Goal: Task Accomplishment & Management: Manage account settings

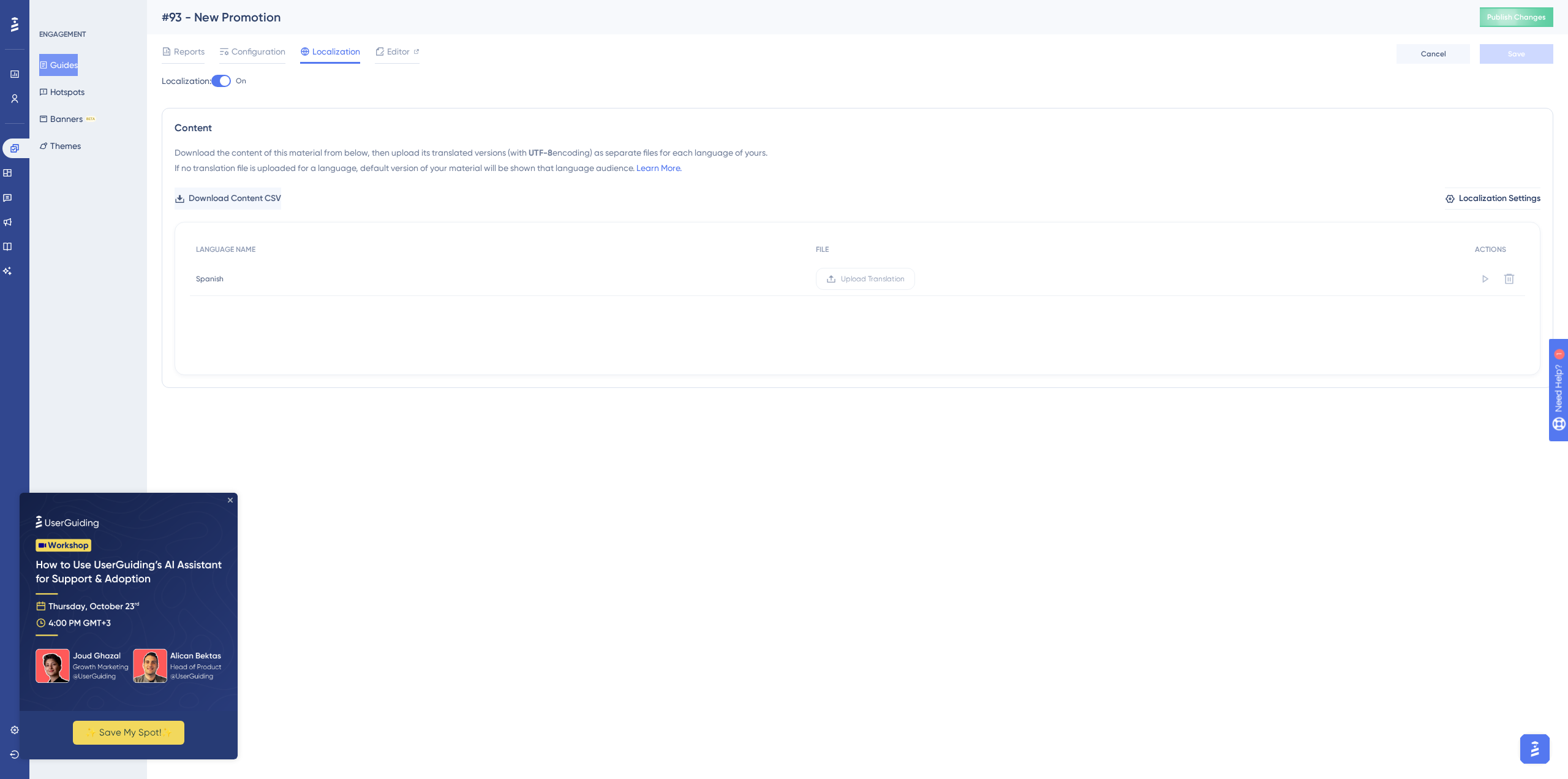
click at [231, 501] on icon "Close Preview" at bounding box center [230, 500] width 5 height 5
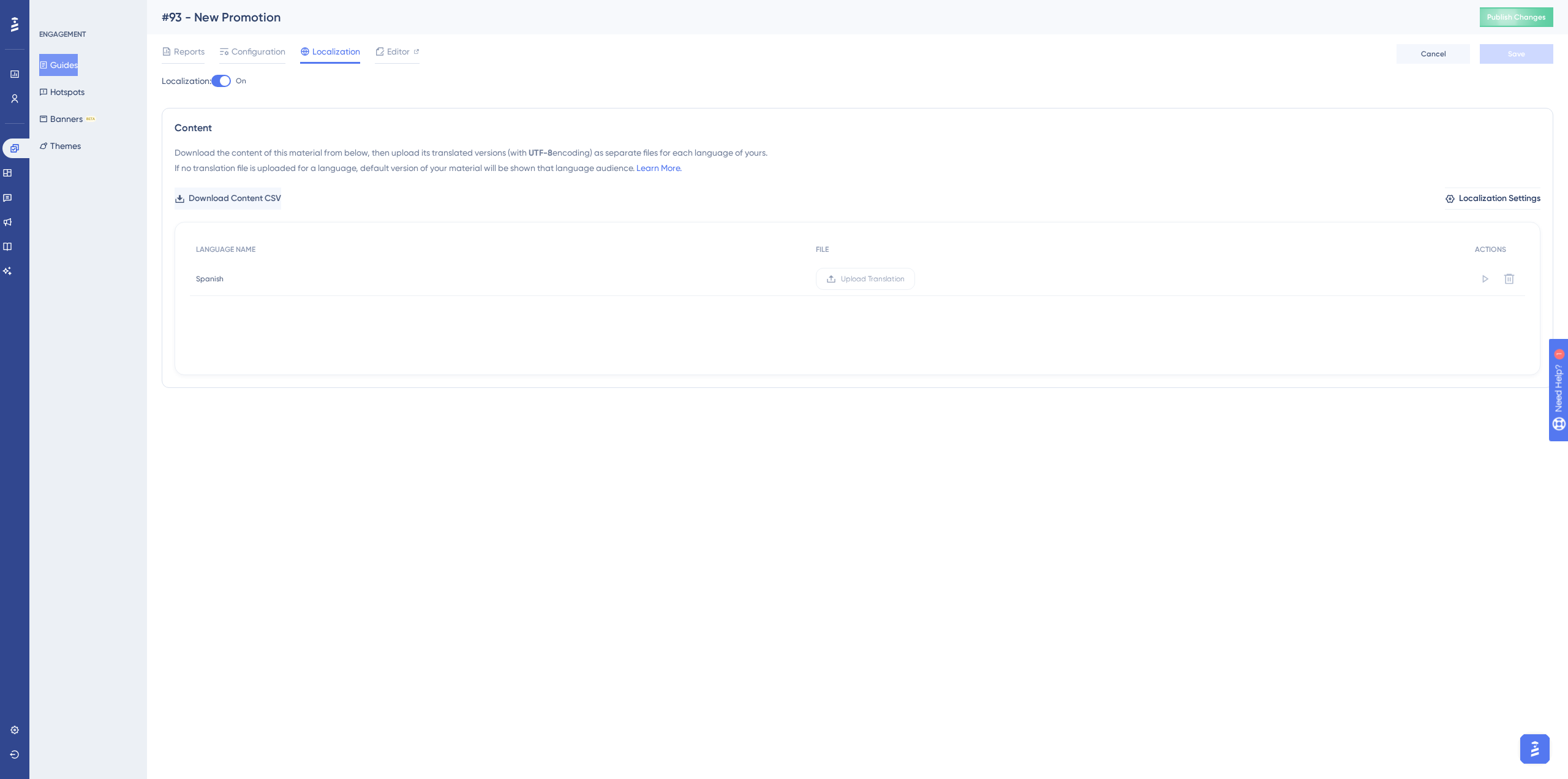
click at [702, 437] on html "Performance Users Engagement Widgets Feedback Product Updates Knowledge Base AI…" at bounding box center [784, 218] width 1568 height 437
click at [863, 272] on label "Upload Translation" at bounding box center [866, 279] width 100 height 22
click at [904, 279] on input "Upload Translation" at bounding box center [904, 279] width 0 height 0
click at [1526, 51] on button "Save" at bounding box center [1517, 54] width 73 height 20
click at [75, 68] on button "Guides" at bounding box center [58, 65] width 39 height 22
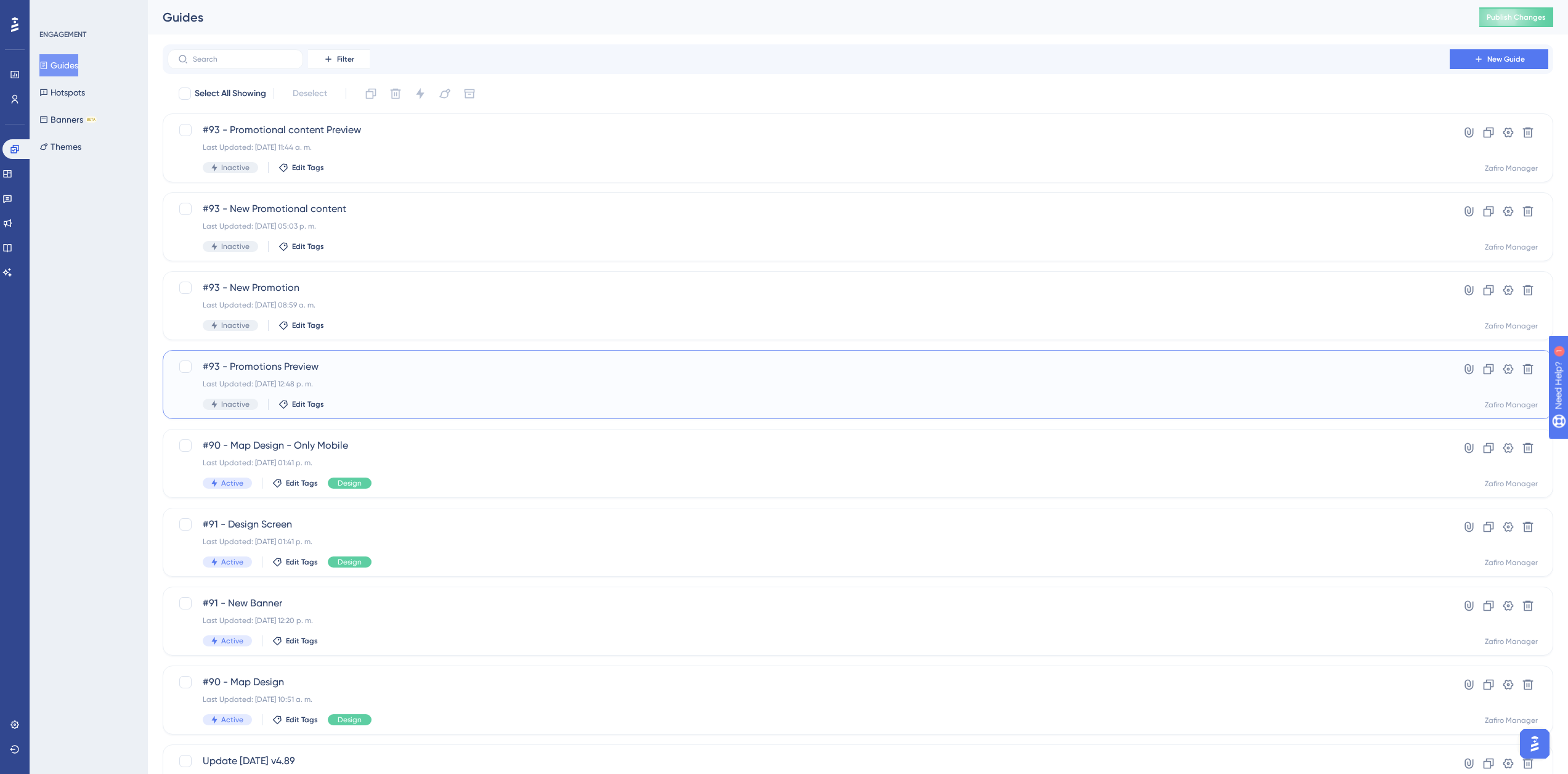
click at [377, 374] on div "#93 - Promotions Preview Last Updated: 14 oct 2025 12:48 p. m. Inactive Edit Ta…" at bounding box center [808, 385] width 1211 height 51
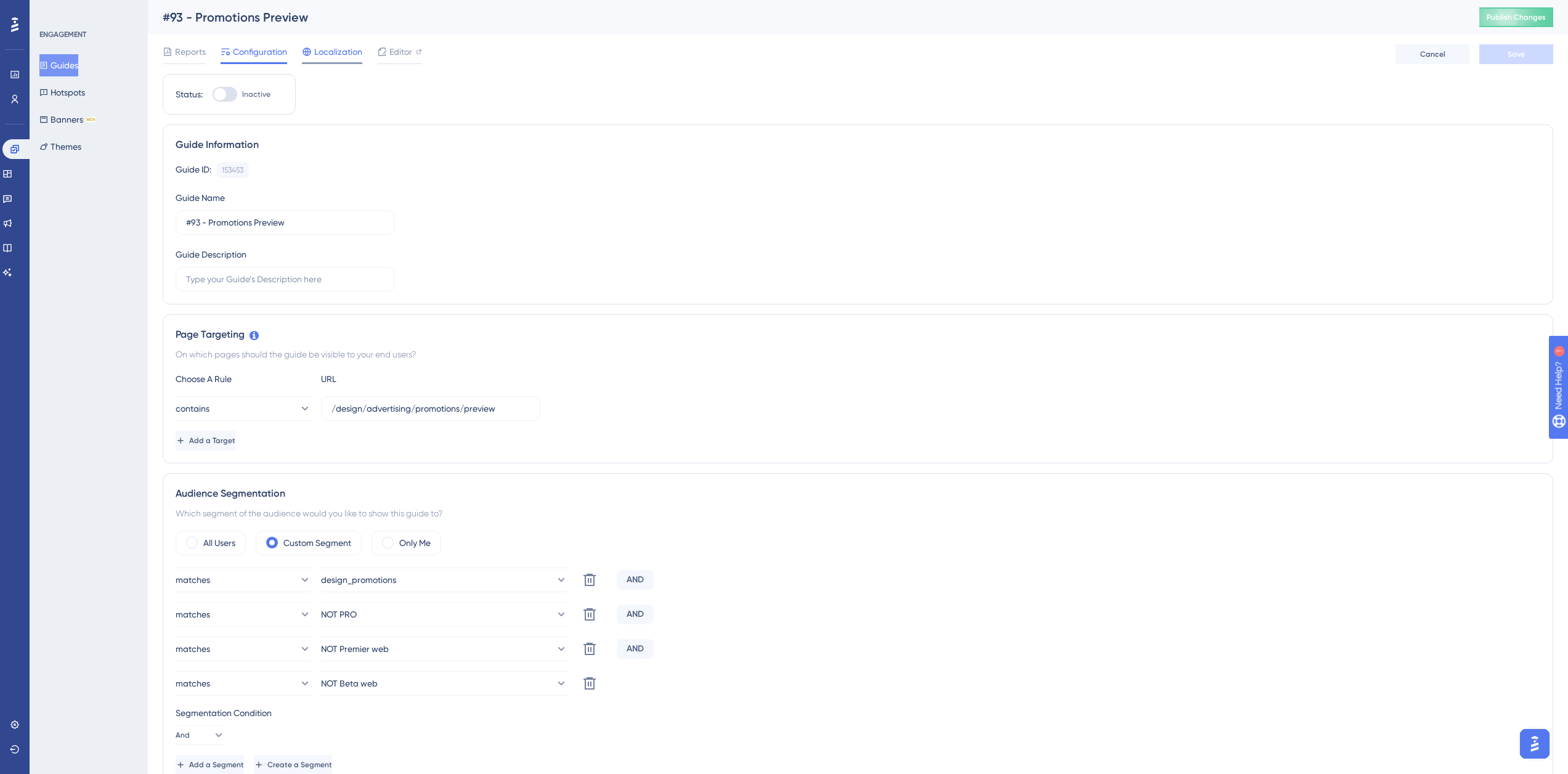
click at [329, 48] on span "Localization" at bounding box center [338, 52] width 48 height 15
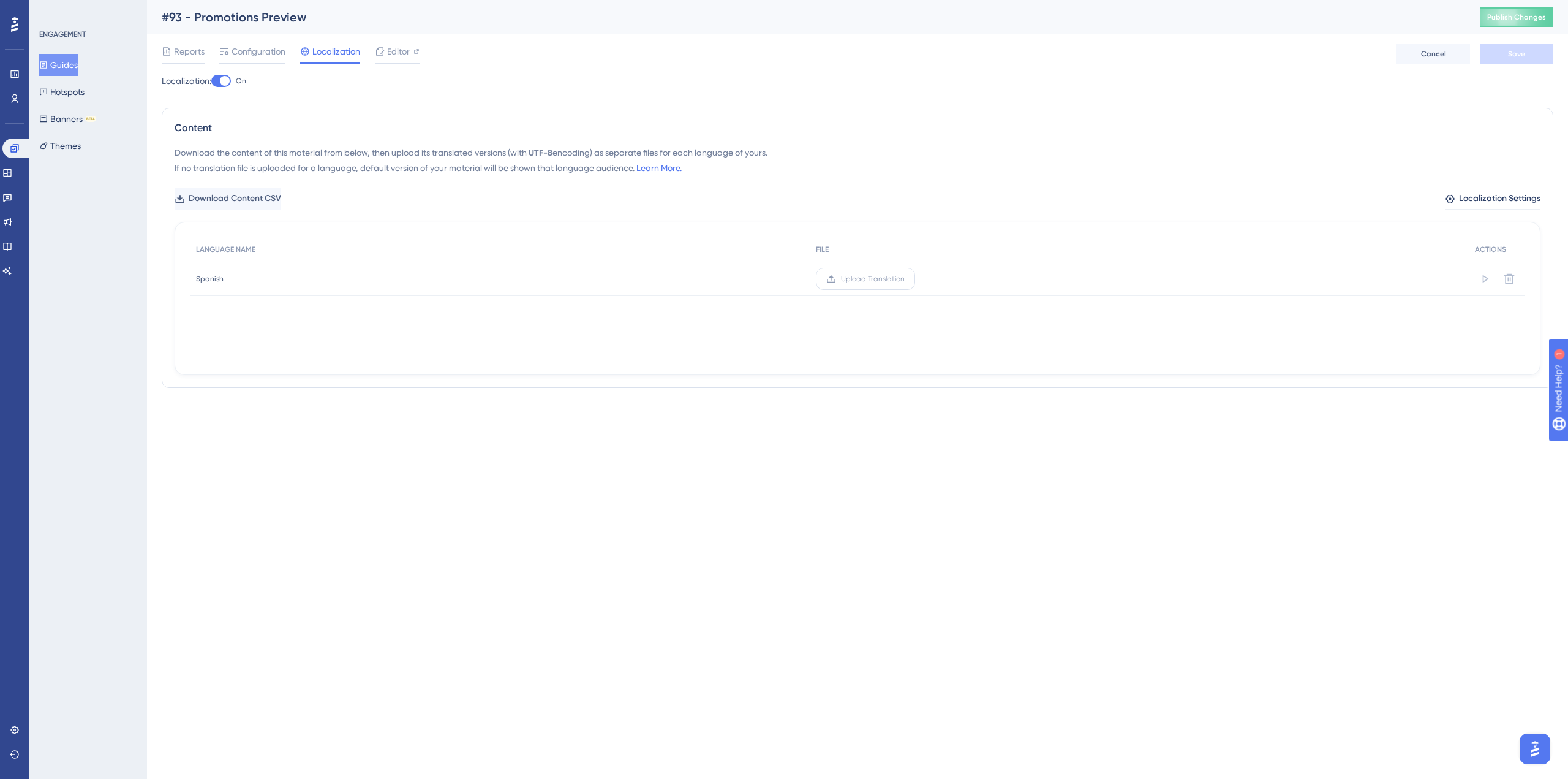
click at [875, 277] on span "Upload Translation" at bounding box center [873, 279] width 64 height 9
click at [904, 279] on input "Upload Translation" at bounding box center [904, 279] width 0 height 0
click at [1510, 51] on span "Save" at bounding box center [1517, 54] width 17 height 9
click at [77, 64] on button "Guides" at bounding box center [58, 65] width 39 height 22
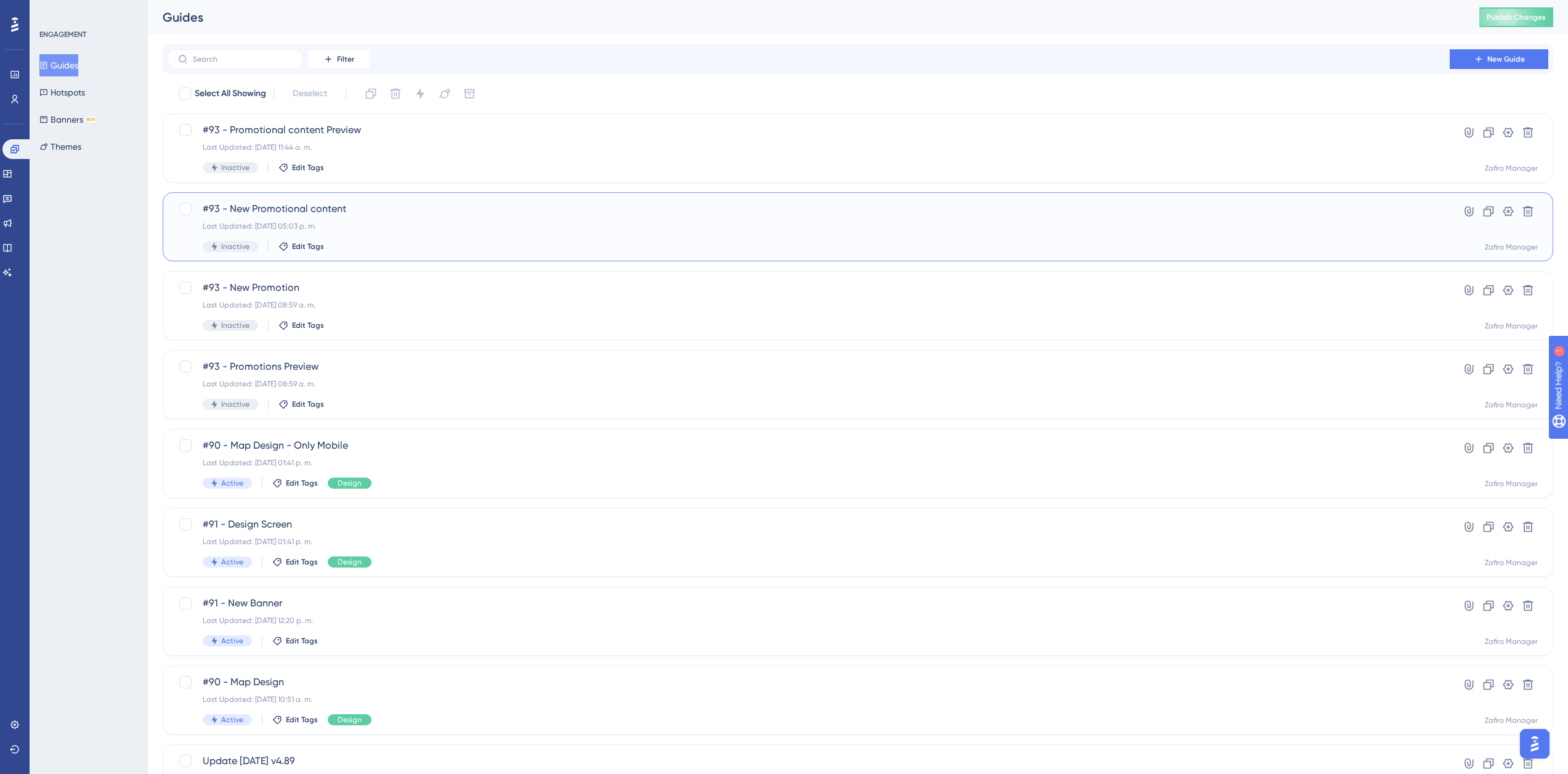
click at [385, 223] on div "Last Updated: 14 oct 2025 05:03 p. m." at bounding box center [808, 226] width 1211 height 10
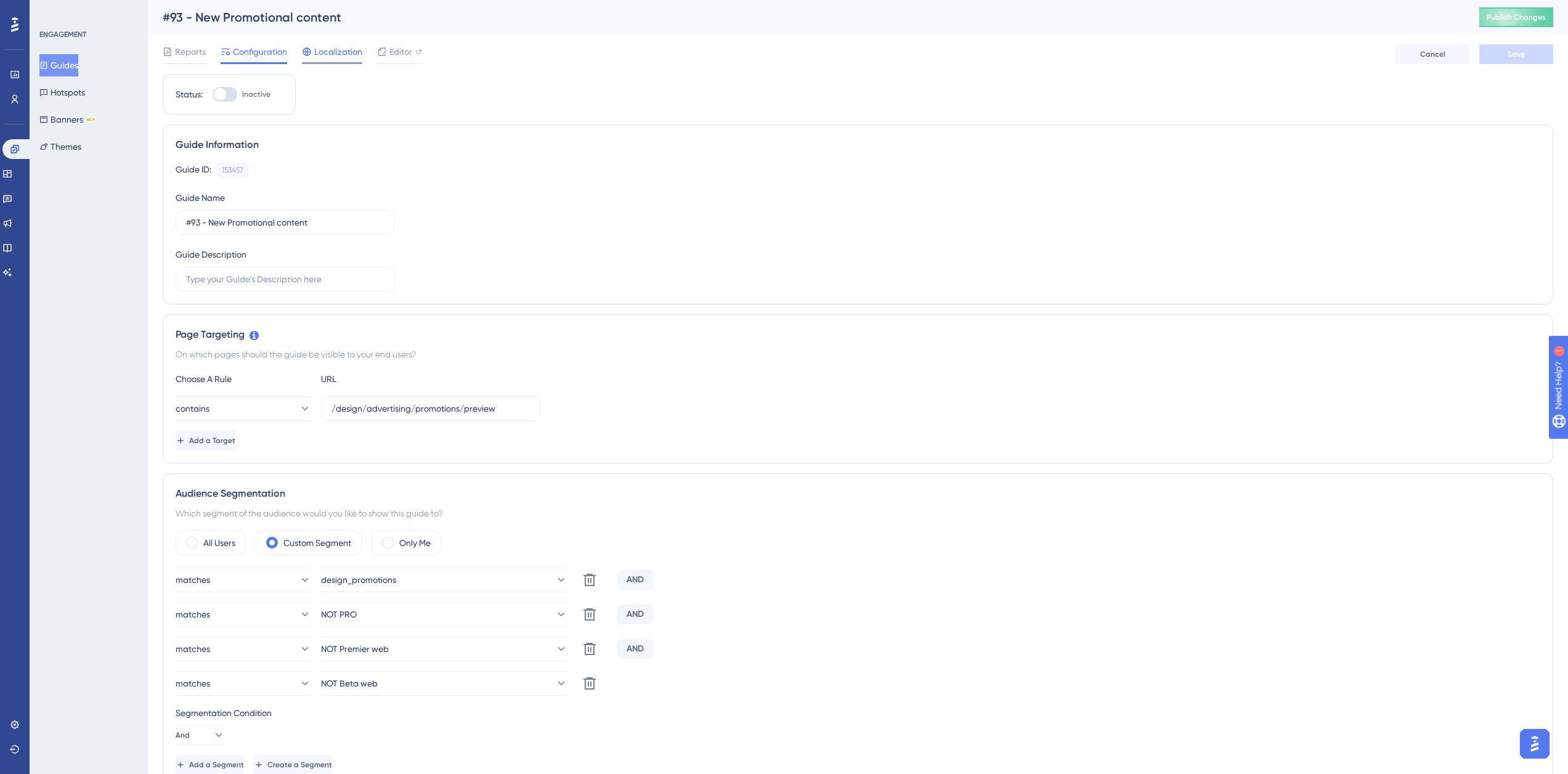
click at [345, 48] on span "Localization" at bounding box center [338, 52] width 48 height 15
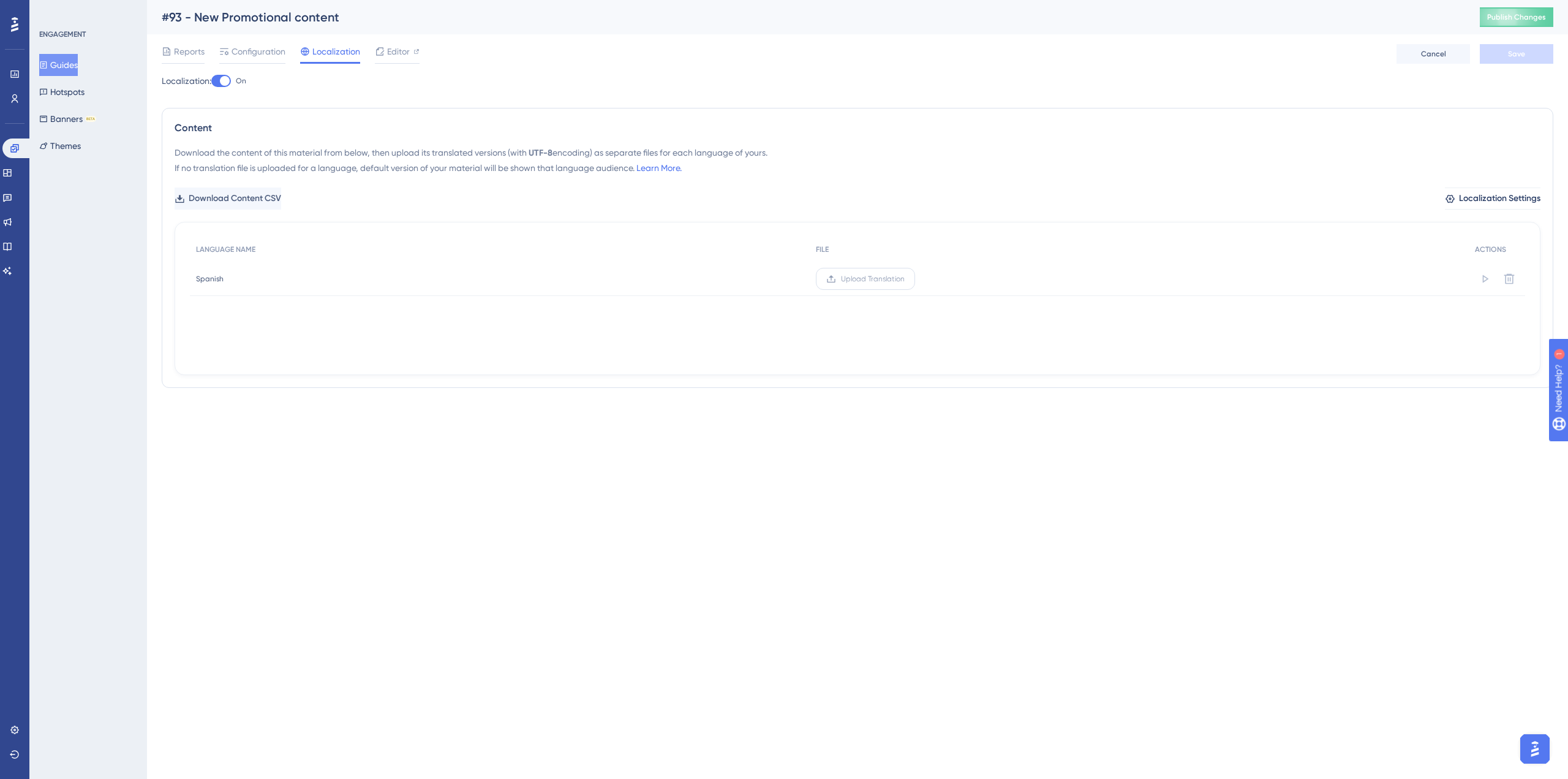
click at [873, 280] on span "Upload Translation" at bounding box center [873, 279] width 64 height 9
click at [904, 279] on input "Upload Translation" at bounding box center [904, 279] width 0 height 0
click at [1513, 58] on span "Save" at bounding box center [1517, 54] width 17 height 9
click at [381, 21] on icon at bounding box center [379, 23] width 7 height 7
click at [77, 66] on button "Guides" at bounding box center [58, 65] width 39 height 22
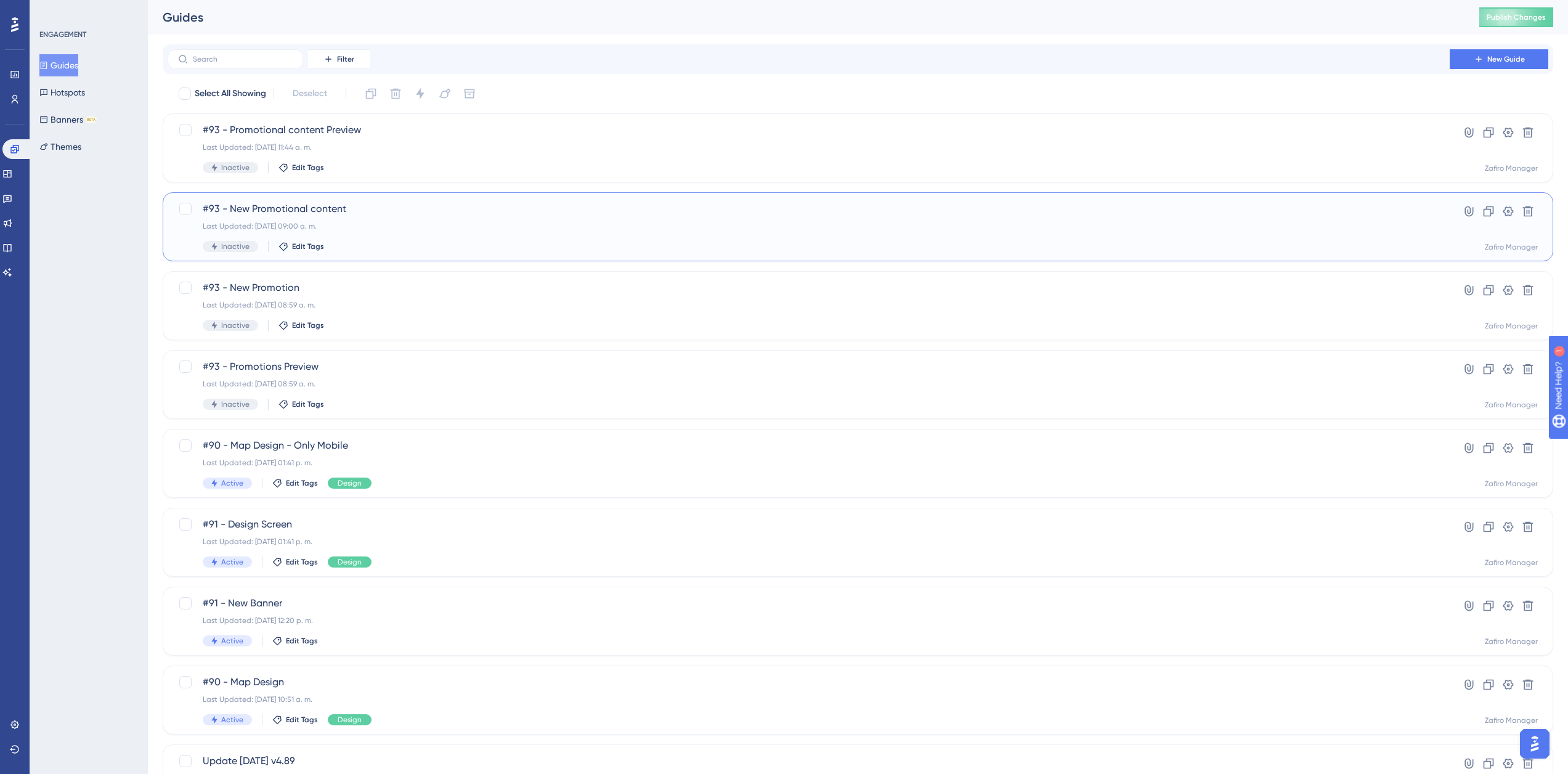
click at [373, 211] on span "#93 - New Promotional content" at bounding box center [808, 209] width 1211 height 15
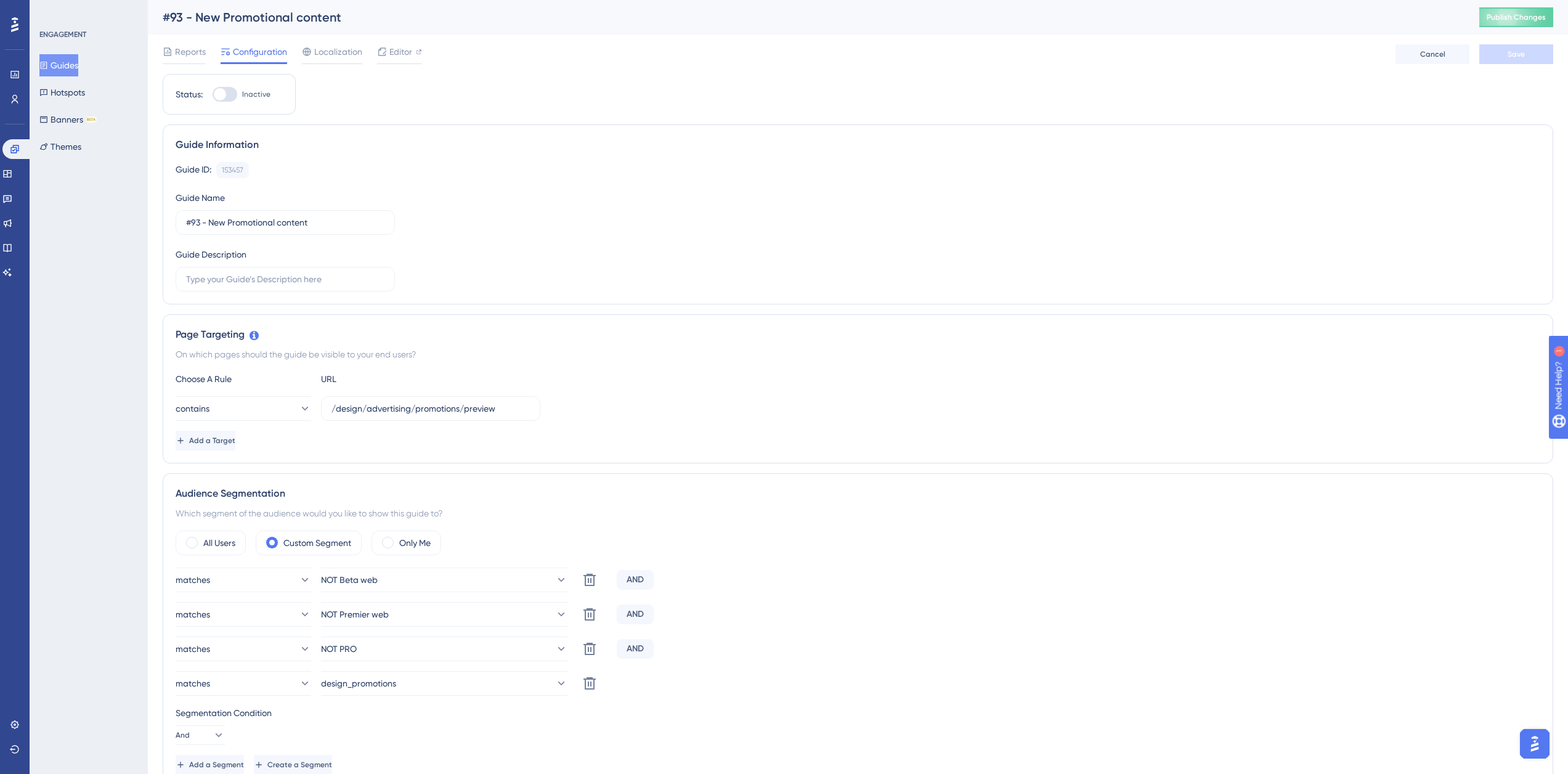
click at [316, 44] on div "Reports Configuration Localization Editor Cancel Save" at bounding box center [858, 54] width 1390 height 40
click at [323, 53] on span "Localization" at bounding box center [338, 52] width 48 height 15
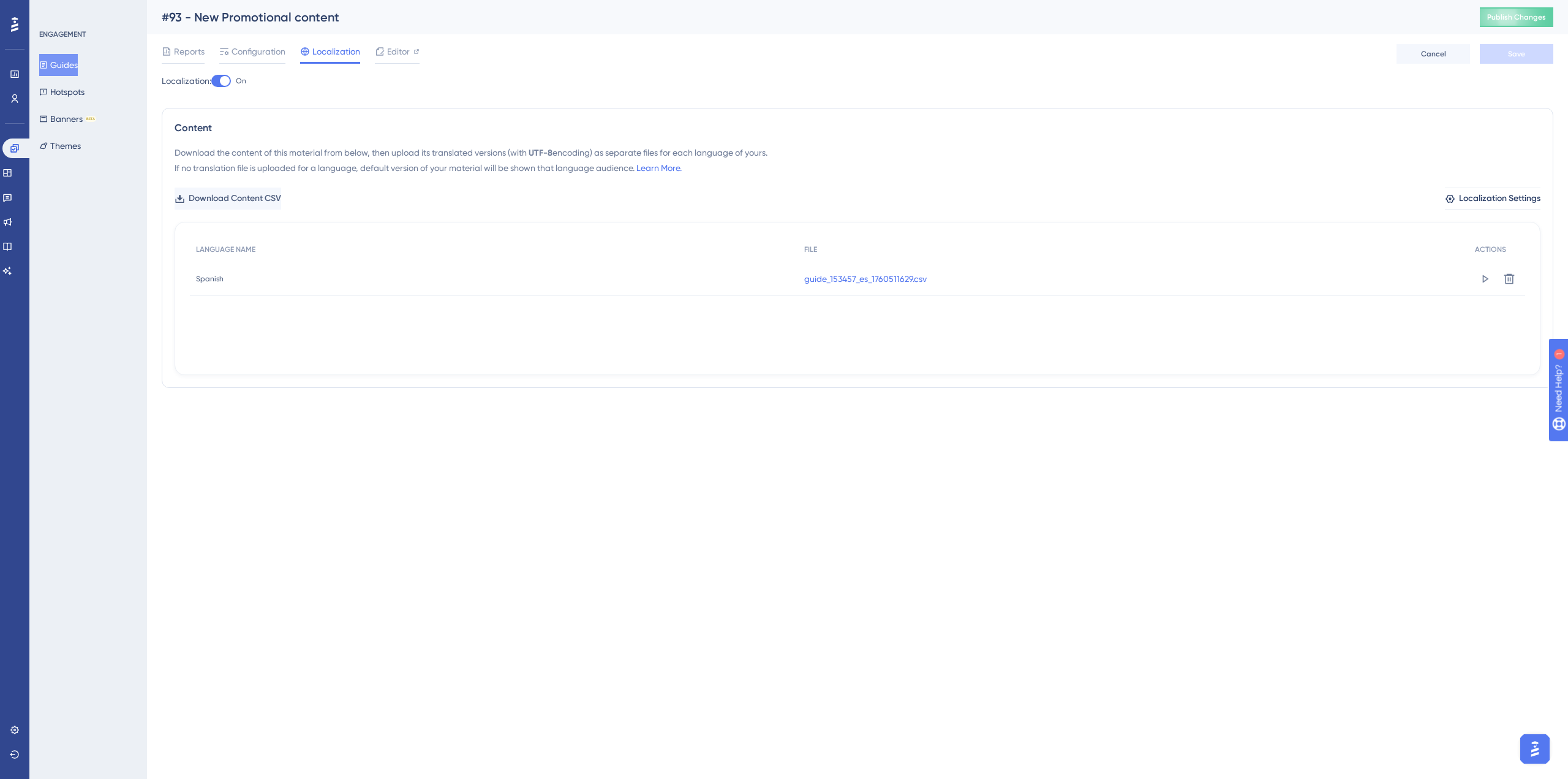
click at [69, 60] on button "Guides" at bounding box center [58, 65] width 39 height 22
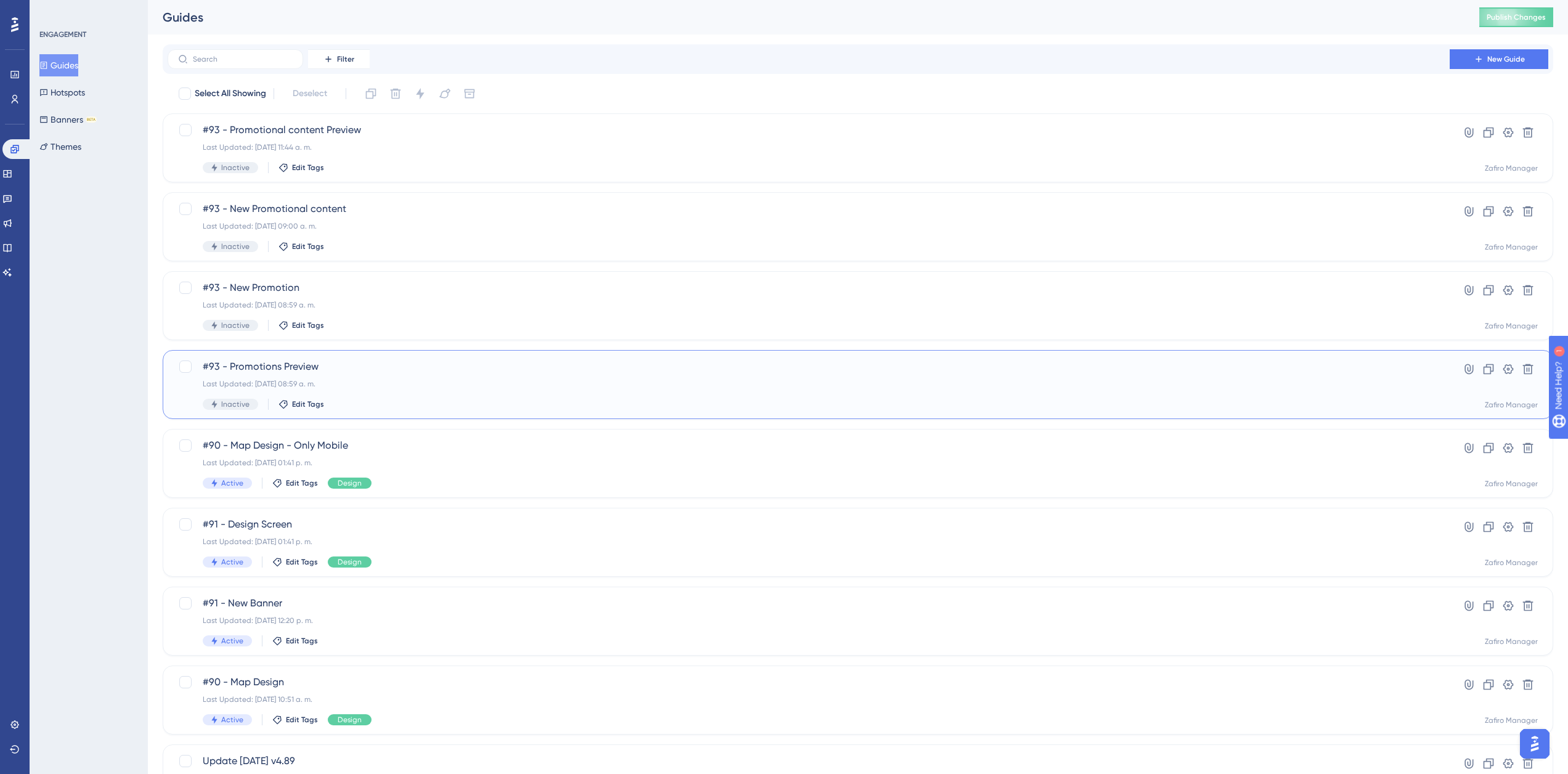
click at [400, 374] on div "#93 - Promotions Preview Last Updated: 15 oct 2025 08:59 a. m. Inactive Edit Ta…" at bounding box center [808, 385] width 1211 height 51
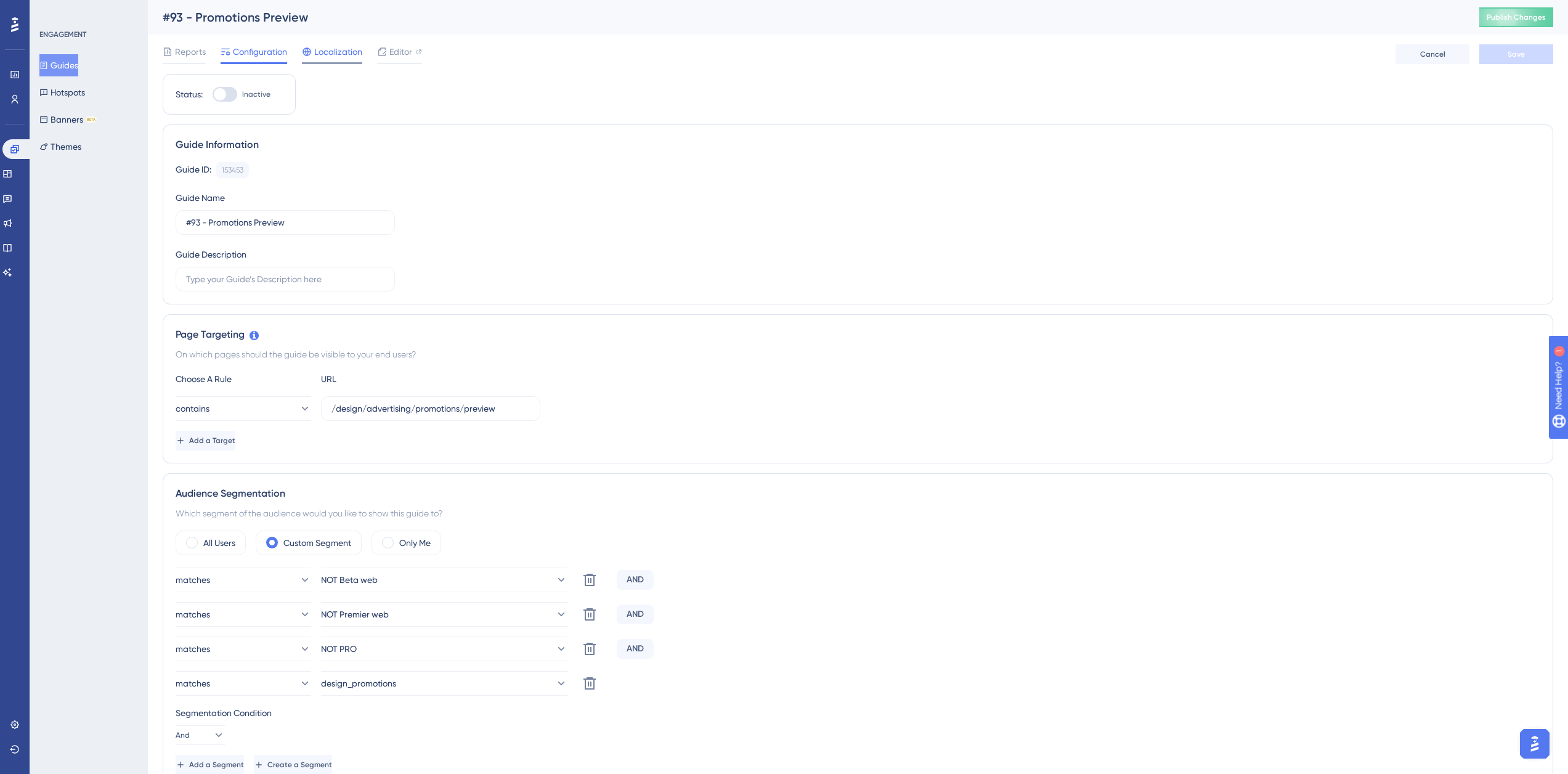
click at [330, 48] on span "Localization" at bounding box center [338, 52] width 48 height 15
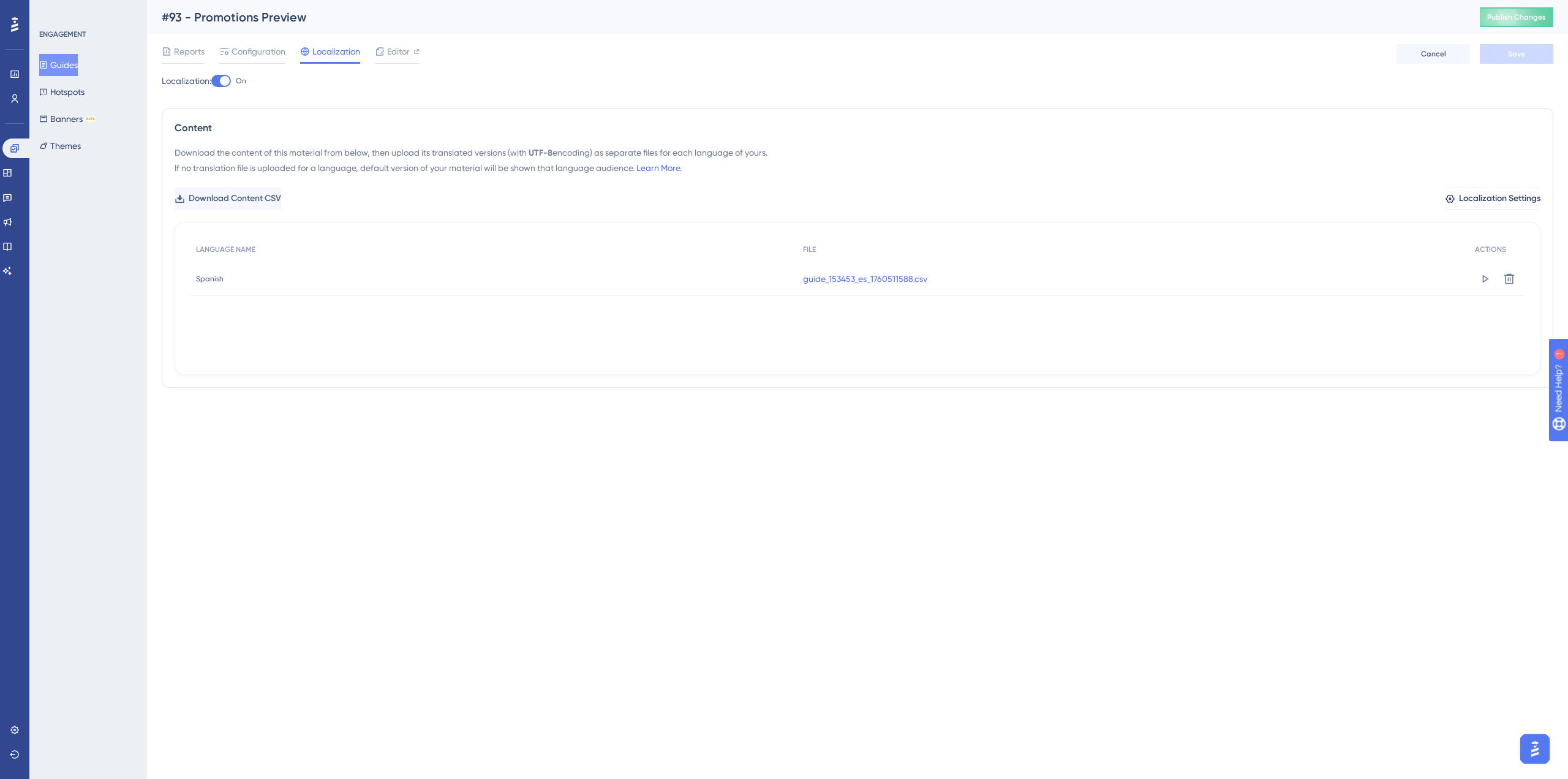
click at [72, 61] on button "Guides" at bounding box center [58, 65] width 39 height 22
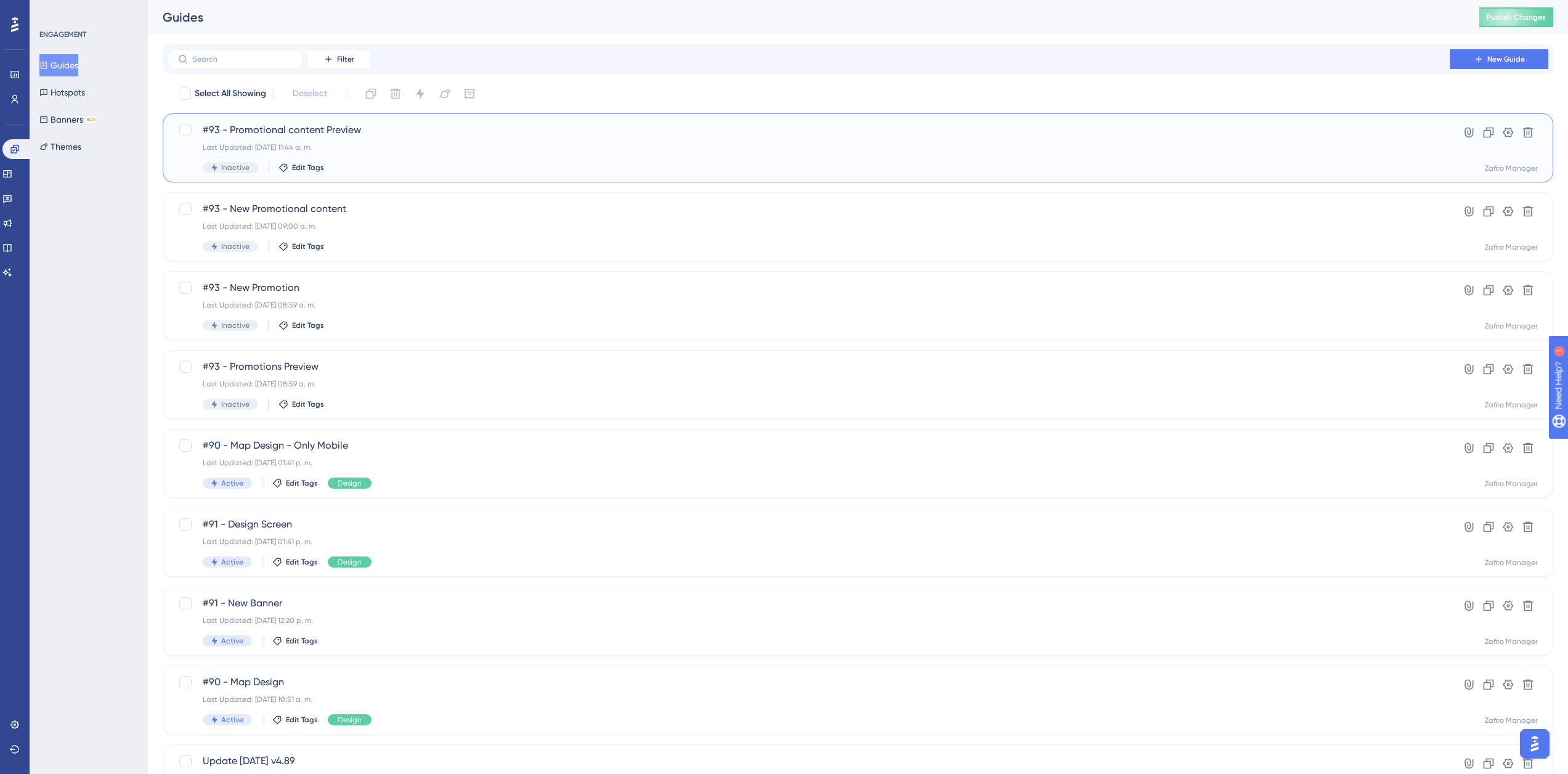
click at [438, 128] on span "#93 - Promotional content Preview" at bounding box center [808, 130] width 1211 height 15
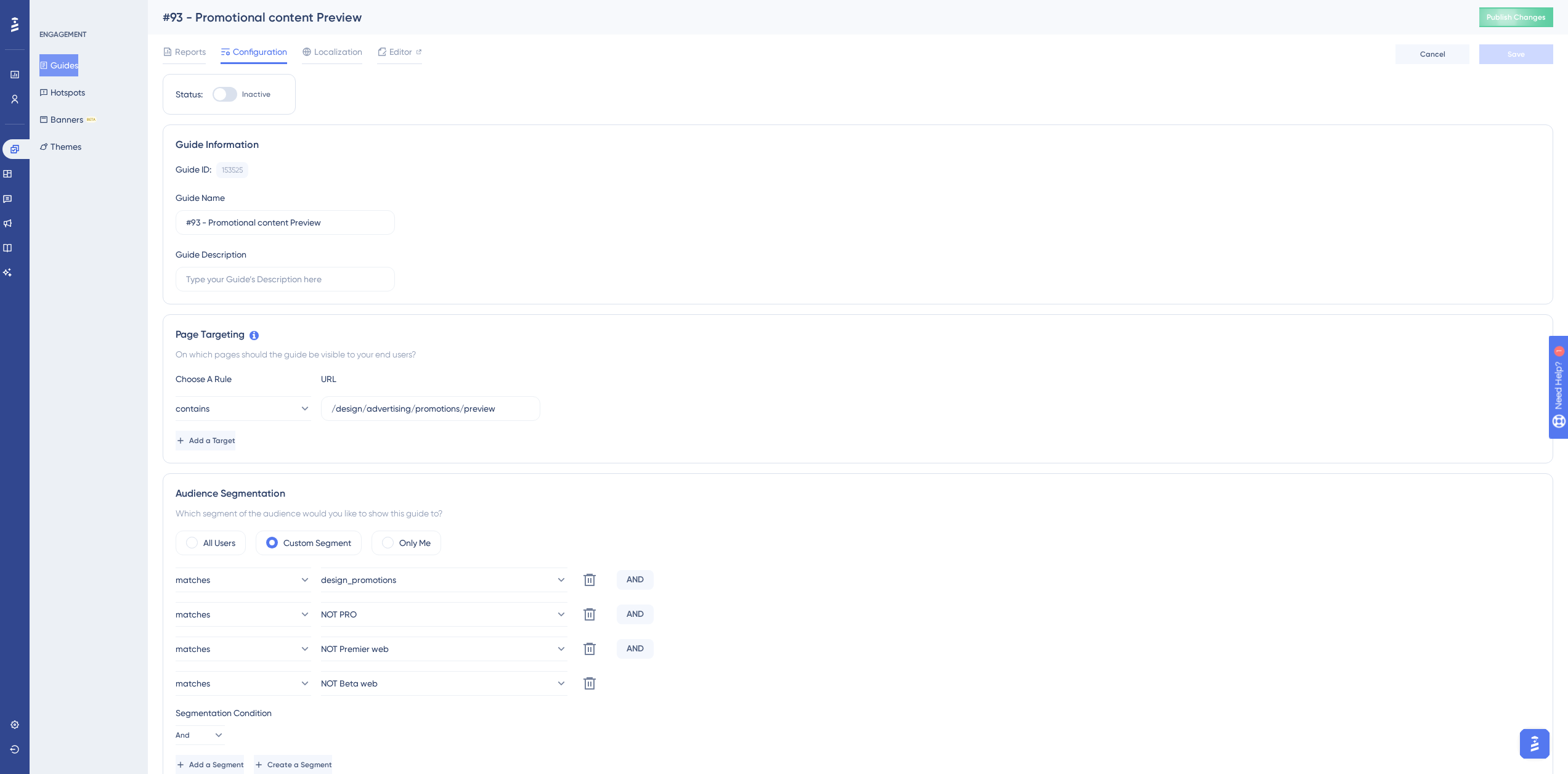
click at [346, 42] on div "Reports Configuration Localization Editor Cancel Save" at bounding box center [858, 54] width 1390 height 40
click at [346, 48] on span "Localization" at bounding box center [338, 52] width 48 height 15
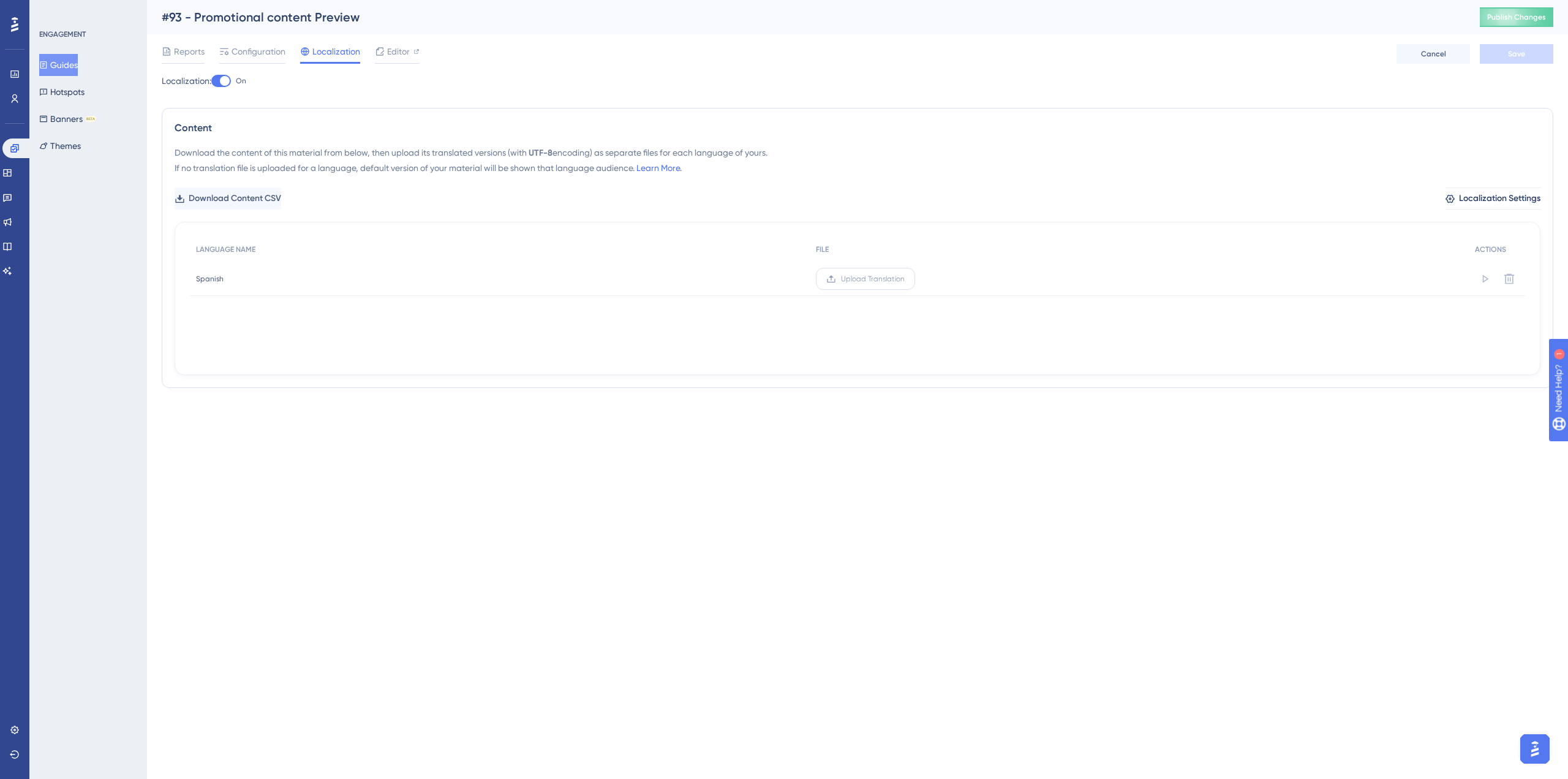
click at [888, 280] on span "Upload Translation" at bounding box center [873, 279] width 64 height 9
click at [904, 279] on input "Upload Translation" at bounding box center [904, 279] width 0 height 0
click at [1518, 51] on span "Save" at bounding box center [1517, 54] width 17 height 9
click at [1498, 16] on span "Publish Changes" at bounding box center [1517, 17] width 58 height 9
click at [77, 62] on button "Guides" at bounding box center [58, 65] width 39 height 22
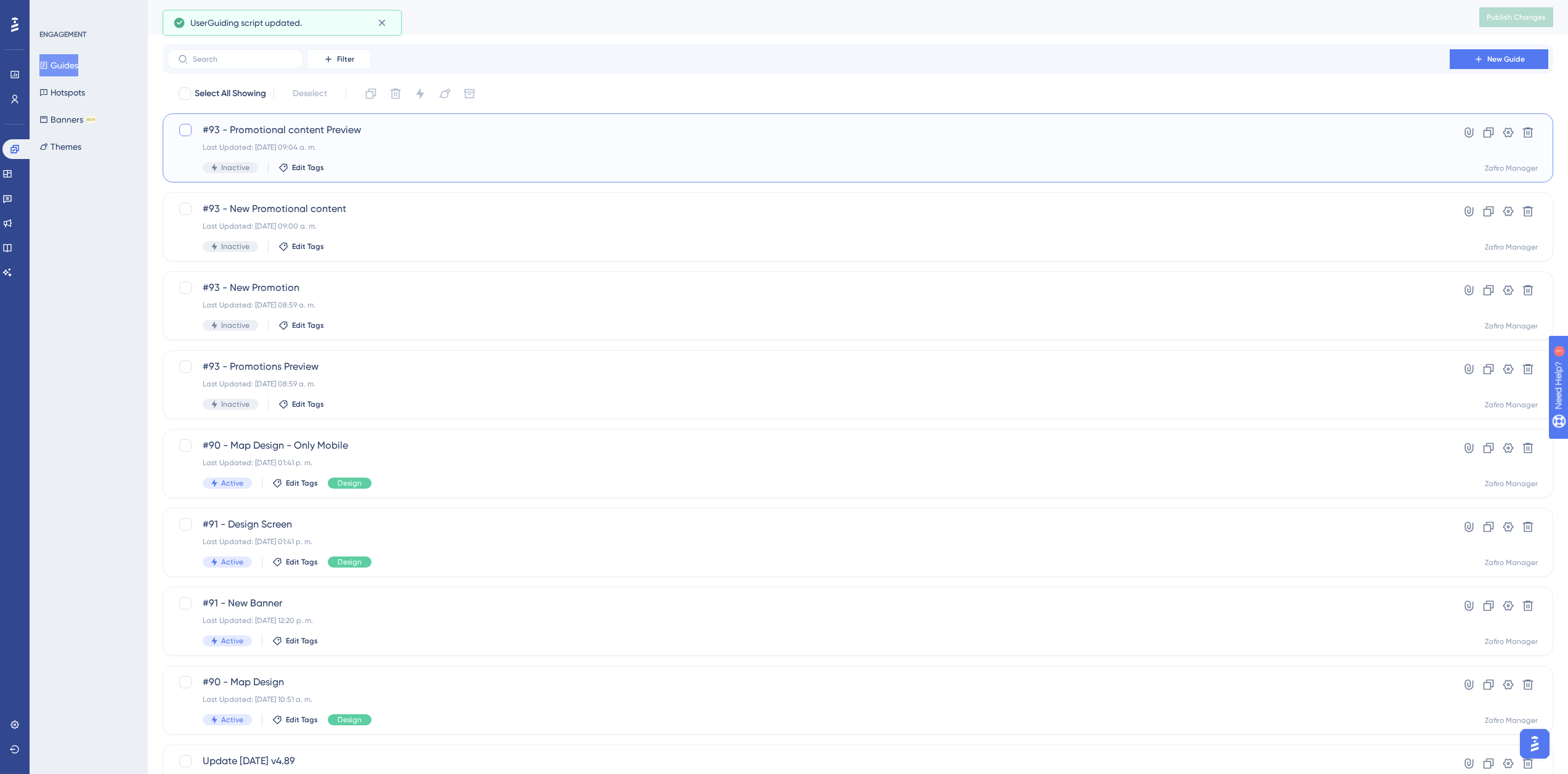
click at [188, 130] on div at bounding box center [186, 130] width 13 height 13
checkbox input "true"
click at [184, 209] on div at bounding box center [186, 209] width 13 height 13
checkbox input "true"
click at [184, 294] on div at bounding box center [185, 288] width 15 height 15
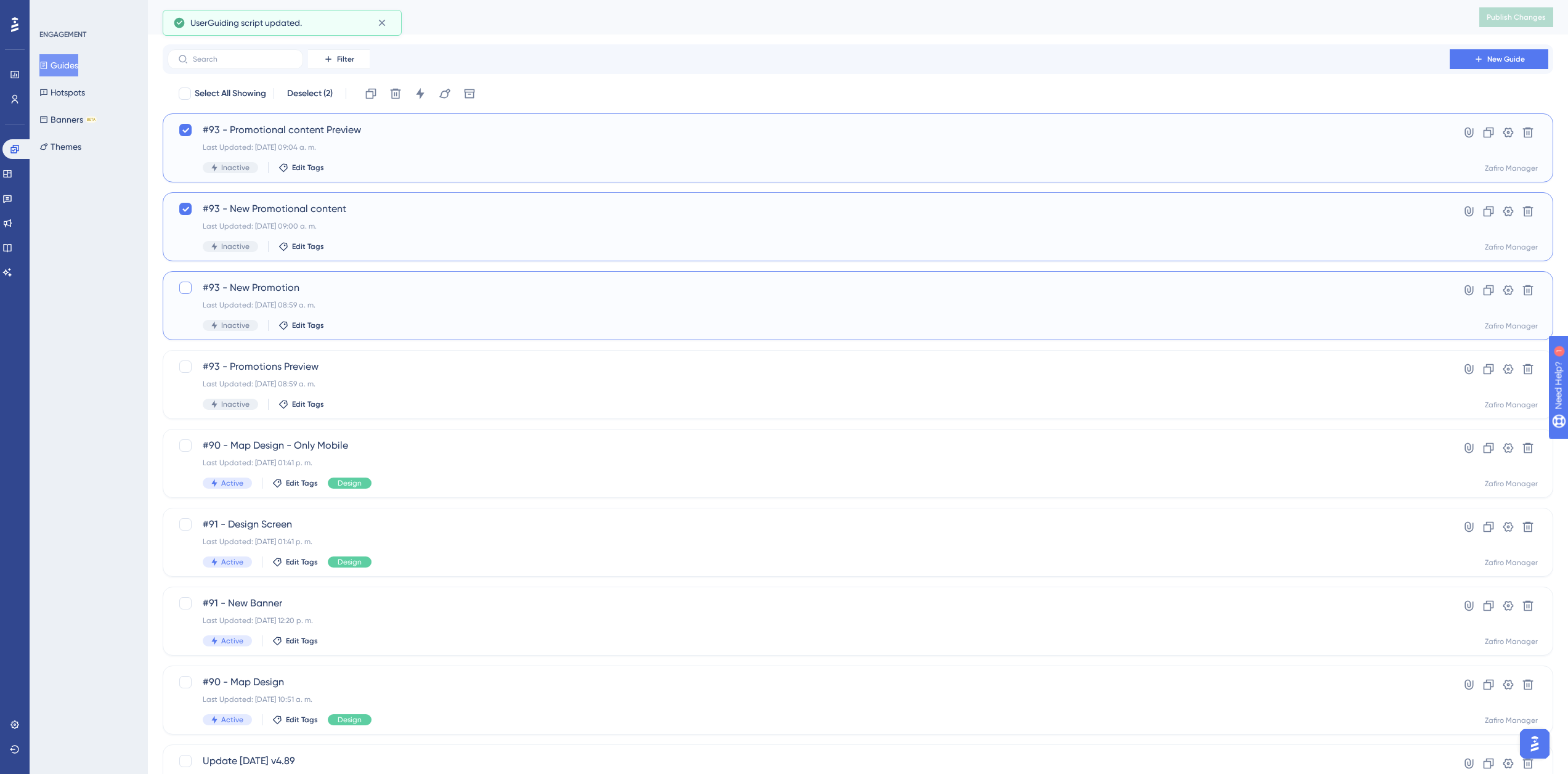
checkbox input "true"
click at [188, 375] on div "#93 - Promotions Preview Last Updated: 15 oct 2025 08:59 a. m. Inactive Edit Ta…" at bounding box center [796, 385] width 1236 height 51
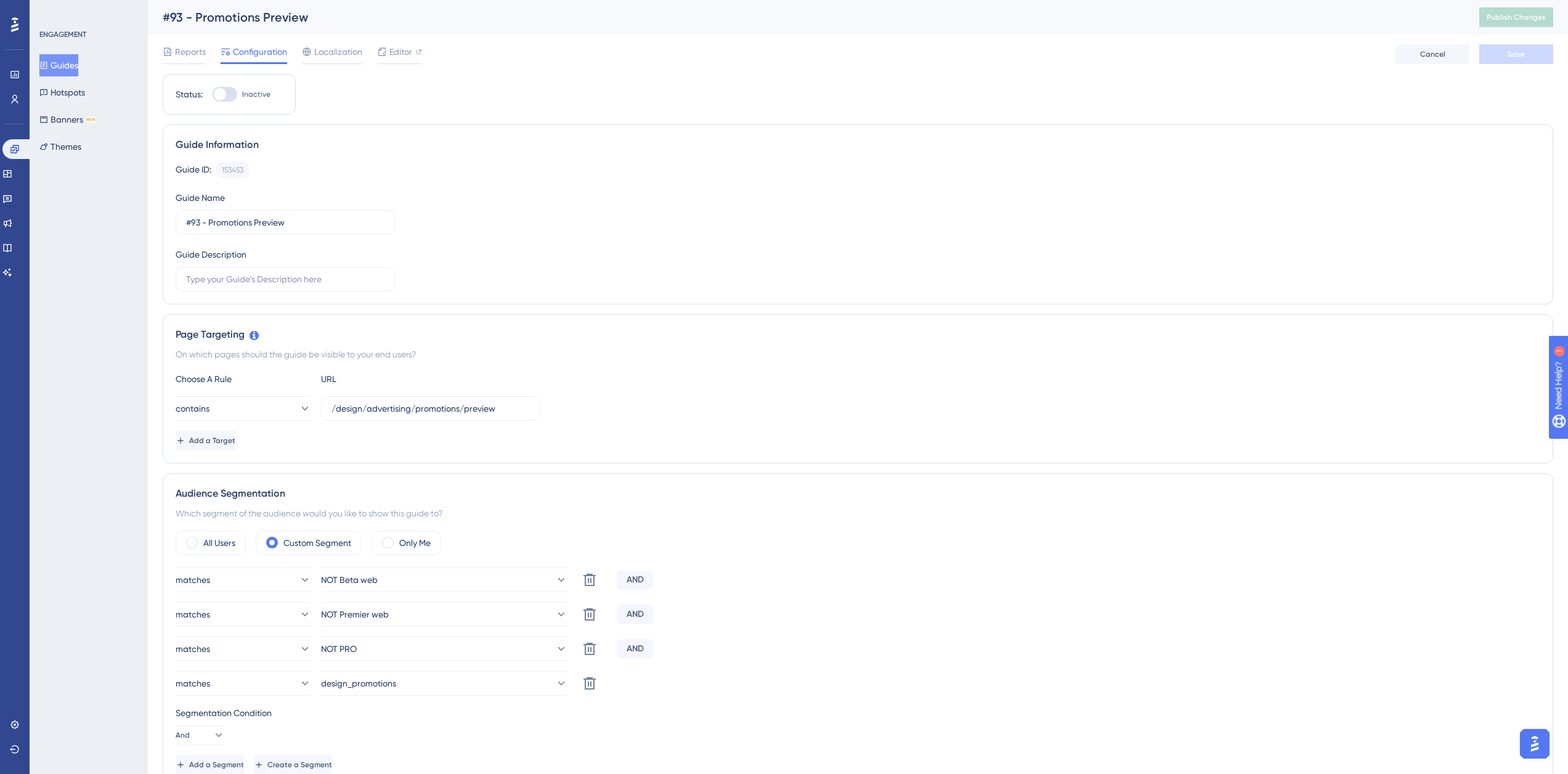
click at [75, 64] on button "Guides" at bounding box center [59, 65] width 39 height 22
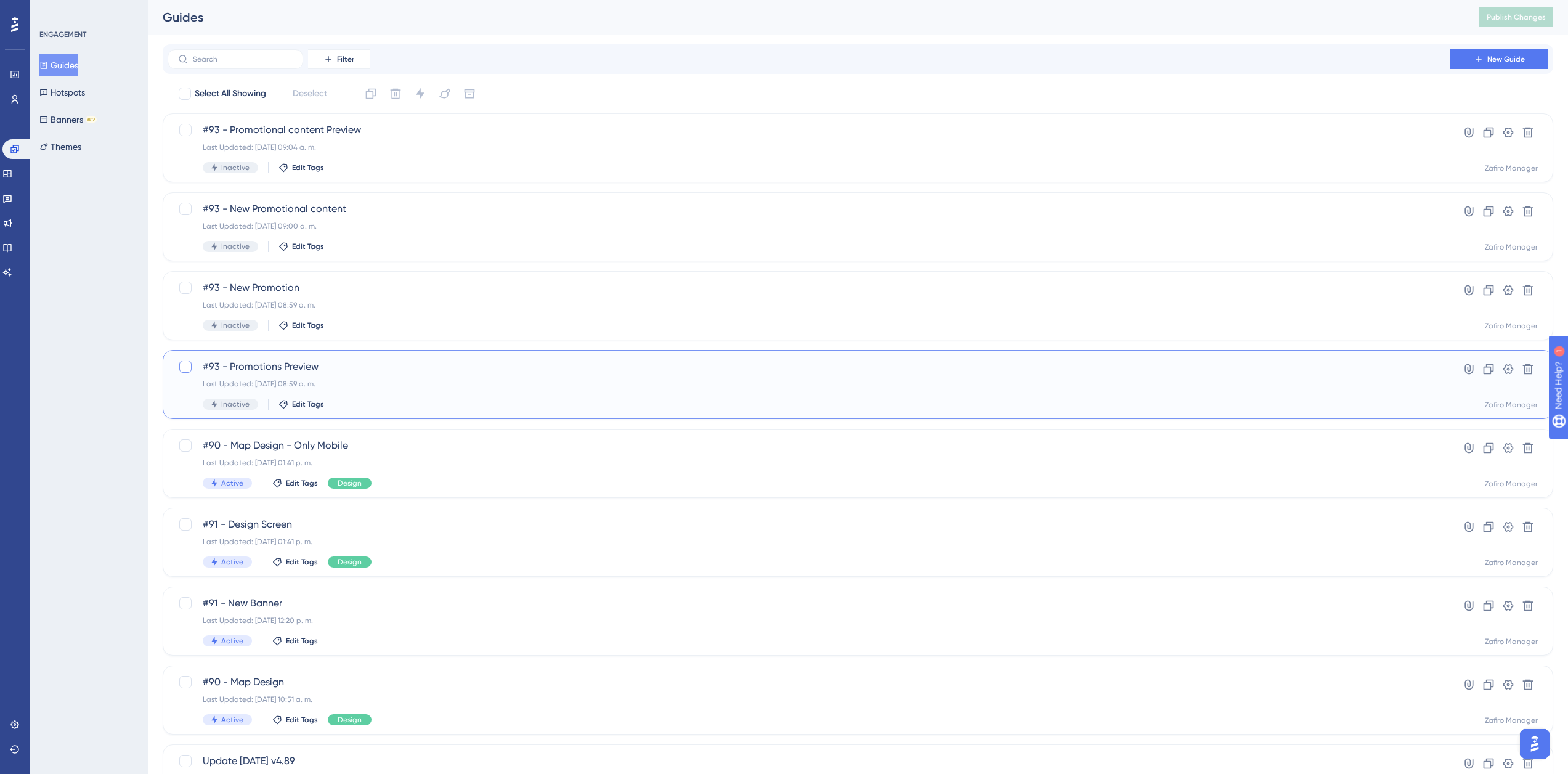
click at [185, 366] on div at bounding box center [186, 367] width 13 height 13
checkbox input "true"
click at [186, 287] on div at bounding box center [186, 288] width 13 height 13
checkbox input "true"
click at [183, 207] on div at bounding box center [186, 209] width 13 height 13
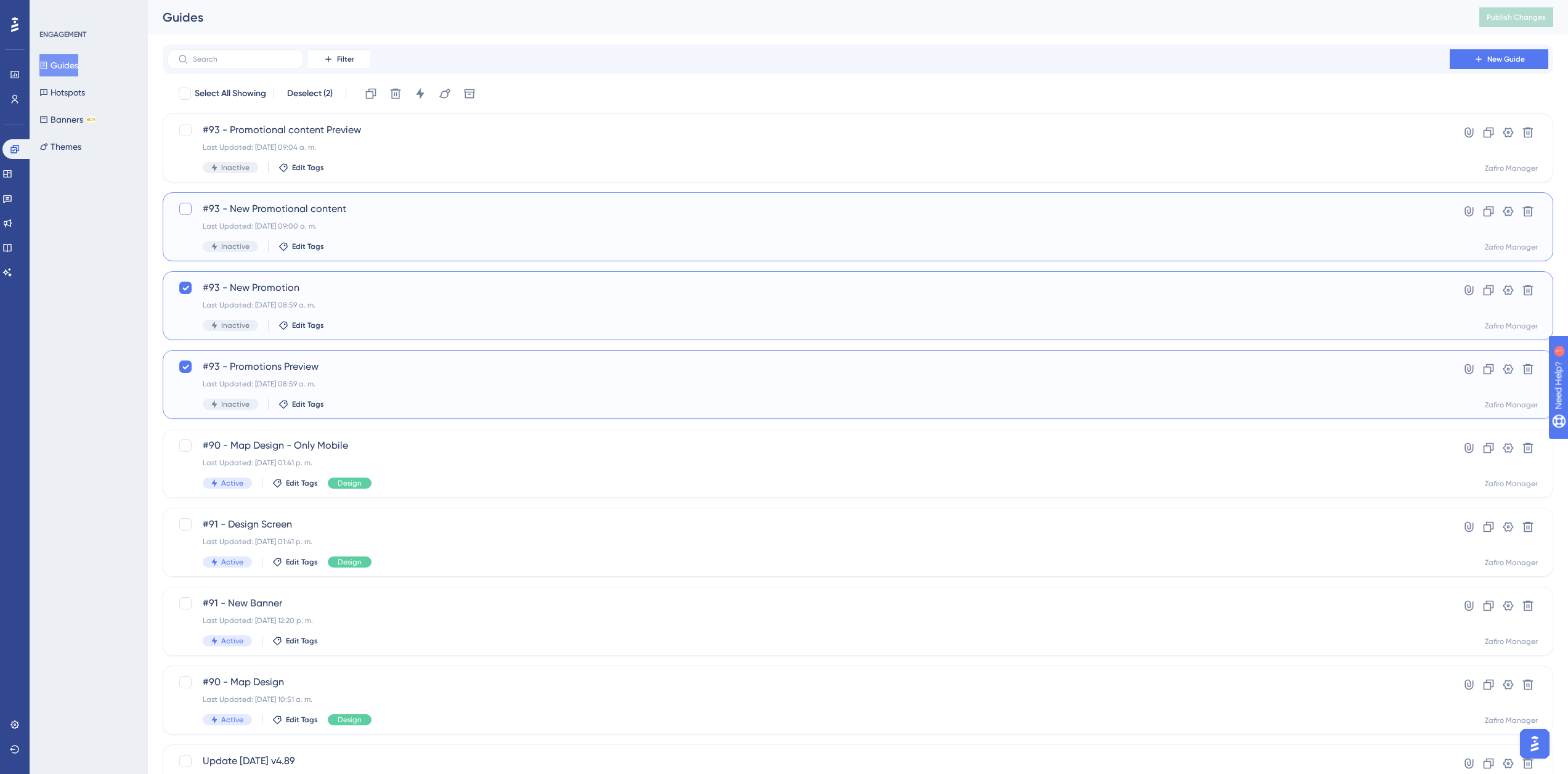
checkbox input "true"
click at [180, 132] on div at bounding box center [186, 130] width 13 height 13
checkbox input "true"
click at [425, 93] on icon at bounding box center [420, 94] width 13 height 13
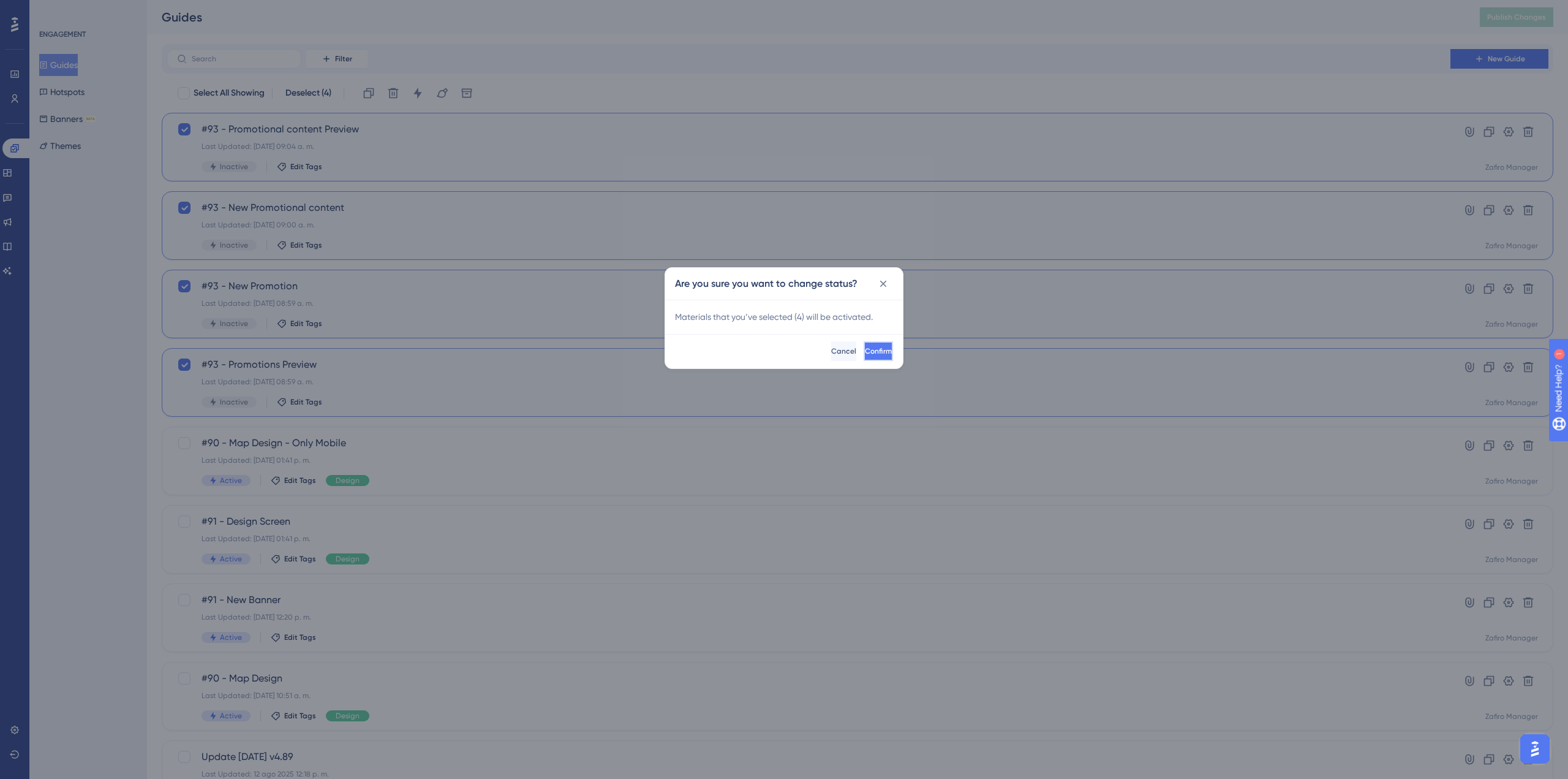
click at [871, 351] on span "Confirm" at bounding box center [878, 351] width 27 height 9
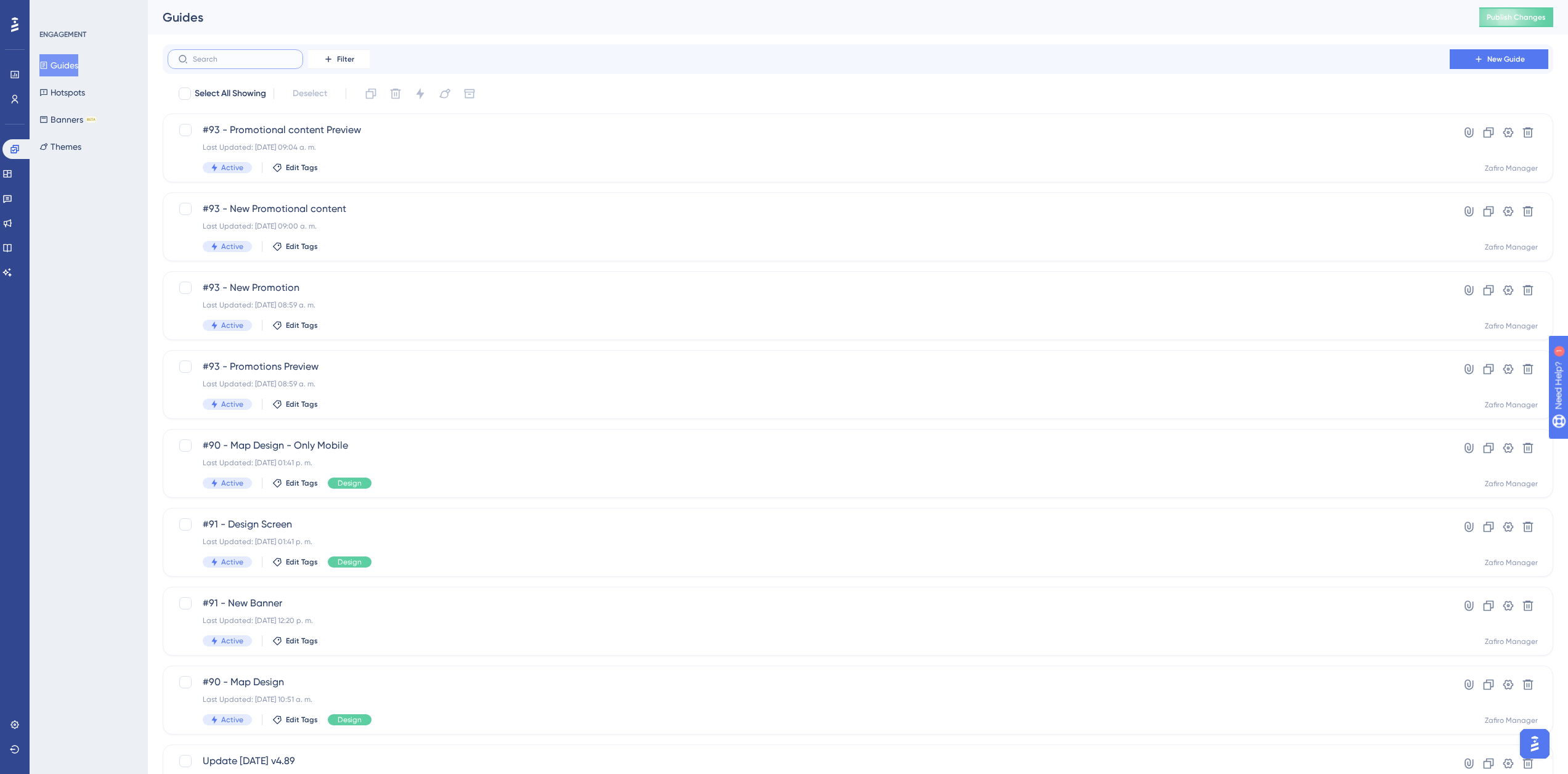
click at [245, 62] on input "text" at bounding box center [243, 59] width 100 height 9
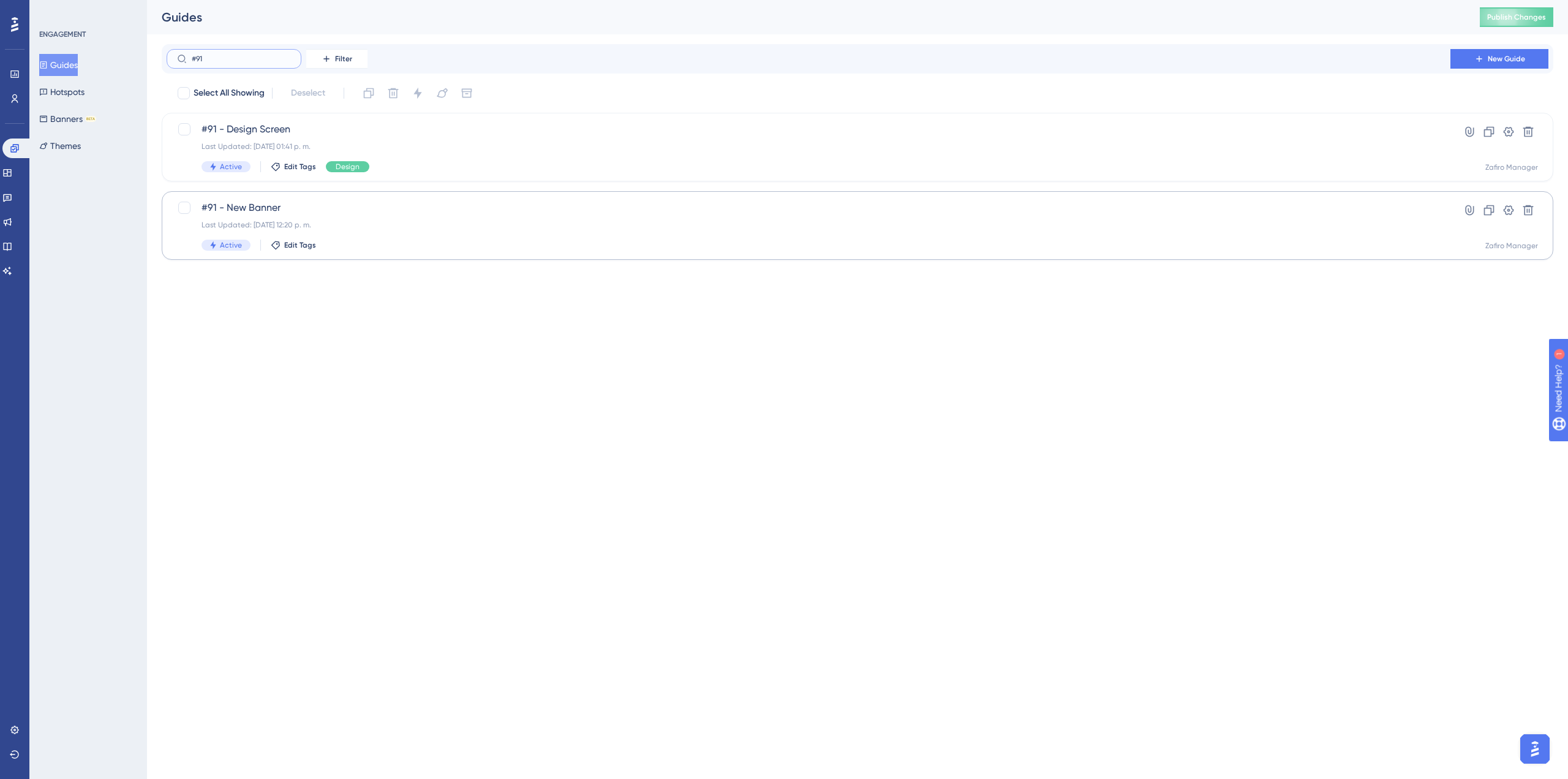
type input "#91"
click at [462, 239] on div "Active Edit Tags" at bounding box center [808, 245] width 1214 height 11
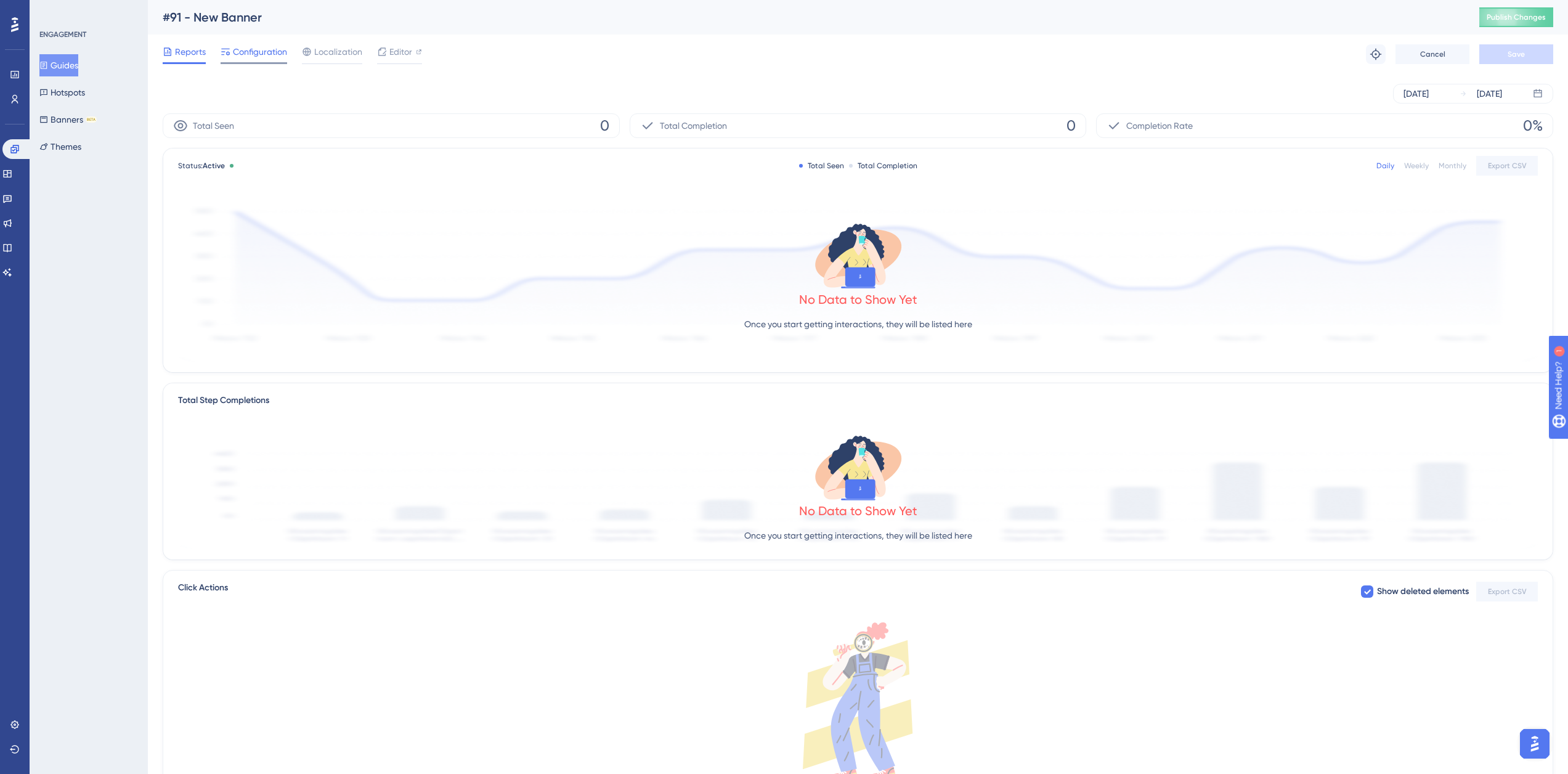
click at [249, 56] on span "Configuration" at bounding box center [260, 52] width 54 height 15
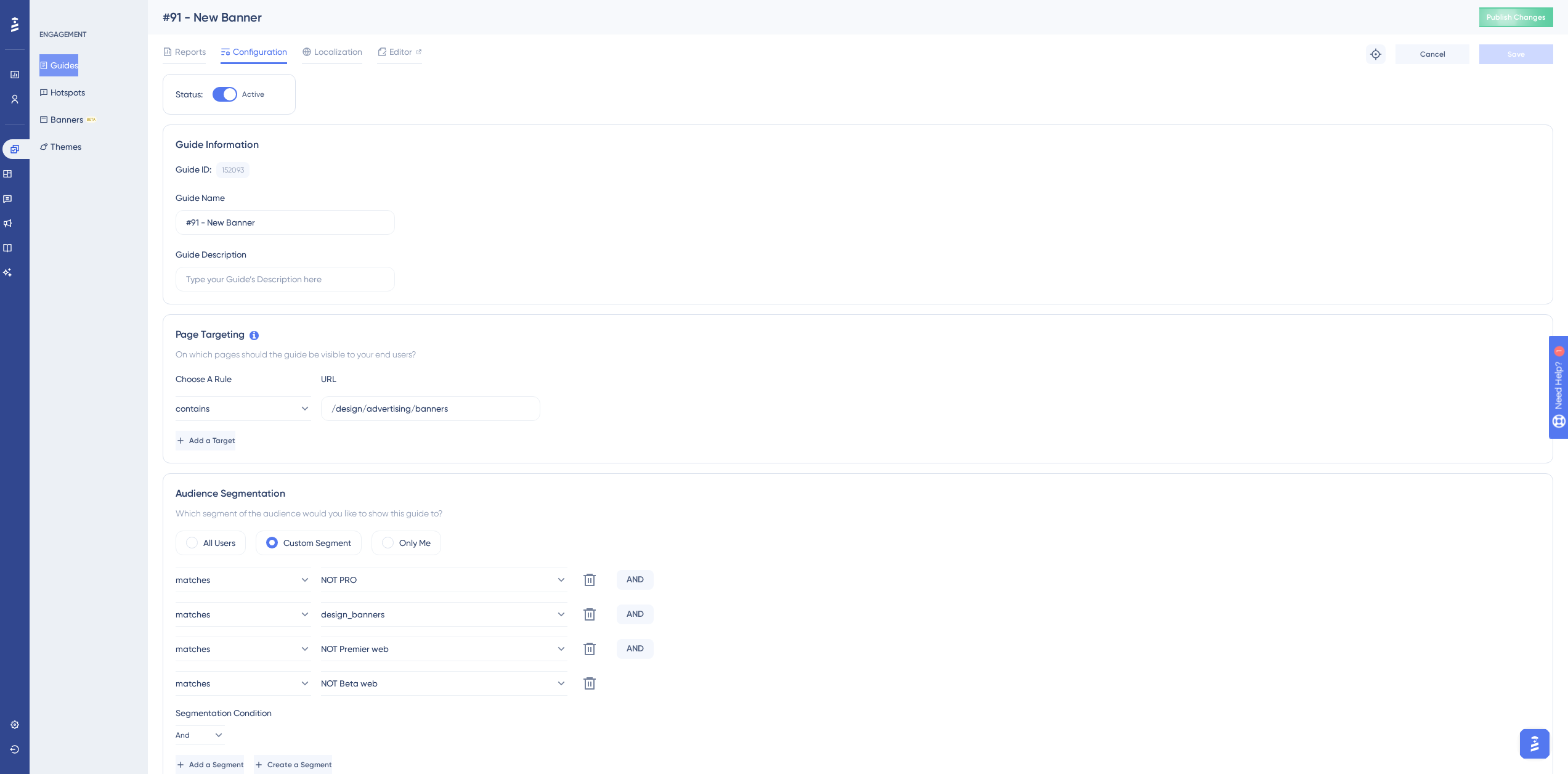
click at [70, 64] on button "Guides" at bounding box center [59, 65] width 39 height 22
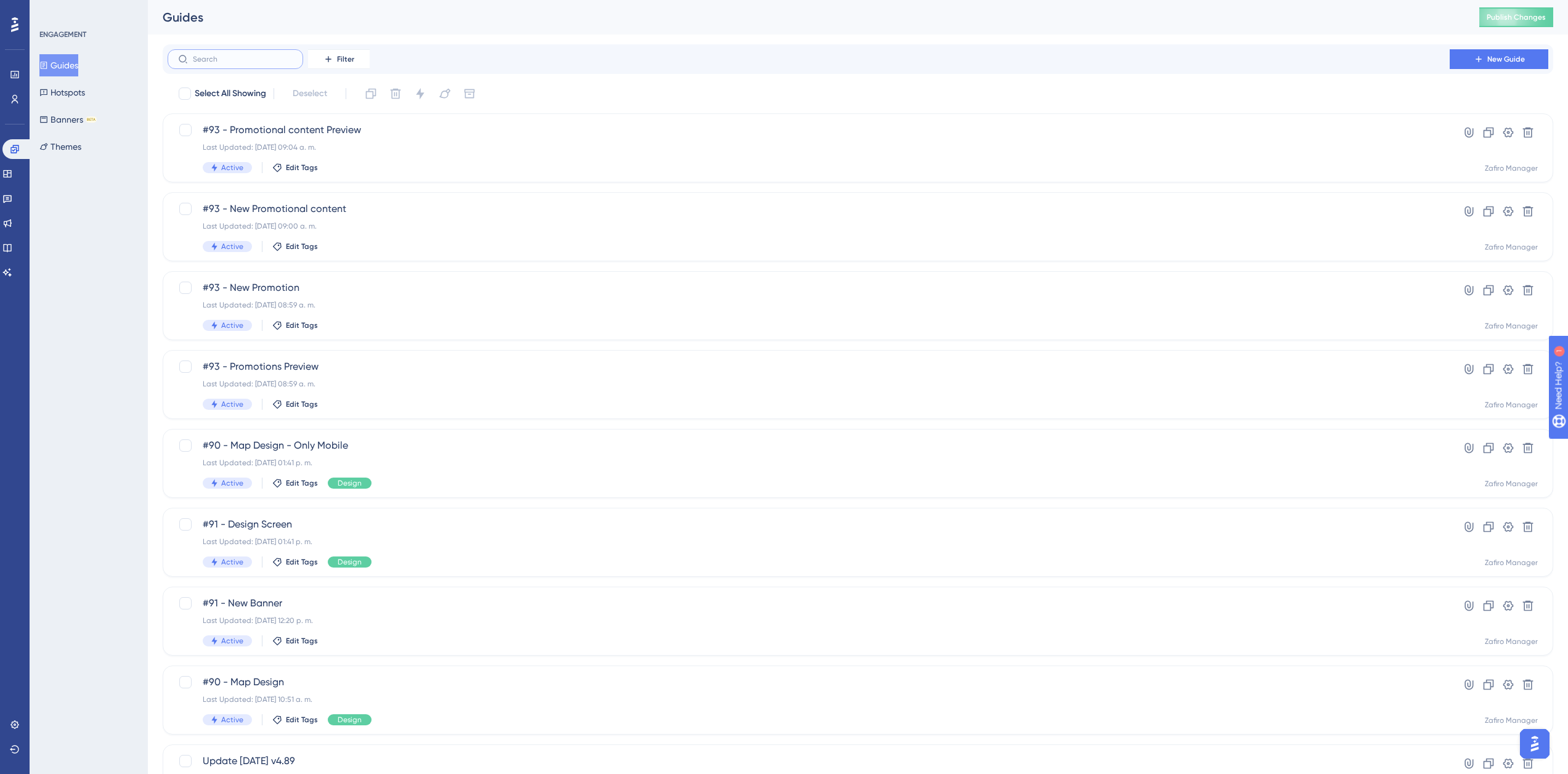
click at [201, 58] on input "text" at bounding box center [243, 59] width 100 height 9
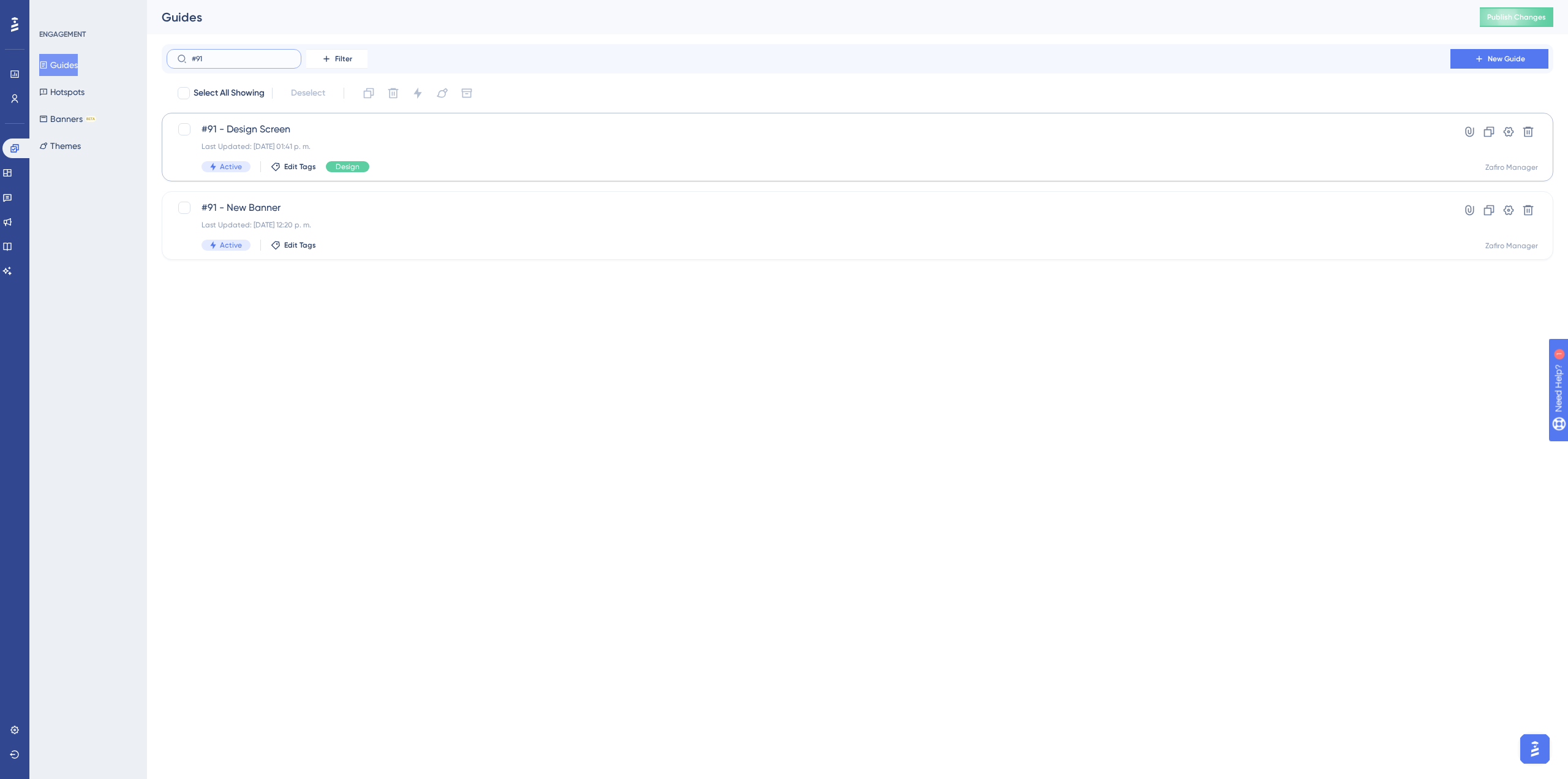
type input "#91"
click at [620, 158] on div "#91 - Design Screen Last Updated: 06 oct 2025 01:41 p. m. Active Edit Tags Desi…" at bounding box center [808, 147] width 1214 height 51
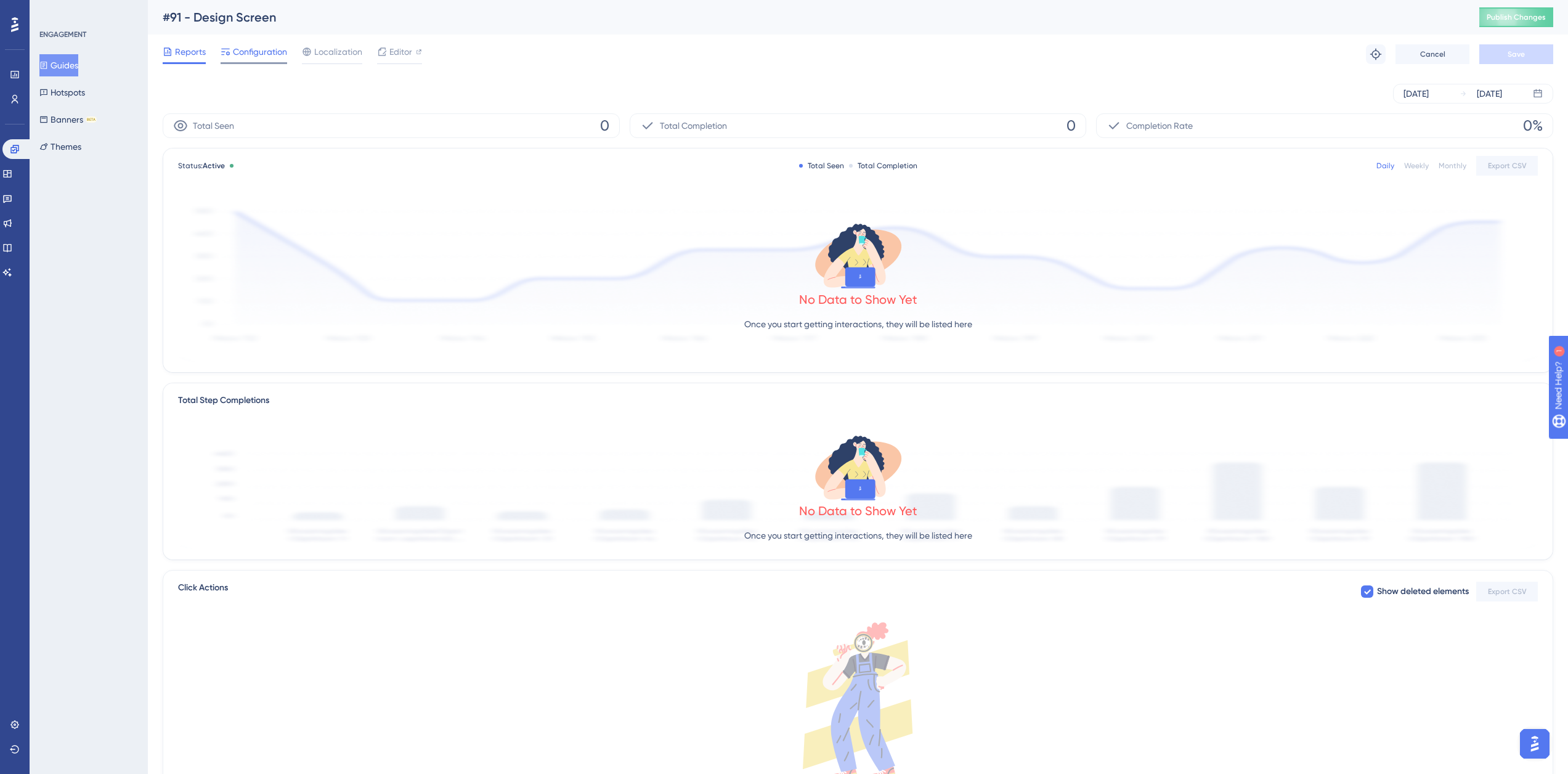
click at [237, 45] on span "Configuration" at bounding box center [260, 52] width 54 height 15
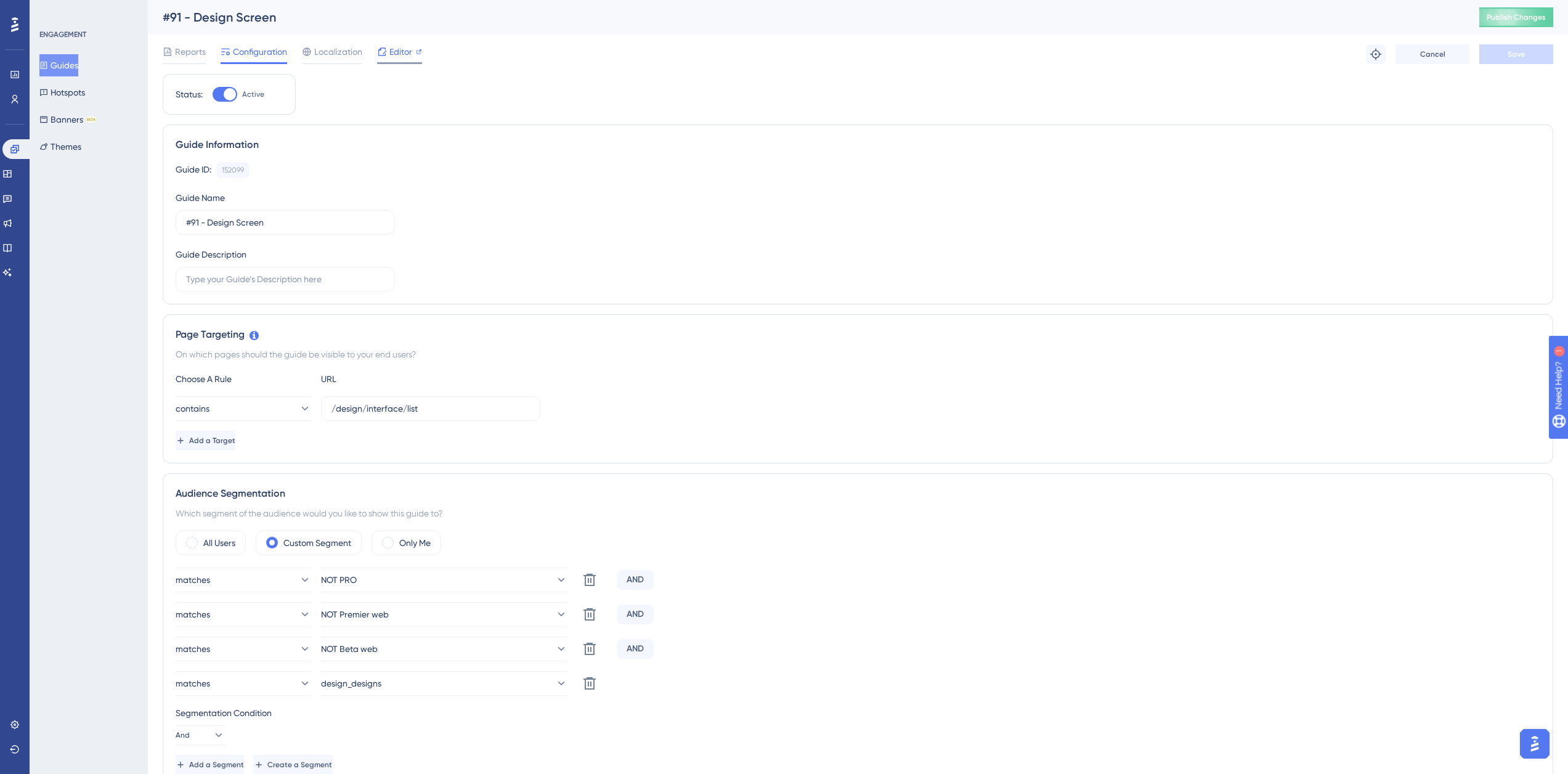
click at [413, 48] on div "Editor" at bounding box center [400, 52] width 45 height 15
click at [56, 63] on button "Guides" at bounding box center [59, 65] width 39 height 22
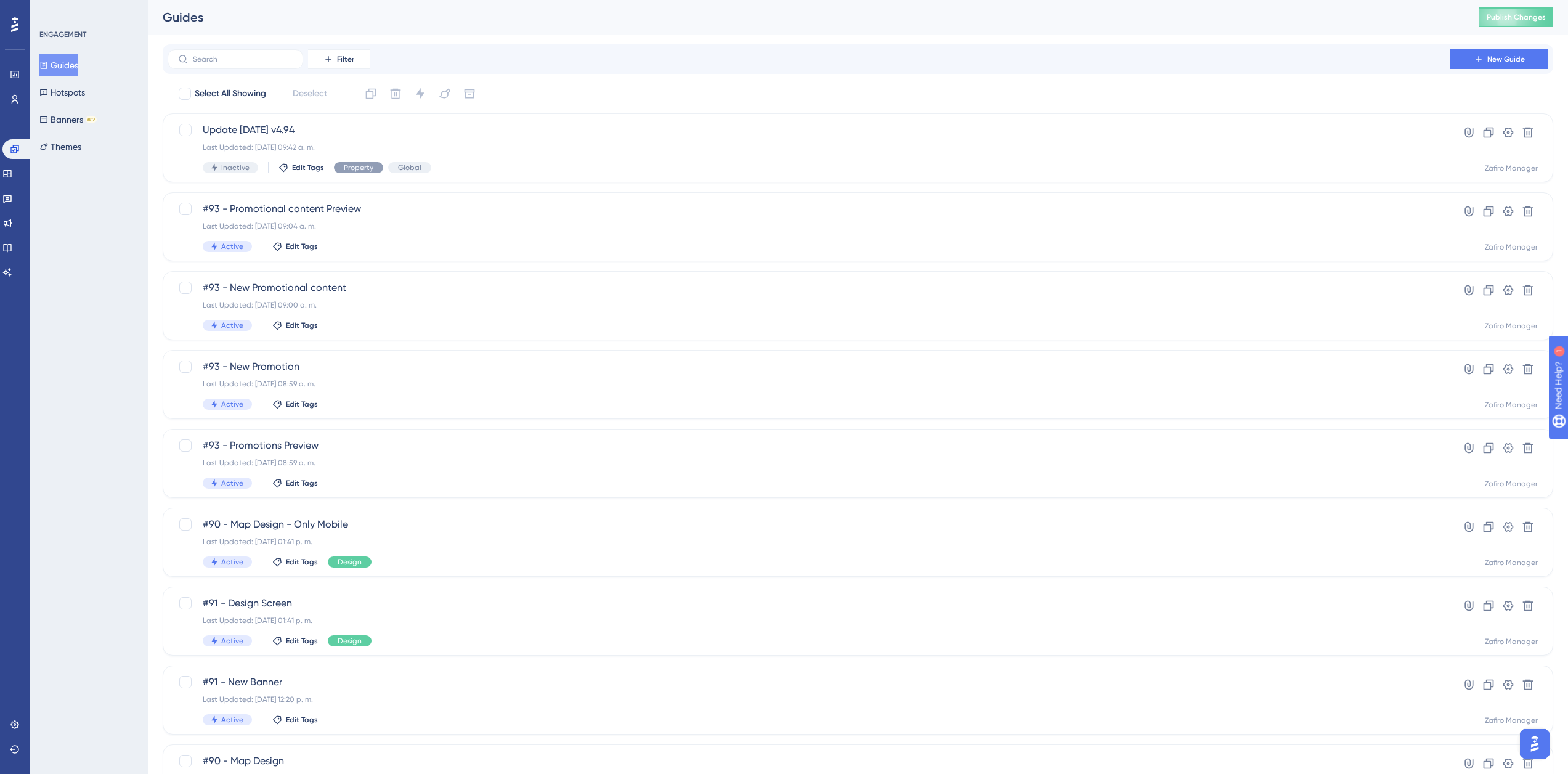
click at [72, 65] on button "Guides" at bounding box center [59, 65] width 39 height 22
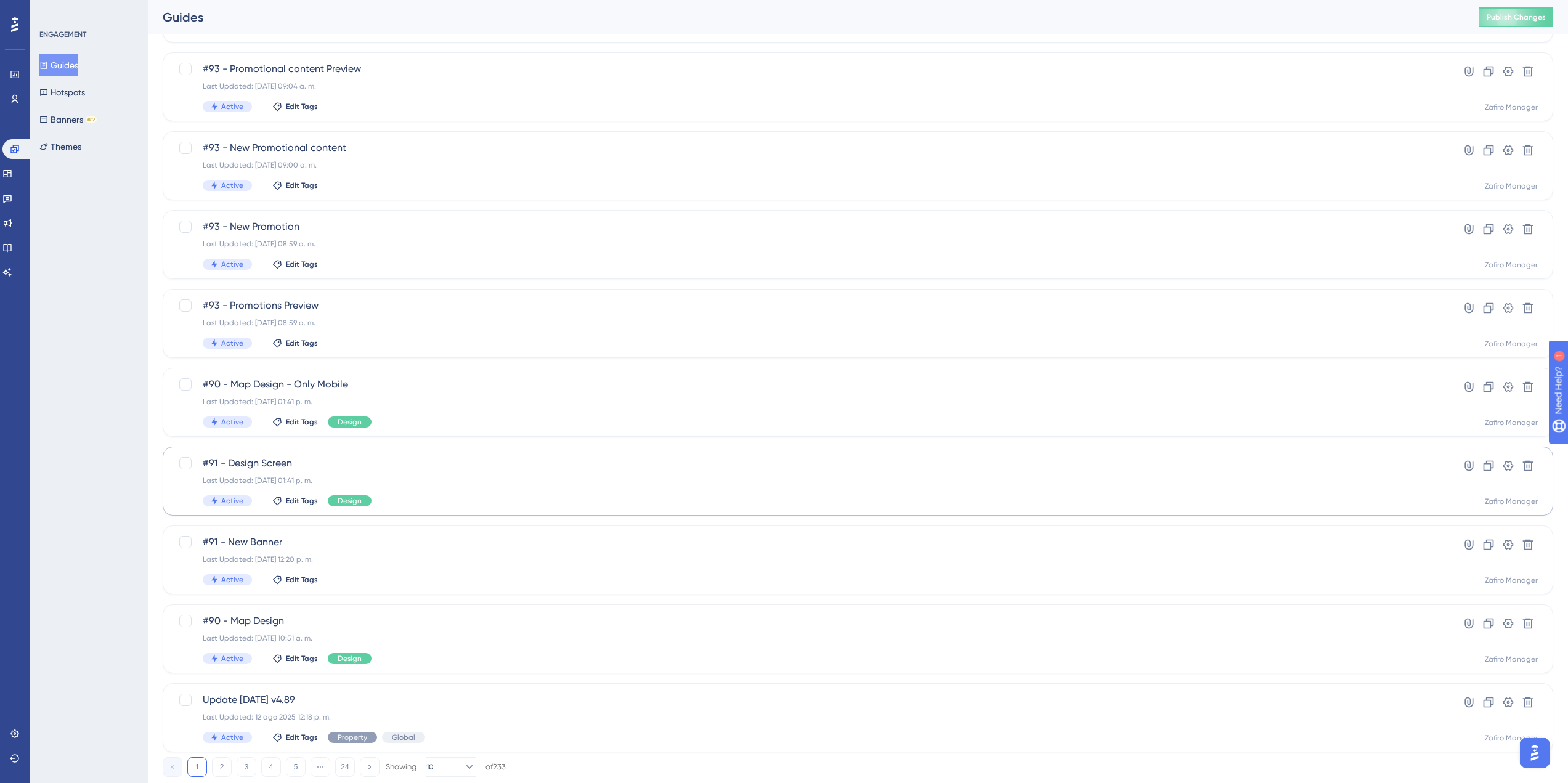
scroll to position [173, 0]
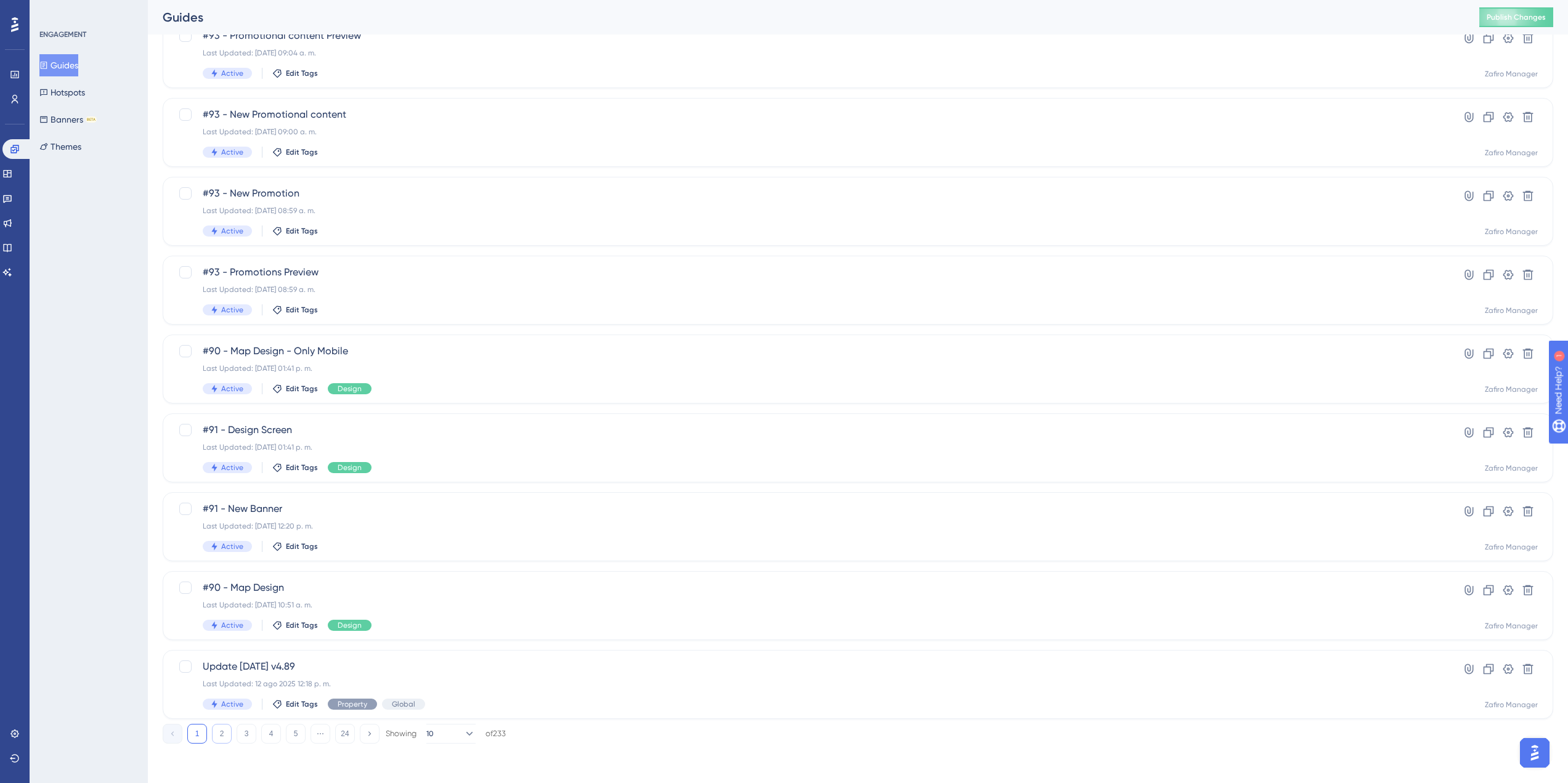
click at [225, 728] on button "2" at bounding box center [222, 733] width 20 height 20
click at [195, 734] on button "1" at bounding box center [197, 733] width 20 height 20
click at [608, 602] on div "Last Updated: 17 sept 2025 10:51 a. m." at bounding box center [808, 604] width 1211 height 10
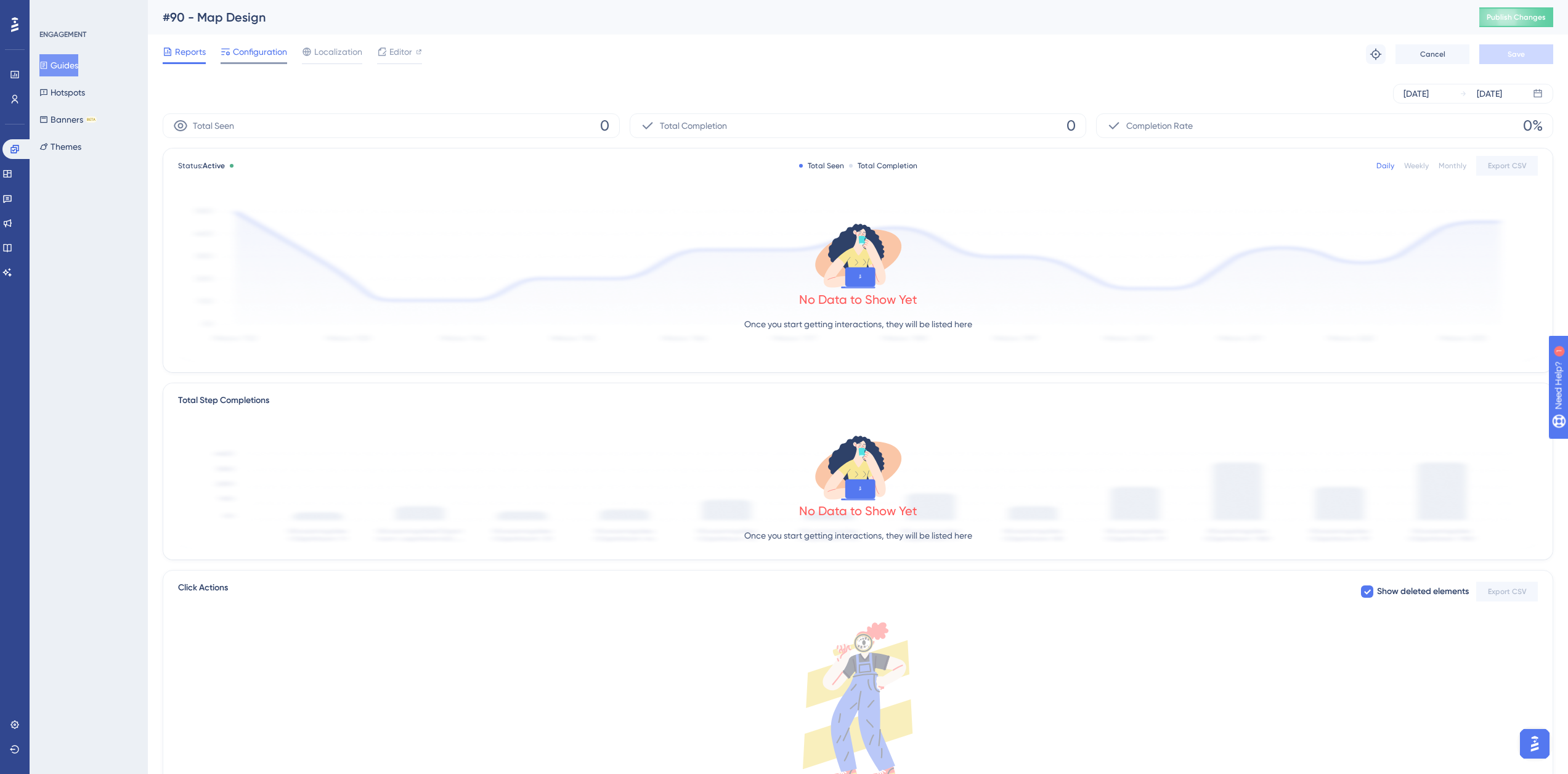
click at [265, 49] on span "Configuration" at bounding box center [260, 52] width 54 height 15
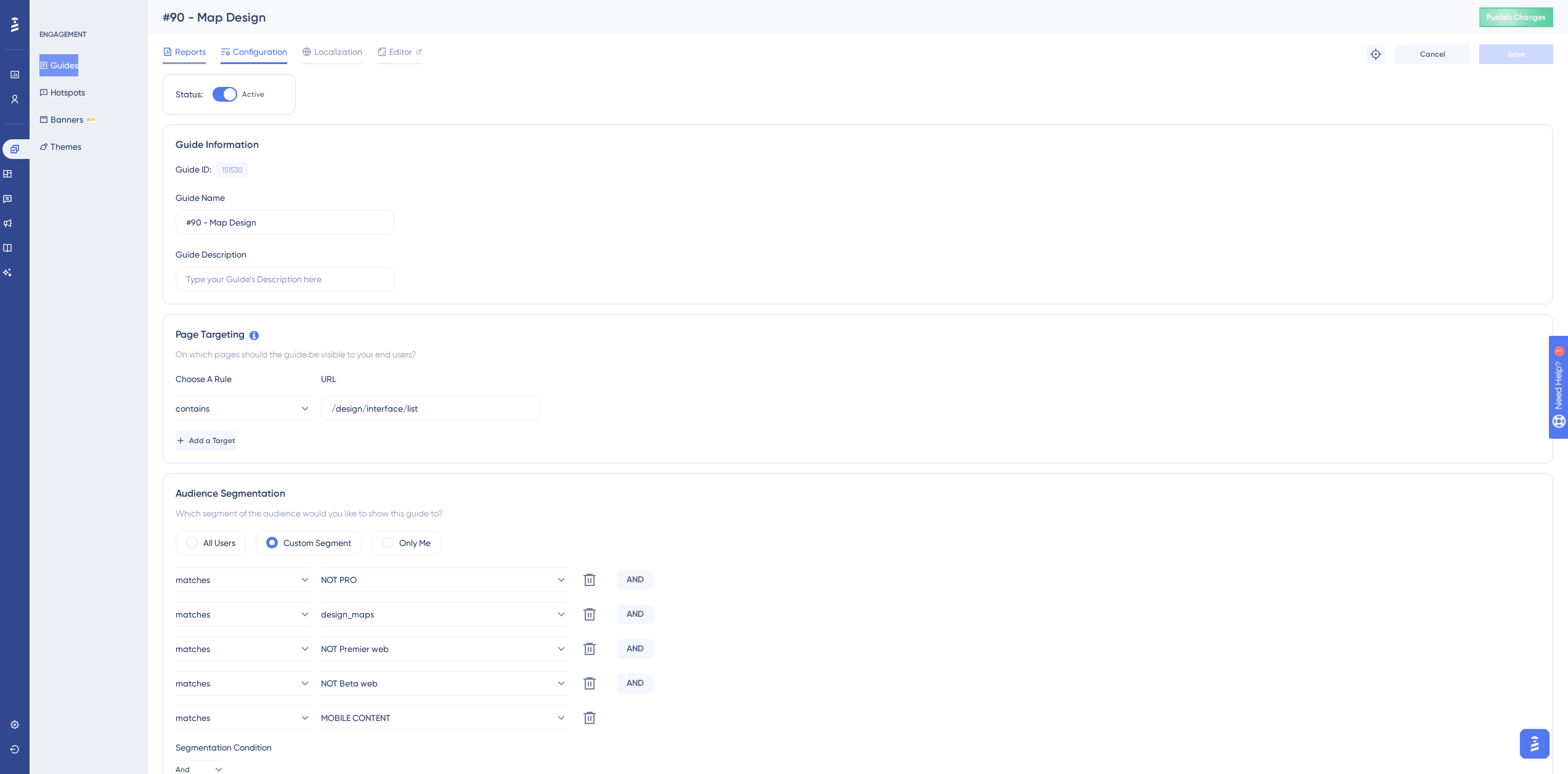
click at [184, 52] on span "Reports" at bounding box center [190, 52] width 31 height 15
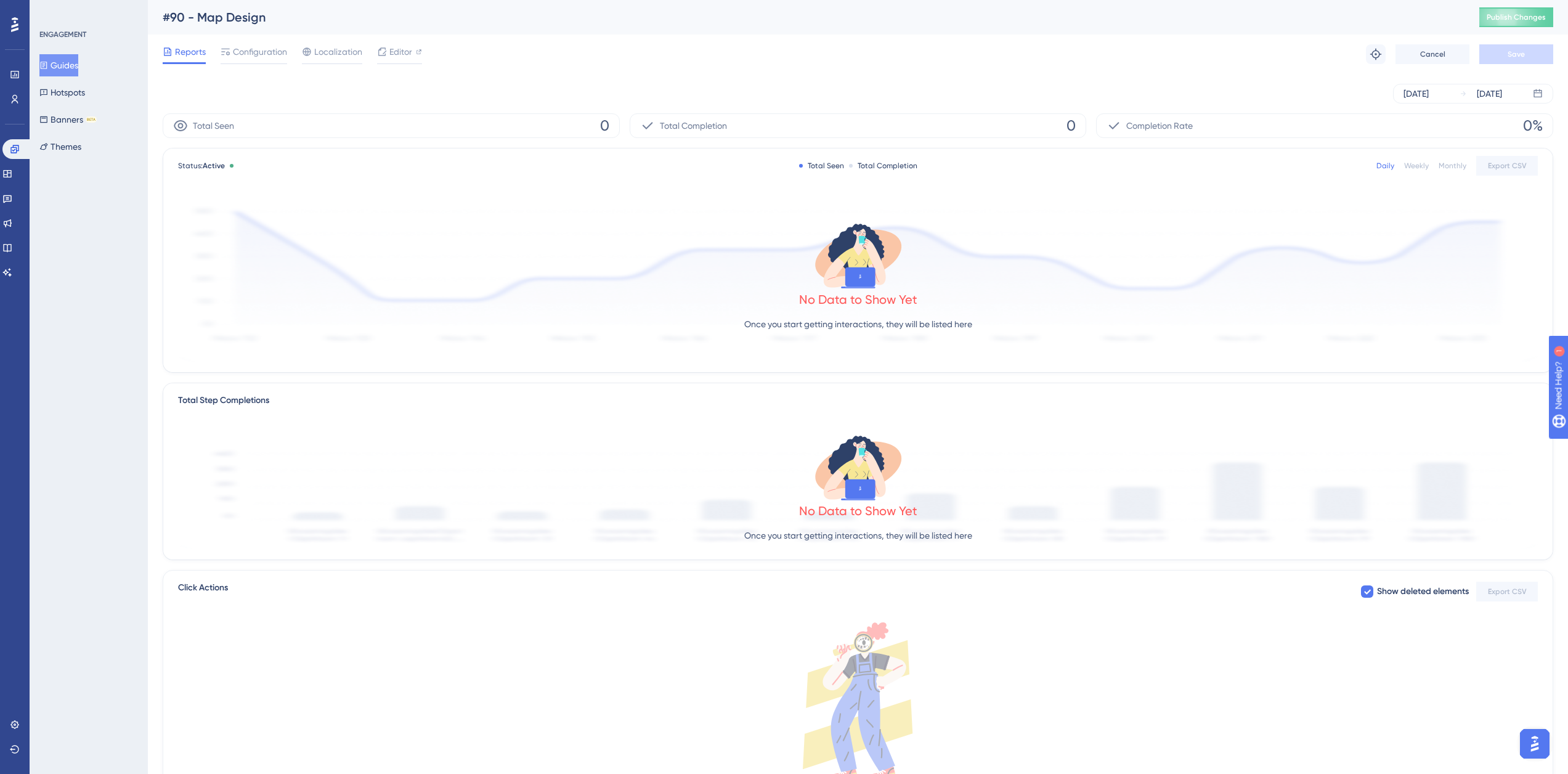
click at [70, 68] on button "Guides" at bounding box center [59, 65] width 39 height 22
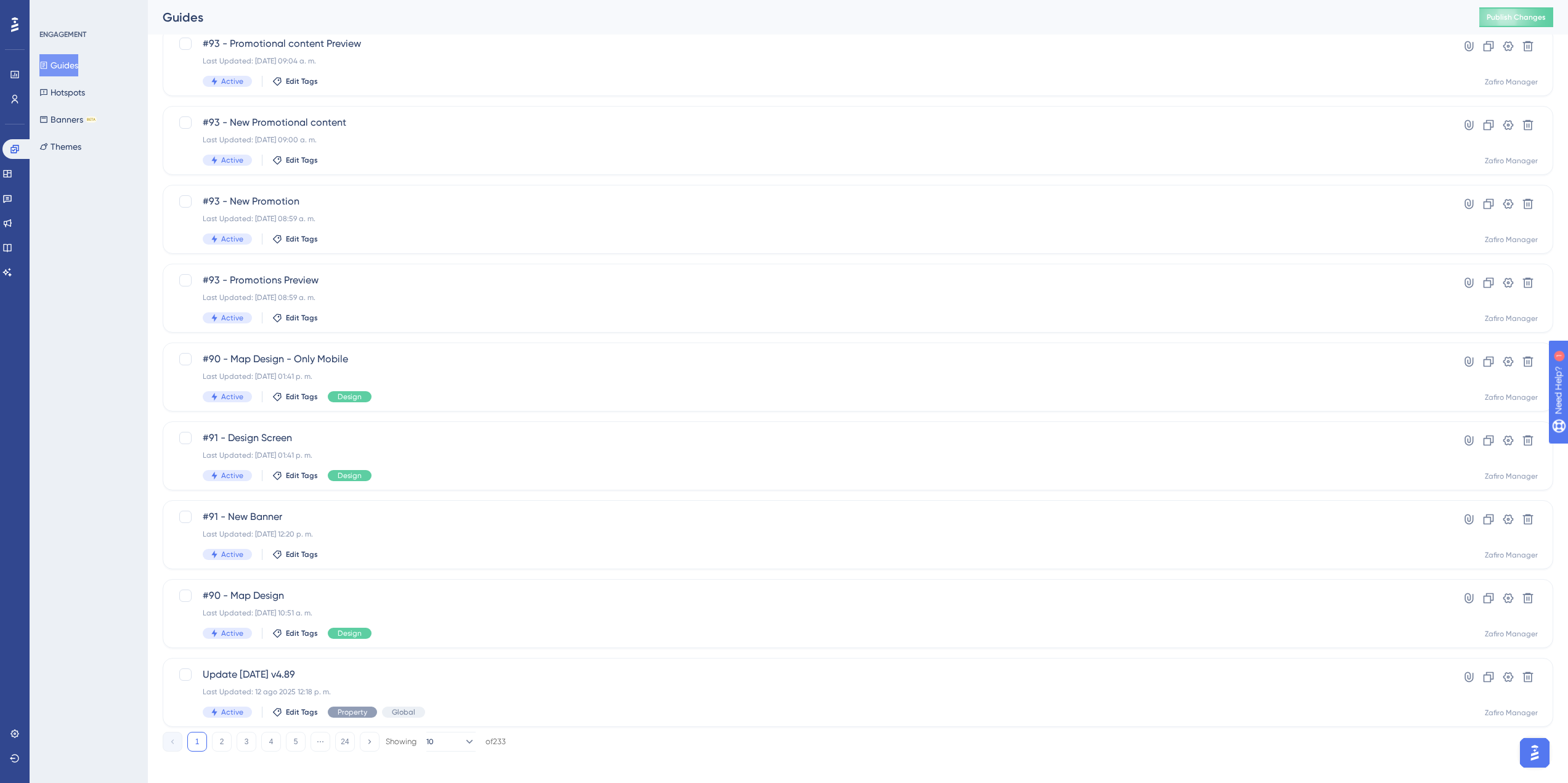
scroll to position [173, 0]
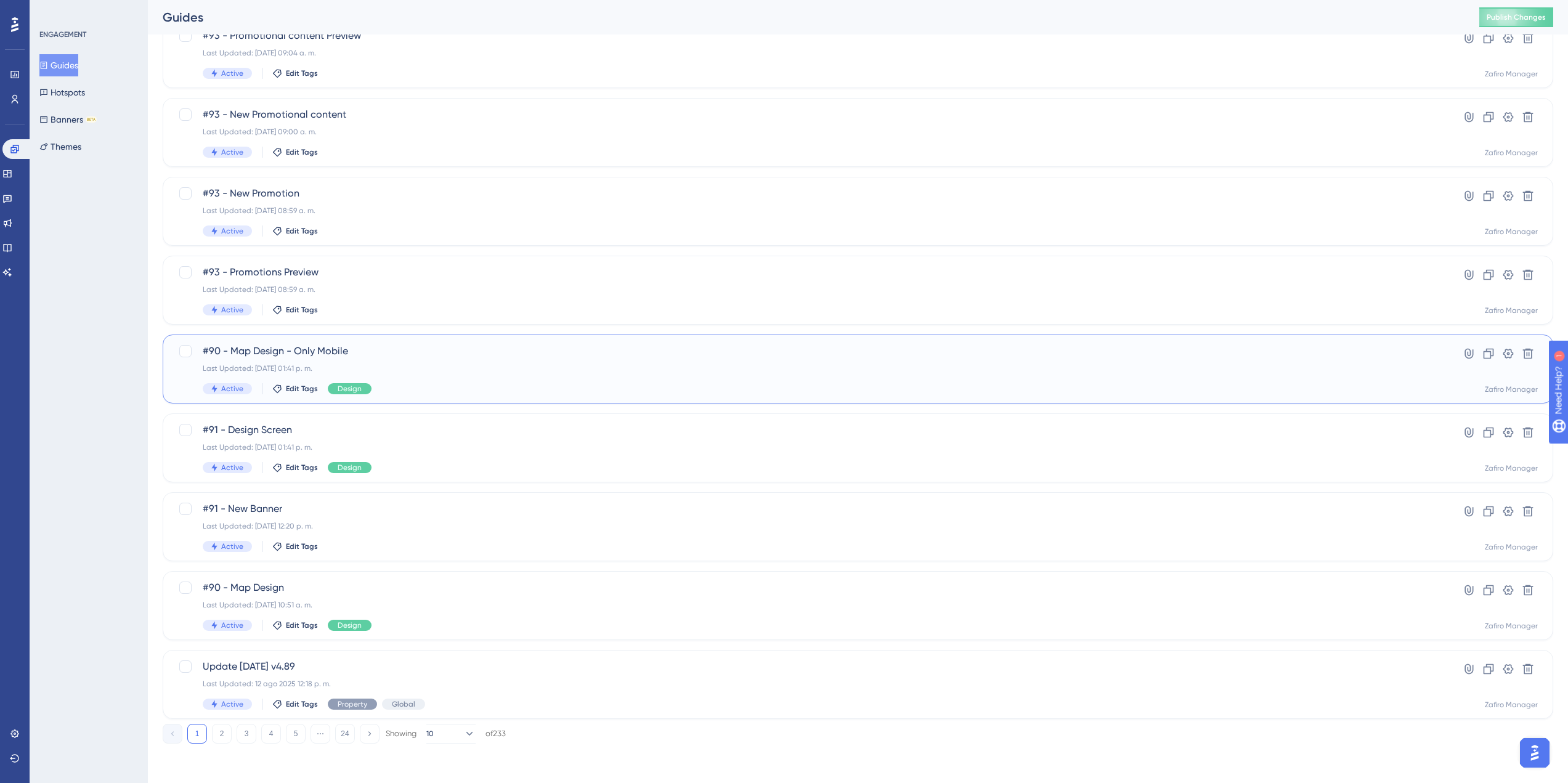
click at [407, 358] on div "#90 - Map Design - Only Mobile Last Updated: 06 oct 2025 01:41 p. m. Active Edi…" at bounding box center [808, 369] width 1211 height 51
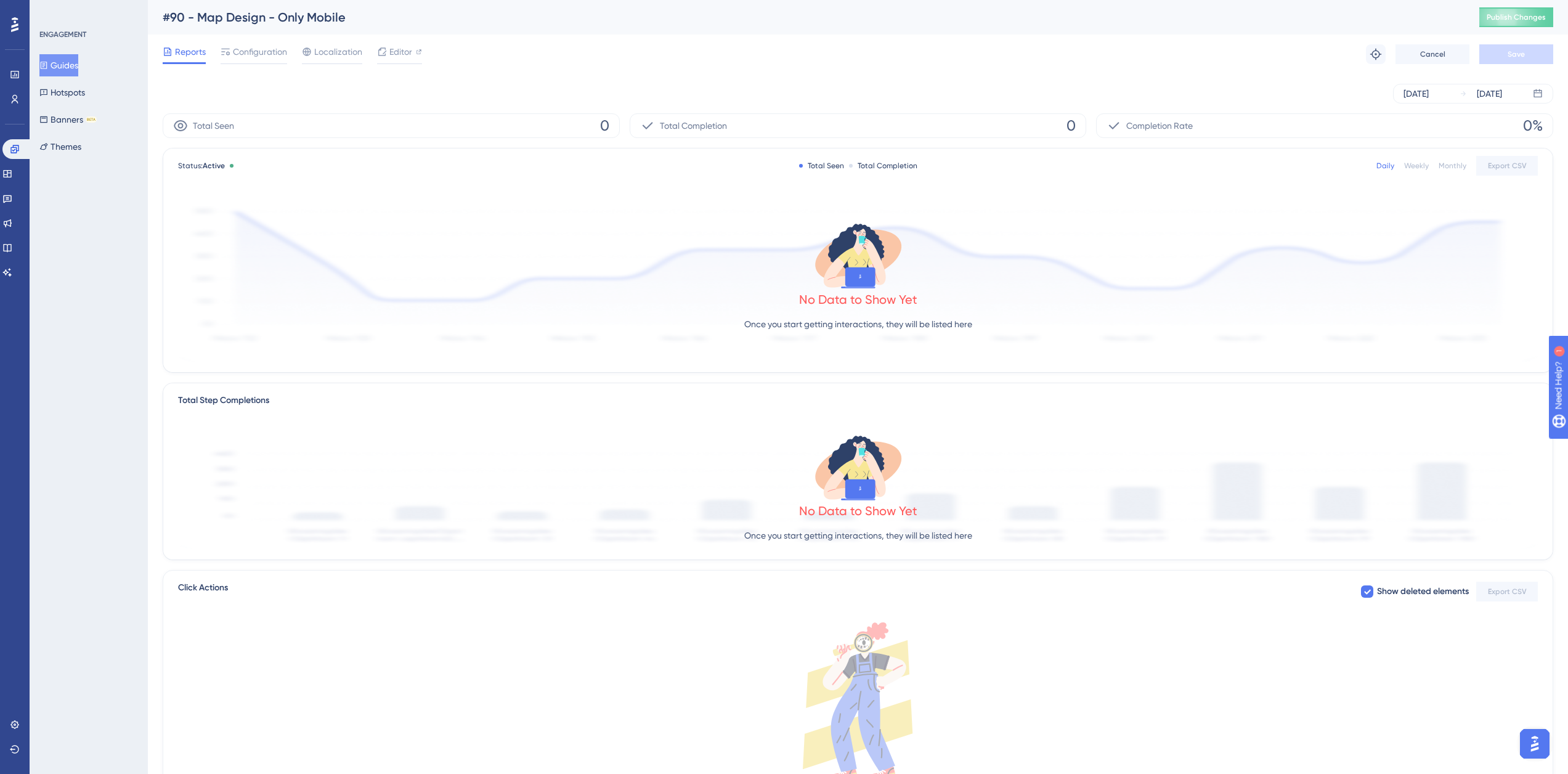
click at [253, 44] on div "Reports Configuration Localization Editor Troubleshoot Cancel Save" at bounding box center [858, 54] width 1390 height 40
click at [258, 53] on span "Configuration" at bounding box center [260, 52] width 54 height 15
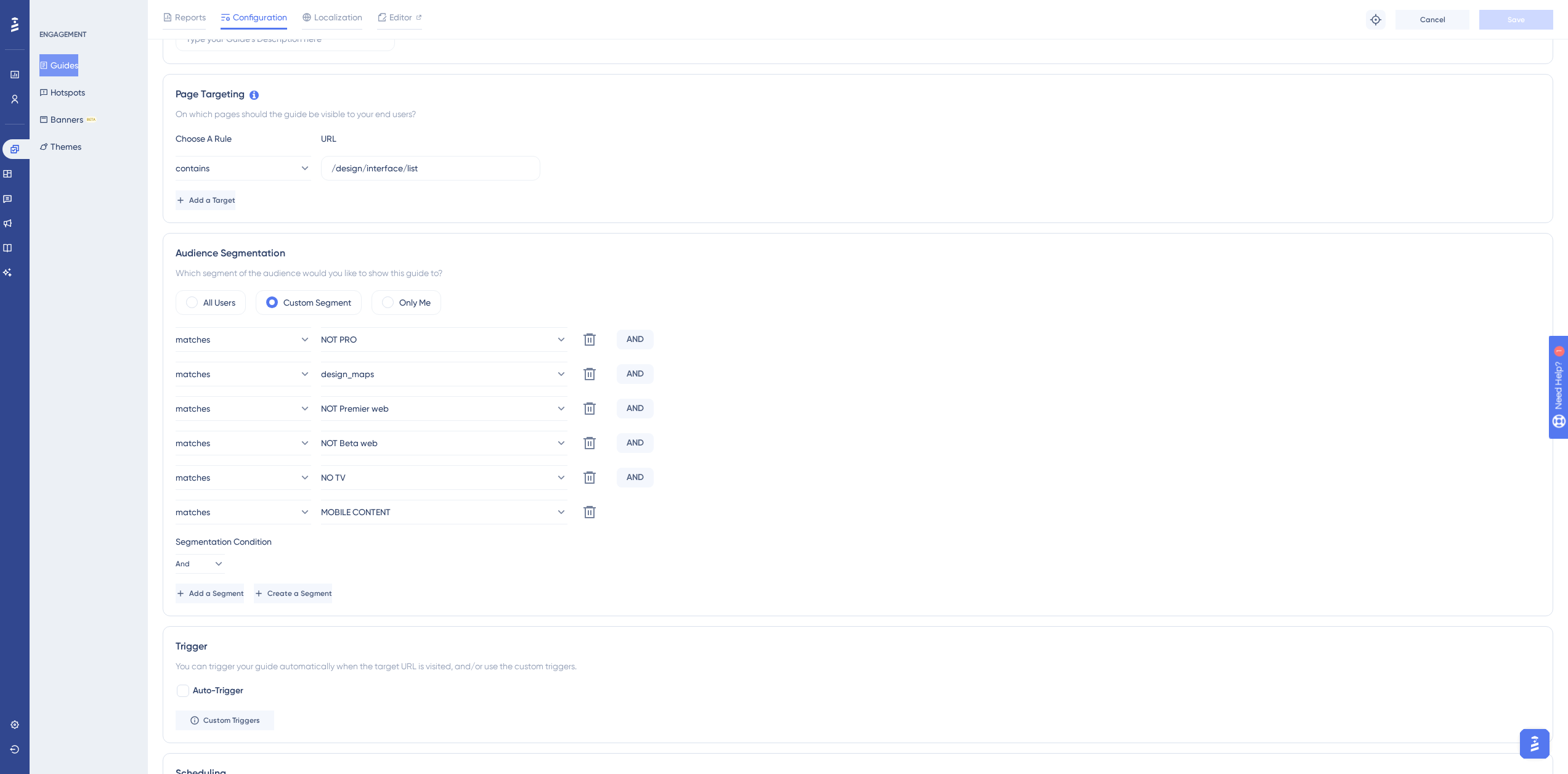
scroll to position [246, 0]
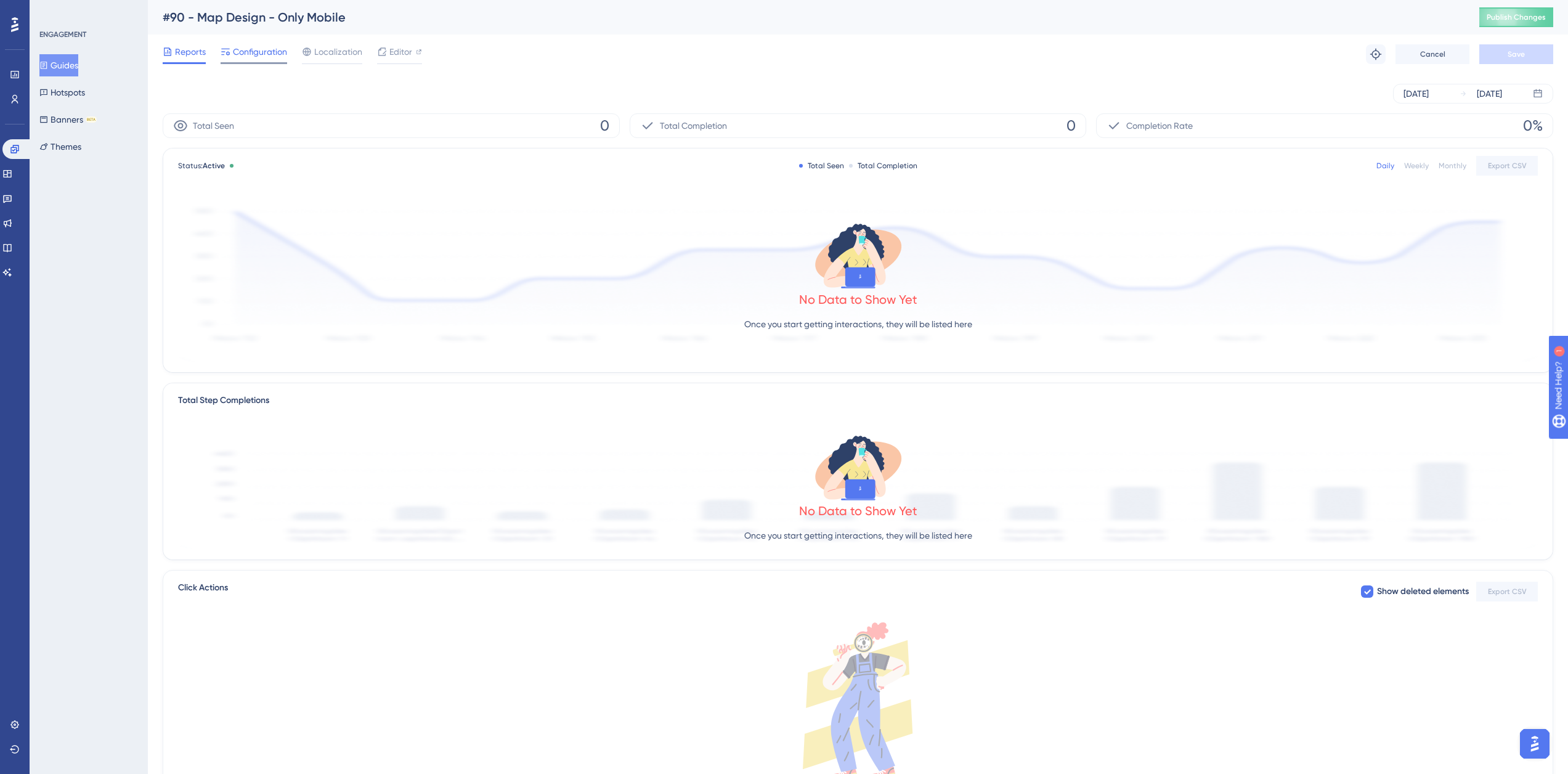
click at [240, 53] on span "Configuration" at bounding box center [260, 52] width 54 height 15
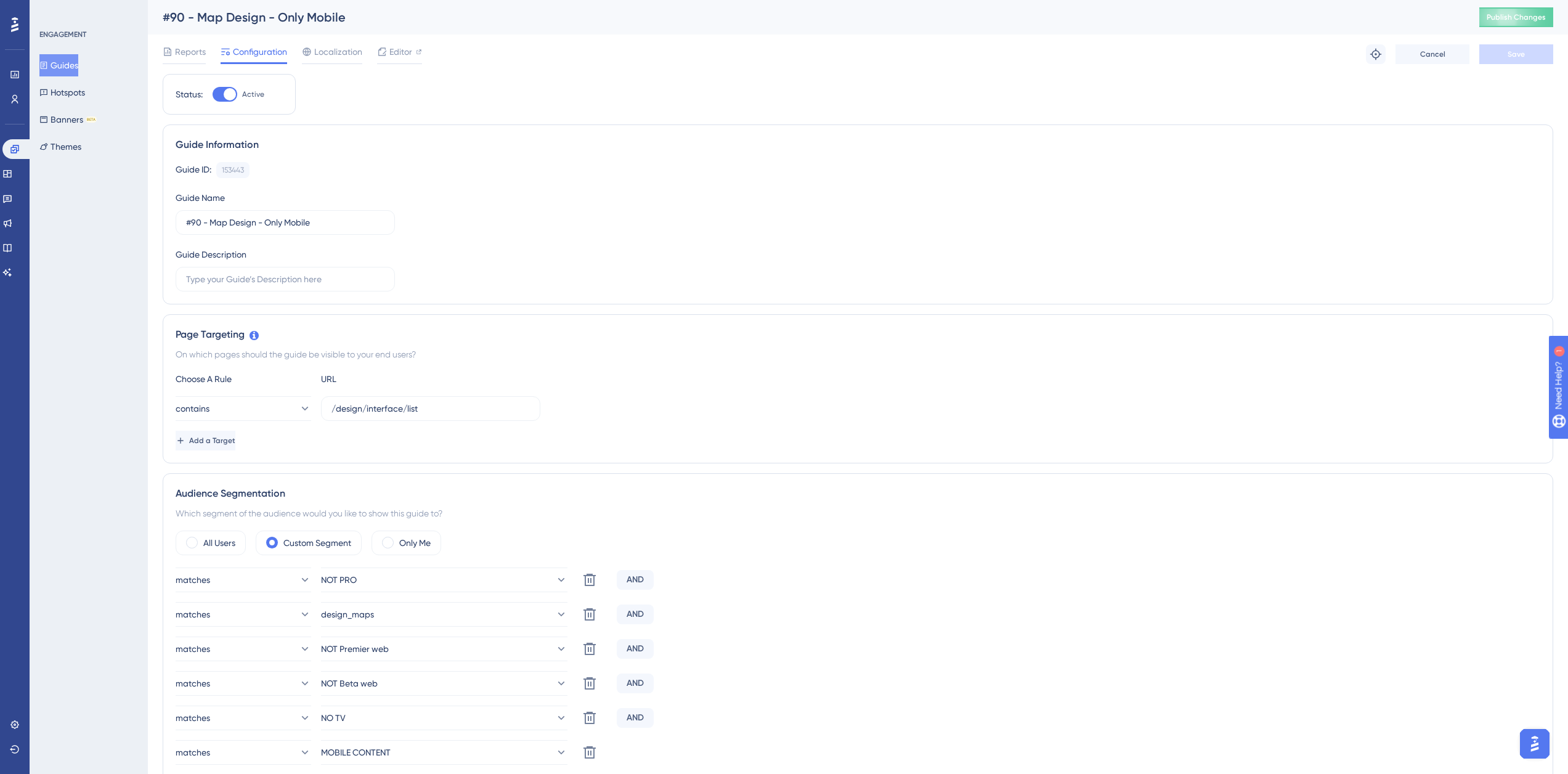
click at [75, 68] on button "Guides" at bounding box center [59, 65] width 39 height 22
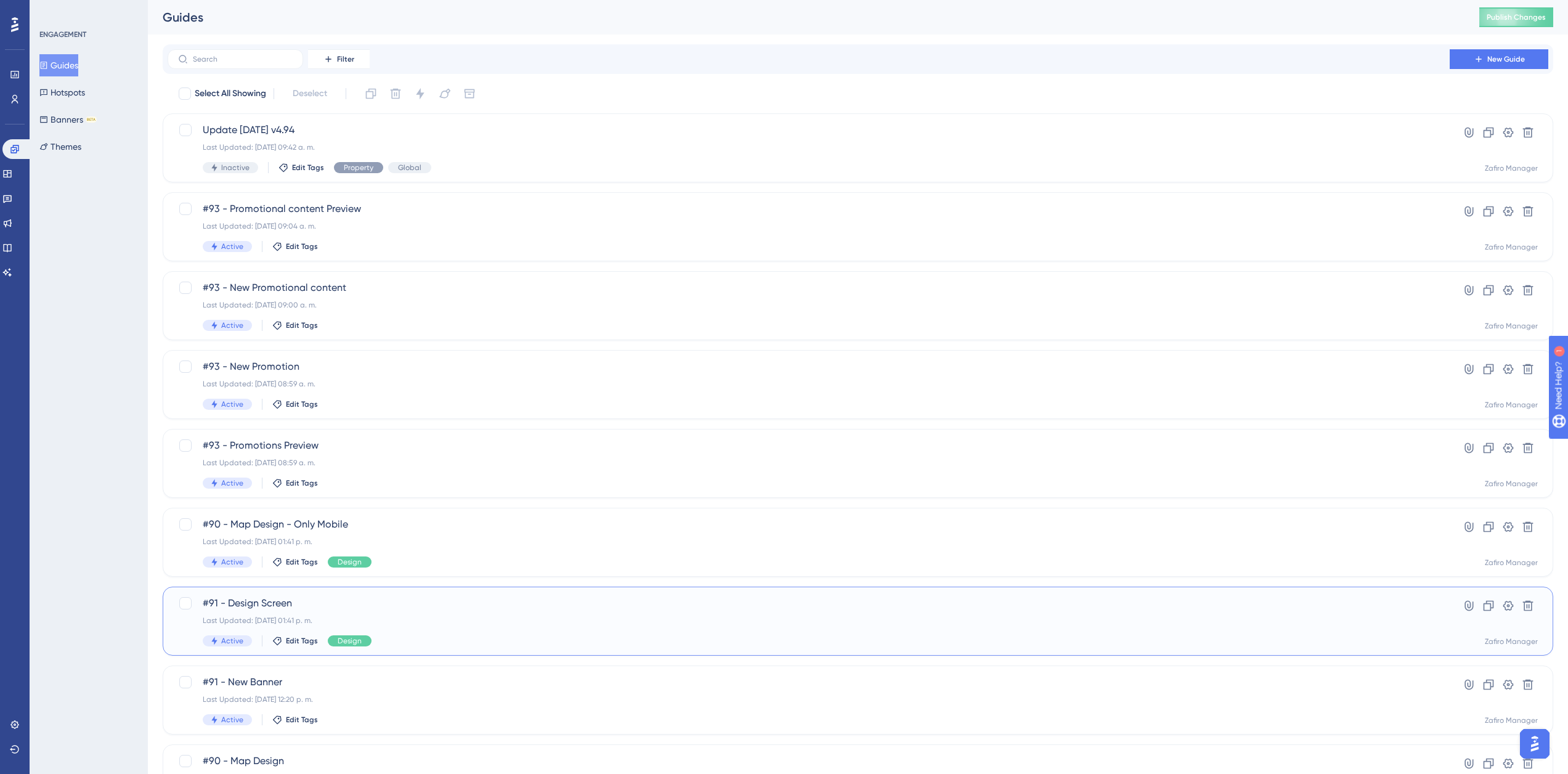
click at [421, 613] on div "#91 - Design Screen Last Updated: 06 oct 2025 01:41 p. m. Active Edit Tags Desi…" at bounding box center [808, 621] width 1211 height 51
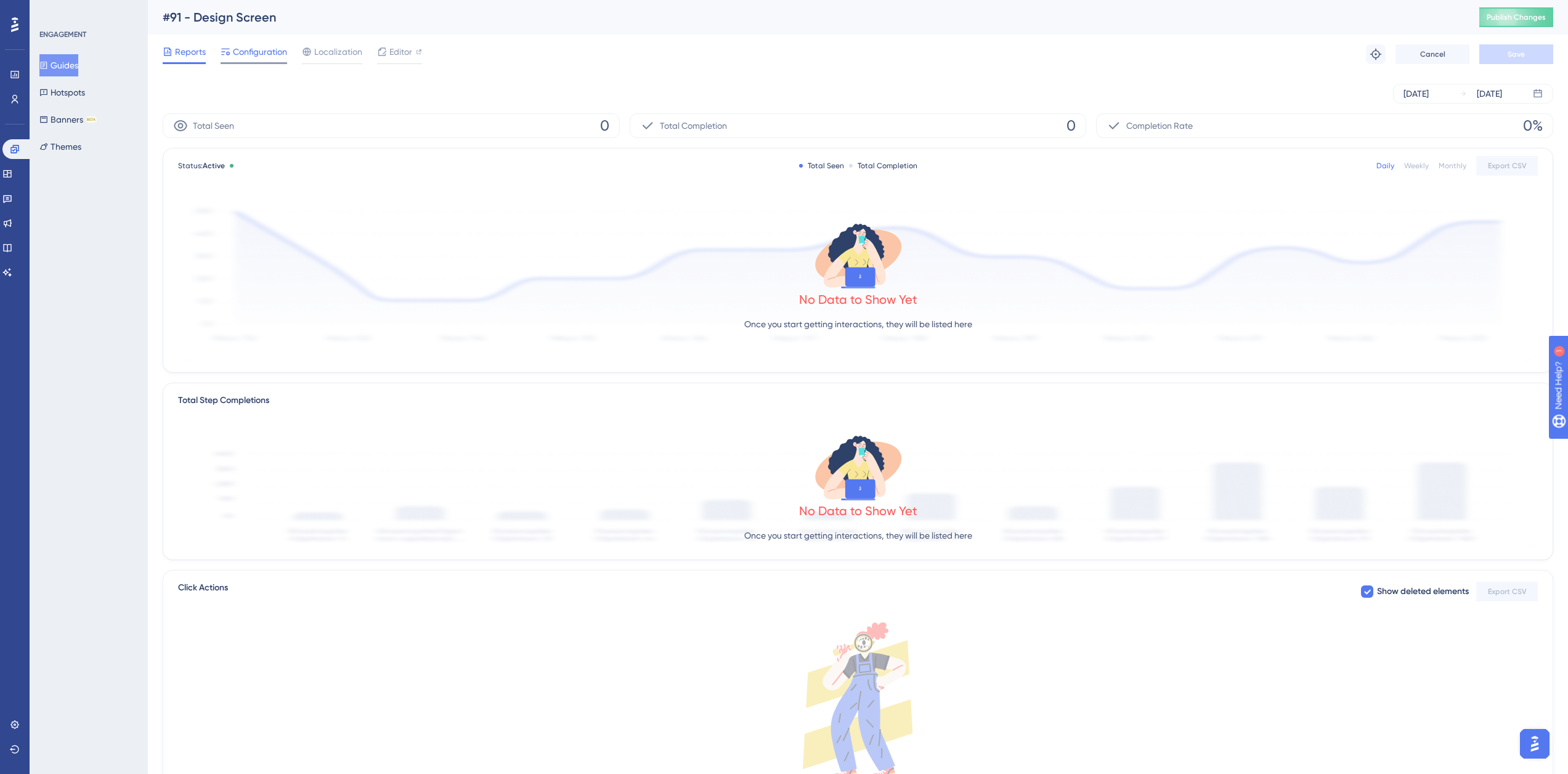
click at [257, 53] on span "Configuration" at bounding box center [260, 52] width 54 height 15
click at [254, 53] on span "Configuration" at bounding box center [260, 52] width 54 height 15
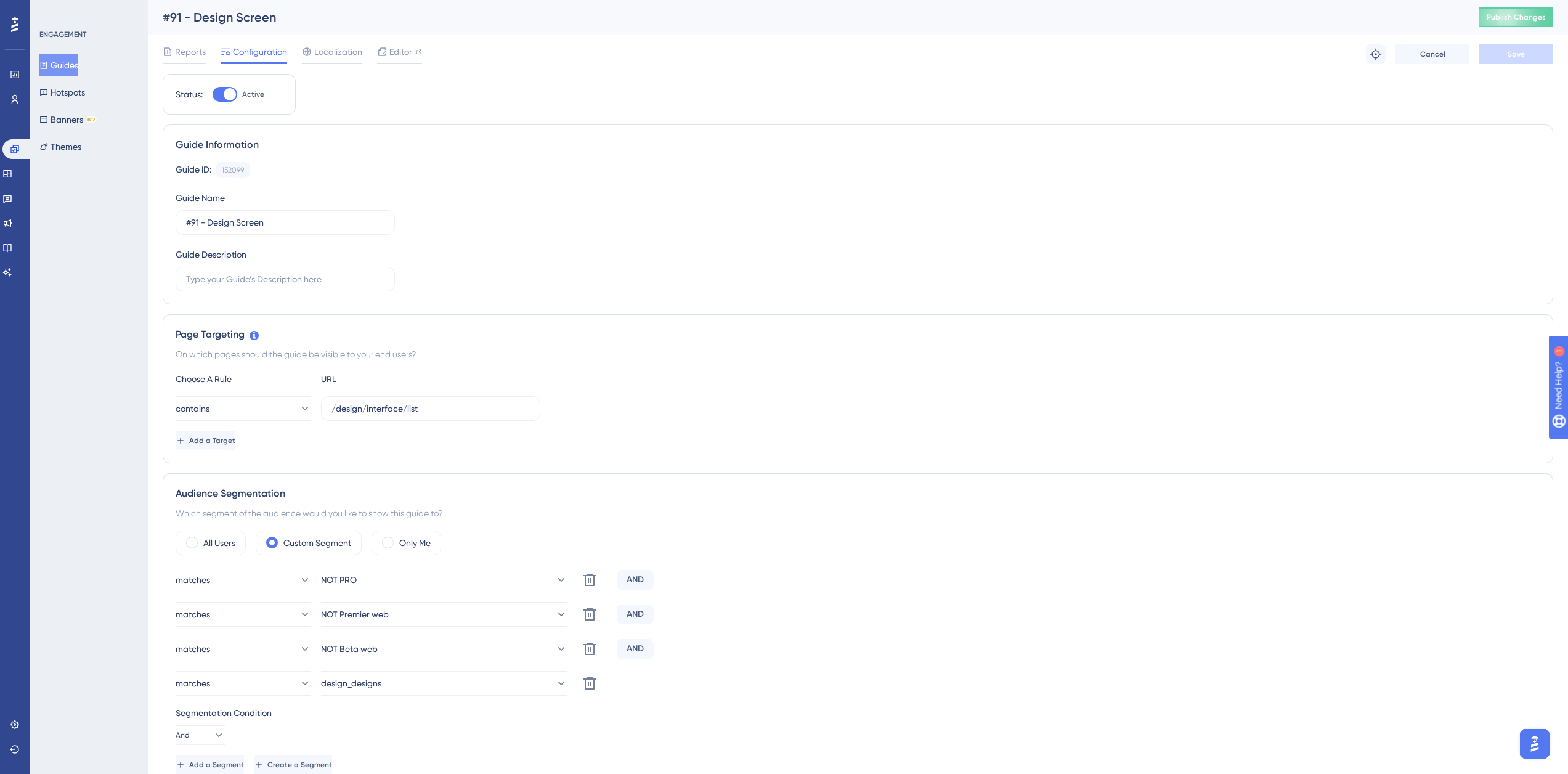
click at [78, 65] on button "Guides" at bounding box center [59, 65] width 39 height 22
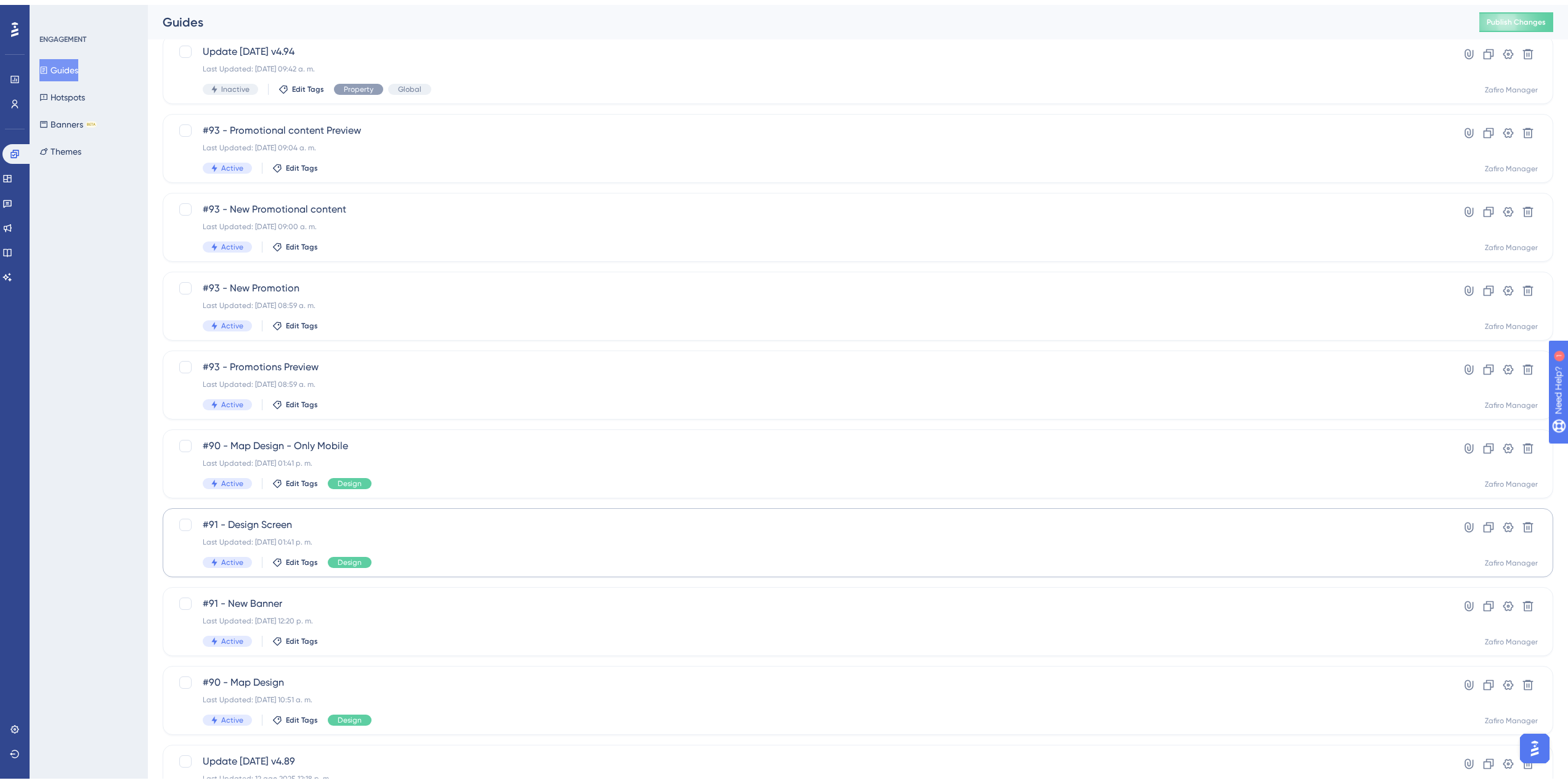
scroll to position [173, 0]
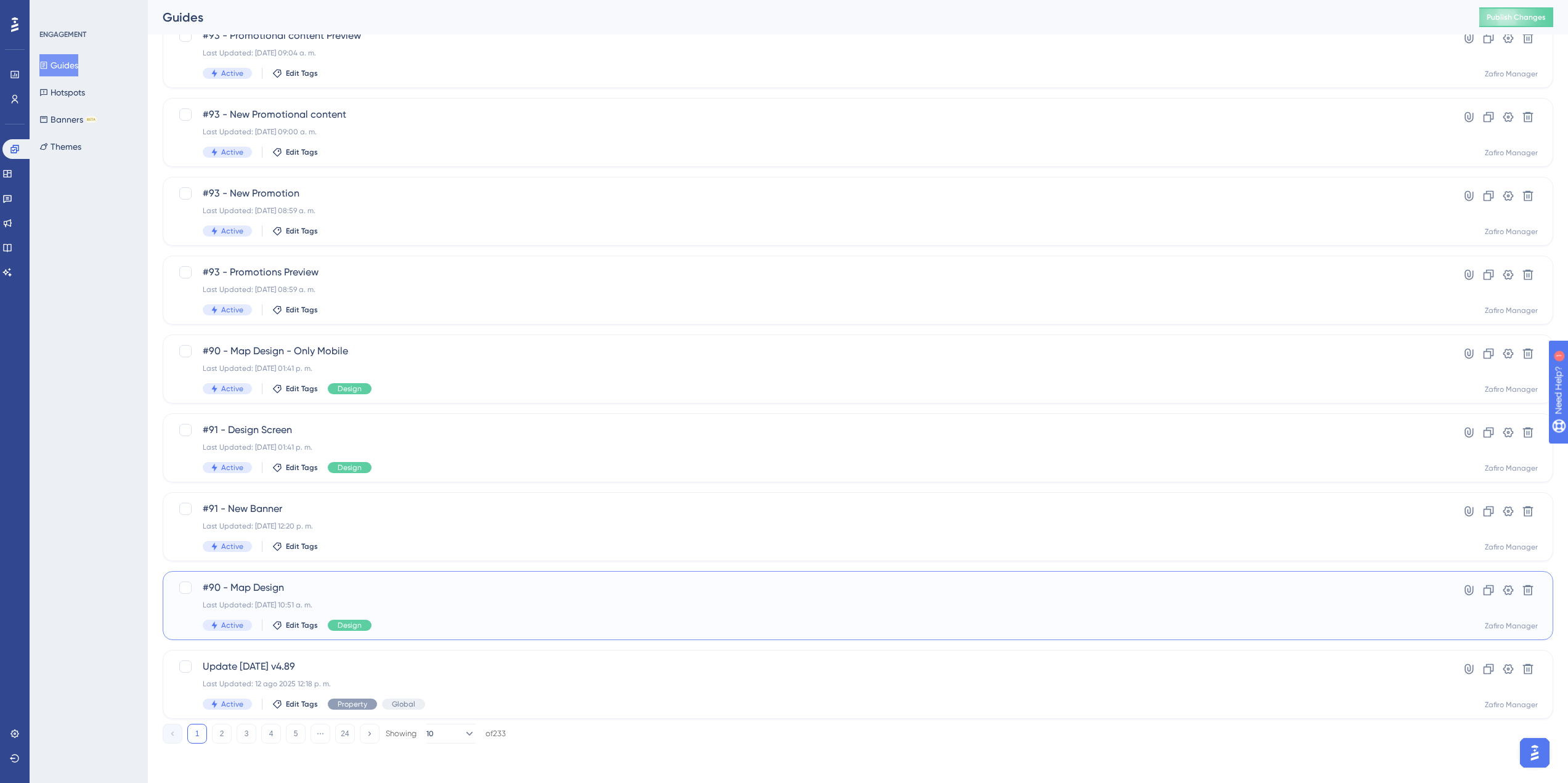
click at [356, 580] on div "#90 - Map Design Last Updated: 17 sept 2025 10:51 a. m. Active Edit Tags Design…" at bounding box center [858, 605] width 1390 height 69
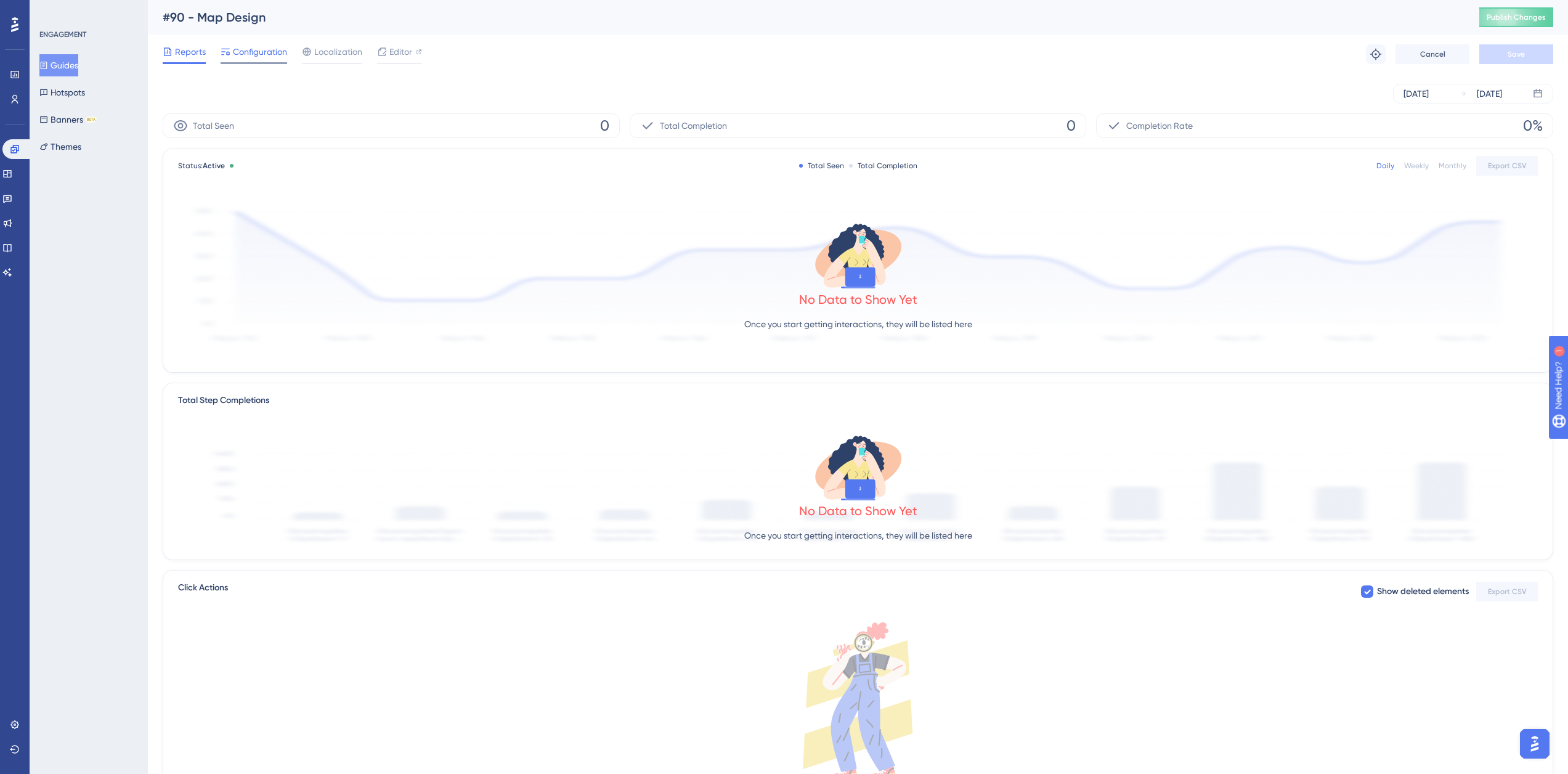
click at [259, 57] on span "Configuration" at bounding box center [260, 52] width 54 height 15
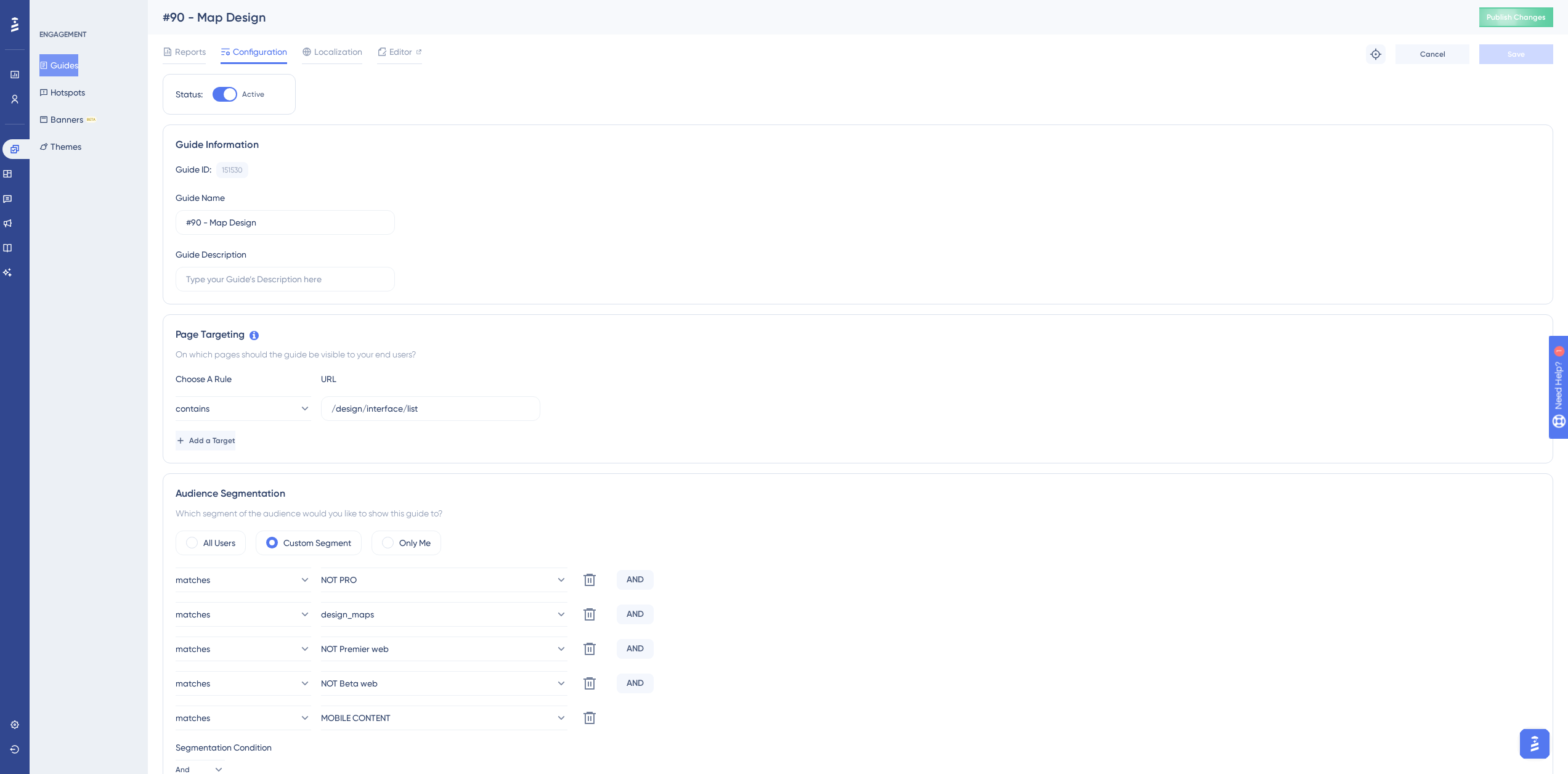
click at [76, 64] on button "Guides" at bounding box center [59, 65] width 39 height 22
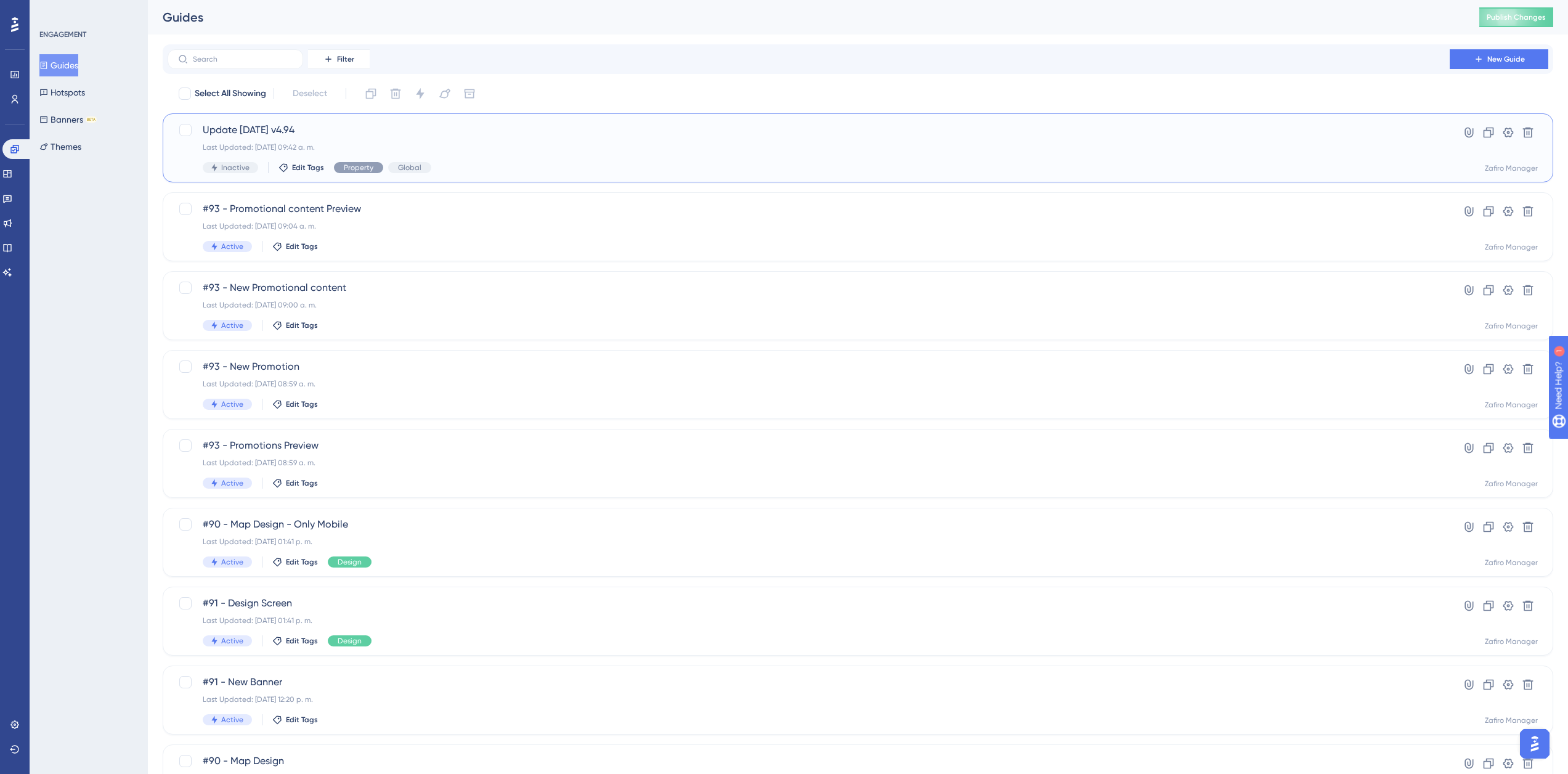
click at [314, 123] on span "Update 2025-11-25 v4.94" at bounding box center [808, 130] width 1211 height 15
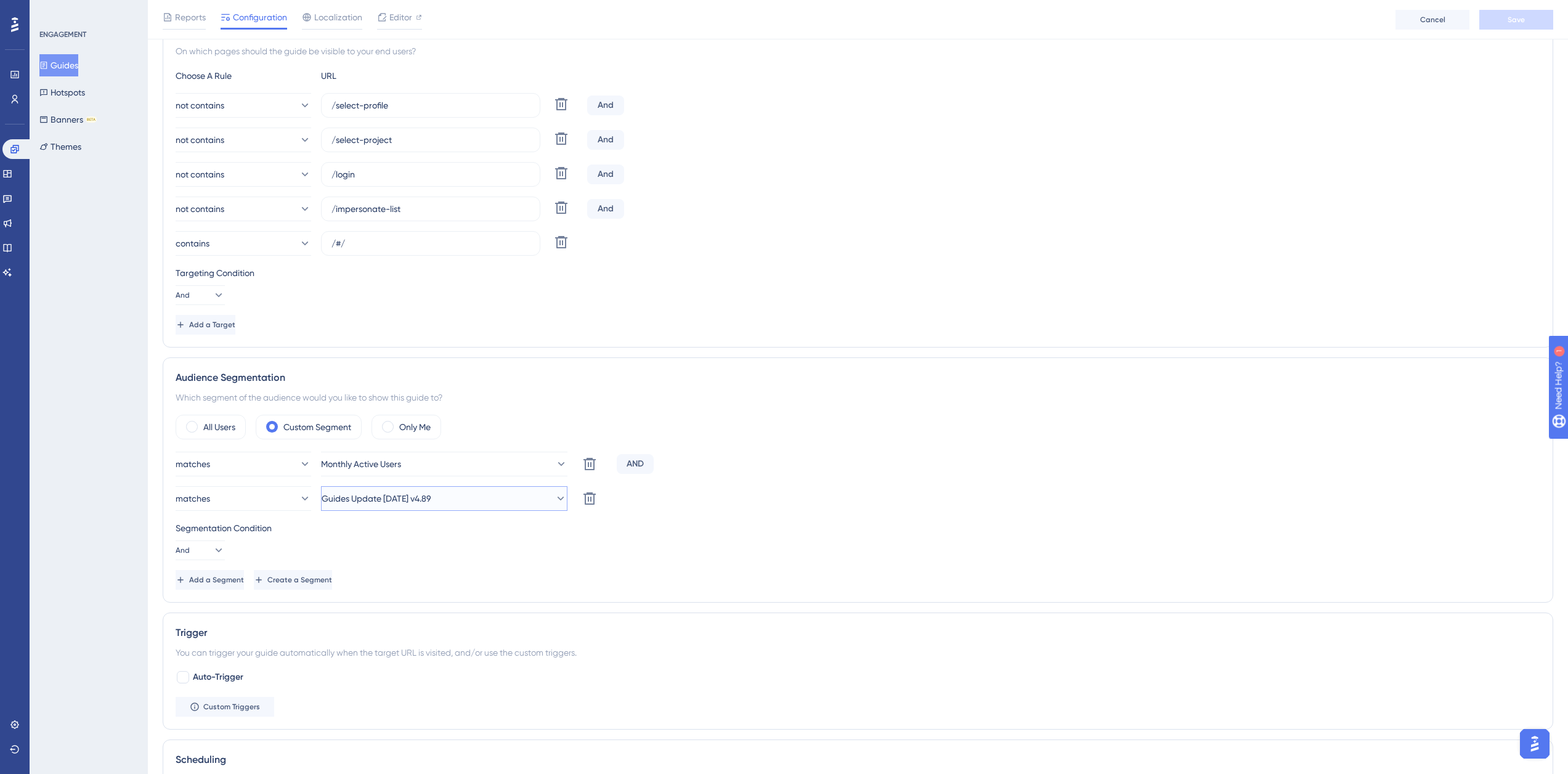
click at [431, 497] on span "Guides Update [DATE] v4.89" at bounding box center [377, 498] width 110 height 15
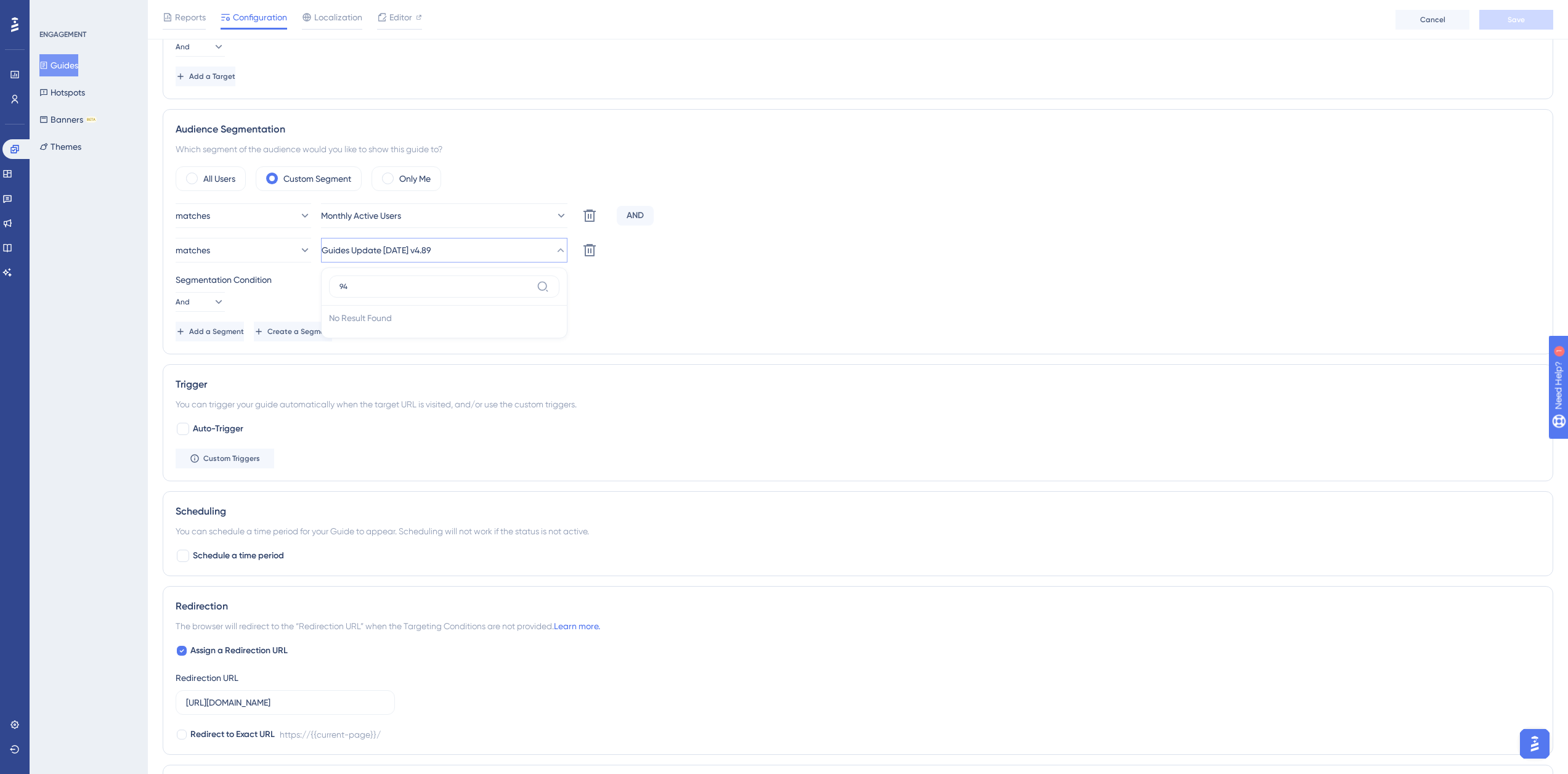
type input "94"
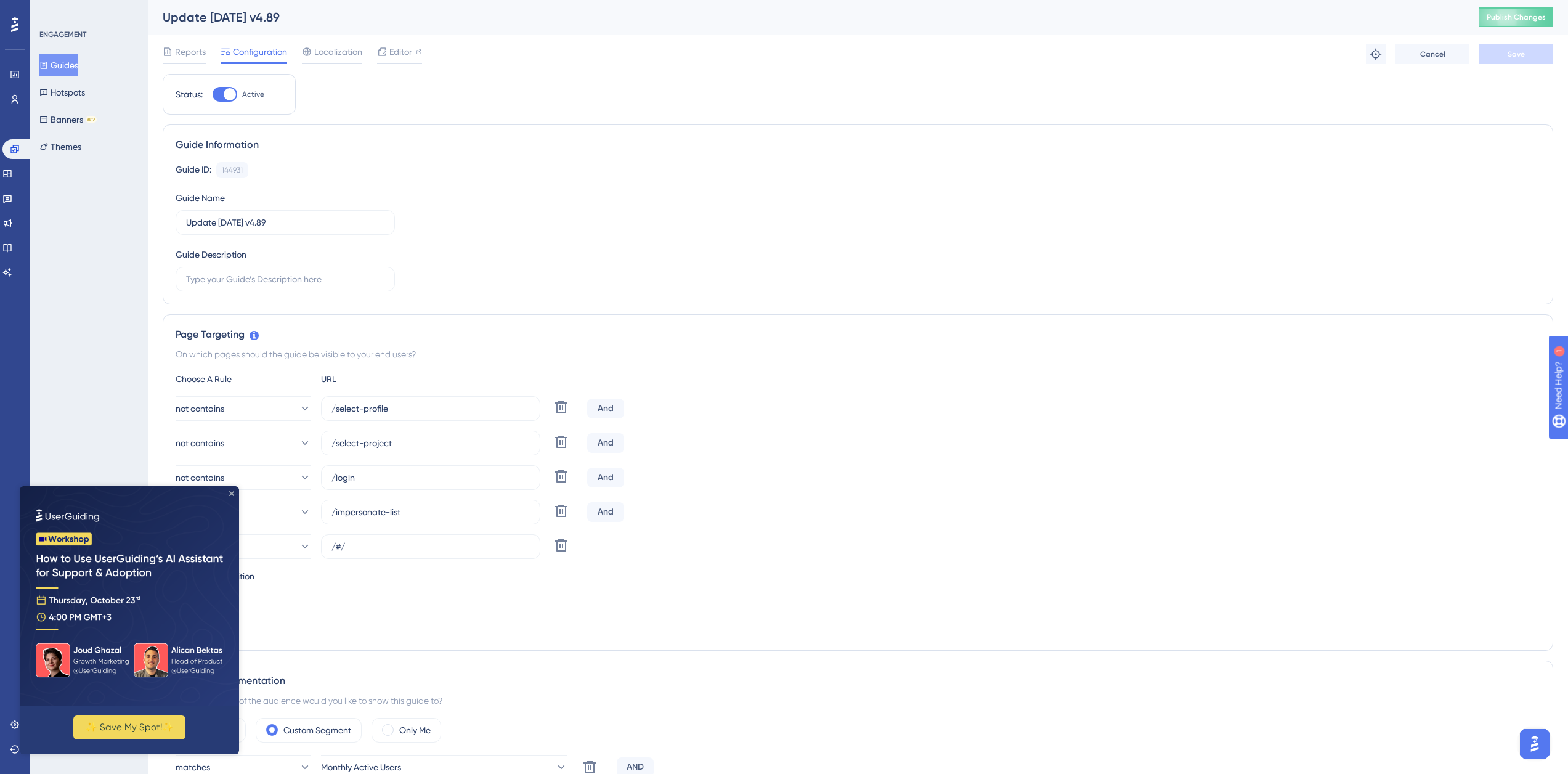
drag, startPoint x: 232, startPoint y: 495, endPoint x: 269, endPoint y: 963, distance: 469.5
click at [232, 495] on icon "Close Preview" at bounding box center [231, 493] width 5 height 5
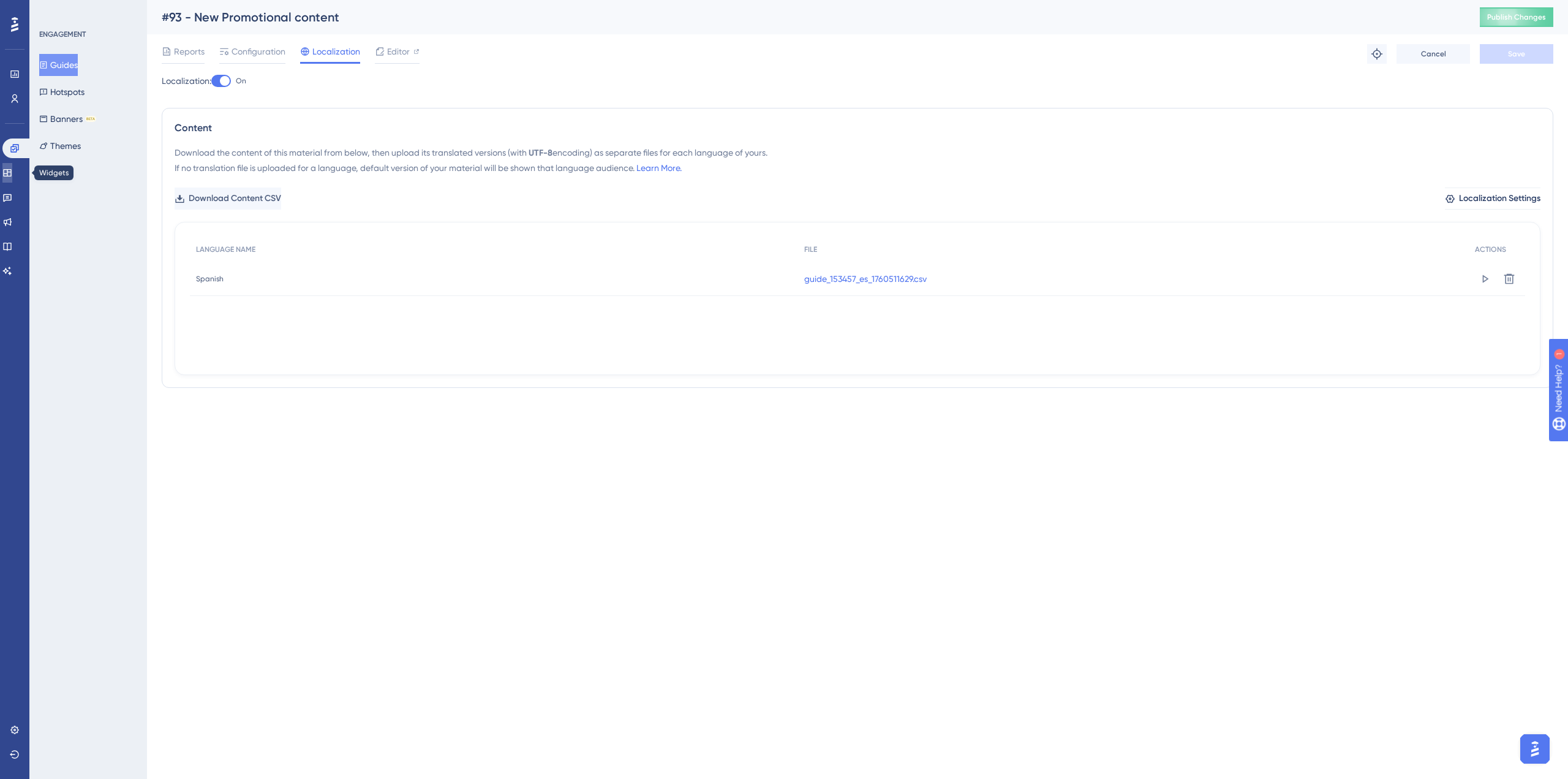
click at [11, 176] on icon at bounding box center [7, 172] width 8 height 7
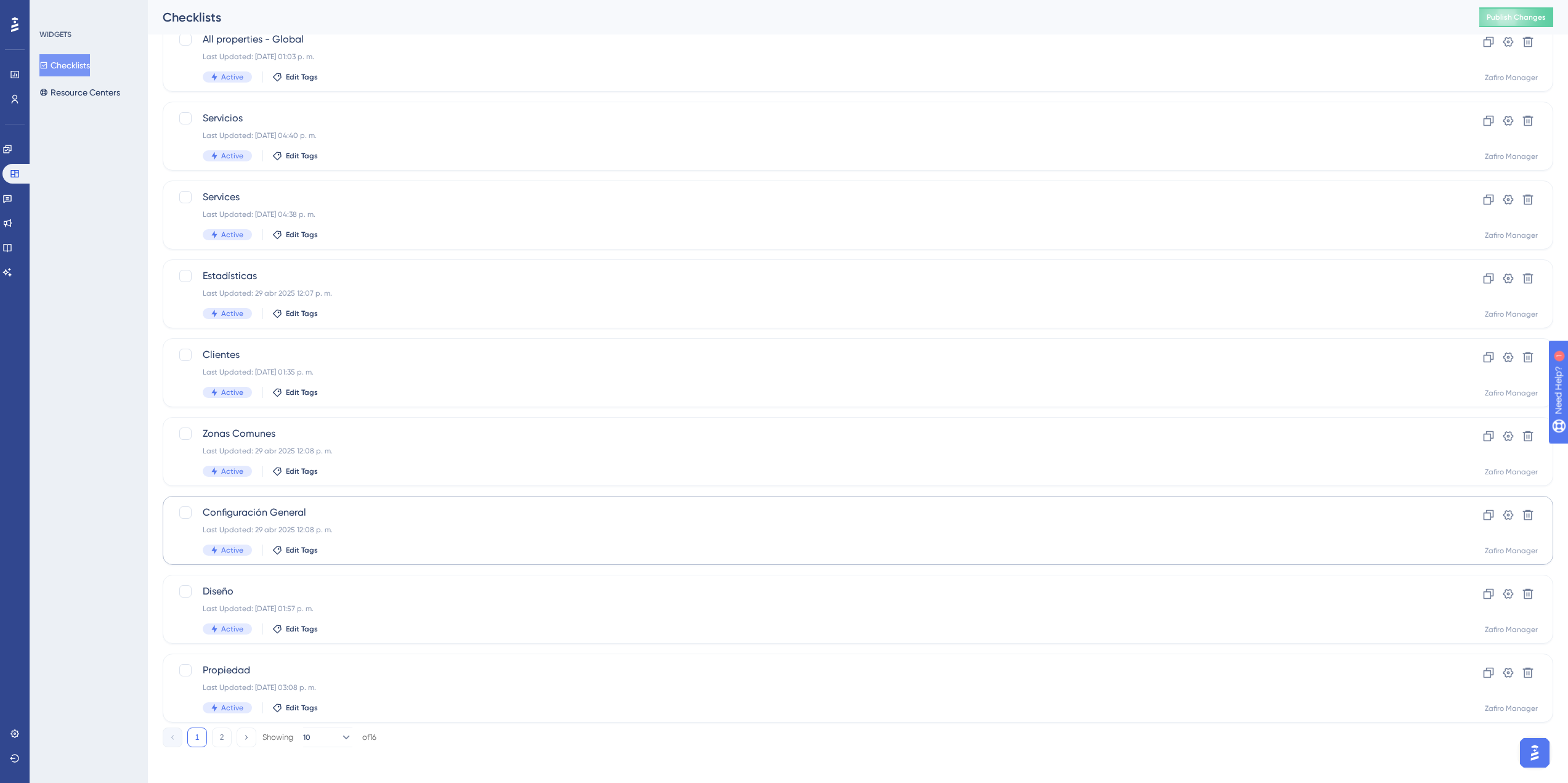
scroll to position [173, 0]
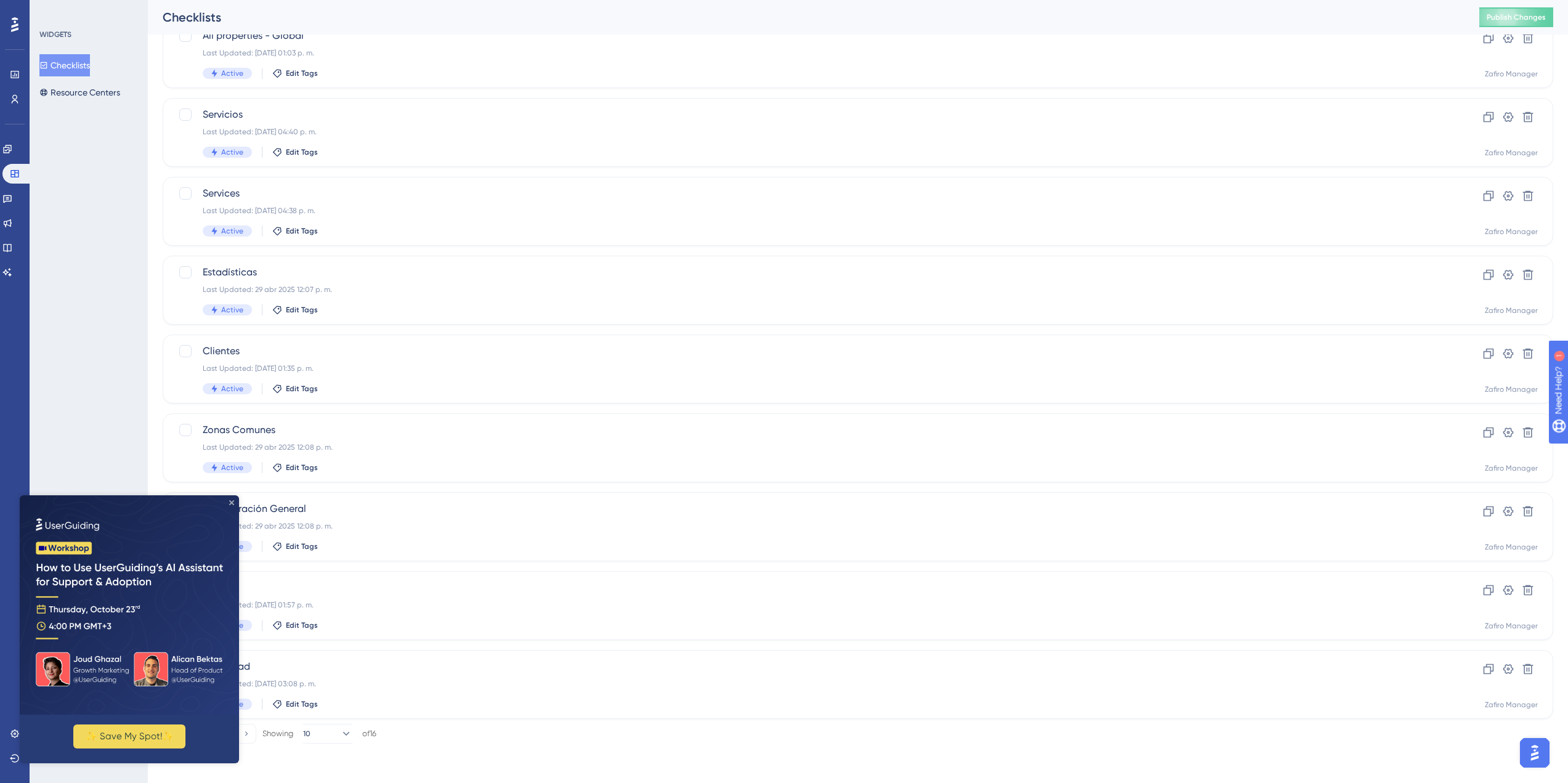
click at [230, 503] on icon "Close Preview" at bounding box center [231, 503] width 5 height 5
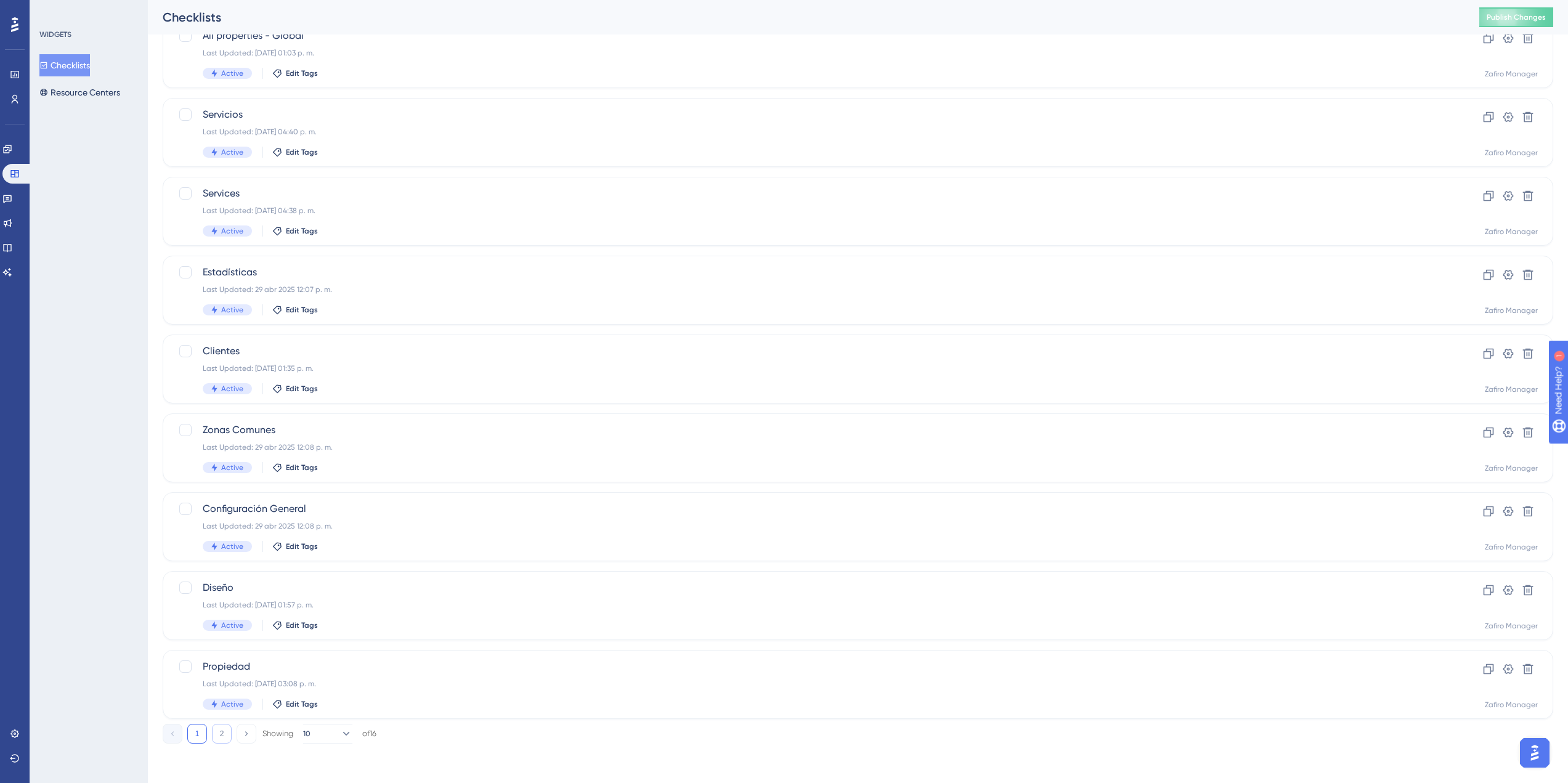
click at [224, 734] on button "2" at bounding box center [222, 733] width 20 height 20
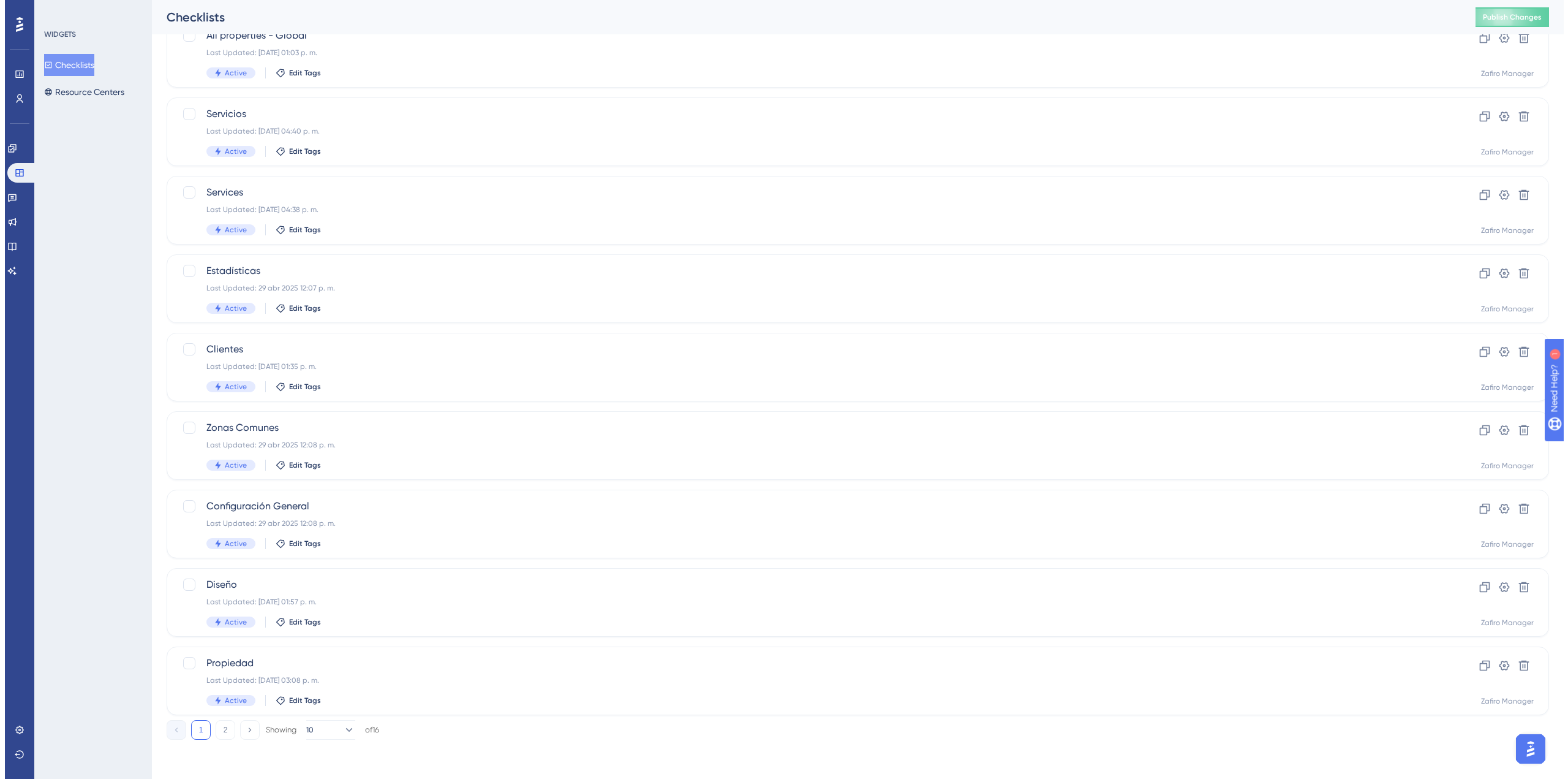
scroll to position [0, 0]
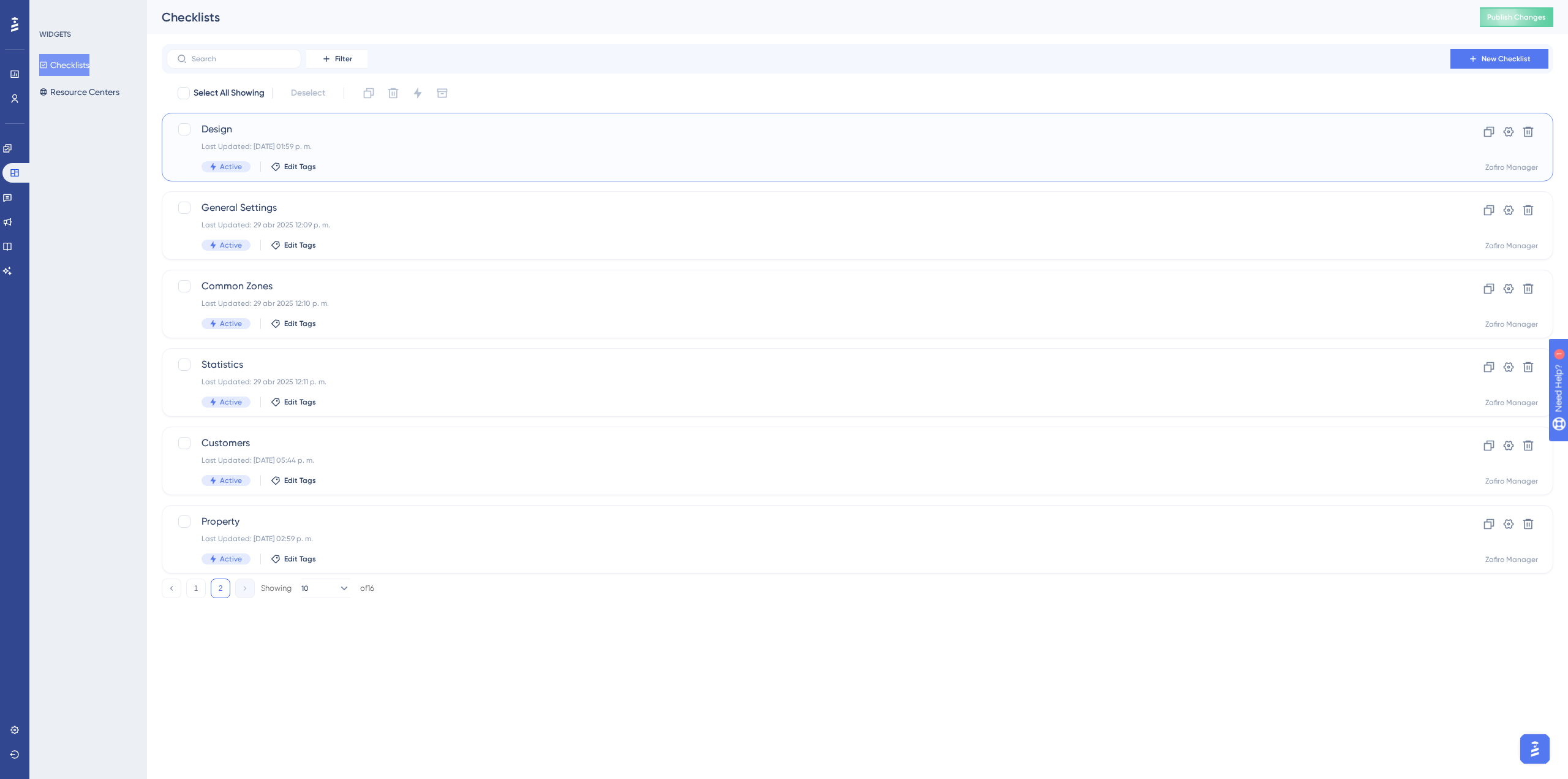
click at [401, 157] on div "Design Last Updated: 06 oct 2025 01:59 p. m. Active Edit Tags" at bounding box center [808, 147] width 1214 height 51
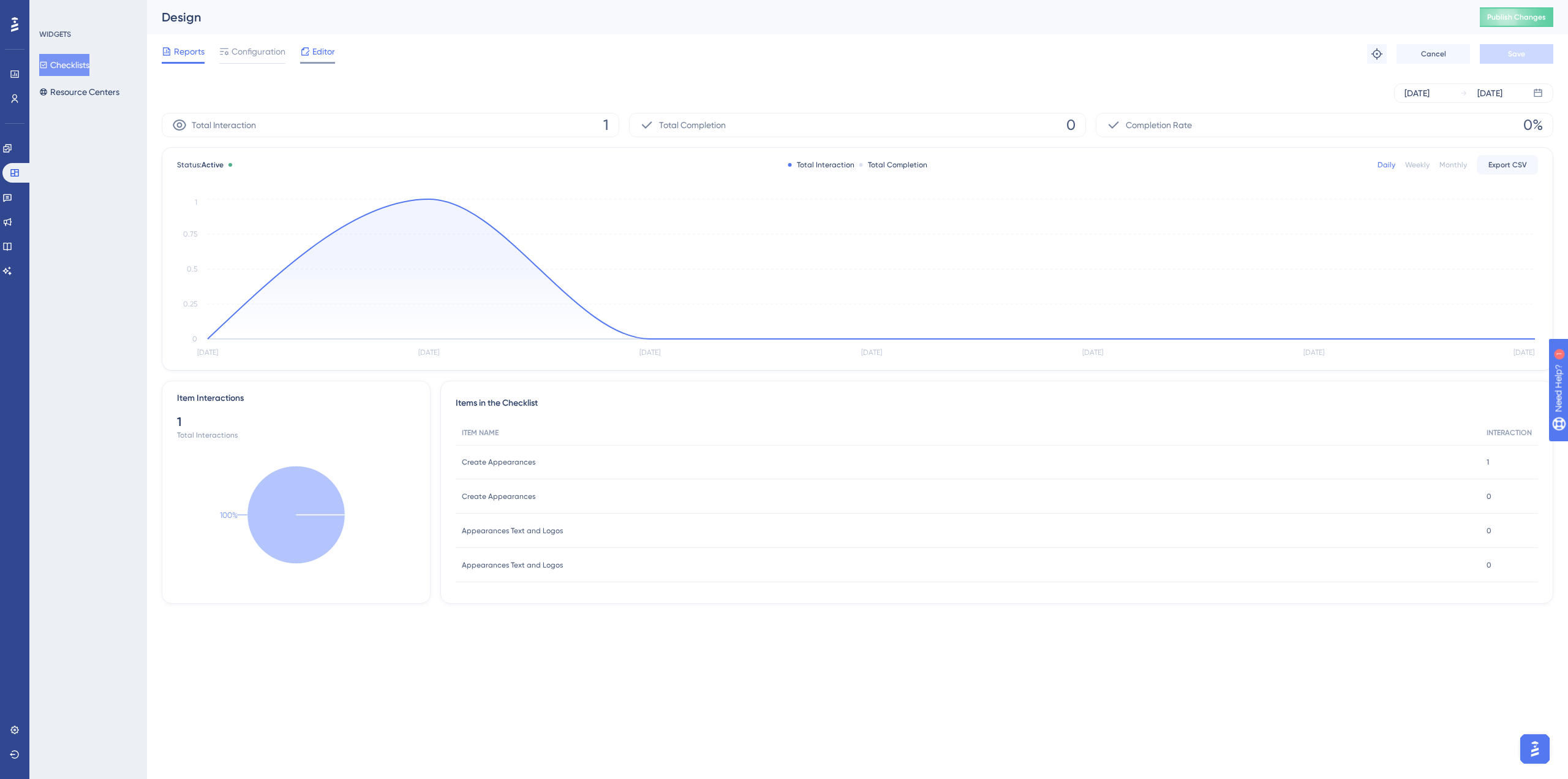
click at [317, 52] on span "Editor" at bounding box center [323, 51] width 23 height 15
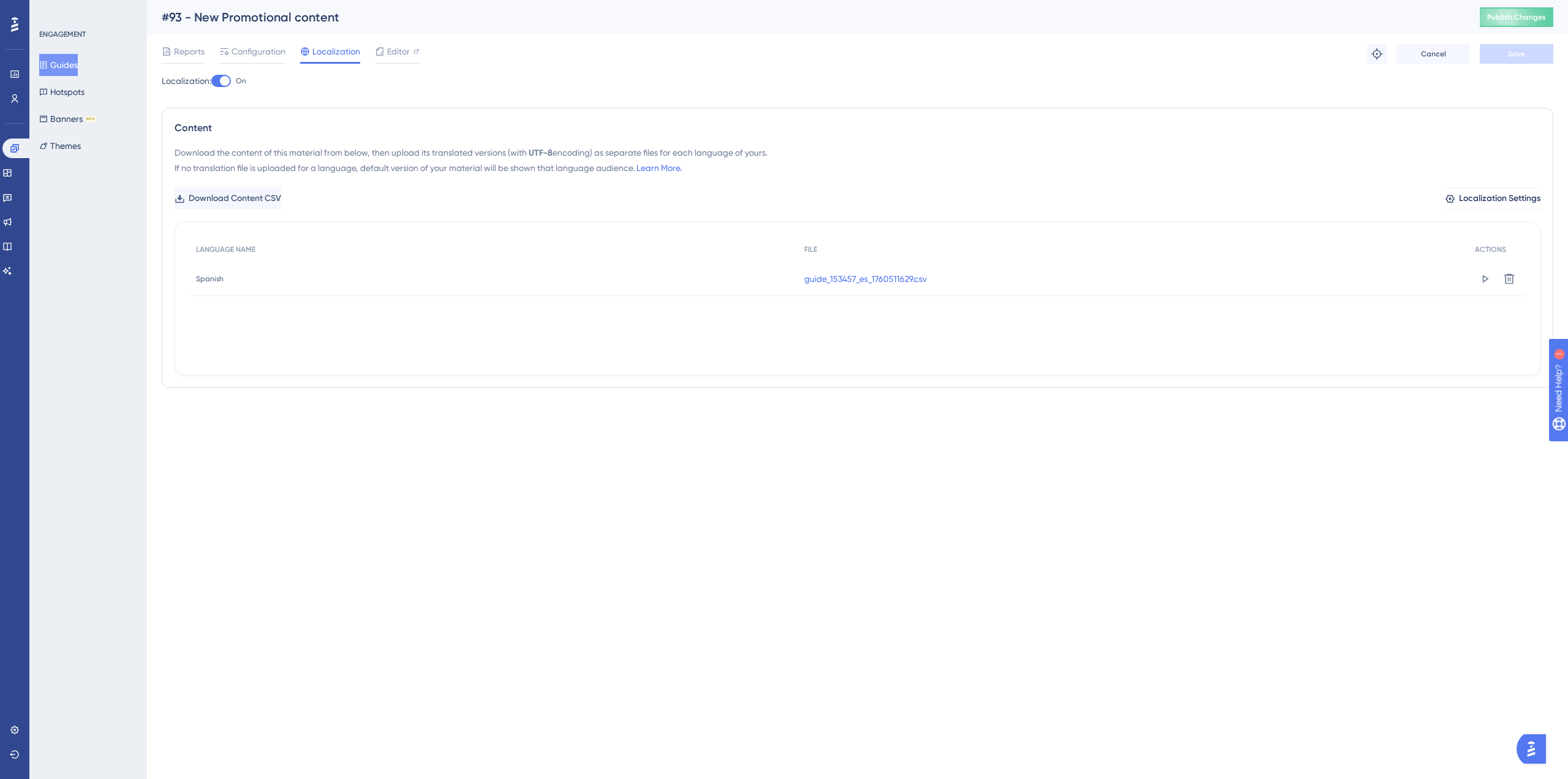
drag, startPoint x: 66, startPoint y: 66, endPoint x: 243, endPoint y: 3, distance: 187.9
click at [66, 65] on button "Guides" at bounding box center [58, 65] width 39 height 22
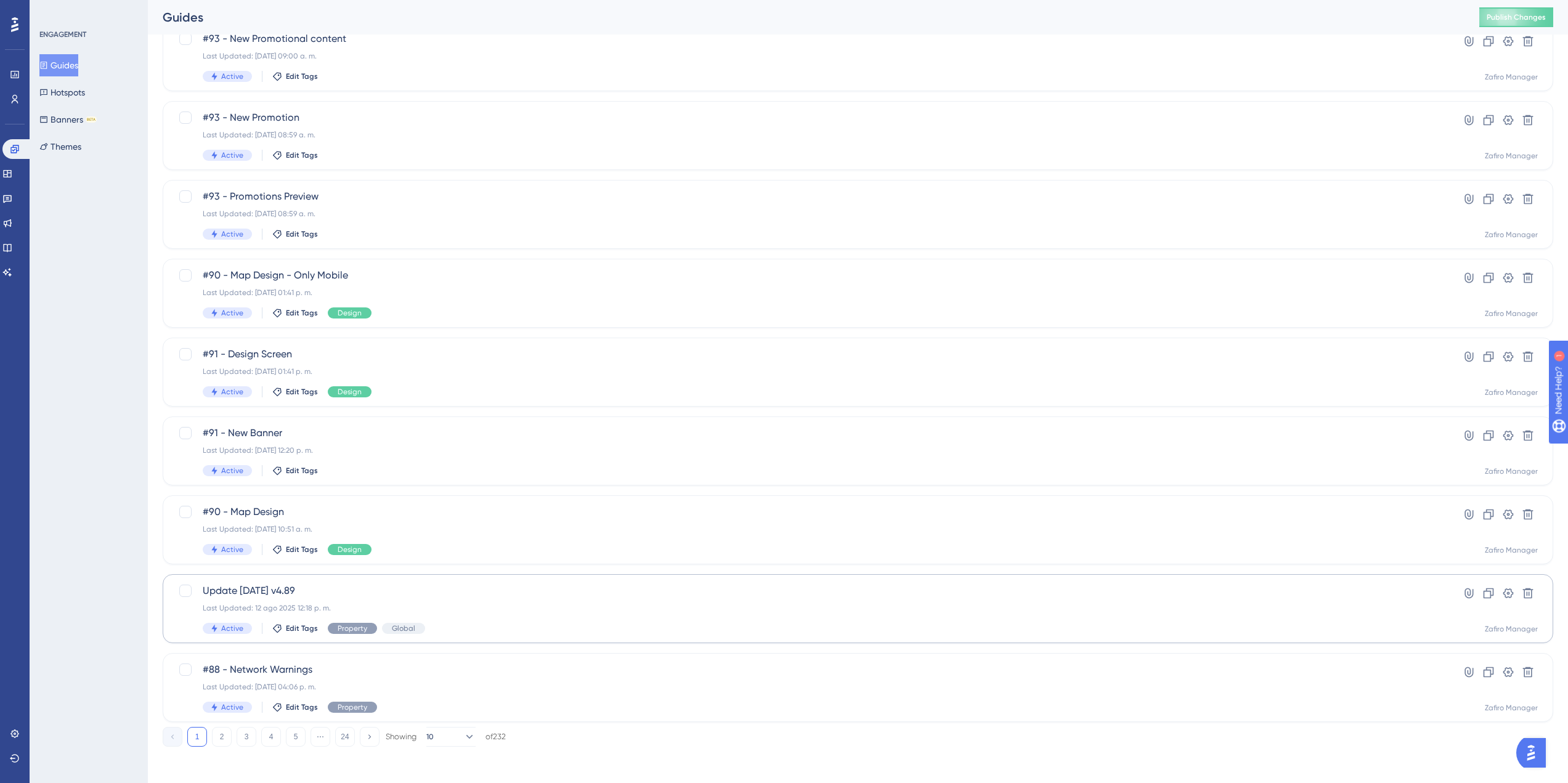
scroll to position [173, 0]
click at [1492, 584] on icon at bounding box center [1489, 590] width 13 height 13
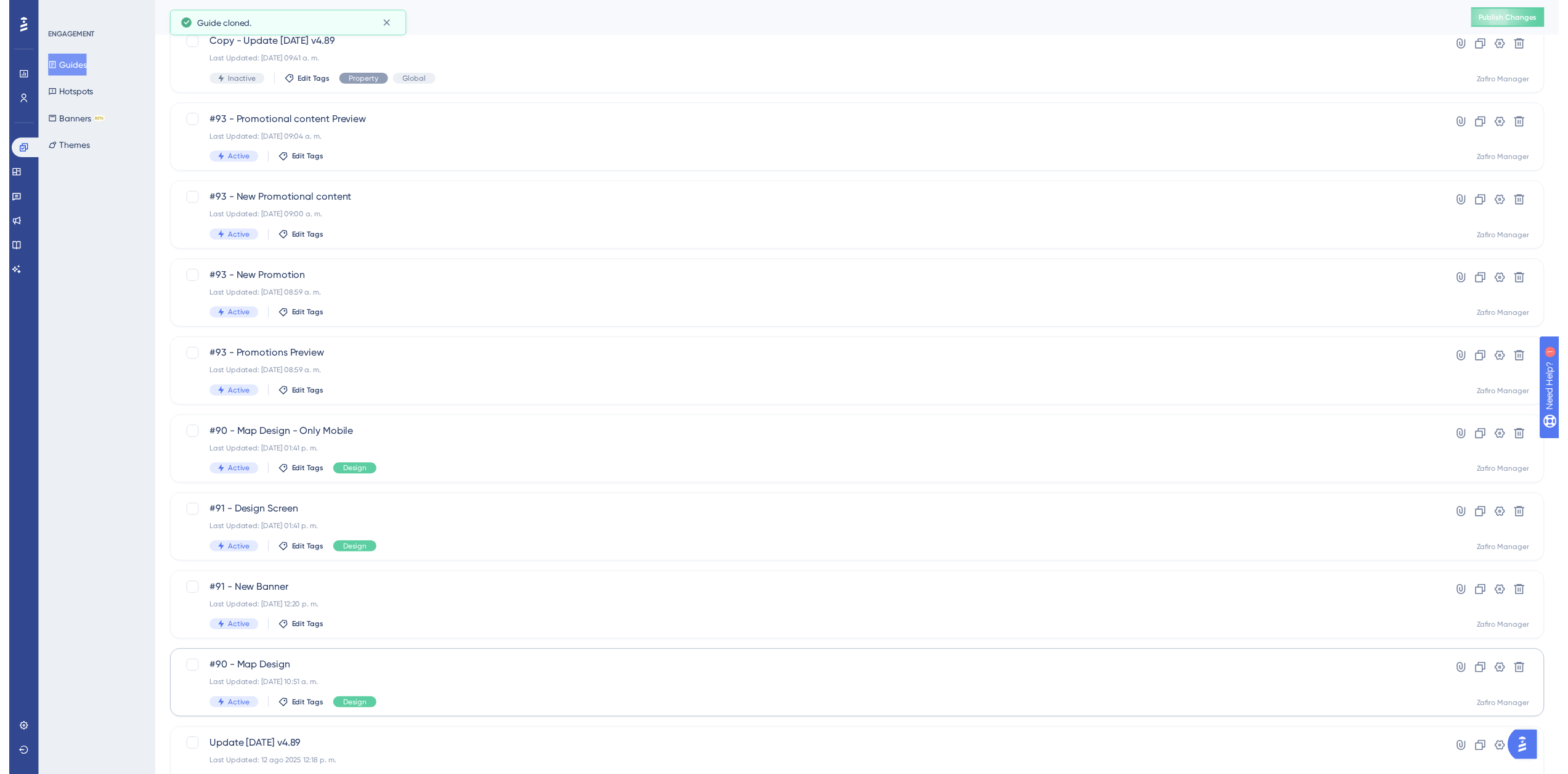
scroll to position [0, 0]
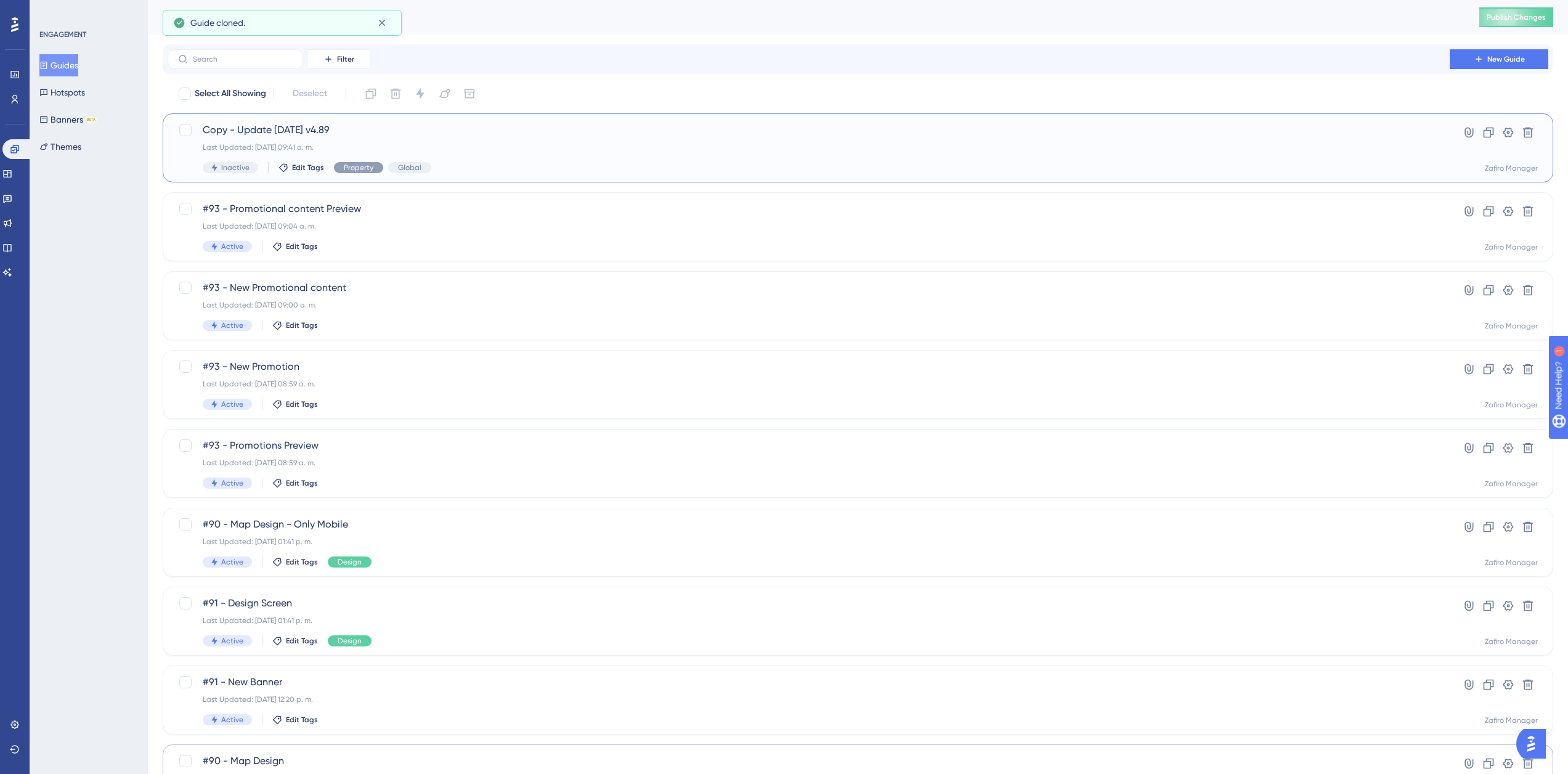
click at [523, 135] on span "Copy - Update 2025-06-10 v4.89" at bounding box center [808, 130] width 1211 height 15
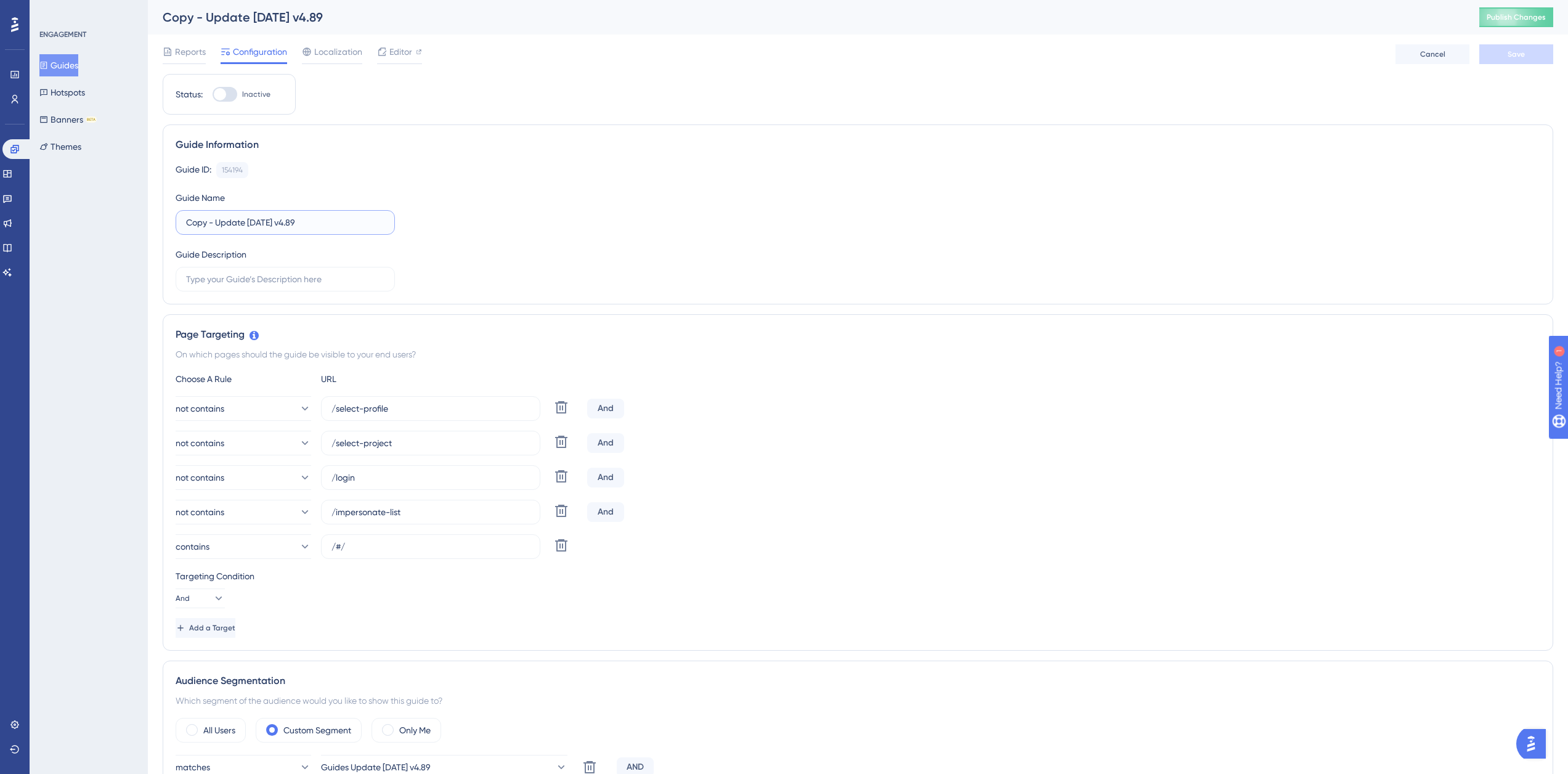
click at [292, 219] on input "Copy - Update 2025-06-10 v4.89" at bounding box center [285, 222] width 199 height 14
click at [336, 225] on input "Copy - Update 2025-11-25 v4." at bounding box center [285, 222] width 199 height 14
drag, startPoint x: 216, startPoint y: 222, endPoint x: 164, endPoint y: 222, distance: 52.0
click at [164, 222] on div "Guide Information Guide ID: 154194 Copy Guide Name Copy - Update 2025-11-25 v4.…" at bounding box center [858, 215] width 1390 height 180
type input "Update 2025-11-25 v4.94"
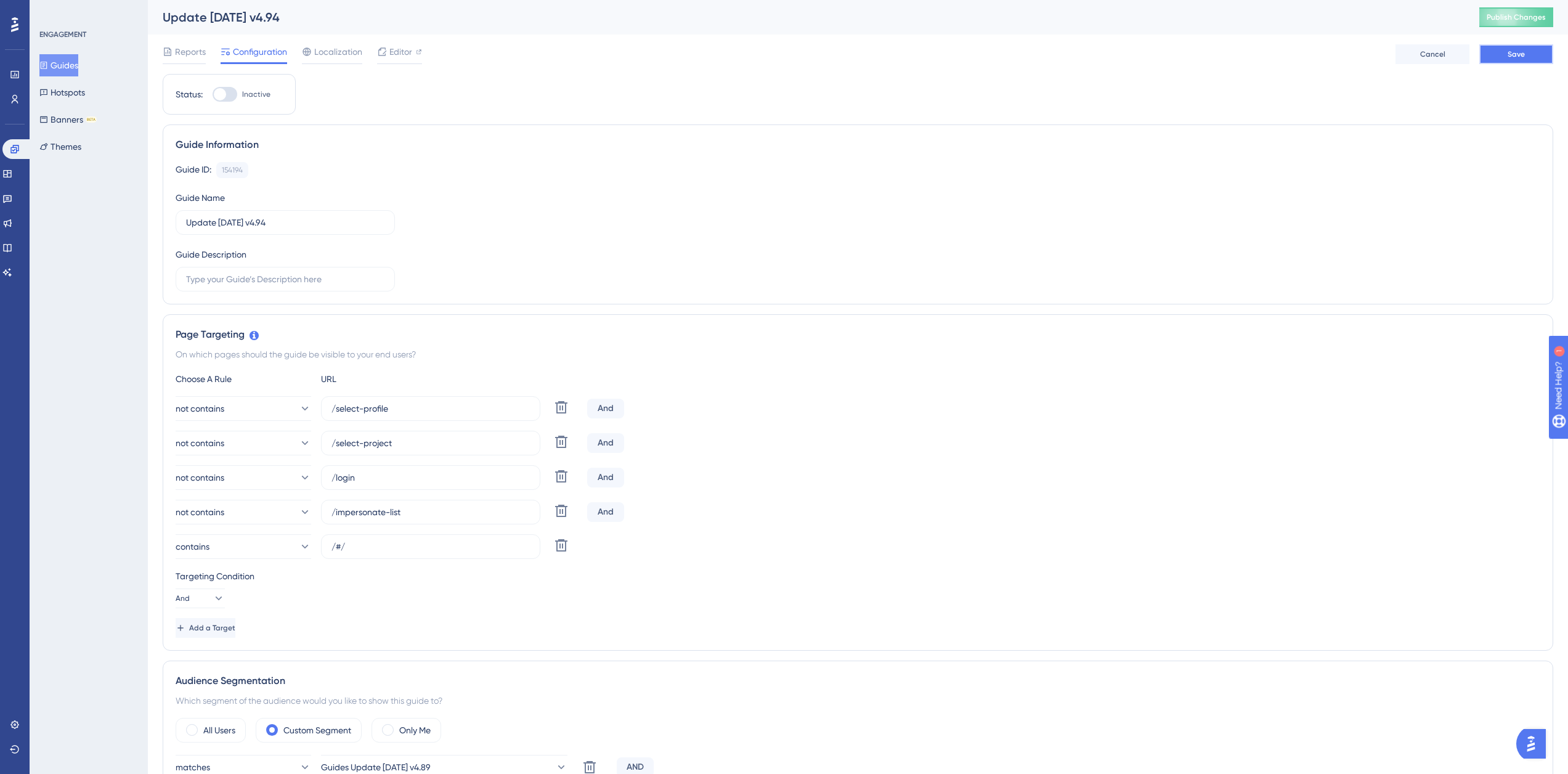
click at [1508, 52] on span "Save" at bounding box center [1516, 54] width 17 height 10
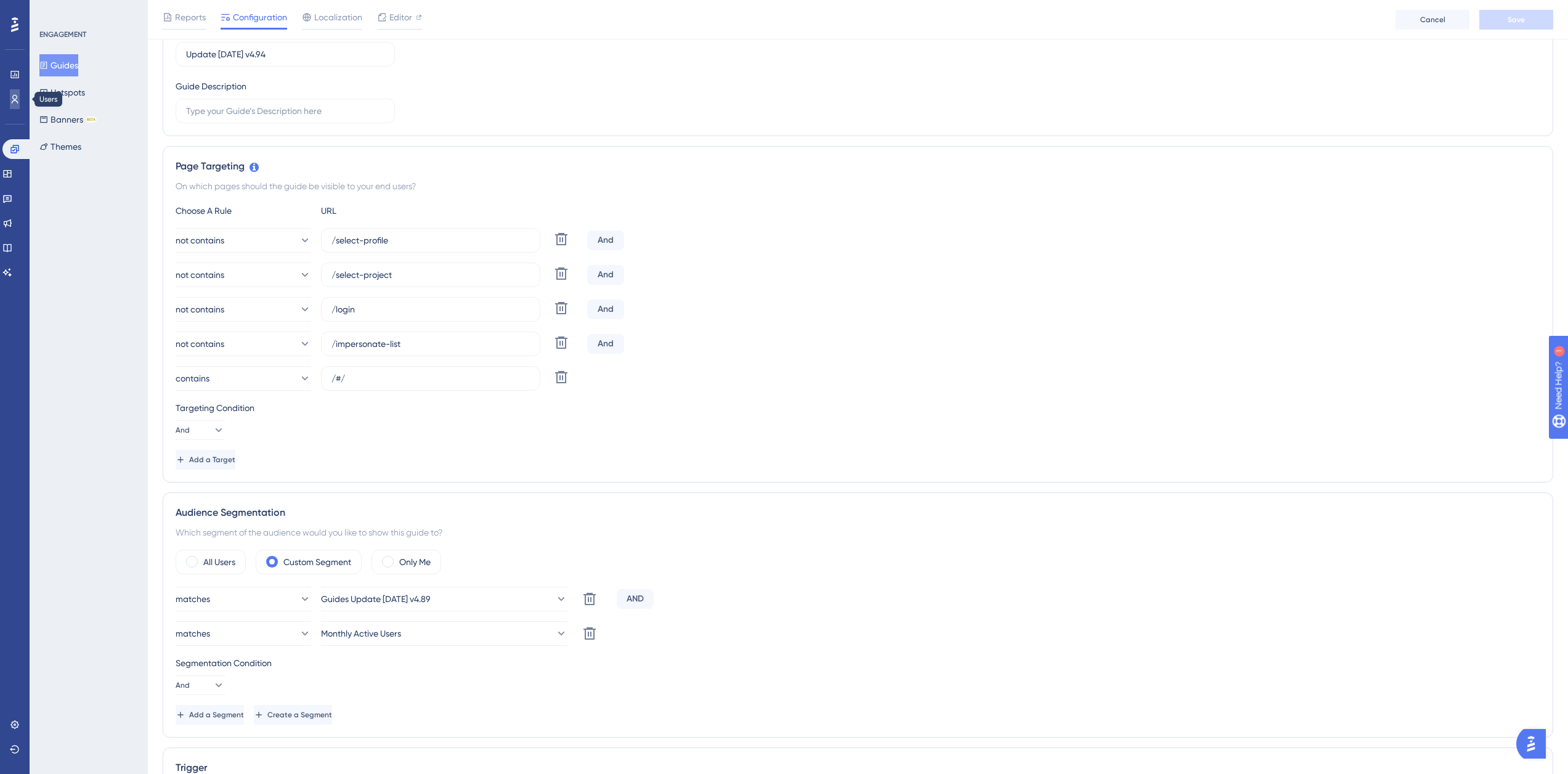
scroll to position [185, 0]
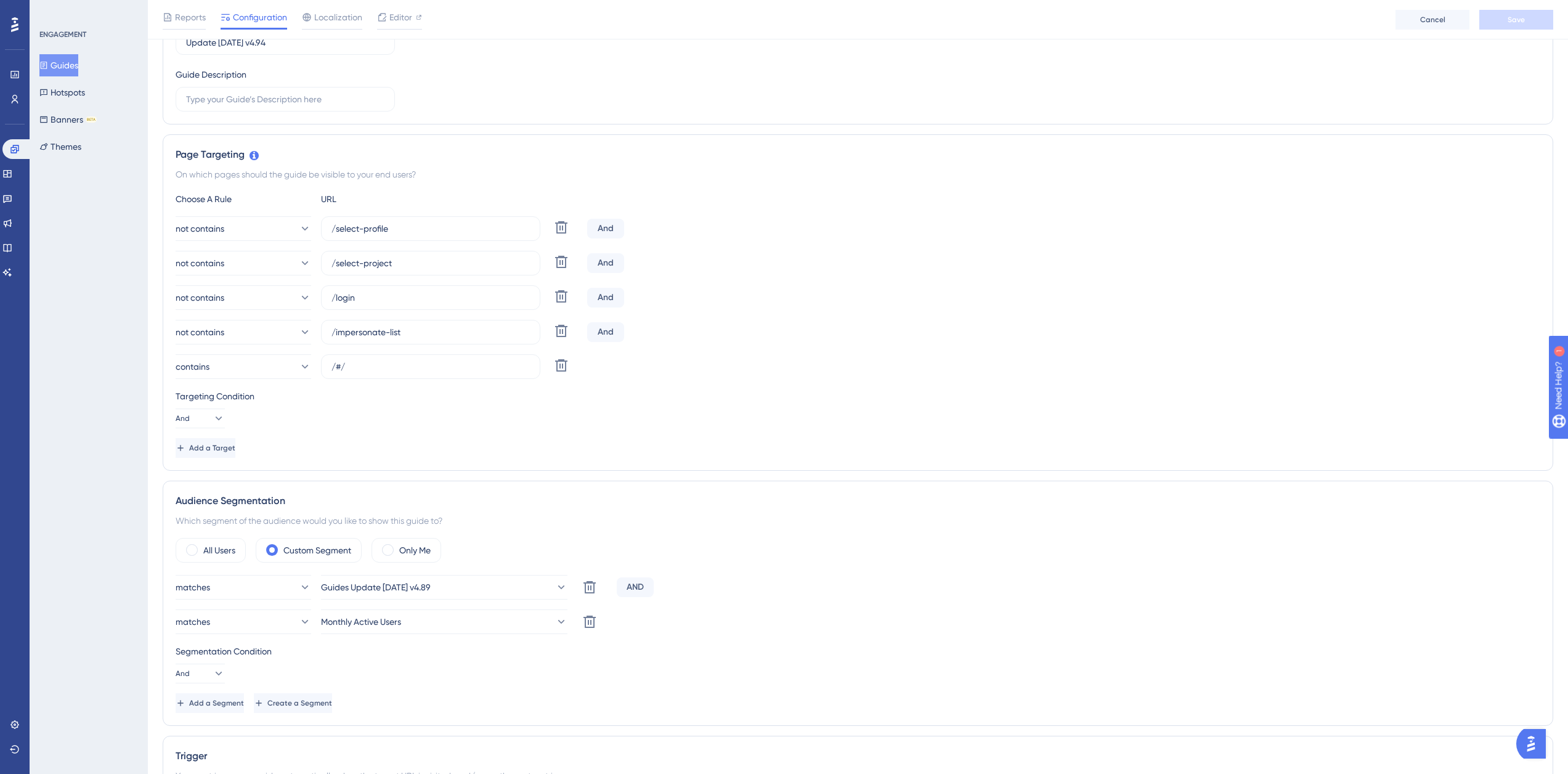
click at [70, 75] on button "Guides" at bounding box center [59, 65] width 39 height 22
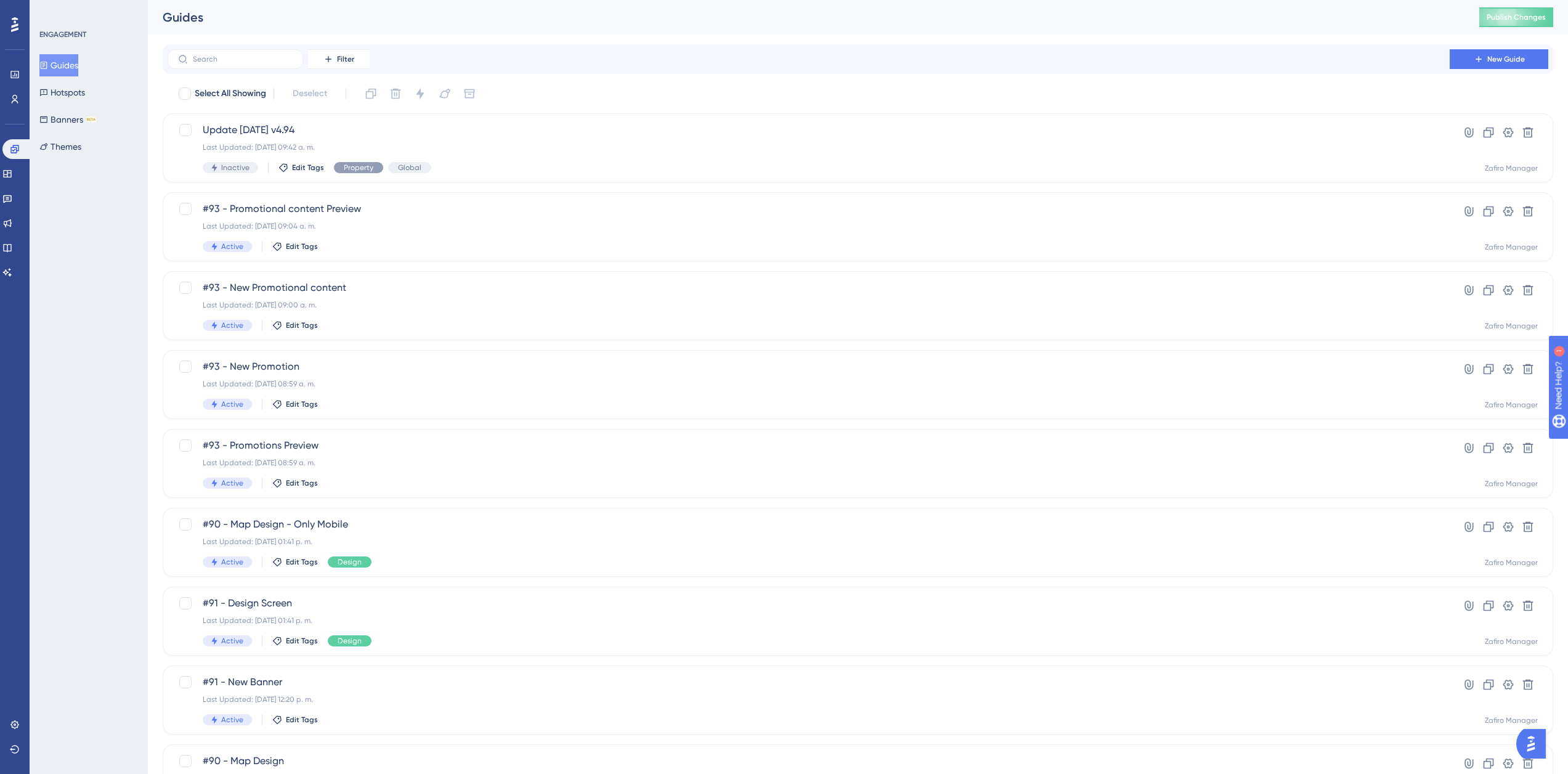
click at [73, 53] on div "ENGAGEMENT Guides Hotspots Banners BETA Themes" at bounding box center [90, 93] width 100 height 128
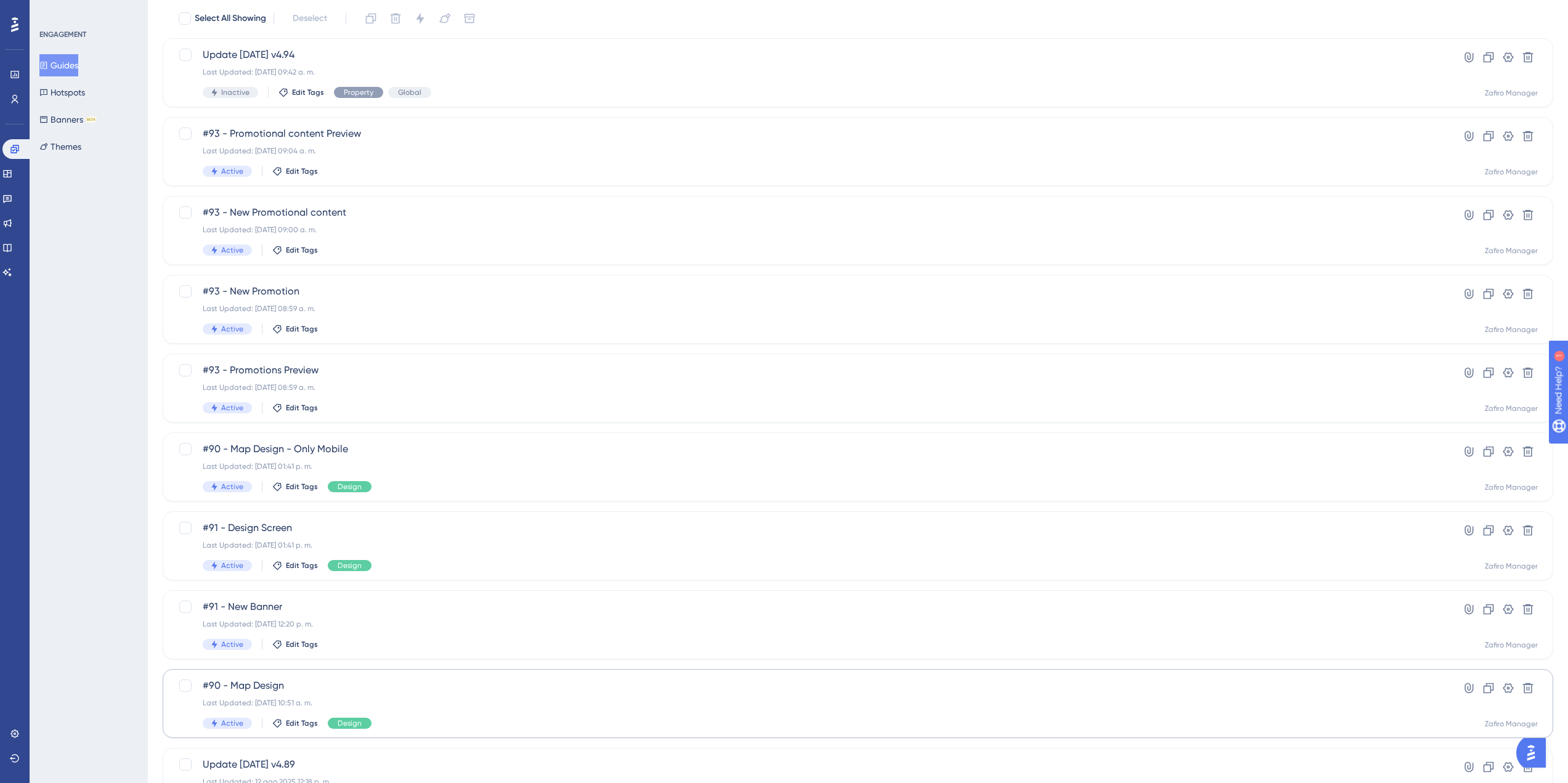
scroll to position [173, 0]
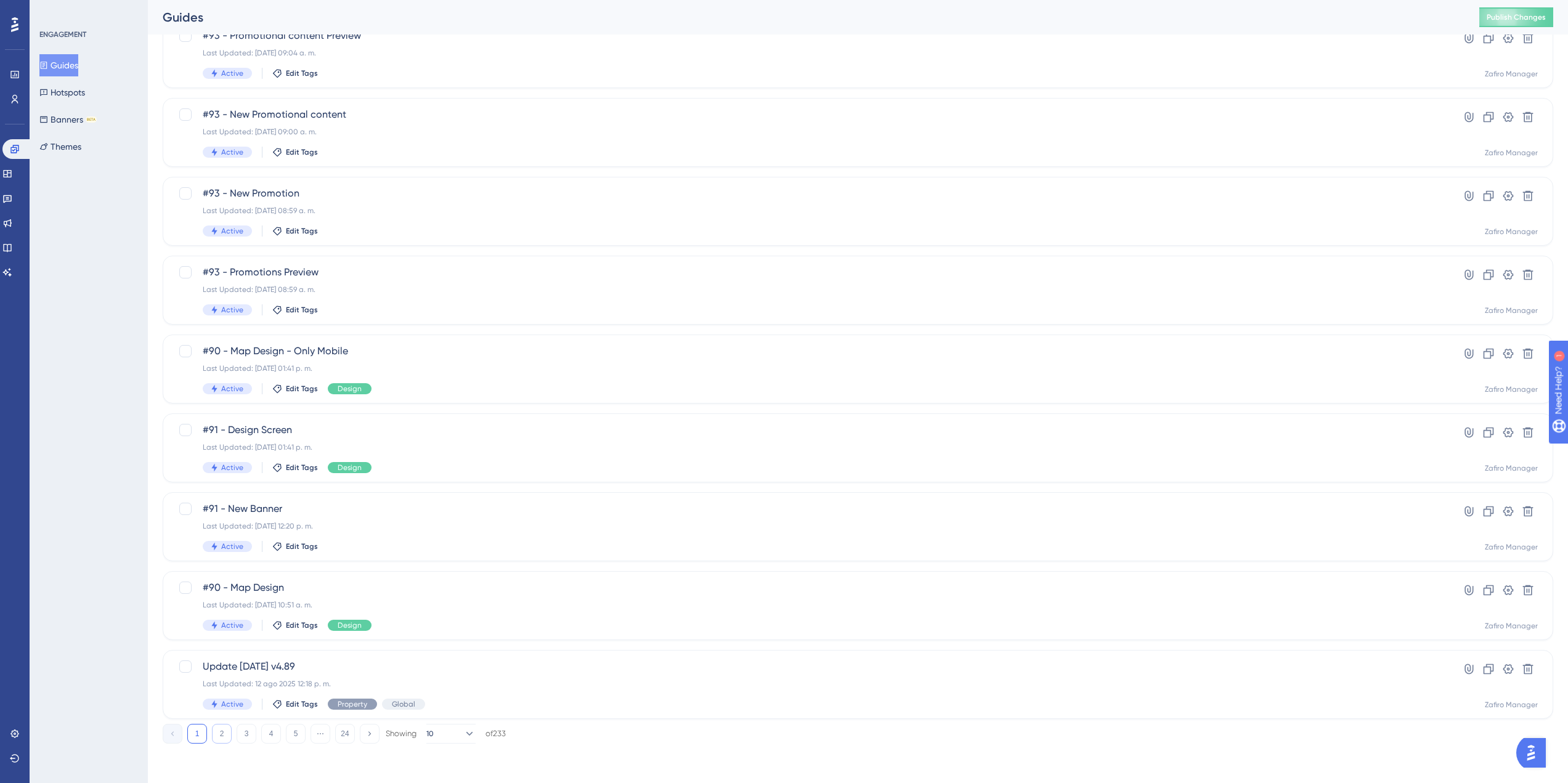
click at [223, 738] on button "2" at bounding box center [222, 733] width 20 height 20
click at [202, 739] on button "1" at bounding box center [197, 733] width 20 height 20
click at [353, 426] on span "#91 - Design Screen" at bounding box center [808, 430] width 1211 height 15
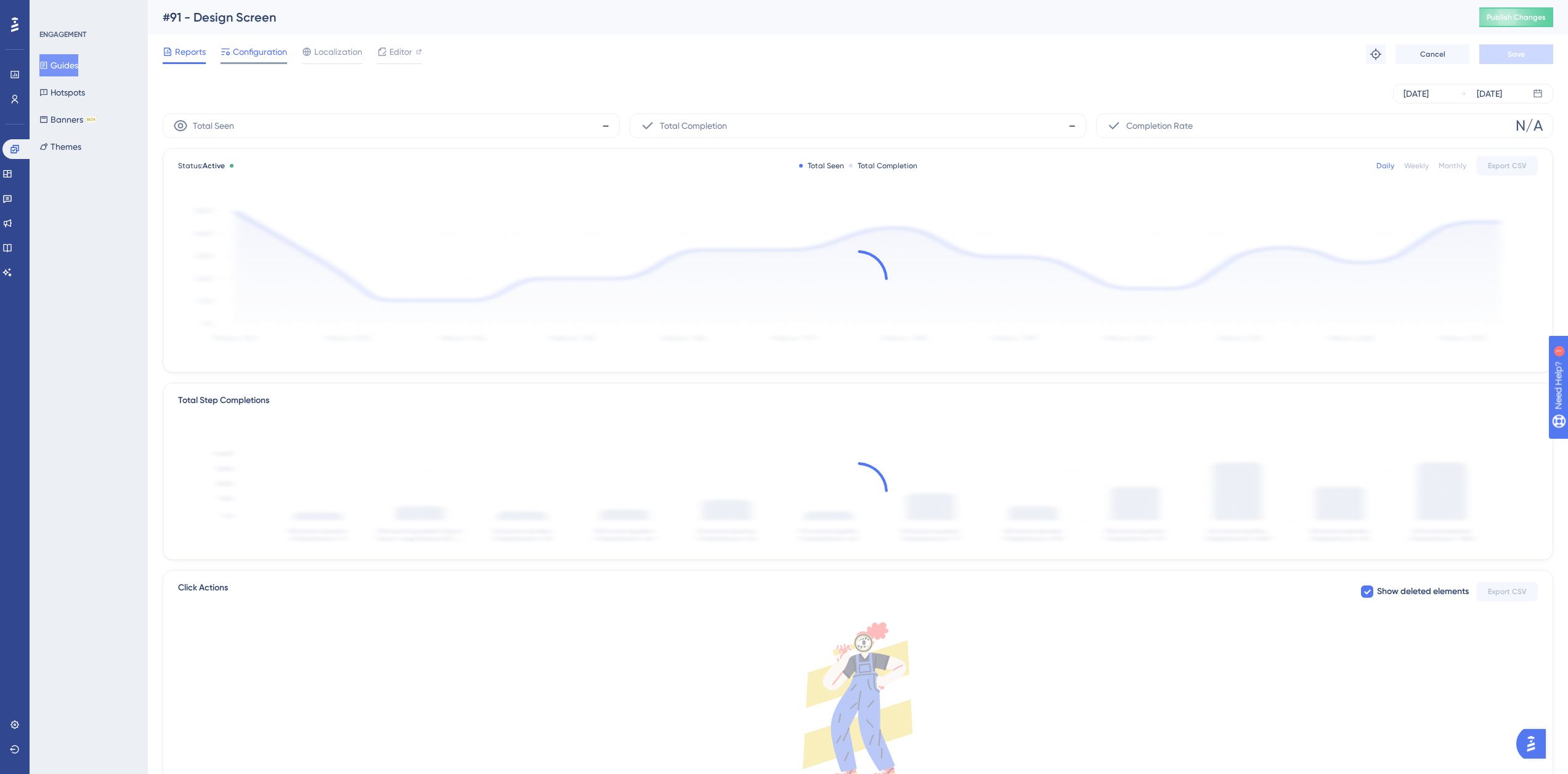
click at [251, 48] on span "Configuration" at bounding box center [260, 52] width 54 height 15
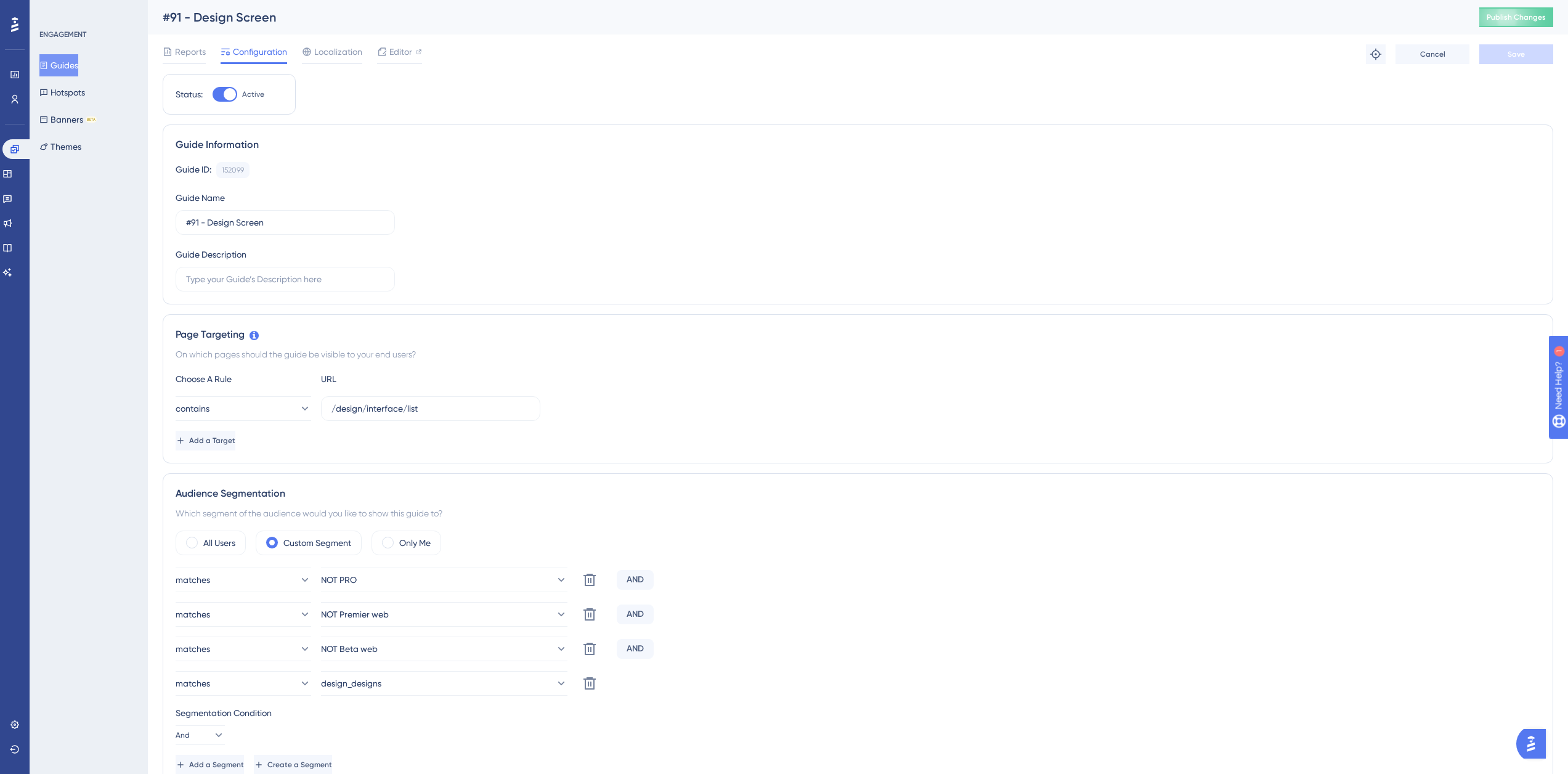
click at [76, 64] on button "Guides" at bounding box center [59, 65] width 39 height 22
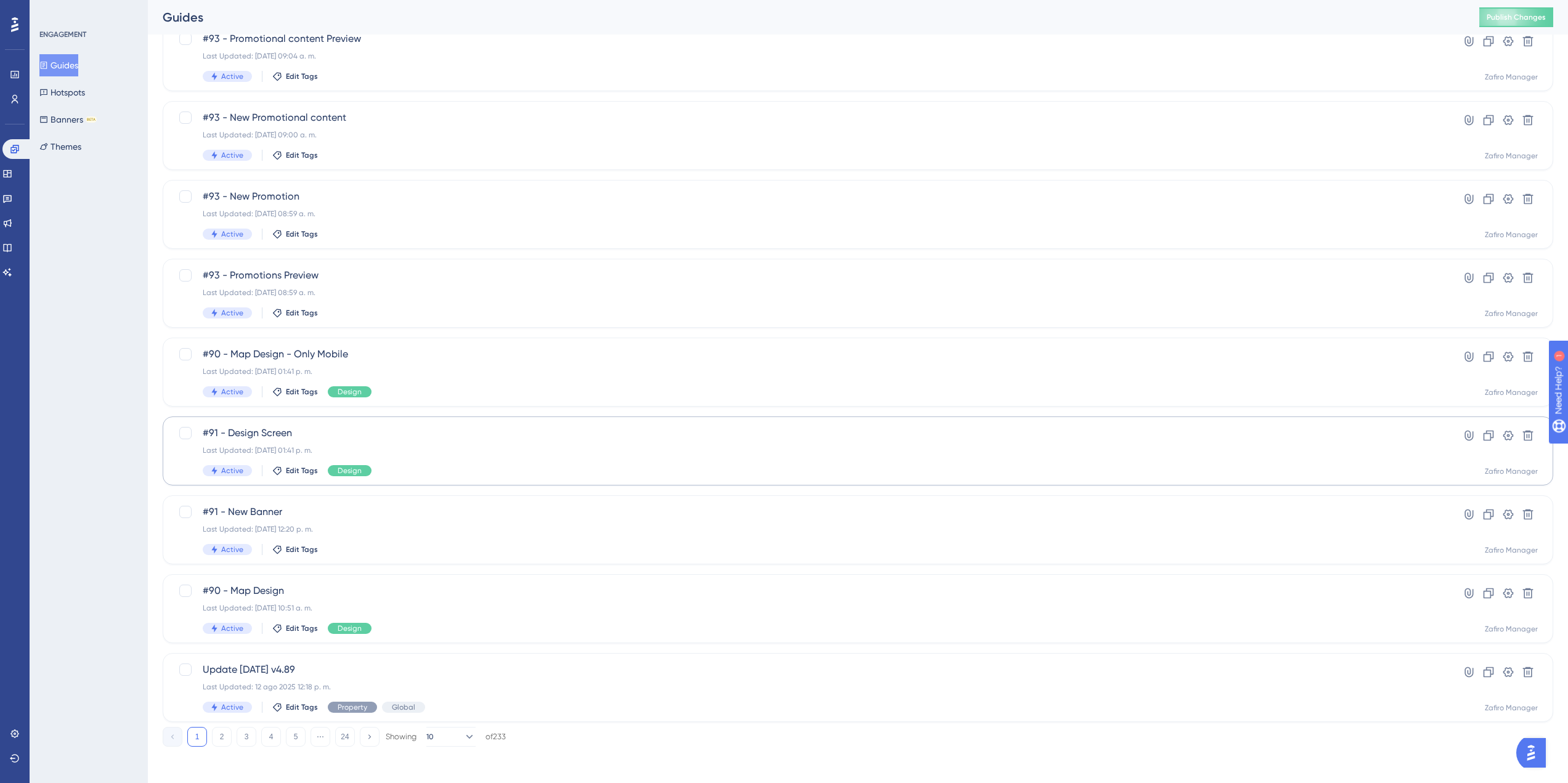
scroll to position [173, 0]
click at [397, 680] on div "Last Updated: 12 ago 2025 12:18 p. m." at bounding box center [808, 684] width 1211 height 10
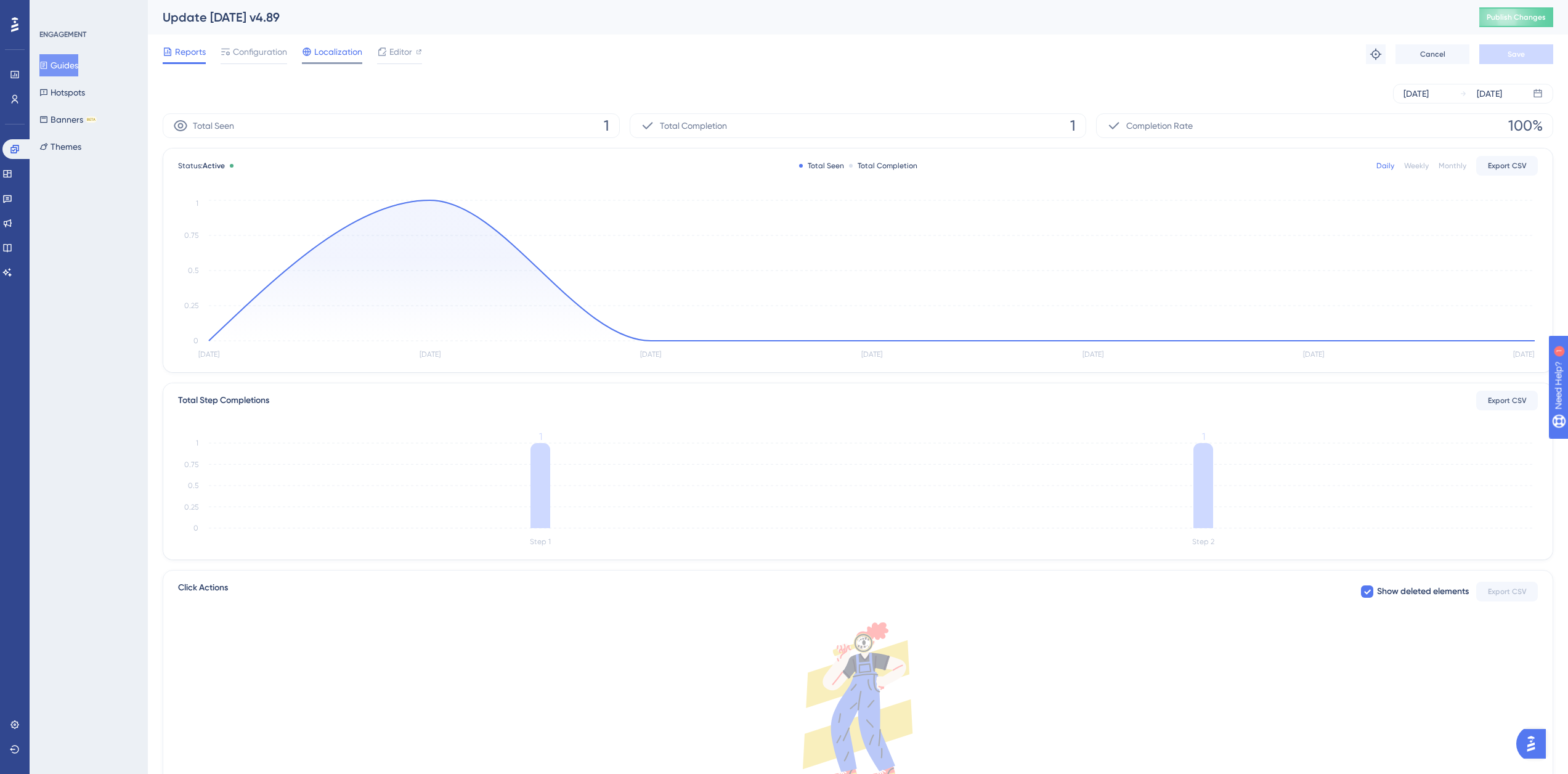
click at [360, 50] on span "Localization" at bounding box center [338, 52] width 48 height 15
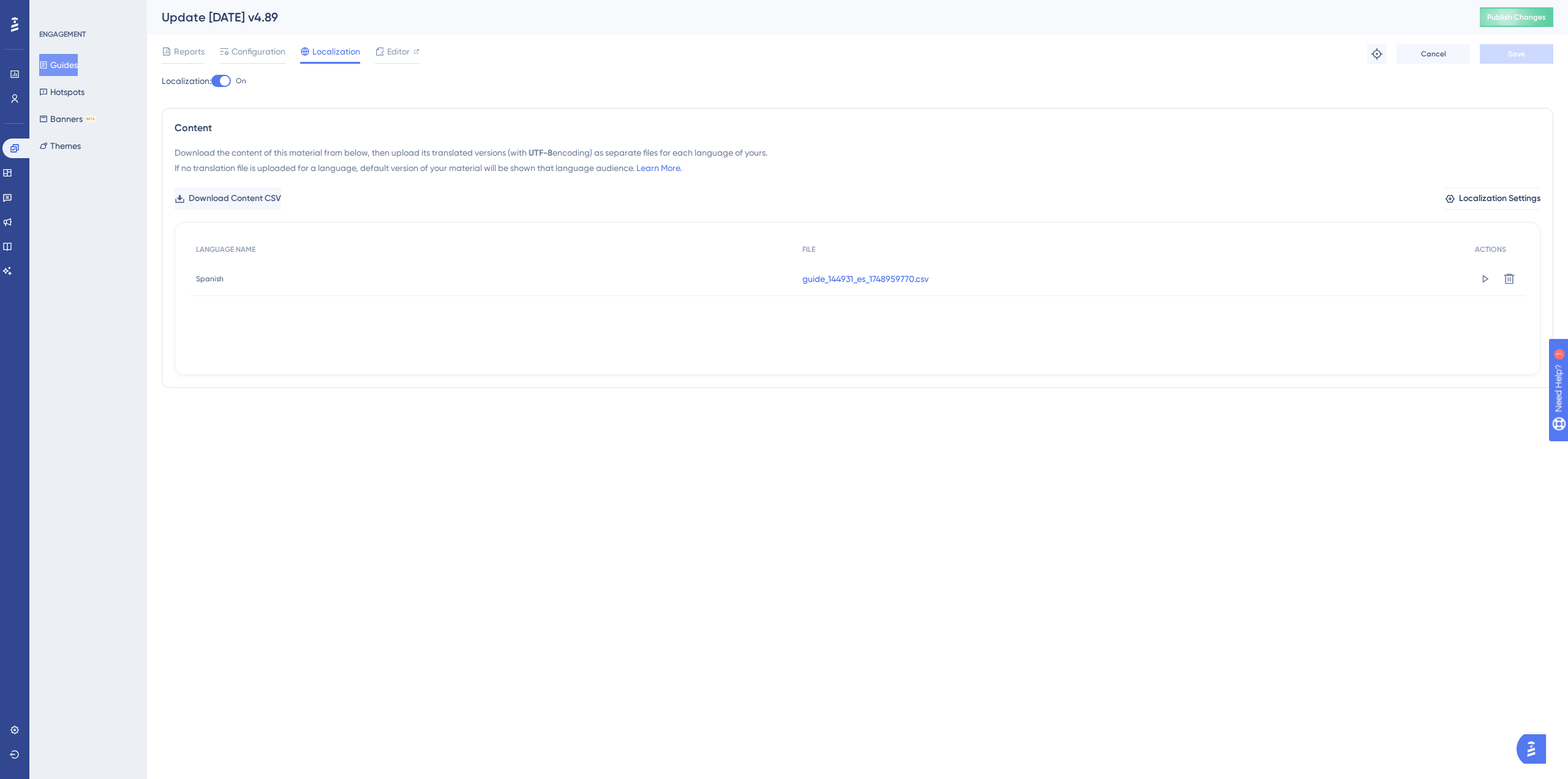
click at [911, 277] on link "guide_144931_es_1748959770.csv" at bounding box center [866, 279] width 126 height 15
click at [73, 65] on button "Guides" at bounding box center [58, 65] width 39 height 22
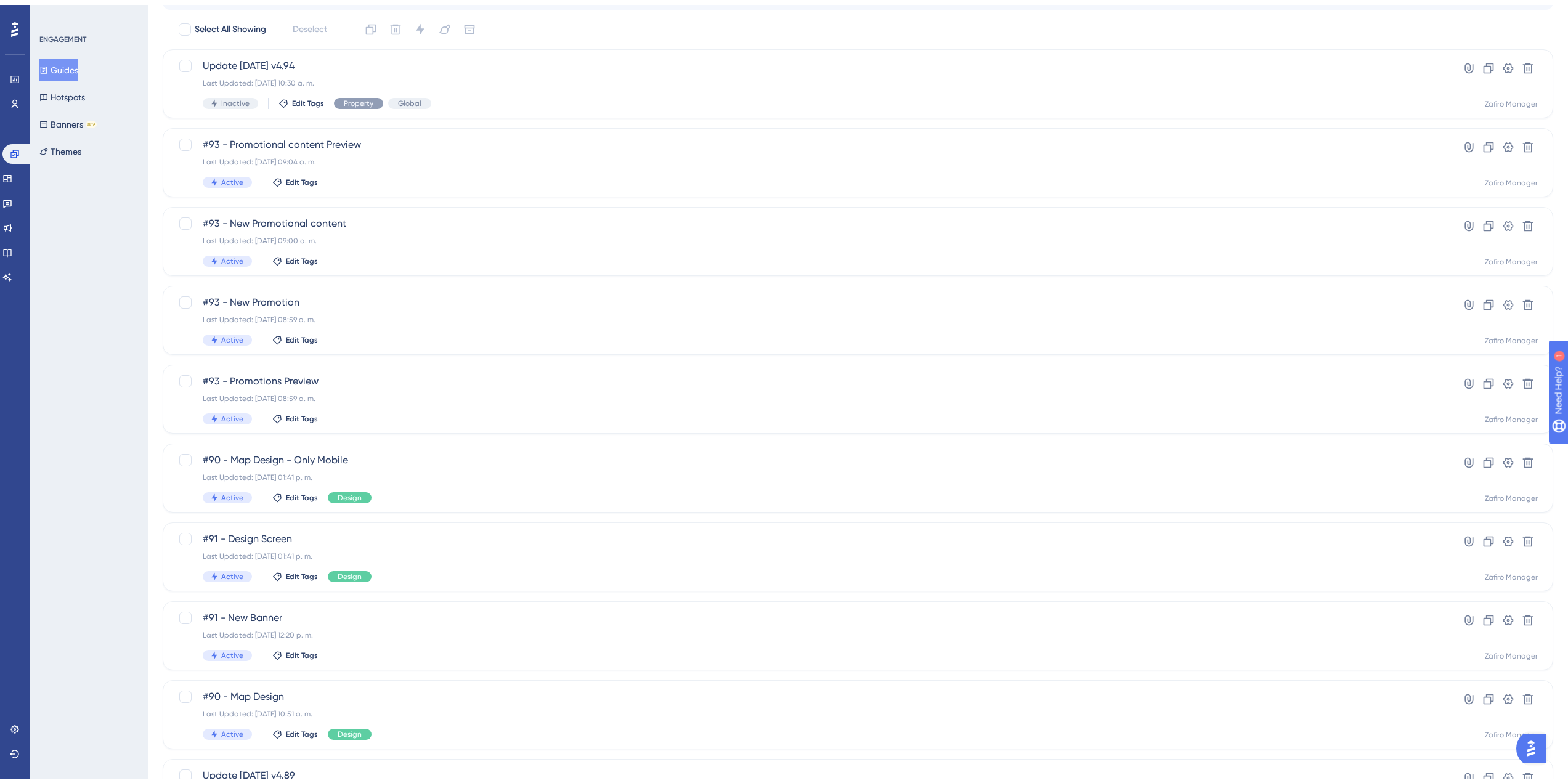
scroll to position [173, 0]
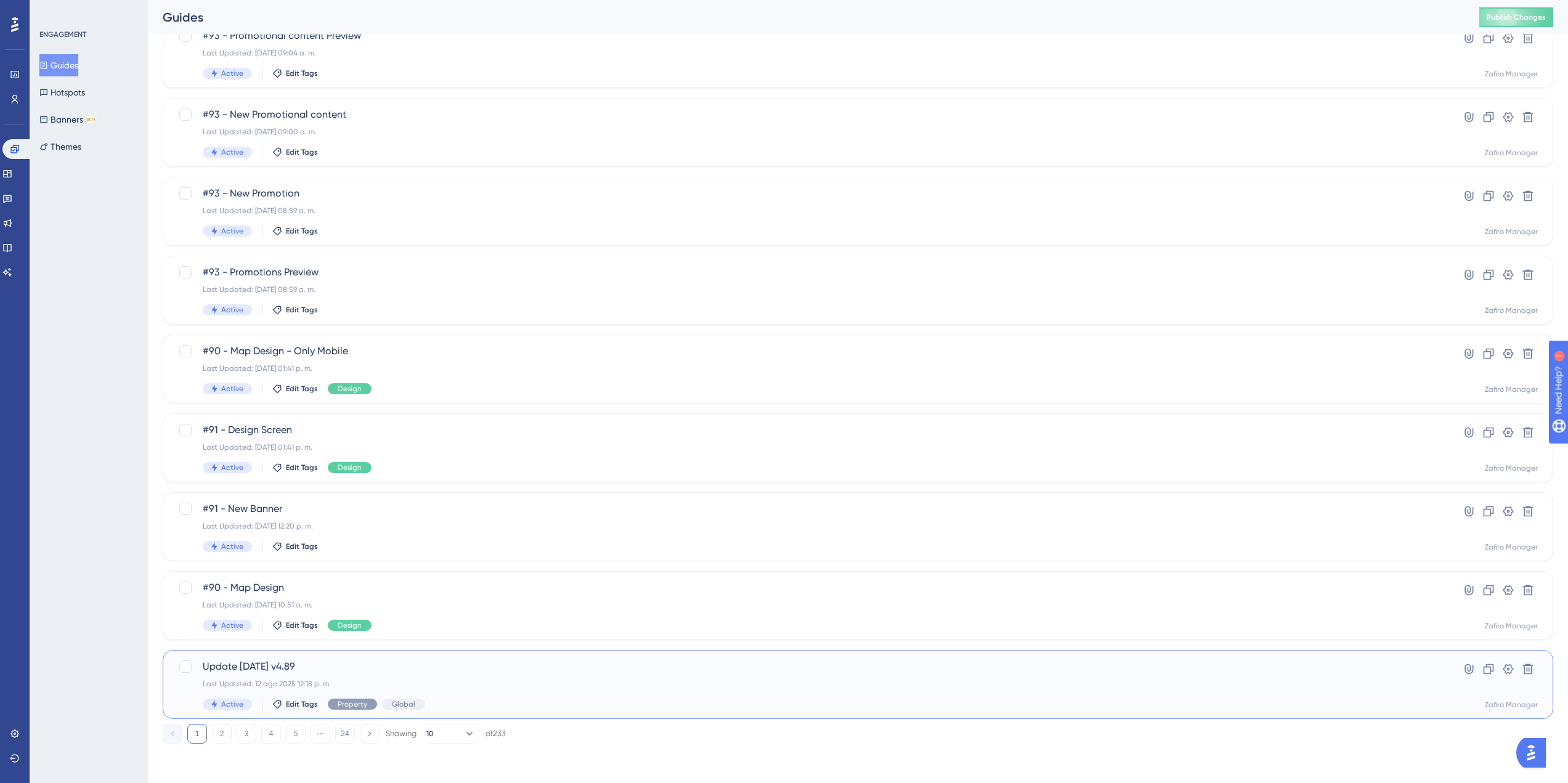
click at [433, 679] on div "Last Updated: 12 ago 2025 12:18 p. m." at bounding box center [808, 684] width 1211 height 10
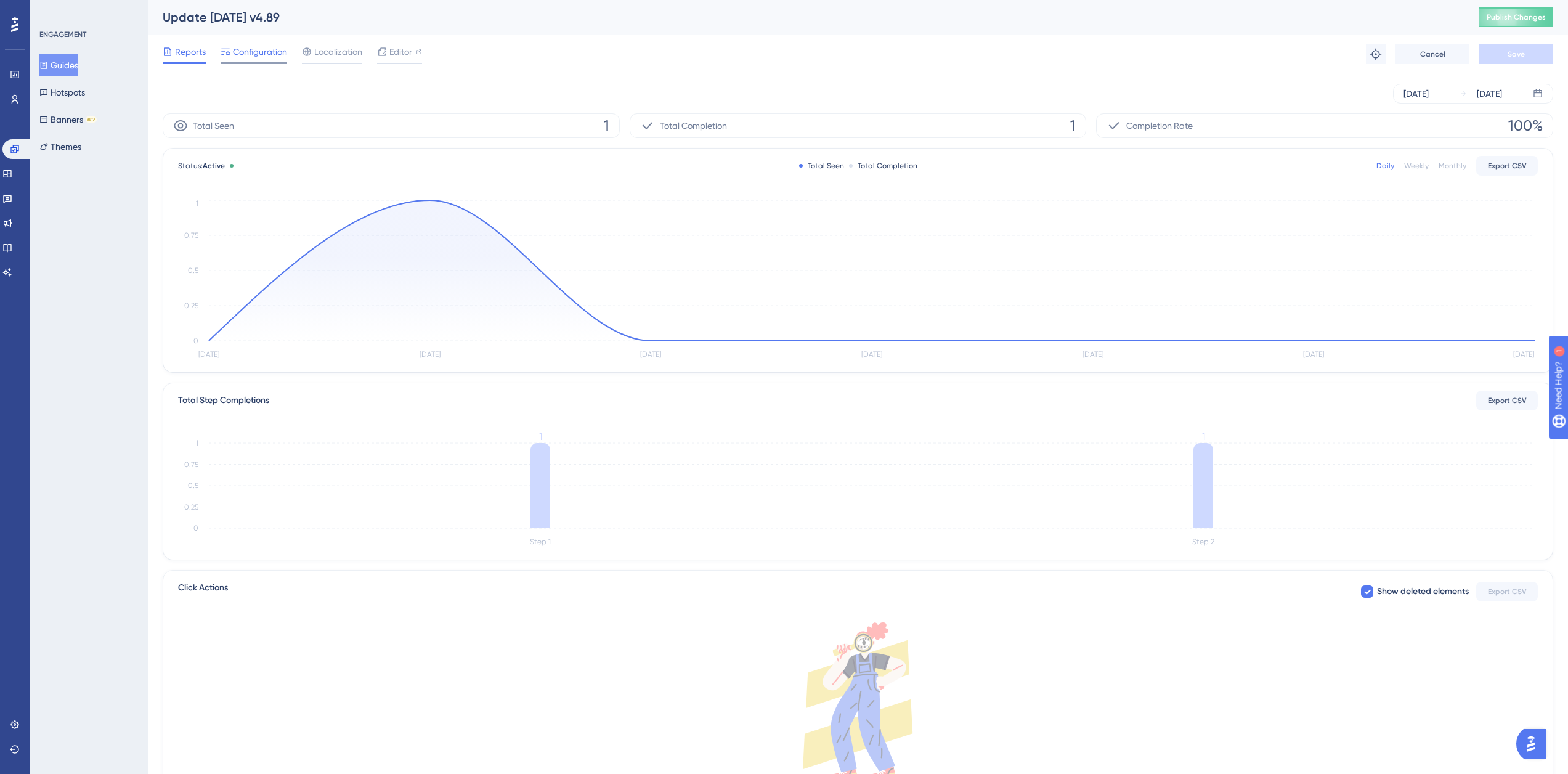
click at [226, 62] on div "Configuration" at bounding box center [254, 54] width 67 height 20
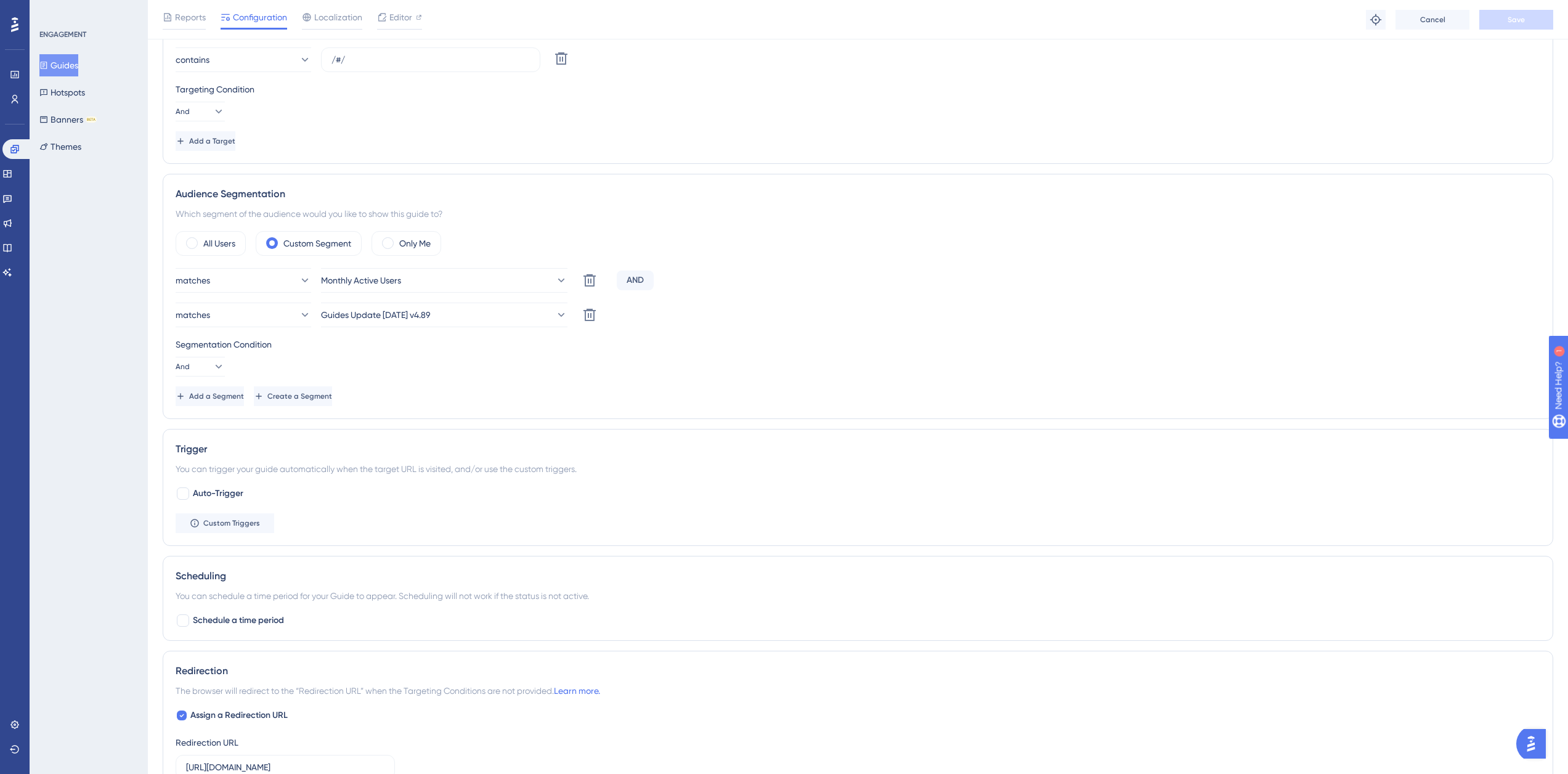
scroll to position [493, 0]
drag, startPoint x: 731, startPoint y: 490, endPoint x: 722, endPoint y: 375, distance: 115.4
click at [722, 375] on div "Segmentation Condition And" at bounding box center [858, 356] width 1365 height 40
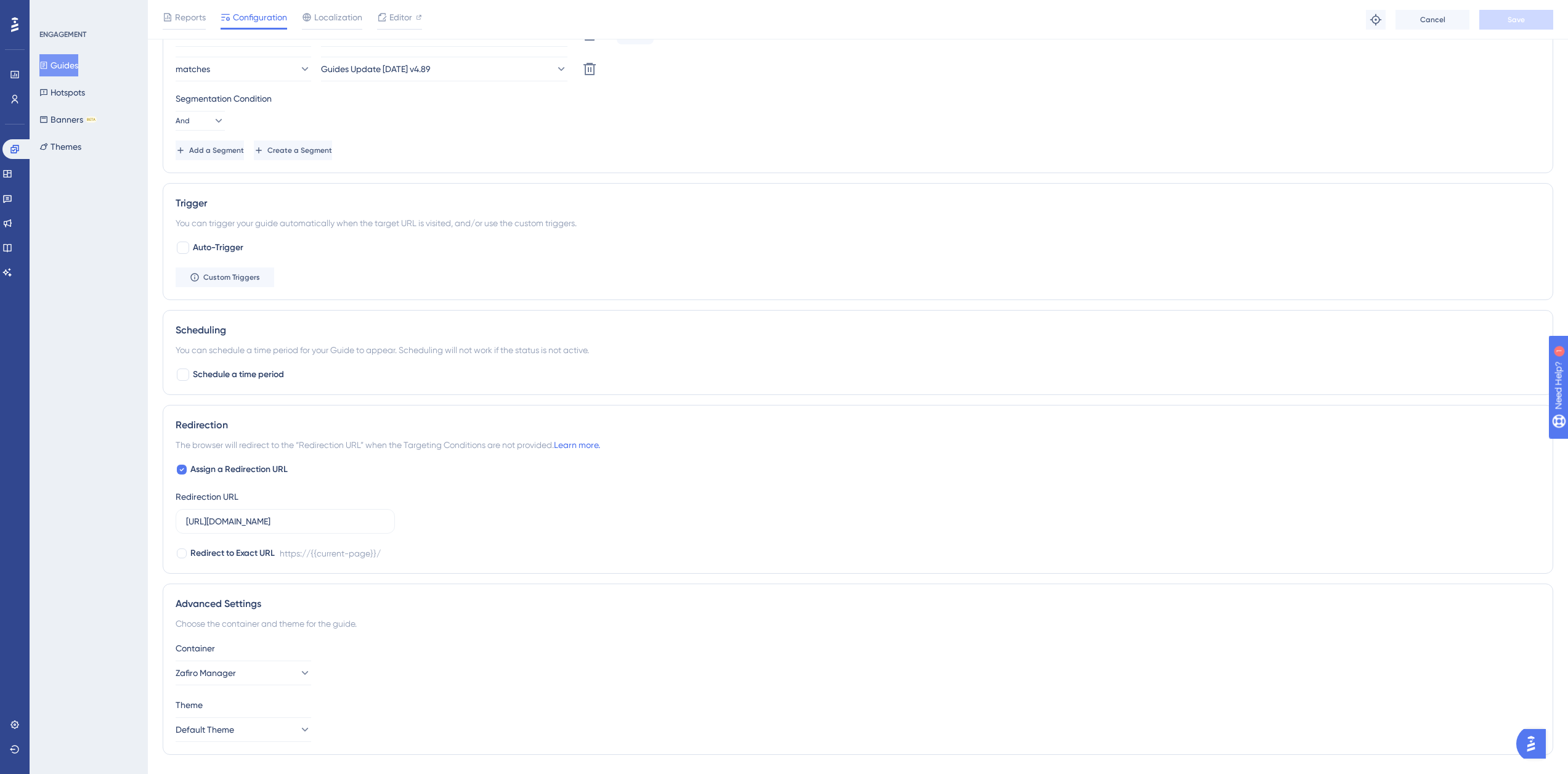
scroll to position [738, 0]
click at [185, 246] on div at bounding box center [183, 247] width 13 height 13
checkbox input "true"
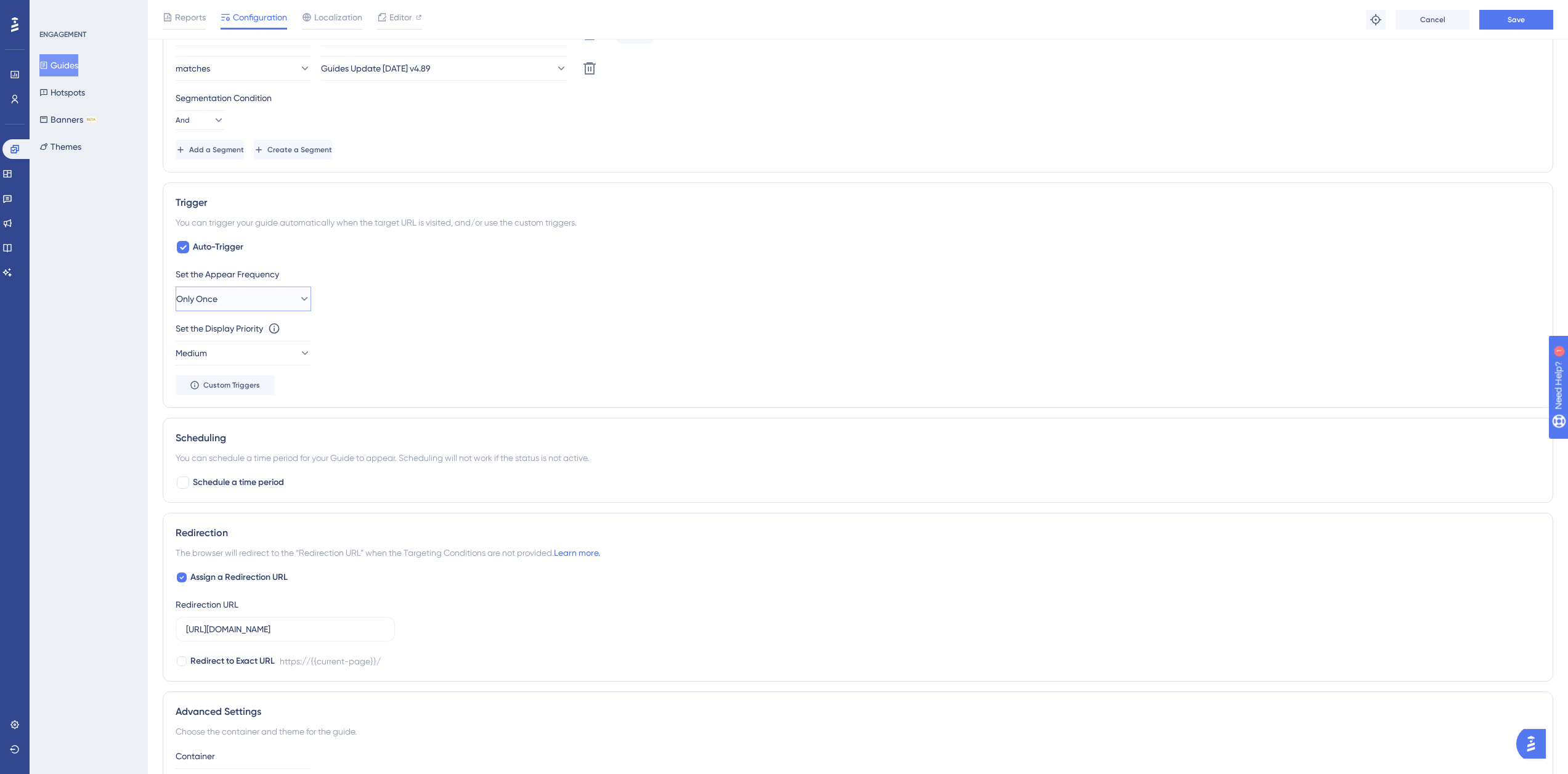
click at [276, 297] on button "Only Once" at bounding box center [243, 299] width 136 height 25
click at [277, 297] on button "Only Once" at bounding box center [243, 299] width 136 height 25
click at [282, 360] on button "Medium" at bounding box center [243, 353] width 136 height 25
click at [541, 350] on div "Set the Display Priority This option will set the display priority between auto…" at bounding box center [858, 343] width 1365 height 45
click at [269, 286] on div "Set the Appear Frequency Only Once" at bounding box center [858, 289] width 1365 height 45
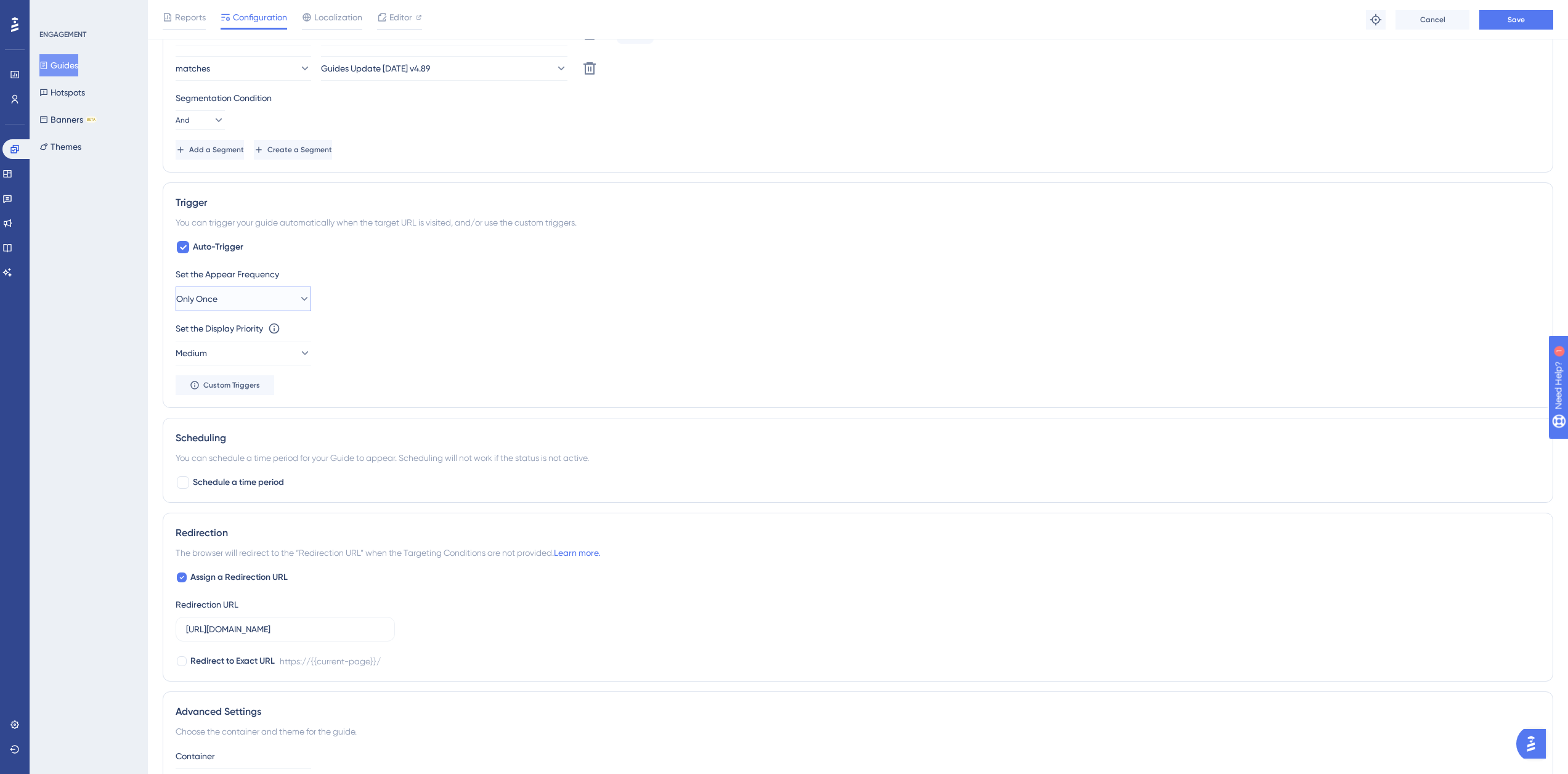
click at [270, 289] on button "Only Once" at bounding box center [243, 299] width 136 height 25
click at [526, 328] on div "Set the Display Priority This option will set the display priority between auto…" at bounding box center [858, 328] width 1365 height 15
click at [655, 53] on div "matches Monthly Active Users Delete AND matches Guides Update 2025-06-10 v4.89 …" at bounding box center [858, 91] width 1365 height 138
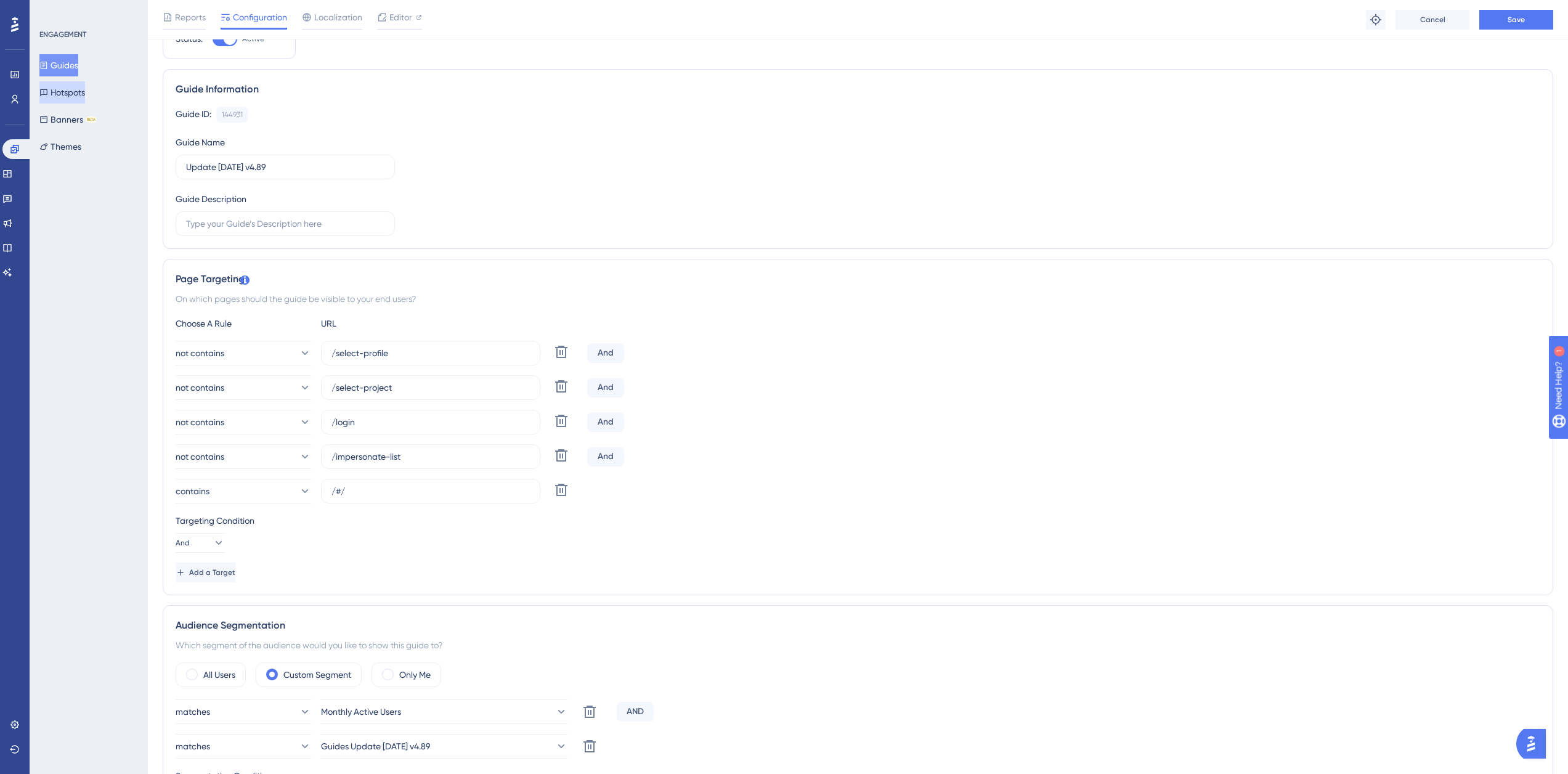
scroll to position [0, 10]
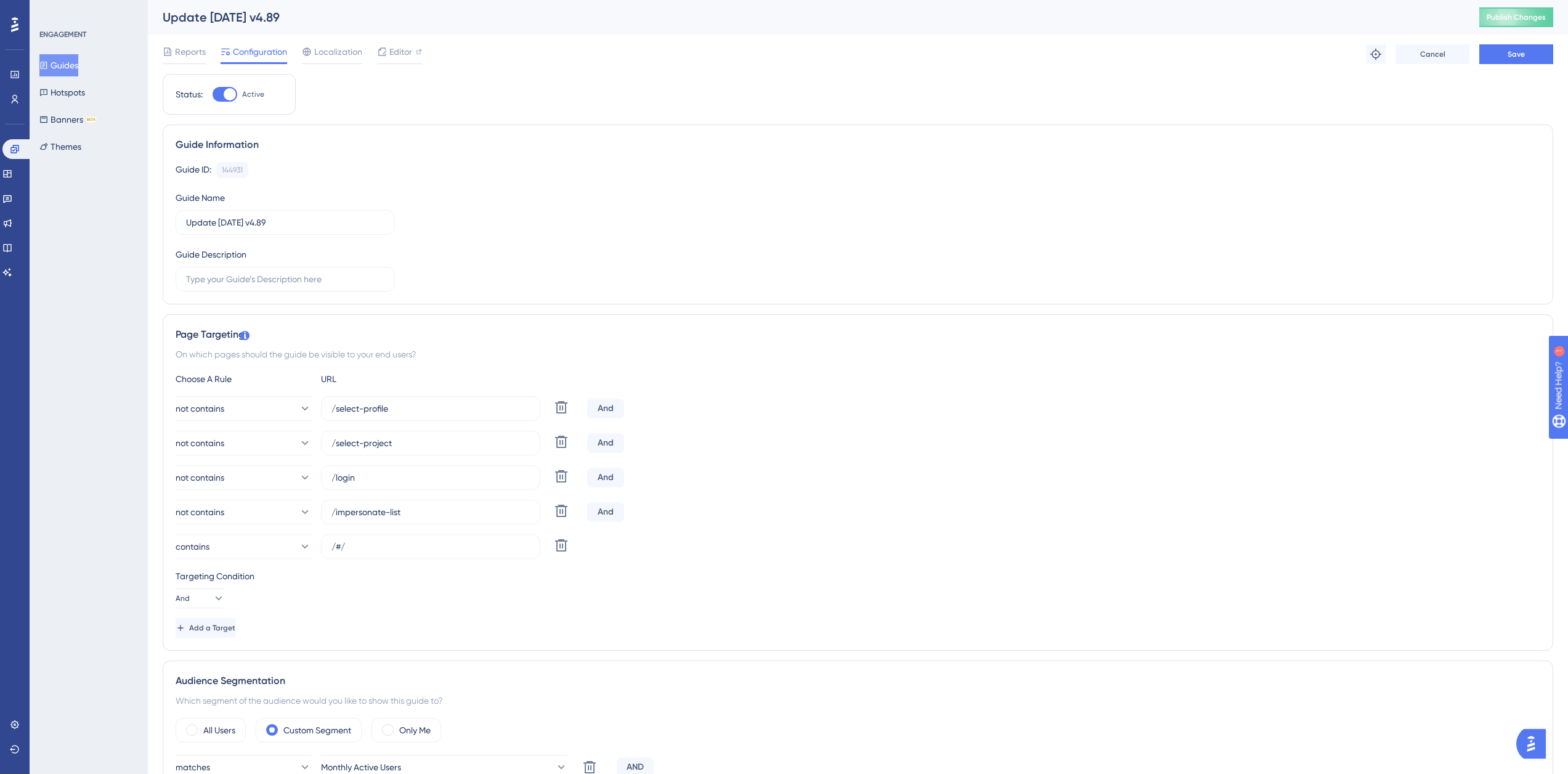
click at [70, 68] on button "Guides" at bounding box center [59, 65] width 39 height 22
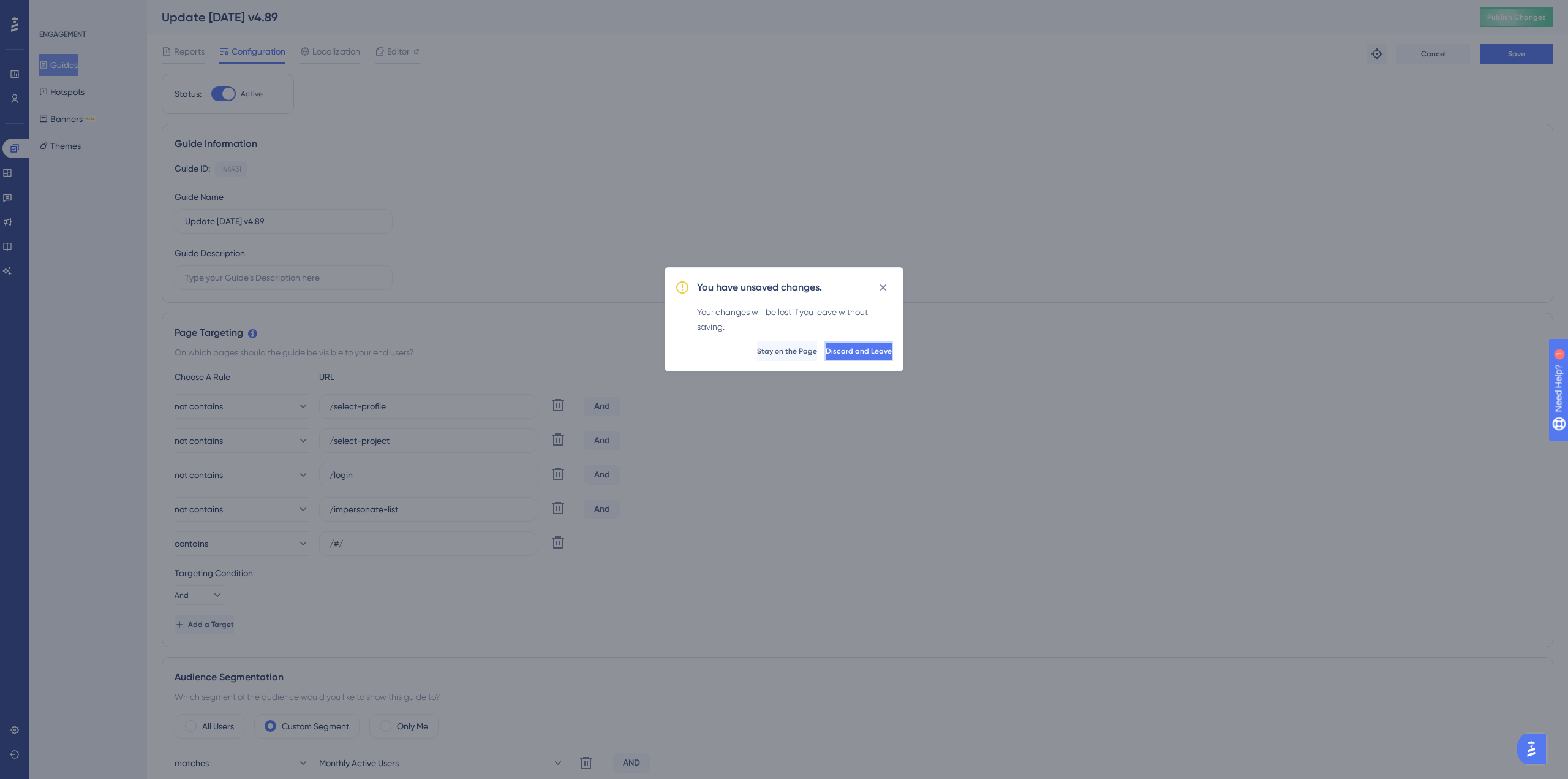
click at [833, 356] on button "Discard and Leave" at bounding box center [859, 351] width 69 height 20
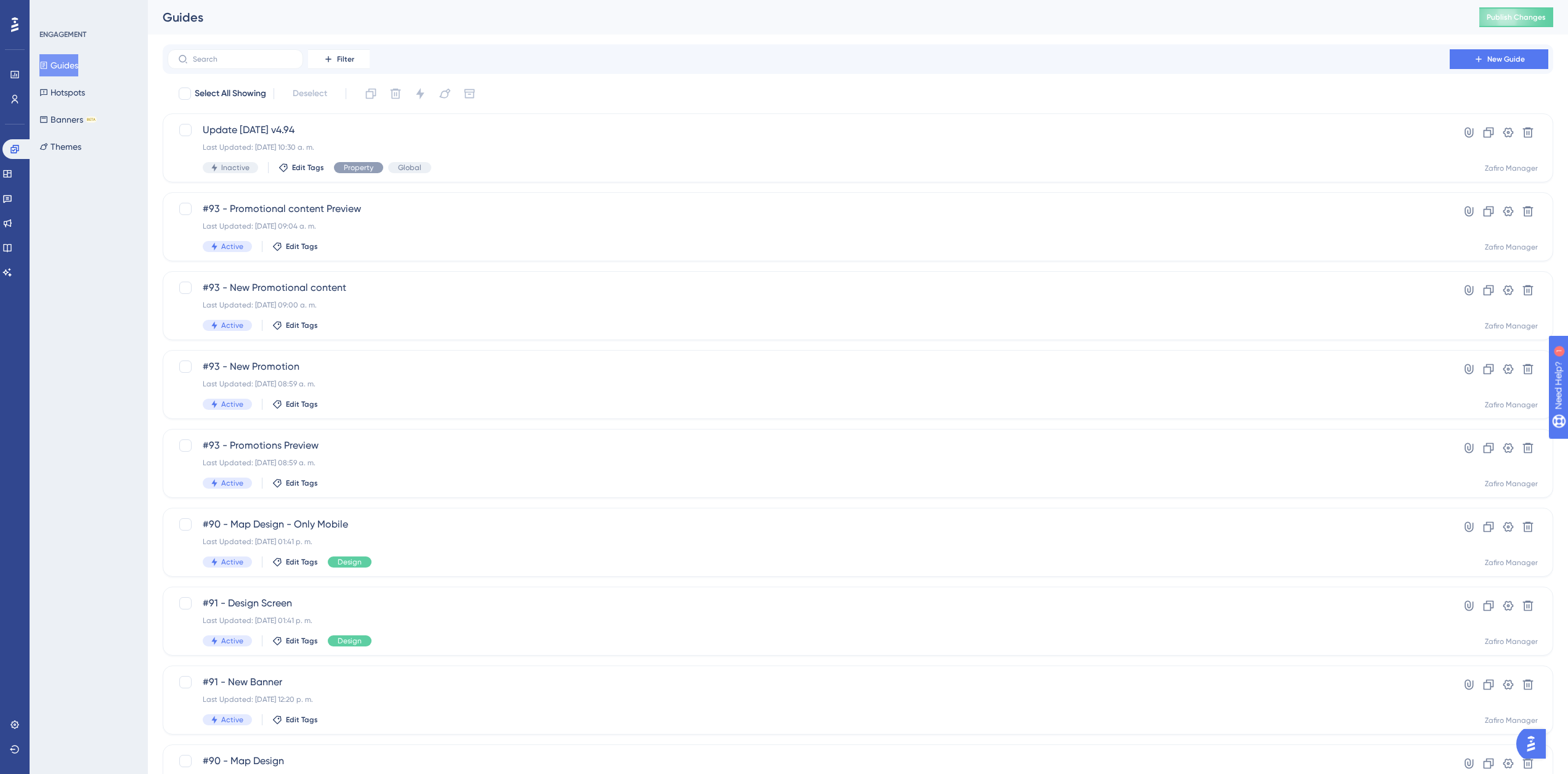
click at [243, 45] on div "Filter New Guide" at bounding box center [858, 59] width 1390 height 29
click at [230, 62] on input "text" at bounding box center [243, 59] width 100 height 9
type input "ud"
checkbox input "true"
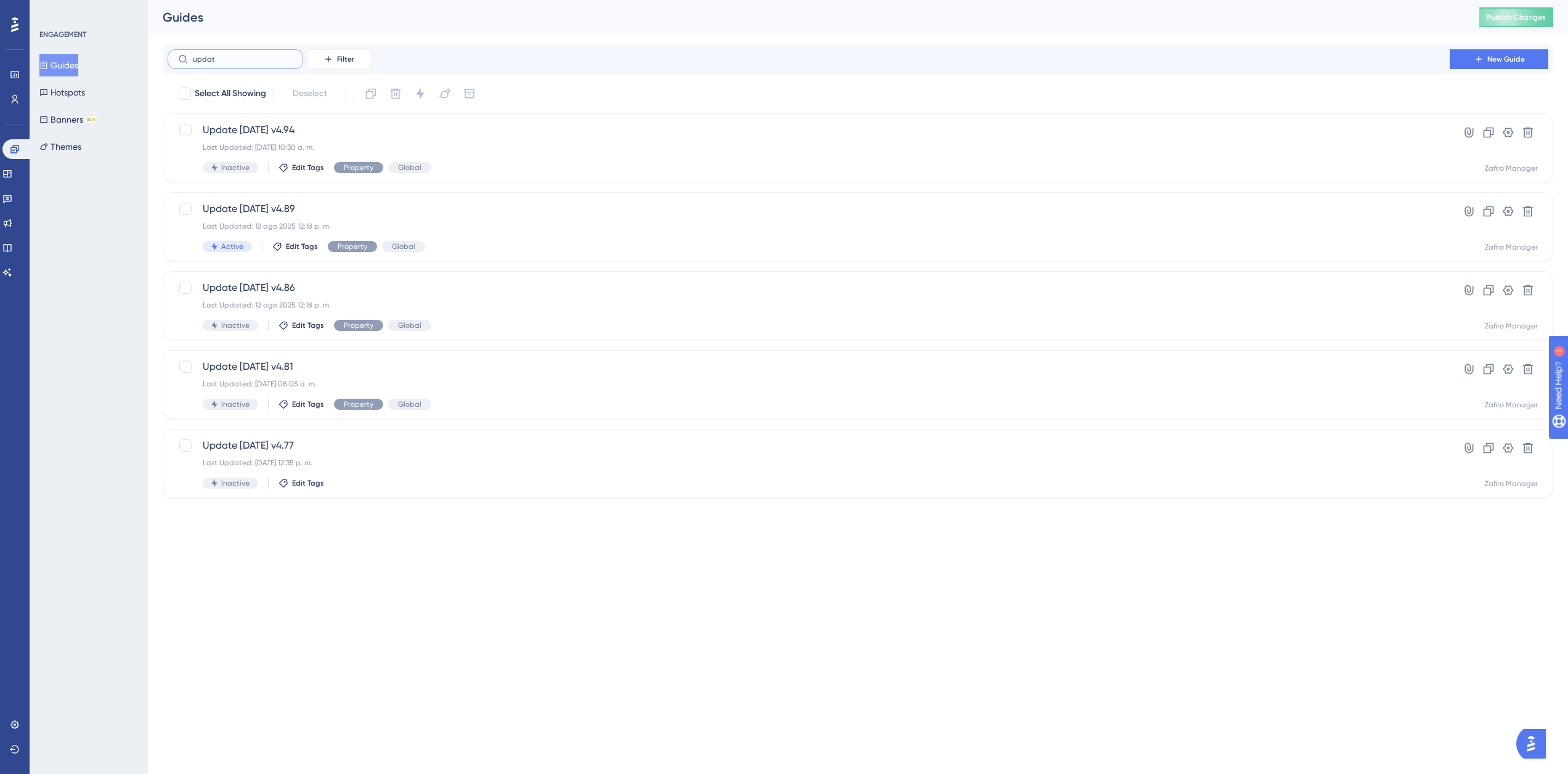
type input "update"
checkbox input "false"
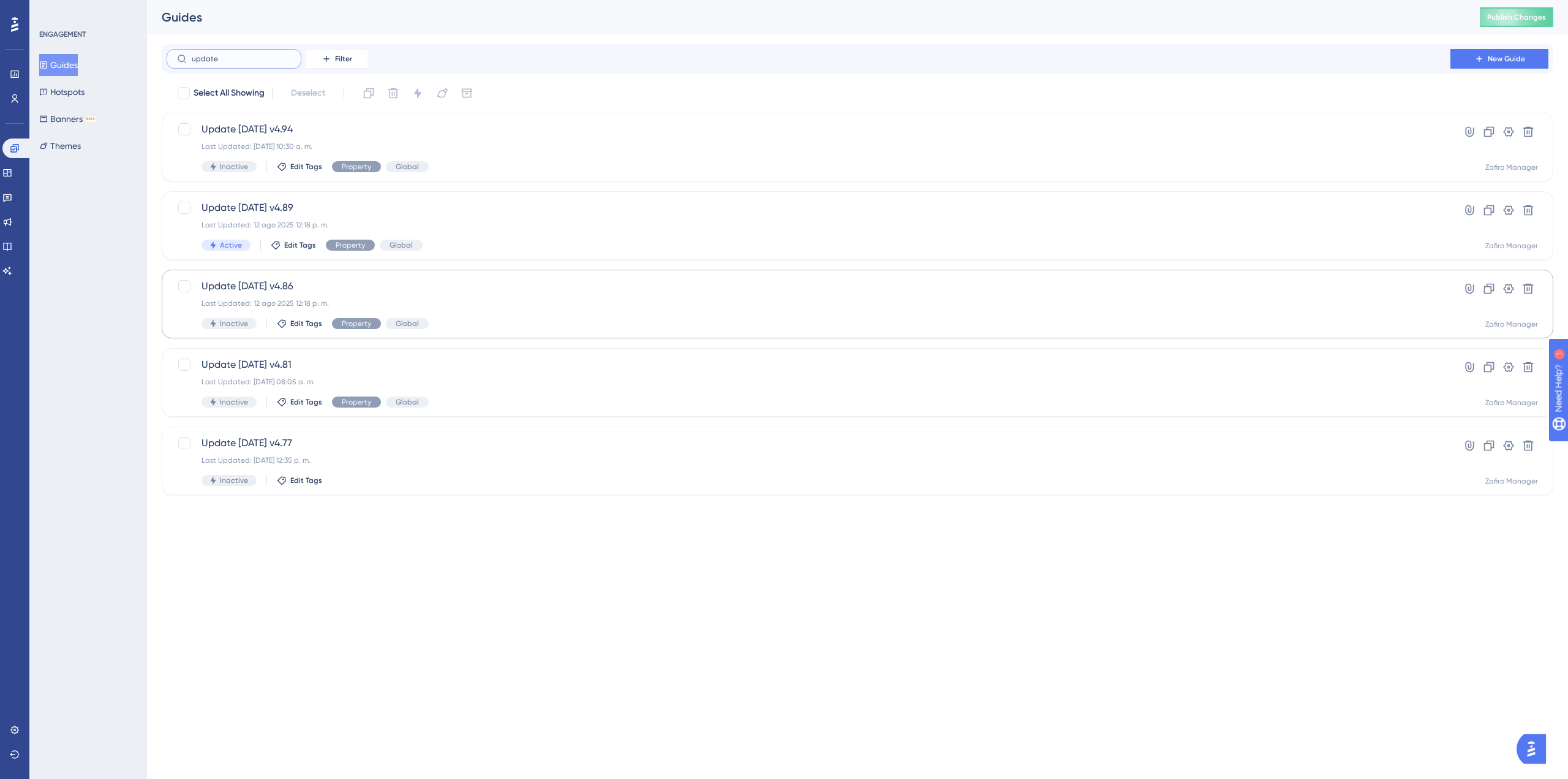
type input "update"
click at [391, 300] on div "Last Updated: 12 ago 2025 12:18 p. m." at bounding box center [808, 303] width 1214 height 9
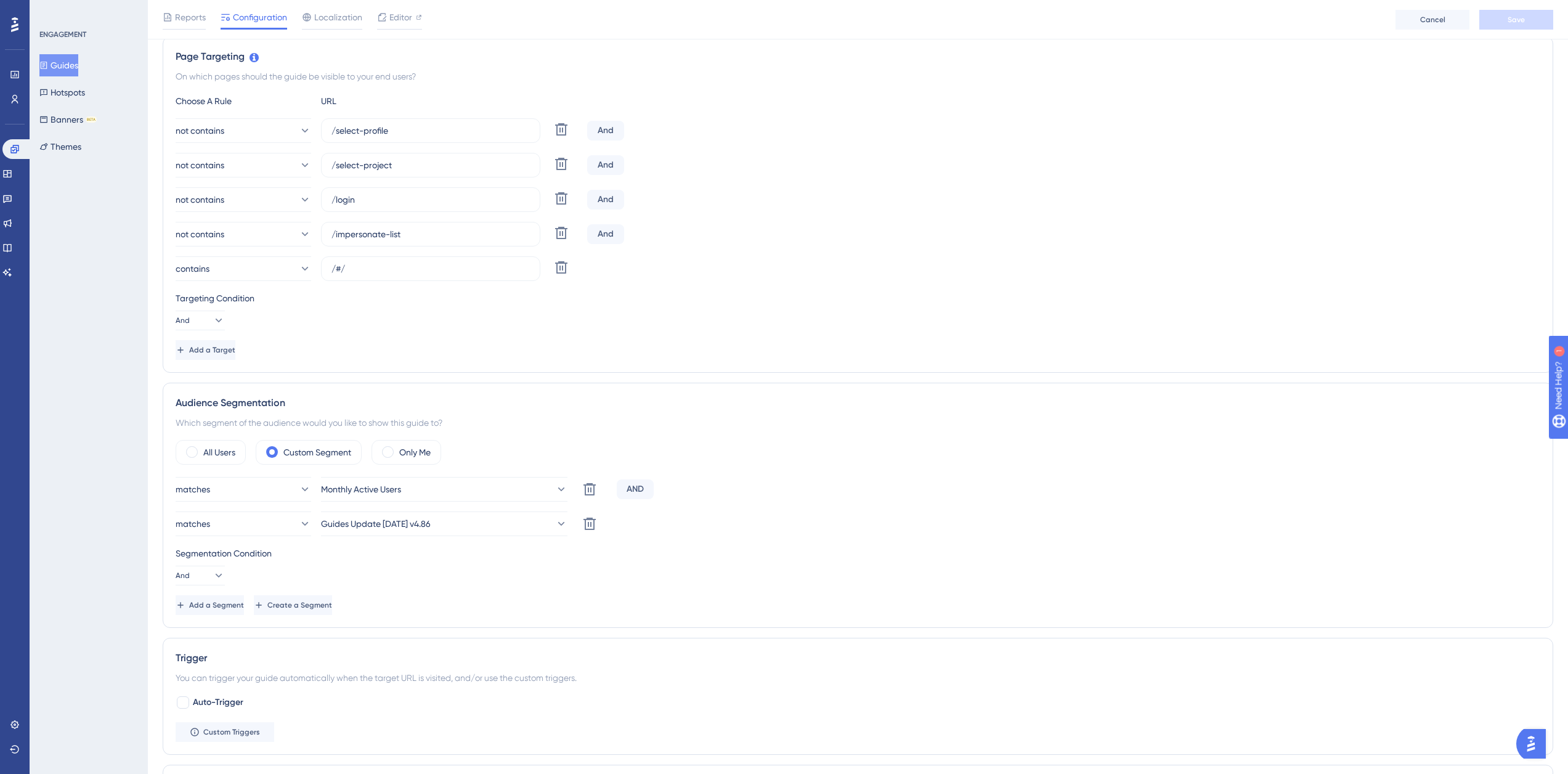
scroll to position [246, 0]
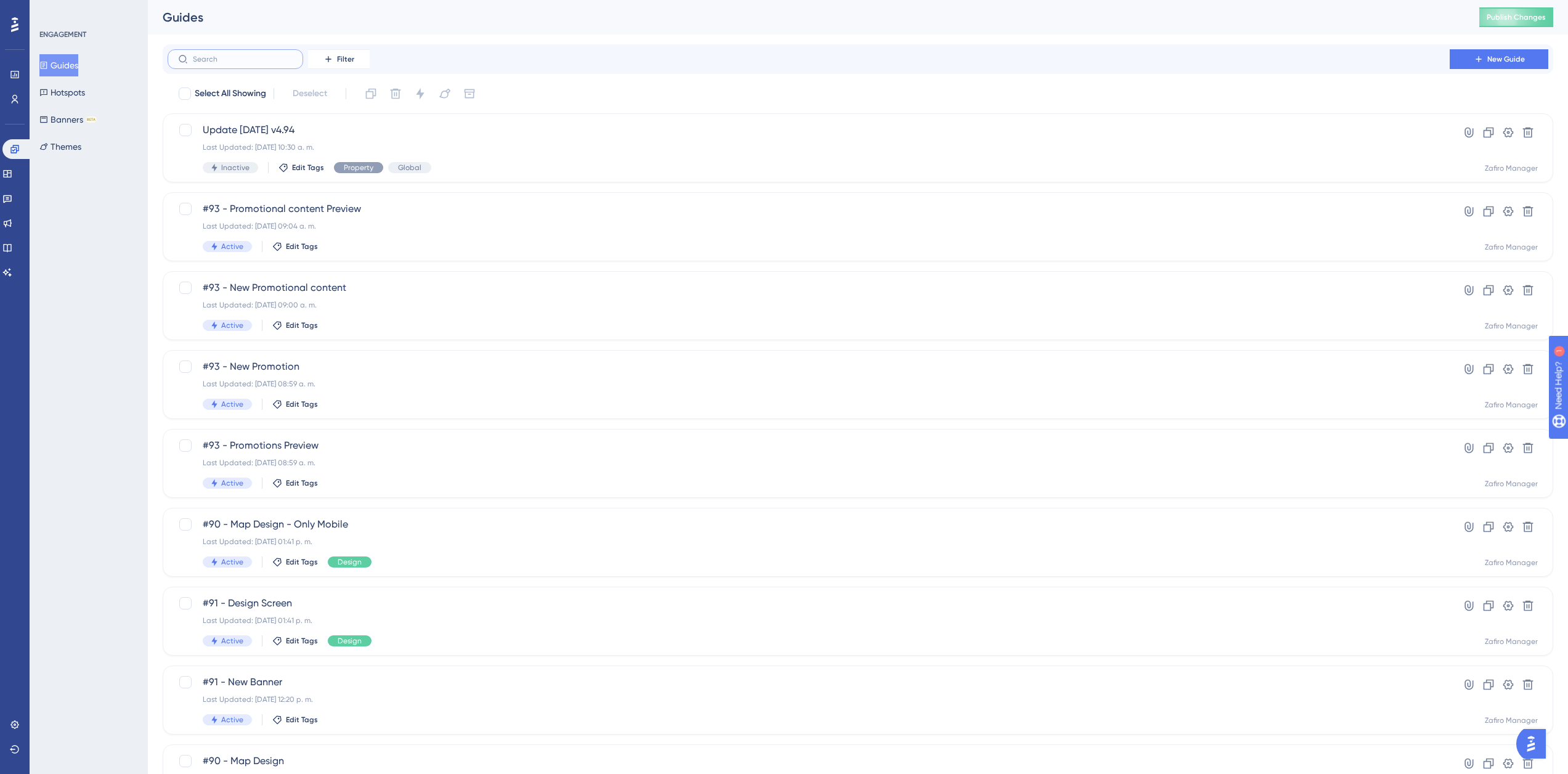
click at [213, 57] on input "text" at bounding box center [243, 59] width 100 height 9
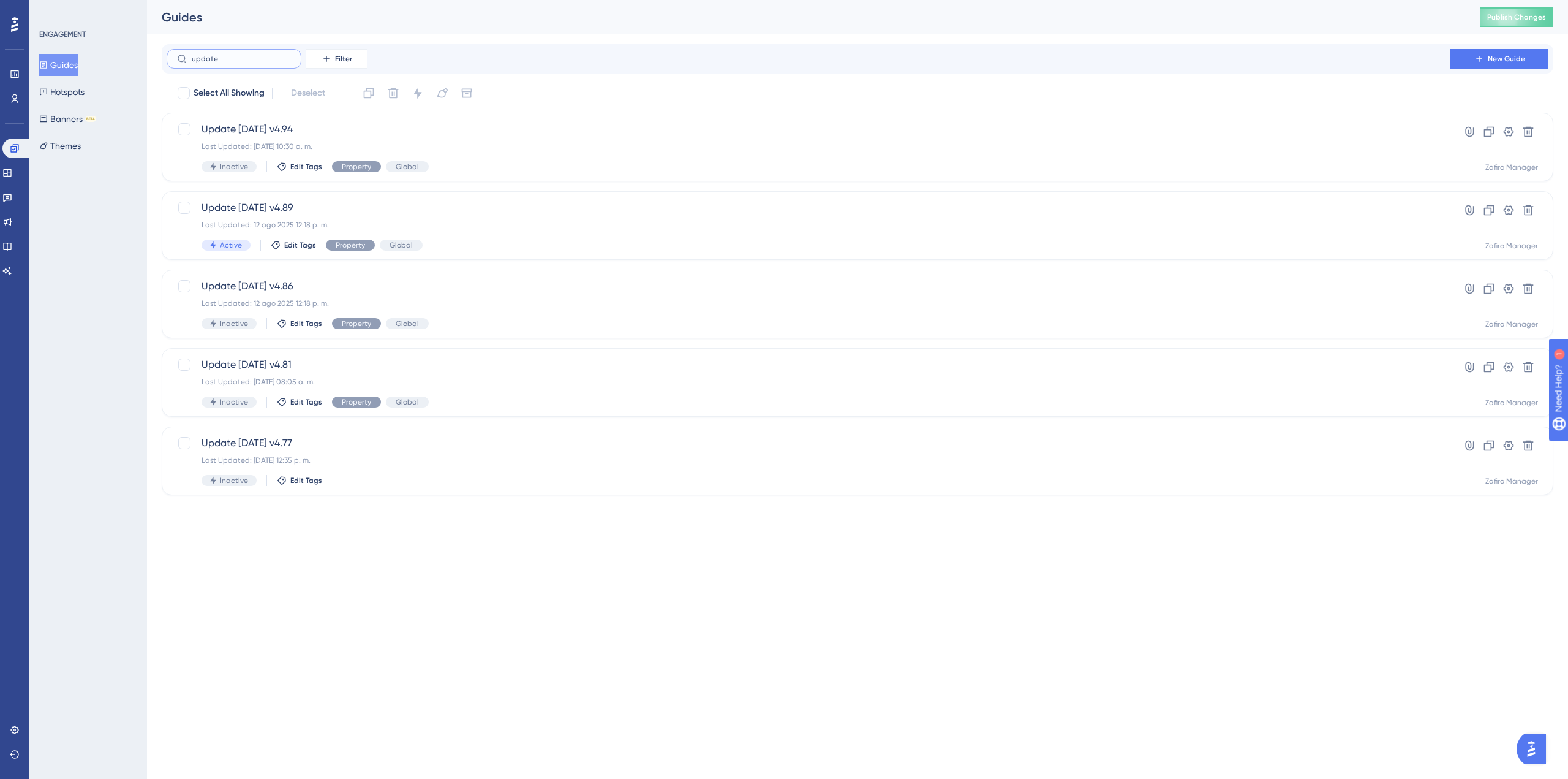
type input "update"
click at [489, 369] on span "Update 2024-10-29 v4.81" at bounding box center [808, 364] width 1214 height 15
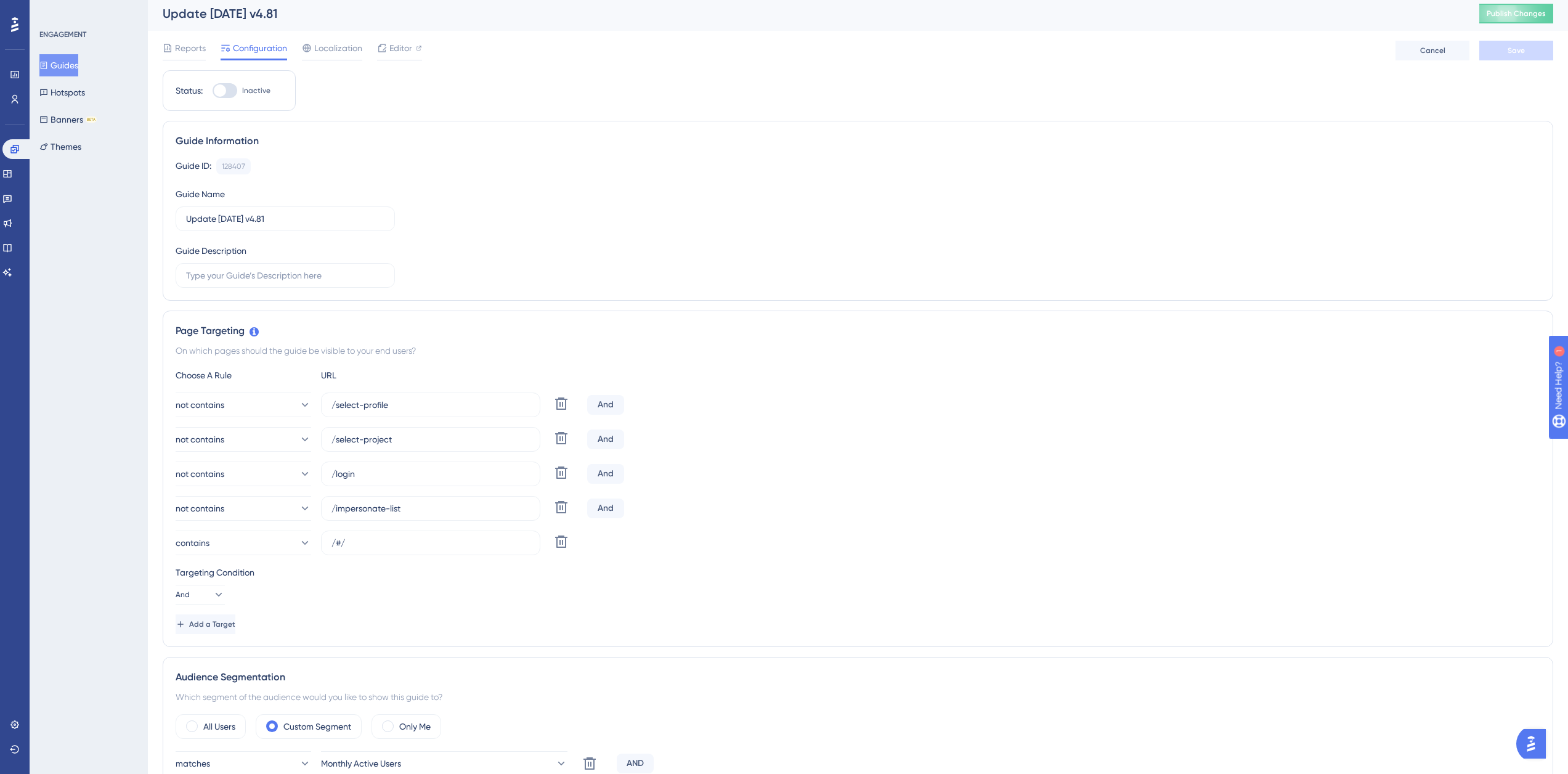
scroll to position [2, 0]
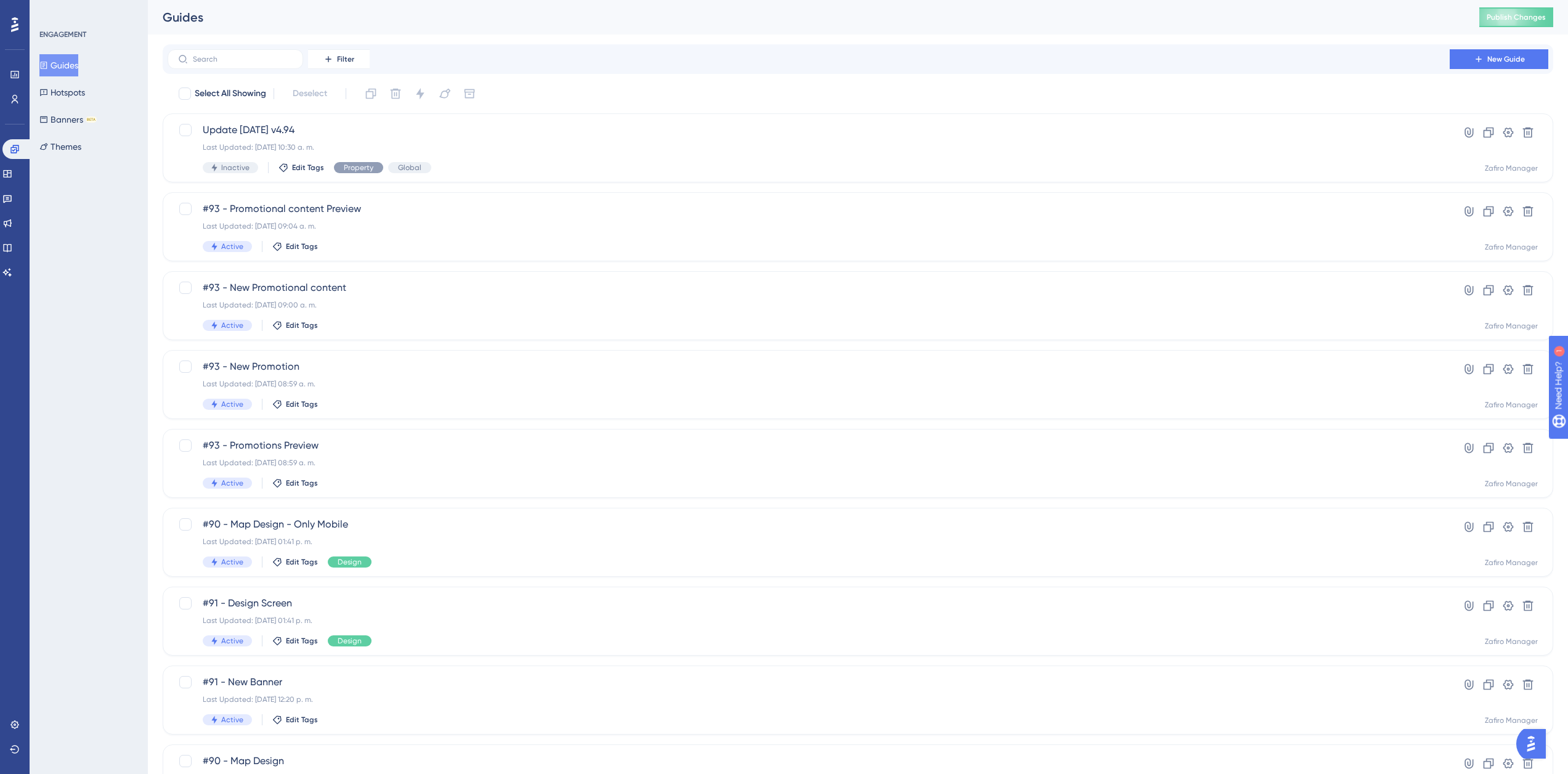
click at [67, 69] on button "Guides" at bounding box center [59, 65] width 39 height 22
click at [424, 141] on div "Update 2025-11-25 v4.94 Last Updated: 15 oct 2025 10:30 a. m. Inactive Edit Tag…" at bounding box center [808, 148] width 1211 height 51
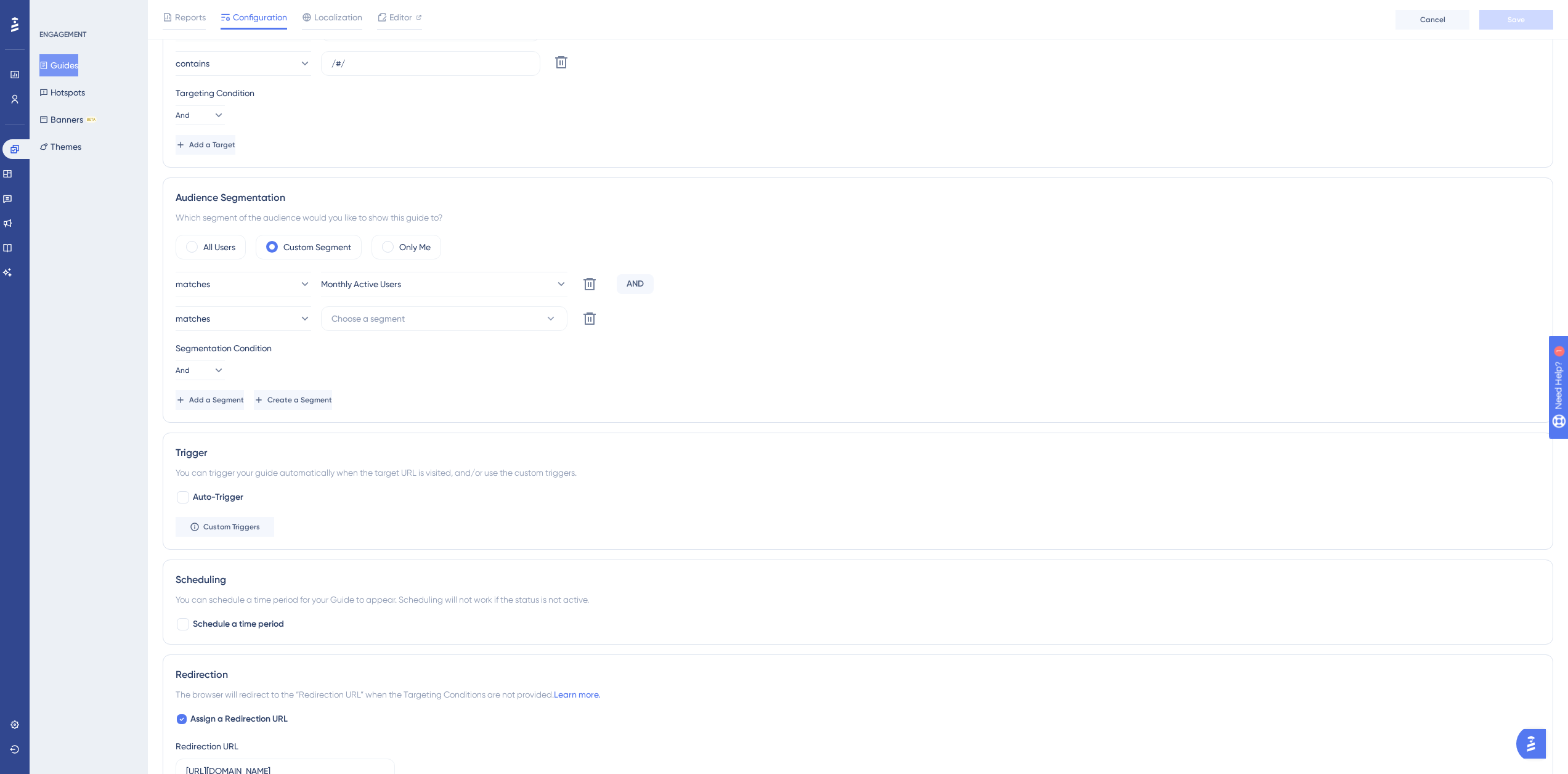
scroll to position [553, 0]
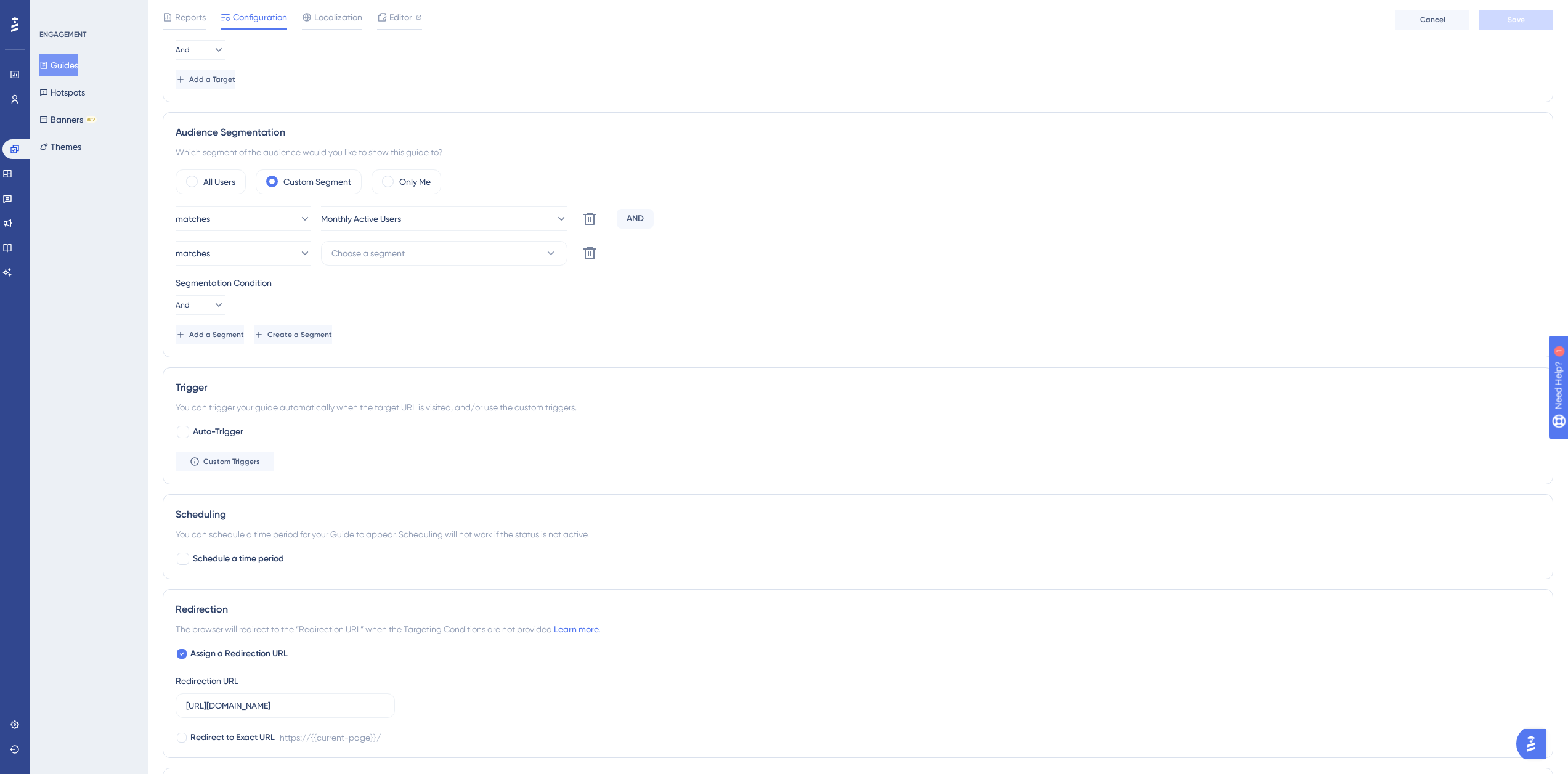
click at [187, 423] on div "Trigger You can trigger your guide automatically when the target URL is visited…" at bounding box center [858, 425] width 1390 height 117
click at [188, 432] on div at bounding box center [183, 432] width 13 height 13
checkbox input "true"
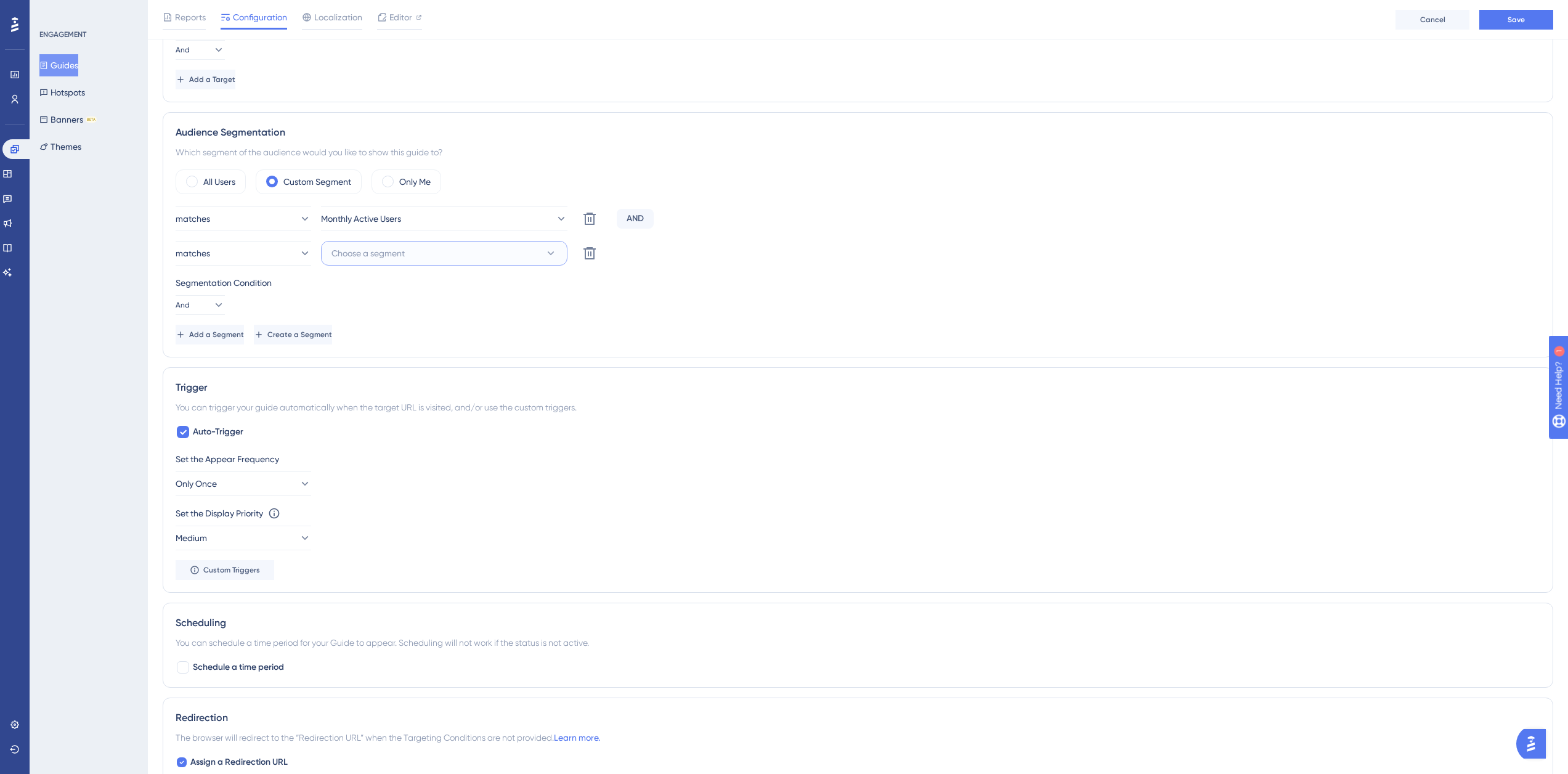
click at [421, 259] on button "Choose a segment" at bounding box center [444, 253] width 246 height 25
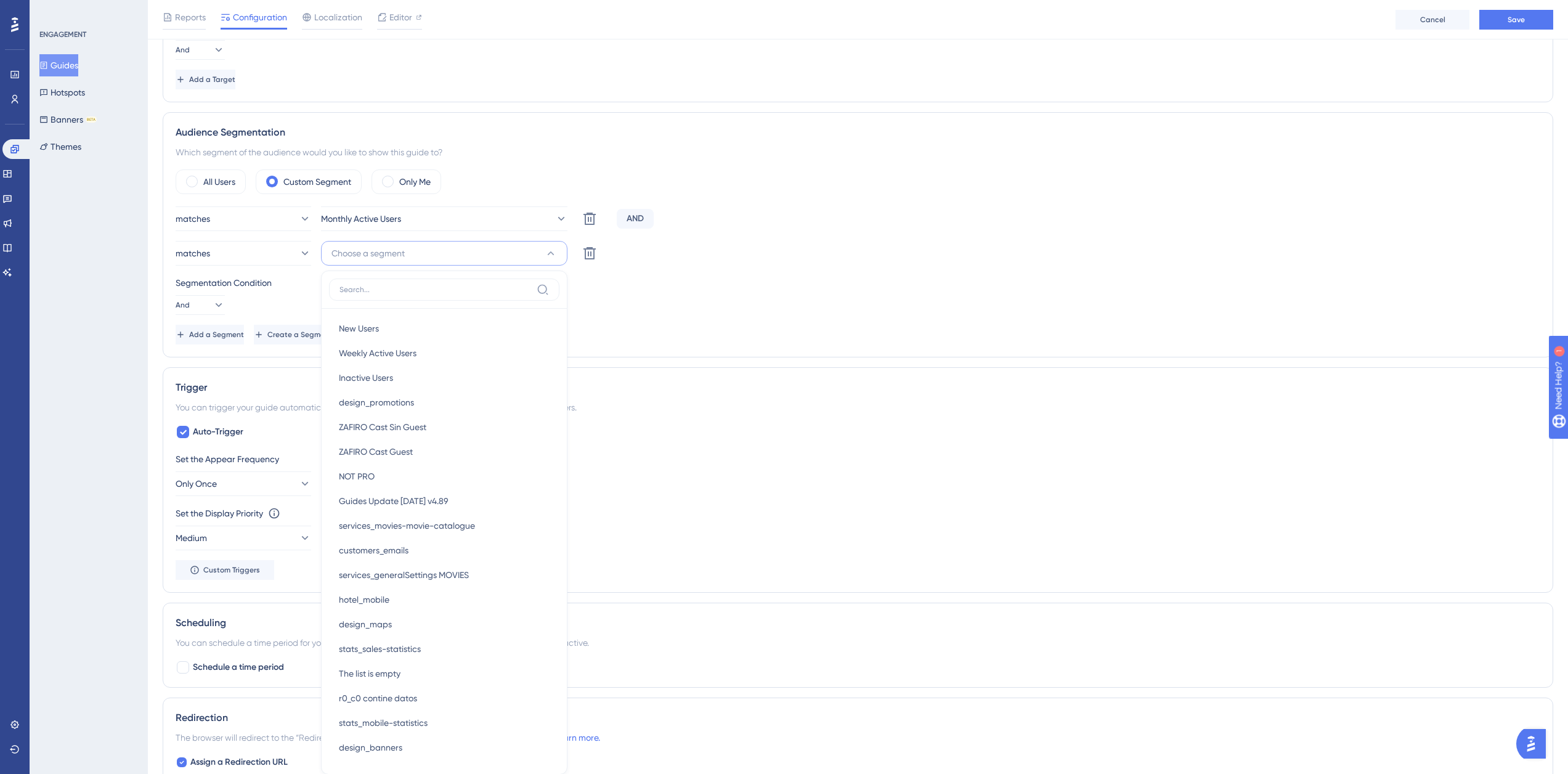
scroll to position [582, 0]
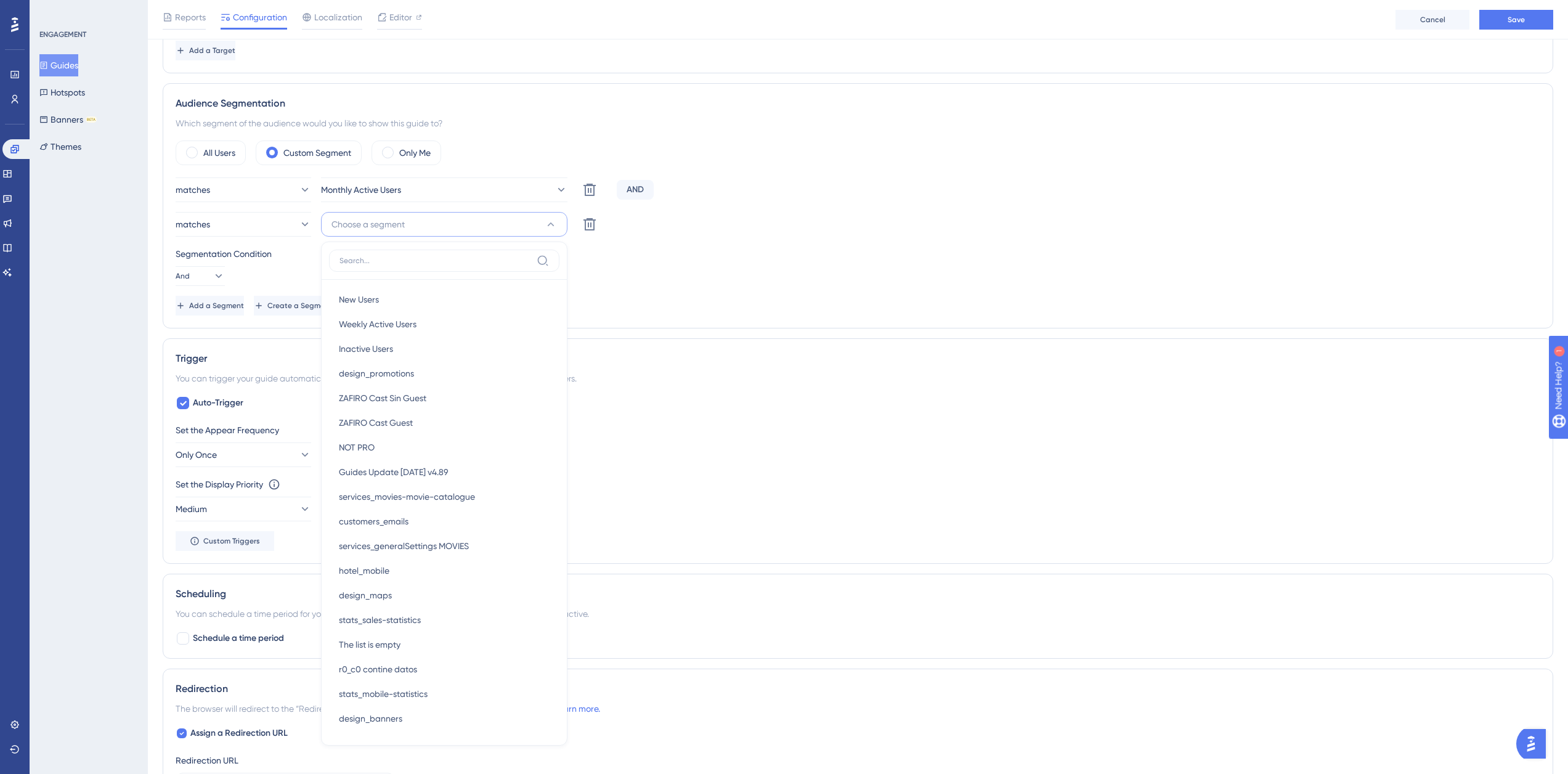
click at [454, 260] on input at bounding box center [435, 261] width 192 height 10
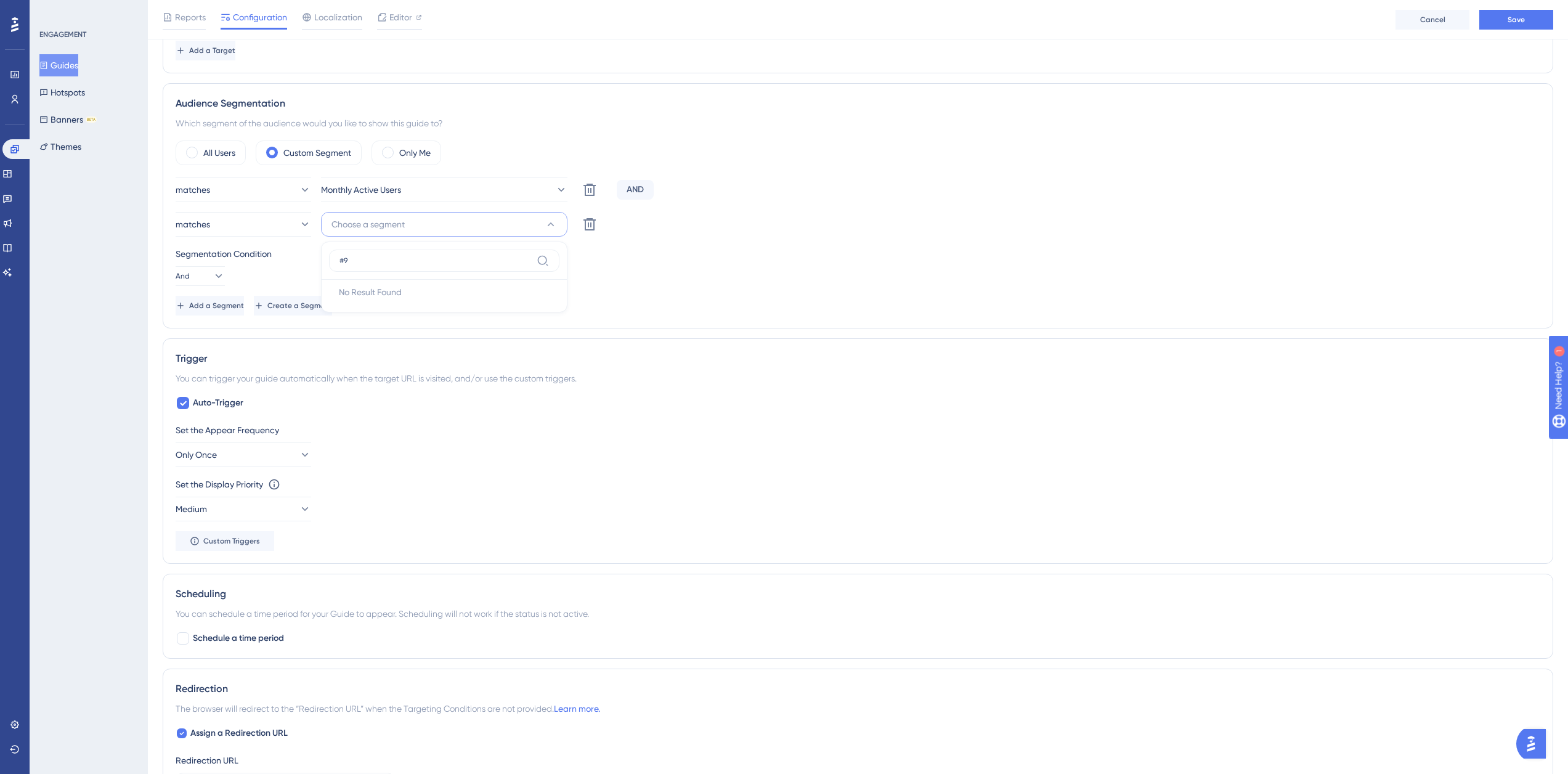
type input "#94"
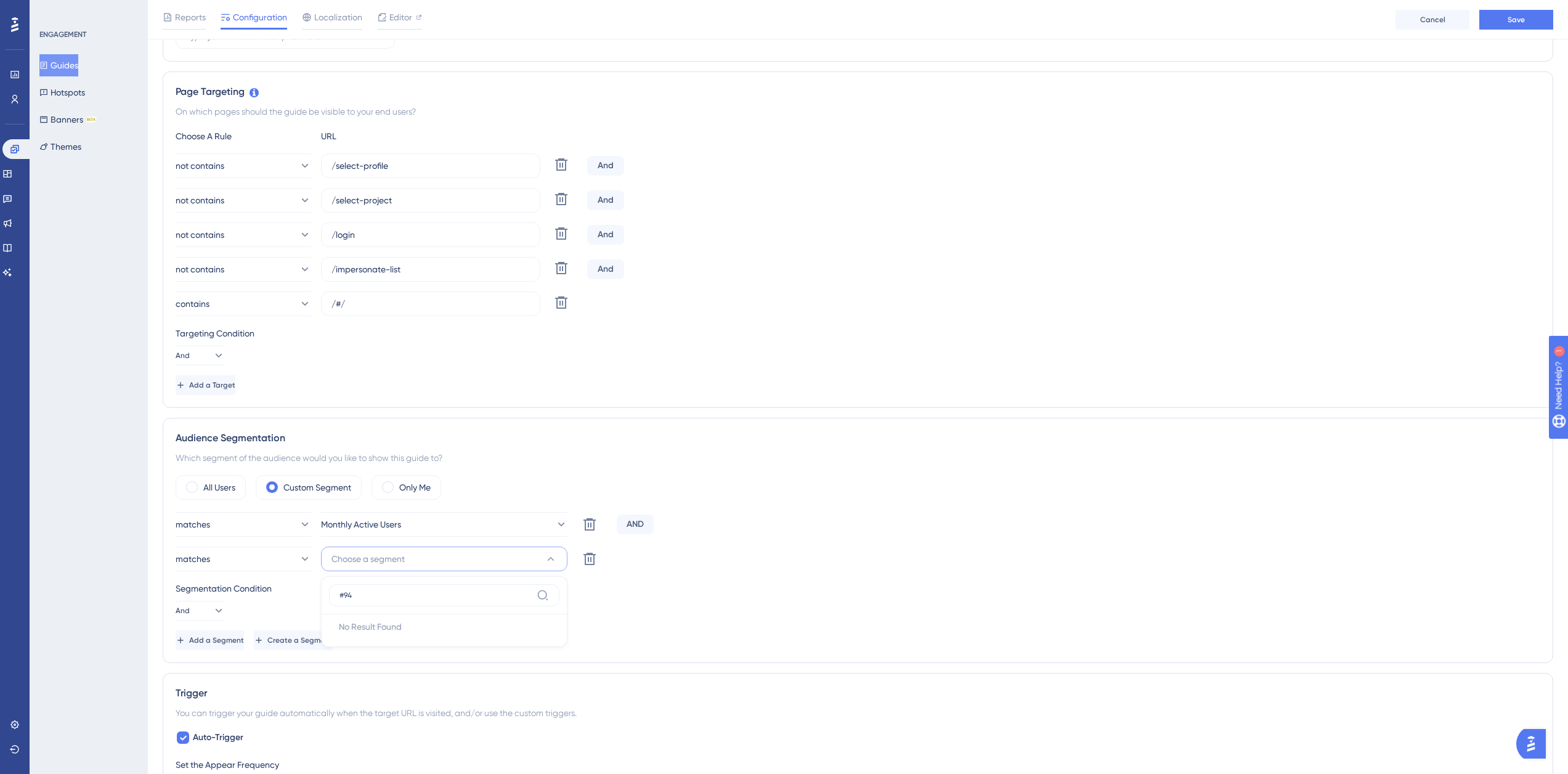
scroll to position [0, 0]
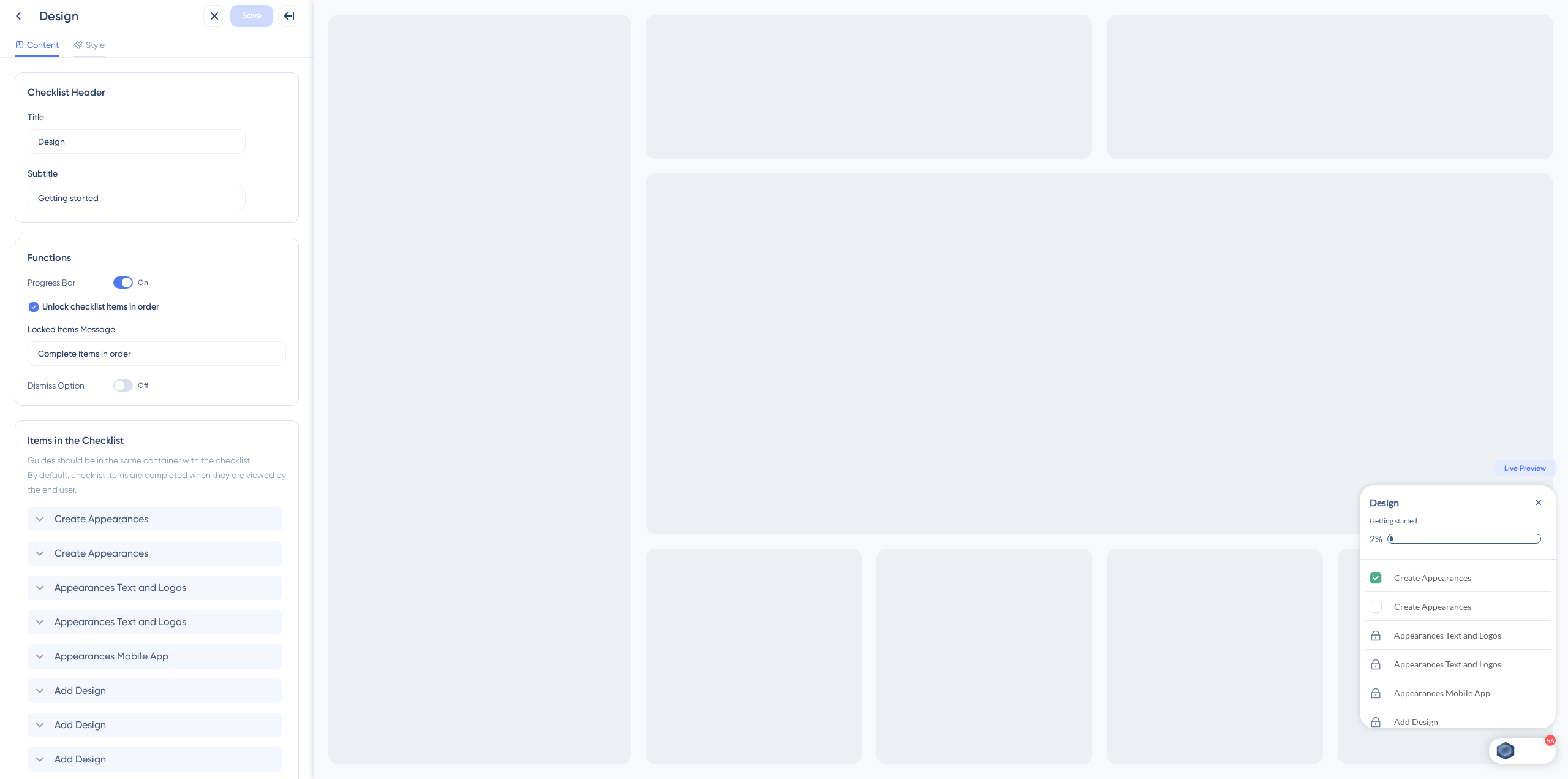
click at [123, 384] on div at bounding box center [119, 386] width 9 height 9
click at [113, 386] on input "Off" at bounding box center [113, 386] width 1 height 1
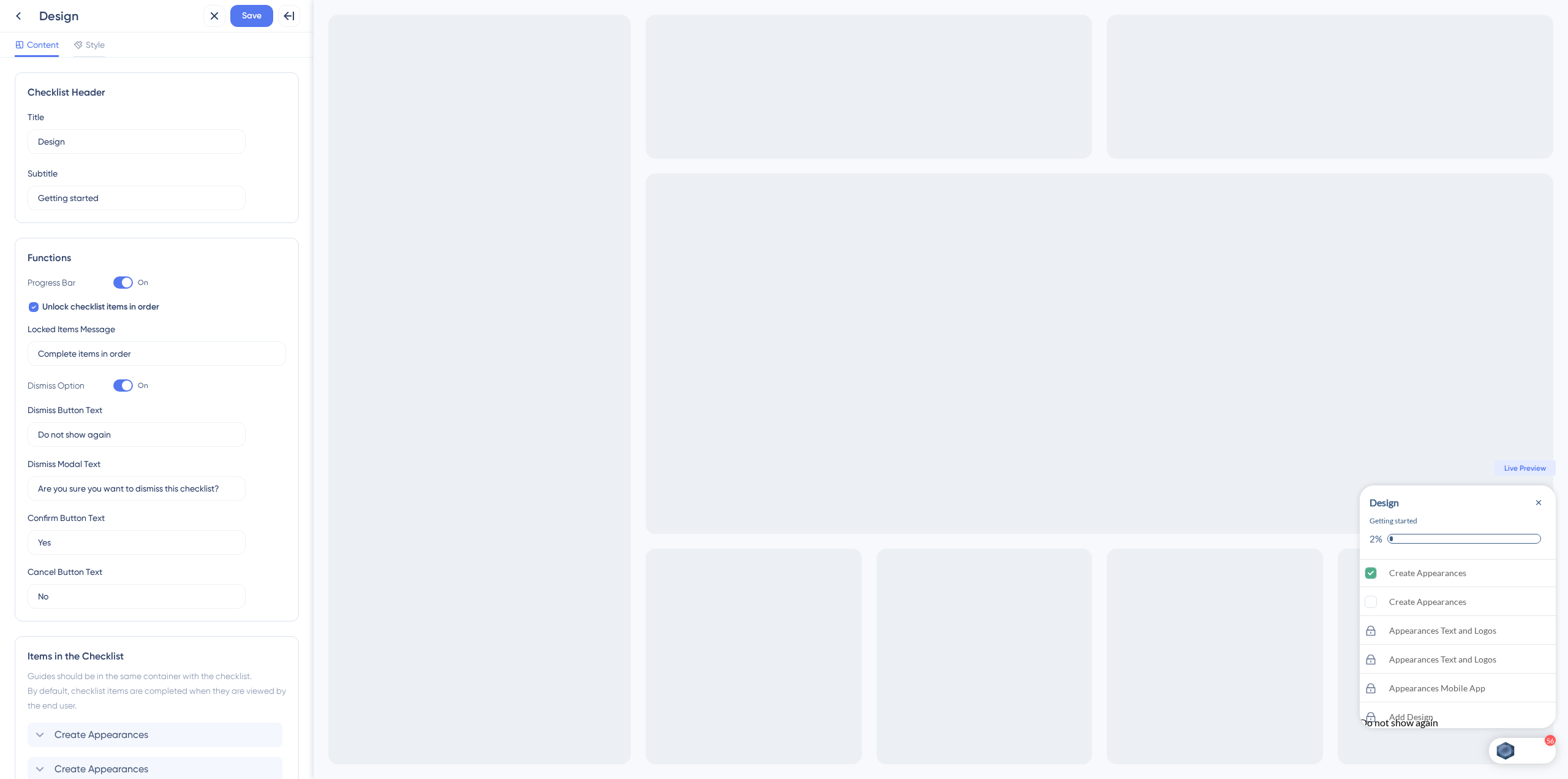
click at [125, 386] on div at bounding box center [126, 386] width 9 height 9
click at [113, 386] on input "On" at bounding box center [113, 386] width 1 height 1
checkbox input "false"
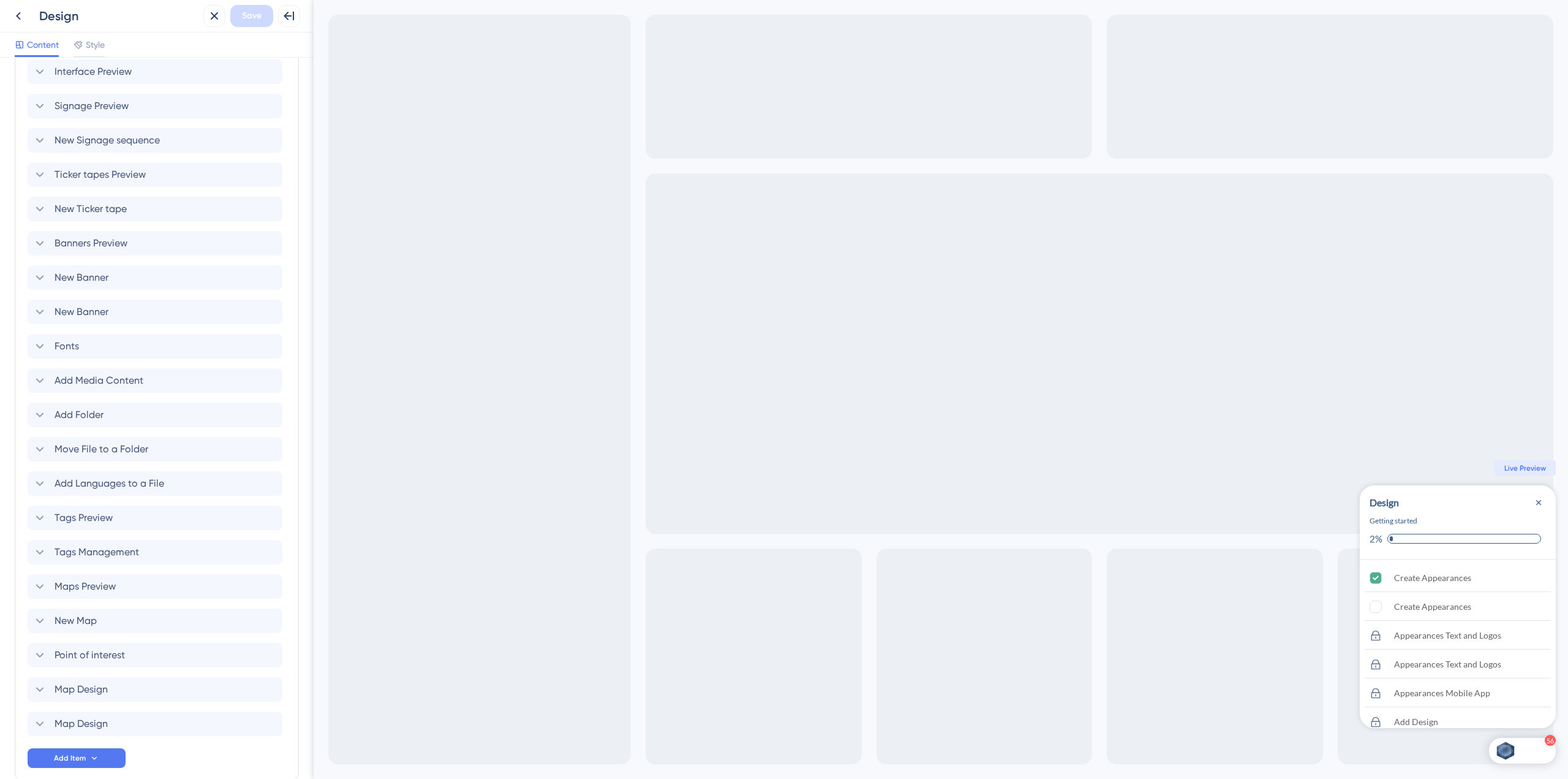
scroll to position [1782, 0]
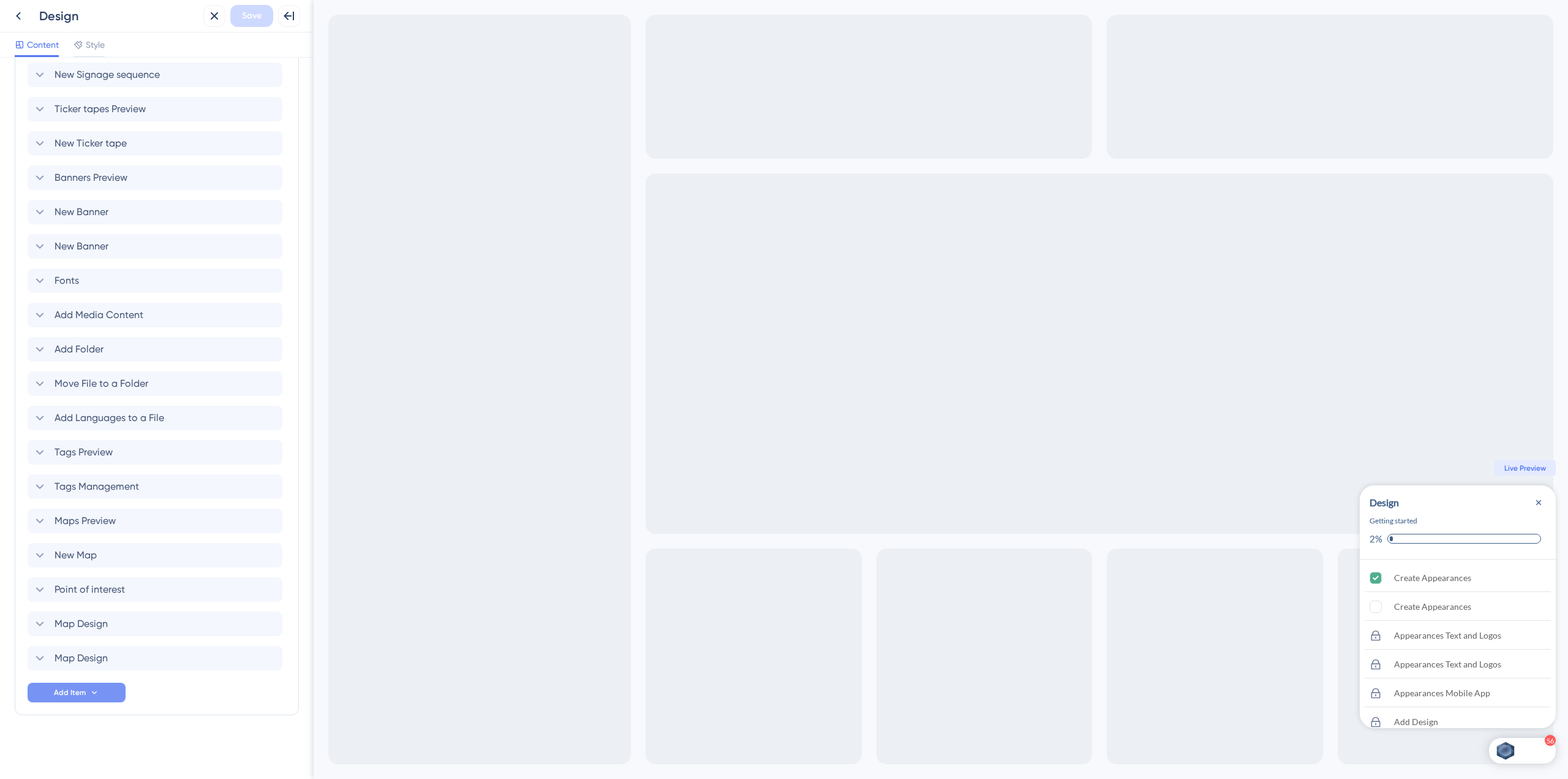
click at [103, 687] on button "Add Item" at bounding box center [77, 692] width 98 height 20
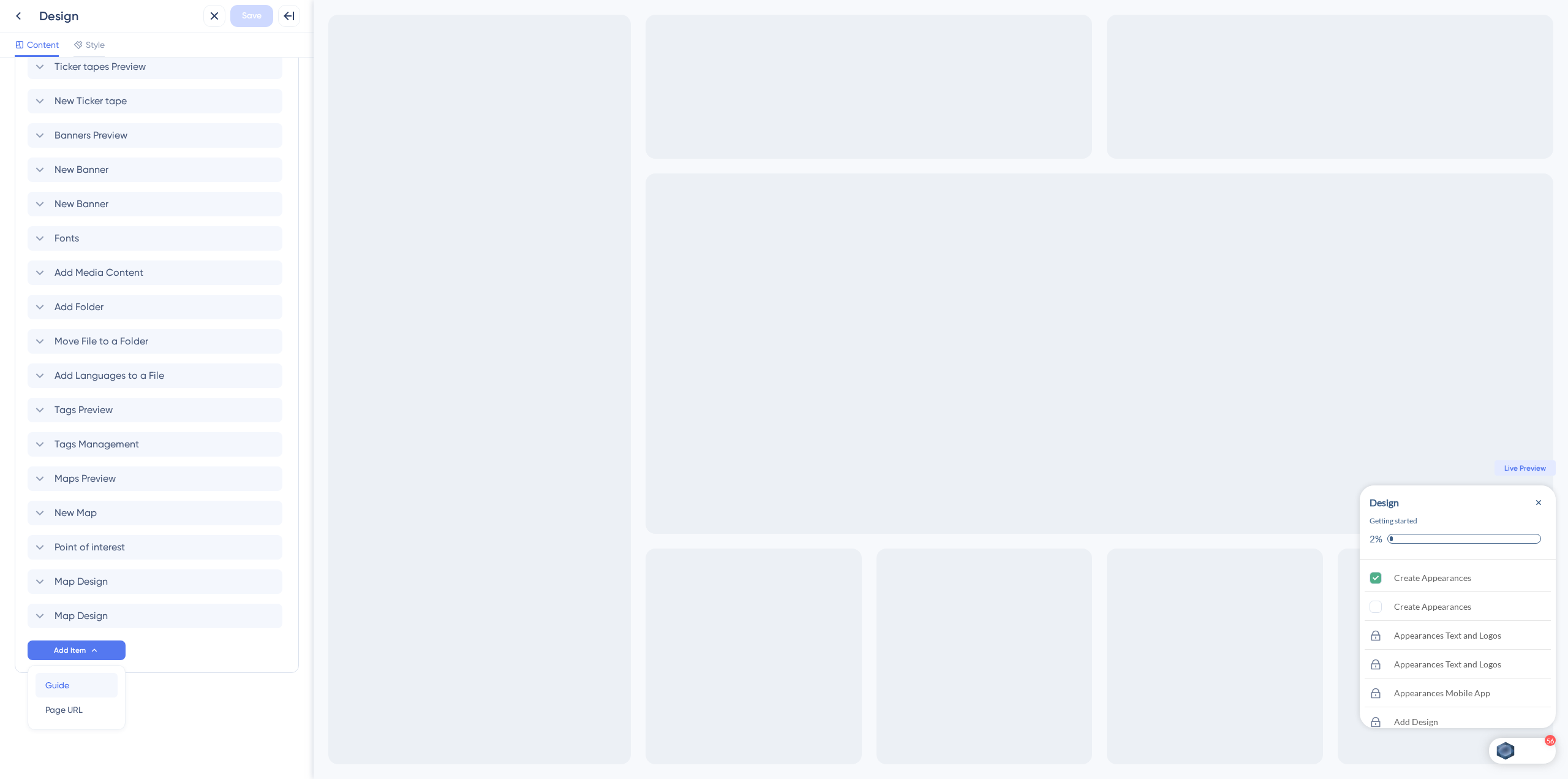
click at [94, 687] on div "Guide Guide" at bounding box center [76, 684] width 62 height 24
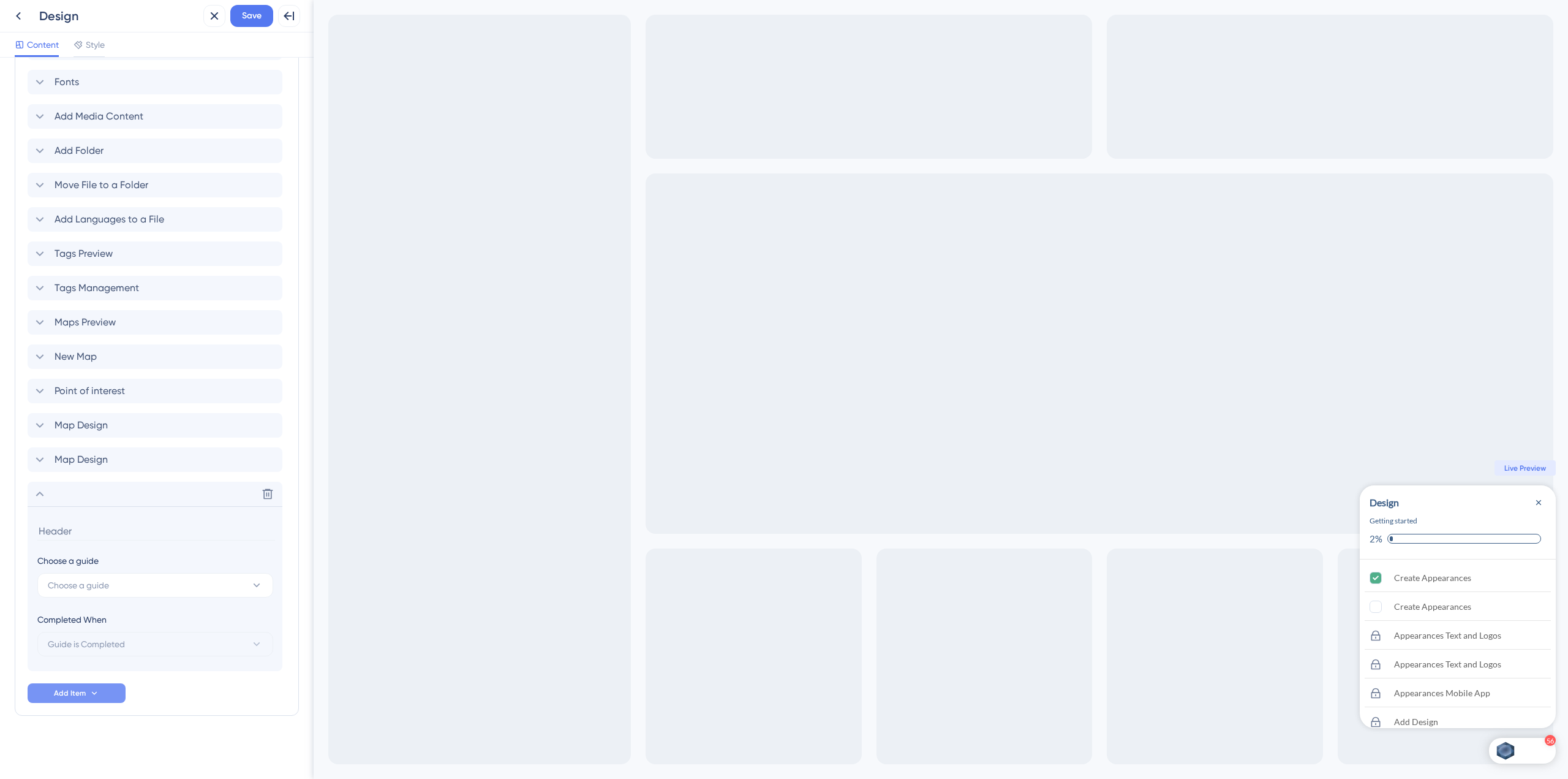
scroll to position [1981, 0]
click at [146, 581] on button "Choose a guide" at bounding box center [155, 584] width 236 height 24
type input "#93"
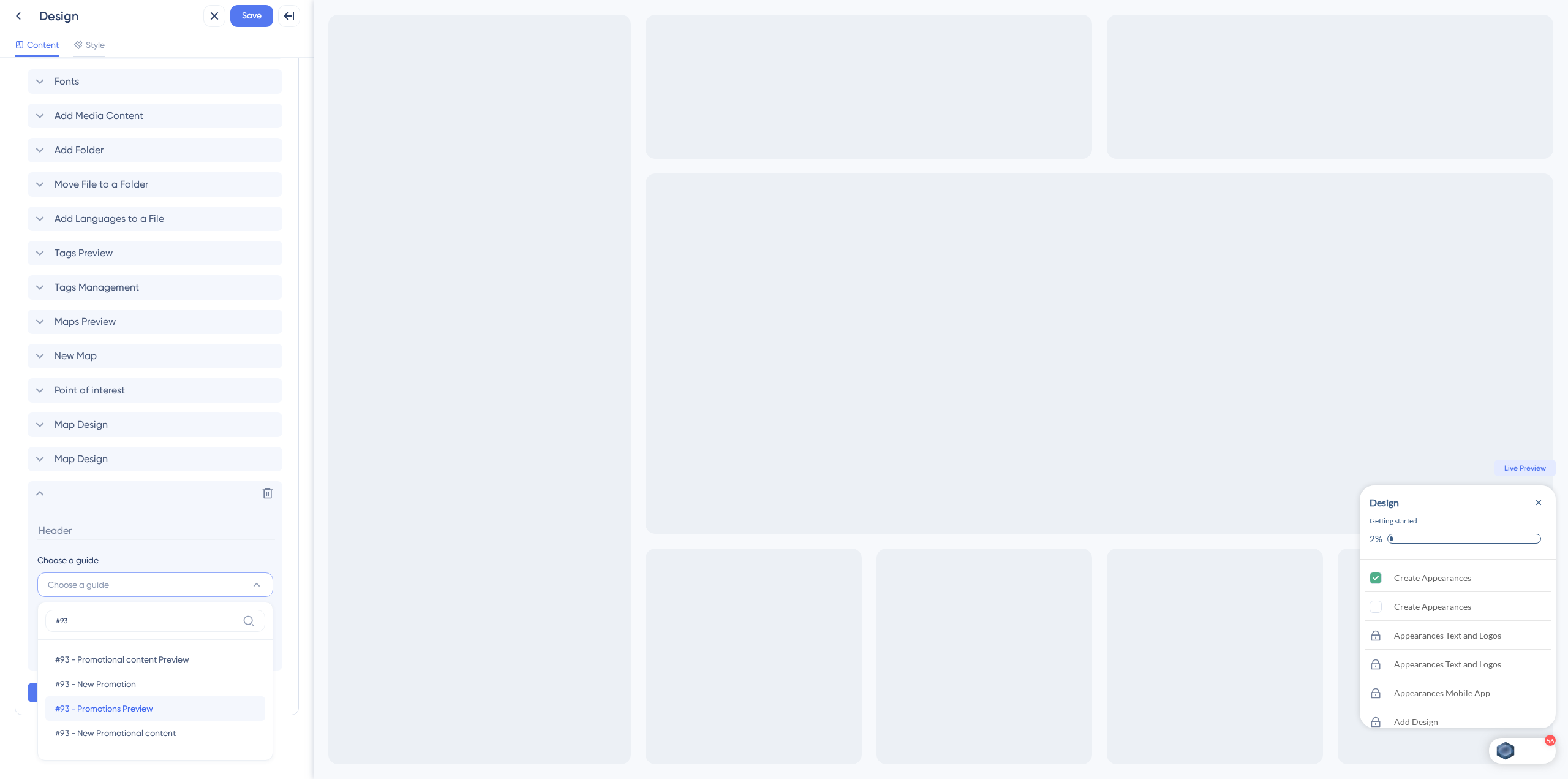
click at [177, 708] on div "#93 - Promotions Preview #93 - Promotions Preview" at bounding box center [156, 708] width 201 height 24
type input "#93 - Promotions Preview"
click at [100, 693] on button "Add Item" at bounding box center [77, 692] width 98 height 20
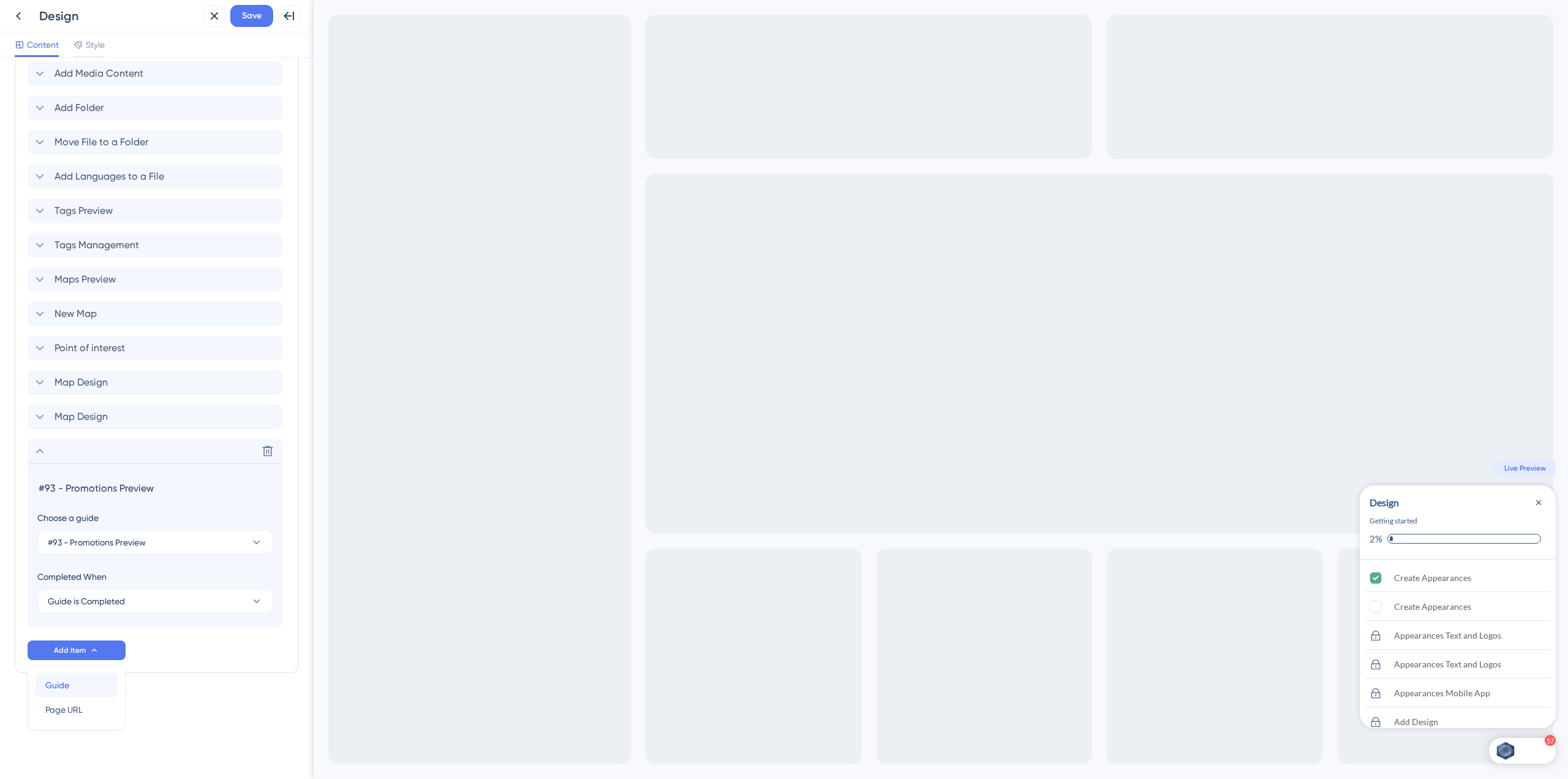
click at [98, 692] on div "Guide Guide" at bounding box center [76, 684] width 62 height 24
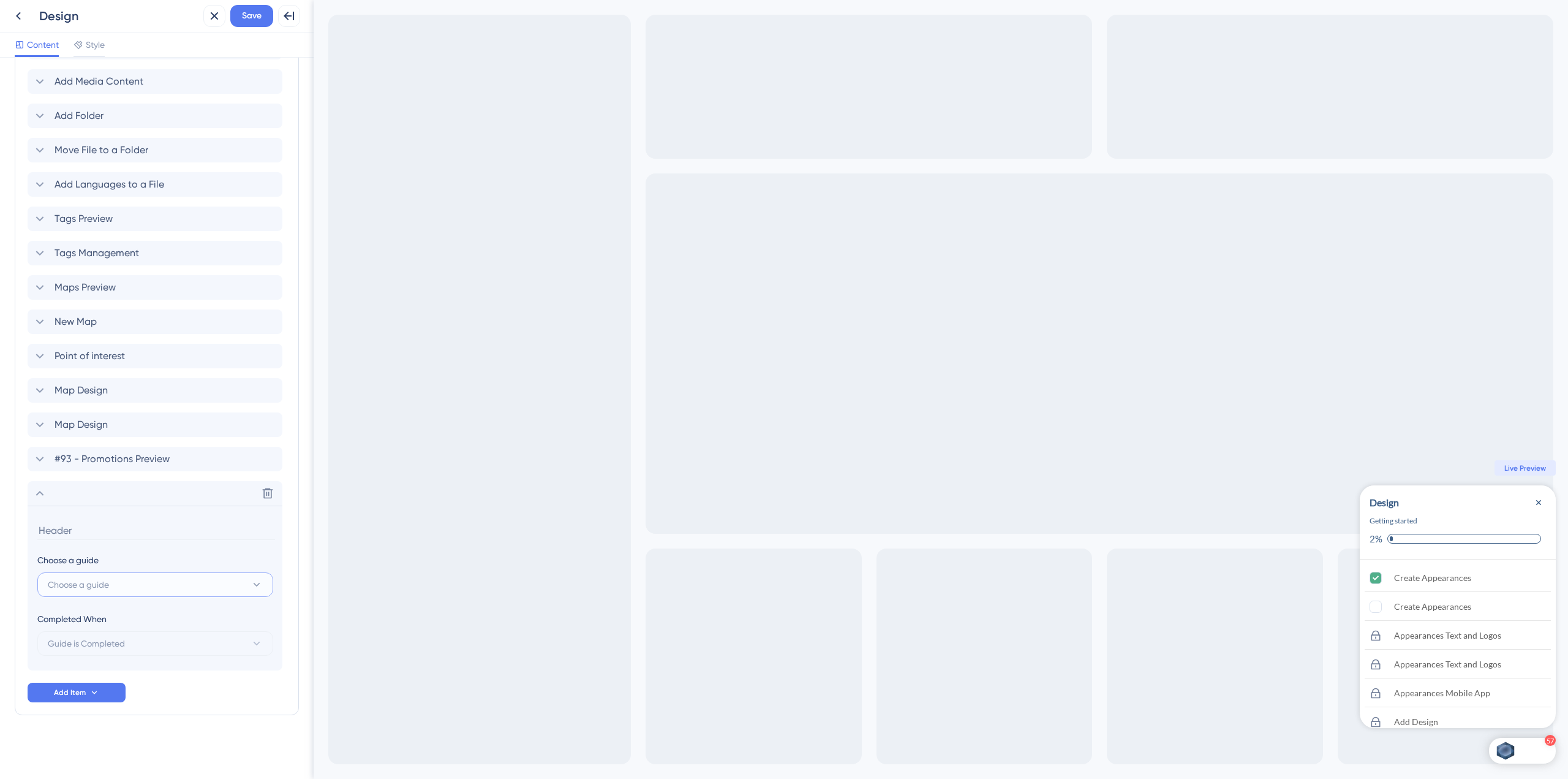
click at [143, 588] on button "Choose a guide" at bounding box center [155, 584] width 236 height 24
type input "#93"
click at [182, 666] on span "#93 - Promotional content Preview" at bounding box center [122, 659] width 134 height 15
type input "#93 - Promotional content Preview"
click at [92, 693] on icon at bounding box center [94, 692] width 9 height 9
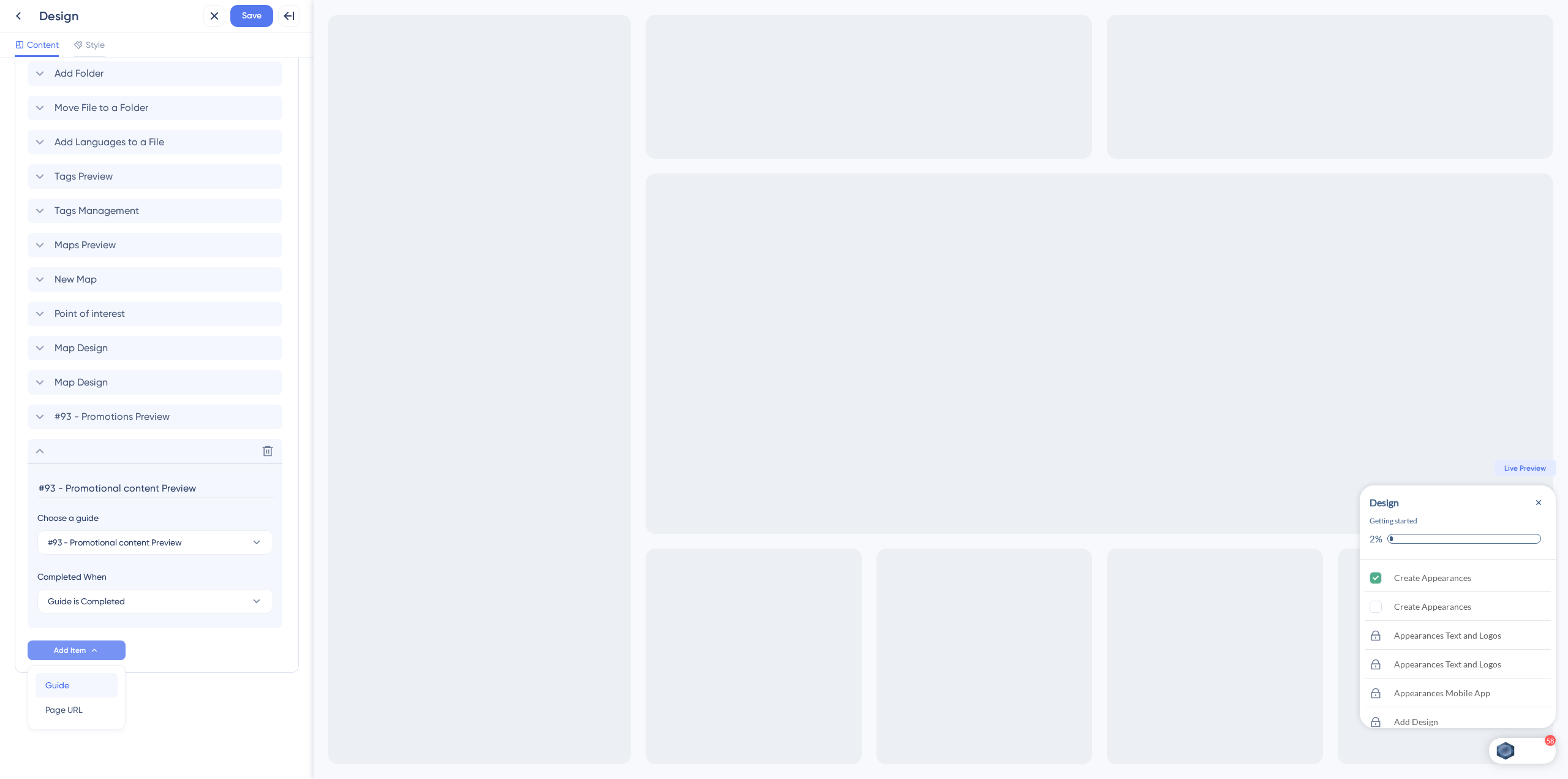
click at [92, 683] on div "Guide Guide" at bounding box center [76, 684] width 62 height 24
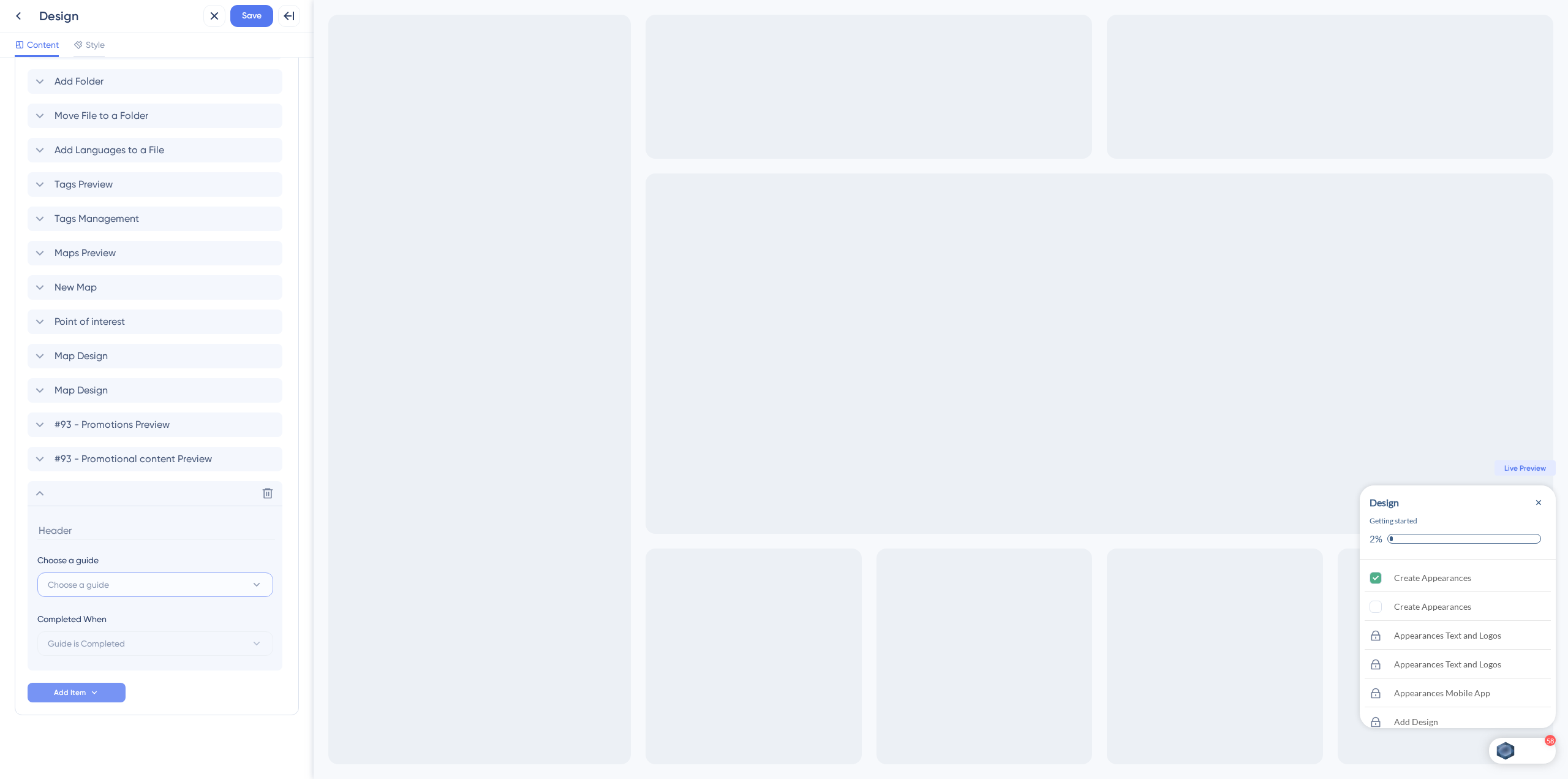
click at [126, 593] on button "Choose a guide" at bounding box center [155, 584] width 236 height 24
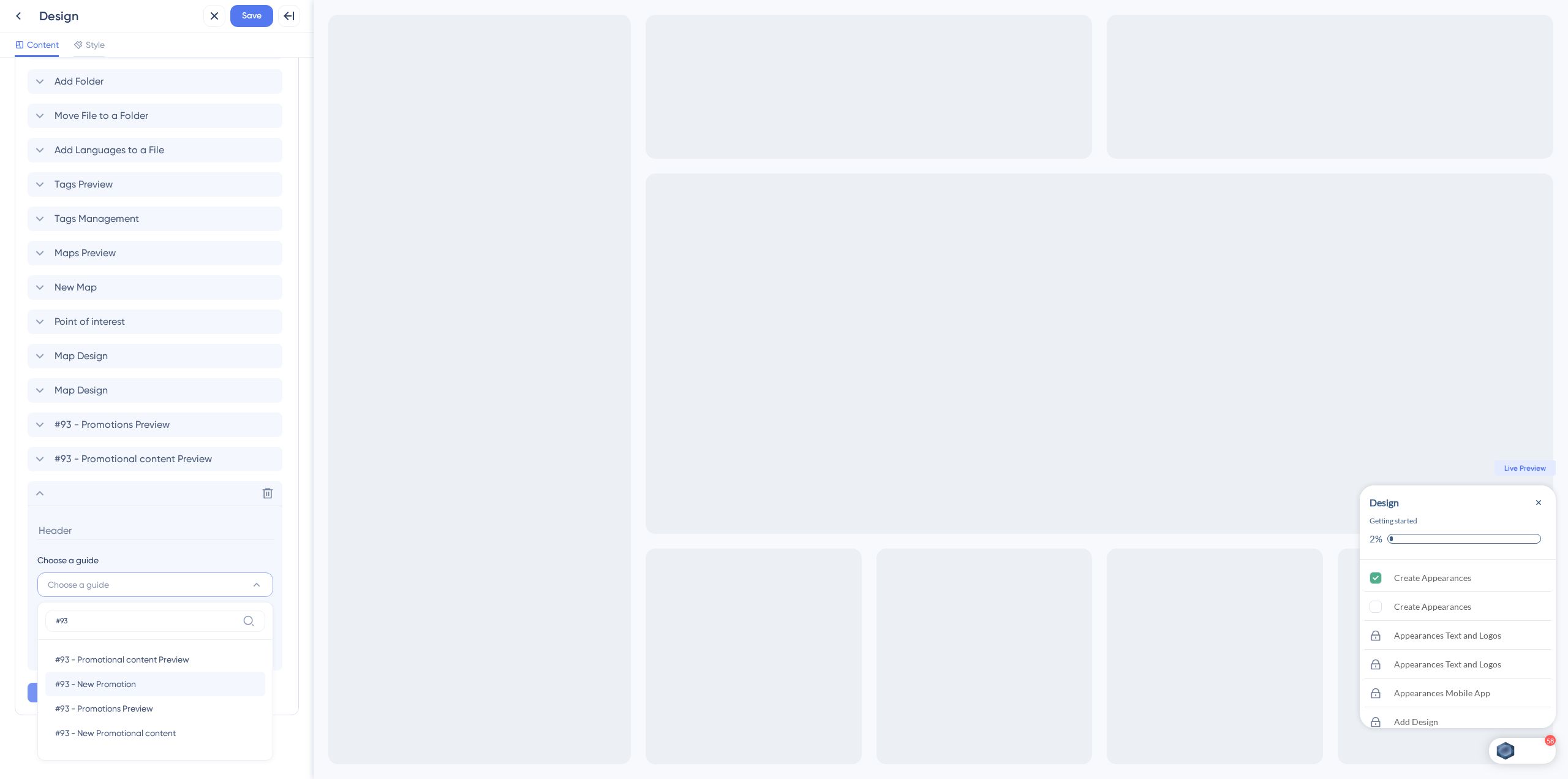
type input "#93"
click at [140, 686] on div "#93 - New Promotion #93 - New Promotion" at bounding box center [156, 683] width 201 height 24
type input "#93 - New Promotion"
click at [101, 699] on button "Add Item" at bounding box center [77, 692] width 98 height 20
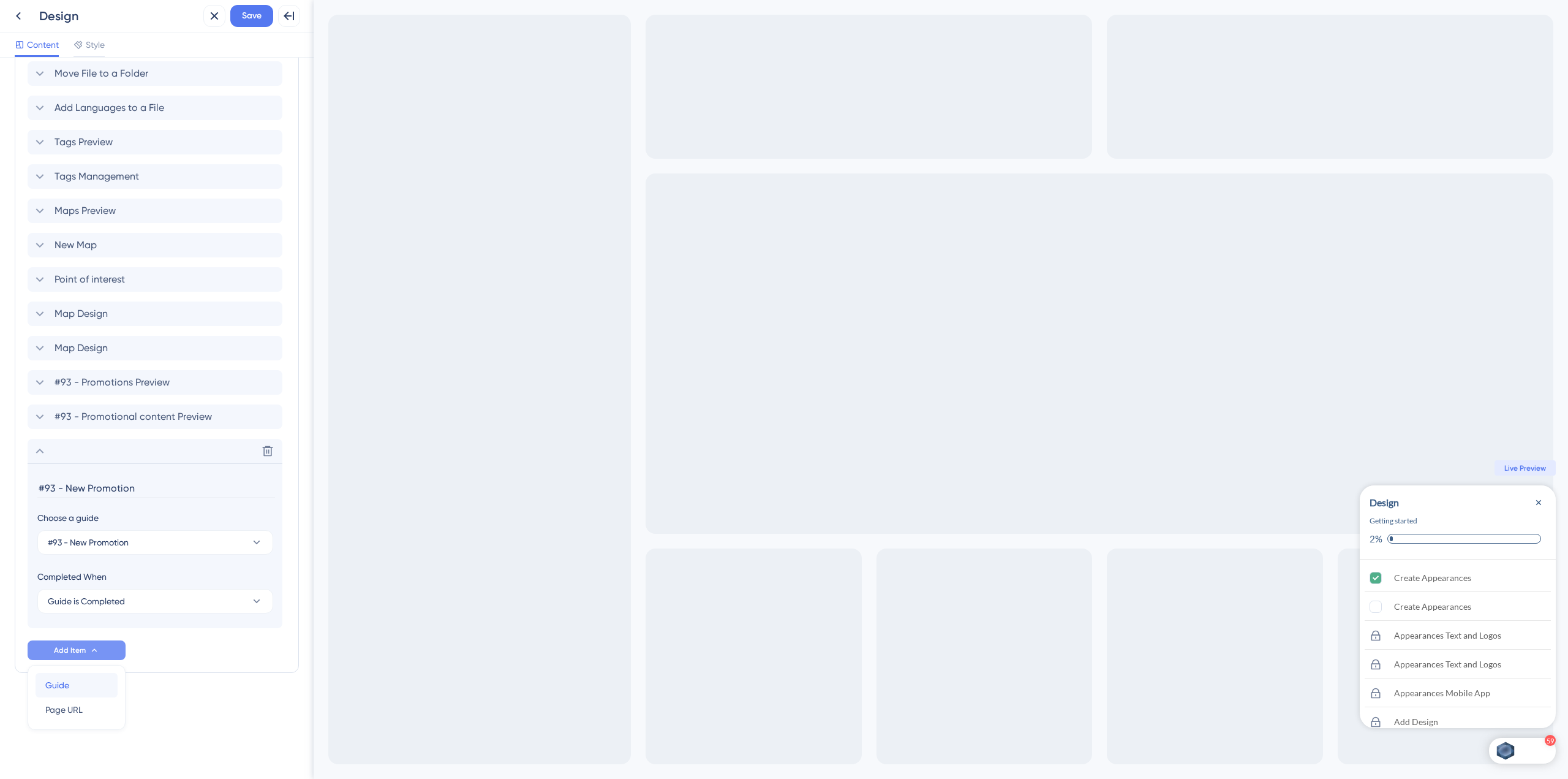
click at [86, 686] on div "Guide Guide" at bounding box center [76, 684] width 62 height 24
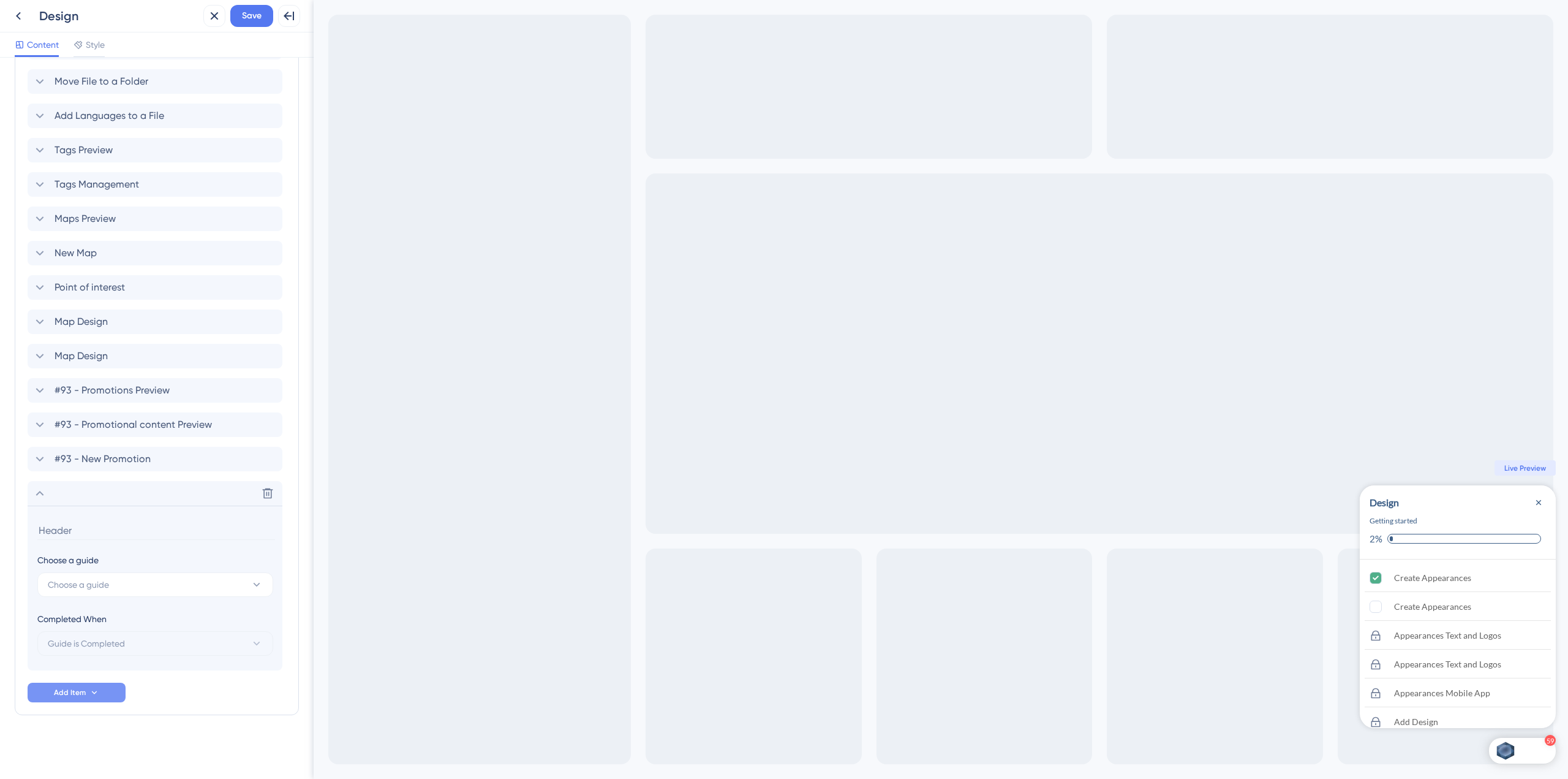
scroll to position [2084, 0]
click at [132, 588] on button "Choose a guide" at bounding box center [155, 584] width 236 height 24
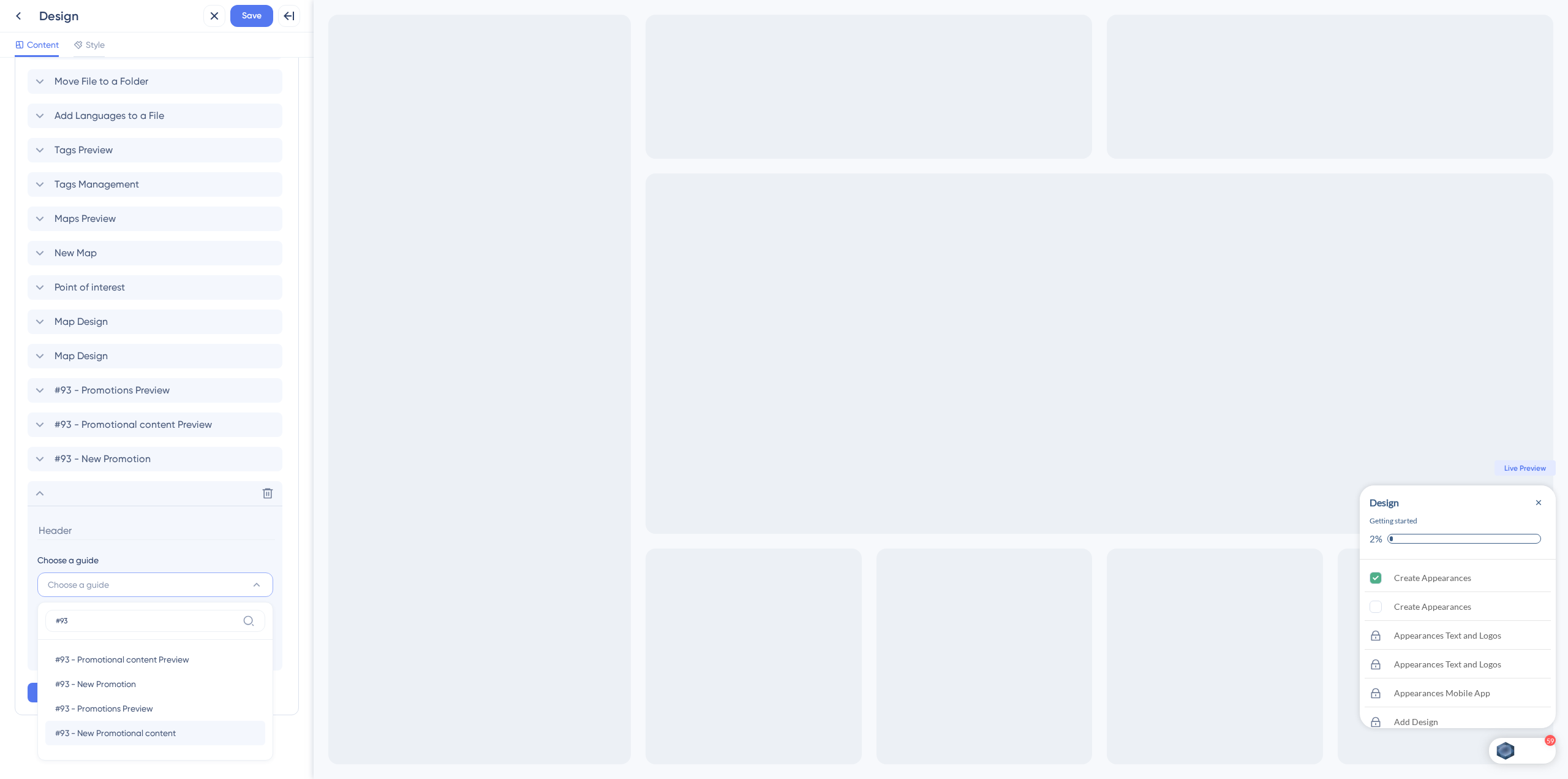
type input "#93"
click at [175, 734] on span "#93 - New Promotional content" at bounding box center [115, 732] width 121 height 15
type input "#93 - New Promotional content"
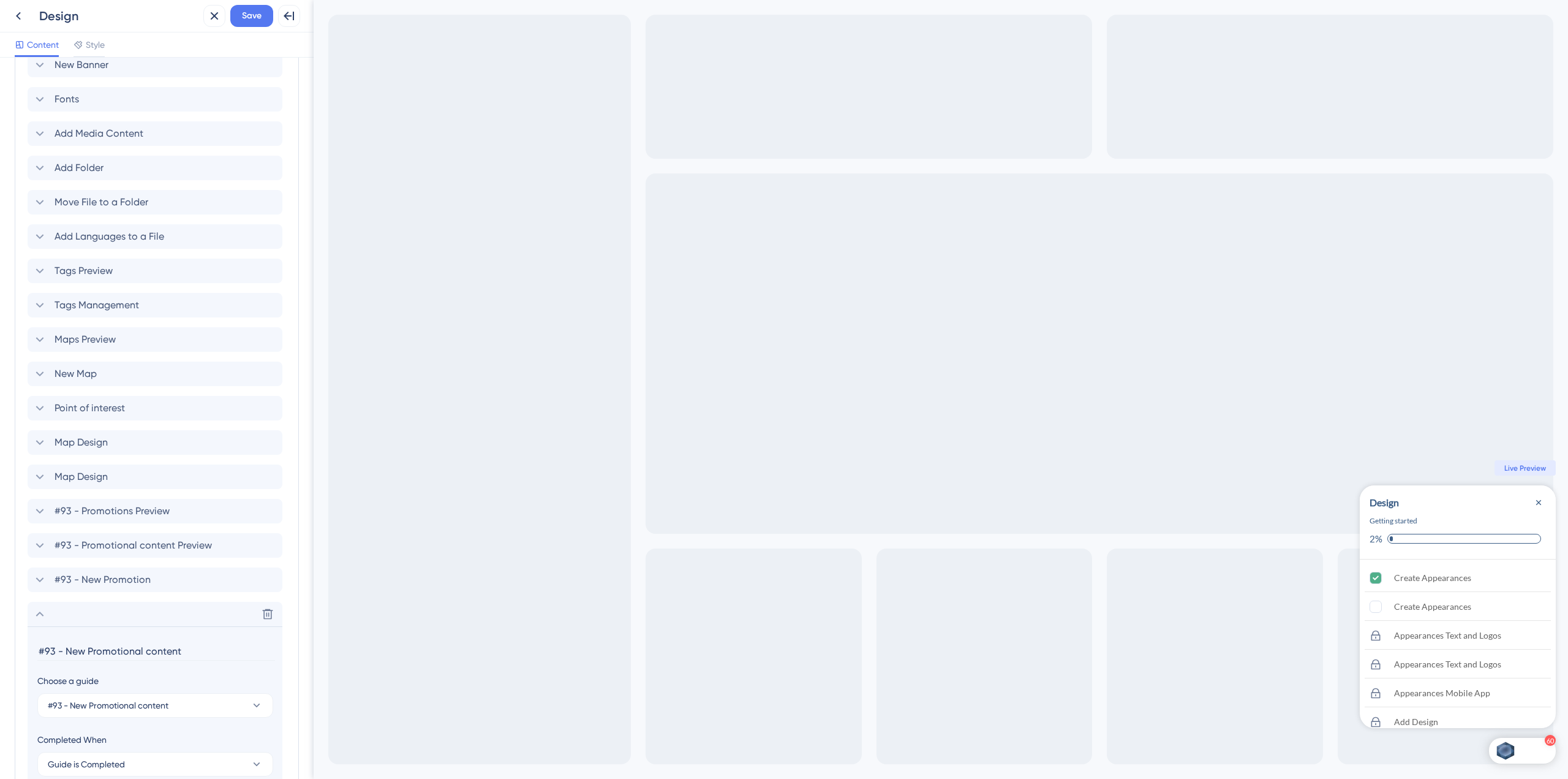
scroll to position [1963, 0]
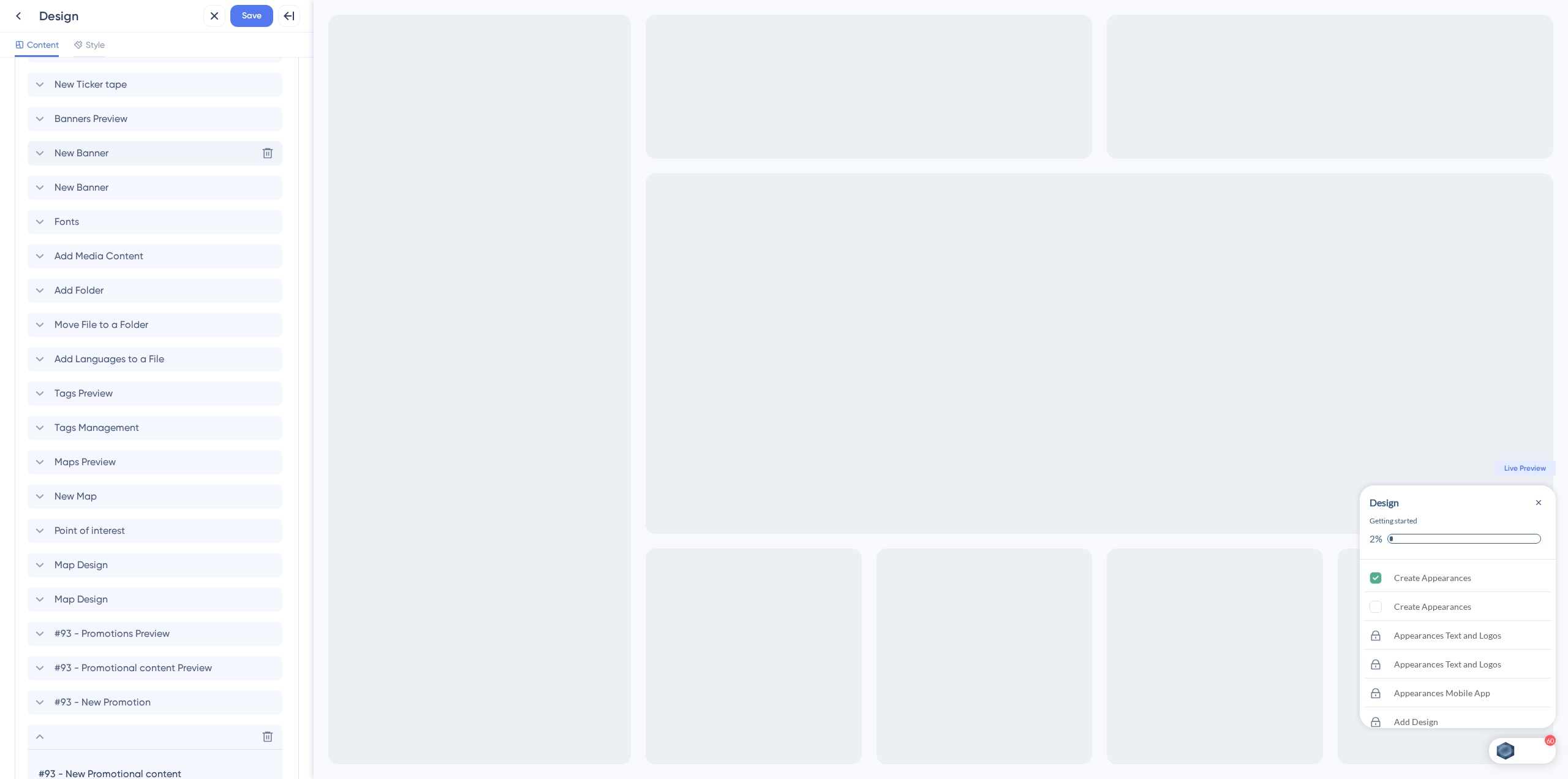
click at [38, 154] on icon at bounding box center [39, 153] width 15 height 15
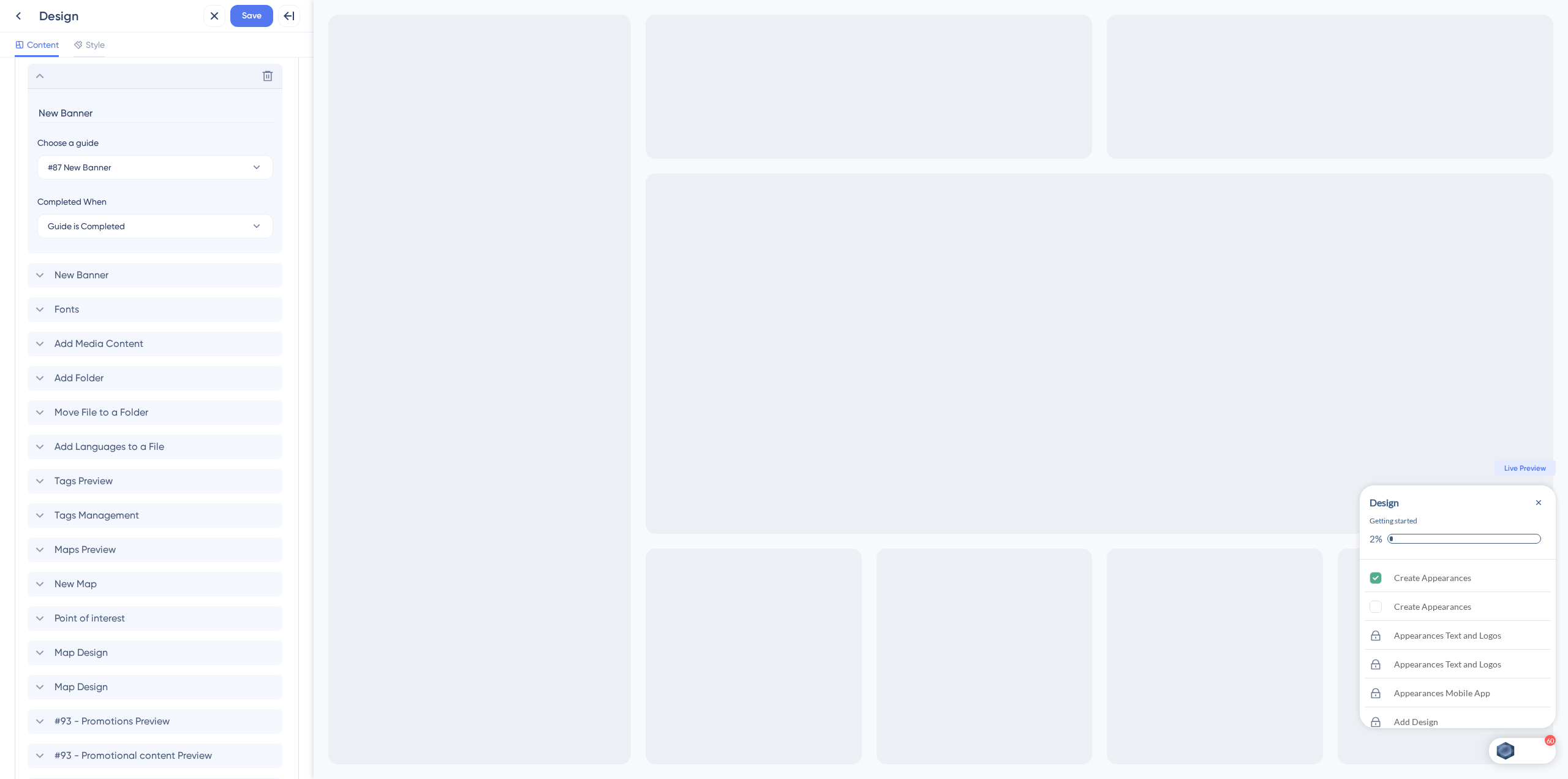
scroll to position [1925, 0]
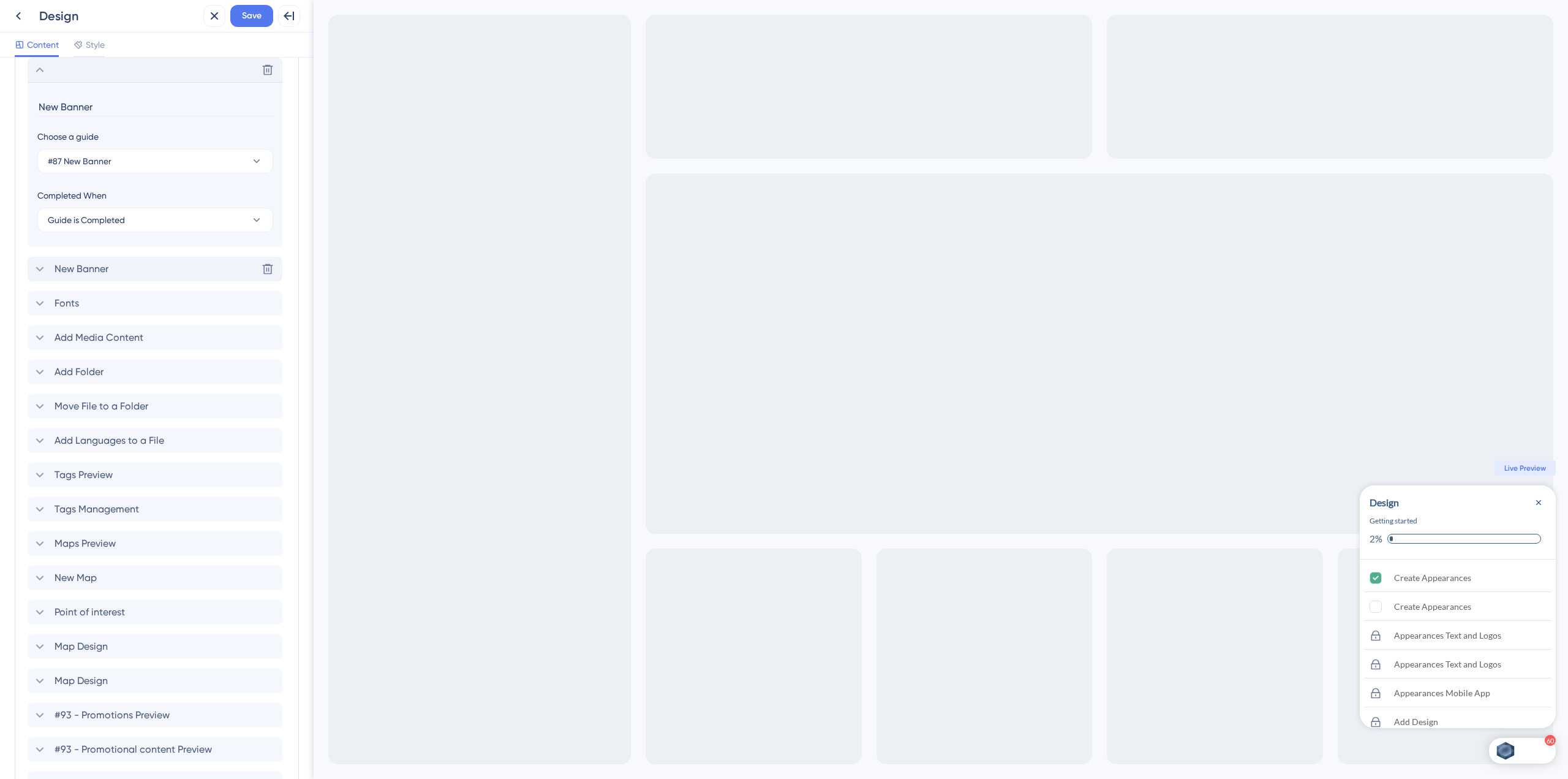
click at [37, 268] on icon at bounding box center [39, 269] width 15 height 15
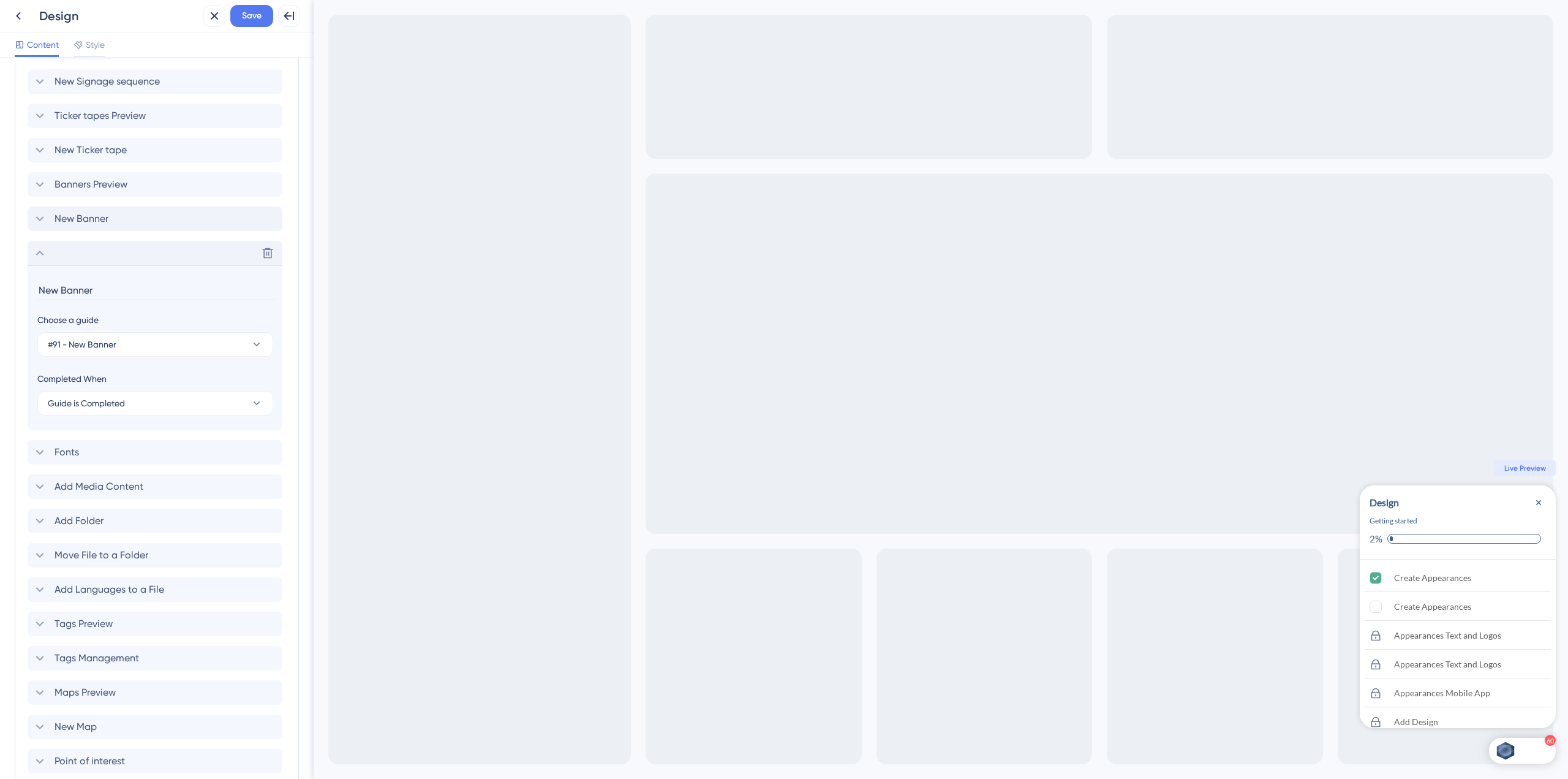
scroll to position [1774, 0]
click at [37, 253] on icon at bounding box center [39, 254] width 15 height 15
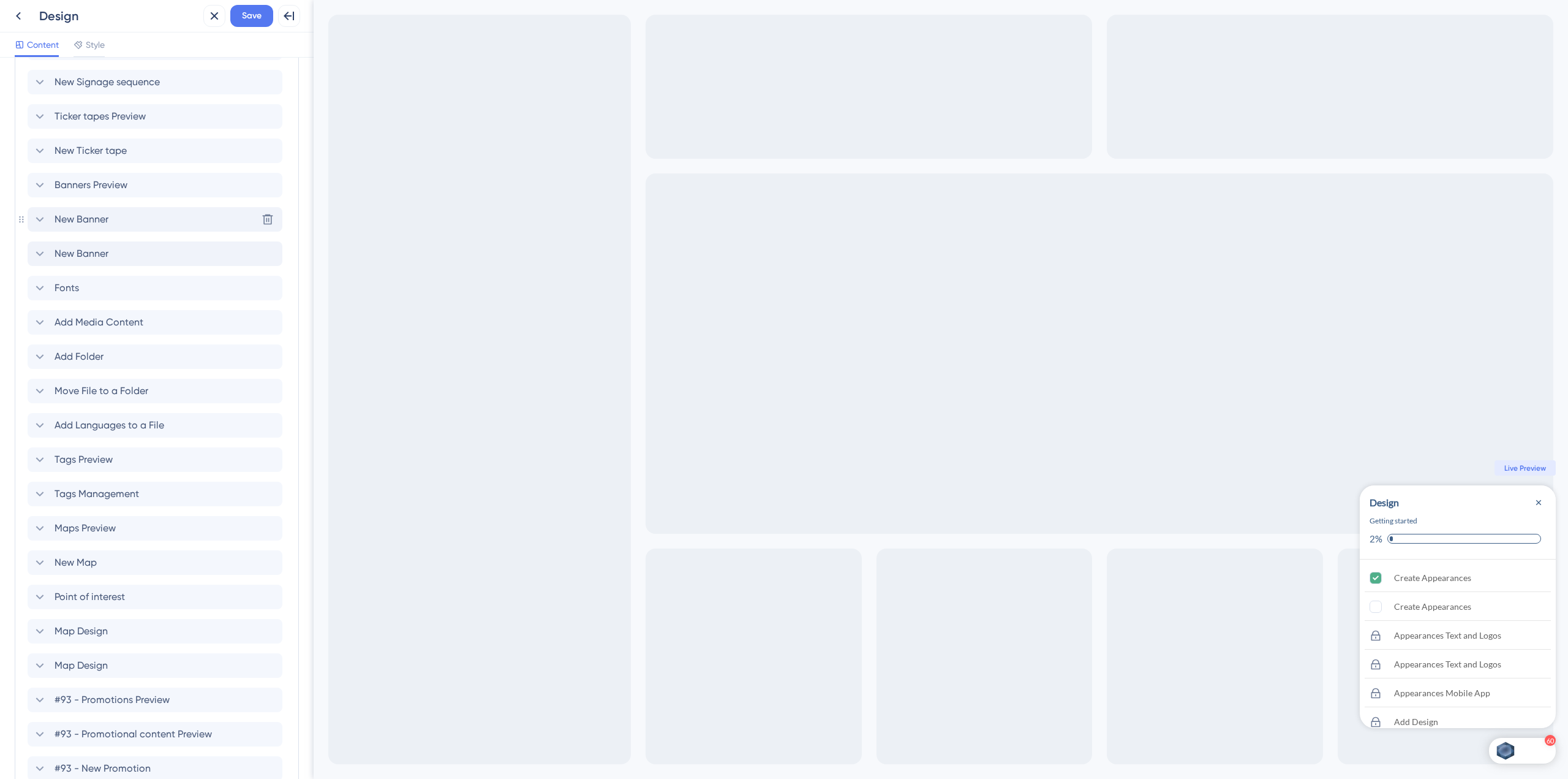
click at [135, 228] on div "New Banner Delete" at bounding box center [155, 219] width 255 height 24
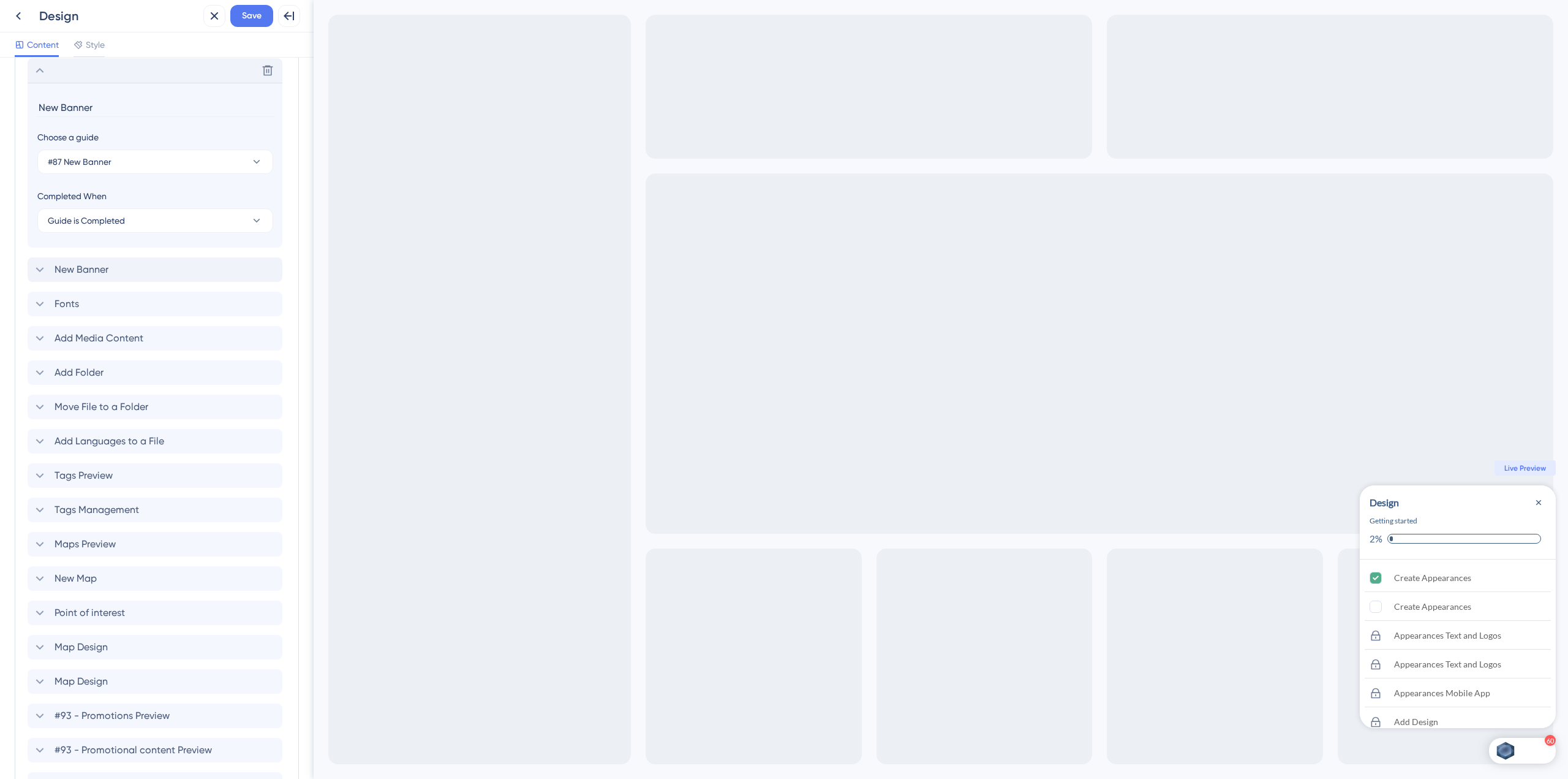
scroll to position [1925, 0]
click at [85, 77] on div "Delete" at bounding box center [155, 70] width 255 height 24
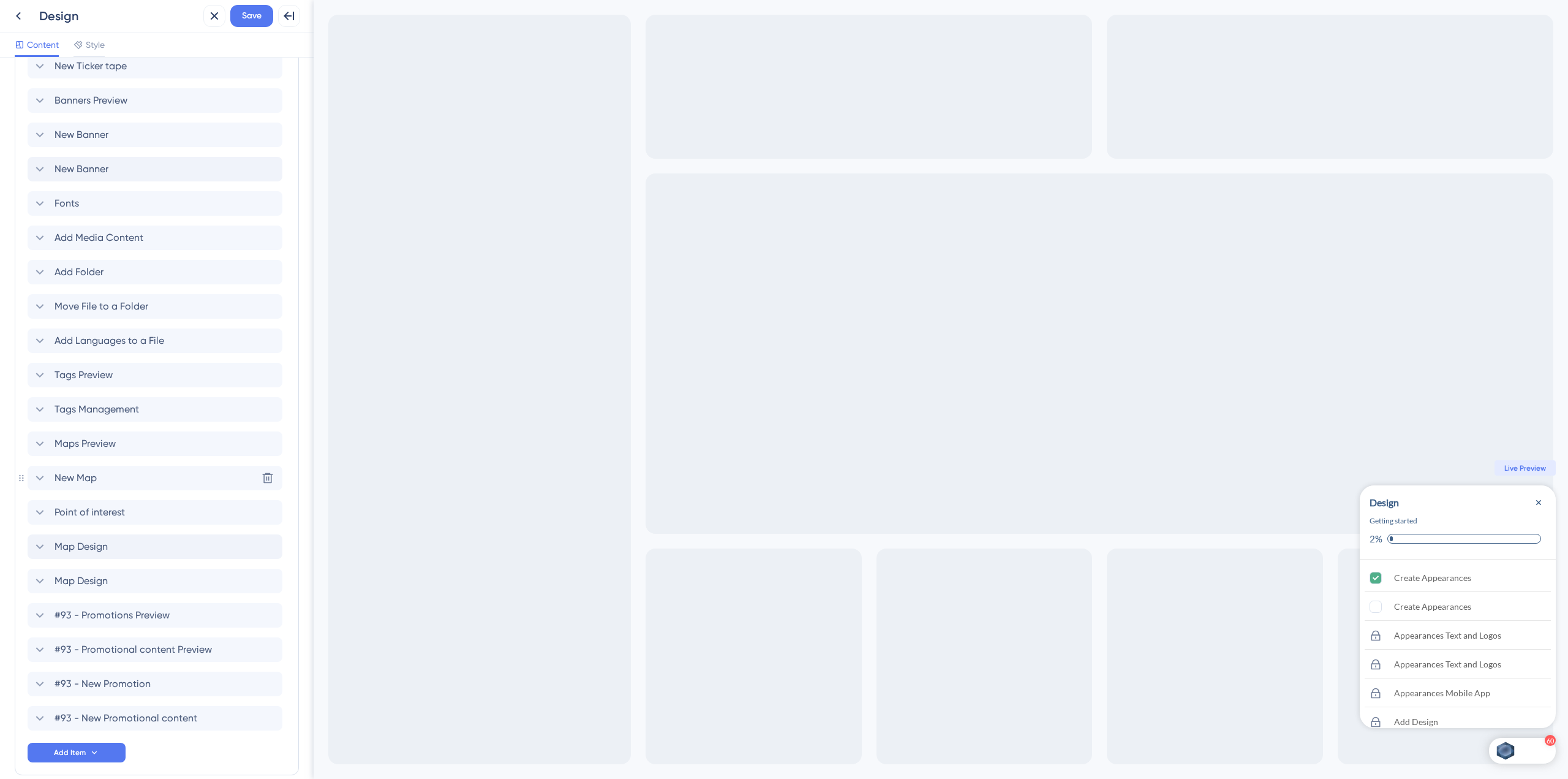
scroll to position [1859, 0]
click at [179, 619] on span "#93 - Promotional content Preview" at bounding box center [133, 615] width 157 height 15
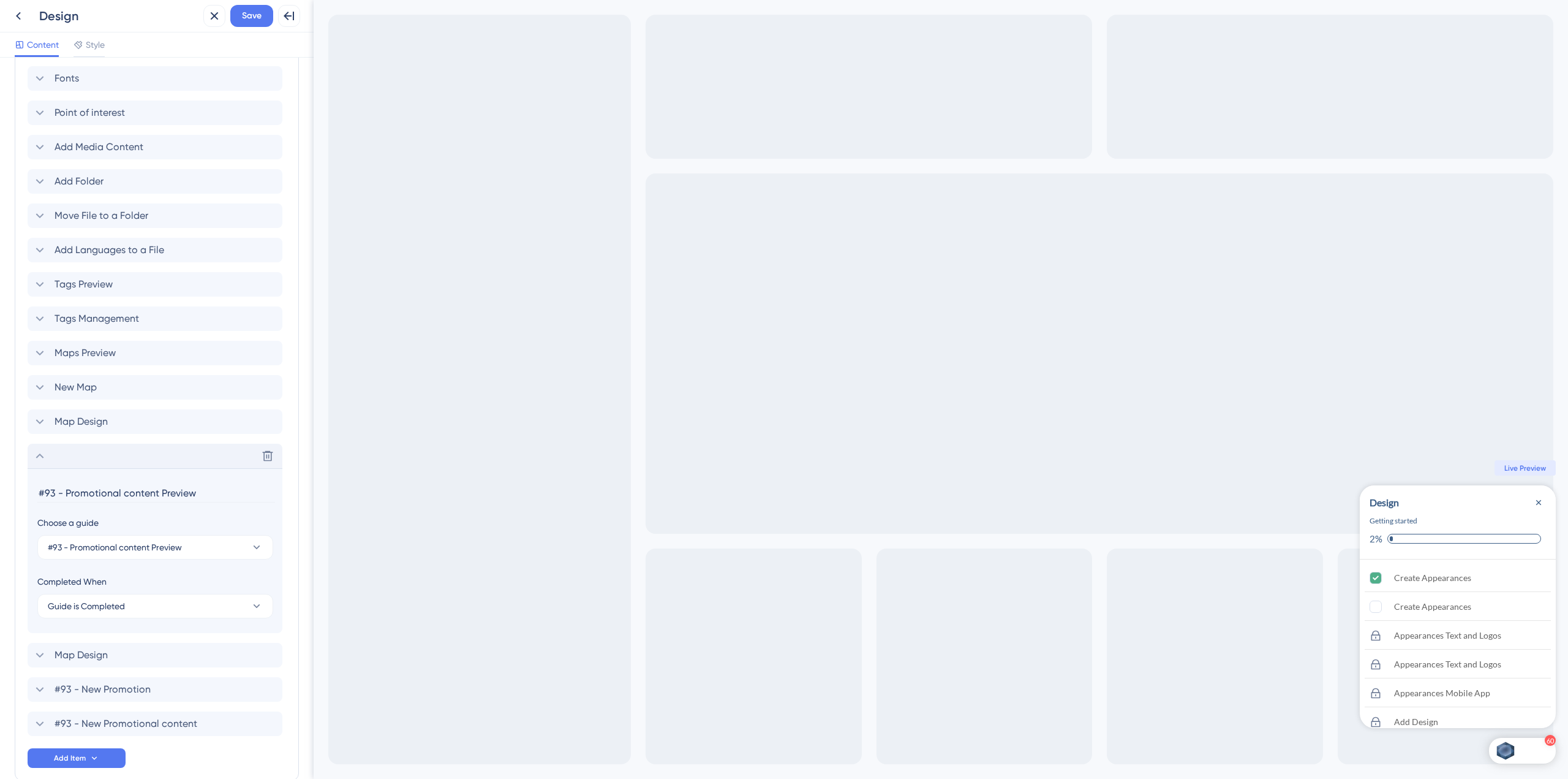
scroll to position [2084, 0]
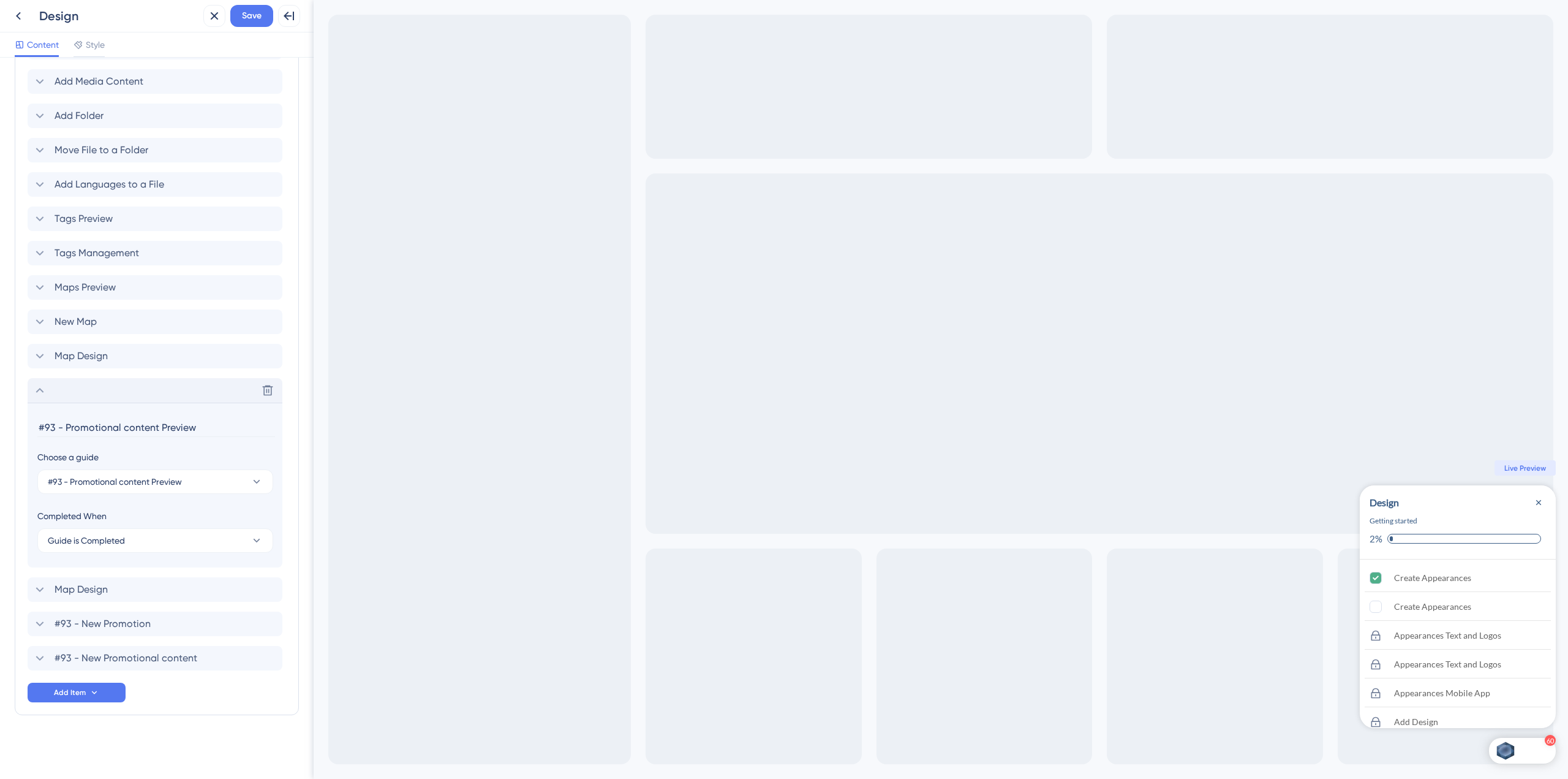
click at [164, 400] on div "Delete" at bounding box center [155, 390] width 255 height 24
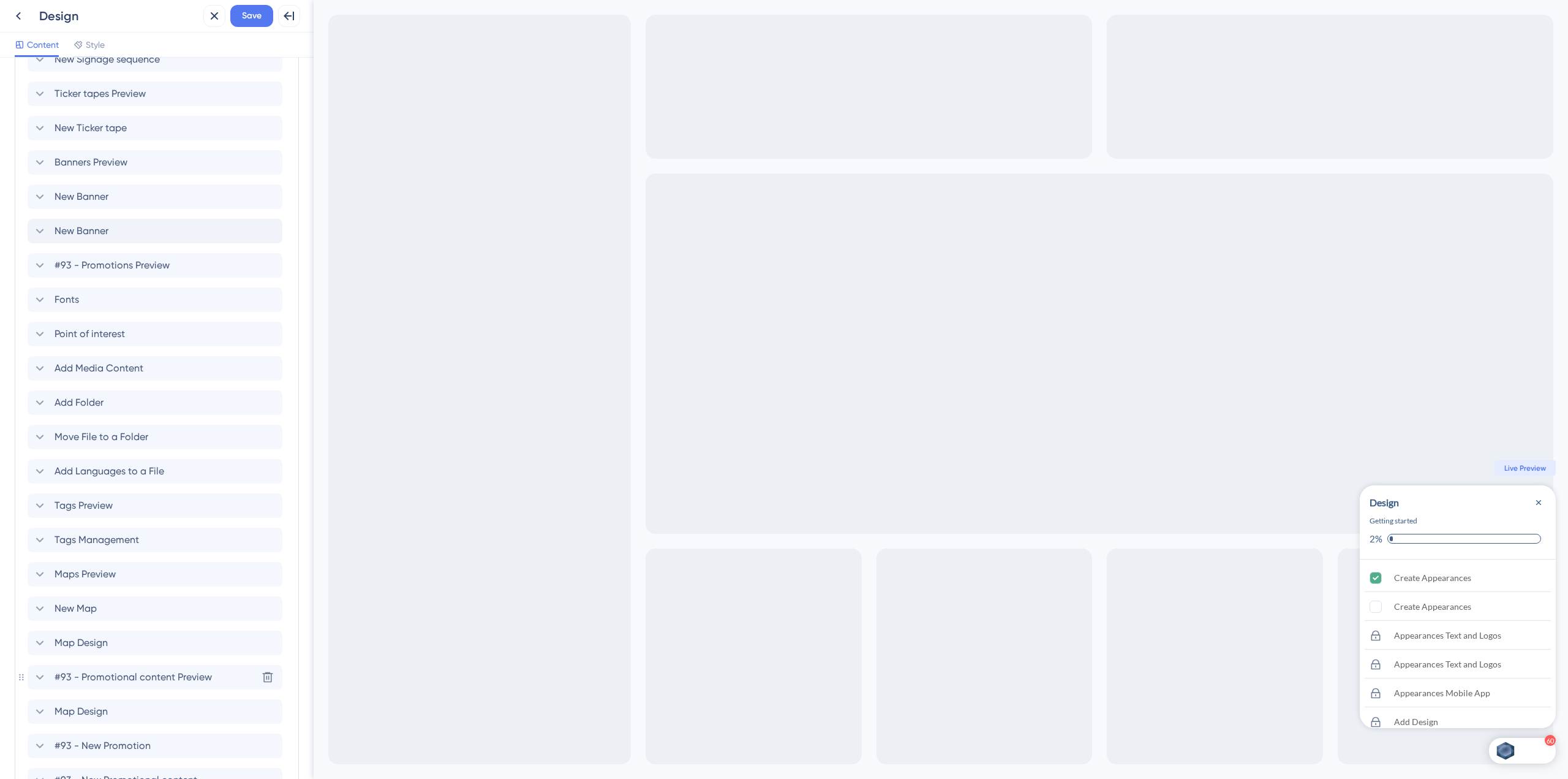
scroll to position [1797, 0]
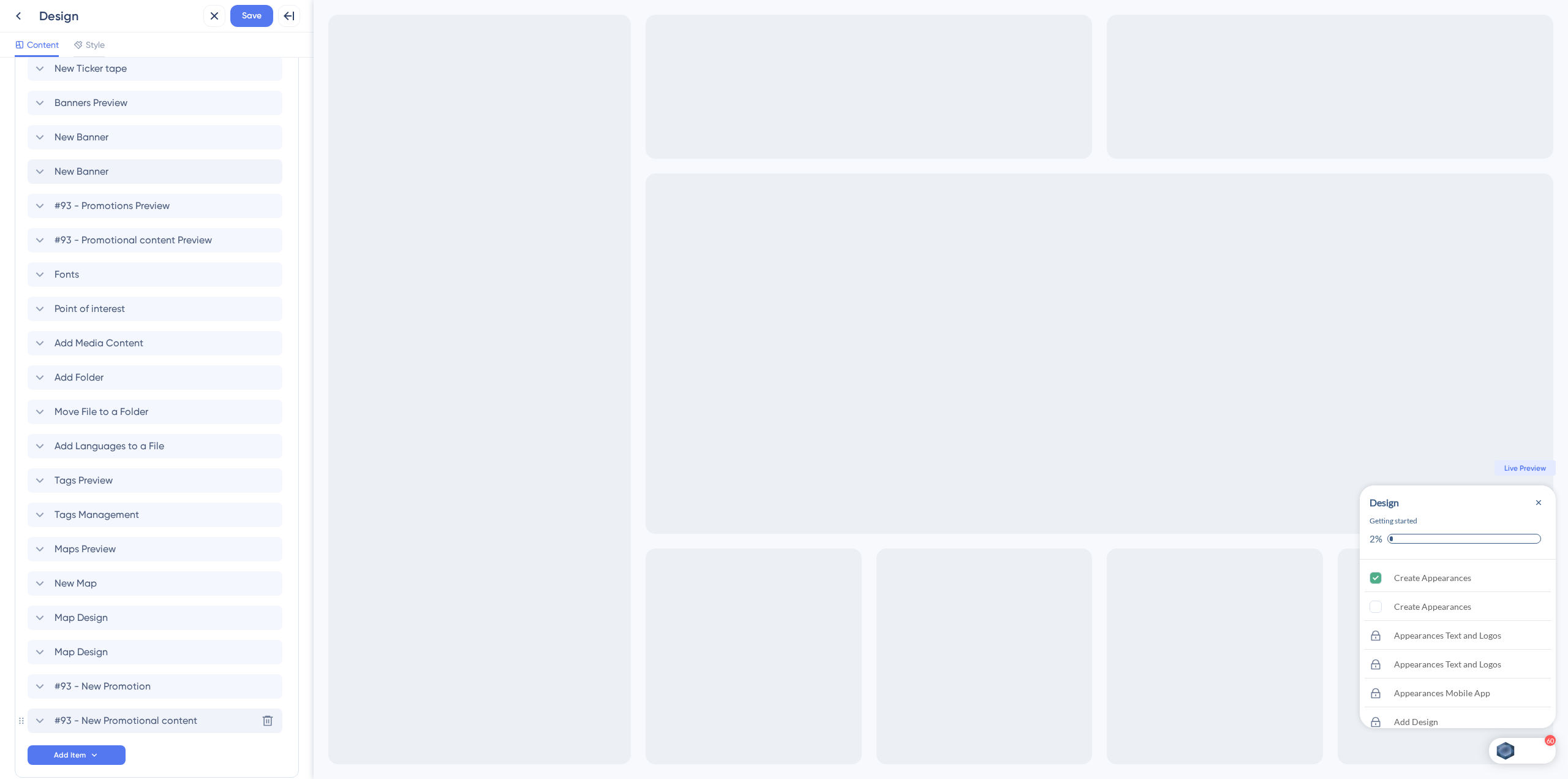
scroll to position [1857, 0]
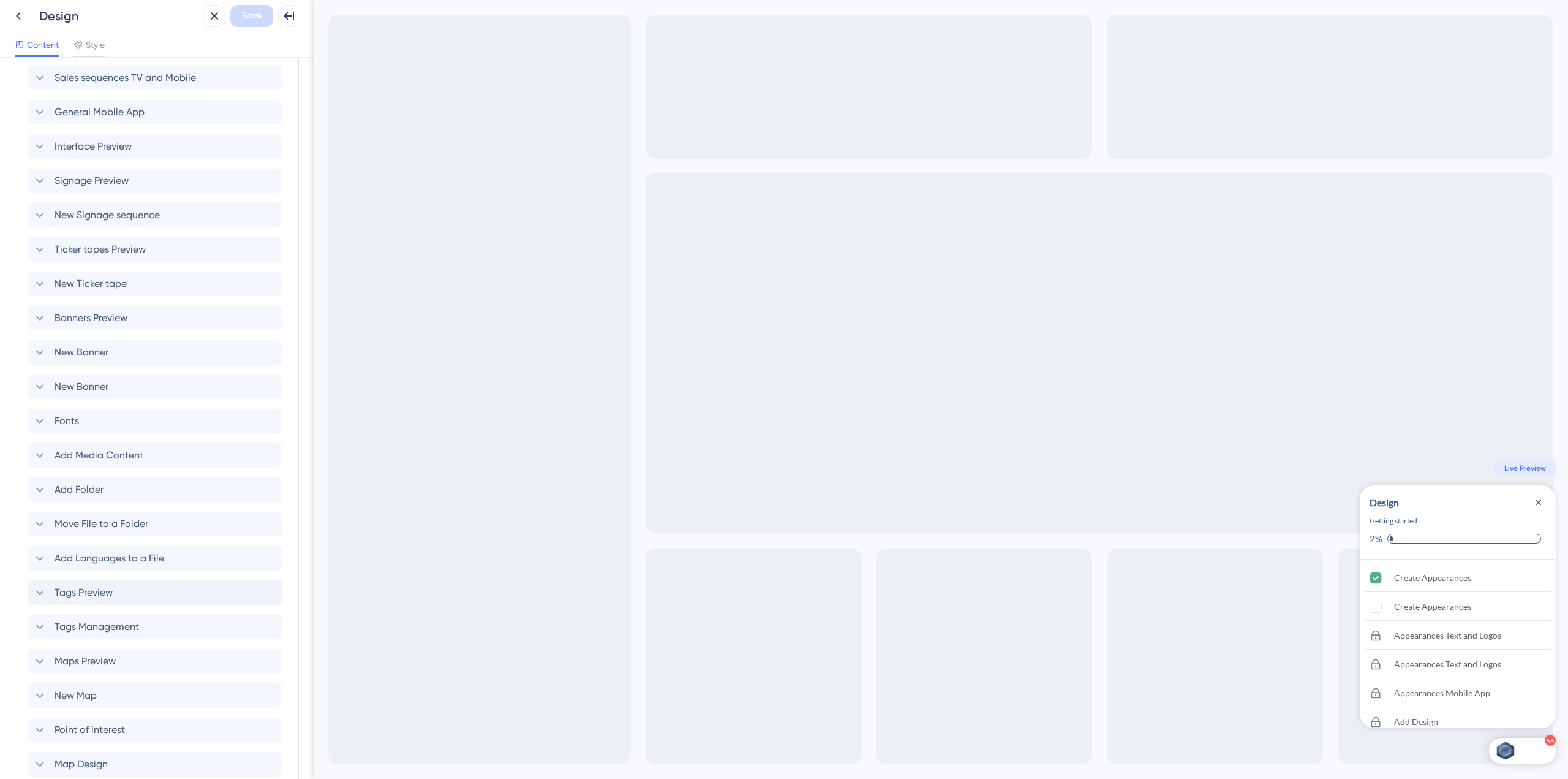
scroll to position [1782, 0]
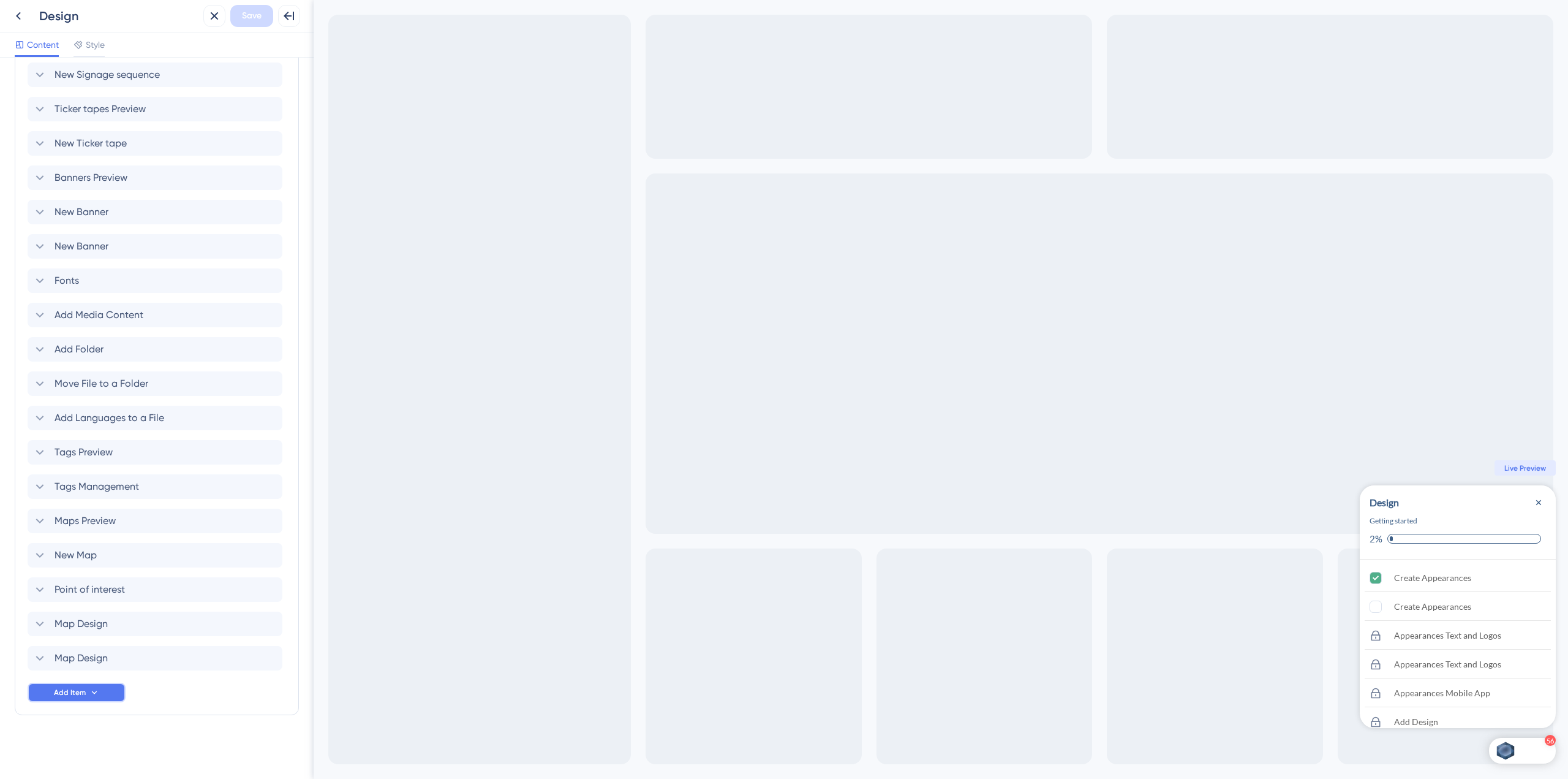
click at [107, 689] on button "Add Item" at bounding box center [77, 692] width 98 height 20
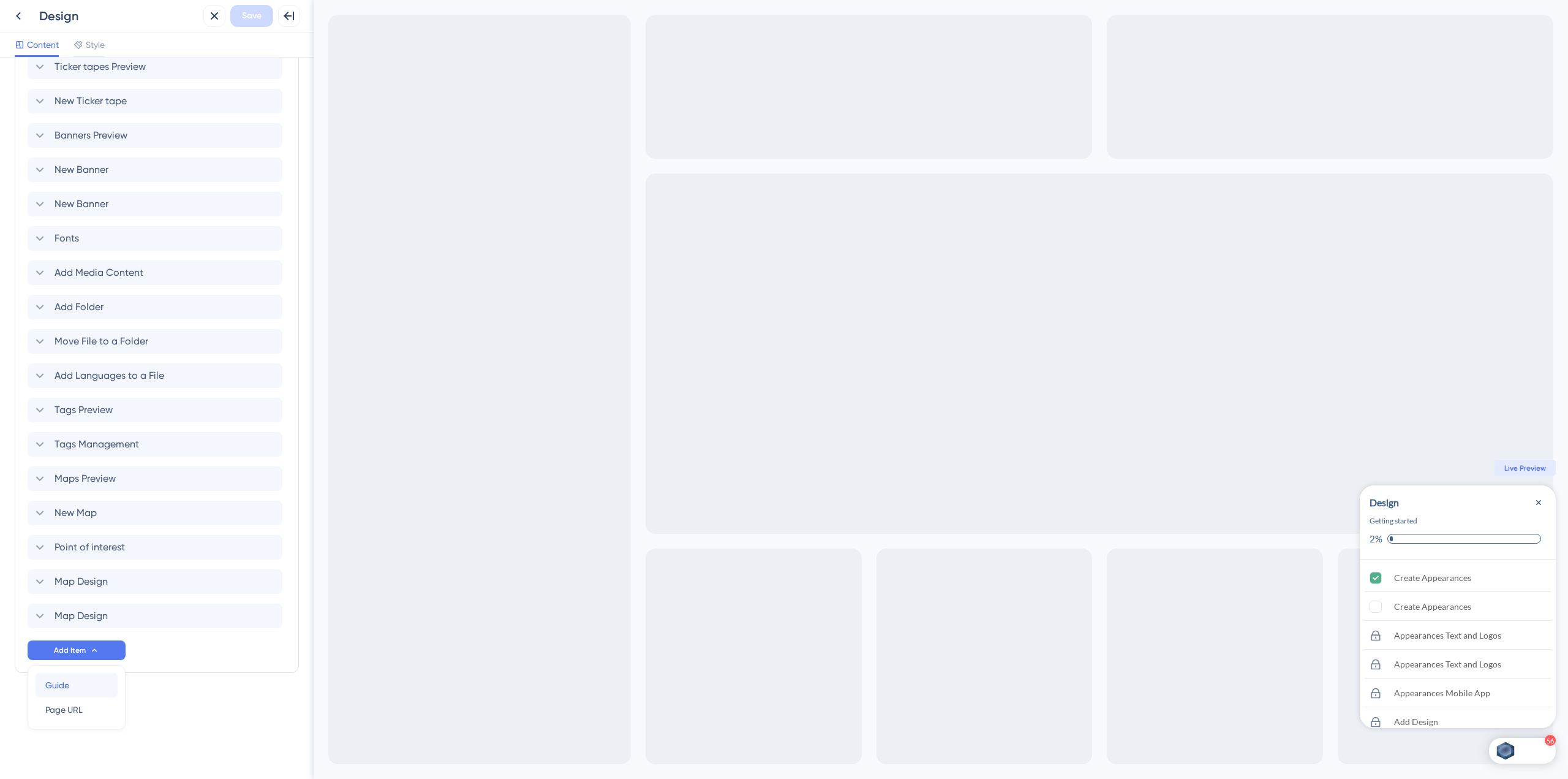
click at [94, 678] on div "Guide Guide" at bounding box center [76, 684] width 62 height 24
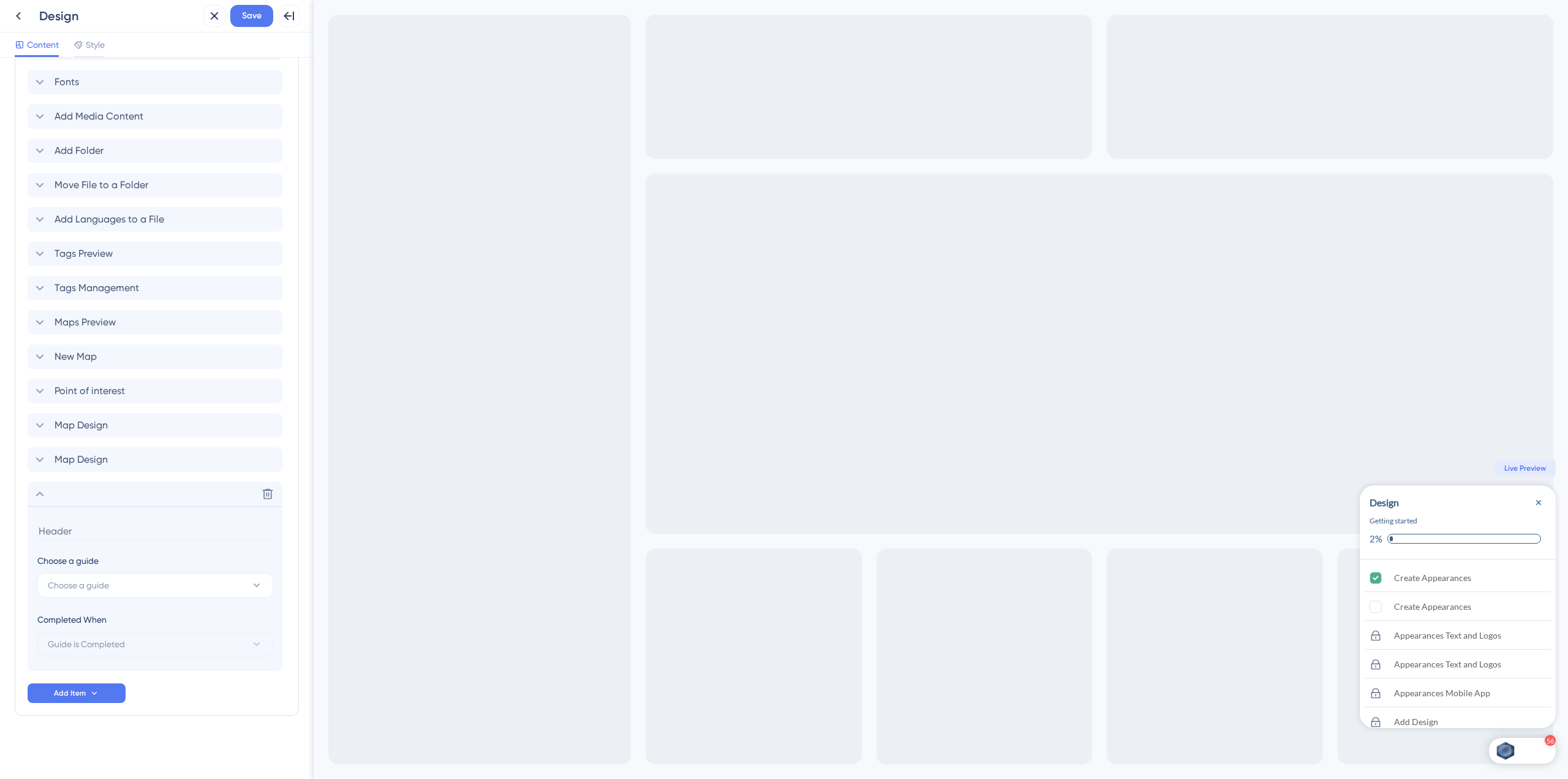
scroll to position [1981, 0]
click at [119, 587] on button "Choose a guide" at bounding box center [155, 584] width 236 height 24
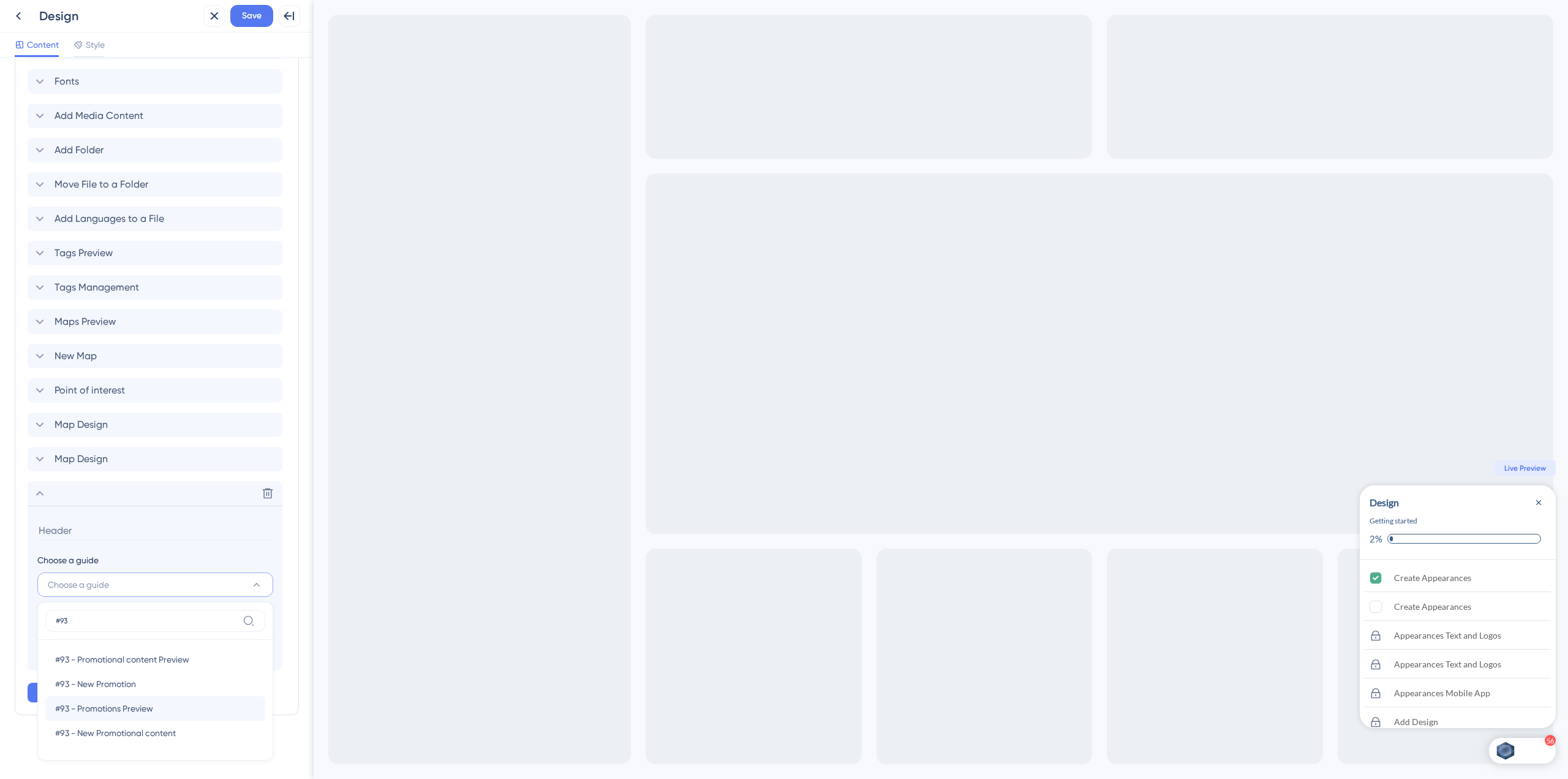
type input "#93"
click at [163, 716] on div "#93 - Promotions Preview #93 - Promotions Preview" at bounding box center [156, 708] width 201 height 24
type input "#93 - Promotions Preview"
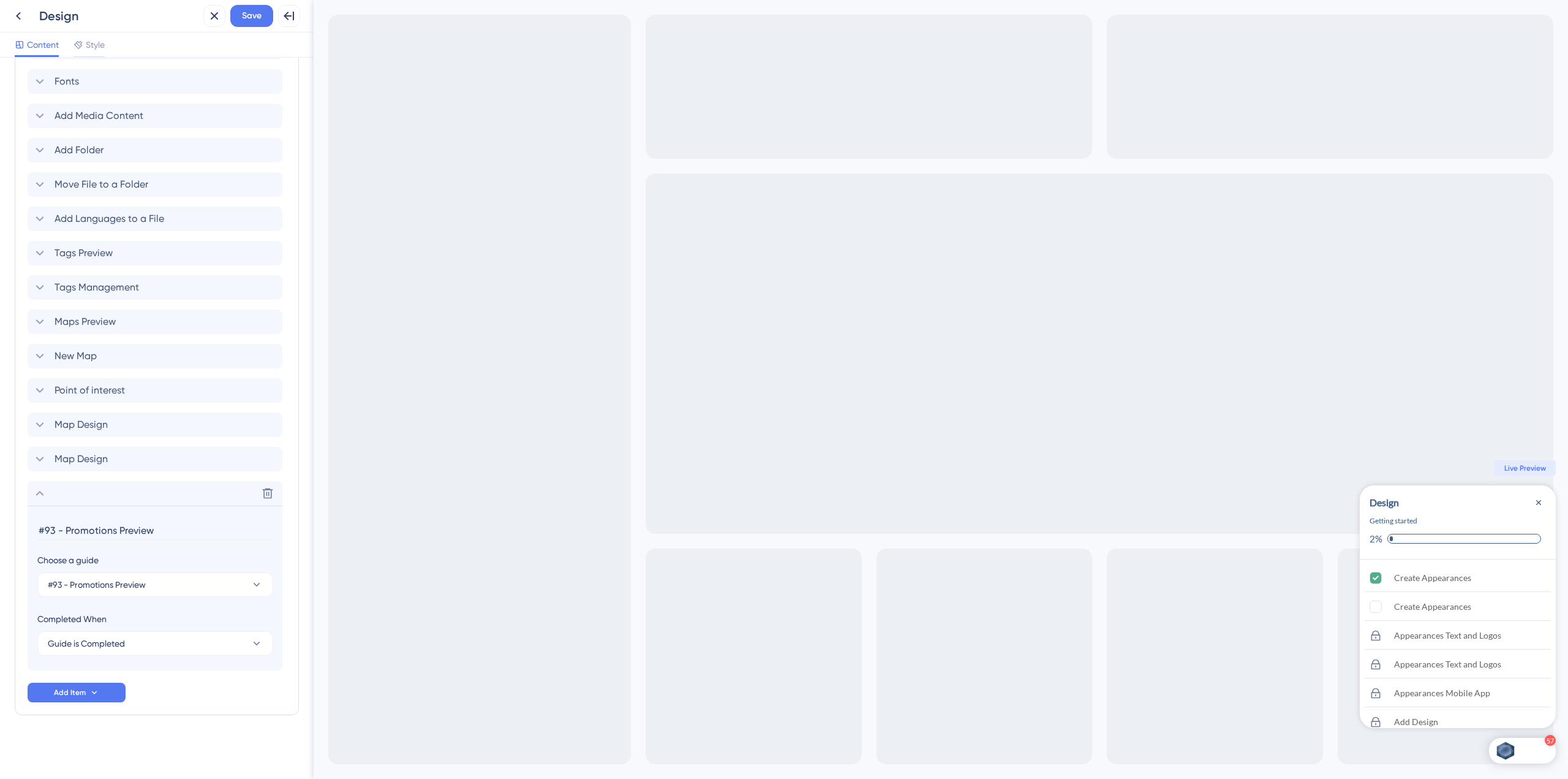
click at [83, 696] on span "Add Item" at bounding box center [70, 692] width 32 height 9
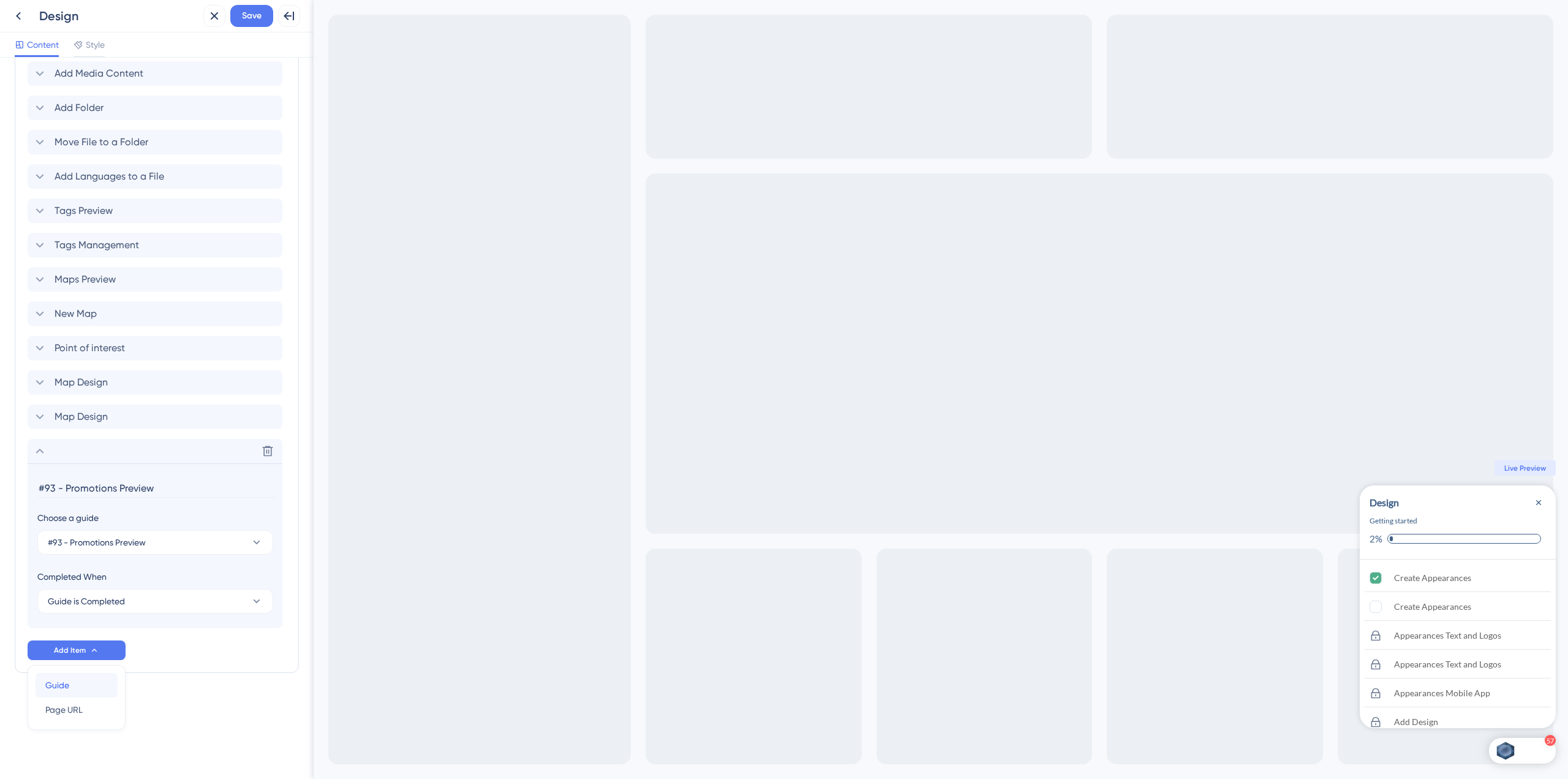
click at [83, 679] on div "Guide Guide" at bounding box center [76, 684] width 62 height 24
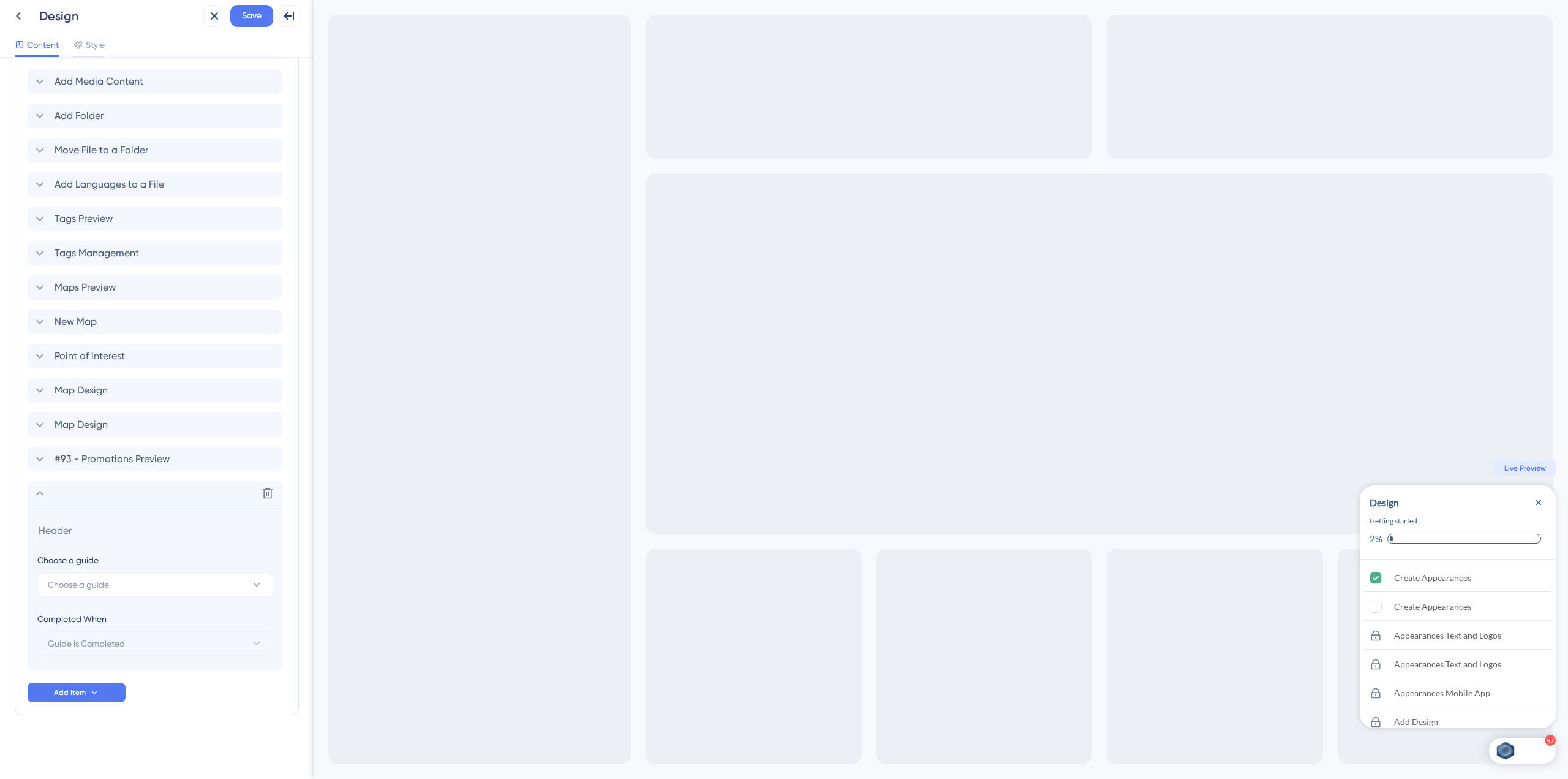
scroll to position [2015, 0]
click at [117, 593] on button "Choose a guide" at bounding box center [155, 584] width 236 height 24
type input "#93"
click at [206, 660] on div "#93 - Promotional content Preview #93 - Promotional content Preview" at bounding box center [156, 659] width 201 height 24
type input "#93 - Promotional content Preview"
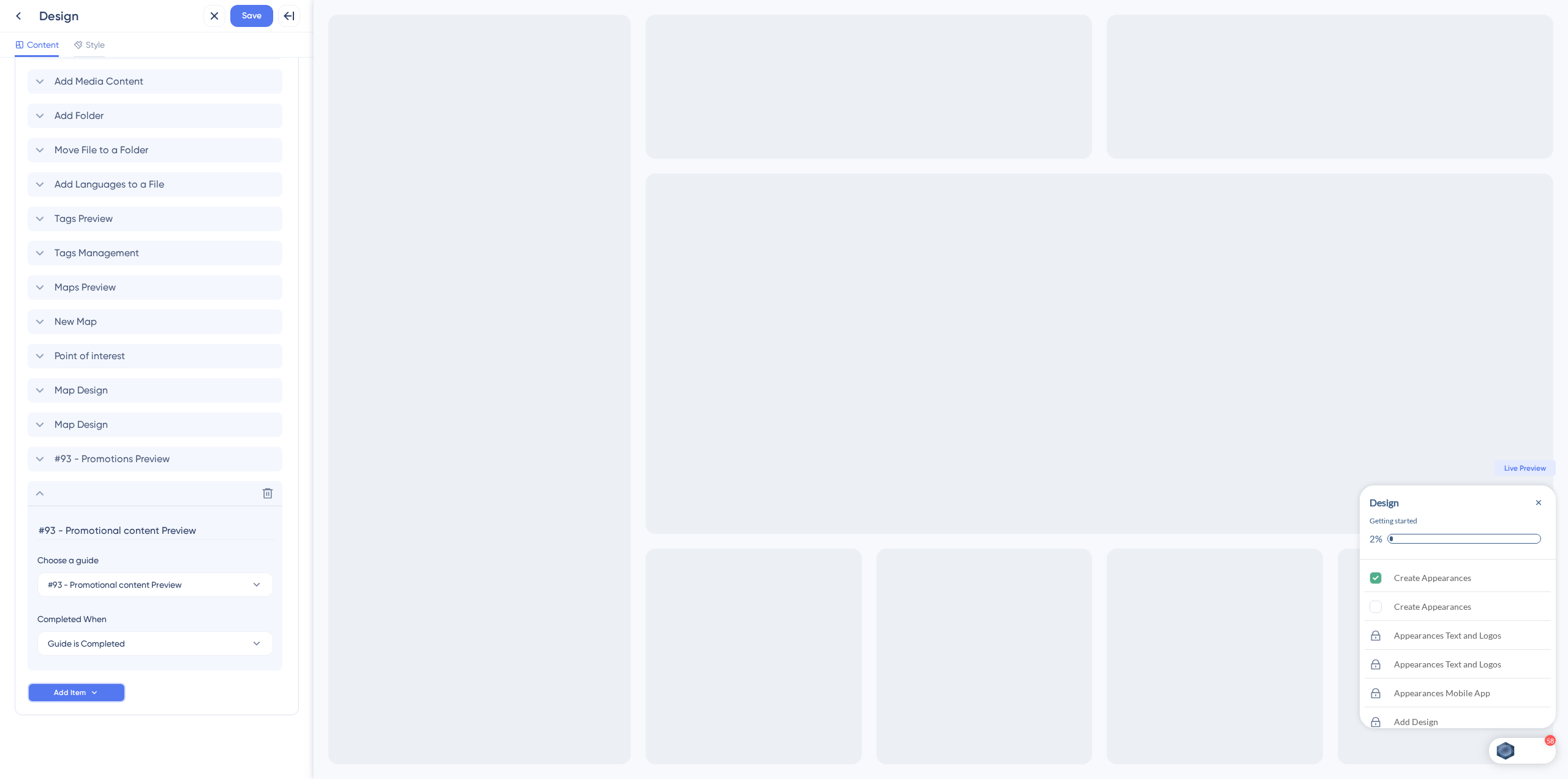
click at [101, 687] on button "Add Item" at bounding box center [77, 692] width 98 height 20
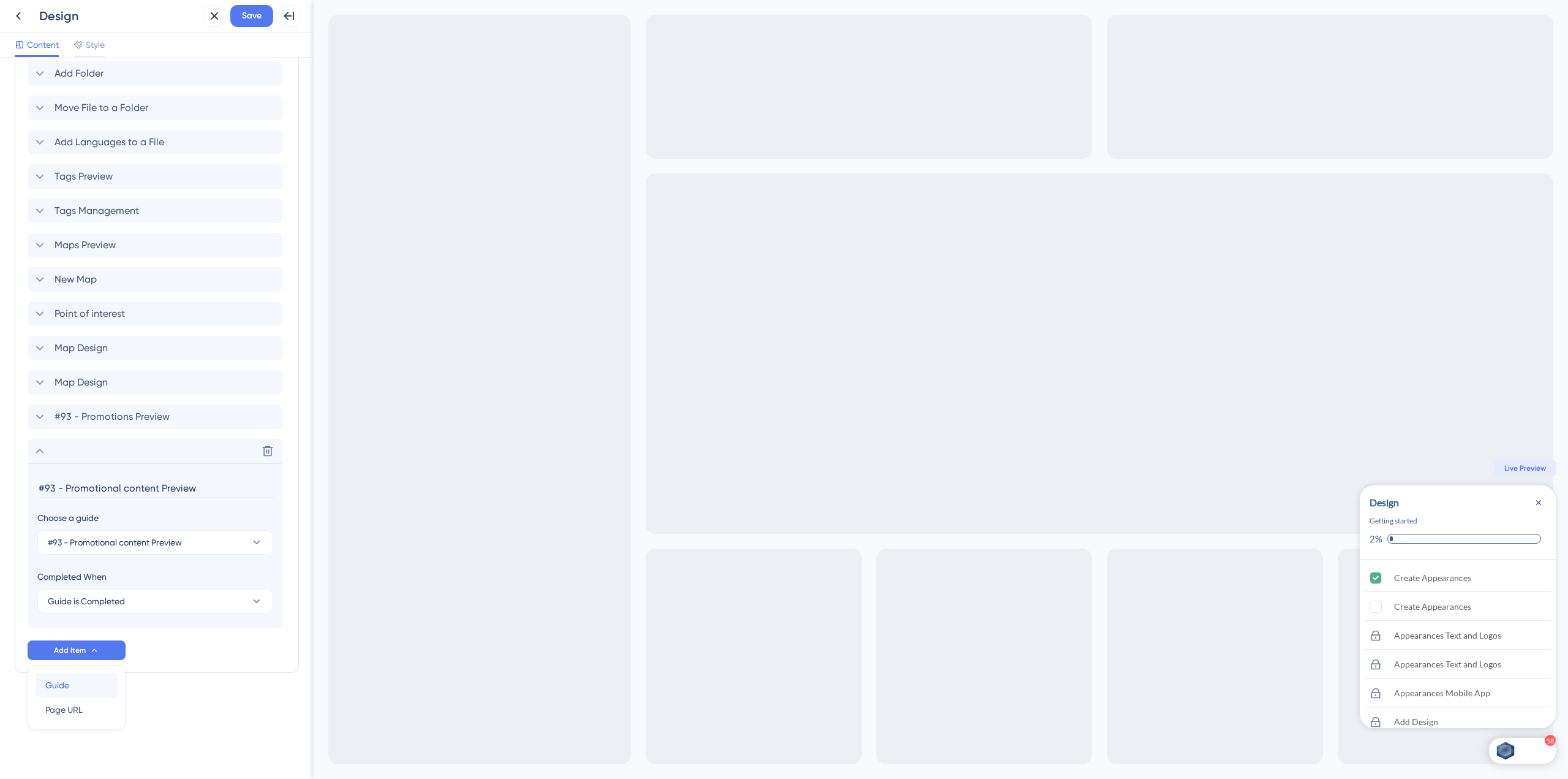
click at [93, 686] on div "Guide Guide" at bounding box center [76, 684] width 62 height 24
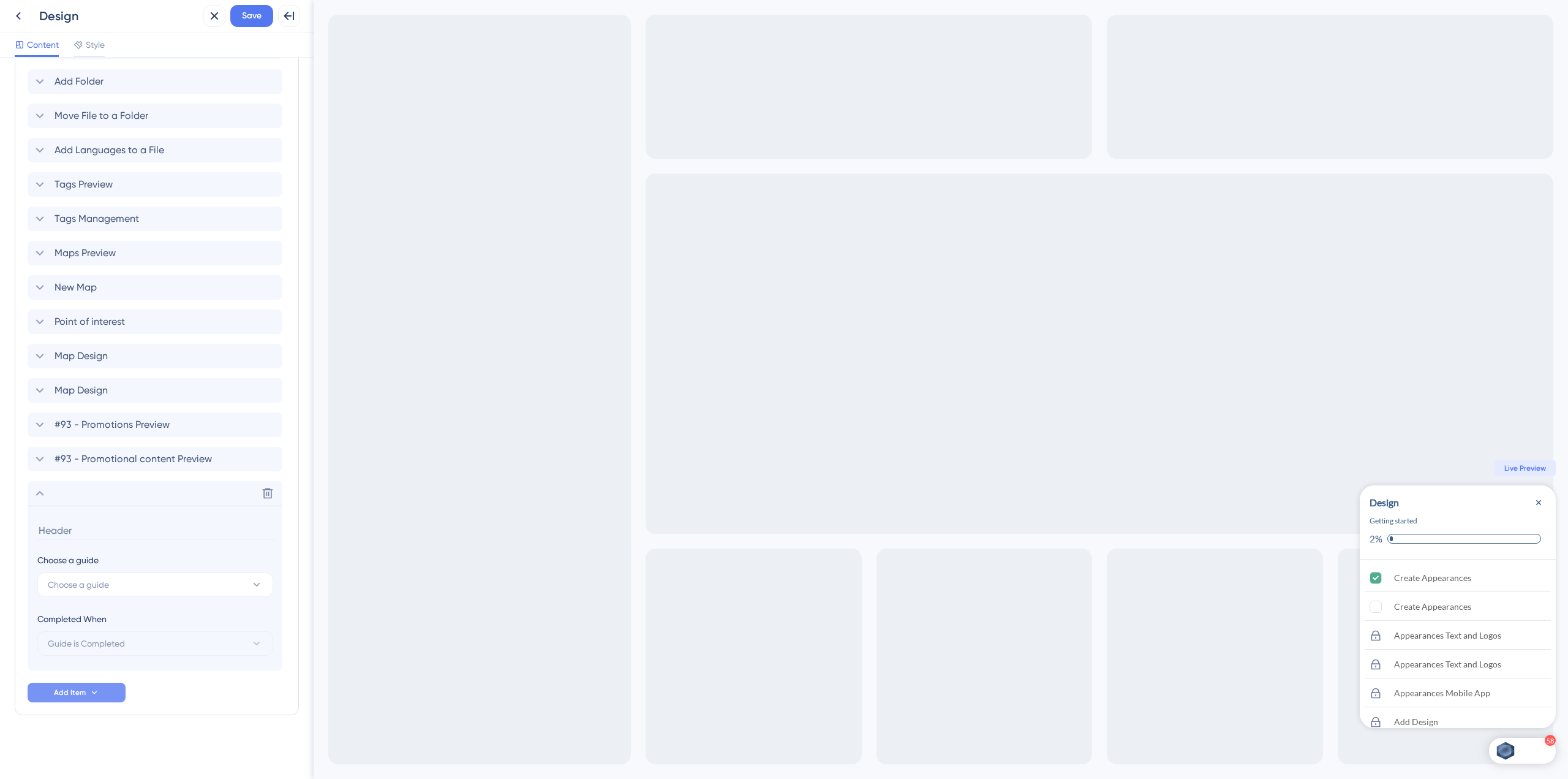
scroll to position [2050, 0]
click at [136, 581] on button "Choose a guide" at bounding box center [155, 584] width 236 height 24
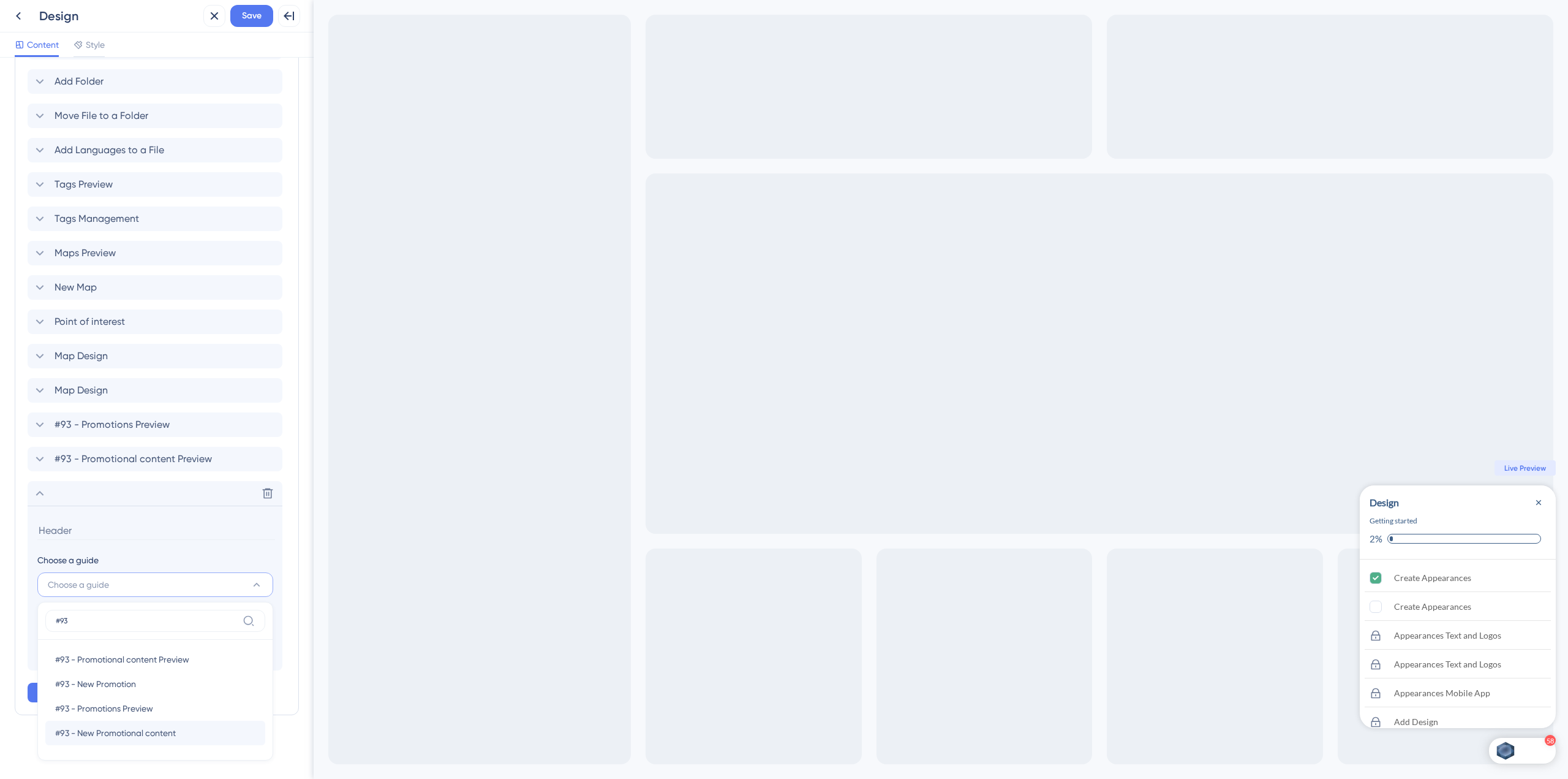
type input "#93"
click at [160, 737] on span "#93 - New Promotional content" at bounding box center [115, 732] width 121 height 15
type input "#93 - New Promotional content"
click at [104, 691] on button "Add Item" at bounding box center [77, 692] width 98 height 20
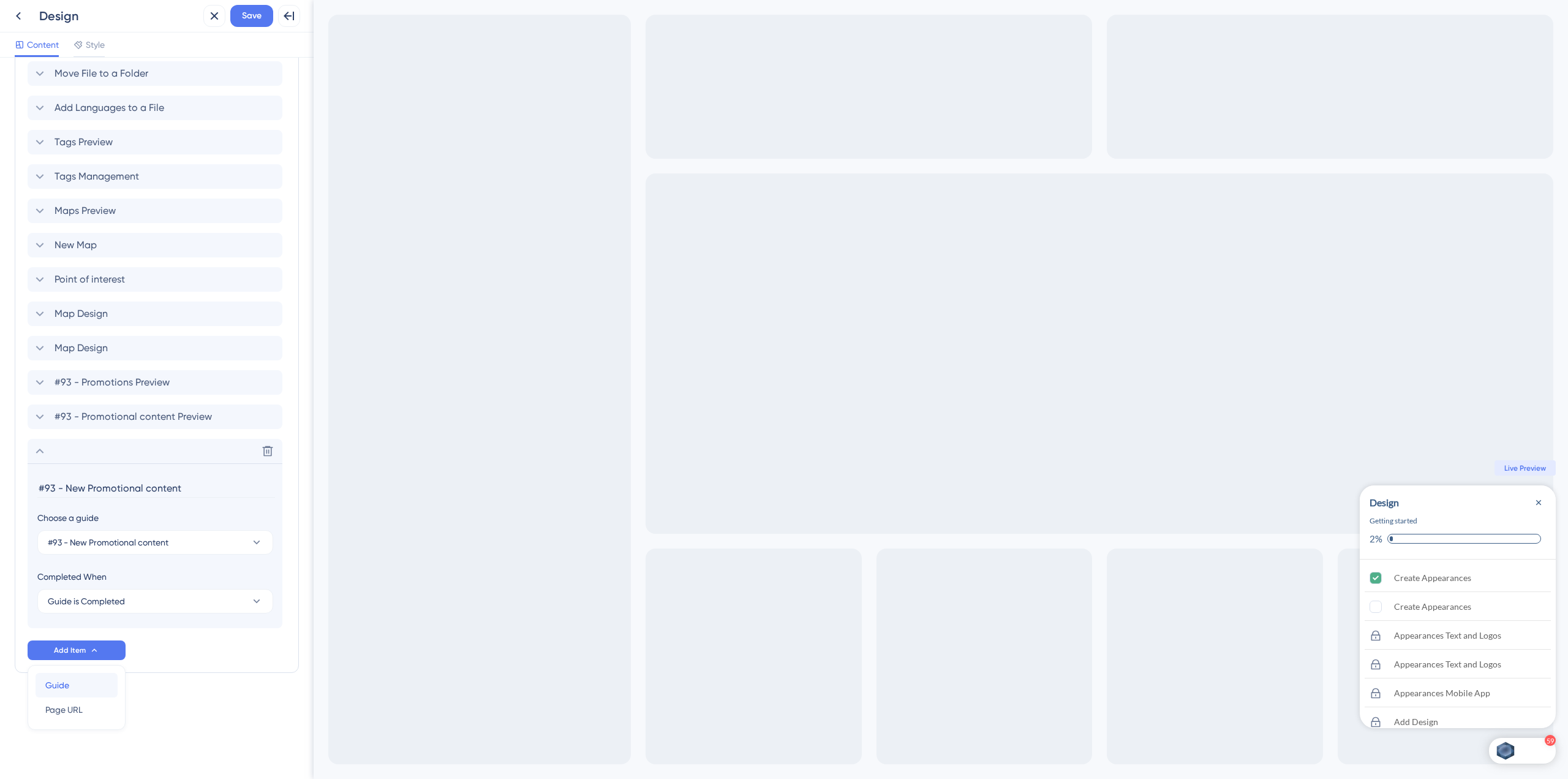
click at [87, 683] on div "Guide Guide" at bounding box center [76, 684] width 62 height 24
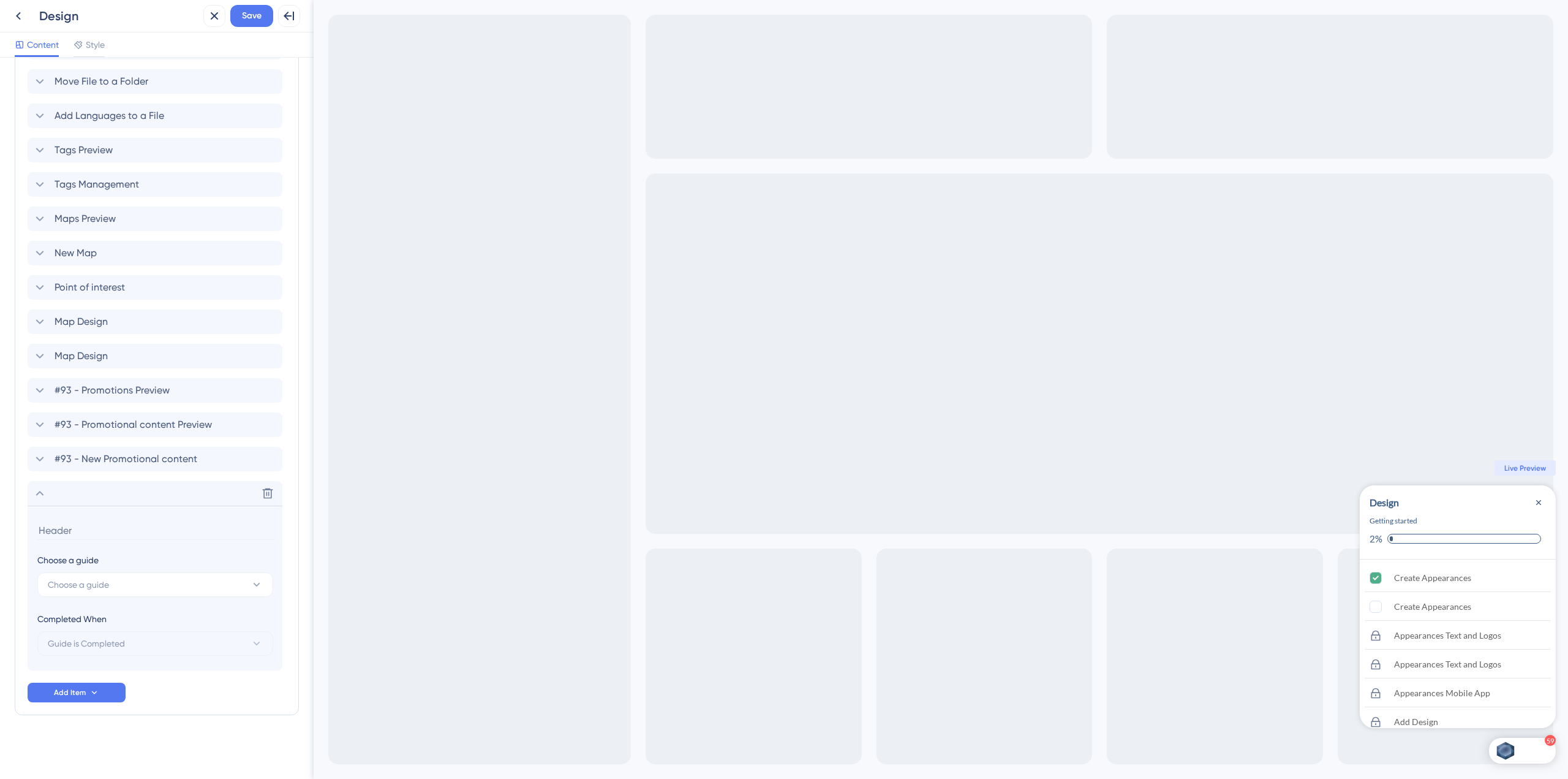
scroll to position [2084, 0]
click at [116, 582] on button "Choose a guide" at bounding box center [155, 584] width 236 height 24
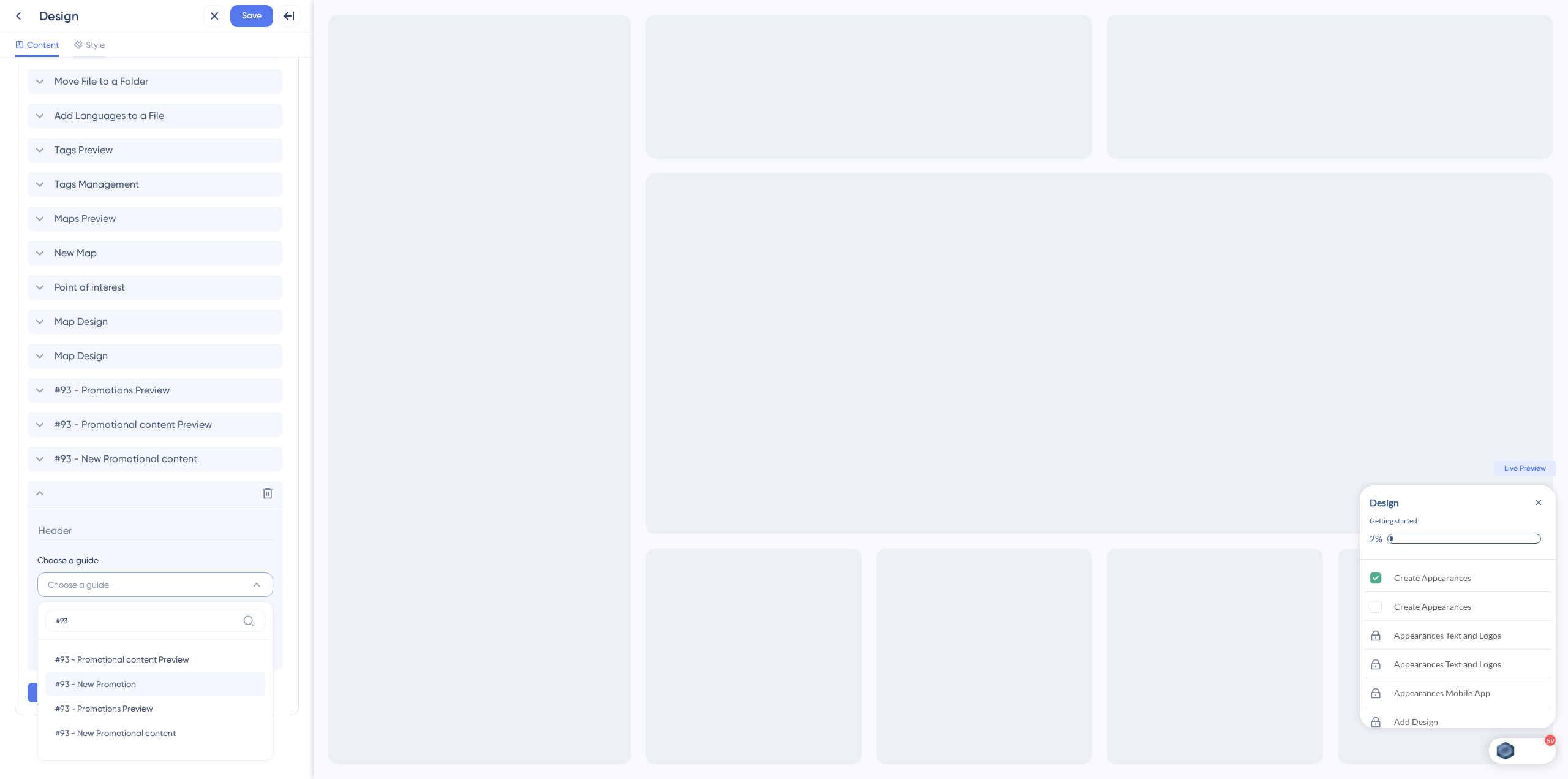
type input "#93"
click at [109, 687] on span "#93 - New Promotion" at bounding box center [96, 683] width 81 height 15
type input "#93 - New Promotion"
click at [143, 486] on div "Delete" at bounding box center [155, 493] width 255 height 24
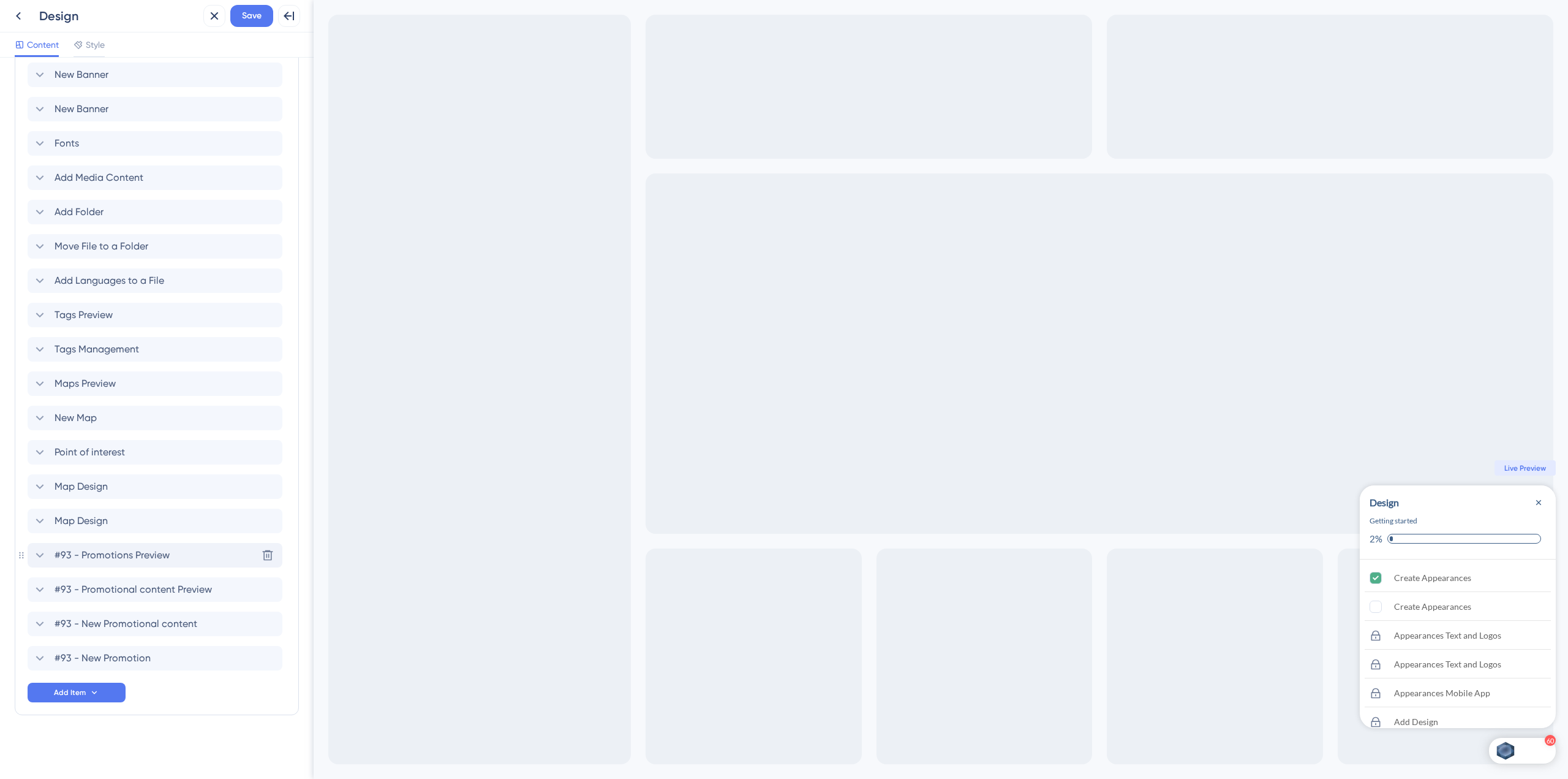
click at [135, 553] on span "#93 - Promotions Preview" at bounding box center [112, 555] width 115 height 15
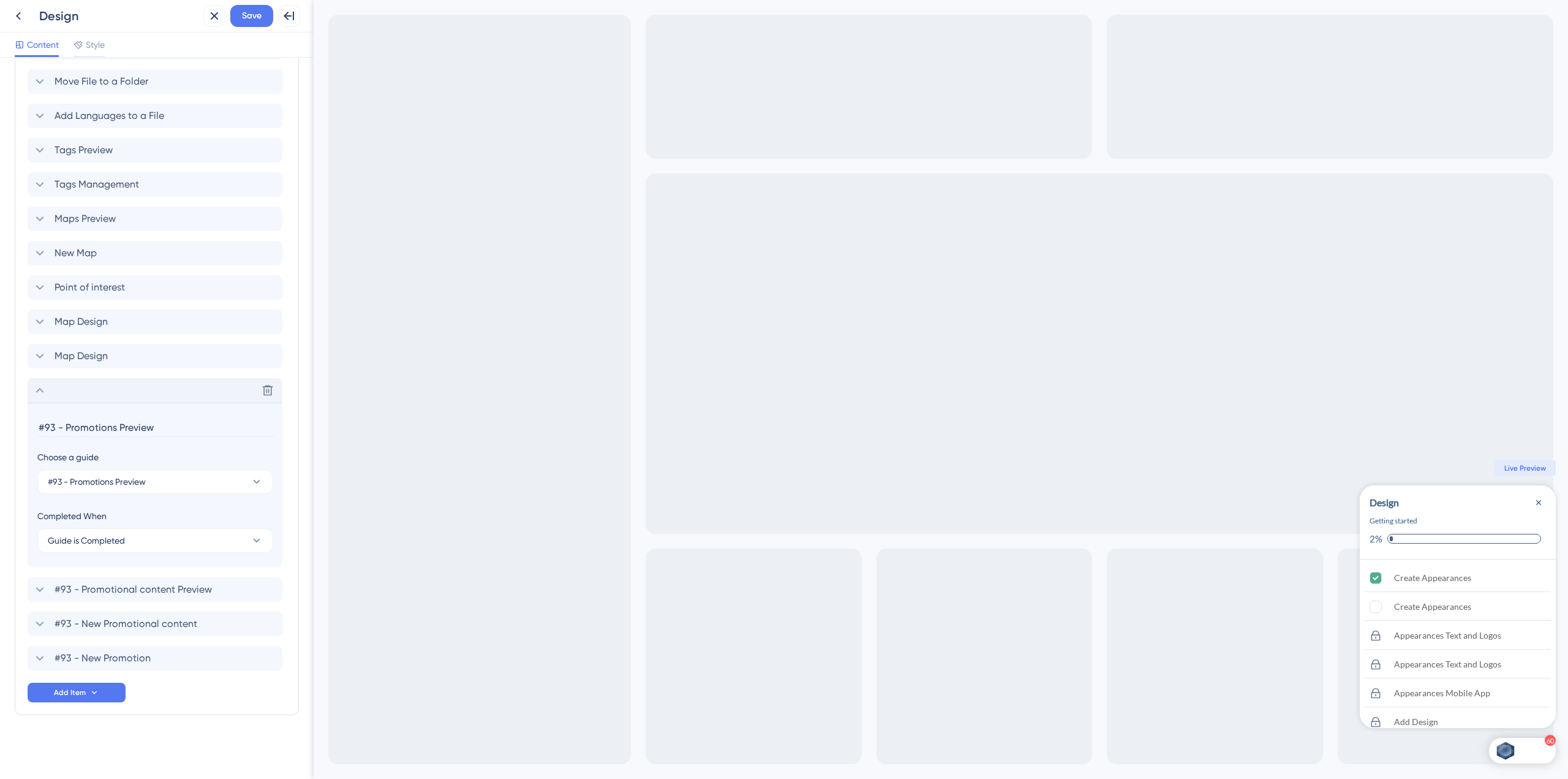
click at [139, 396] on div "Delete" at bounding box center [155, 390] width 255 height 24
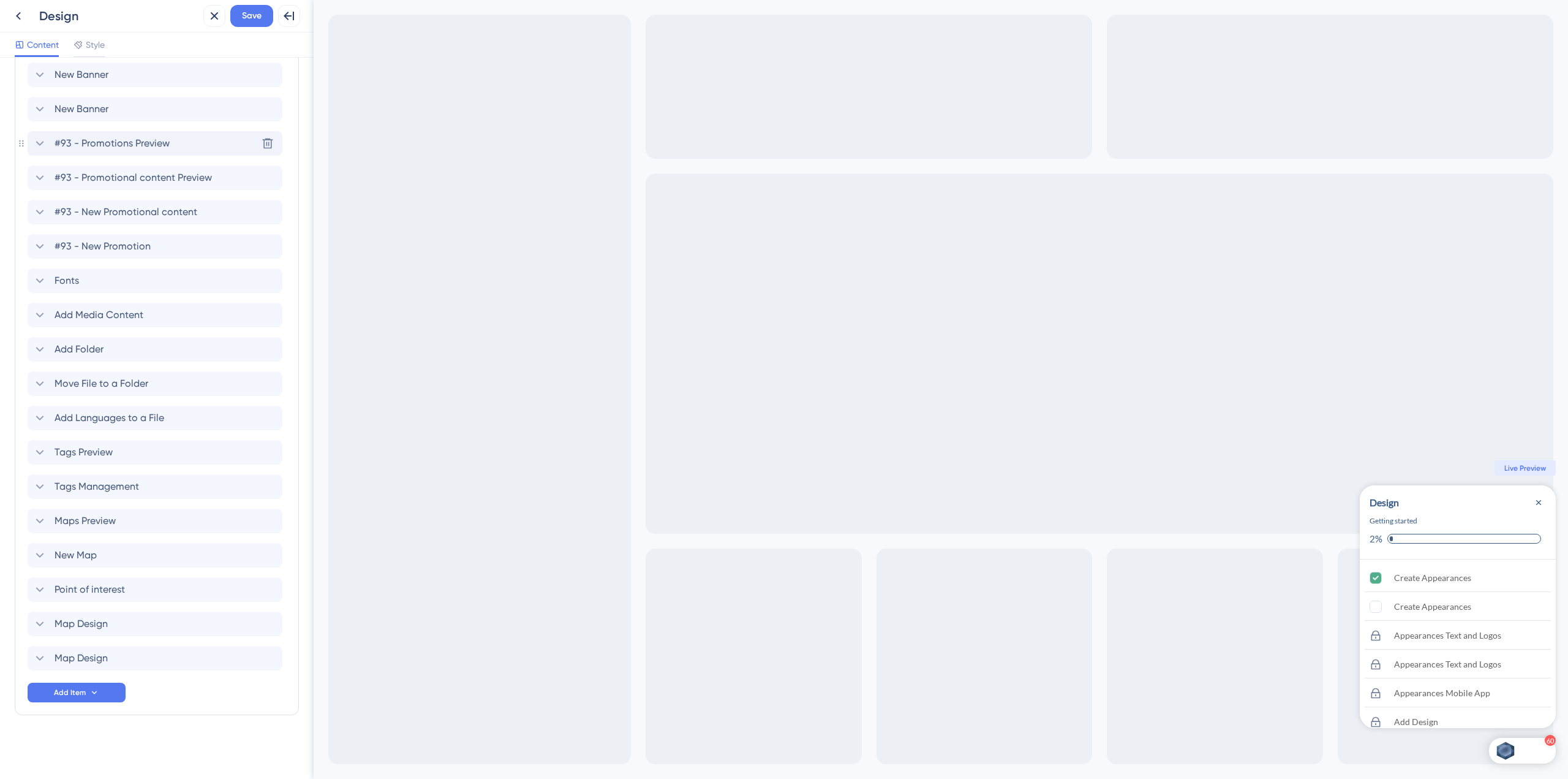
click at [173, 138] on div "#93 - Promotions Preview Delete" at bounding box center [155, 143] width 255 height 24
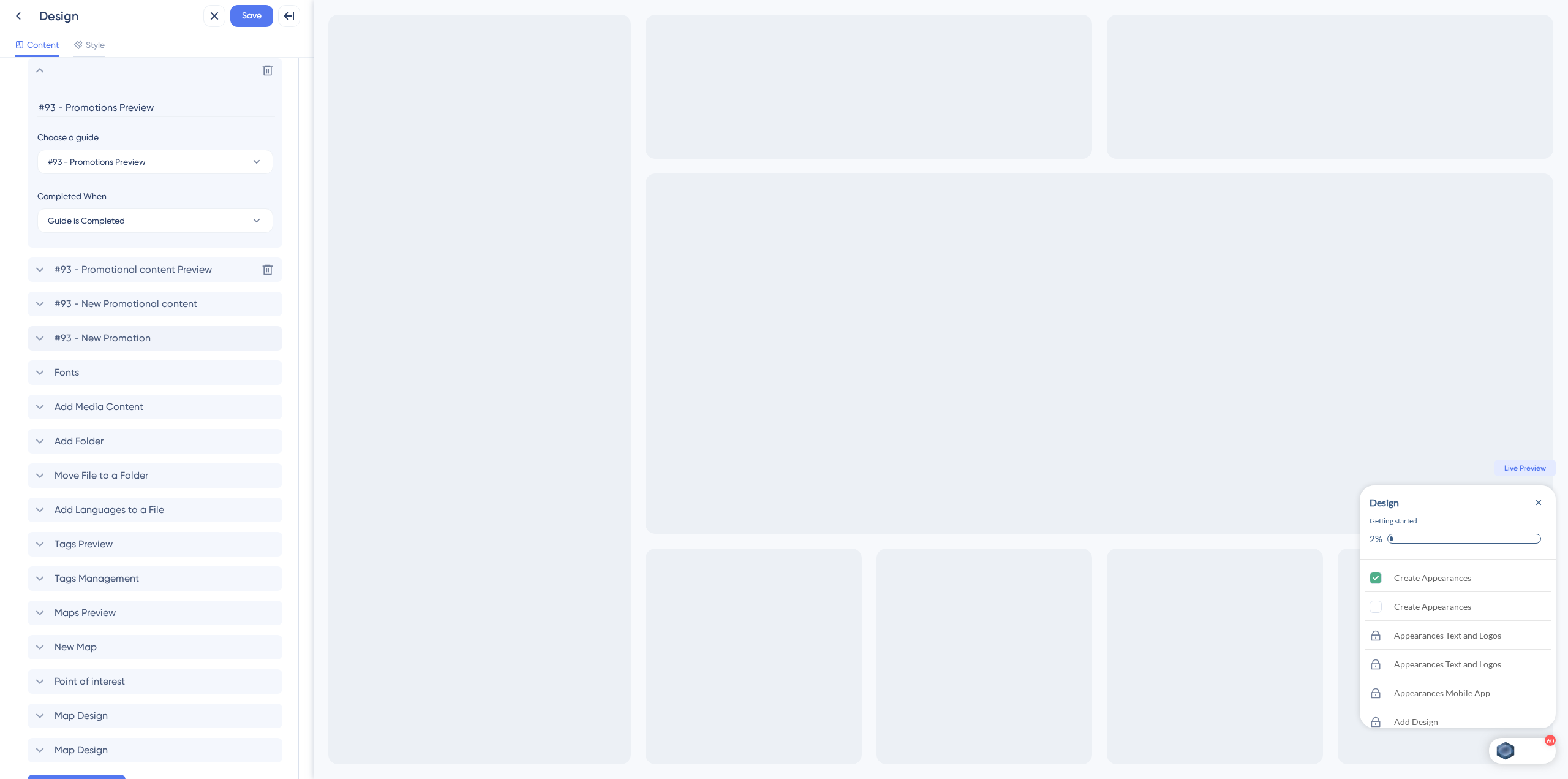
scroll to position [1993, 0]
drag, startPoint x: 67, startPoint y: 106, endPoint x: 5, endPoint y: 88, distance: 64.6
click at [5, 88] on div "Checklist Header Title Design Subtitle Getting started Functions Progress Bar O…" at bounding box center [156, 418] width 314 height 721
type input "Promotions Preview"
click at [75, 67] on div "Delete" at bounding box center [155, 70] width 255 height 24
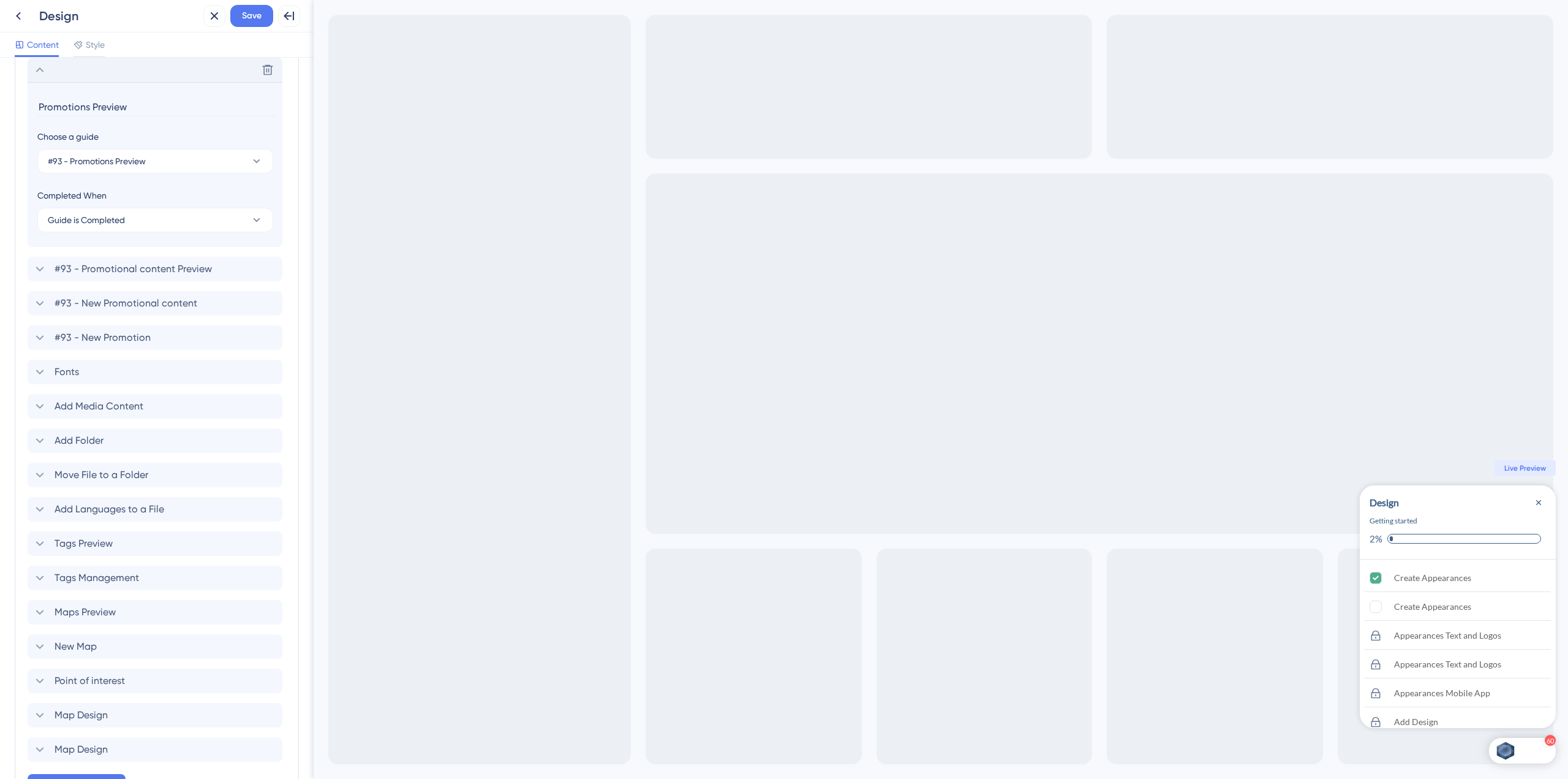
scroll to position [1920, 0]
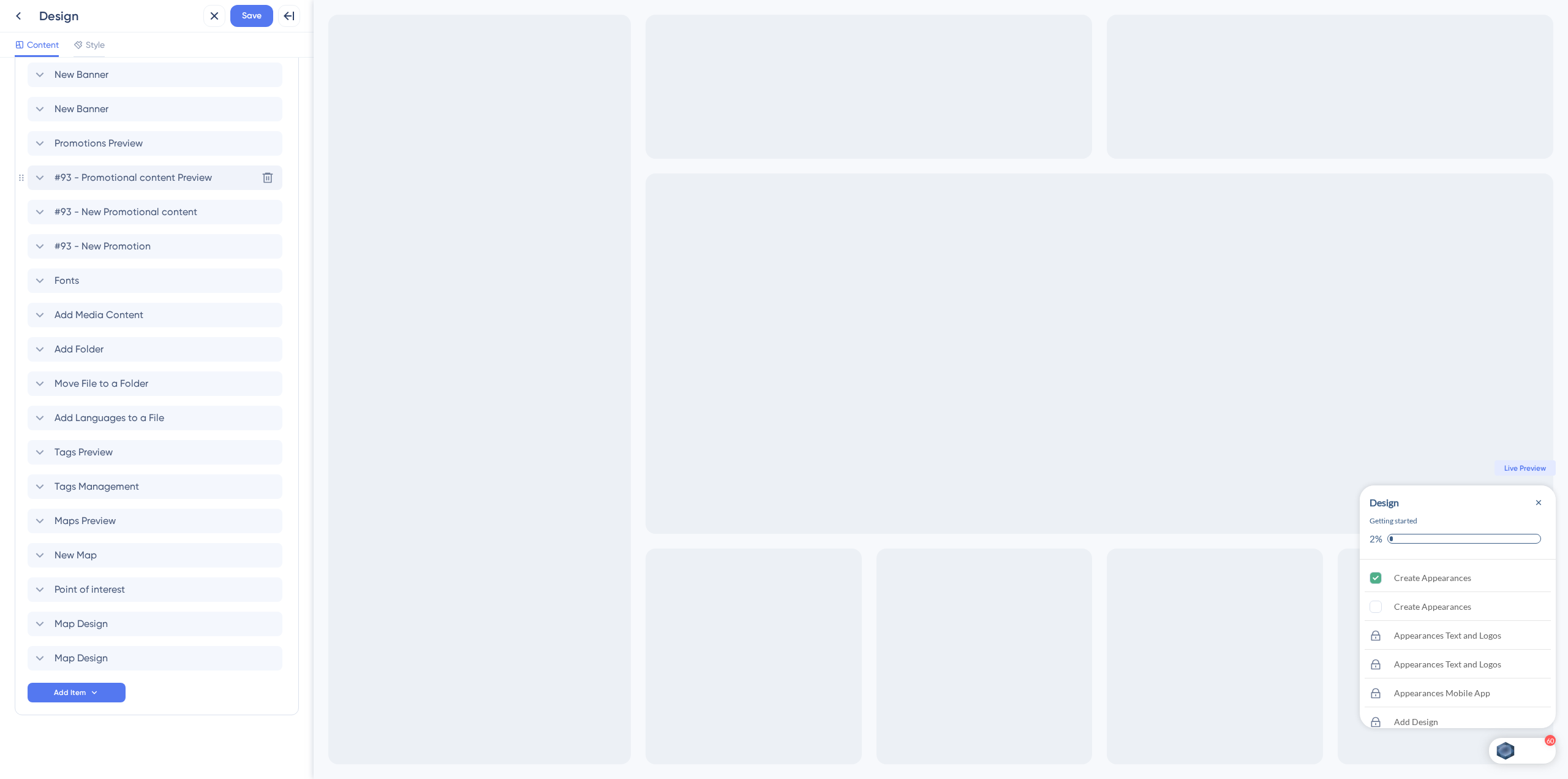
click at [123, 176] on span "#93 - Promotional content Preview" at bounding box center [133, 178] width 157 height 15
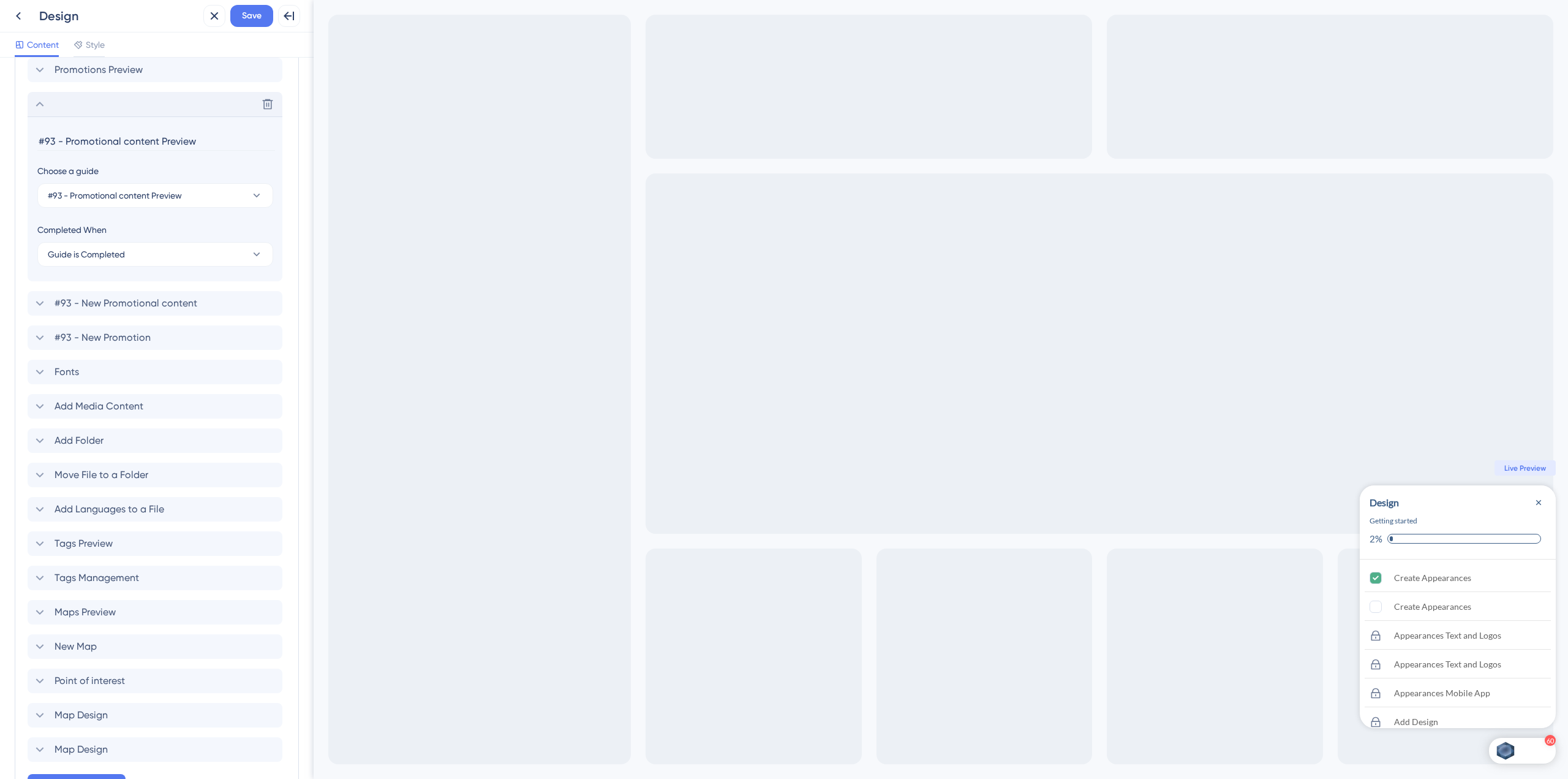
scroll to position [2027, 0]
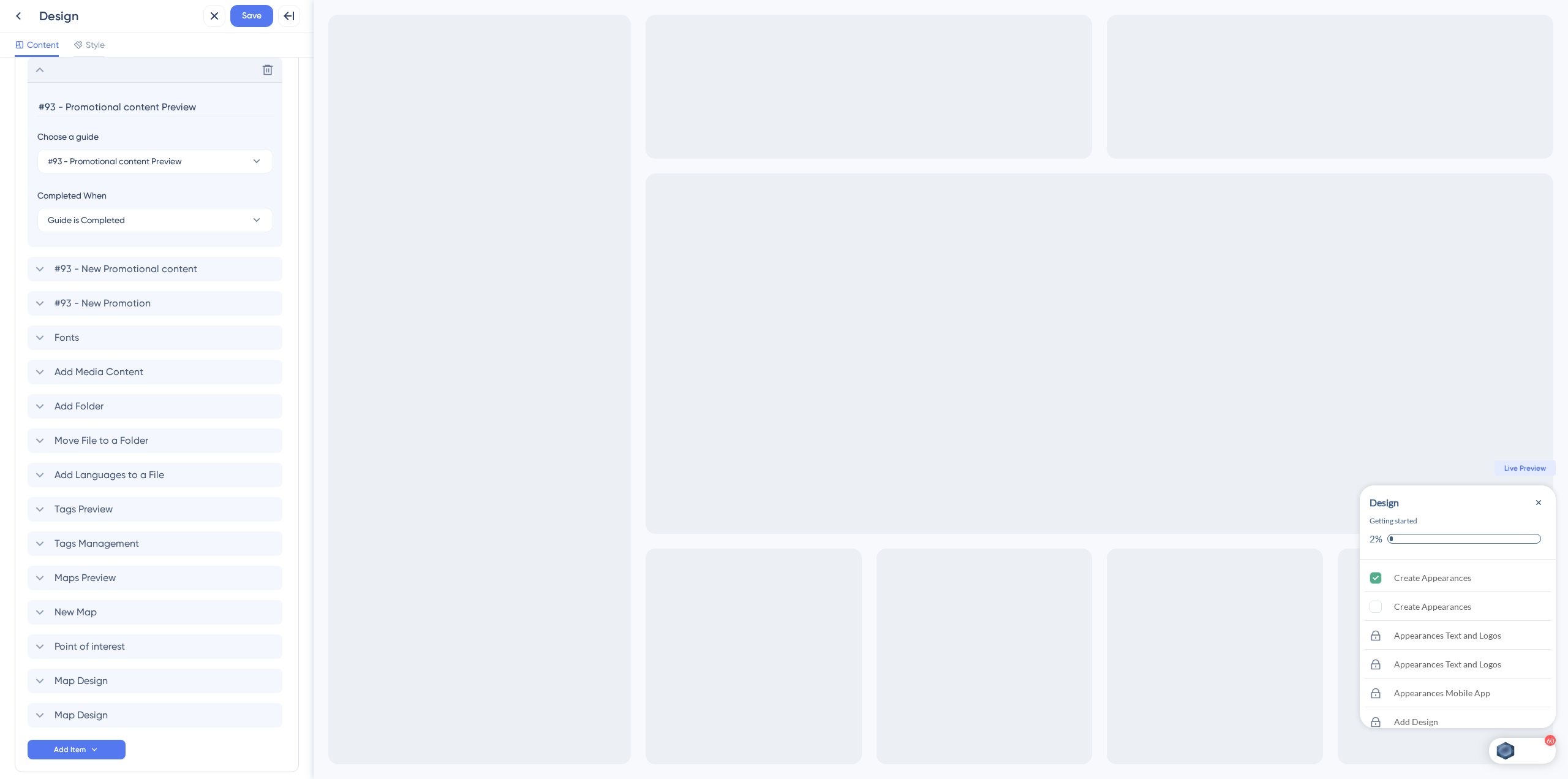
drag, startPoint x: 65, startPoint y: 108, endPoint x: 42, endPoint y: 107, distance: 23.0
click at [42, 107] on input "#93 - Promotional content Preview" at bounding box center [156, 107] width 238 height 19
type input "Promotional content Preview"
click at [103, 63] on div "Delete" at bounding box center [155, 70] width 255 height 24
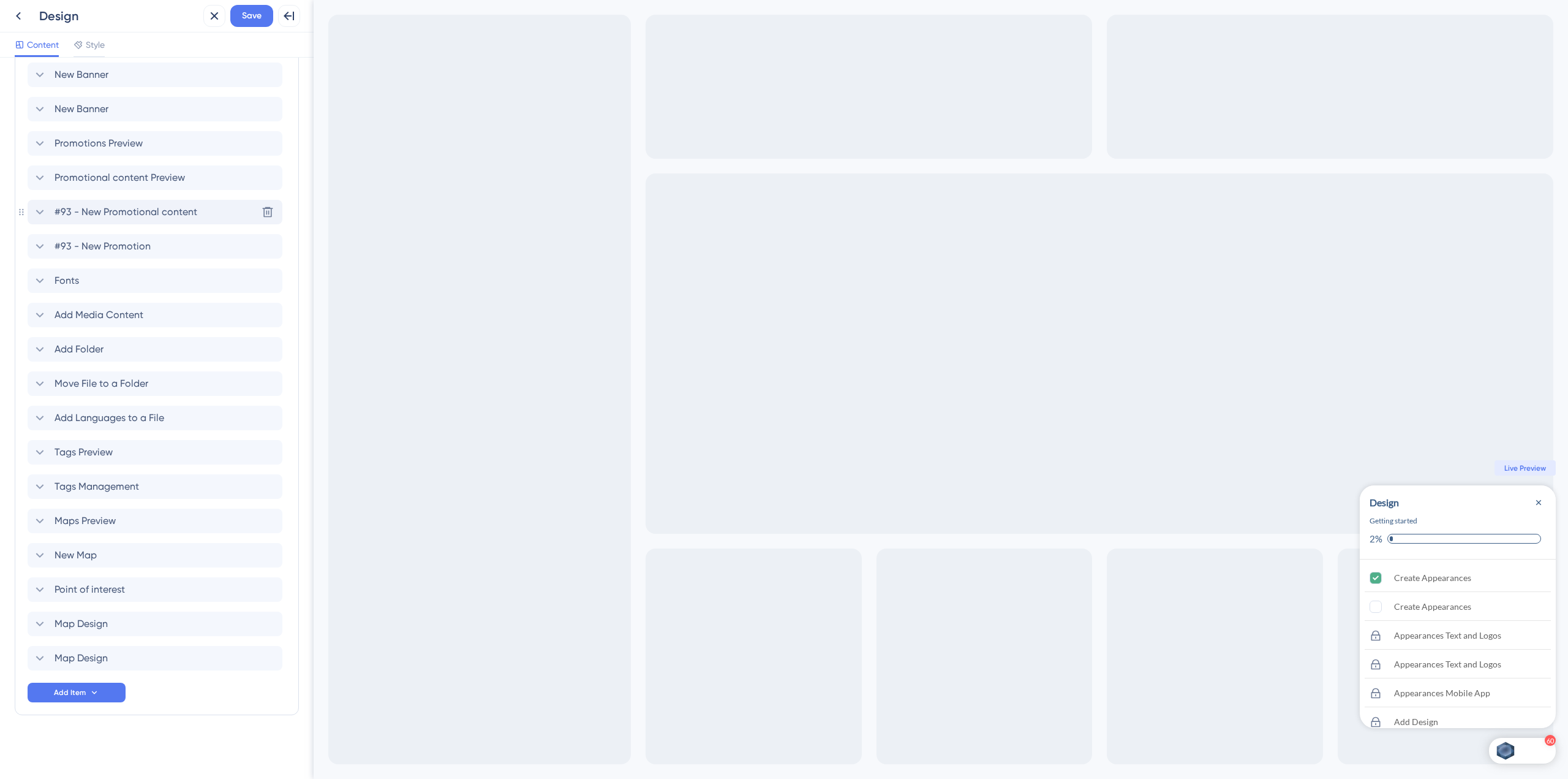
click at [113, 209] on span "#93 - New Promotional content" at bounding box center [126, 212] width 143 height 15
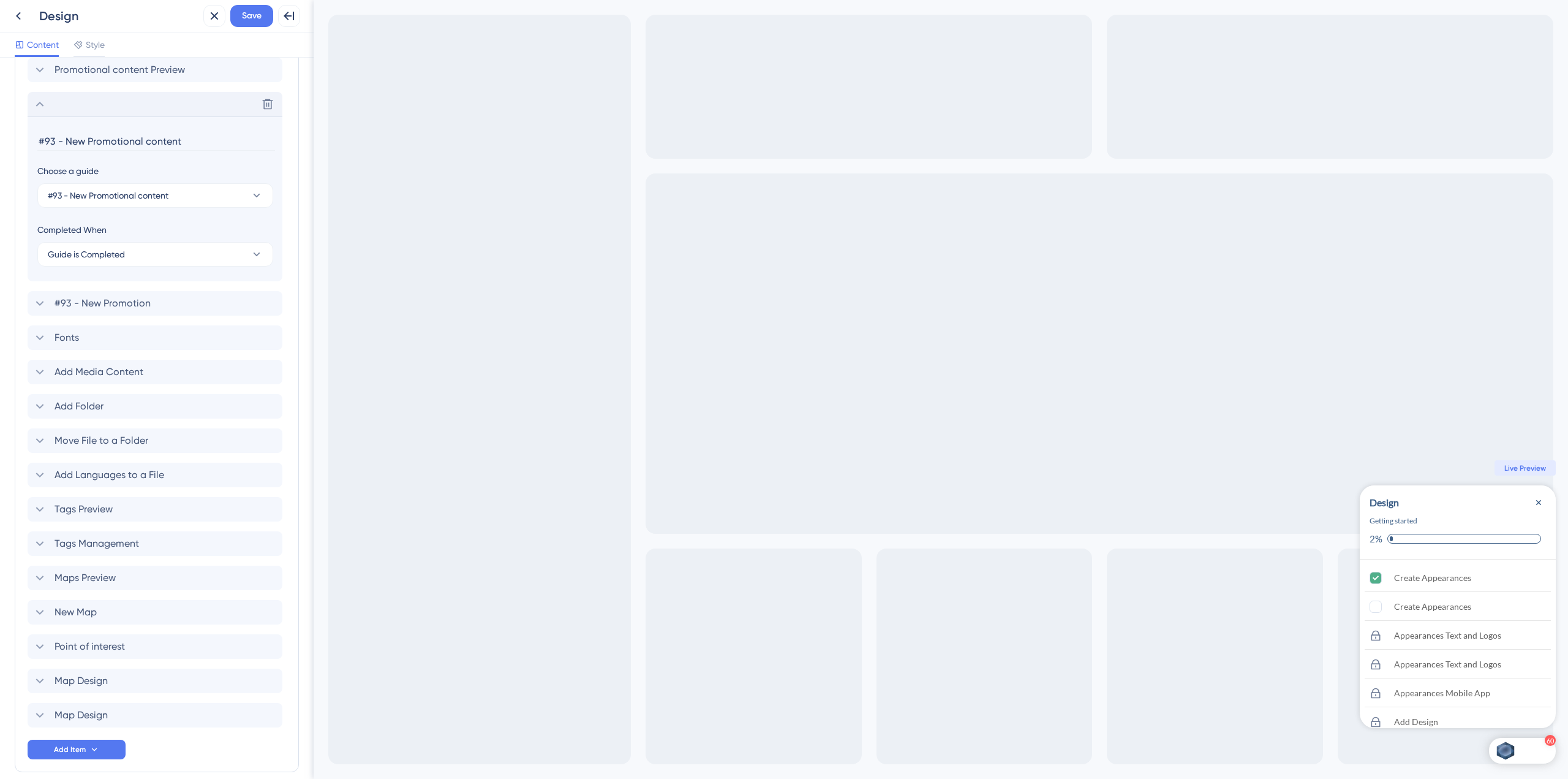
scroll to position [2061, 0]
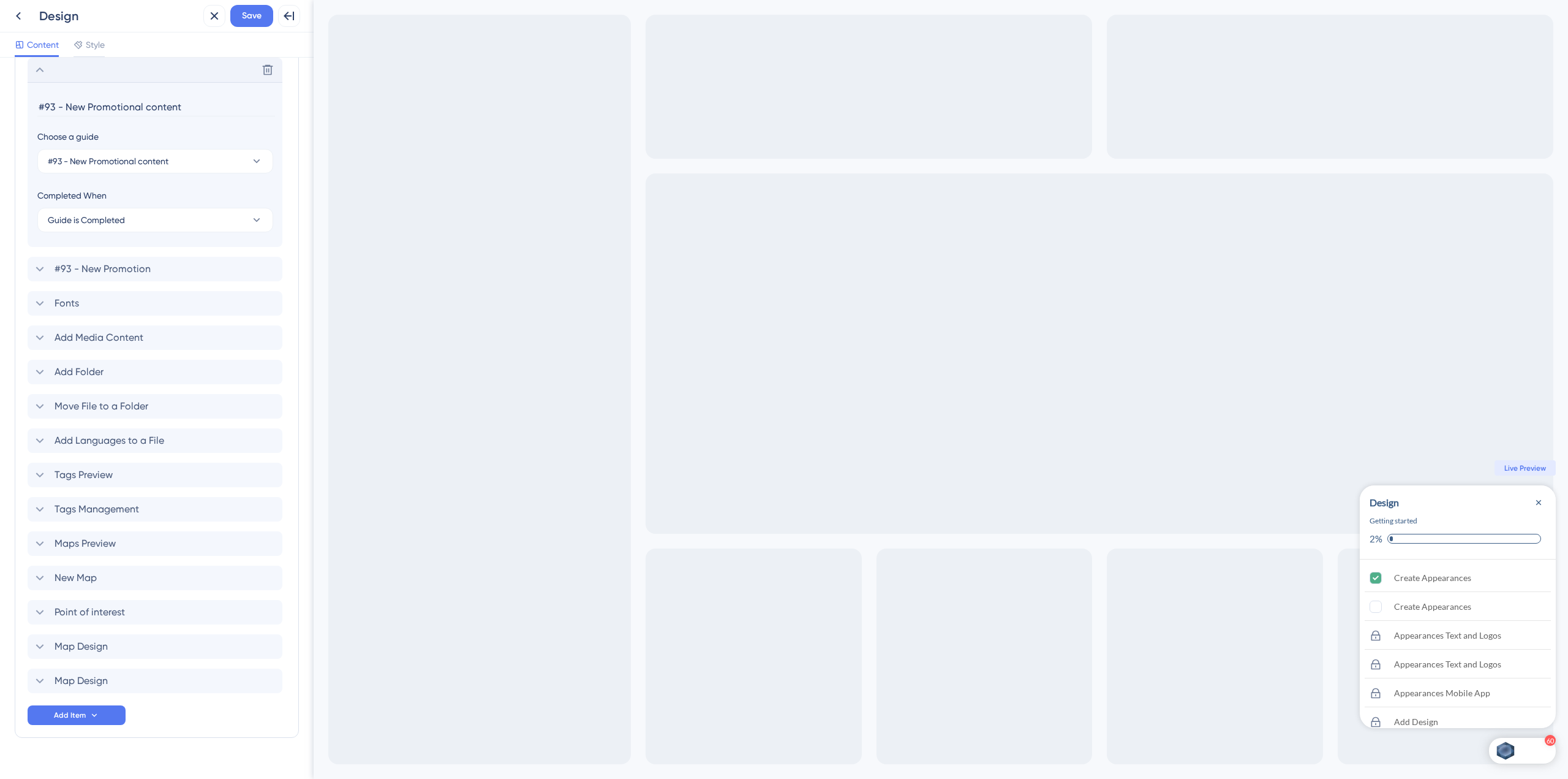
click at [66, 105] on input "#93 - New Promotional content" at bounding box center [156, 107] width 238 height 19
type input "New Promotional content"
click at [56, 72] on div "Delete" at bounding box center [155, 70] width 255 height 24
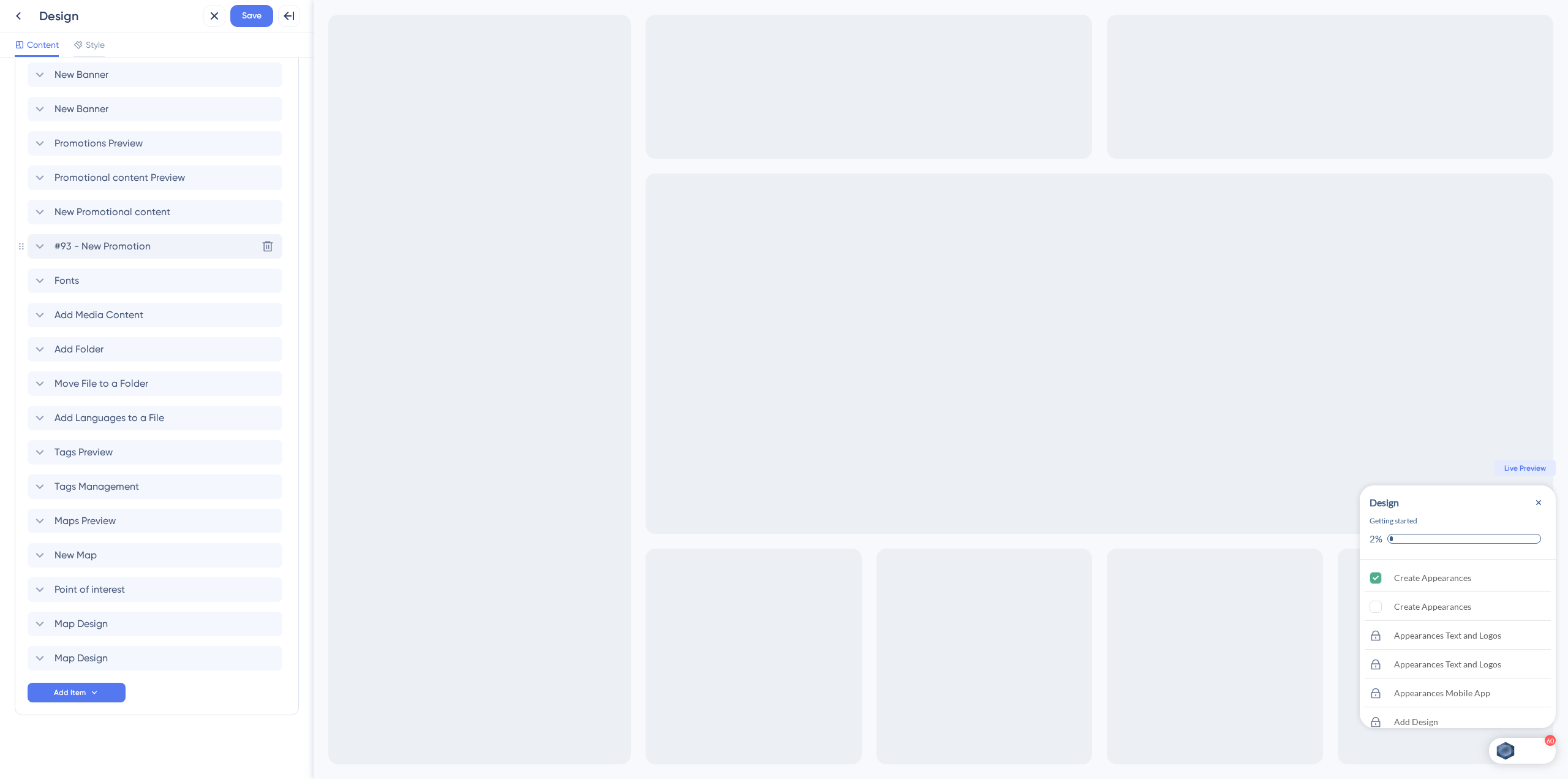
click at [107, 243] on span "#93 - New Promotion" at bounding box center [103, 246] width 96 height 15
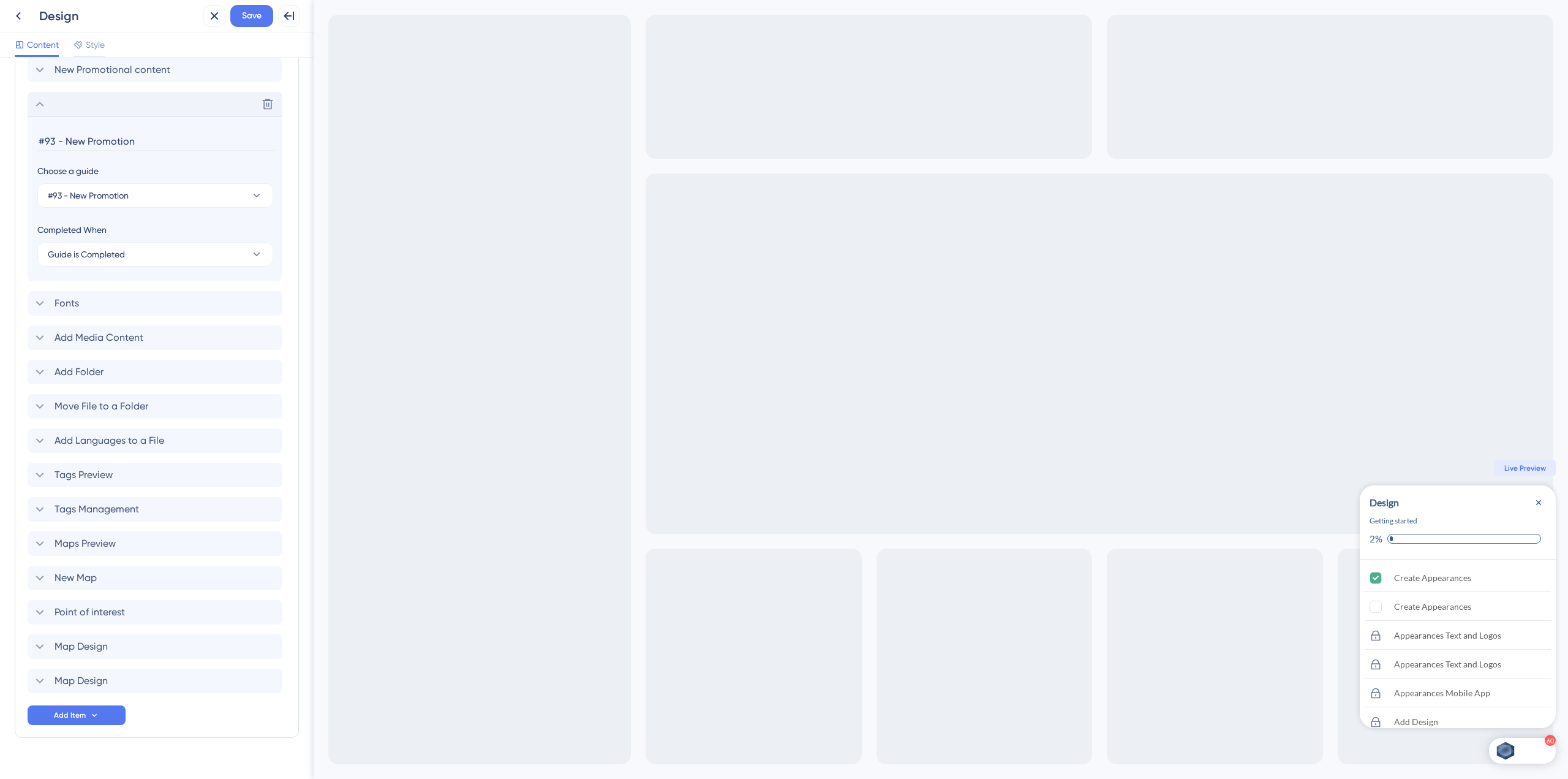
scroll to position [2084, 0]
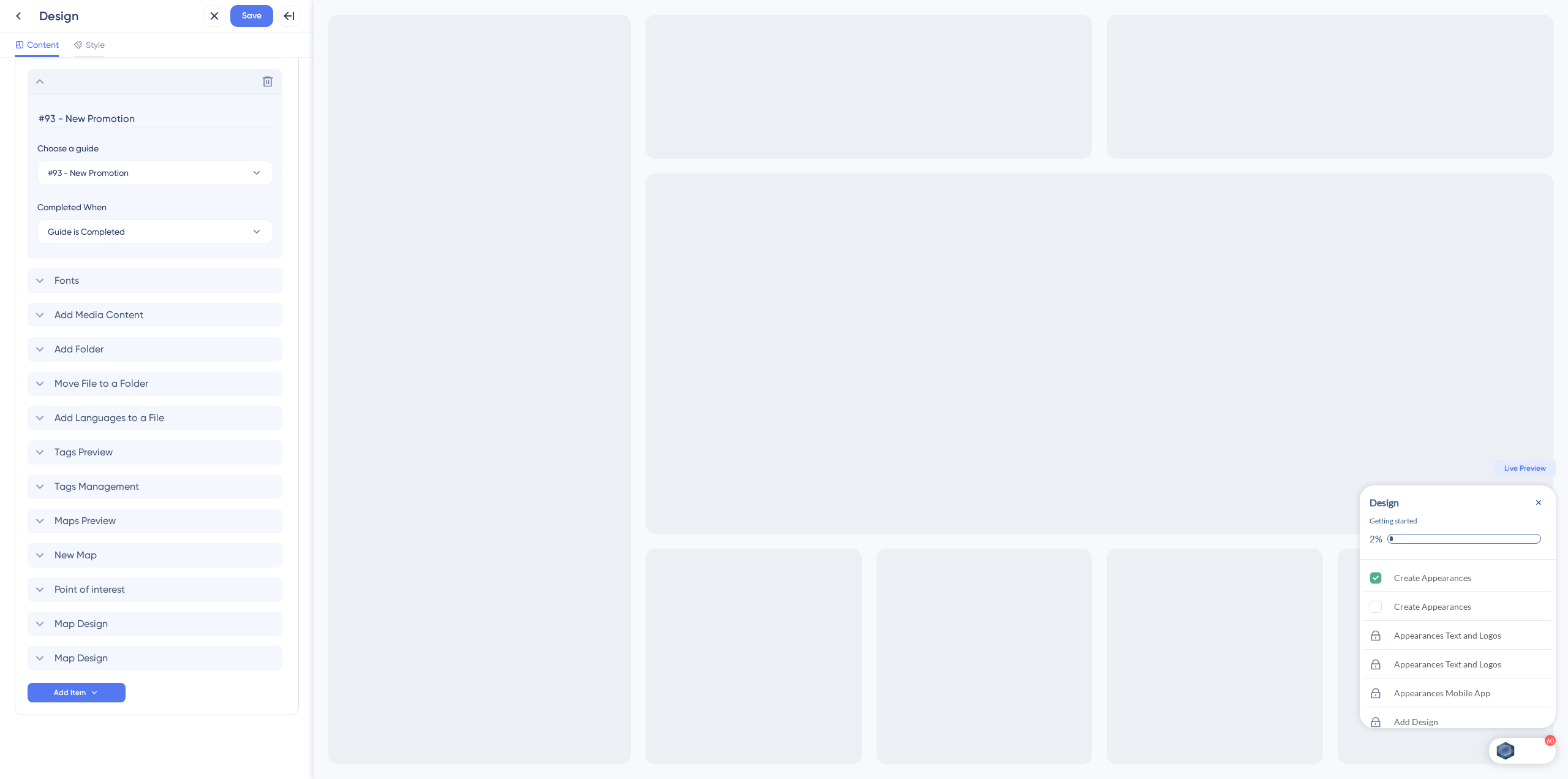
click at [66, 118] on input "#93 - New Promotion" at bounding box center [156, 119] width 238 height 19
type input "New Promotion"
click at [53, 82] on div "Delete" at bounding box center [155, 81] width 255 height 24
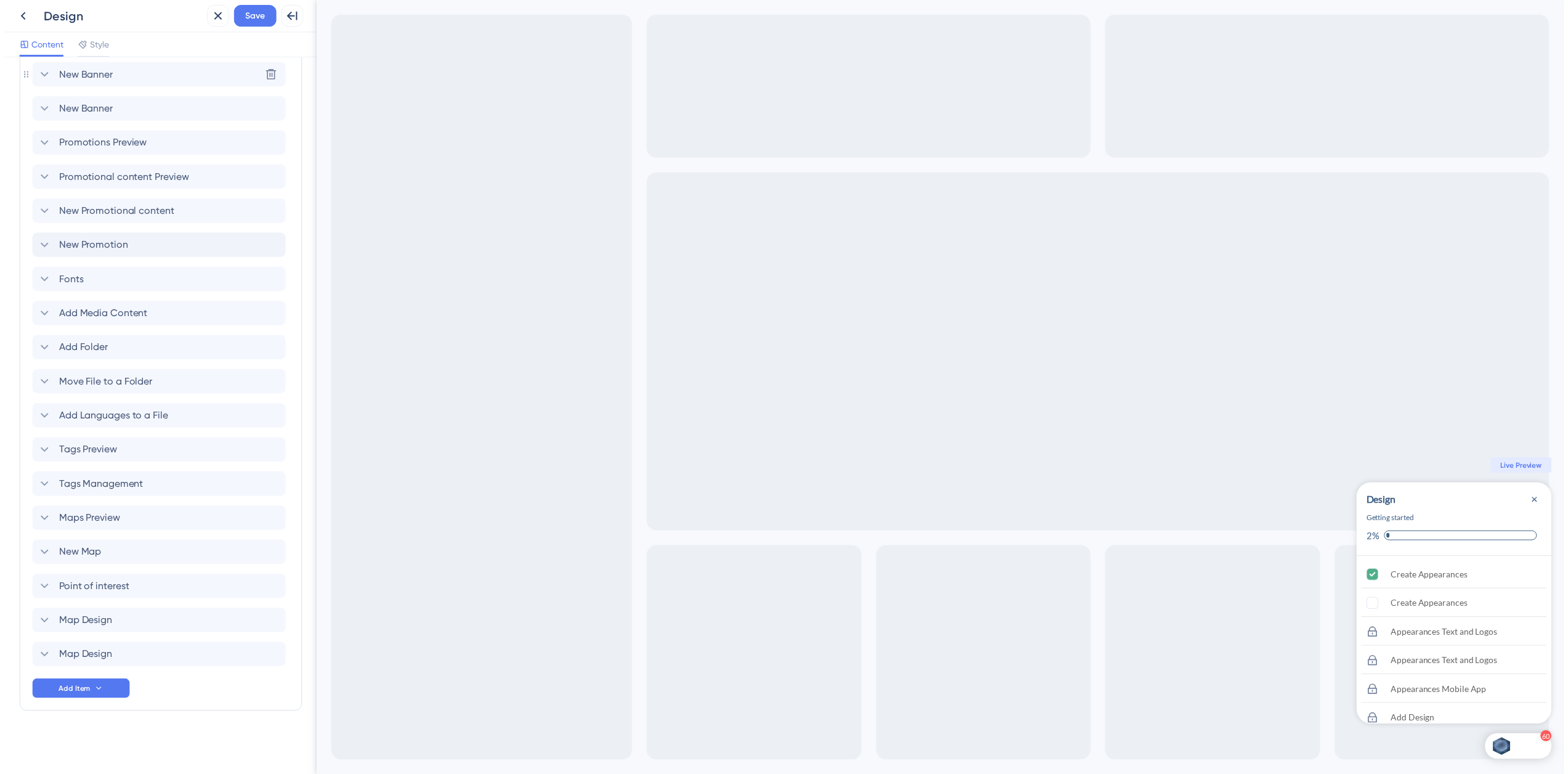
scroll to position [1931, 0]
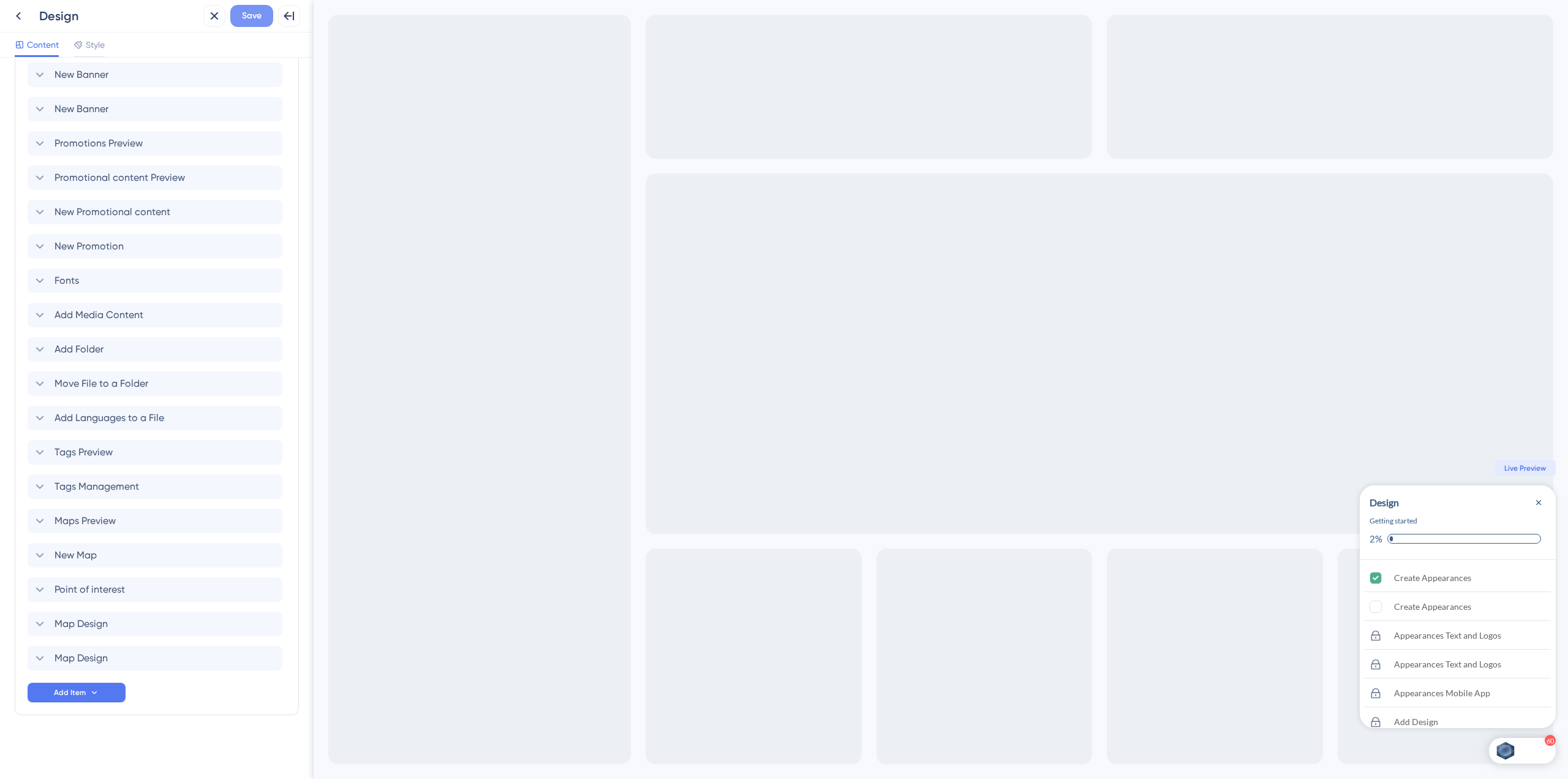
click at [251, 7] on button "Save" at bounding box center [252, 16] width 43 height 22
click at [17, 16] on icon at bounding box center [18, 16] width 15 height 15
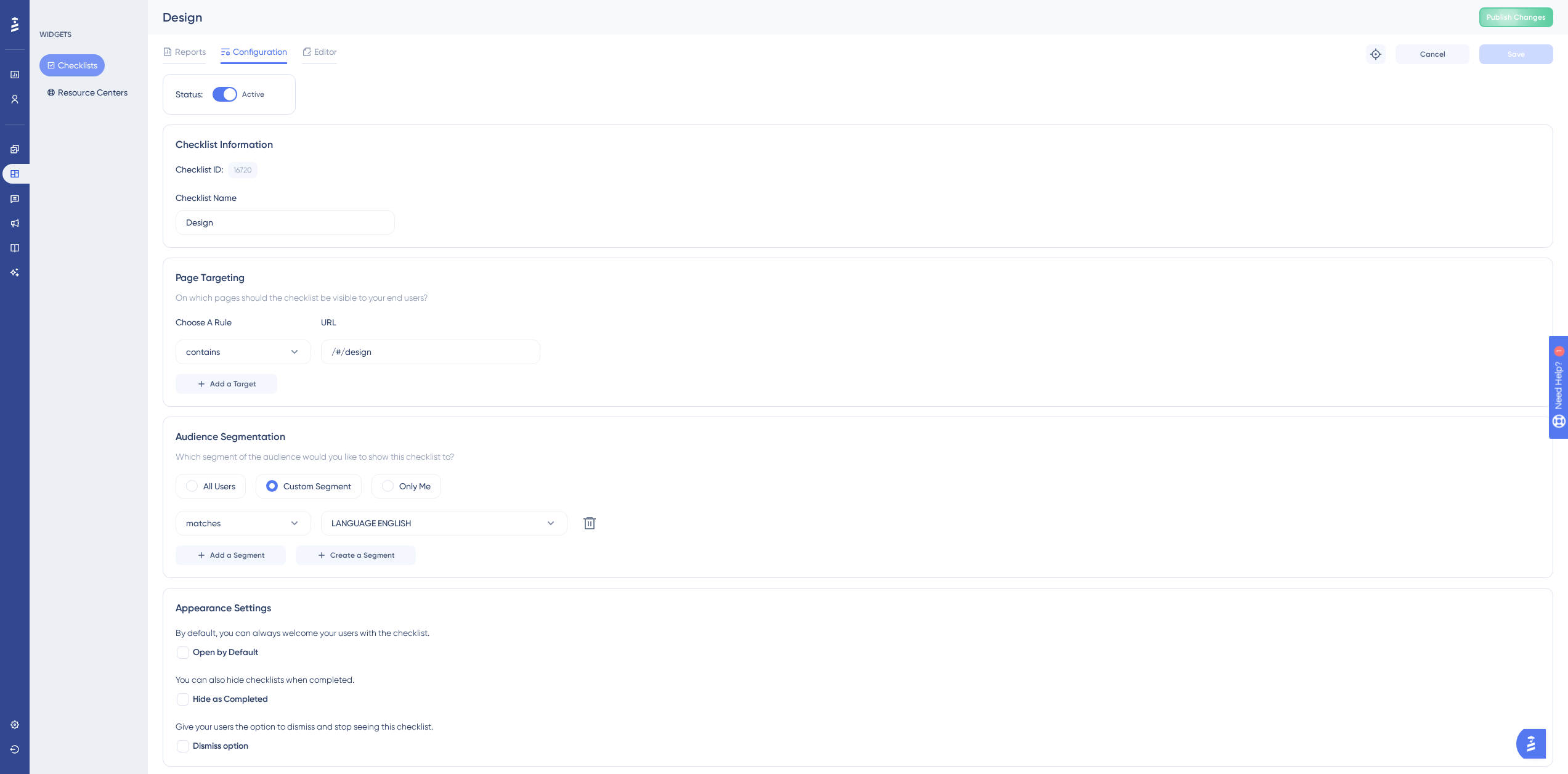
click at [69, 65] on button "Checklists" at bounding box center [72, 65] width 65 height 22
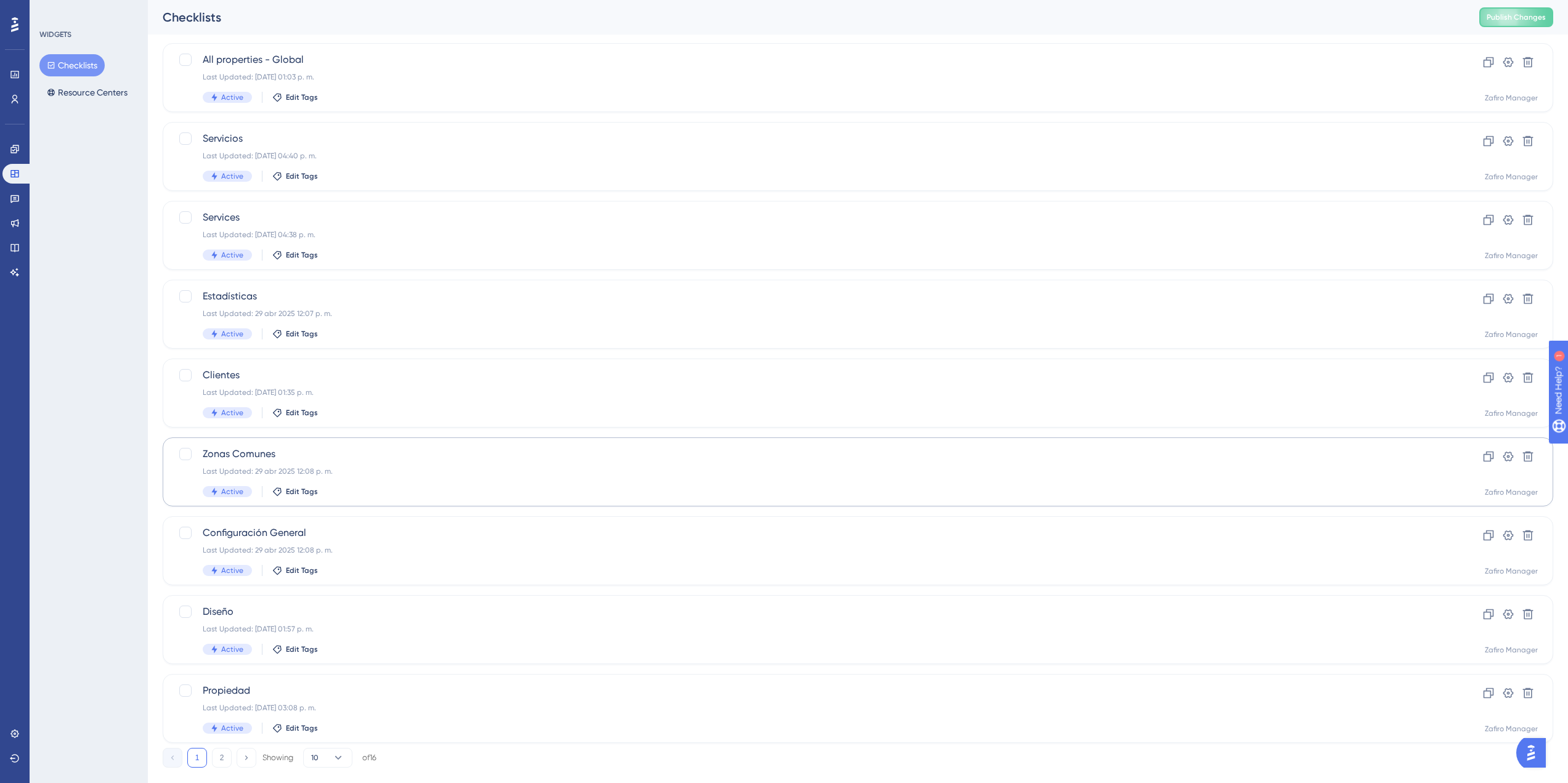
scroll to position [173, 0]
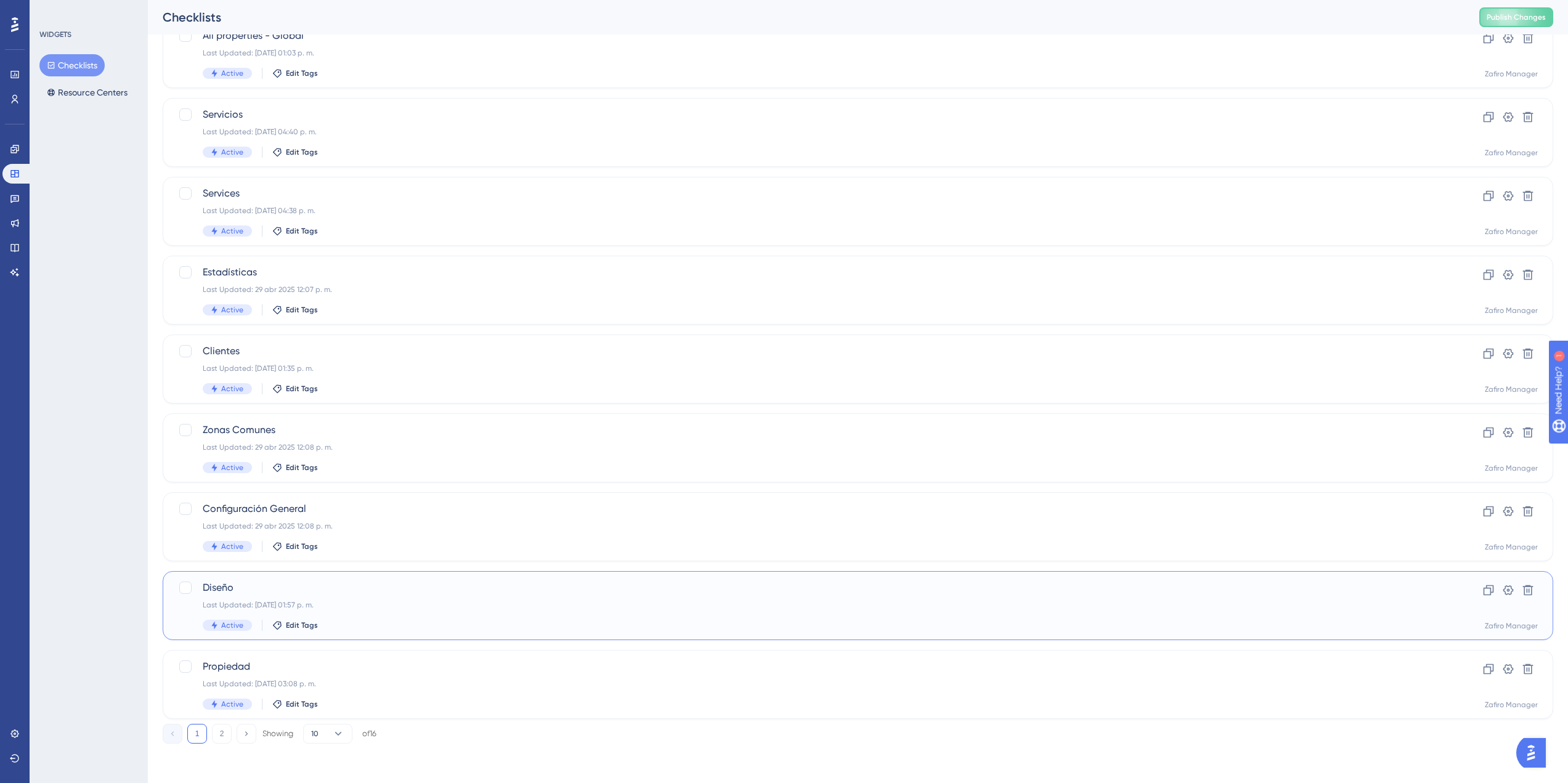
click at [326, 601] on div "Last Updated: 06 oct 2025 01:57 p. m." at bounding box center [808, 604] width 1211 height 10
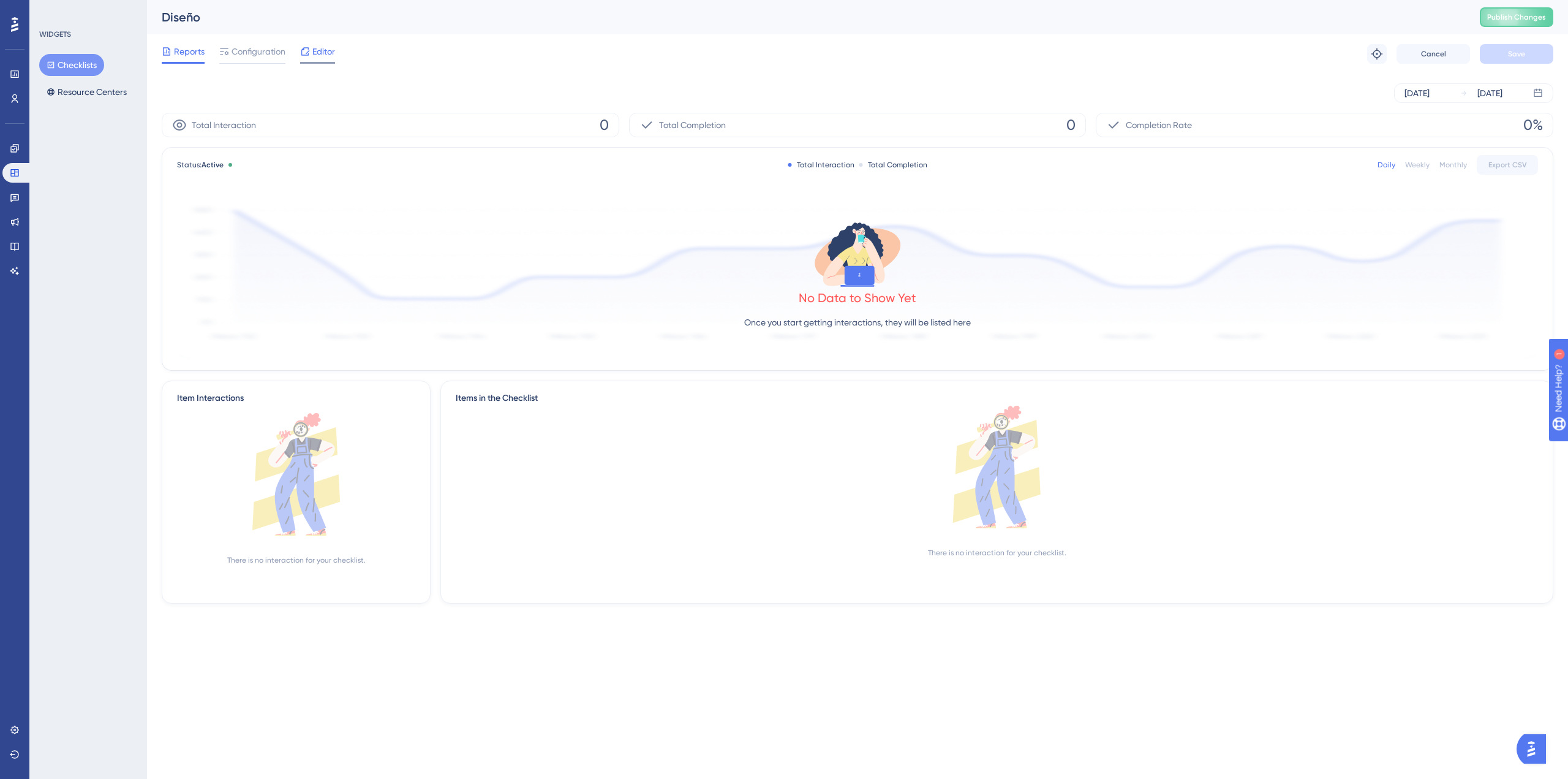
click at [315, 47] on span "Editor" at bounding box center [323, 51] width 23 height 15
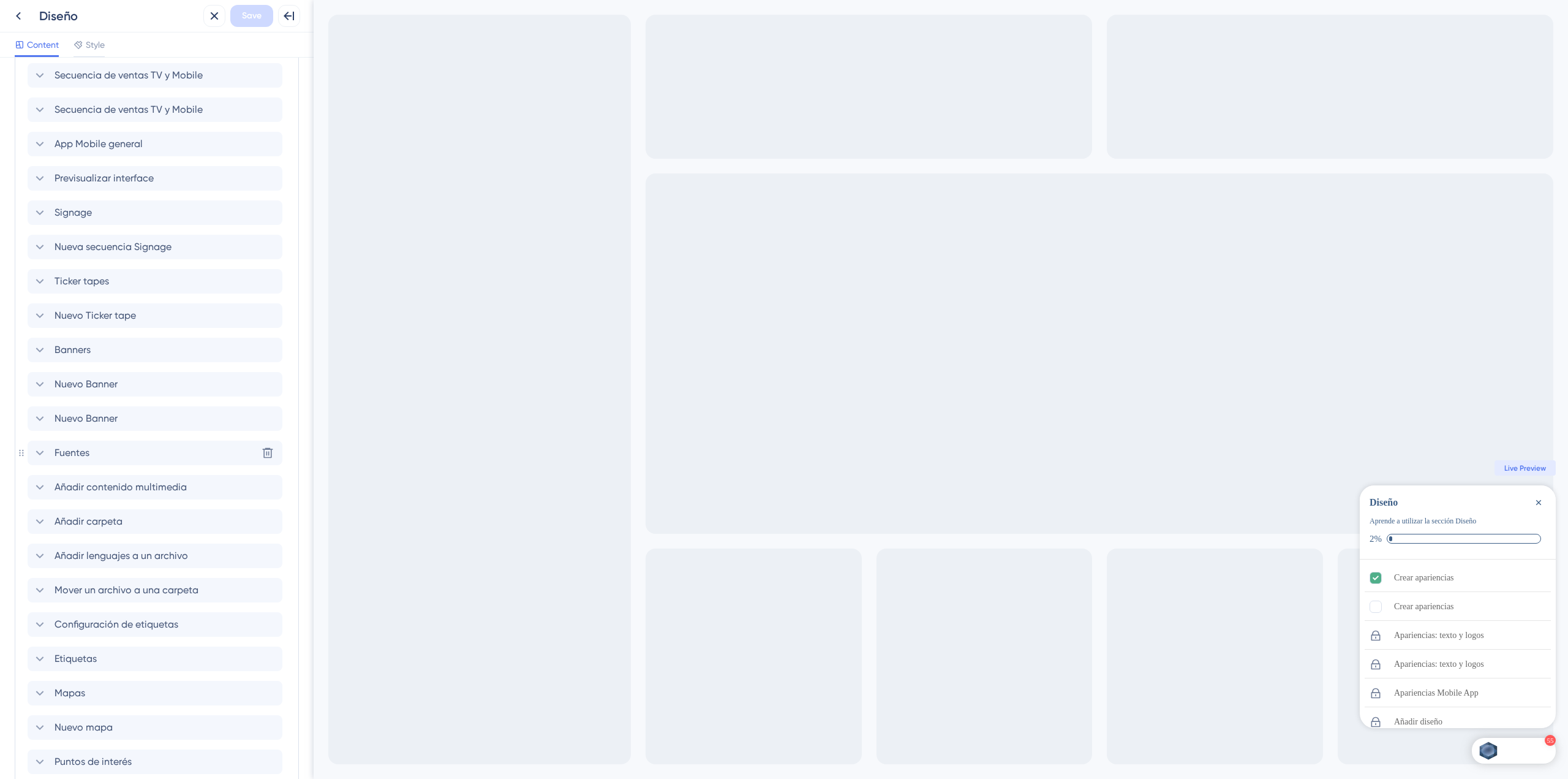
scroll to position [1748, 0]
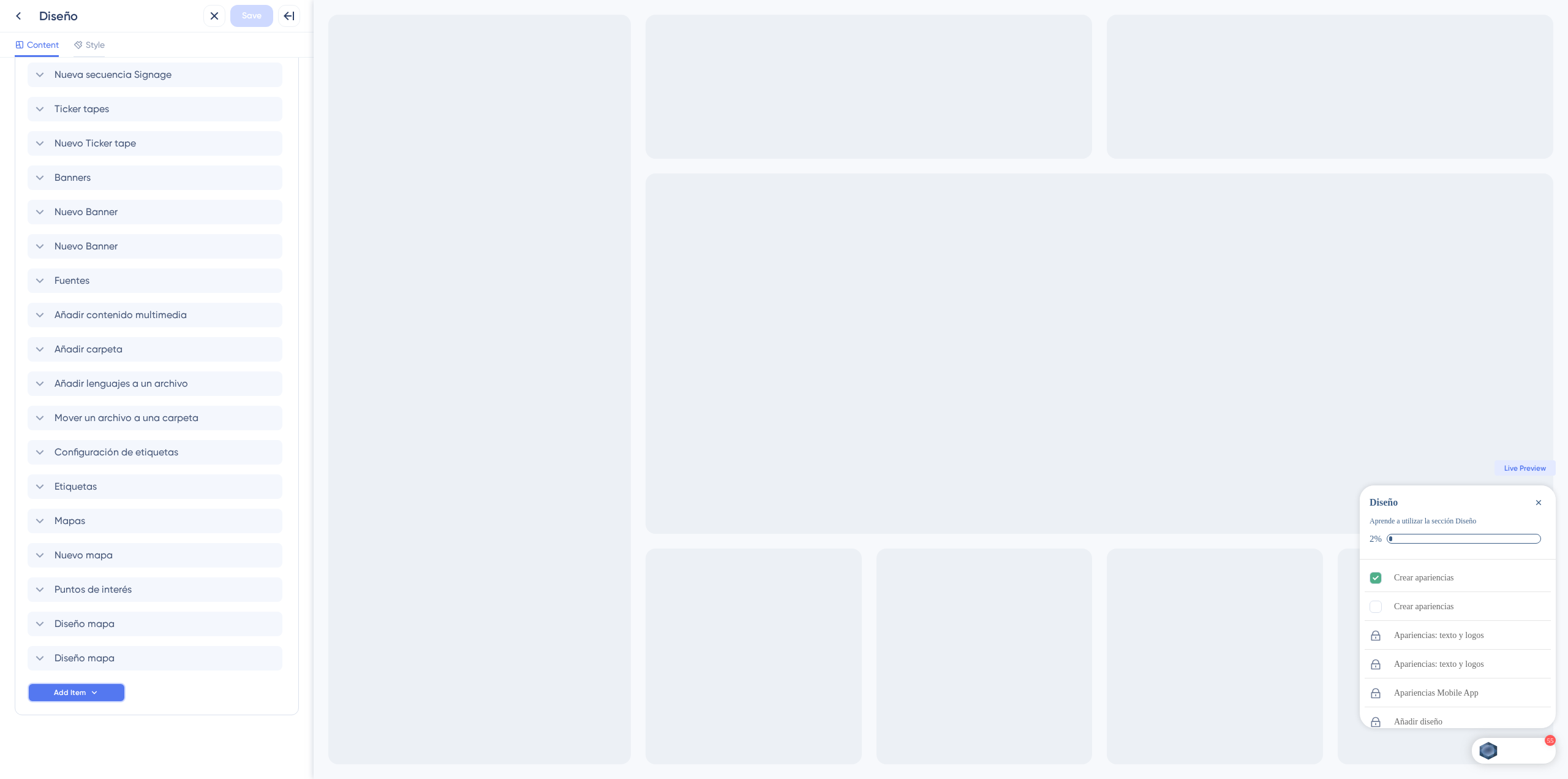
click at [88, 688] on button "Add Item" at bounding box center [77, 692] width 98 height 20
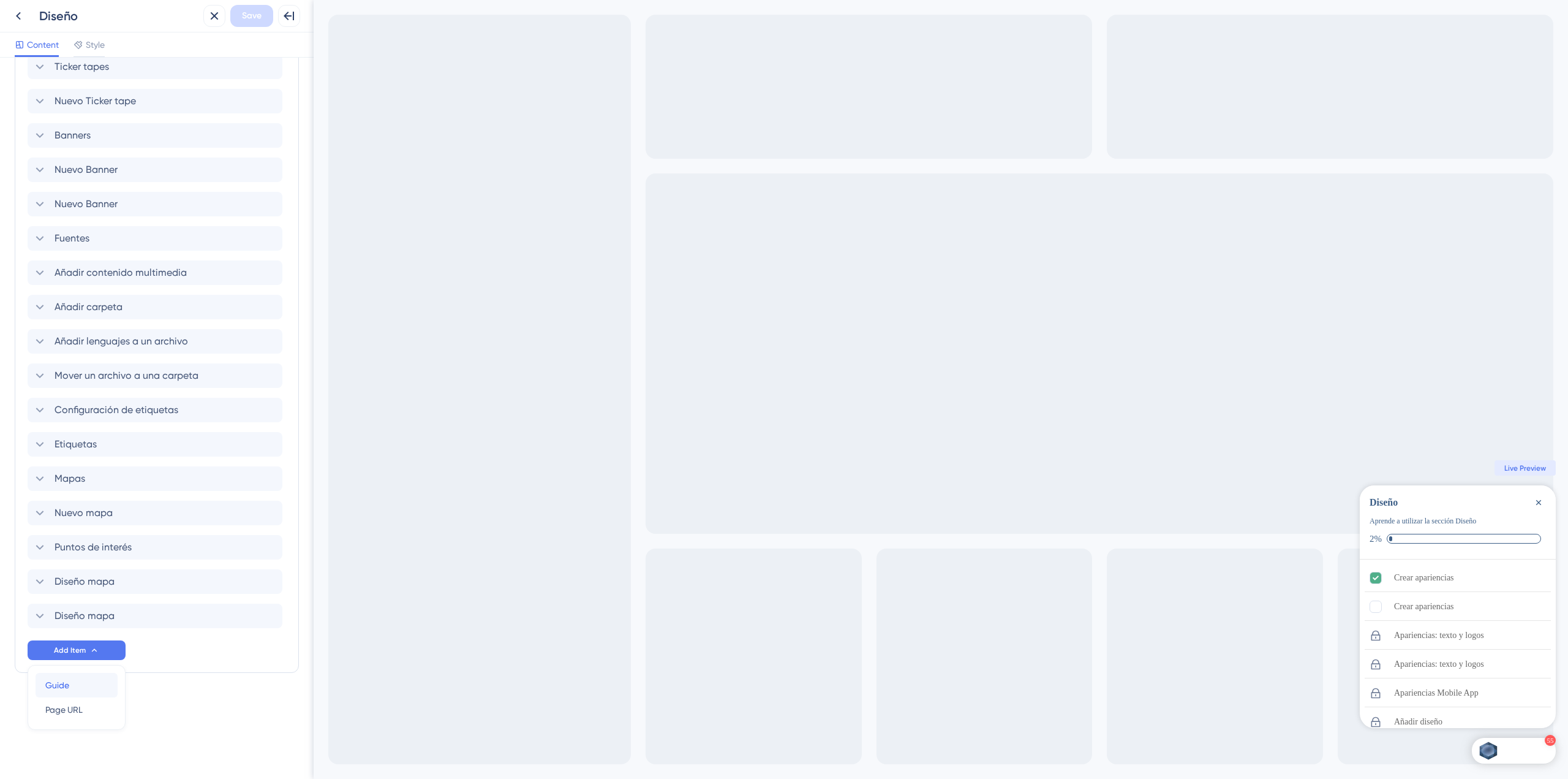
click at [81, 687] on div "Guide Guide" at bounding box center [76, 684] width 62 height 24
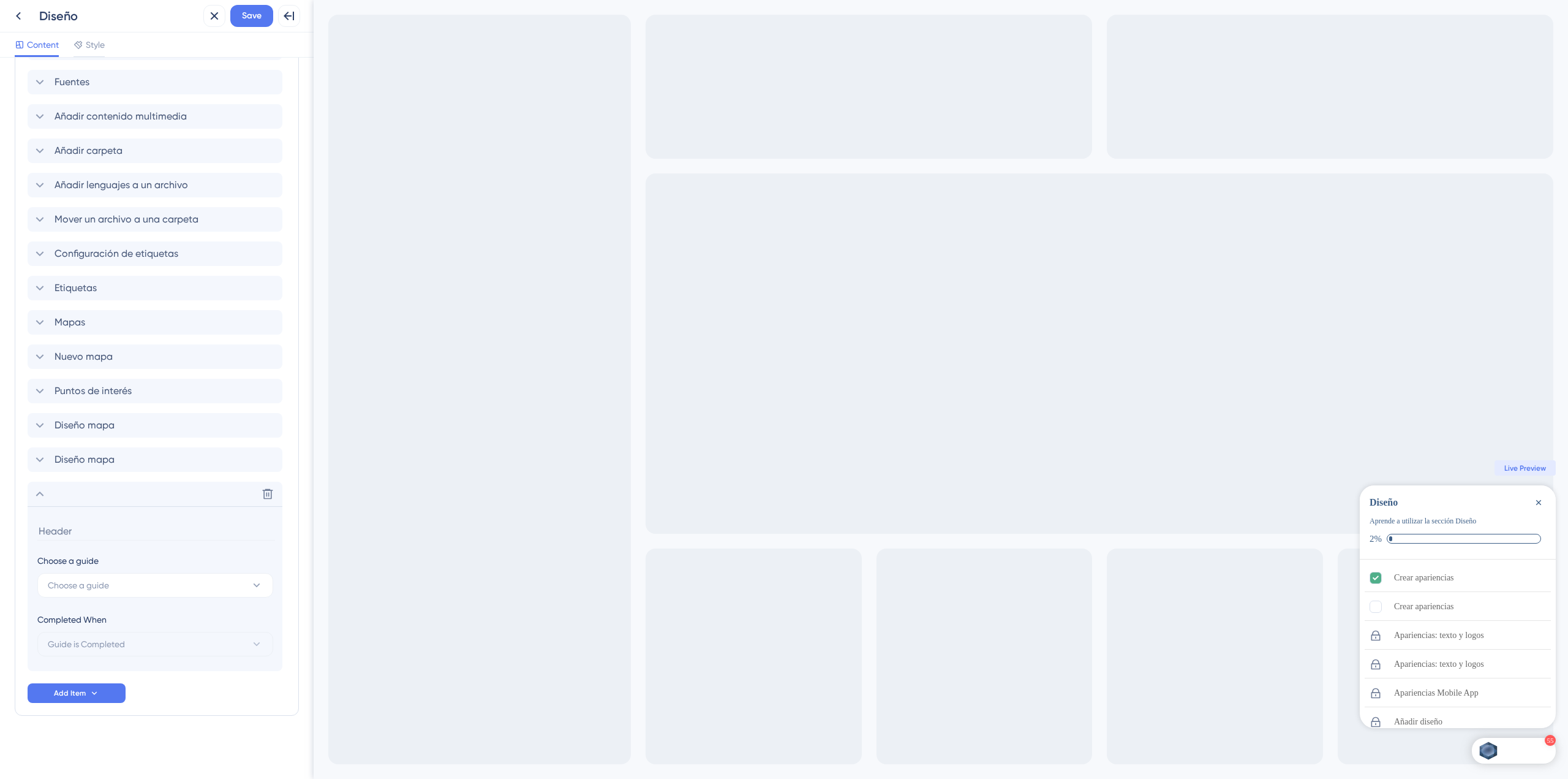
scroll to position [1947, 0]
click at [73, 588] on span "Choose a guide" at bounding box center [78, 584] width 62 height 15
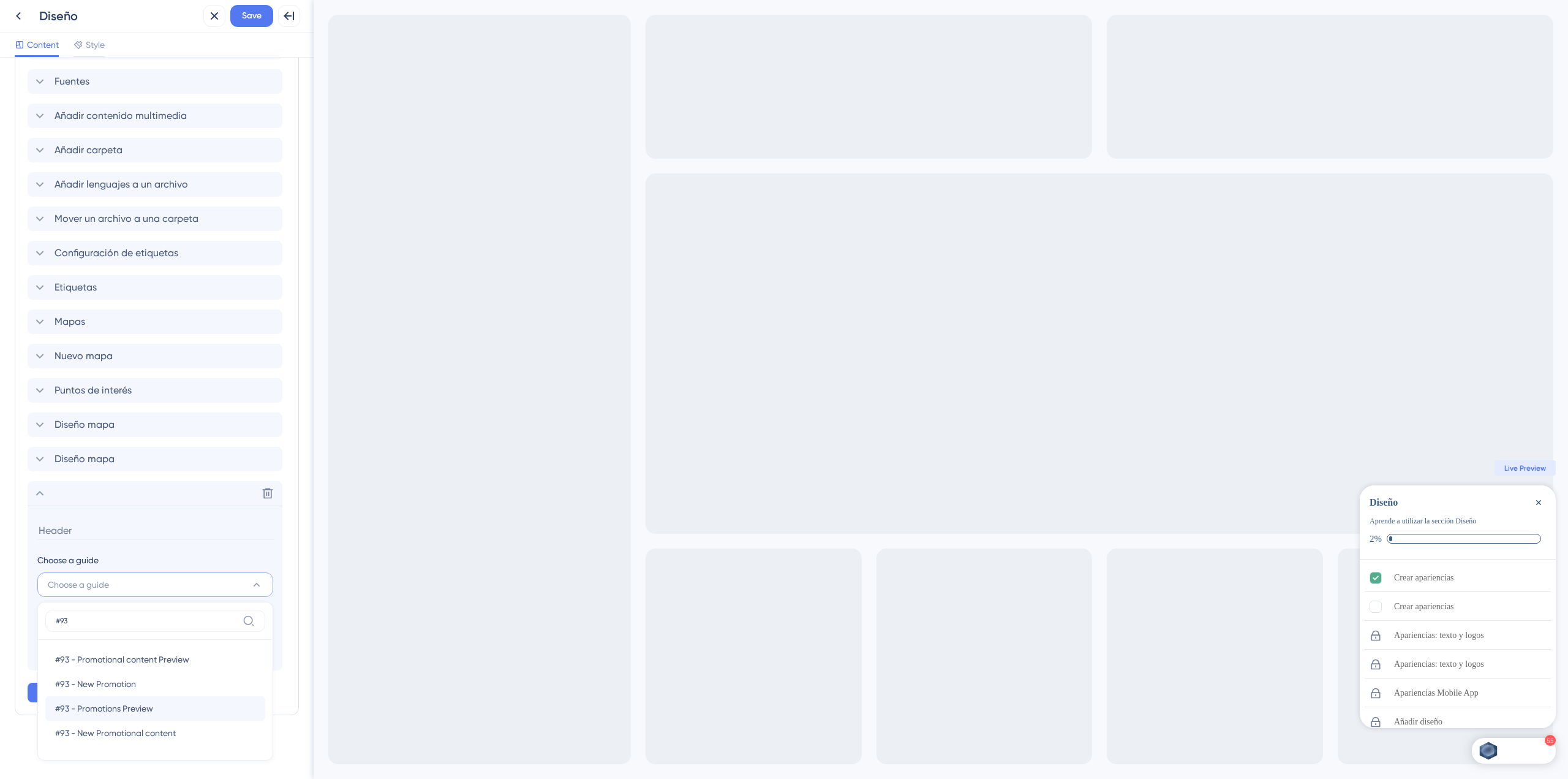
type input "#93"
click at [179, 712] on div "#93 - Promotions Preview #93 - Promotions Preview" at bounding box center [156, 708] width 201 height 24
type input "#93 - Promotions Preview"
click at [96, 691] on icon at bounding box center [94, 692] width 5 height 3
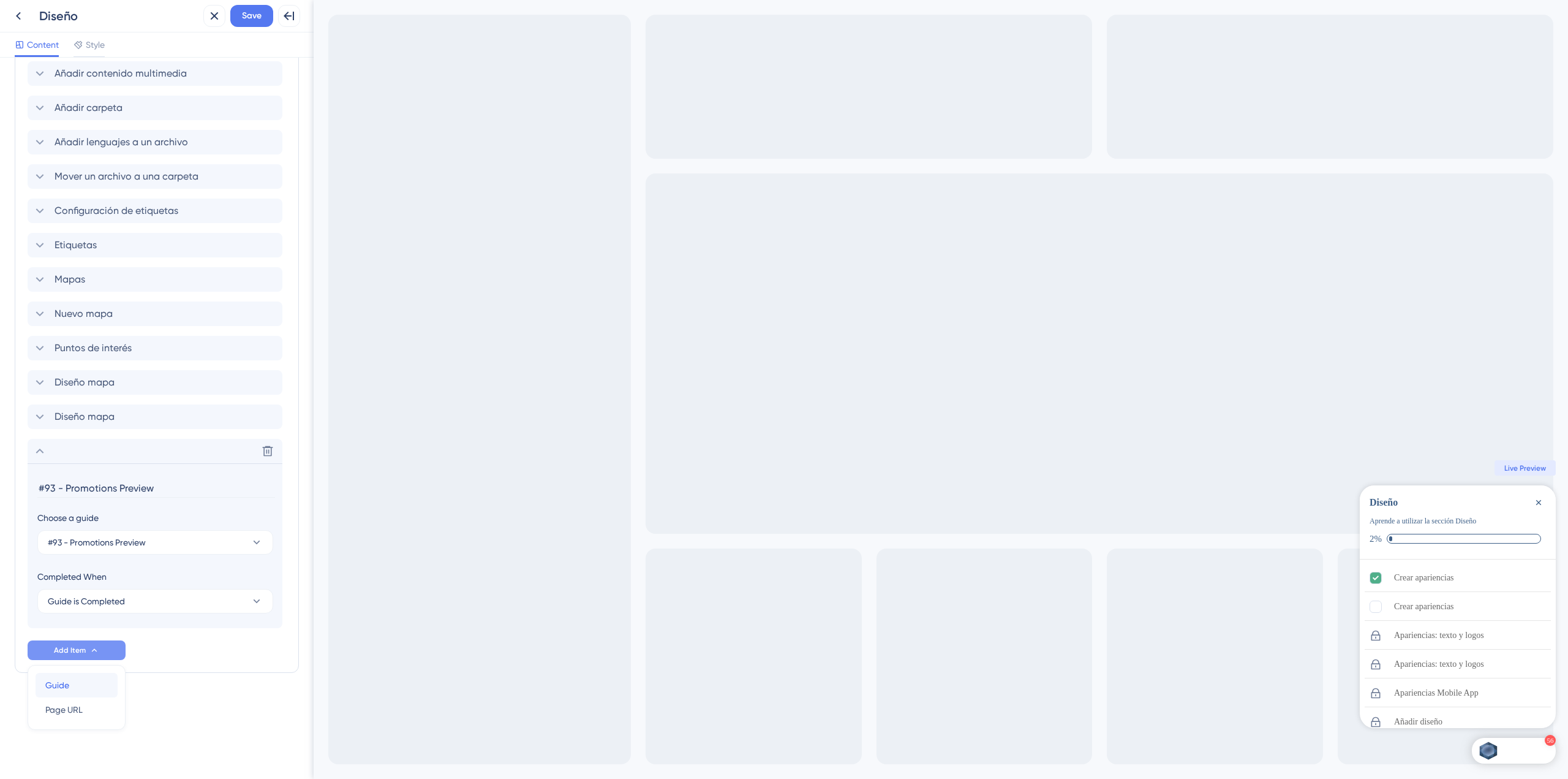
click at [82, 687] on div "Guide Guide" at bounding box center [76, 684] width 62 height 24
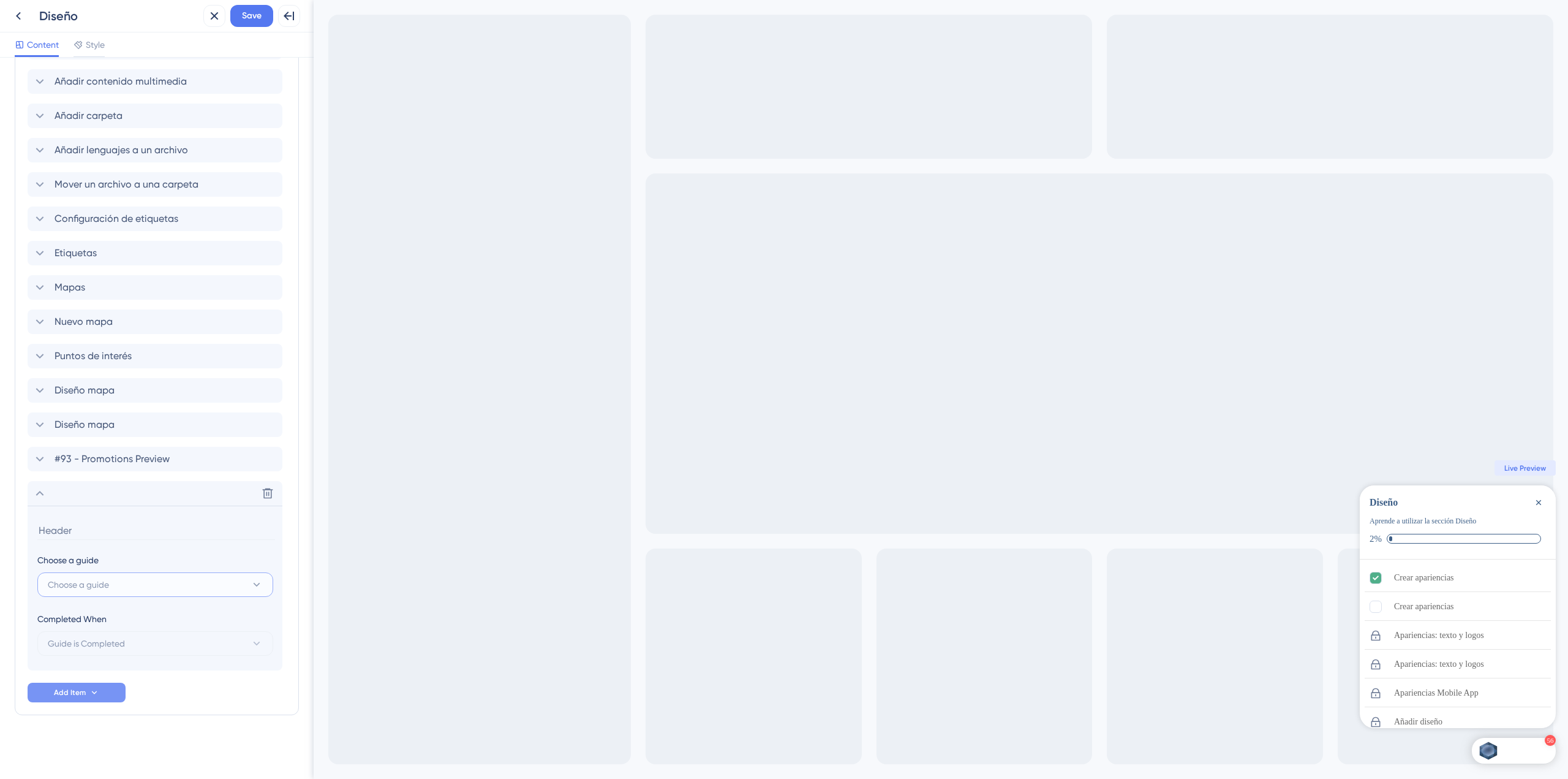
click at [113, 591] on button "Choose a guide" at bounding box center [155, 584] width 236 height 24
type input "#93"
click at [178, 659] on span "#93 - Promotional content Preview" at bounding box center [122, 659] width 134 height 15
type input "#93 - Promotional content Preview"
click at [90, 697] on button "Add Item" at bounding box center [77, 692] width 98 height 20
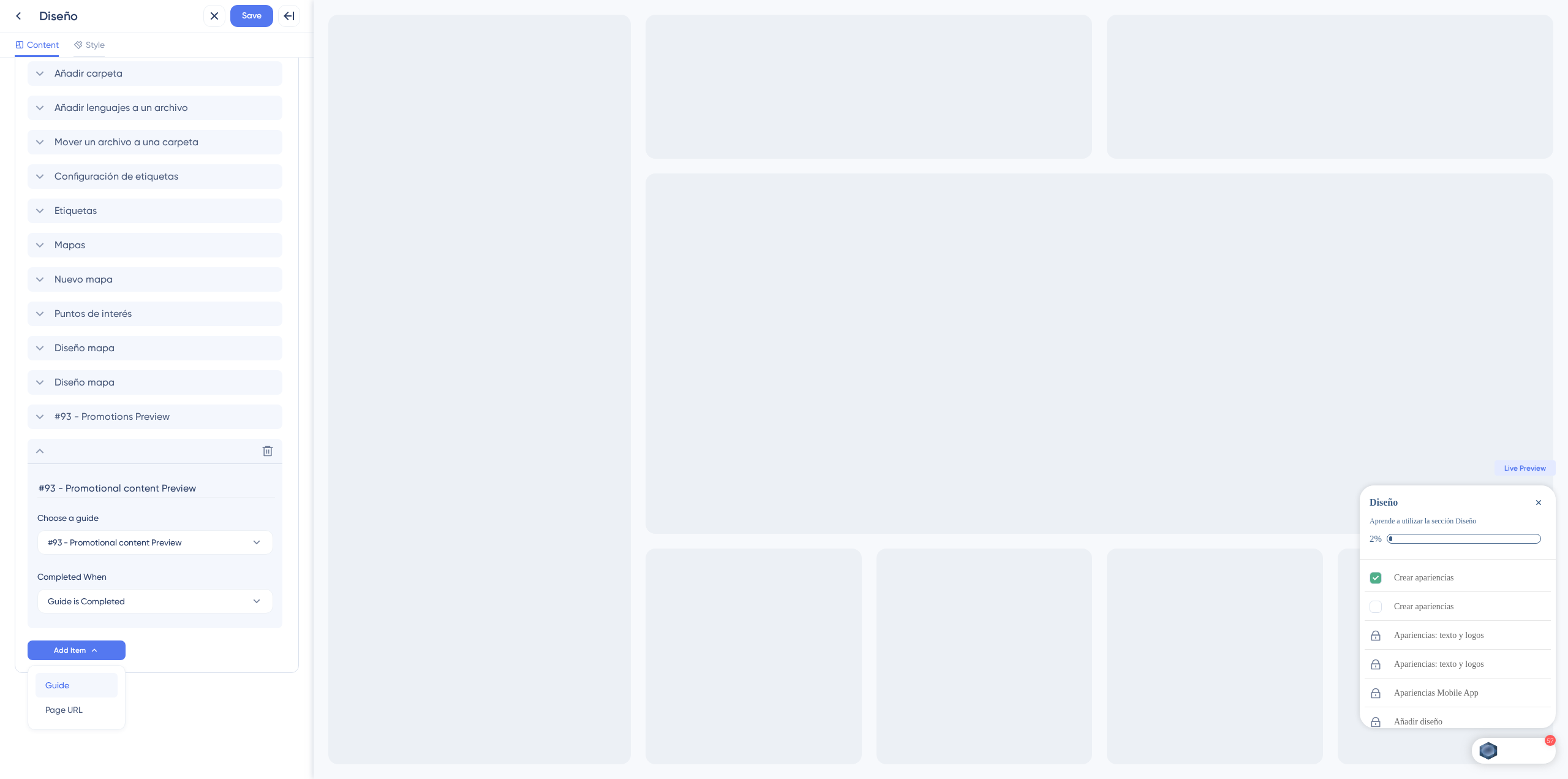
click at [74, 684] on div "Guide Guide" at bounding box center [76, 684] width 62 height 24
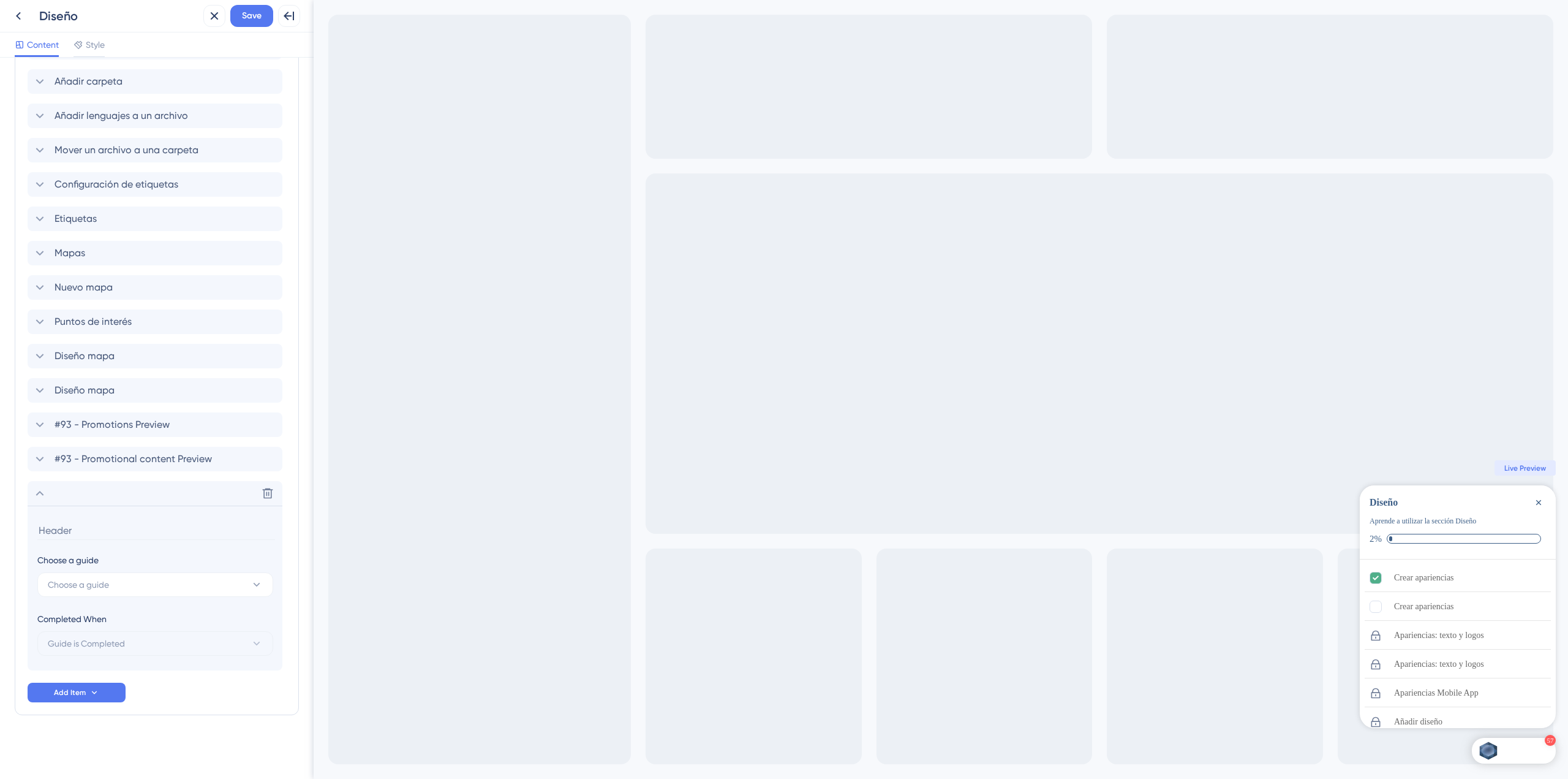
scroll to position [2015, 0]
click at [126, 591] on button "Choose a guide" at bounding box center [155, 584] width 236 height 24
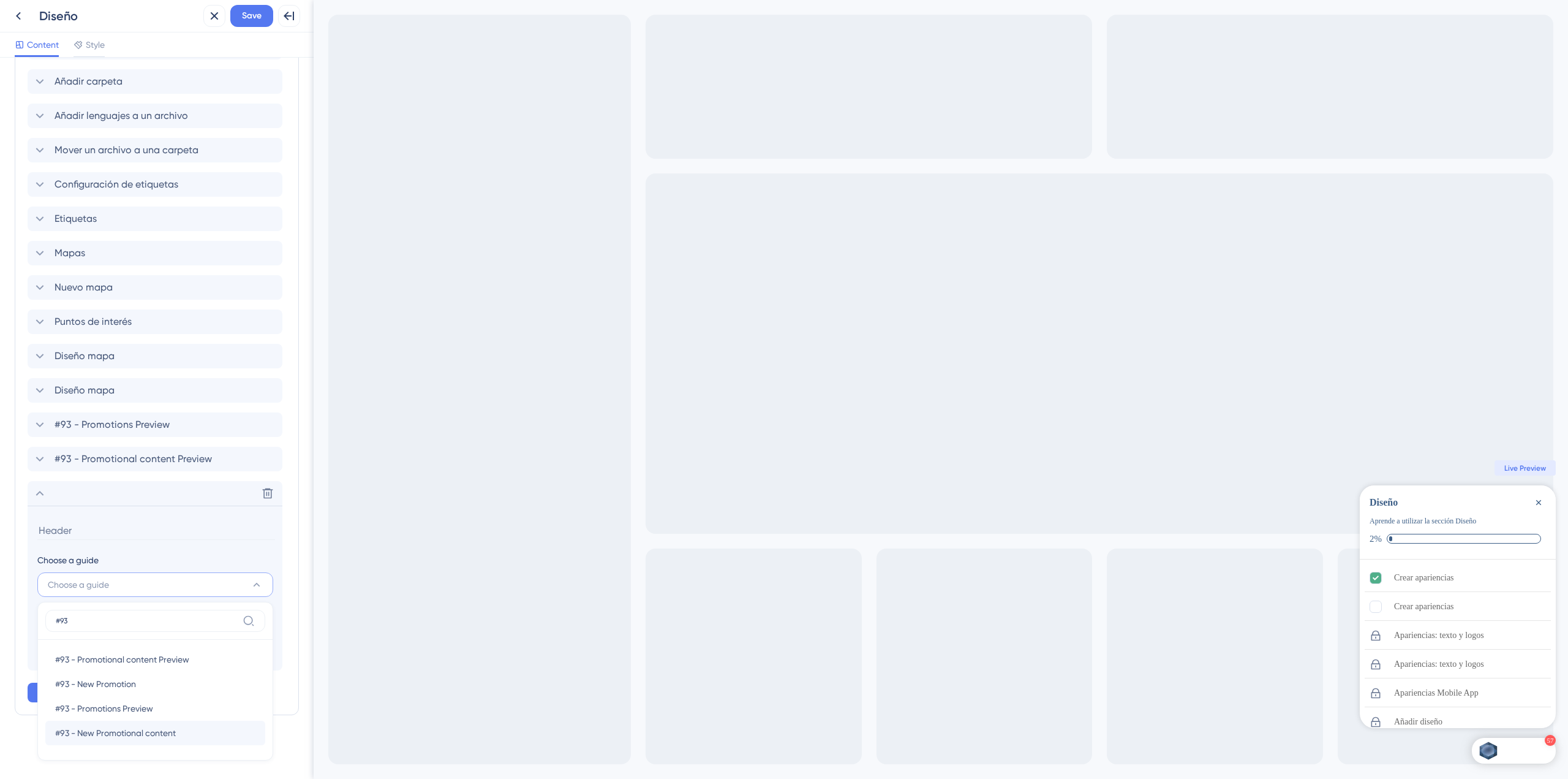
type input "#93"
click at [209, 730] on div "#93 - New Promotional content #93 - New Promotional content" at bounding box center [156, 732] width 201 height 24
type input "#93 - New Promotional content"
click at [94, 688] on icon at bounding box center [94, 692] width 9 height 9
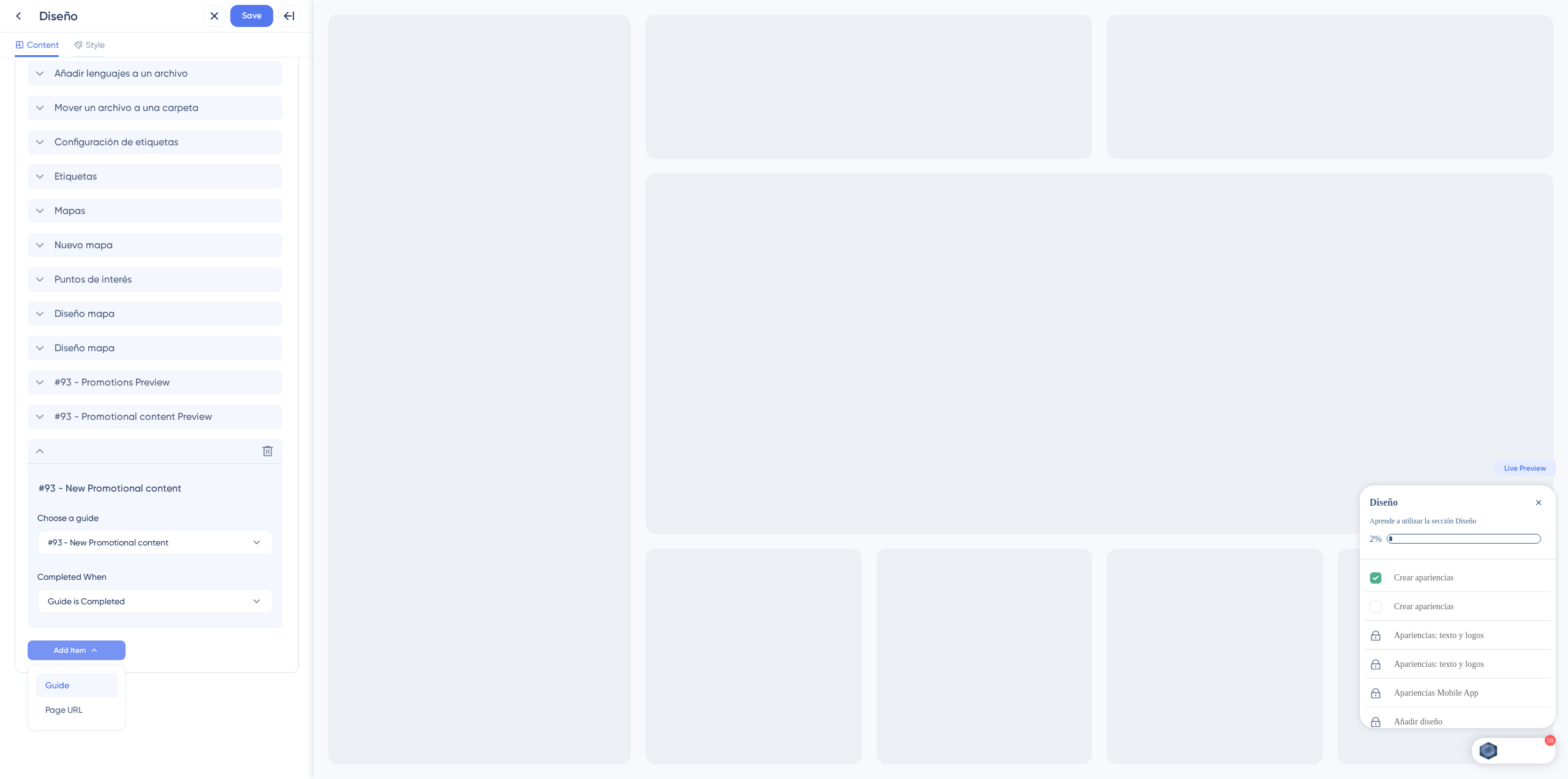
click at [77, 675] on div "Guide Guide" at bounding box center [76, 684] width 62 height 24
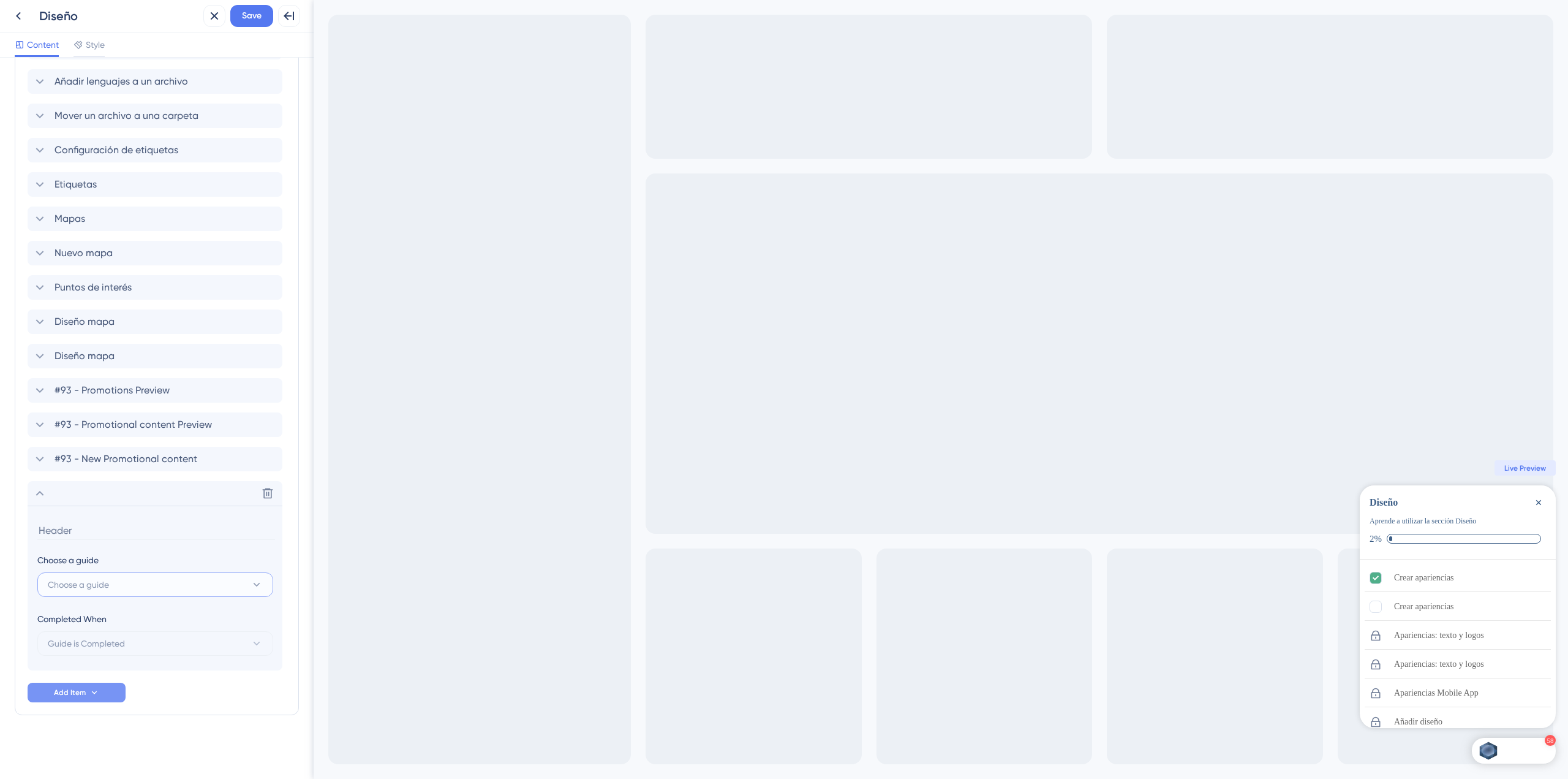
click at [149, 582] on button "Choose a guide" at bounding box center [155, 584] width 236 height 24
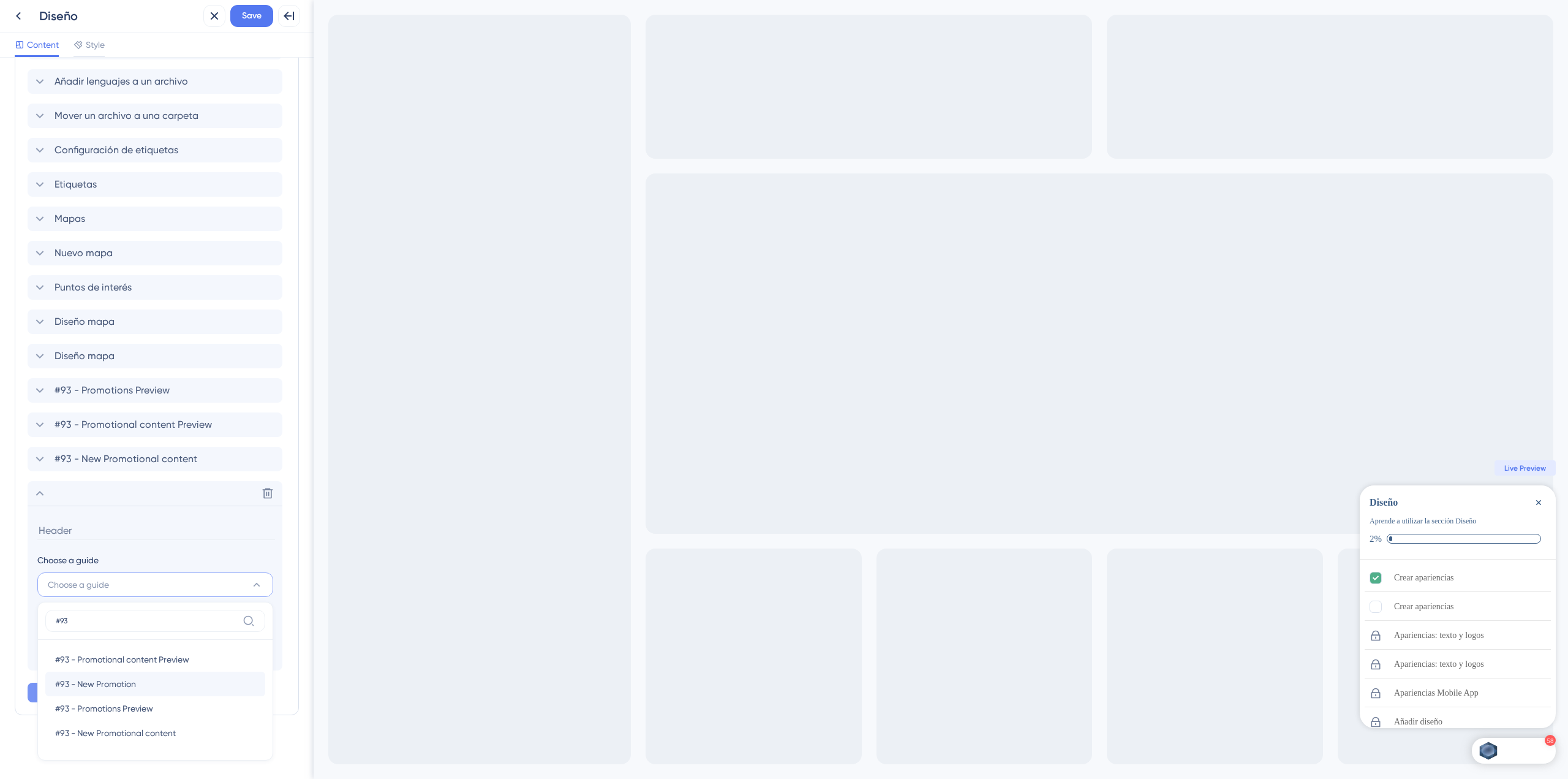
type input "#93"
click at [111, 693] on div "#93 - New Promotion #93 - New Promotion" at bounding box center [156, 683] width 201 height 24
type input "#93 - New Promotion"
click at [43, 487] on icon at bounding box center [39, 493] width 15 height 15
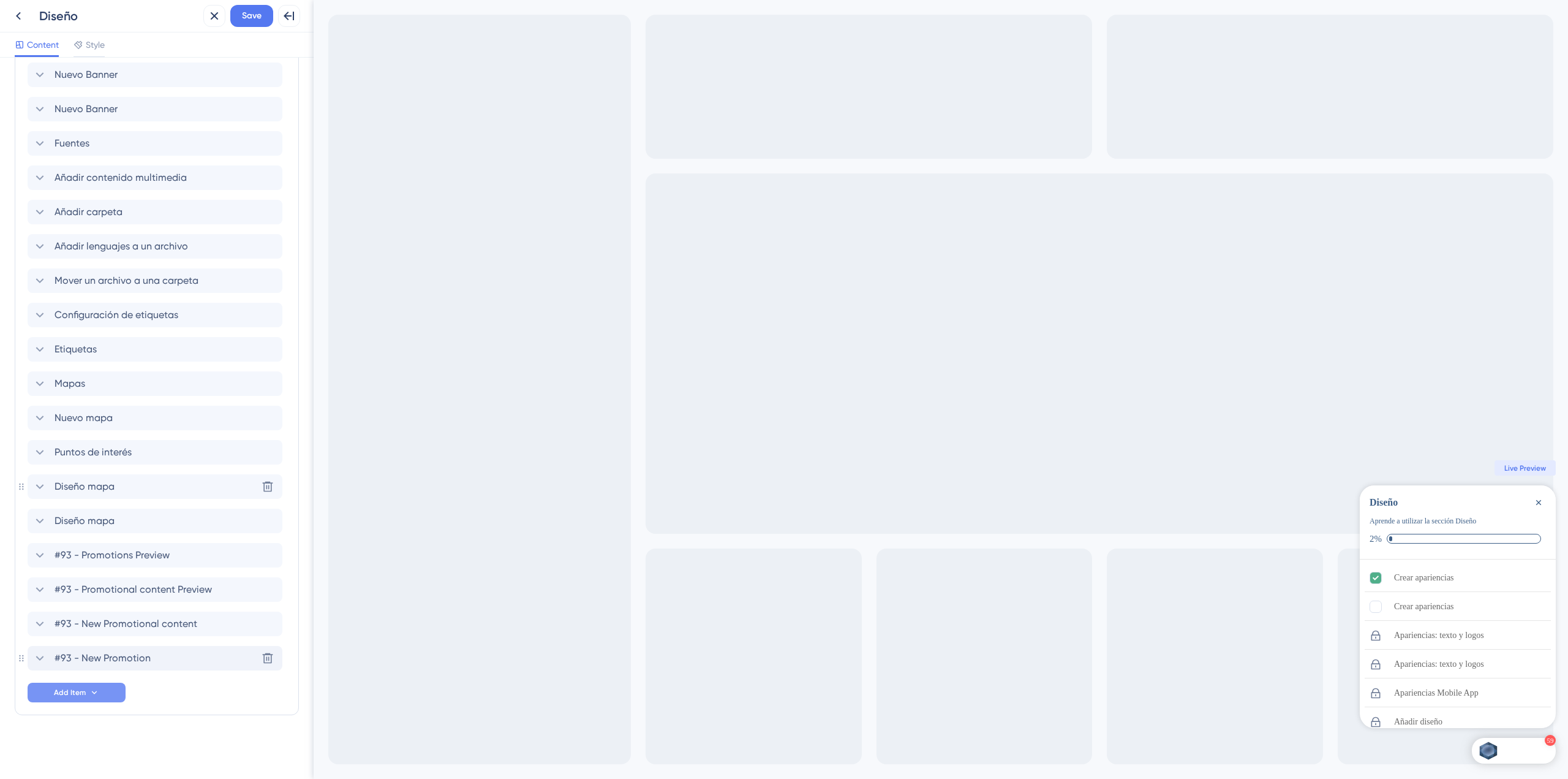
scroll to position [1885, 0]
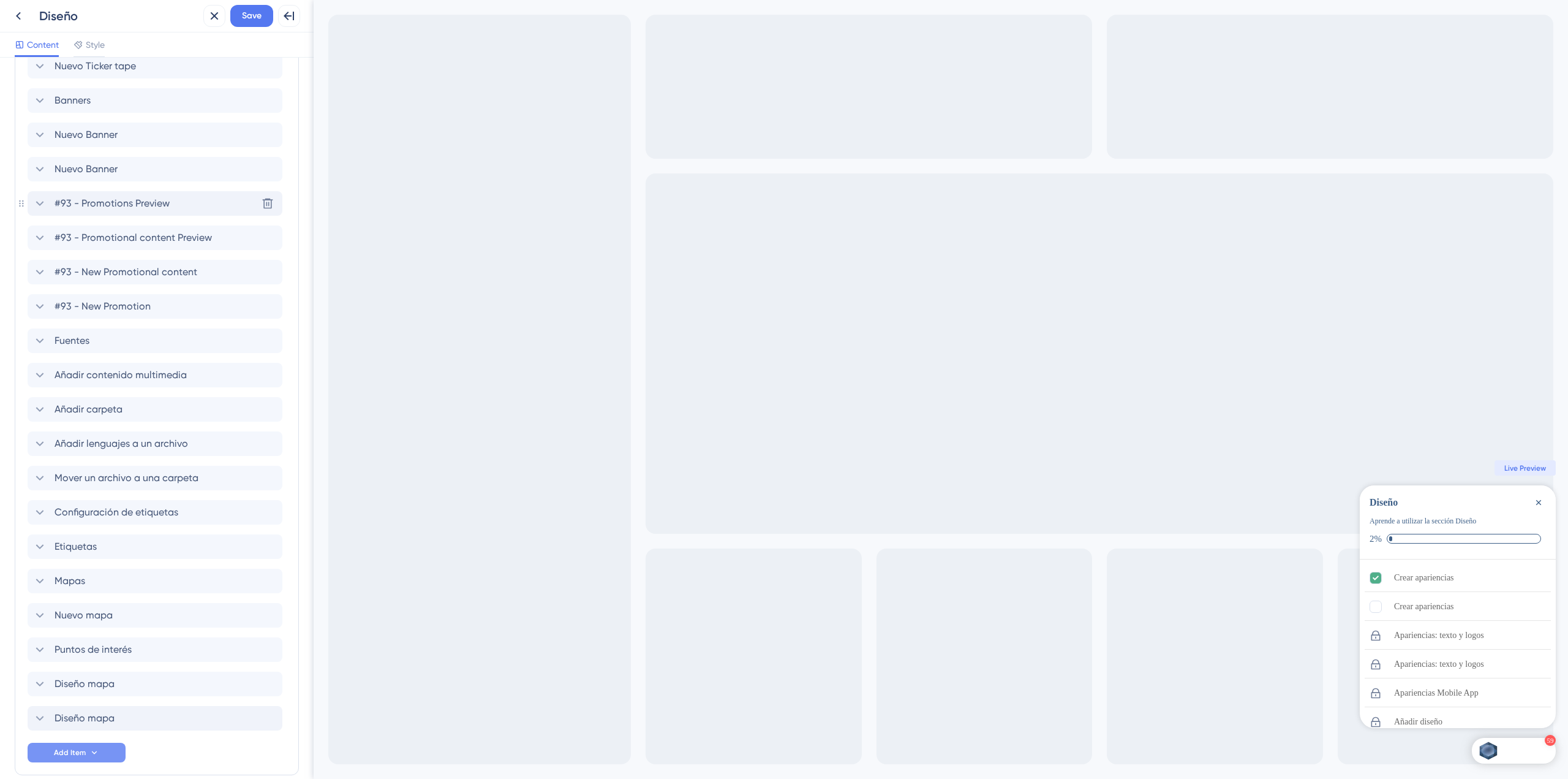
click at [149, 204] on span "#93 - Promotions Preview" at bounding box center [112, 203] width 115 height 15
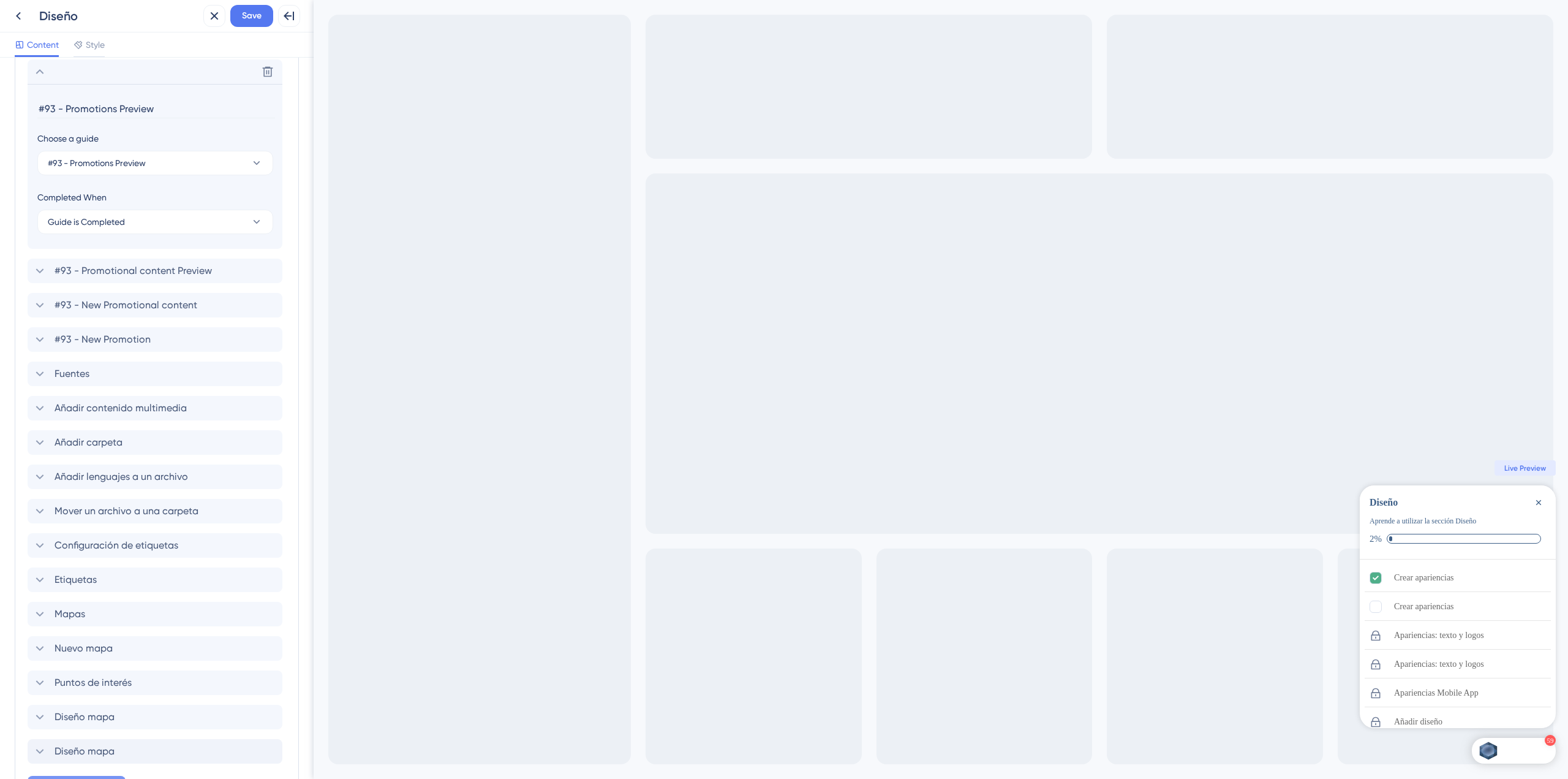
scroll to position [1959, 0]
click at [63, 109] on input "#93 - Promotions Preview" at bounding box center [156, 107] width 238 height 19
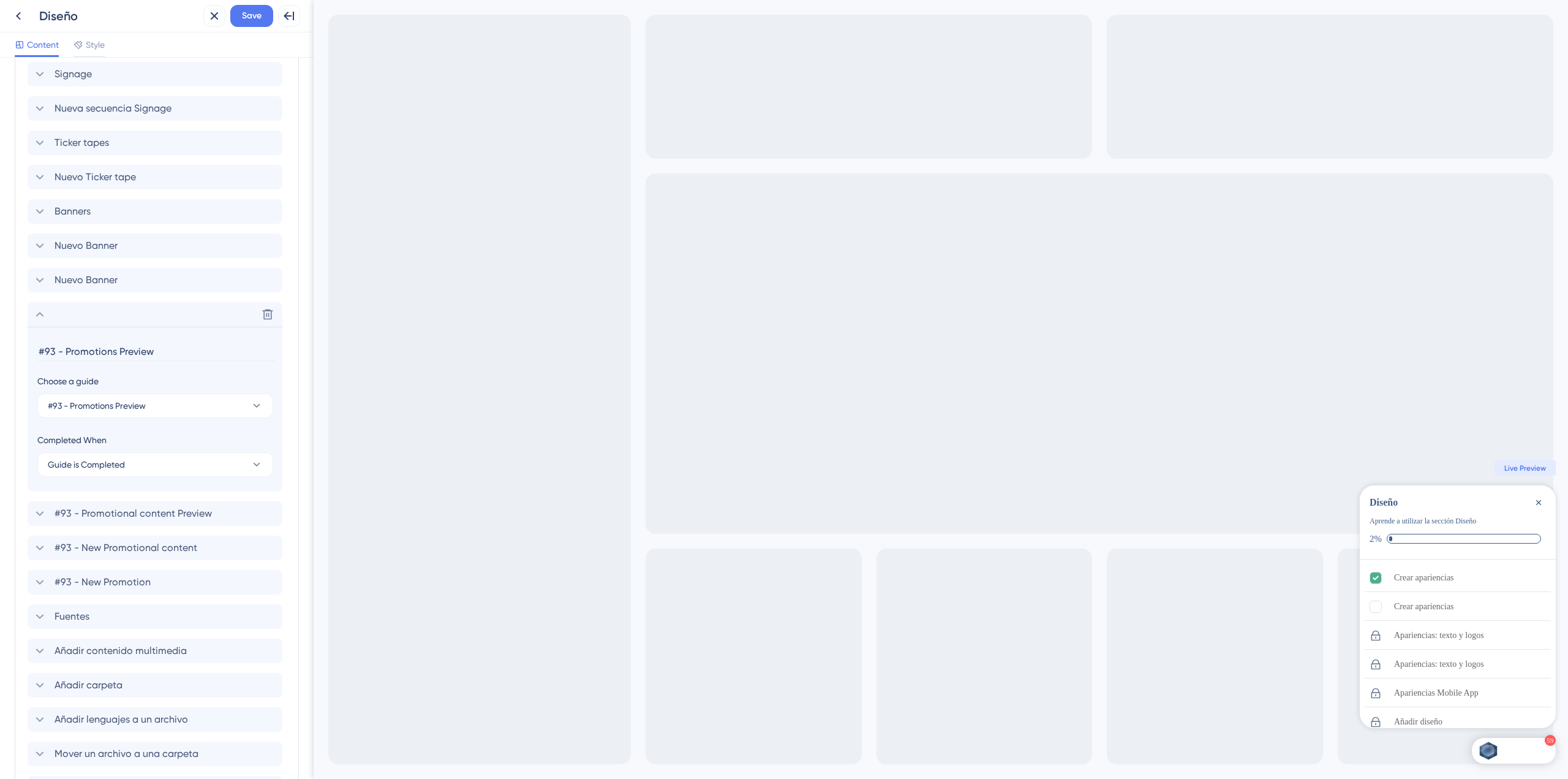
scroll to position [1714, 0]
click at [70, 348] on input "#93 - Promotions Preview" at bounding box center [156, 352] width 238 height 19
drag, startPoint x: 209, startPoint y: 358, endPoint x: -1, endPoint y: 345, distance: 210.4
click at [0, 345] on html "Back Diseño Close Save Full Screen Preview Content Style Checklist Header Title…" at bounding box center [784, 390] width 1568 height 779
type input "Promociones"
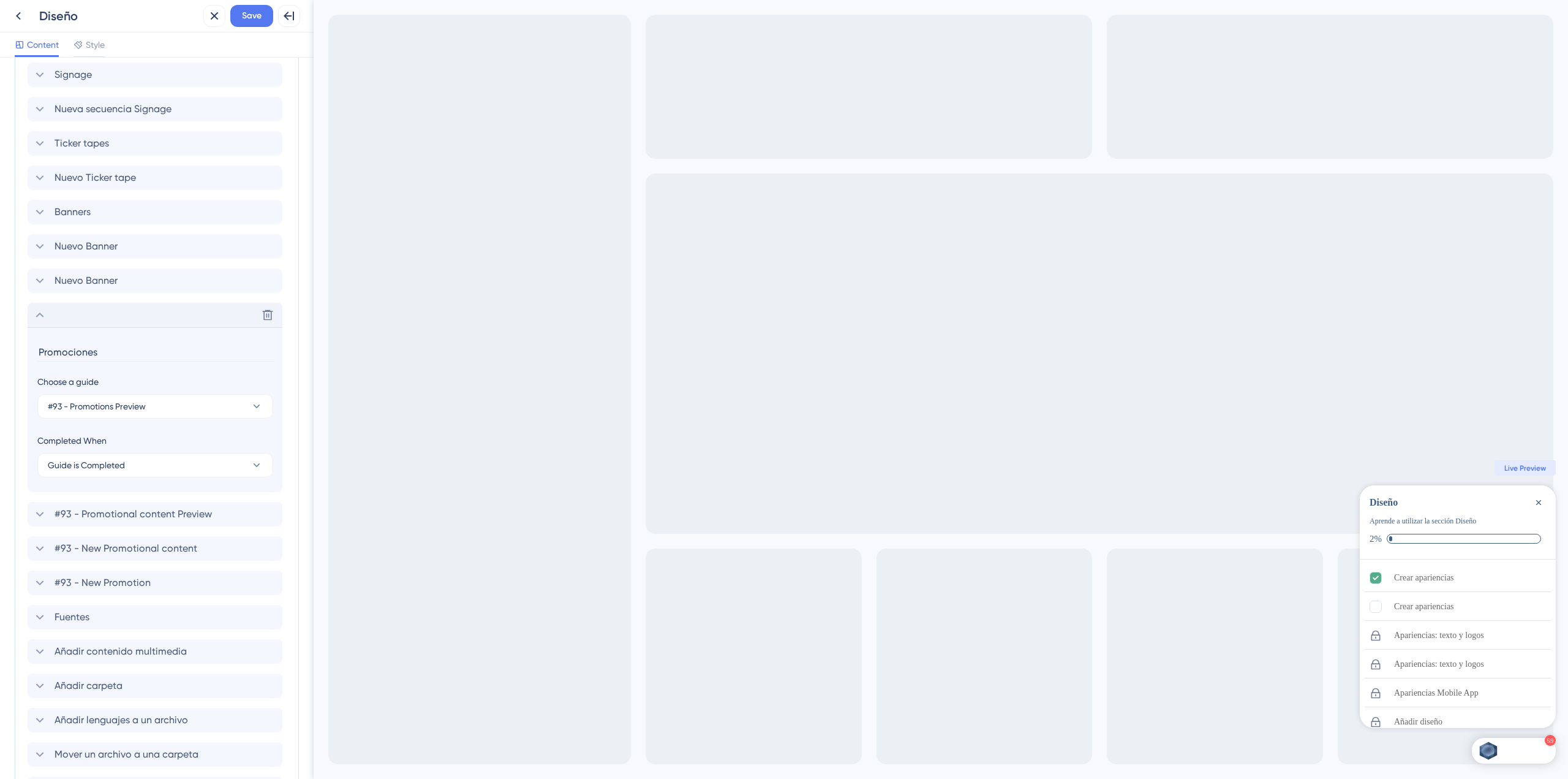
click at [120, 314] on div "Delete" at bounding box center [155, 314] width 255 height 24
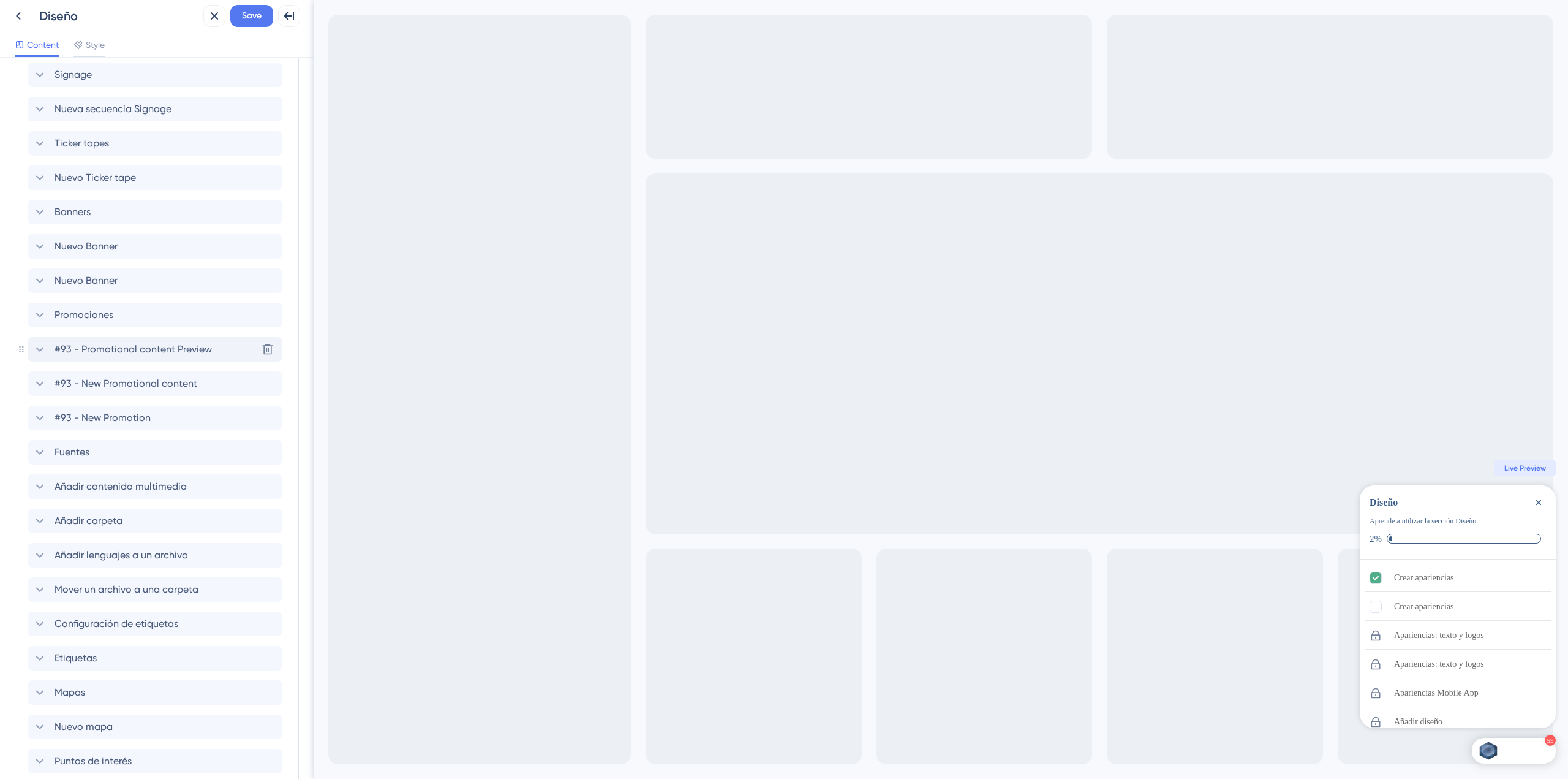
click at [127, 352] on span "#93 - Promotional content Preview" at bounding box center [133, 349] width 157 height 15
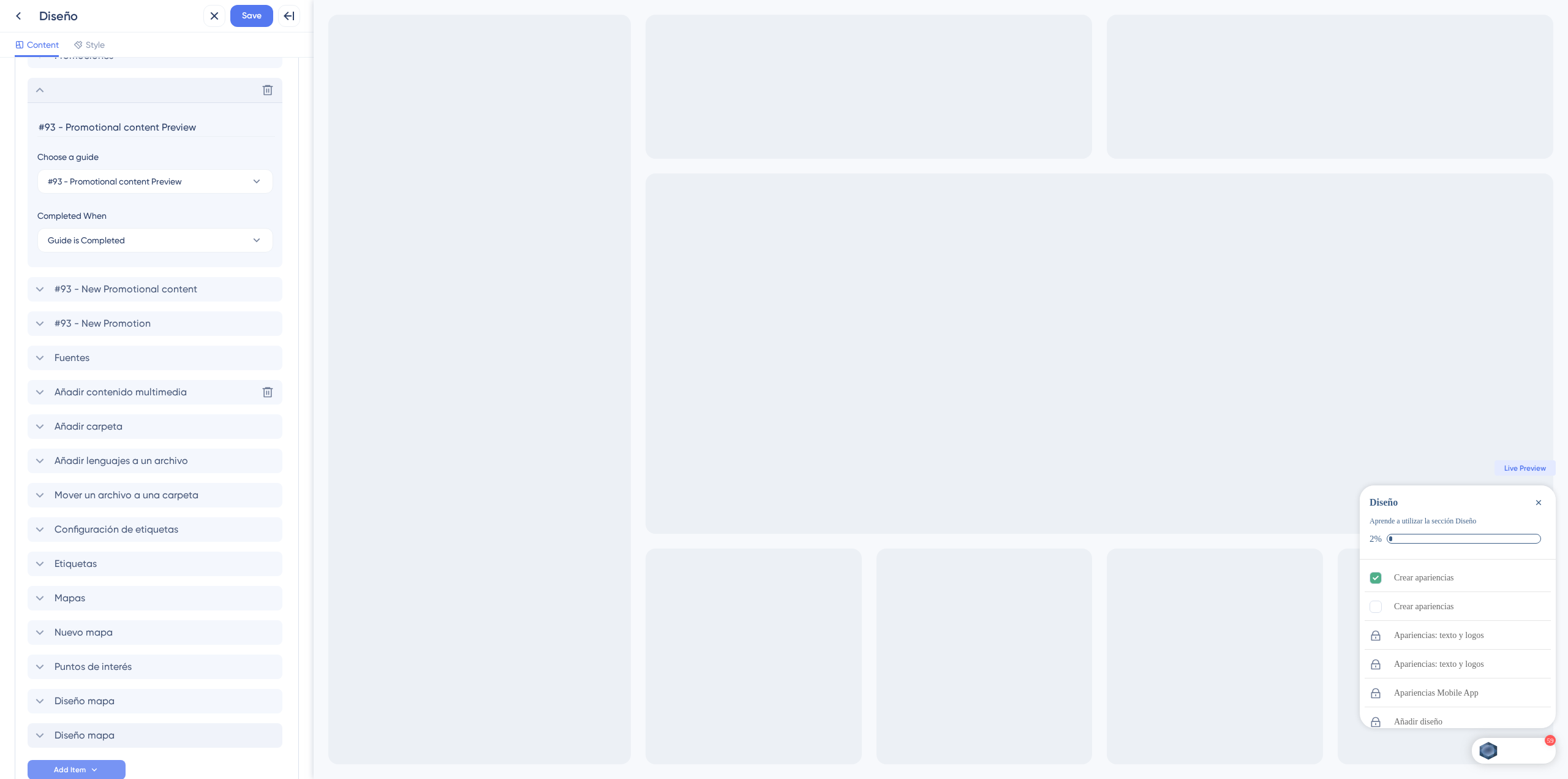
scroll to position [1993, 0]
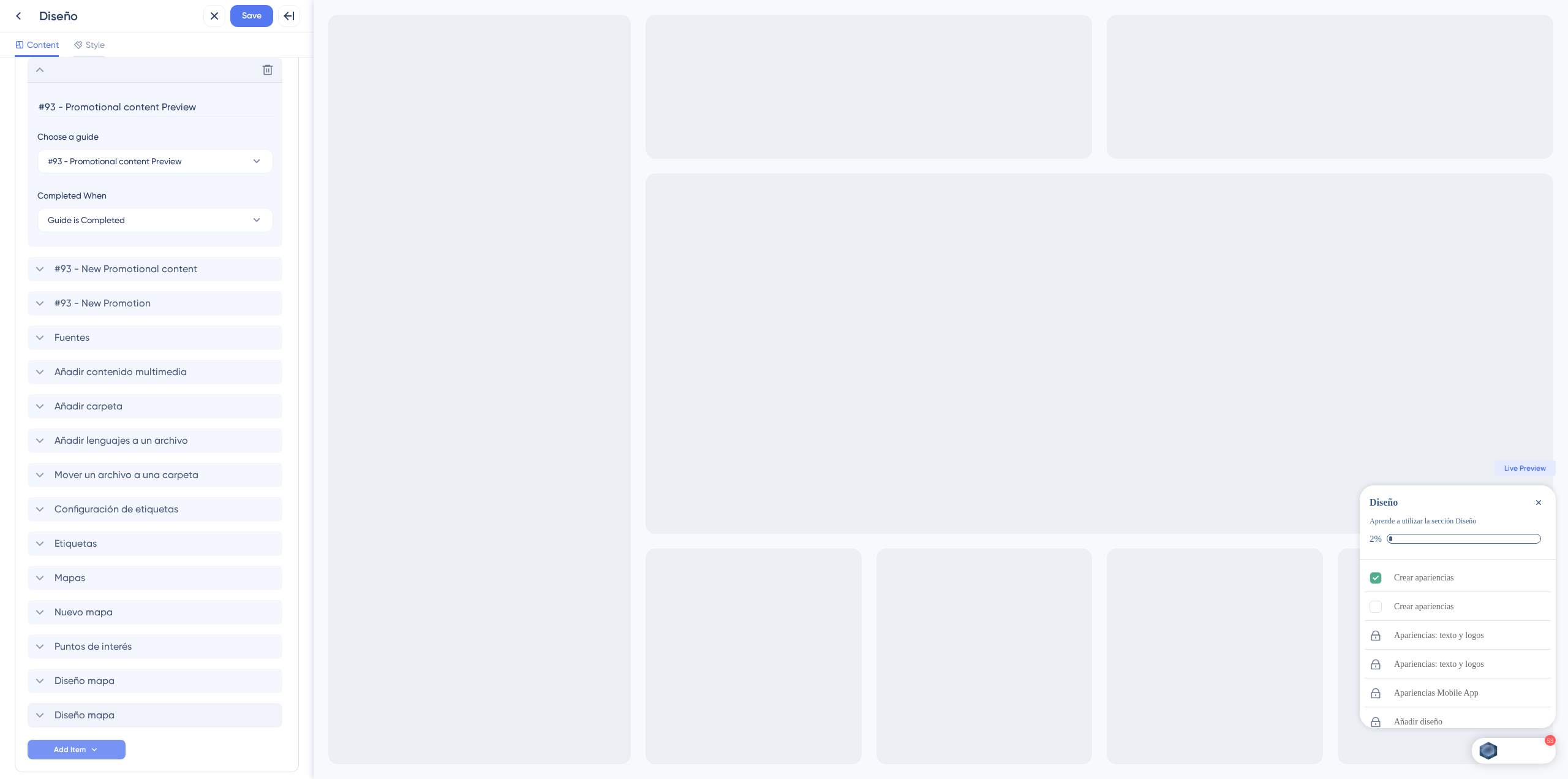
drag, startPoint x: 196, startPoint y: 105, endPoint x: 21, endPoint y: 100, distance: 175.1
type input "Contenido promocional"
click at [32, 73] on div "Delete" at bounding box center [155, 70] width 255 height 24
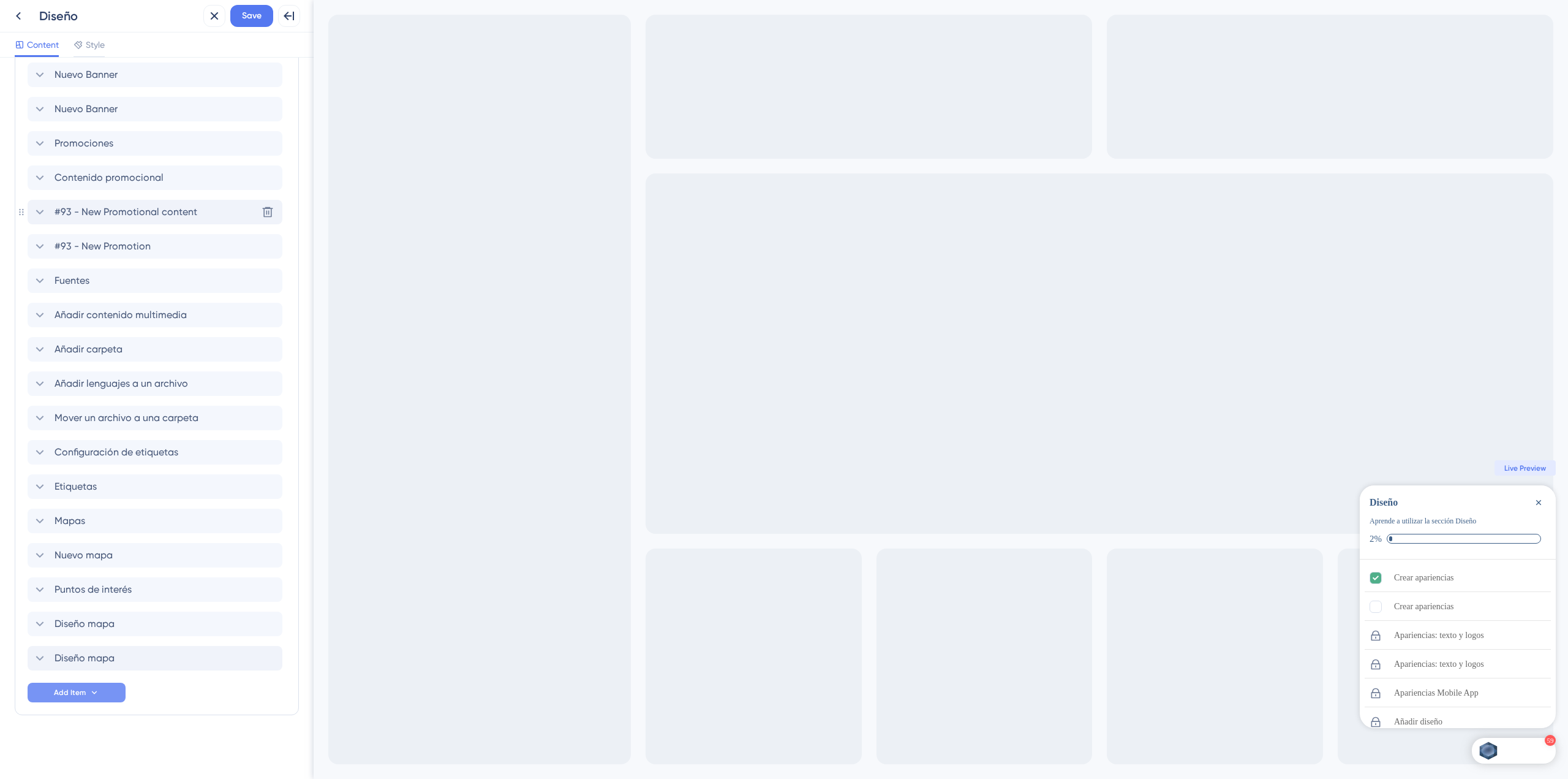
click at [141, 214] on span "#93 - New Promotional content" at bounding box center [126, 212] width 143 height 15
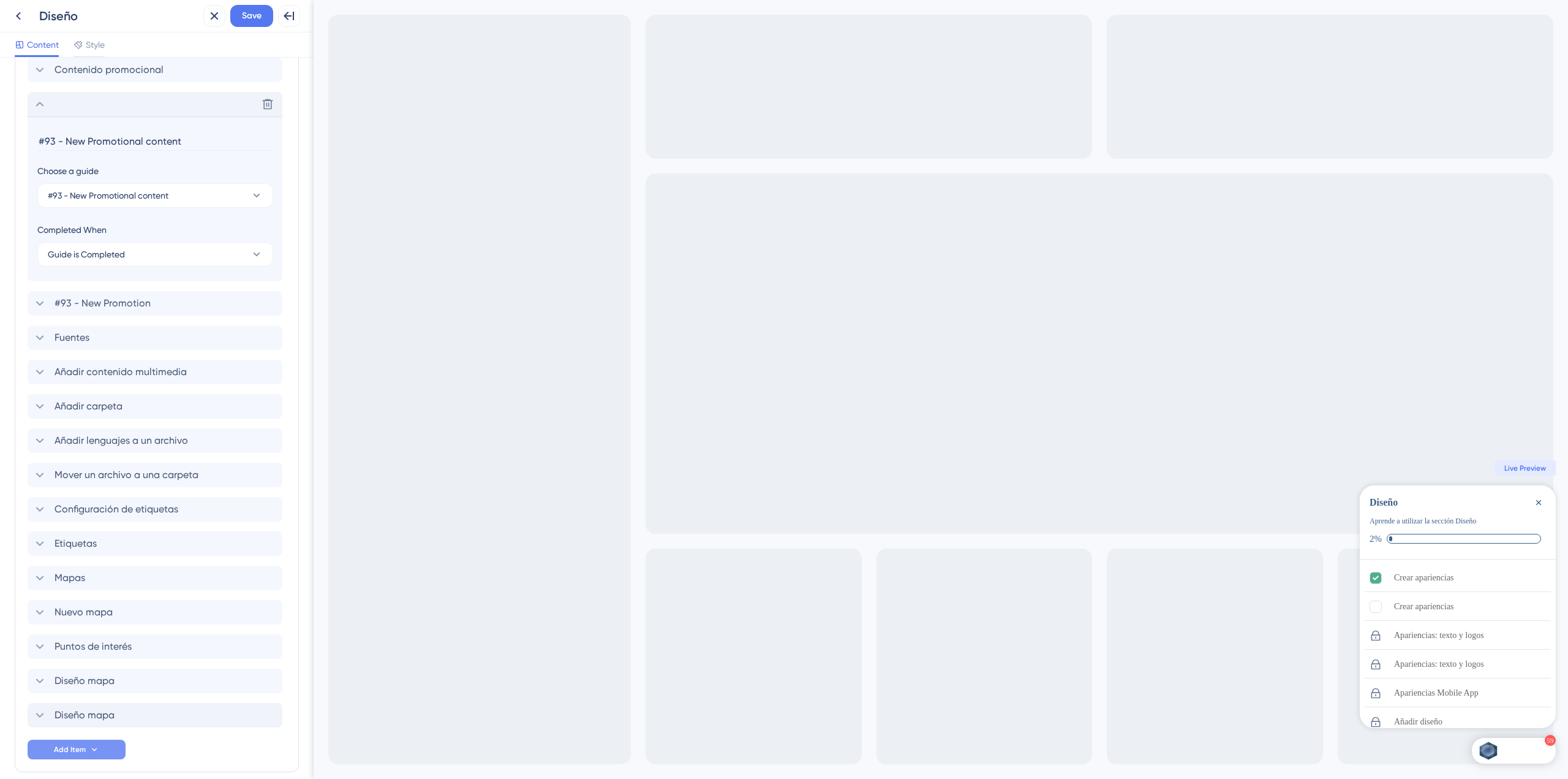
scroll to position [2027, 0]
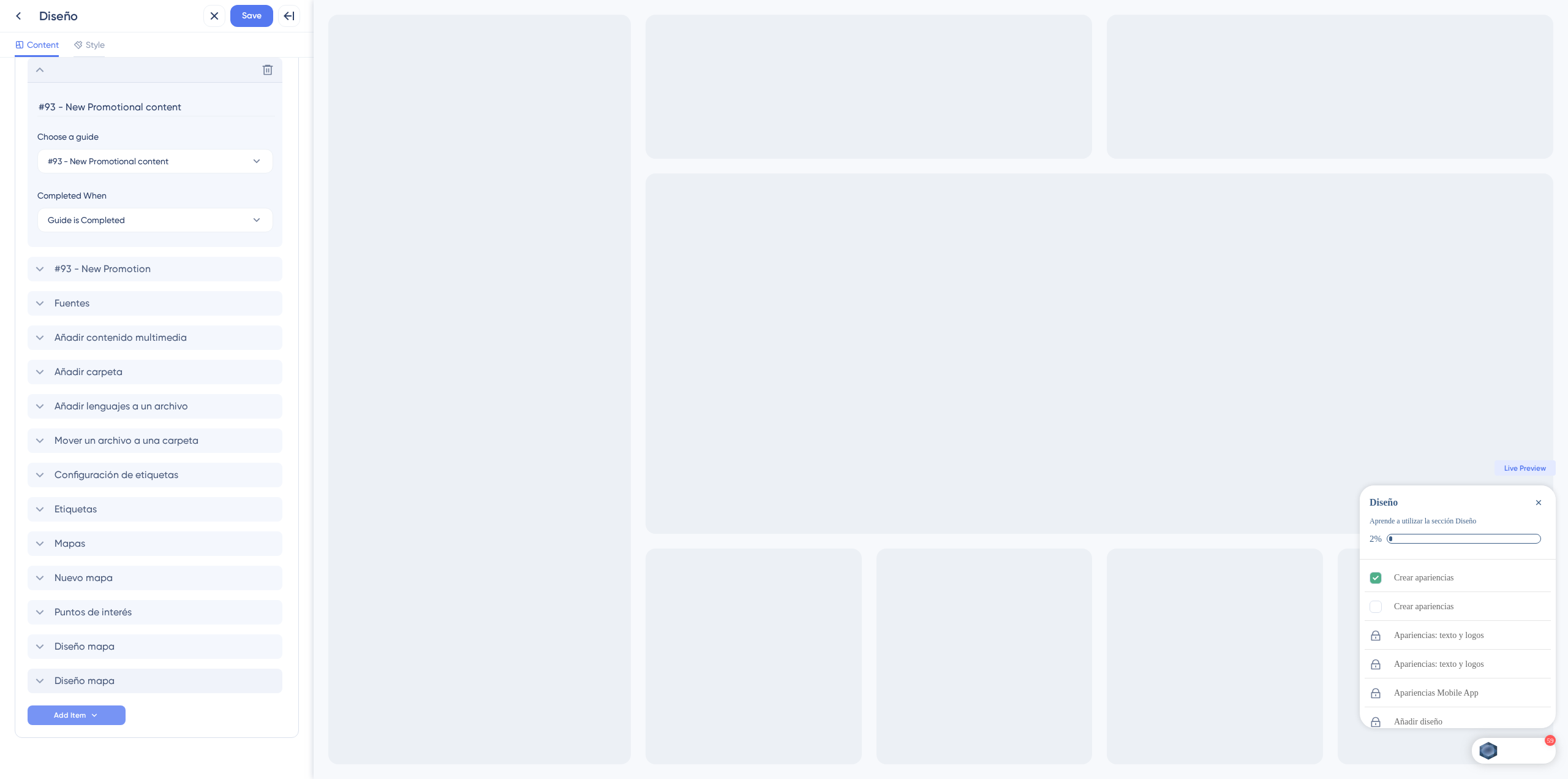
drag, startPoint x: 190, startPoint y: 101, endPoint x: 28, endPoint y: 88, distance: 162.5
click at [28, 88] on section "#93 - New Promotional content Choose a guide #93 - New Promotional content Comp…" at bounding box center [155, 164] width 255 height 165
type input "Nuevo contenido promocional"
click at [39, 78] on div "Delete" at bounding box center [155, 70] width 255 height 24
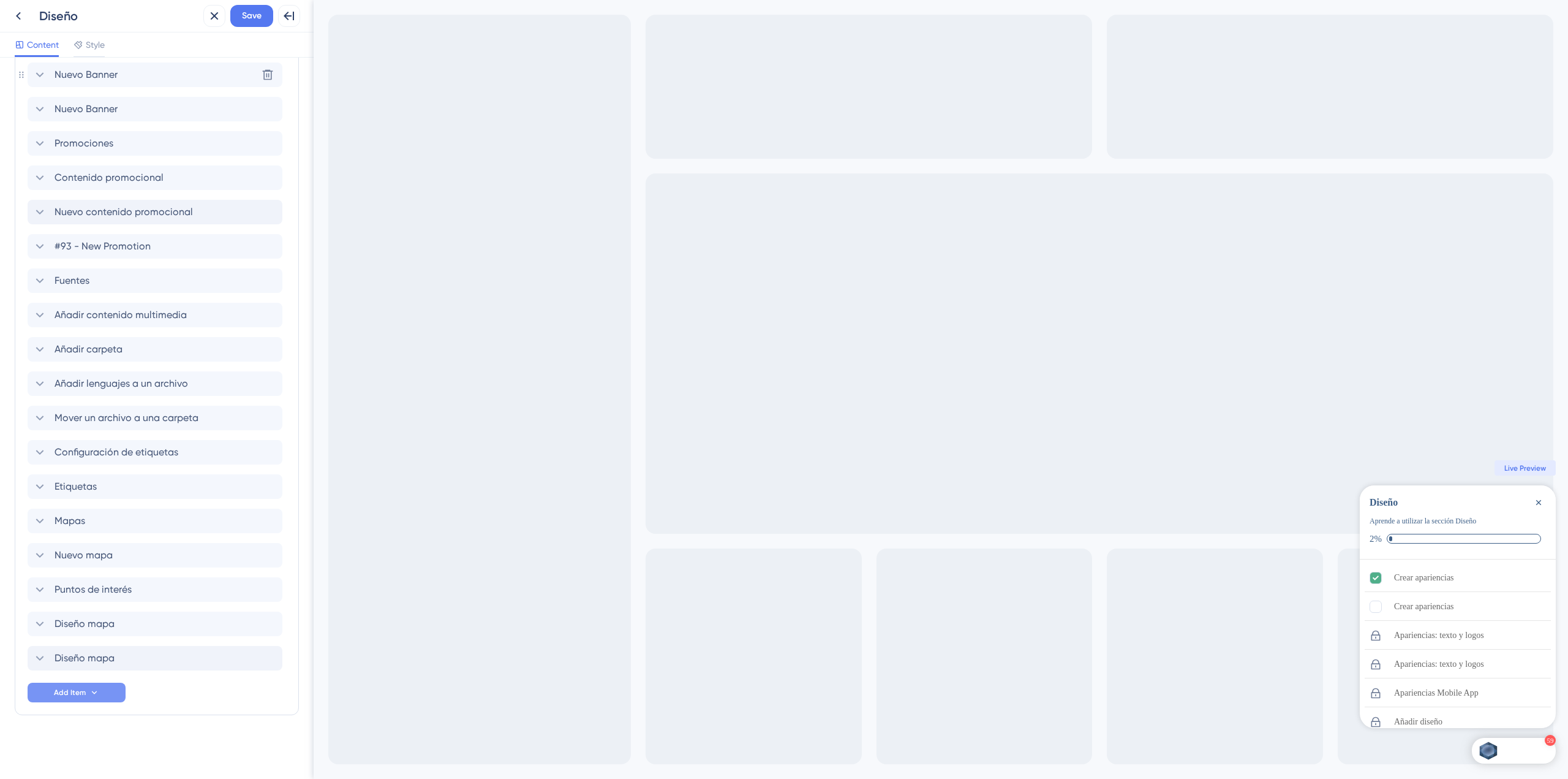
scroll to position [1885, 0]
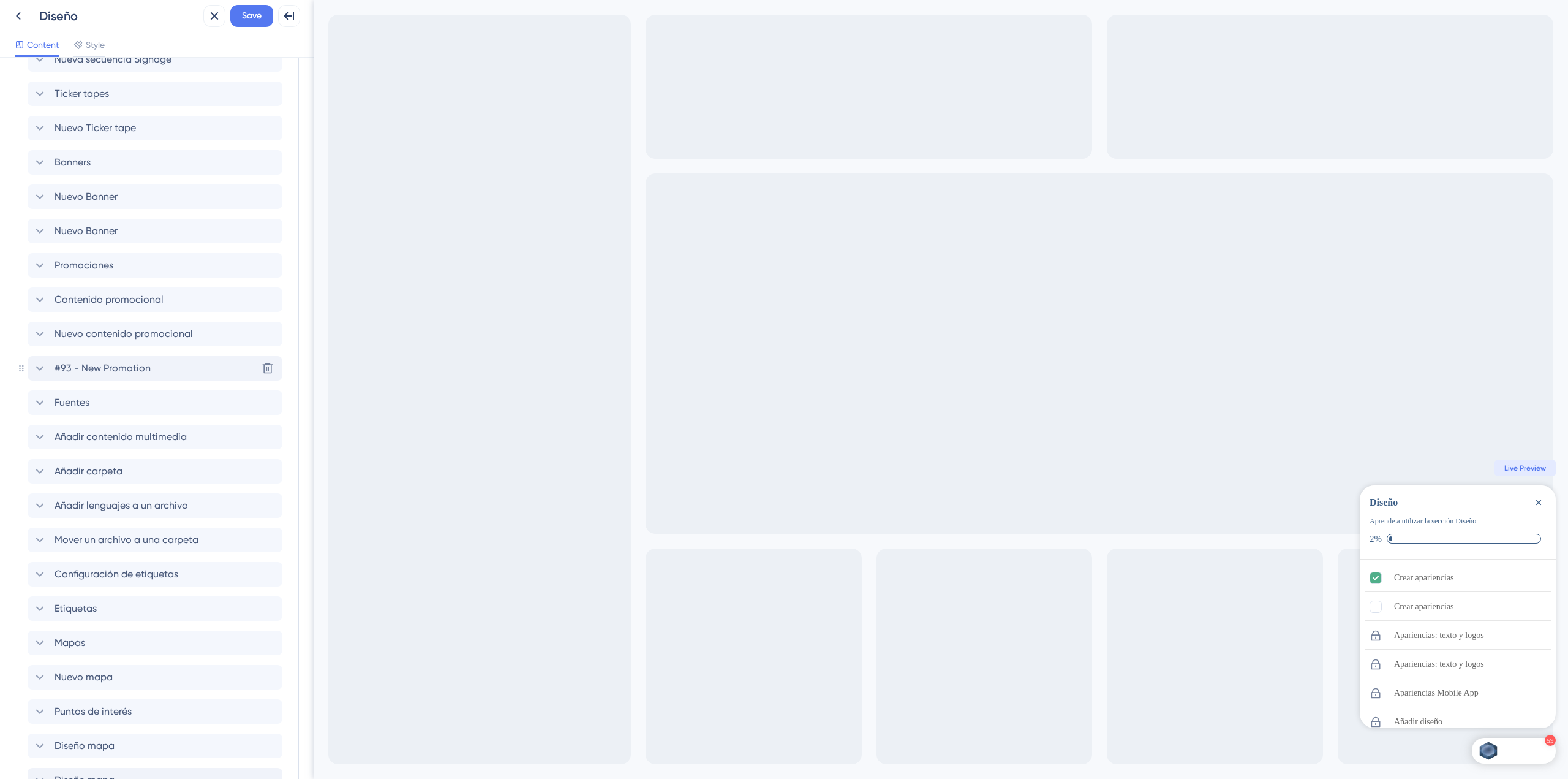
click at [135, 376] on div "#93 - New Promotion Delete" at bounding box center [155, 368] width 255 height 24
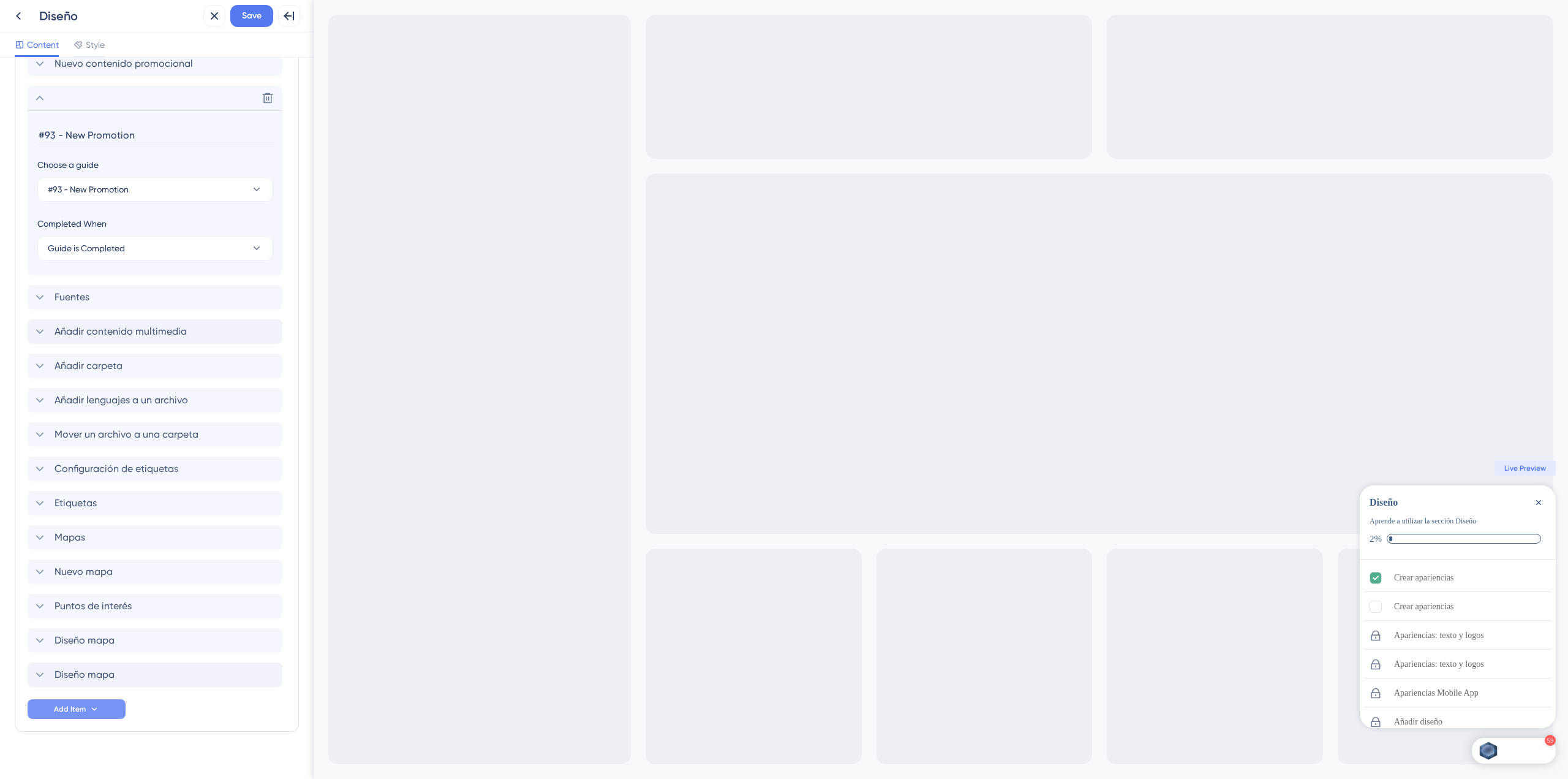
scroll to position [2050, 0]
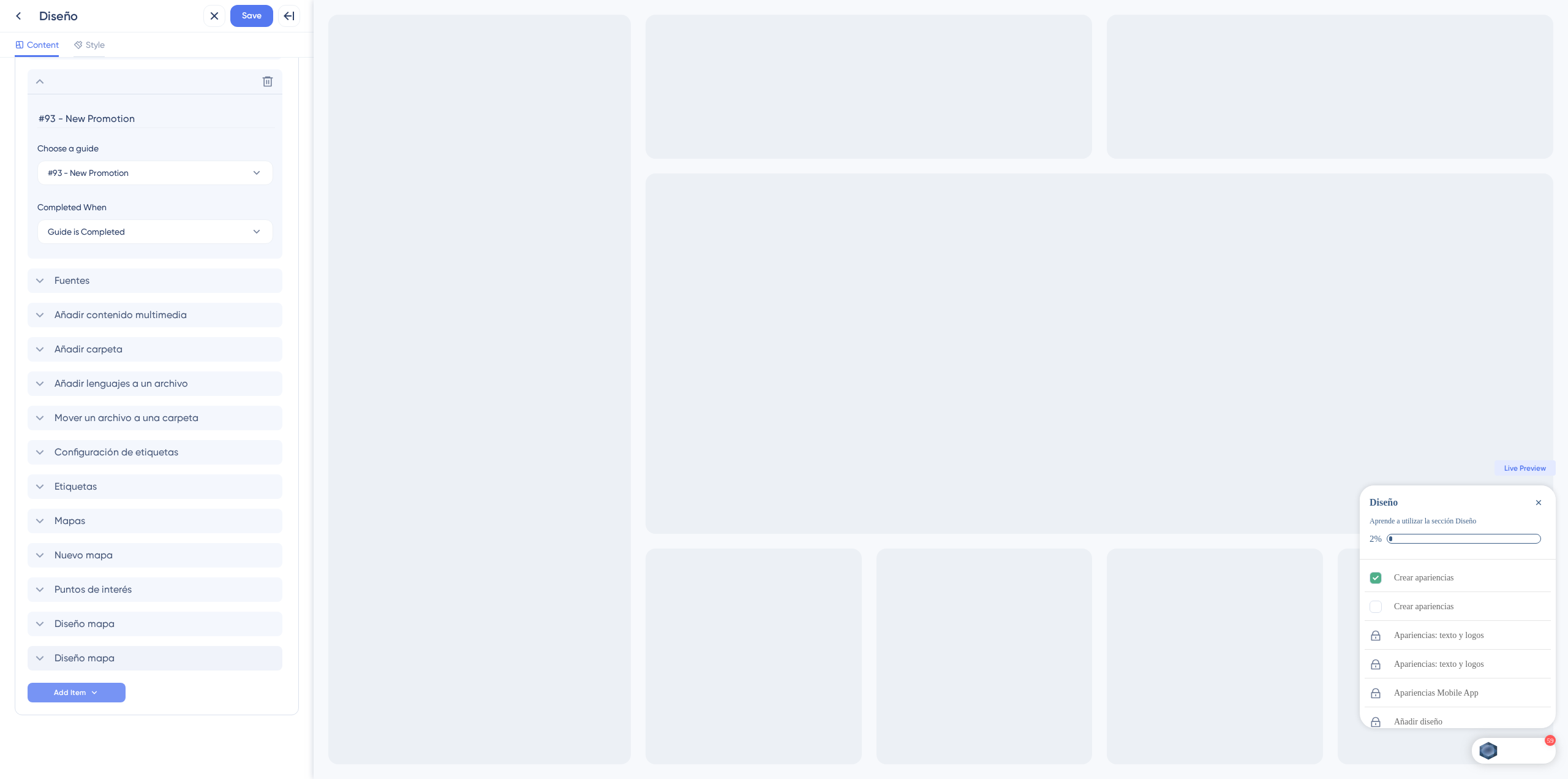
drag, startPoint x: 137, startPoint y: 121, endPoint x: 13, endPoint y: 119, distance: 124.0
click at [13, 119] on div "Checklist Header Title Diseño Subtitle Aprende a utilizar la sección Diseño Fun…" at bounding box center [156, 418] width 314 height 721
type input "Nueva promoción"
click at [56, 91] on div "Delete" at bounding box center [155, 81] width 255 height 24
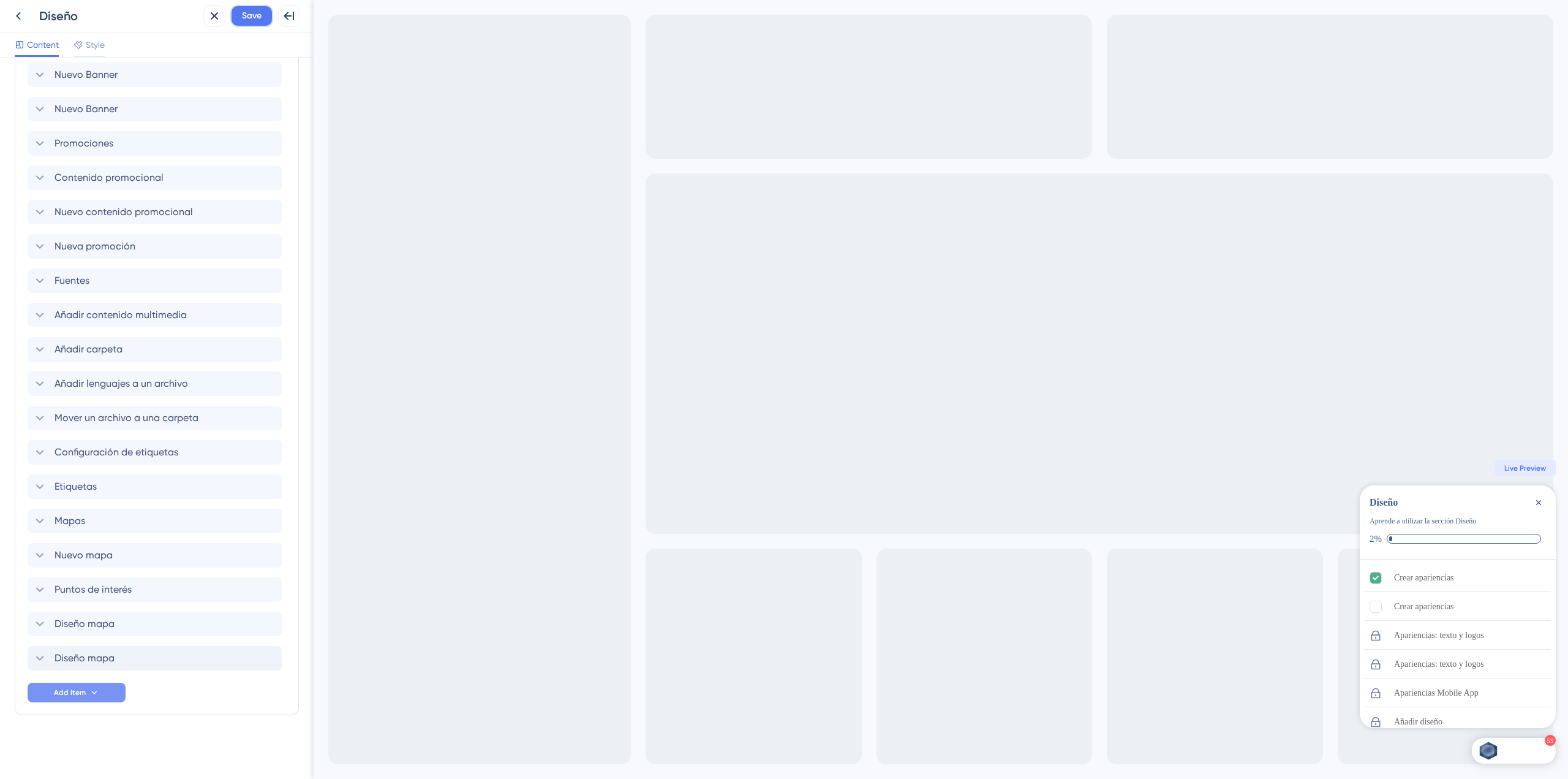
click at [257, 15] on span "Save" at bounding box center [251, 16] width 20 height 15
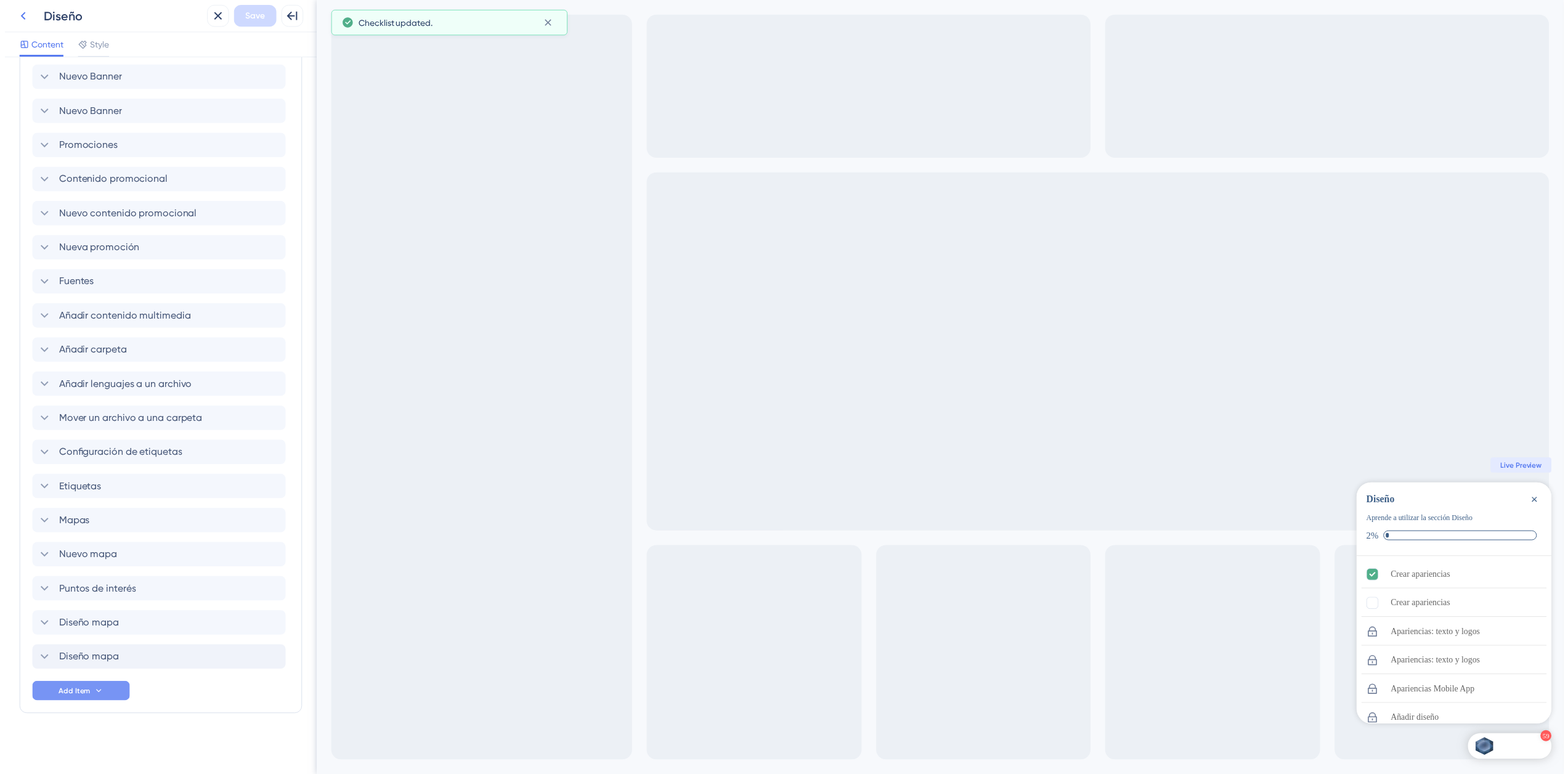
scroll to position [1893, 0]
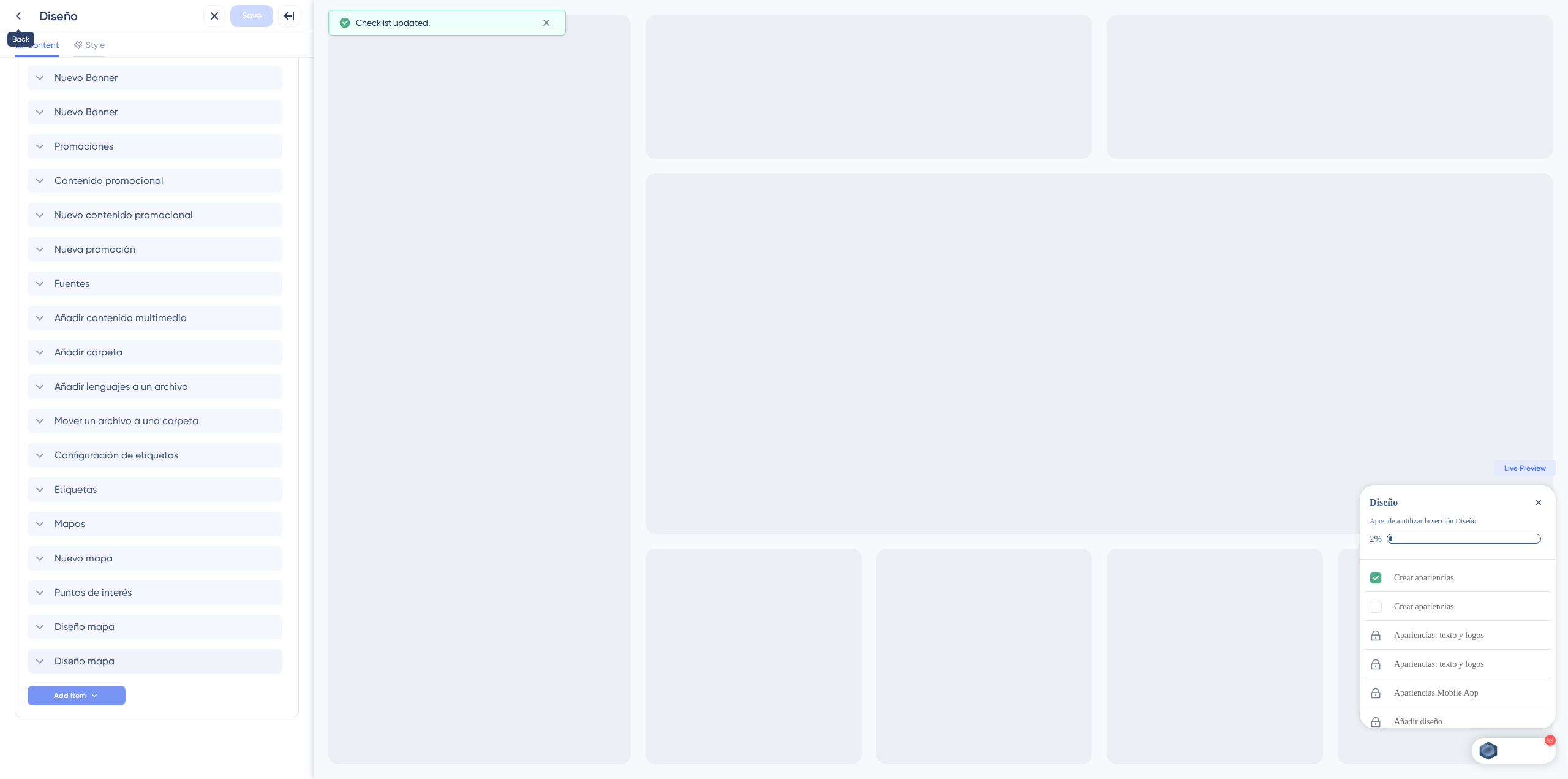
click at [11, 24] on button at bounding box center [18, 16] width 22 height 22
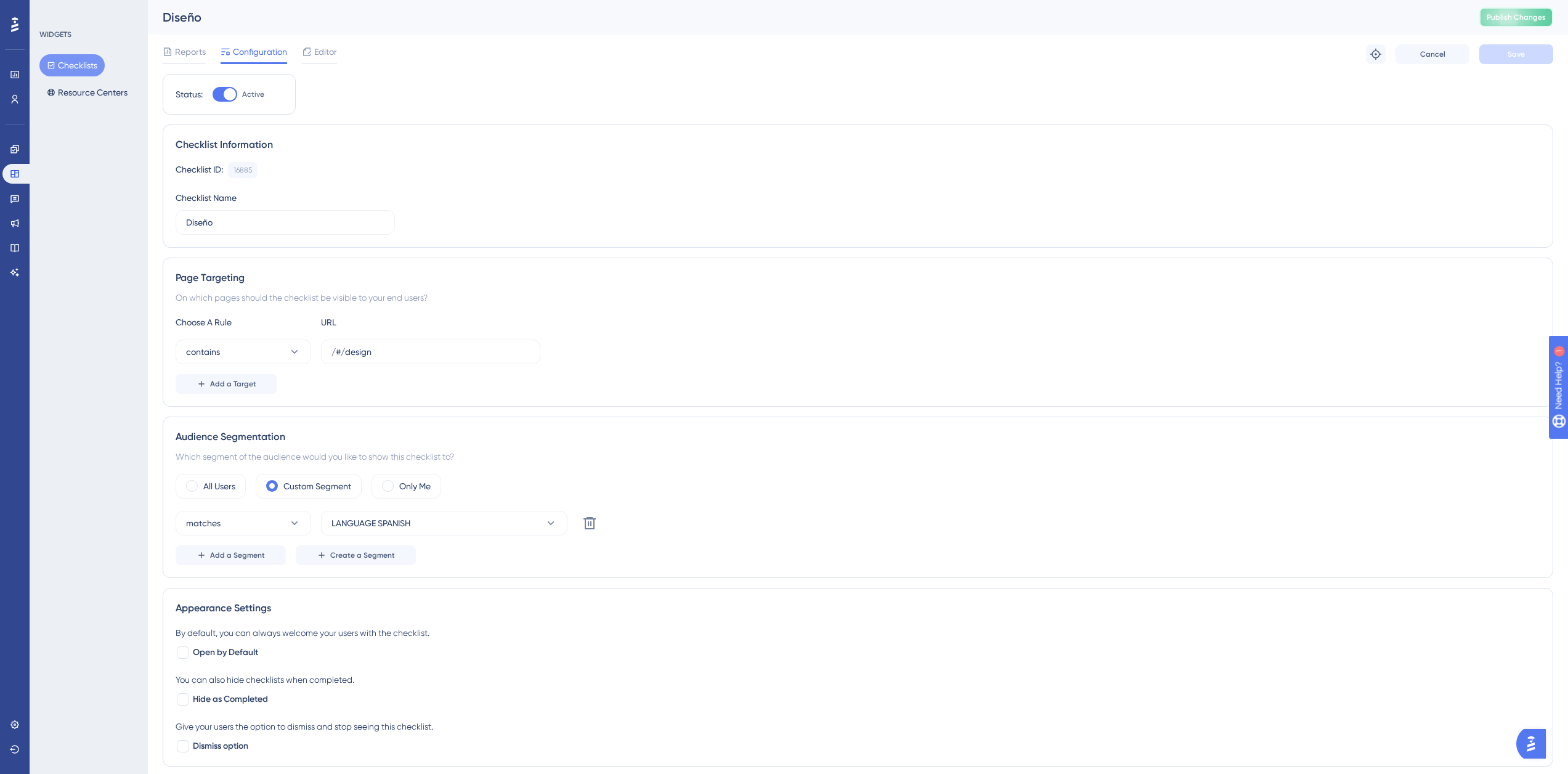
click at [1513, 16] on span "Publish Changes" at bounding box center [1516, 17] width 59 height 10
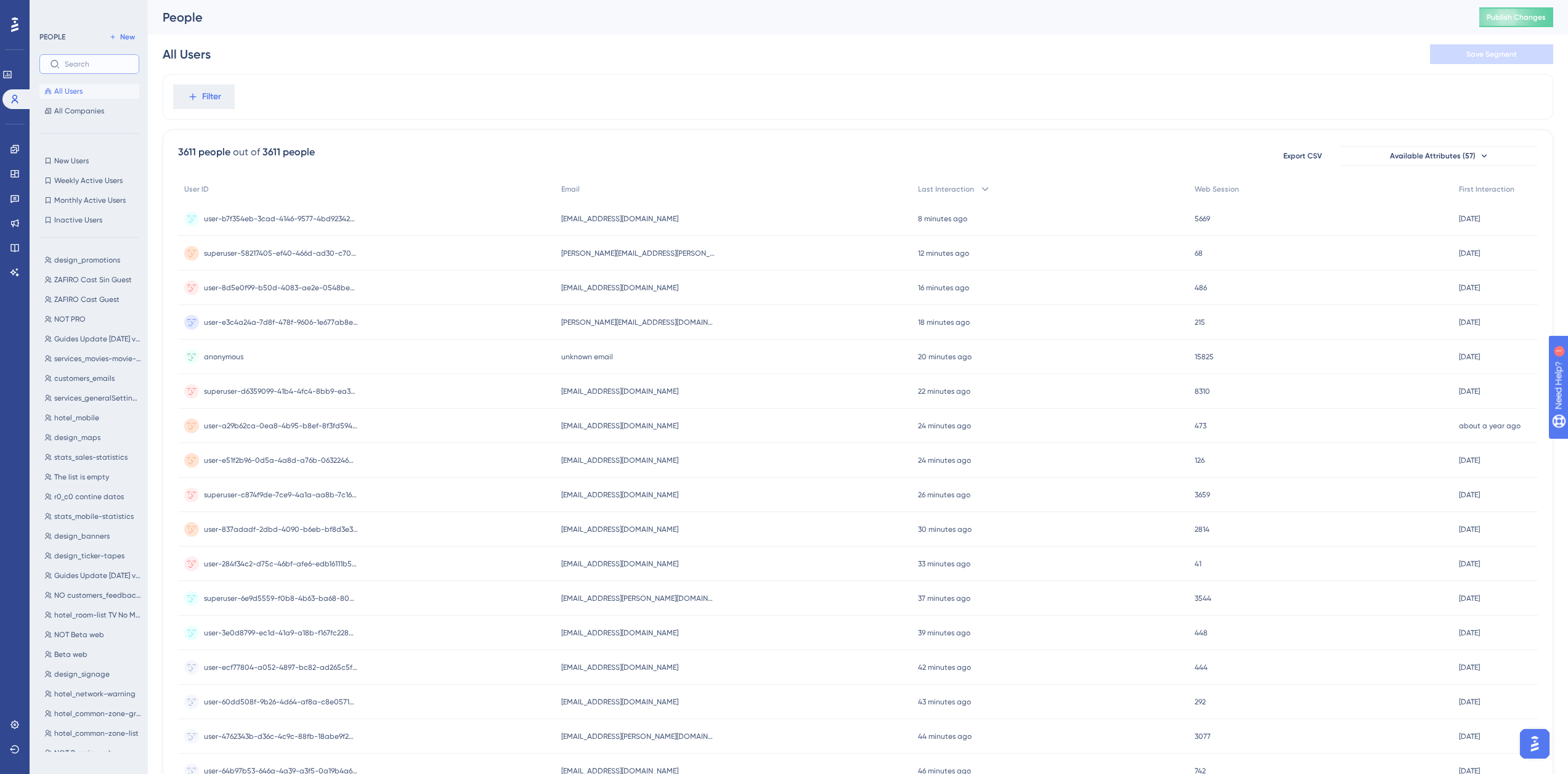
click at [75, 65] on input "text" at bounding box center [96, 64] width 64 height 9
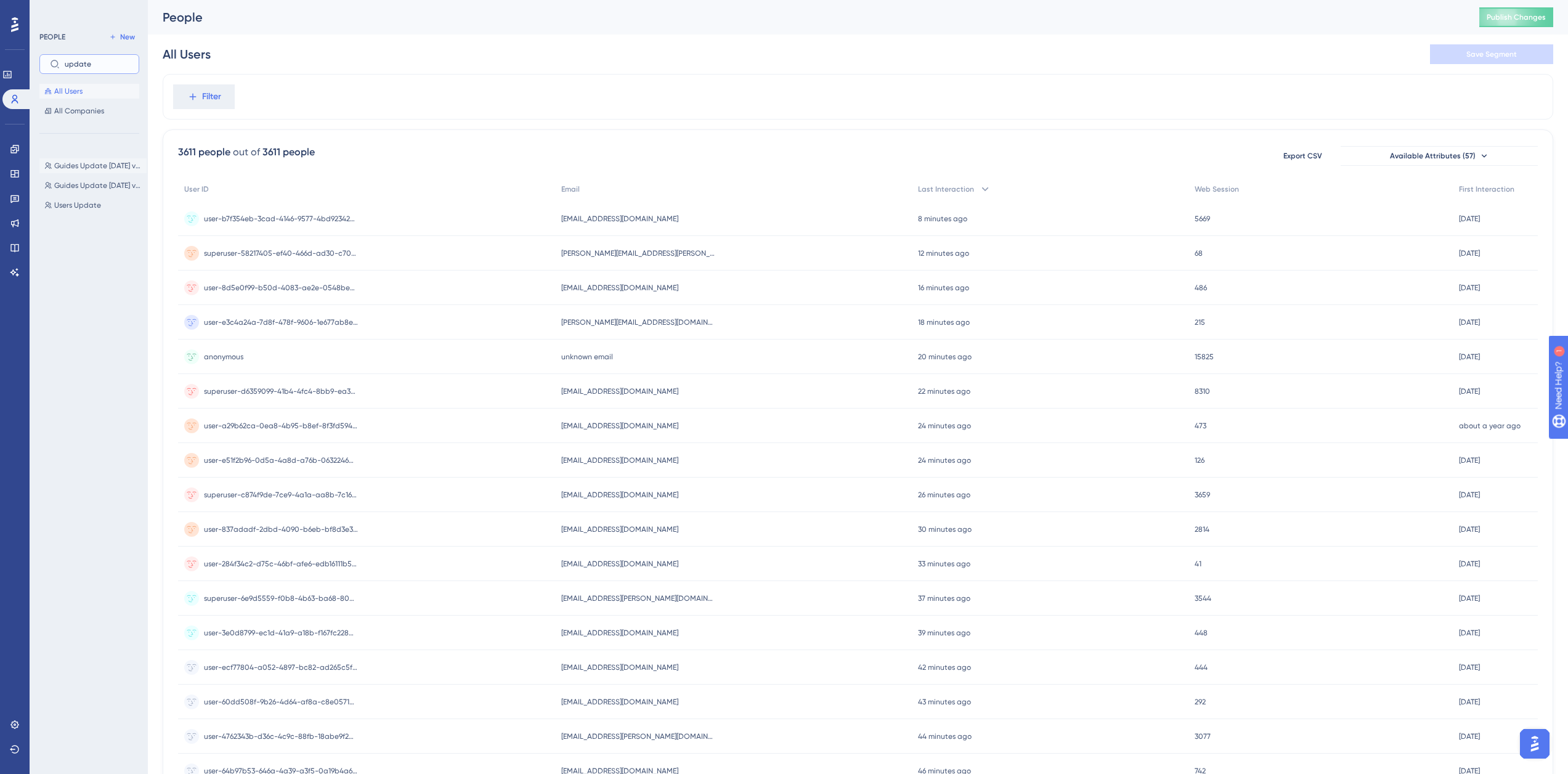
type input "update"
click at [100, 171] on button "Guides Update [DATE] v4.86 Guides Update [DATE] v4.86" at bounding box center [93, 165] width 107 height 15
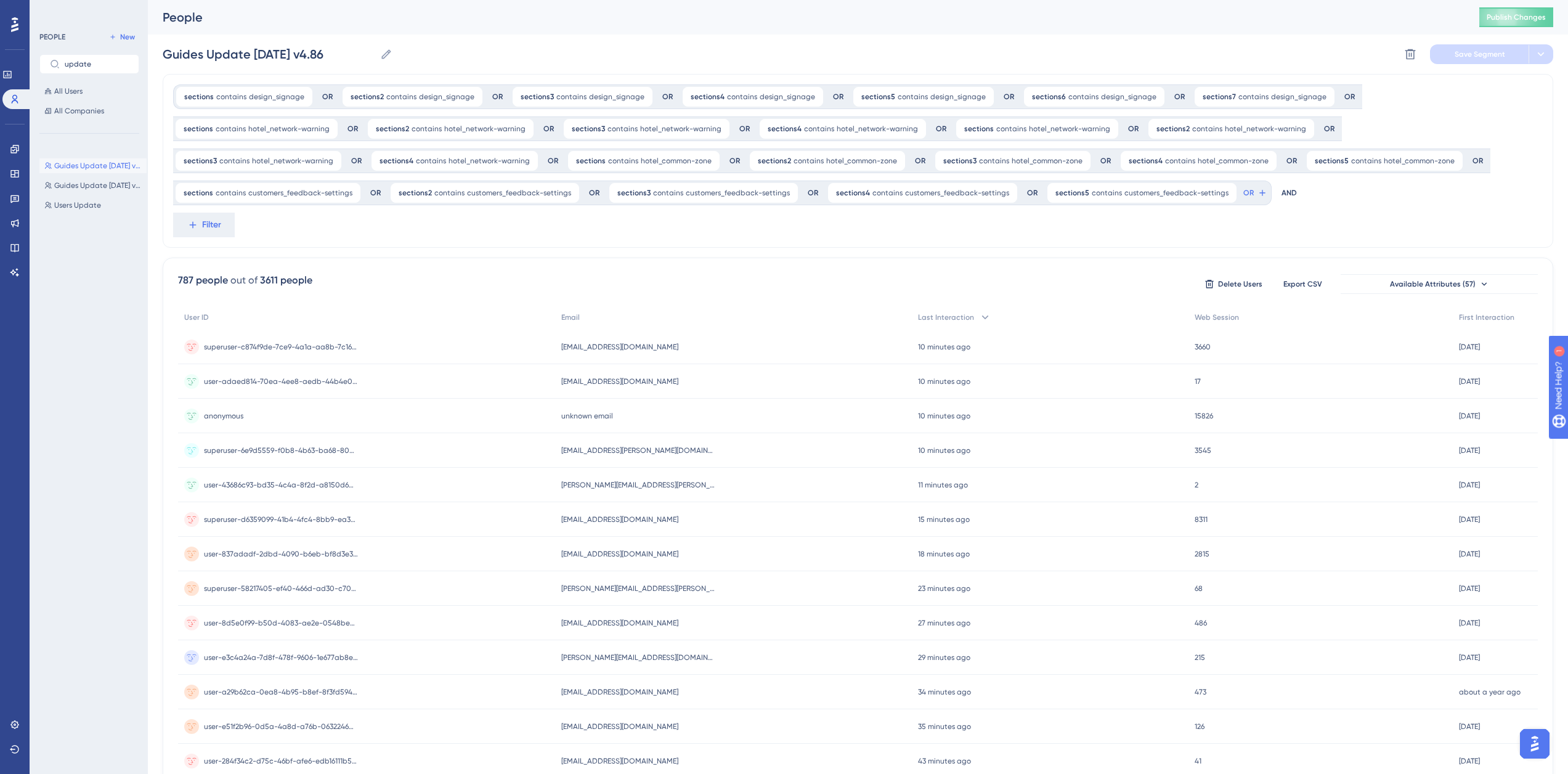
scroll to position [0, 10]
drag, startPoint x: 317, startPoint y: 47, endPoint x: 44, endPoint y: 41, distance: 273.1
click at [148, 41] on div "Performance Users Engagement Widgets Feedback Product Updates Knowledge Base AI…" at bounding box center [857, 547] width 1419 height 1094
click at [114, 187] on span "Guides Update [DATE] v4.89" at bounding box center [98, 185] width 87 height 10
type input "Guides Update [DATE] v4.89"
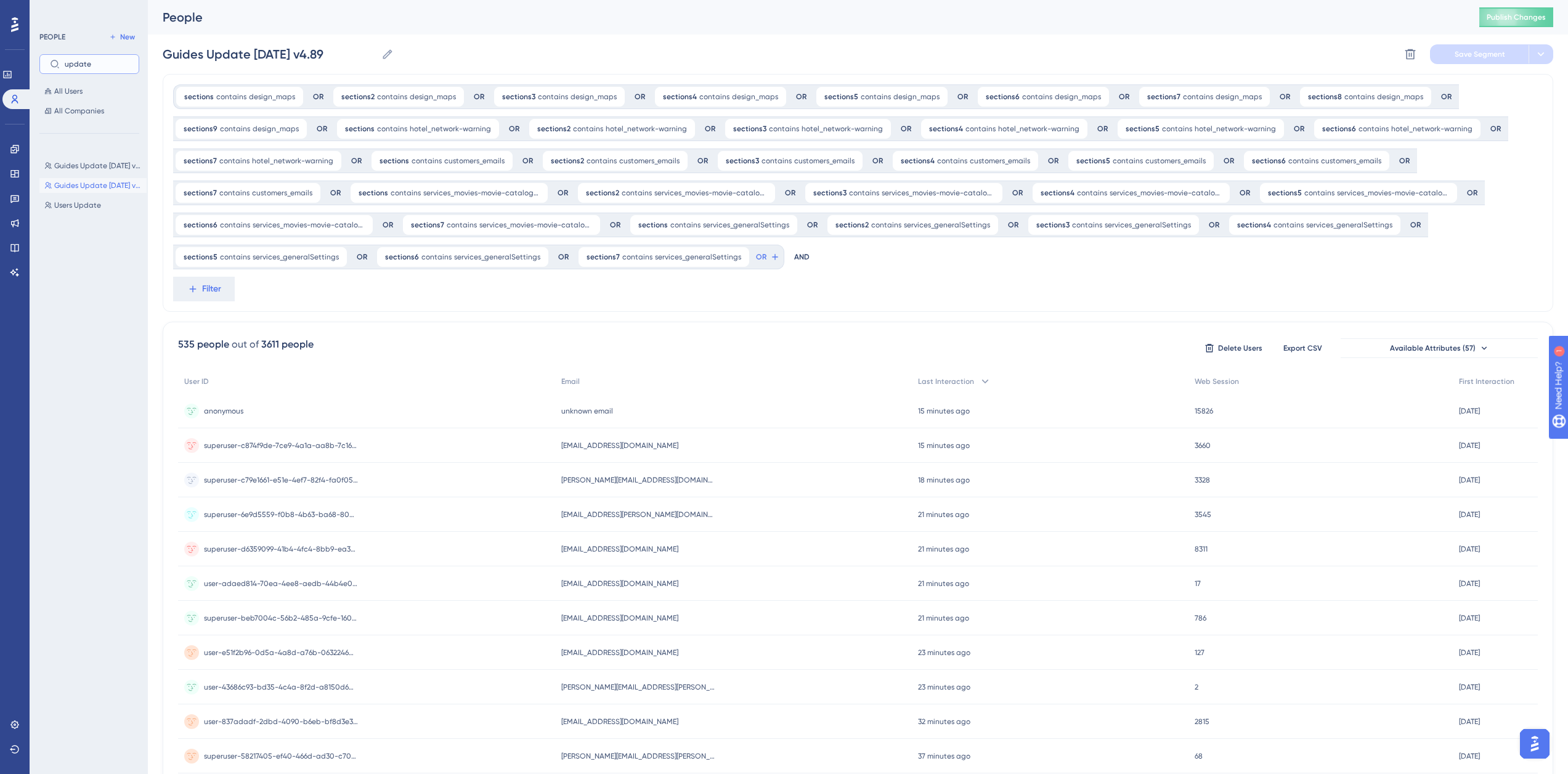
click at [69, 61] on input "update" at bounding box center [96, 64] width 64 height 9
drag, startPoint x: 103, startPoint y: 69, endPoint x: 2, endPoint y: 59, distance: 101.5
click at [148, 59] on div "Performance Users Engagement Widgets Feedback Product Updates Knowledge Base AI…" at bounding box center [857, 579] width 1419 height 1159
click at [116, 59] on label "update" at bounding box center [90, 64] width 100 height 20
click at [116, 60] on input "update" at bounding box center [96, 64] width 64 height 9
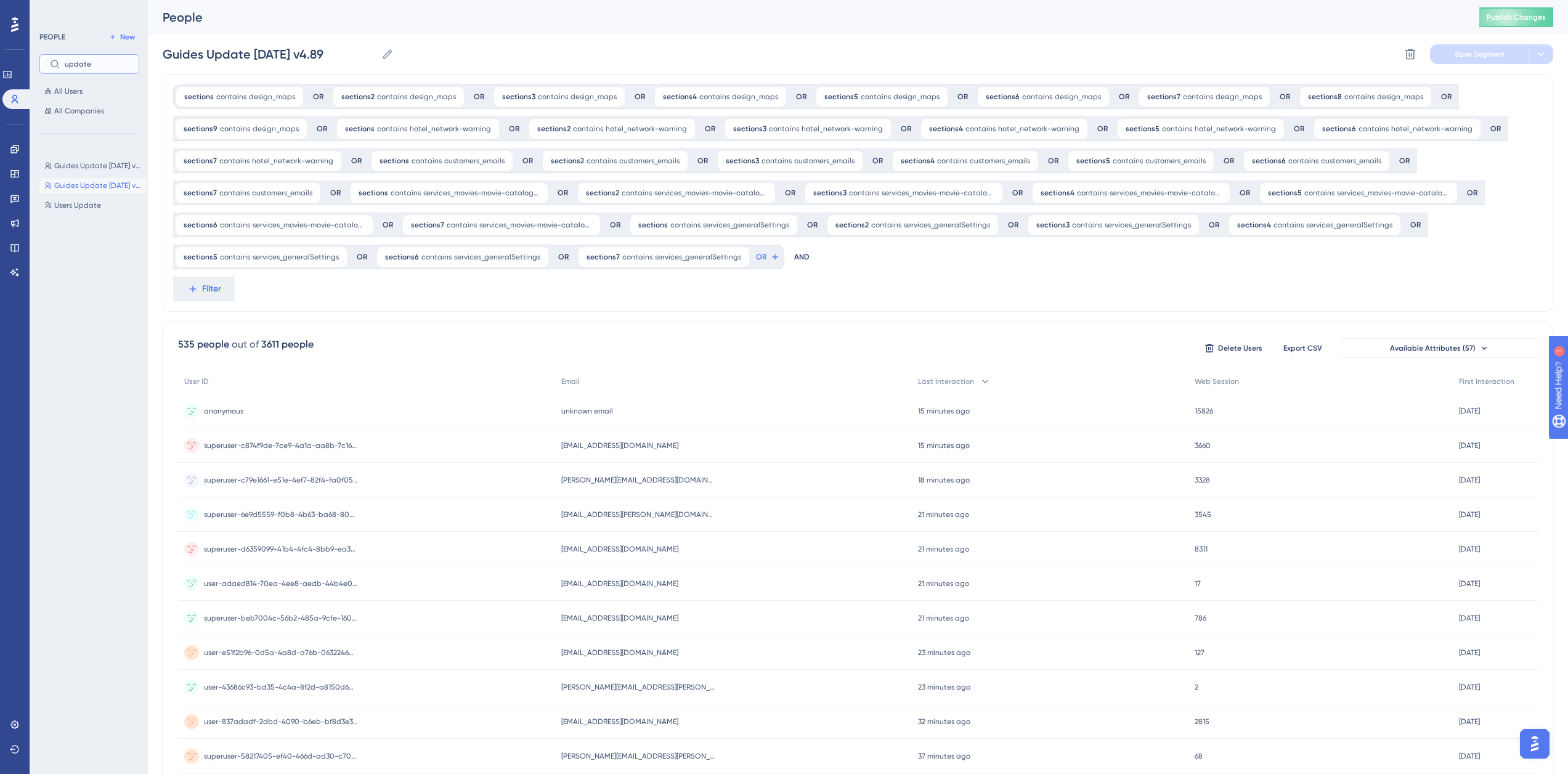
drag, startPoint x: 116, startPoint y: 67, endPoint x: 28, endPoint y: 53, distance: 89.1
click at [148, 53] on div "Performance Users Engagement Widgets Feedback Product Updates Knowledge Base AI…" at bounding box center [857, 579] width 1419 height 1159
type input "promot"
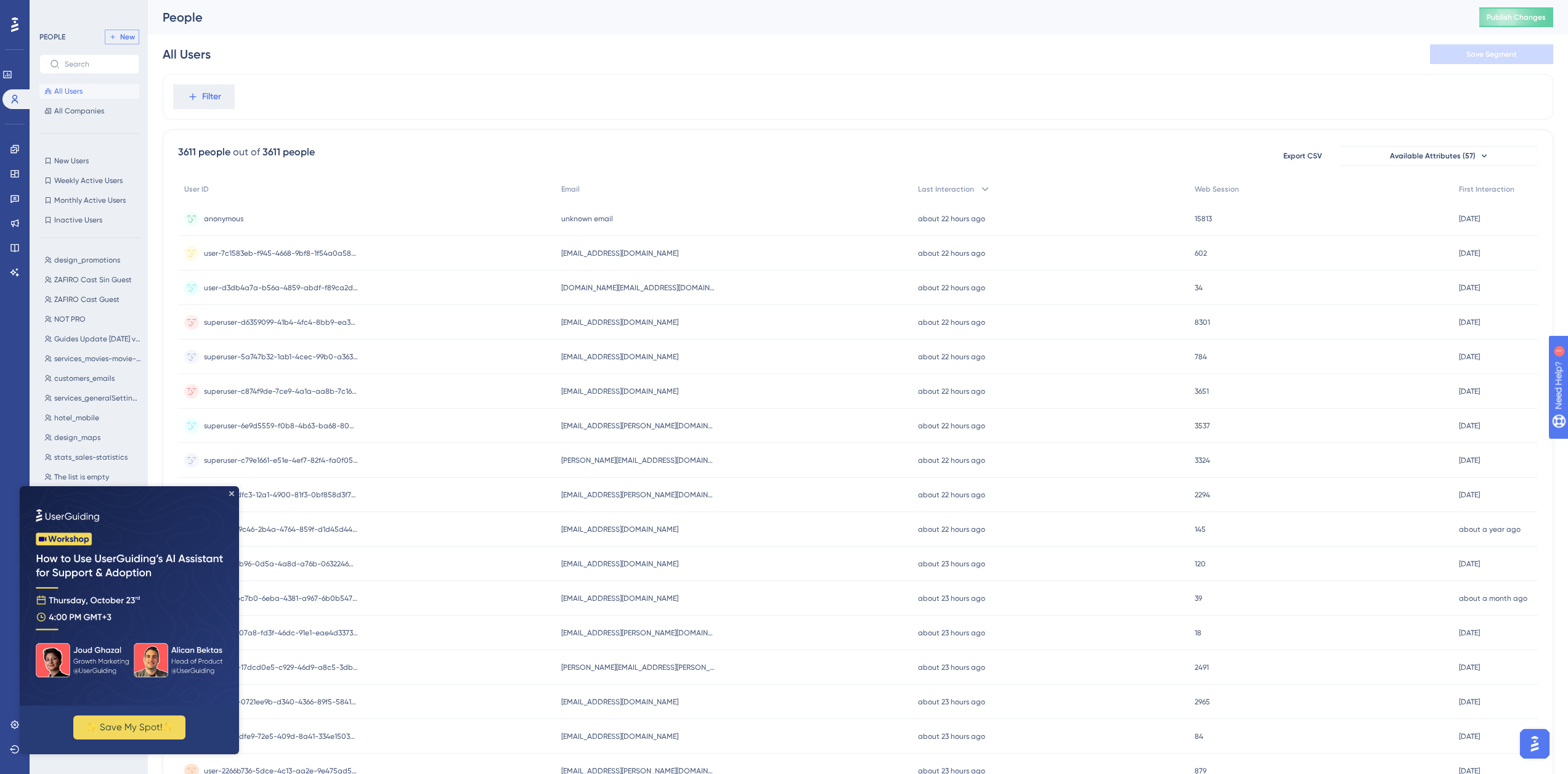
click at [128, 37] on span "New" at bounding box center [127, 37] width 15 height 10
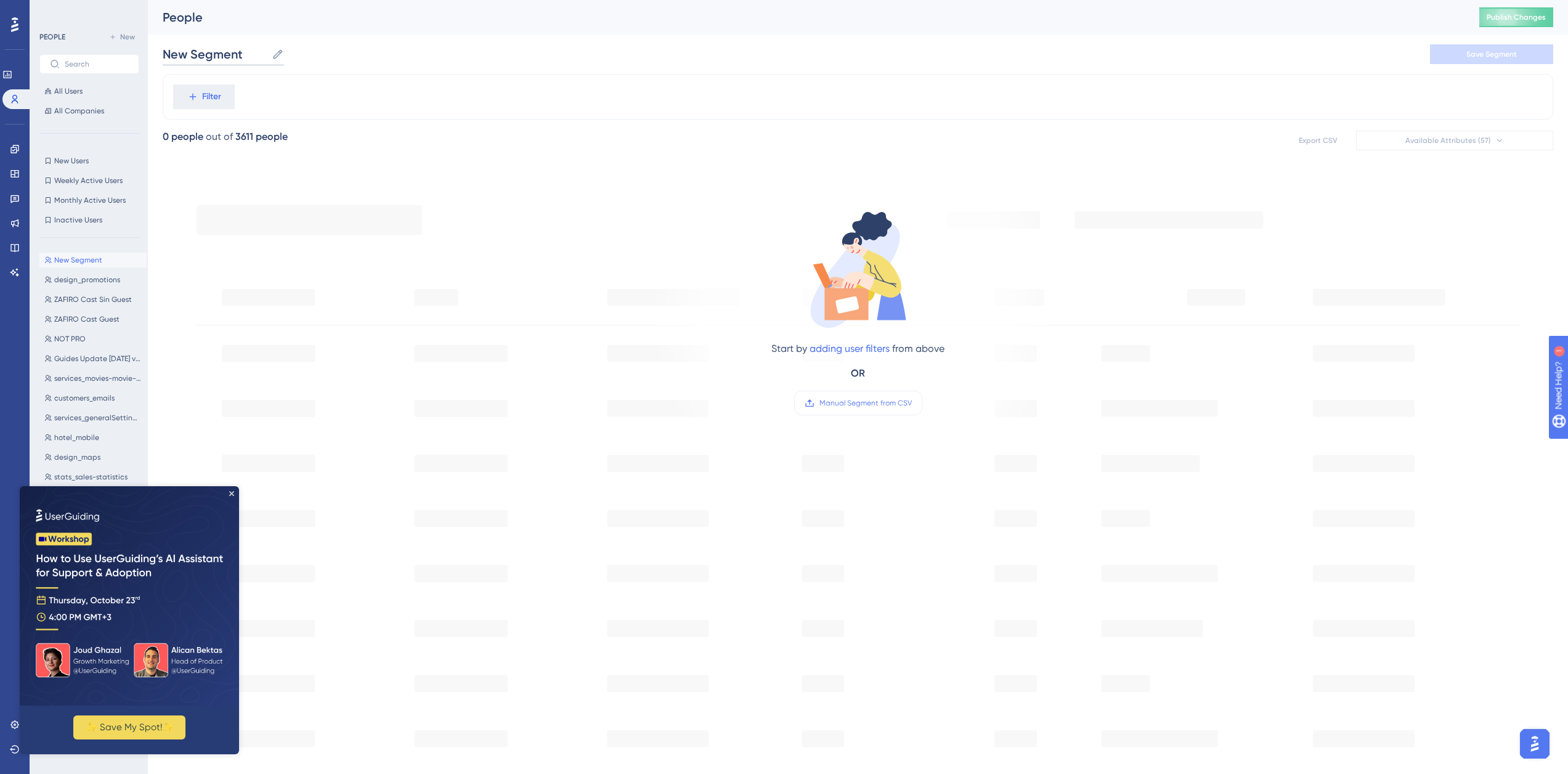
drag, startPoint x: 245, startPoint y: 51, endPoint x: 17, endPoint y: 48, distance: 228.0
click at [148, 48] on div "Performance Users Engagement Widgets Feedback Product Updates Knowledge Base AI…" at bounding box center [857, 473] width 1419 height 946
paste input "Guides Update [DATE] v4.86"
drag, startPoint x: 317, startPoint y: 51, endPoint x: 286, endPoint y: 51, distance: 31.0
click at [286, 51] on input "Guides Update [DATE] v4.86" at bounding box center [269, 54] width 213 height 17
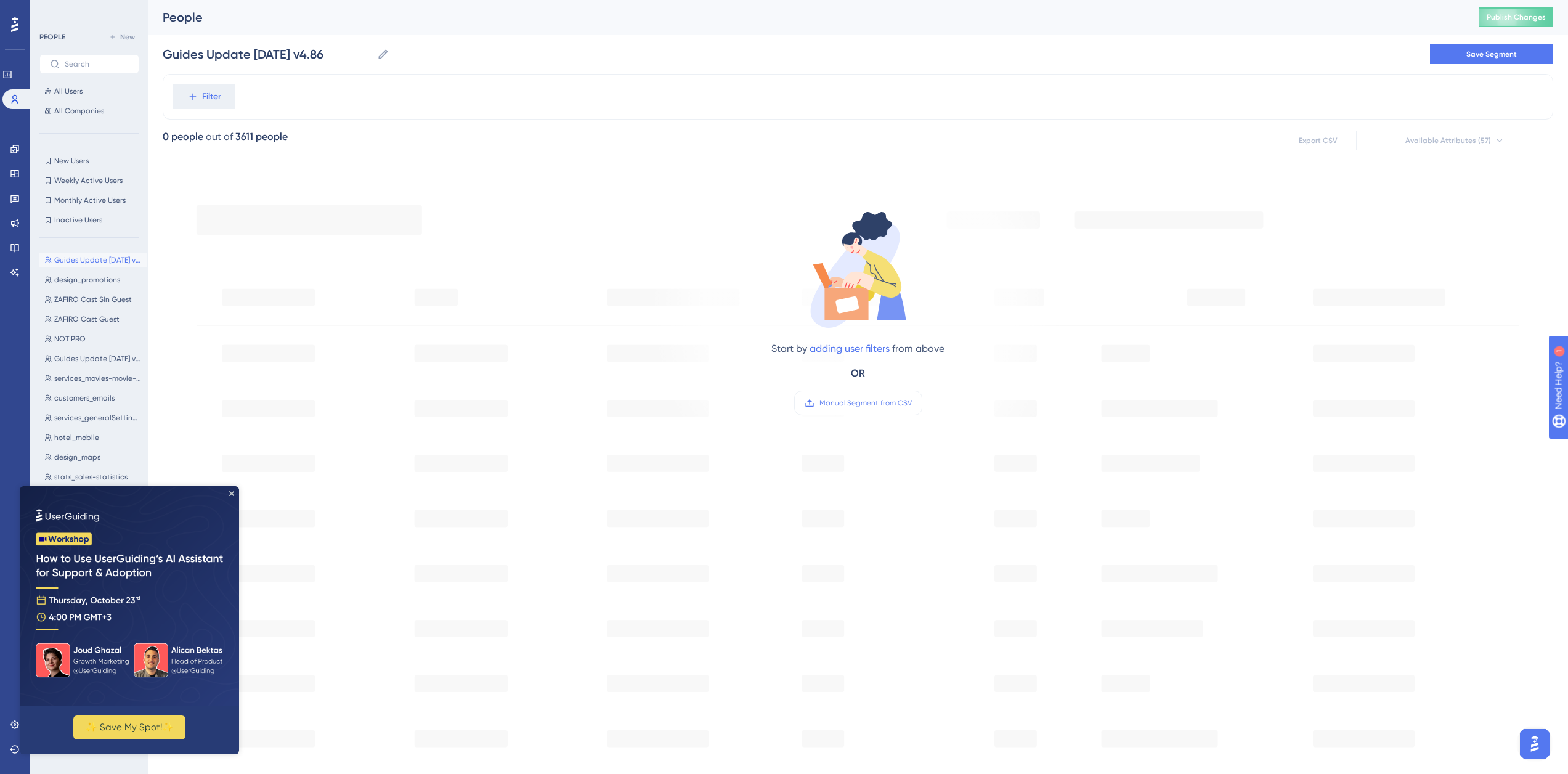
click at [353, 61] on input "Guides Update [DATE] v4.86" at bounding box center [268, 54] width 210 height 17
type input "Guides Update [DATE] v4.94"
click at [249, 92] on div "Filter" at bounding box center [858, 96] width 1390 height 45
click at [196, 92] on icon at bounding box center [193, 97] width 11 height 11
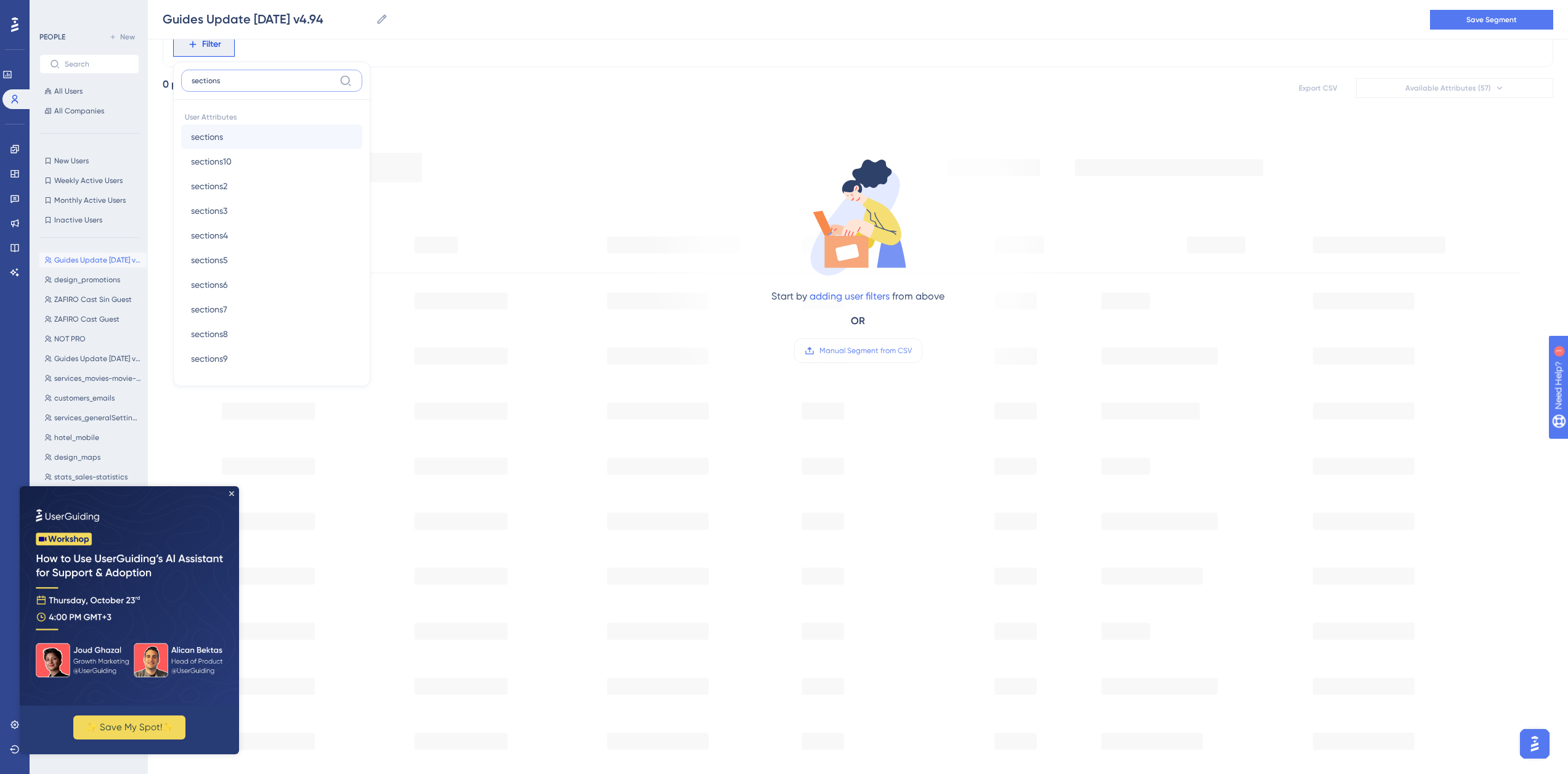
type input "sections"
click at [281, 139] on button "sections sections" at bounding box center [272, 137] width 181 height 25
click at [230, 493] on icon "Close Preview" at bounding box center [231, 493] width 5 height 5
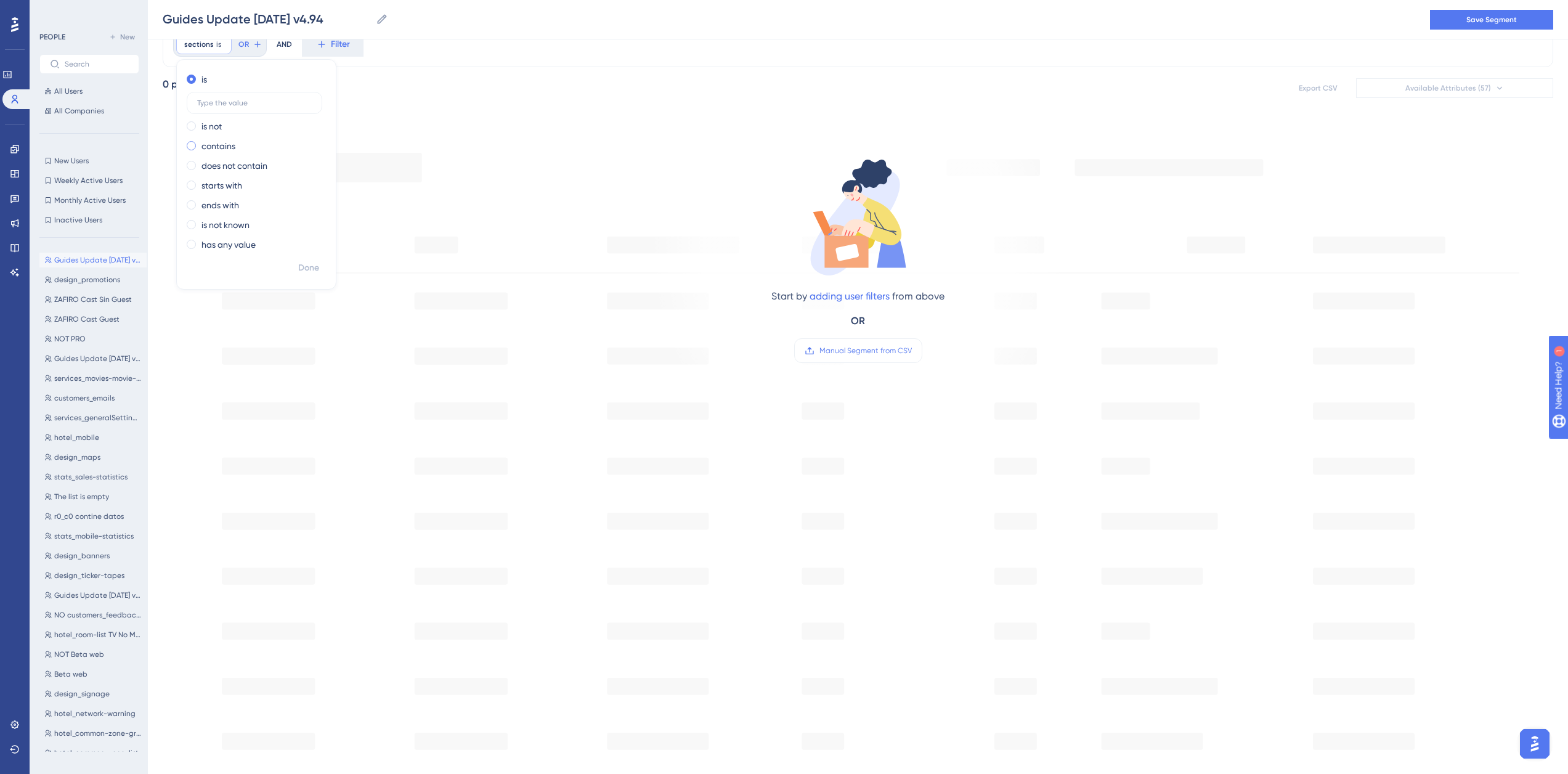
click at [224, 141] on label "contains" at bounding box center [218, 145] width 34 height 15
click at [229, 144] on input "text" at bounding box center [254, 142] width 114 height 9
type input "design_maps"
click at [311, 266] on span "Done" at bounding box center [308, 268] width 21 height 15
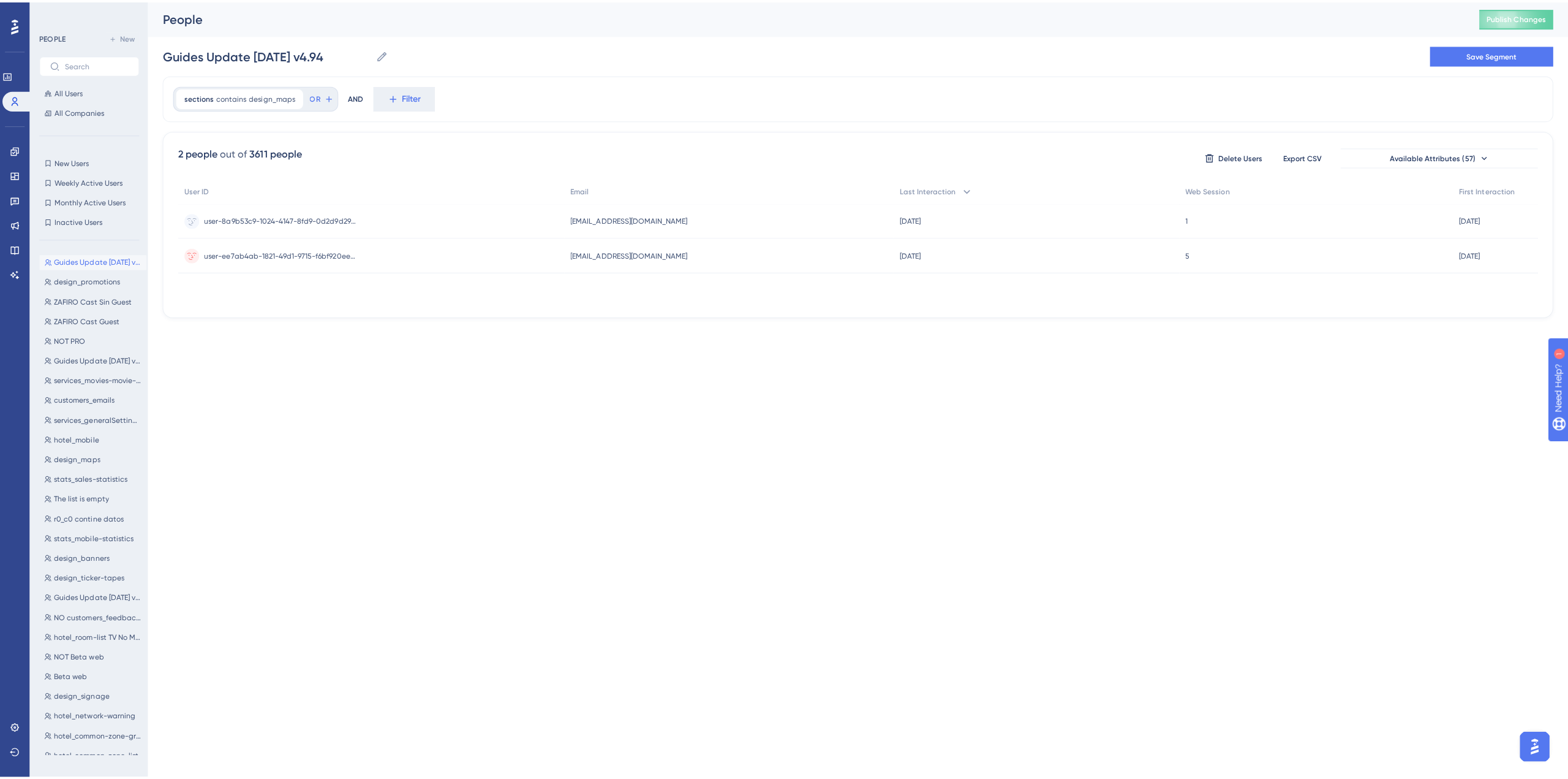
scroll to position [0, 0]
click at [322, 100] on icon at bounding box center [327, 96] width 9 height 9
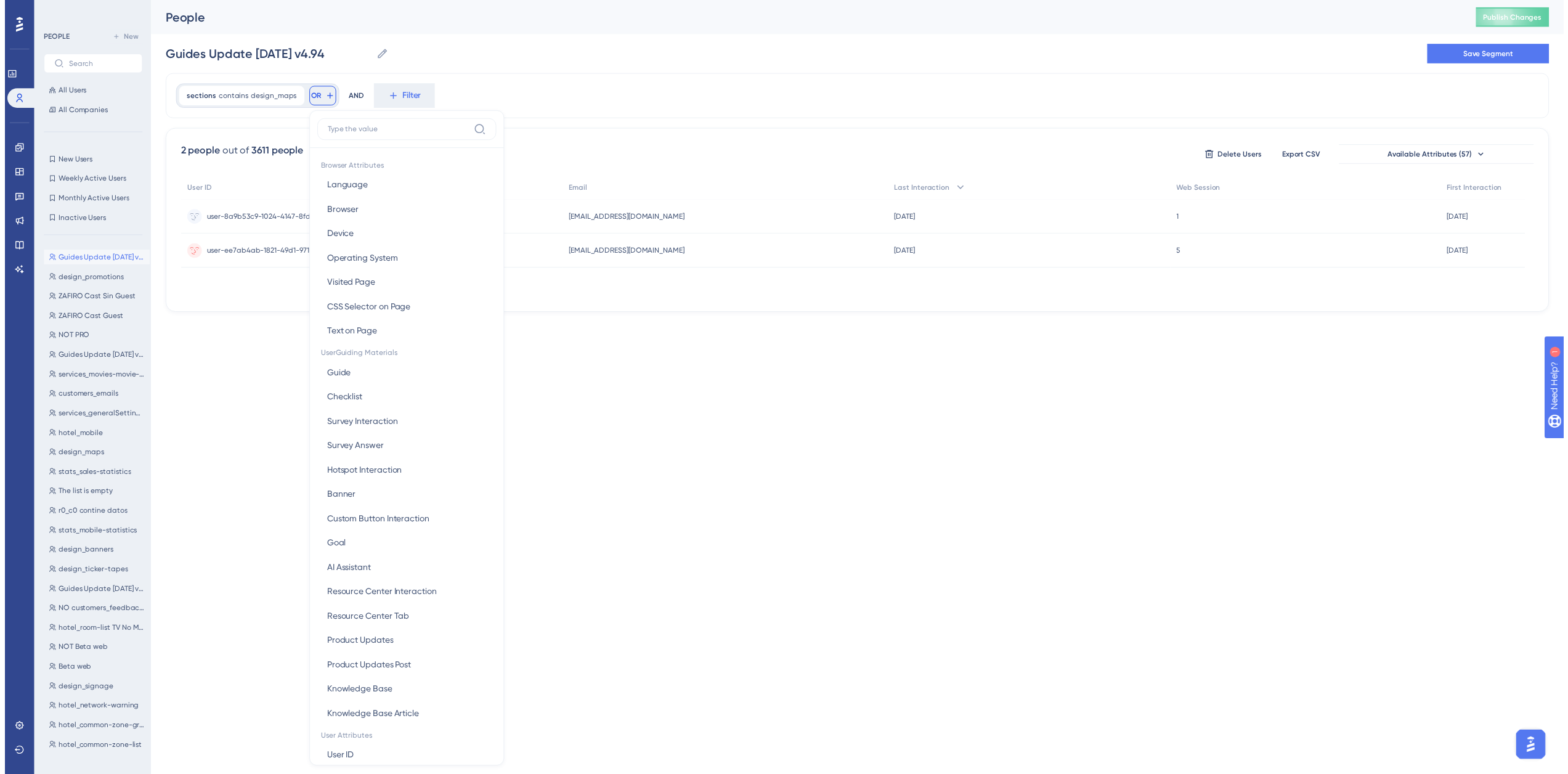
scroll to position [56, 0]
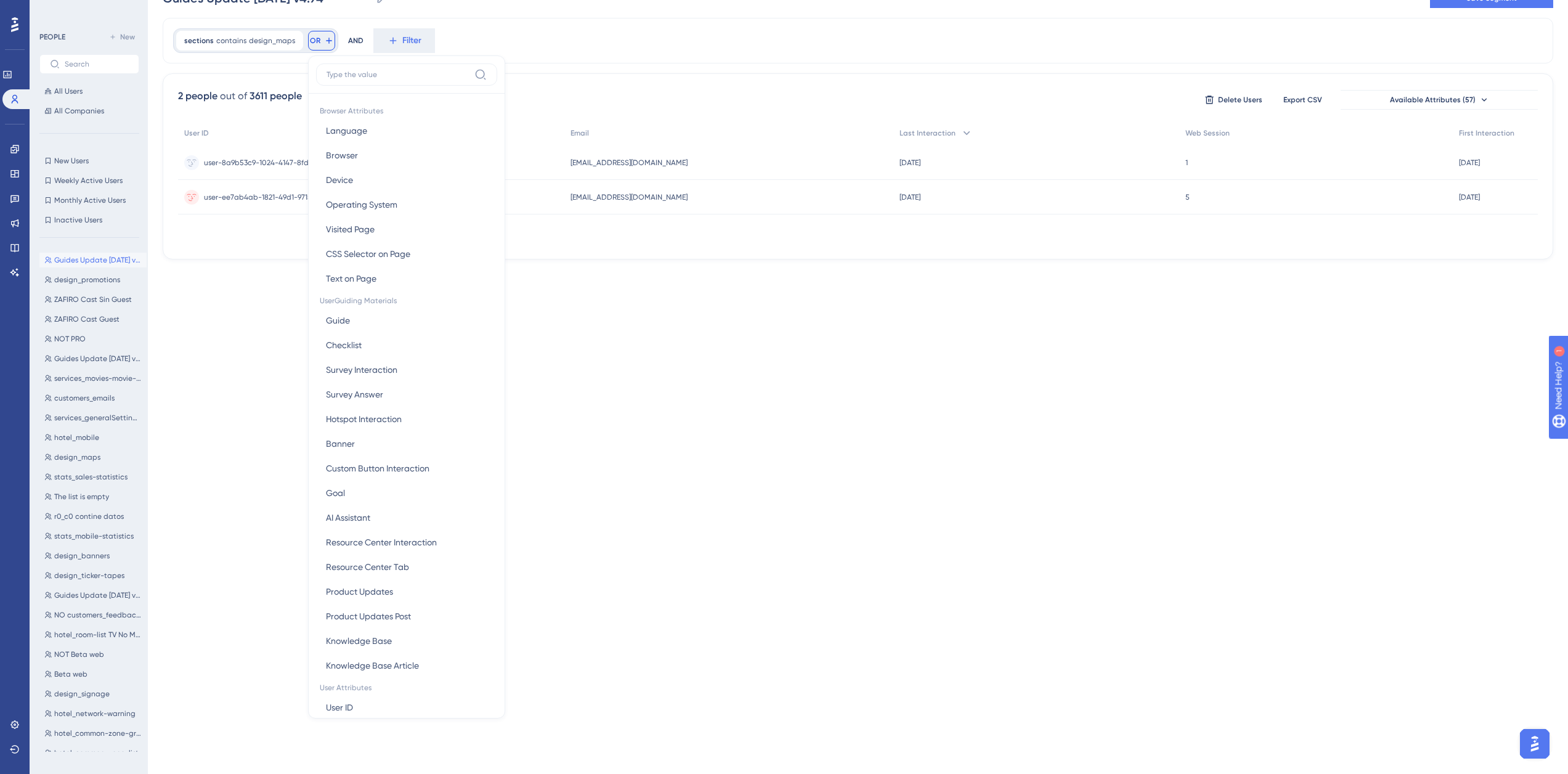
click at [364, 79] on label at bounding box center [407, 75] width 181 height 22
click at [364, 79] on input at bounding box center [398, 75] width 143 height 10
click at [368, 73] on input at bounding box center [398, 75] width 143 height 10
click at [415, 81] on label at bounding box center [407, 75] width 181 height 22
click at [415, 79] on input at bounding box center [398, 75] width 143 height 10
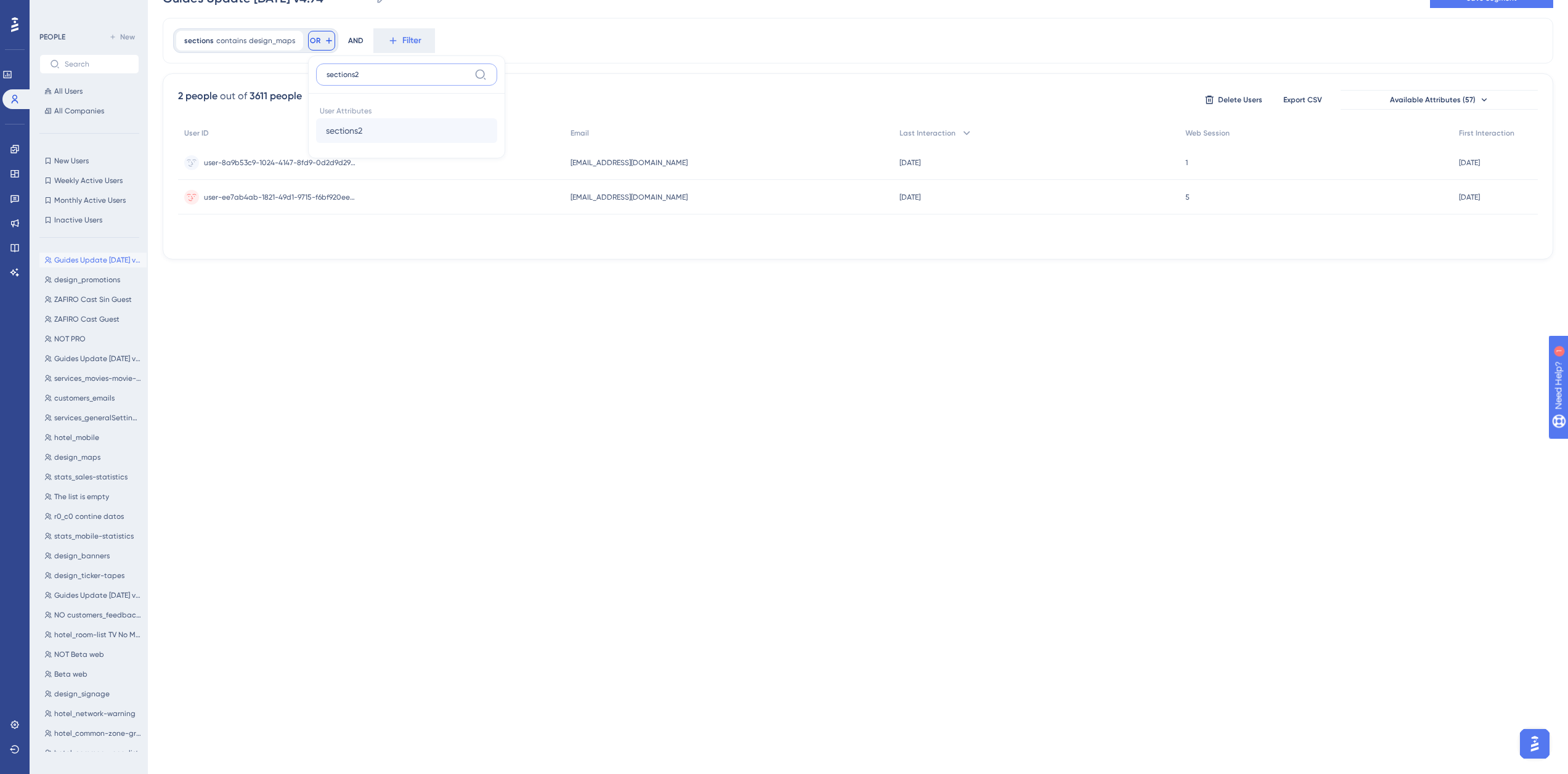
type input "sections2"
click at [365, 130] on button "sections2 sections2" at bounding box center [407, 130] width 181 height 25
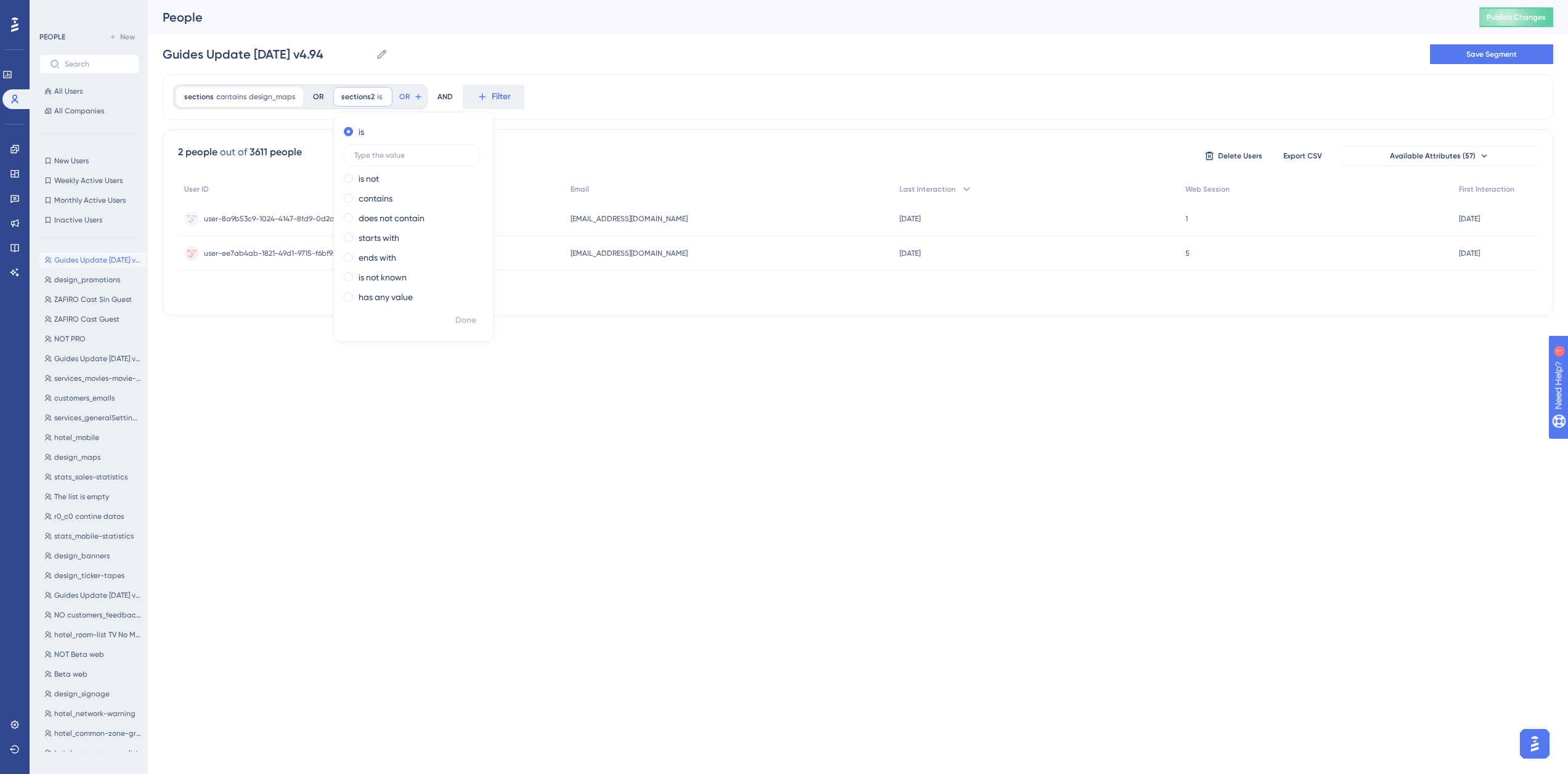
scroll to position [0, 0]
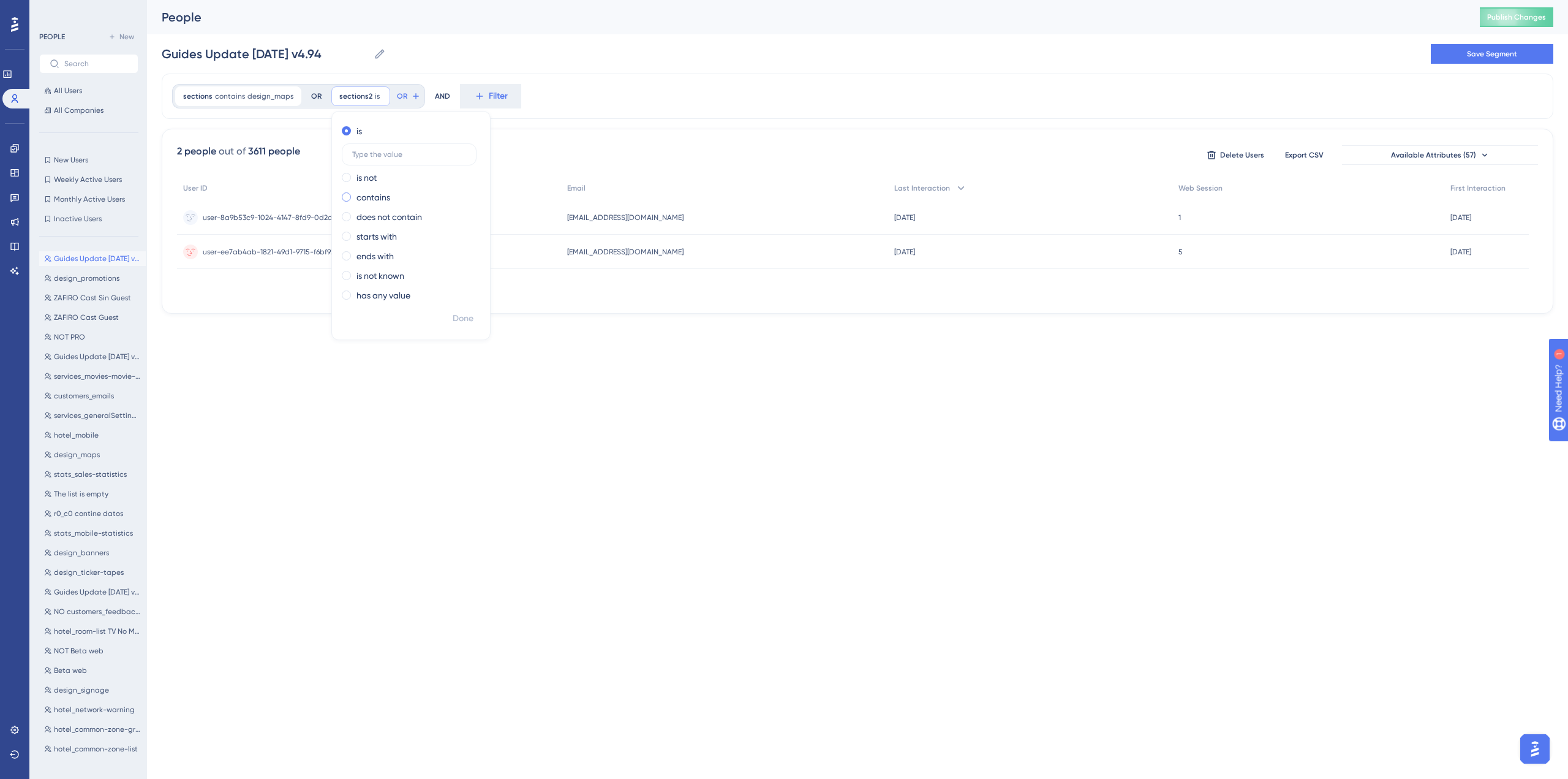
click at [382, 198] on label "contains" at bounding box center [373, 197] width 34 height 15
click at [383, 198] on input "text" at bounding box center [409, 194] width 114 height 9
drag, startPoint x: 405, startPoint y: 194, endPoint x: 344, endPoint y: 195, distance: 61.0
click at [344, 195] on label "design_maps" at bounding box center [409, 194] width 135 height 22
type input "design_maps"
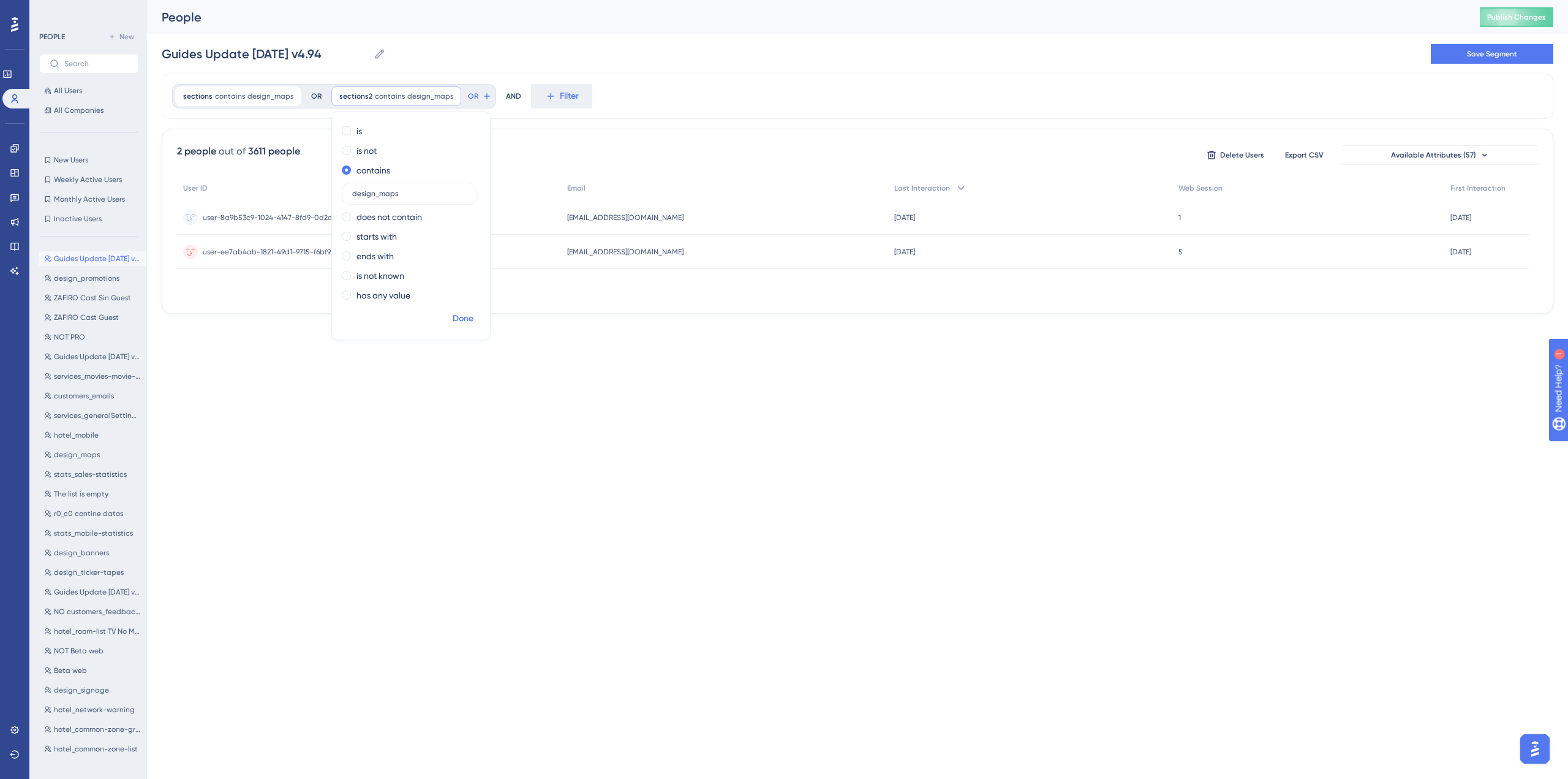
click at [454, 321] on span "Done" at bounding box center [463, 318] width 21 height 15
click at [482, 95] on icon at bounding box center [487, 96] width 9 height 9
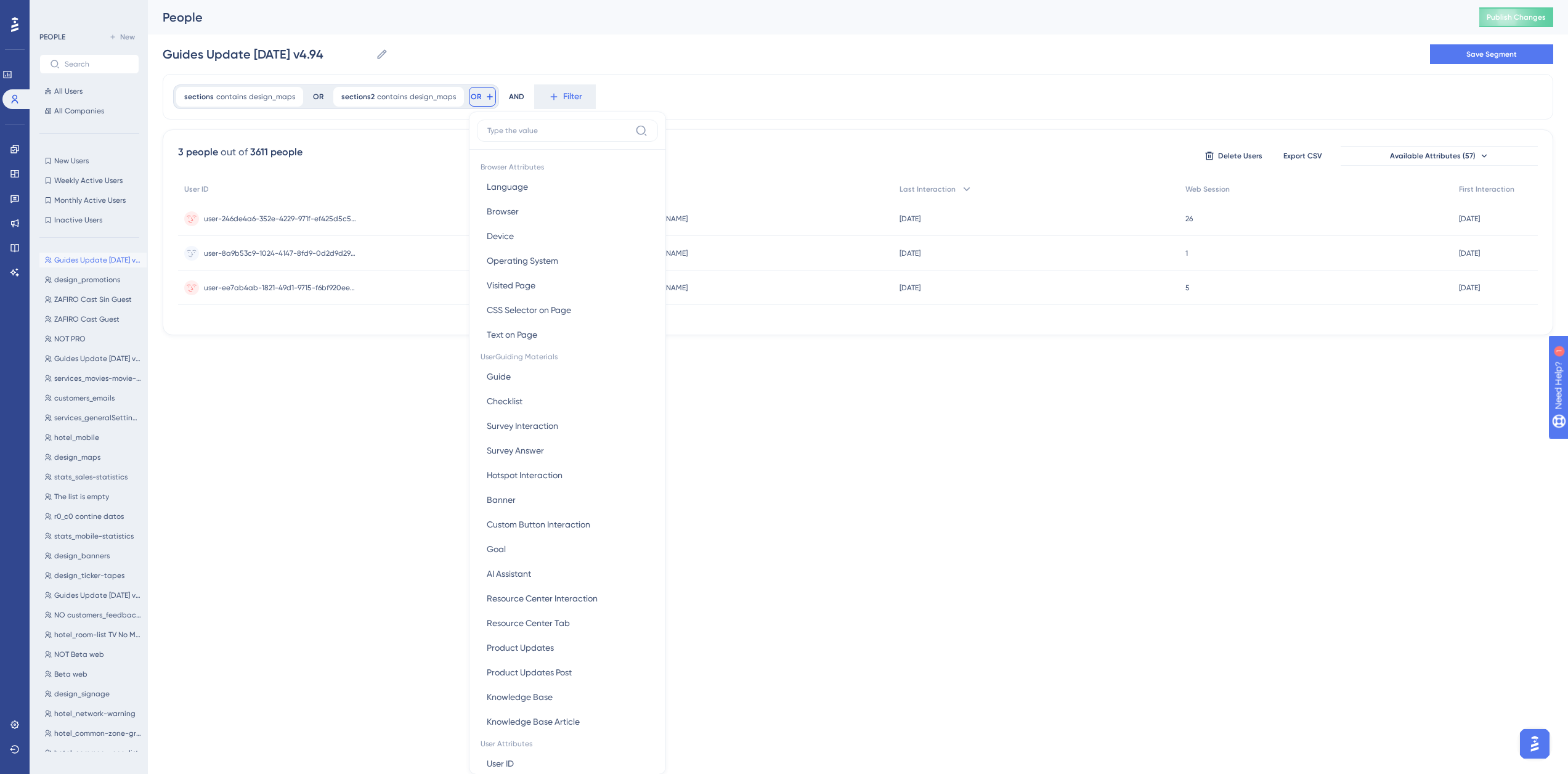
scroll to position [56, 0]
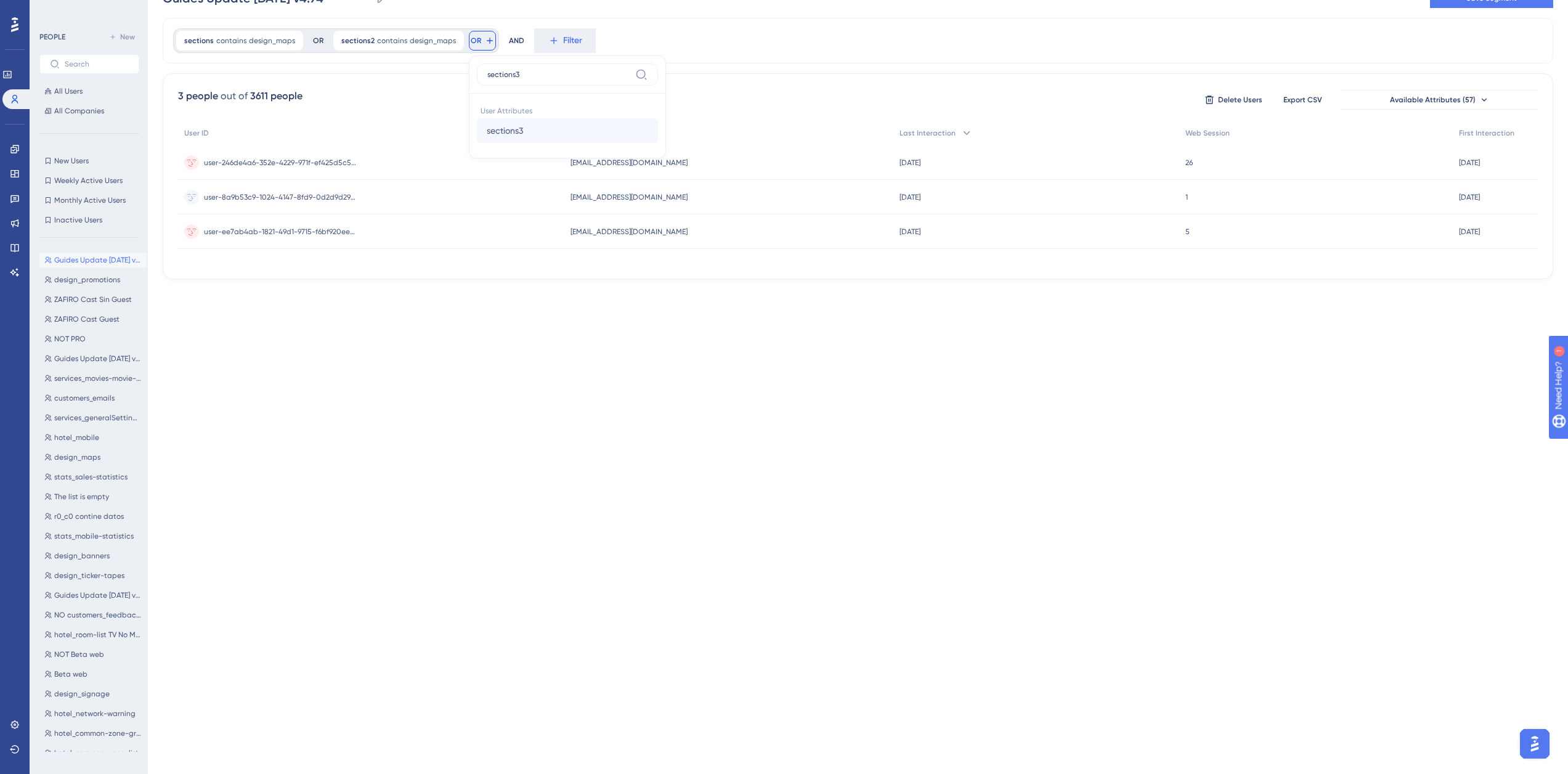
type input "sections3"
click at [512, 133] on span "sections3" at bounding box center [505, 130] width 37 height 15
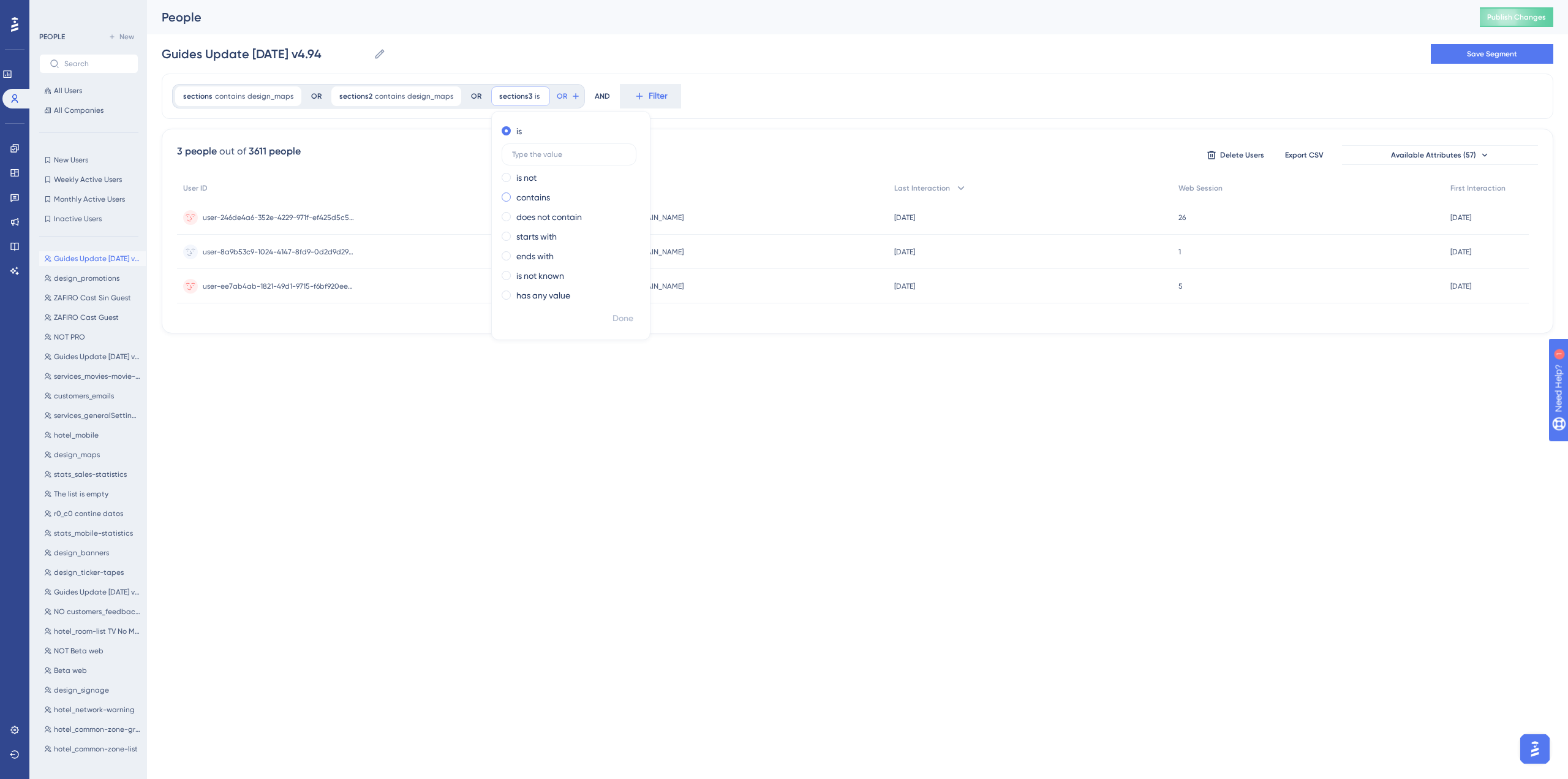
click at [531, 192] on label "contains" at bounding box center [533, 197] width 34 height 15
click at [547, 201] on label at bounding box center [569, 194] width 135 height 22
click at [547, 198] on input "text" at bounding box center [569, 194] width 114 height 9
paste input "design_maps"
type input "design_maps"
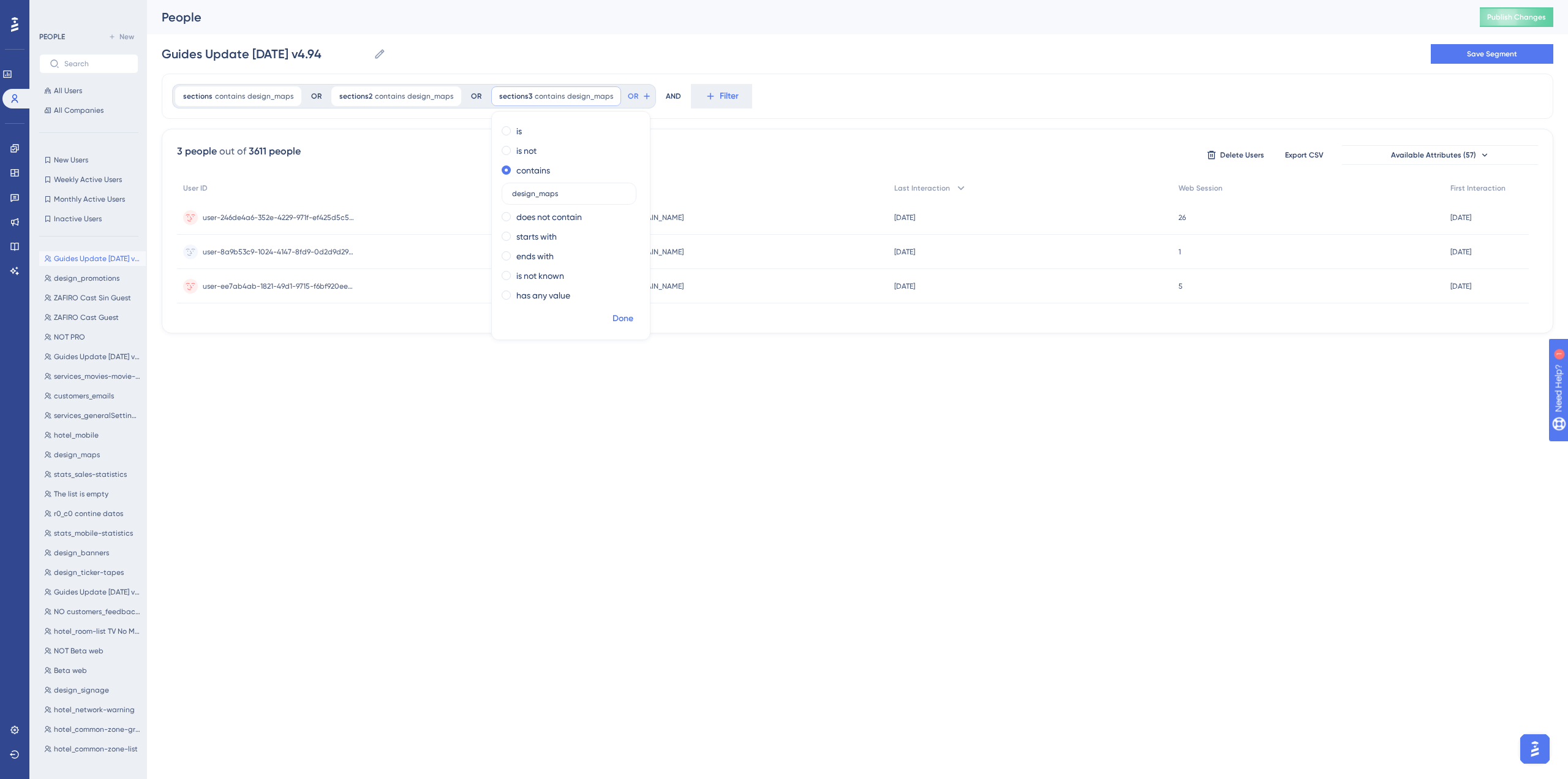
click at [612, 316] on span "Done" at bounding box center [622, 318] width 21 height 15
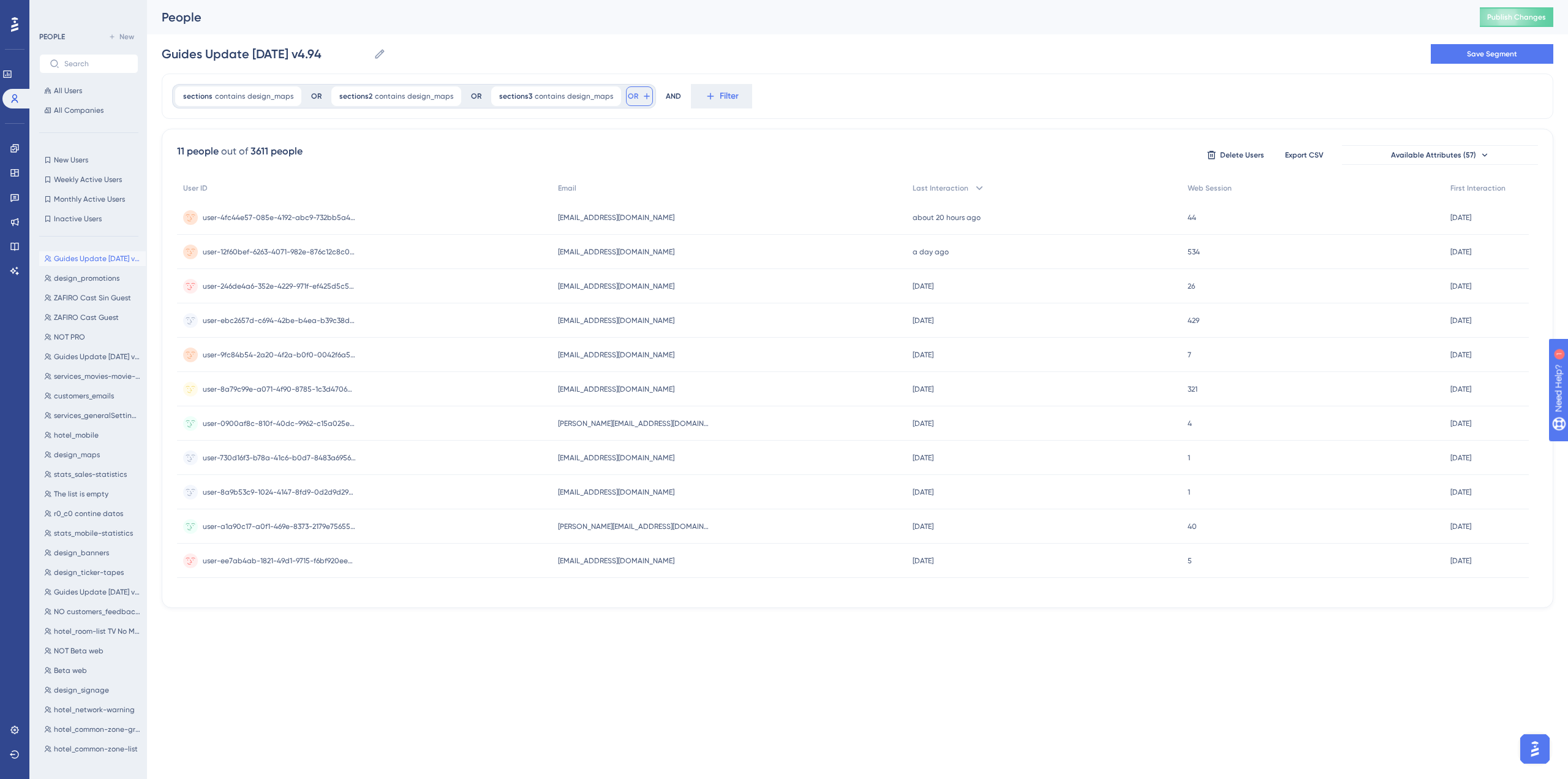
click at [631, 93] on button "OR" at bounding box center [640, 96] width 27 height 20
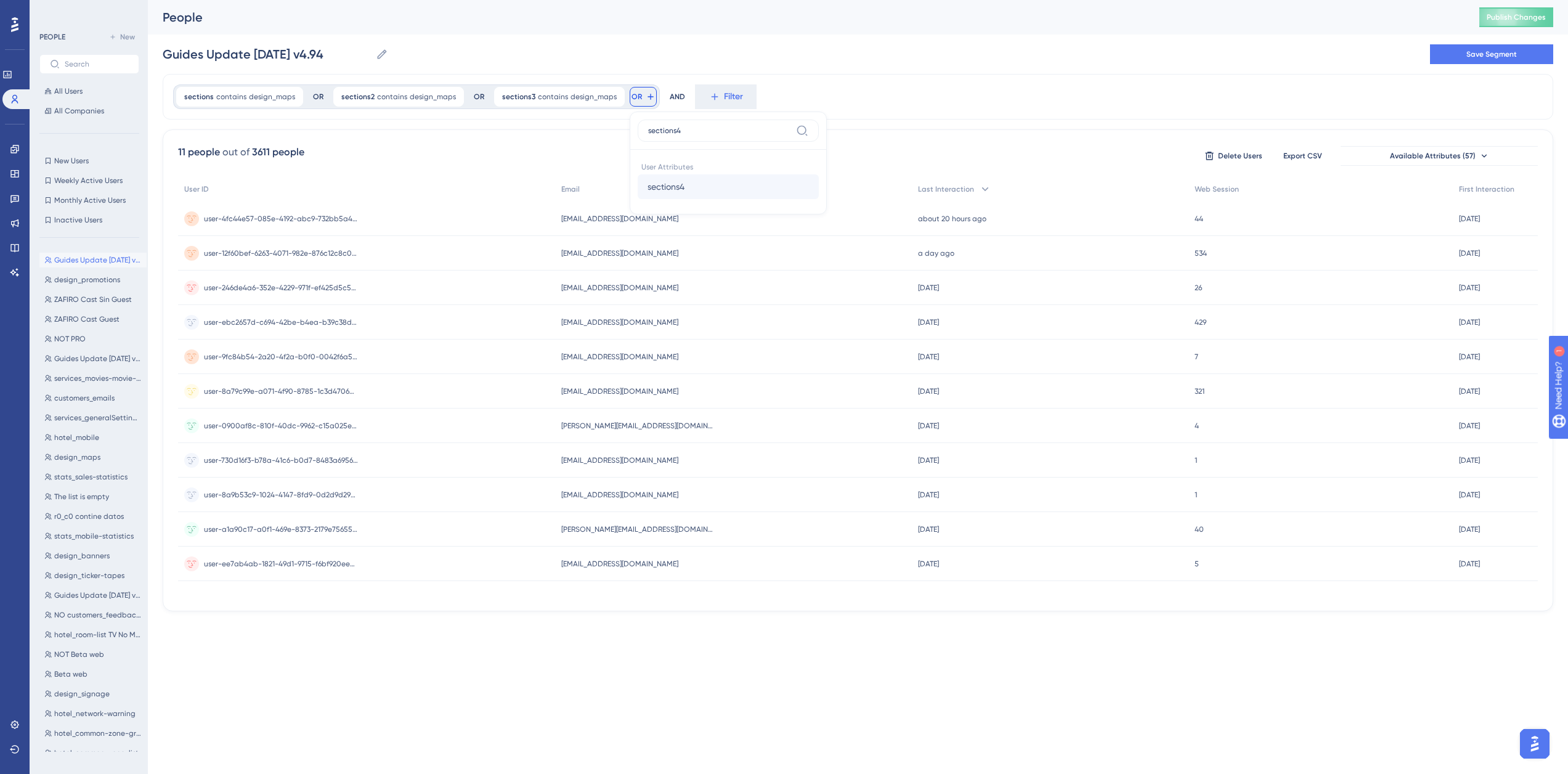
type input "sections4"
click at [670, 188] on span "sections4" at bounding box center [666, 187] width 37 height 15
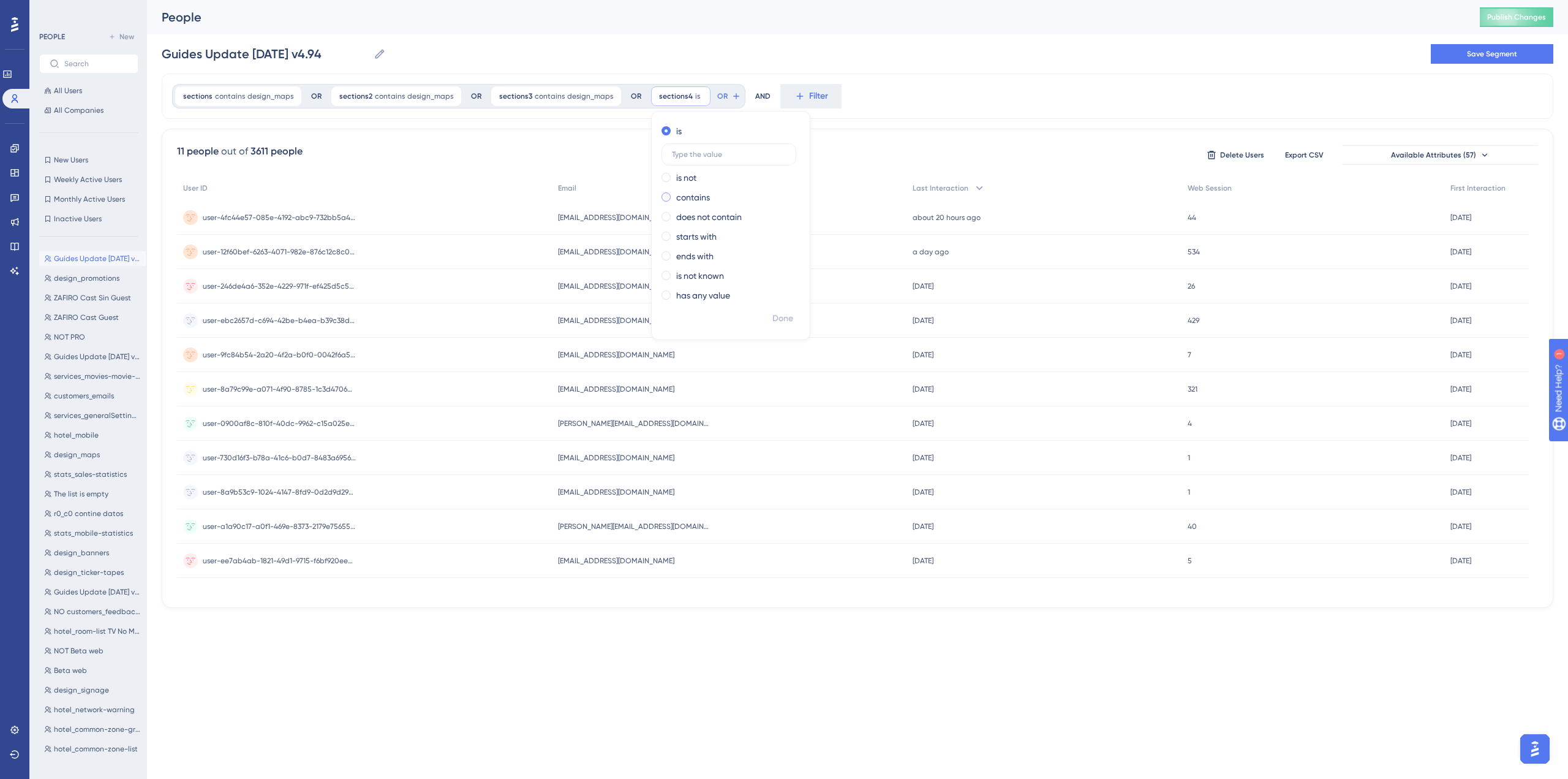
click at [695, 202] on label "contains" at bounding box center [693, 197] width 34 height 15
click at [702, 205] on div "is is not contains does not contain starts with ends with is not known has any …" at bounding box center [731, 215] width 158 height 186
click at [713, 186] on label at bounding box center [728, 194] width 135 height 22
click at [713, 190] on input "text" at bounding box center [729, 194] width 114 height 9
paste input "design_maps"
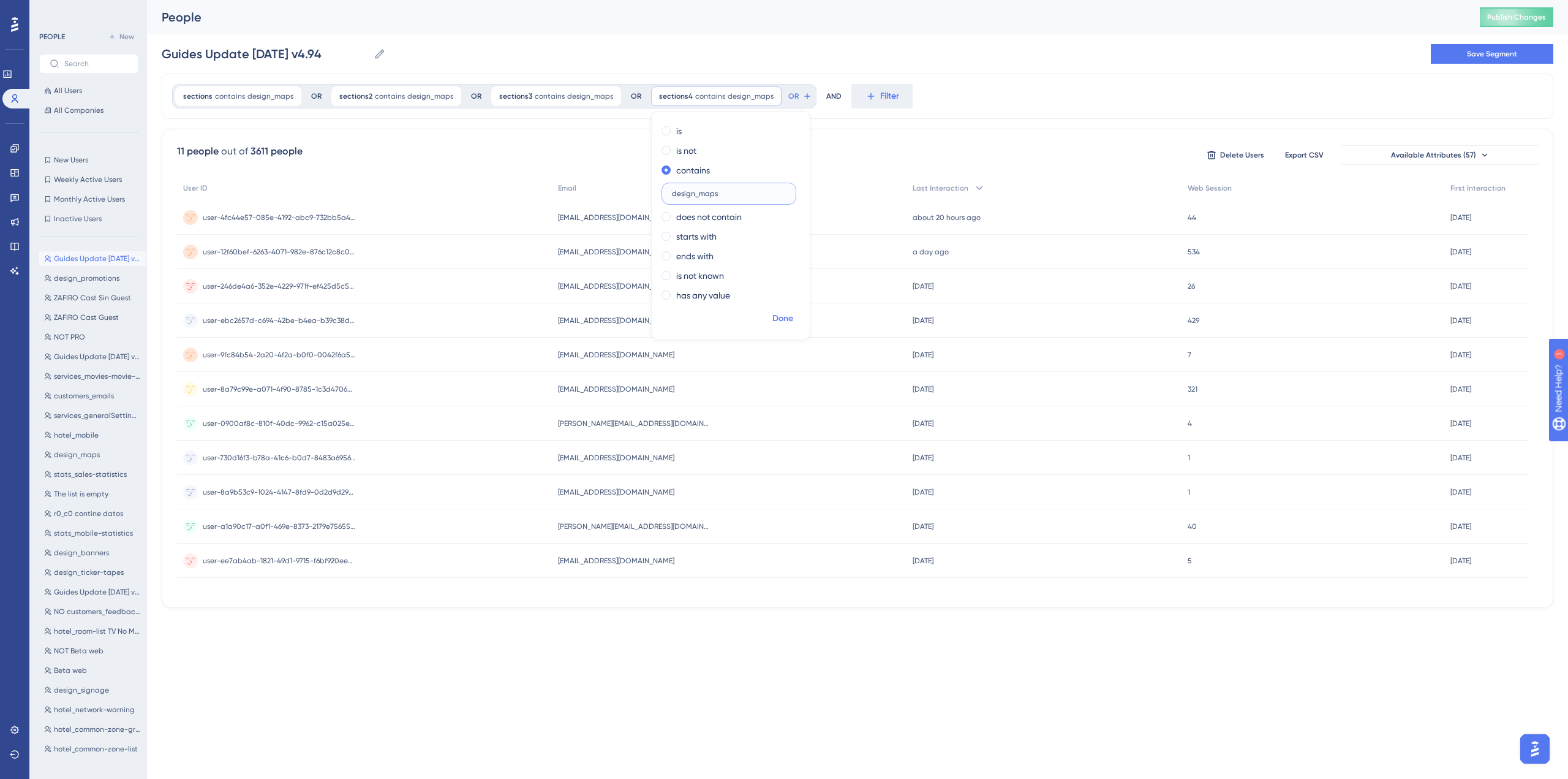
type input "design_maps"
click at [773, 324] on span "Done" at bounding box center [783, 318] width 21 height 15
click at [788, 100] on span "OR" at bounding box center [793, 96] width 10 height 9
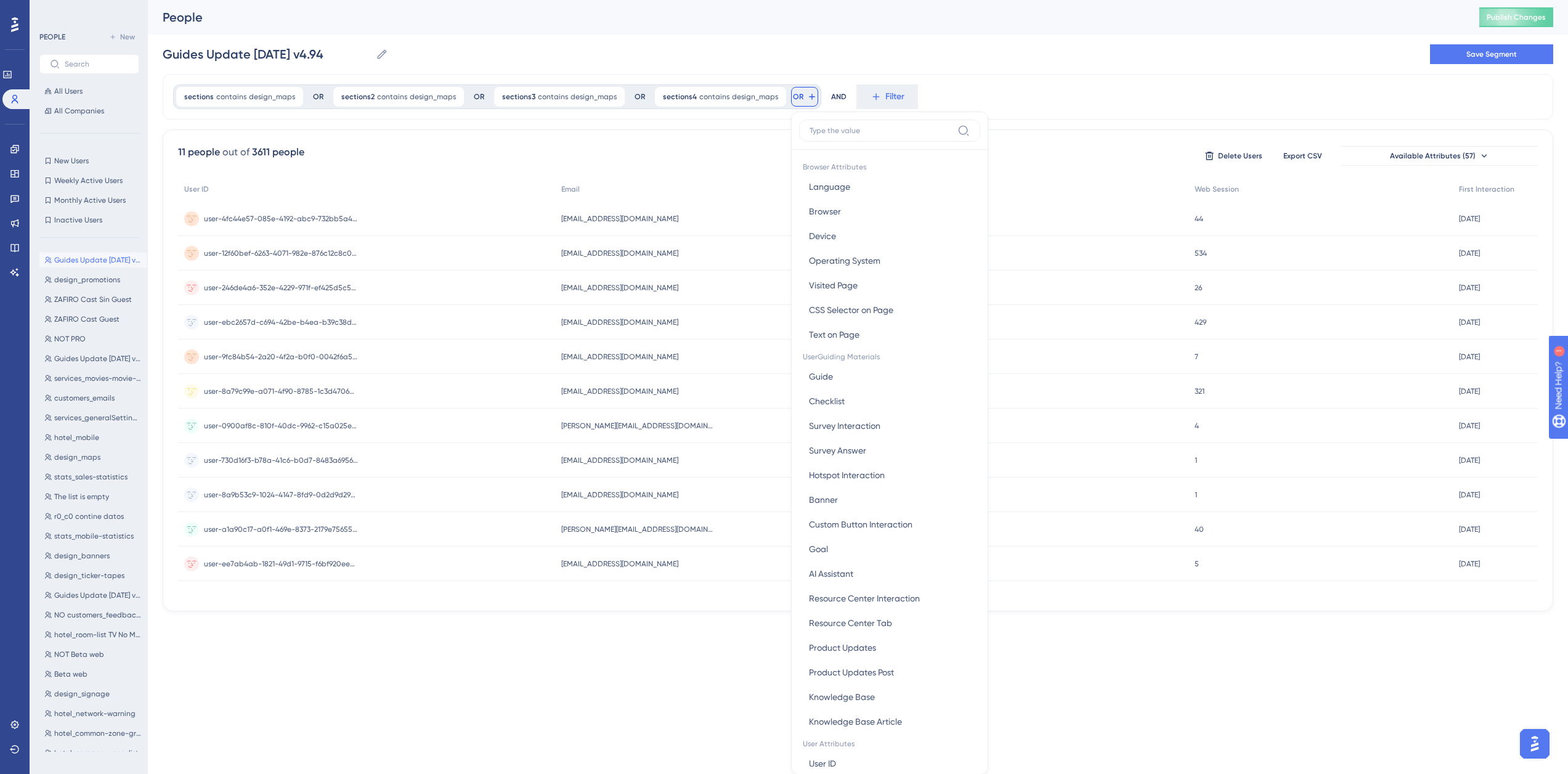
scroll to position [56, 0]
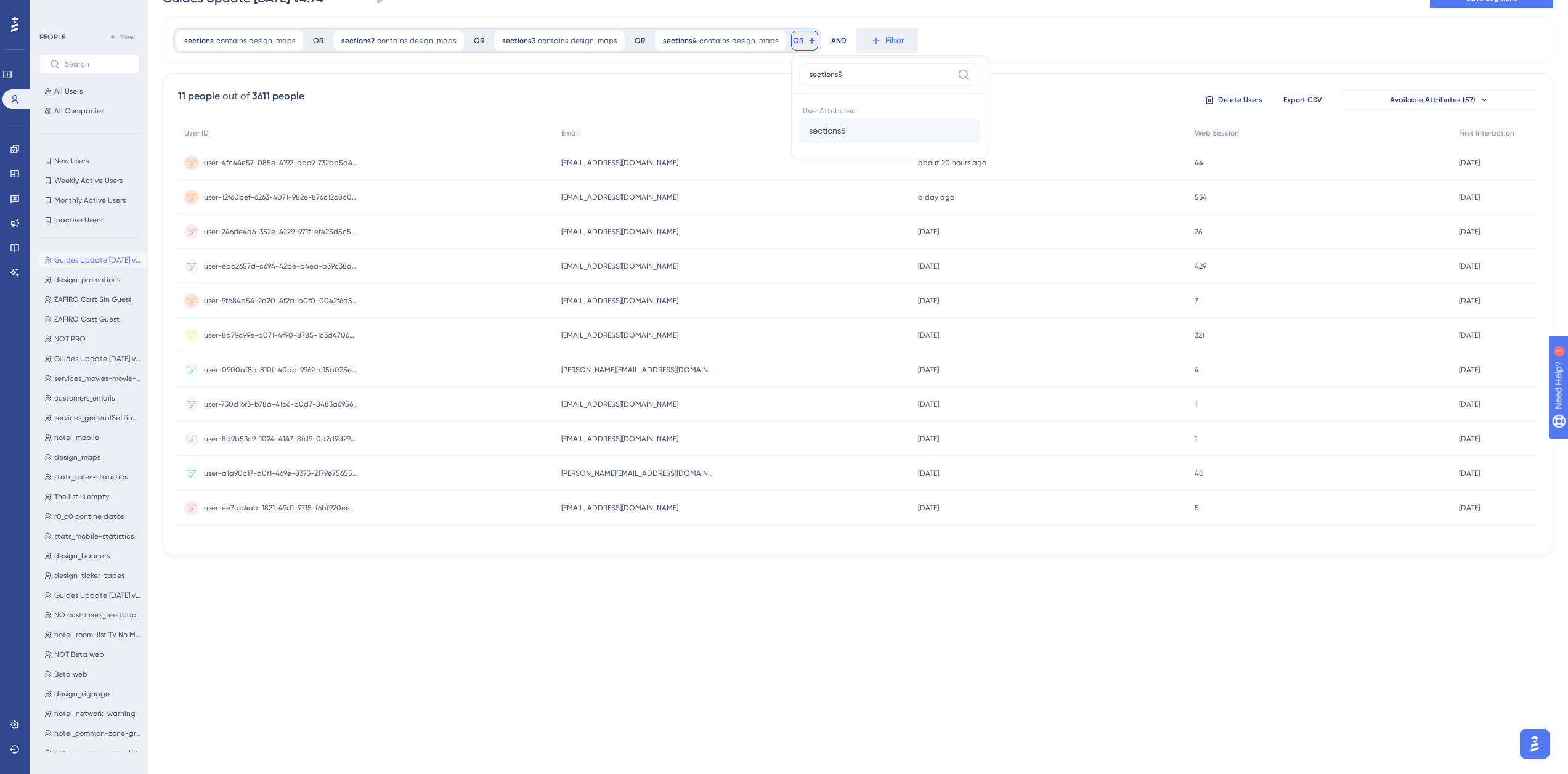
type input "sections5"
click at [825, 135] on span "sections5" at bounding box center [827, 130] width 37 height 15
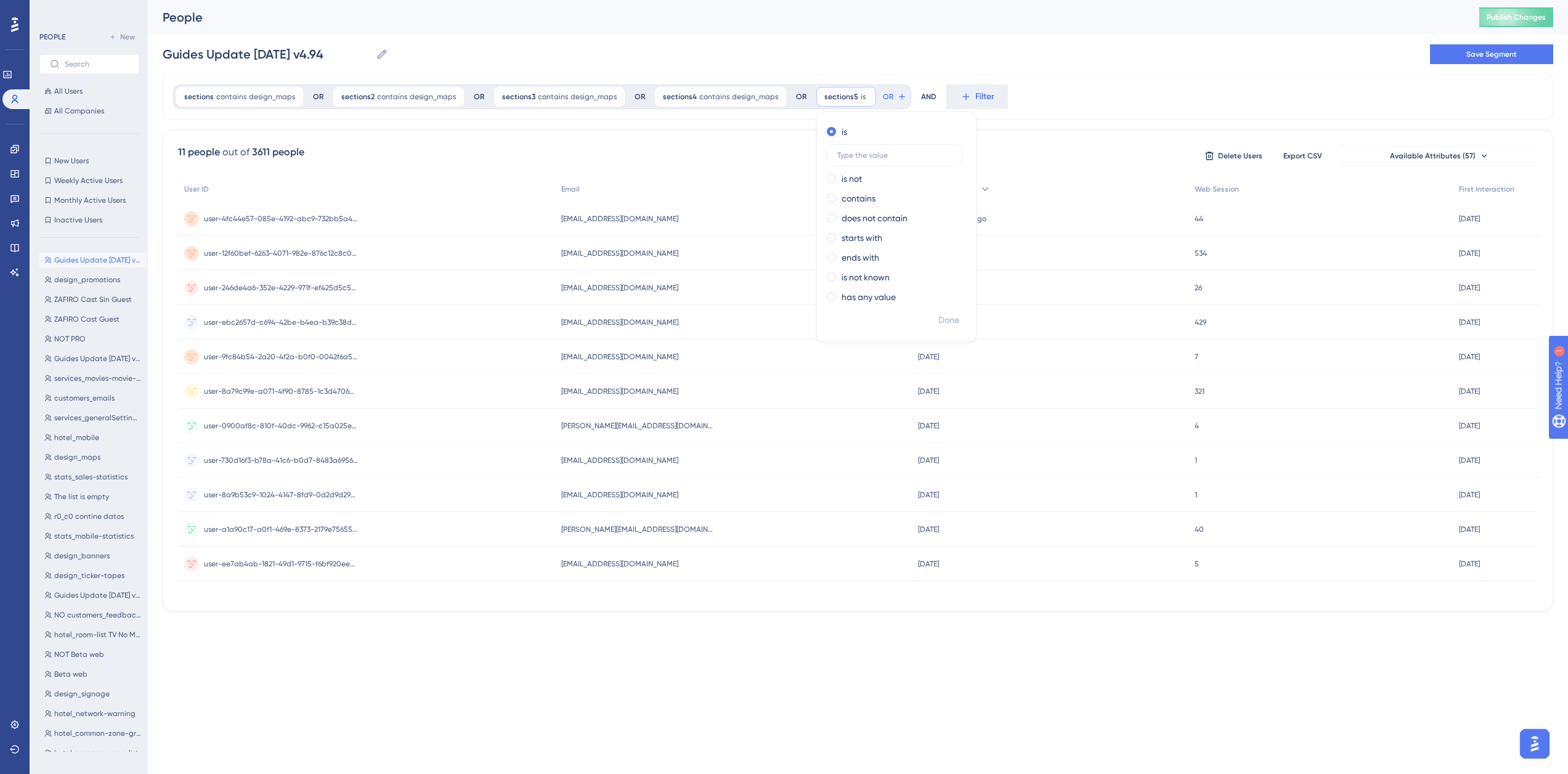
scroll to position [0, 0]
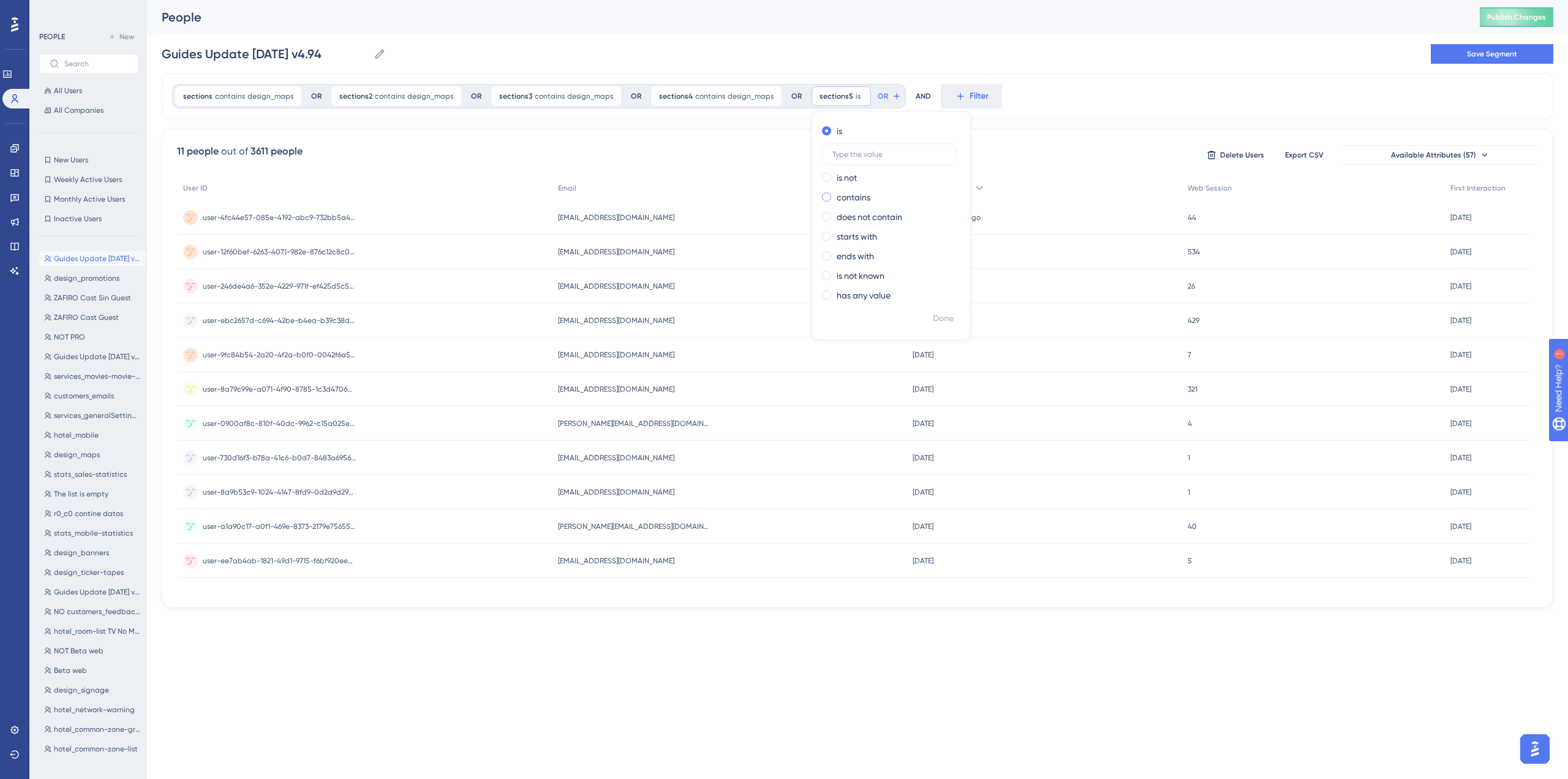
click at [843, 200] on label "contains" at bounding box center [853, 197] width 34 height 15
click at [844, 198] on label at bounding box center [889, 194] width 135 height 22
click at [844, 198] on input "text" at bounding box center [889, 194] width 114 height 9
paste input "design_maps"
type input "design_maps"
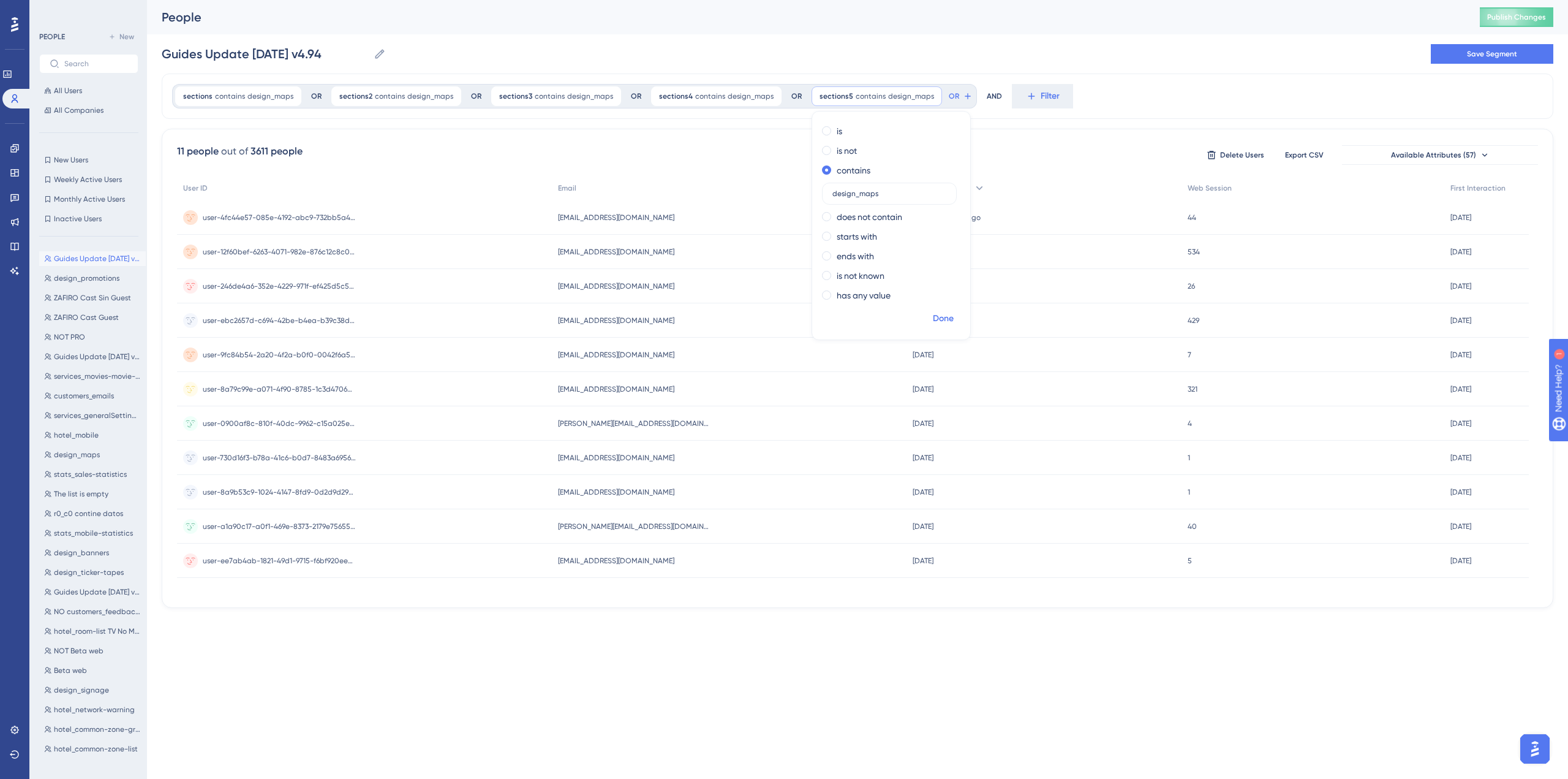
click at [933, 319] on span "Done" at bounding box center [943, 318] width 21 height 15
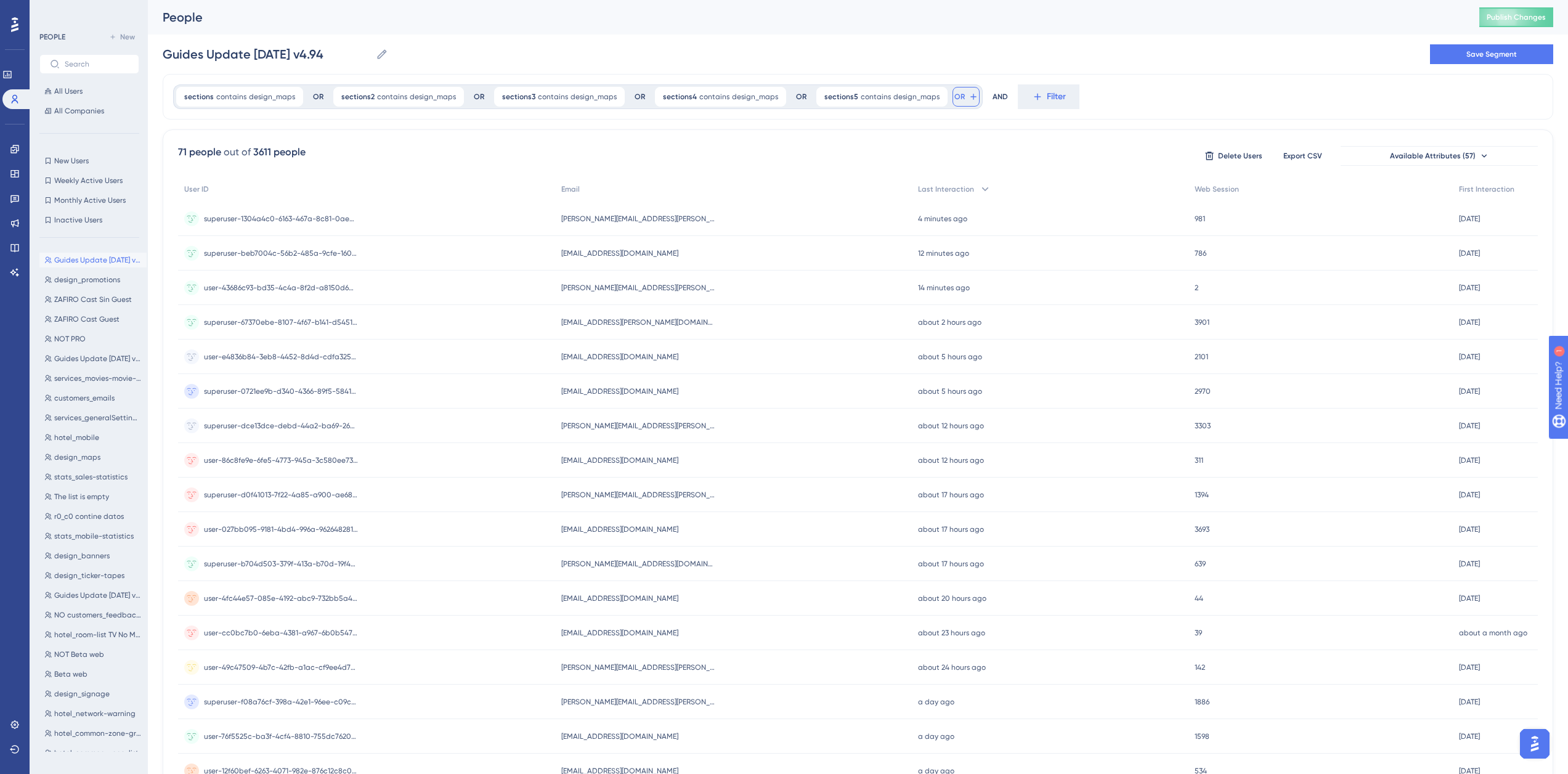
click at [954, 98] on span "OR" at bounding box center [959, 97] width 10 height 10
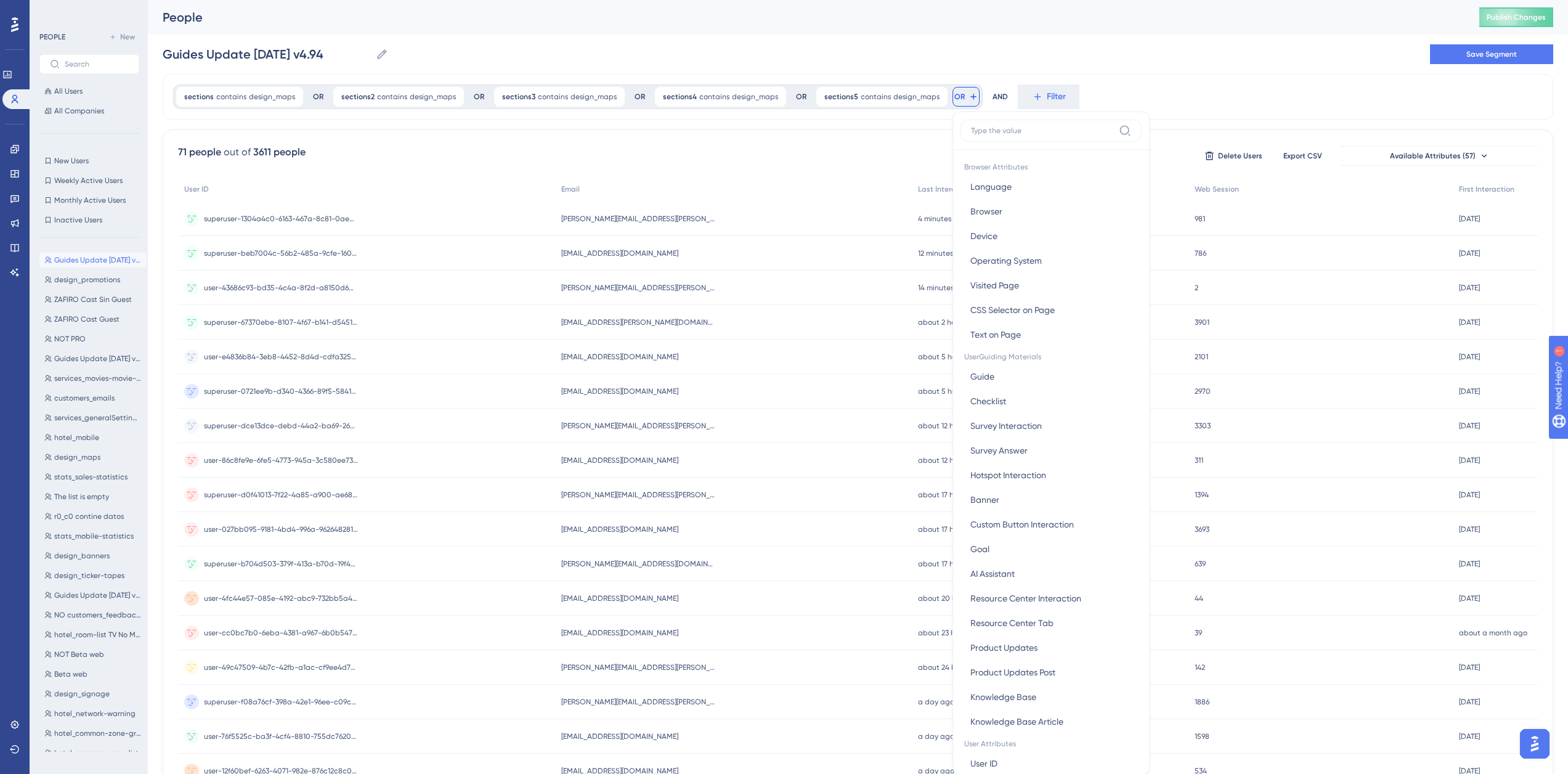
scroll to position [56, 0]
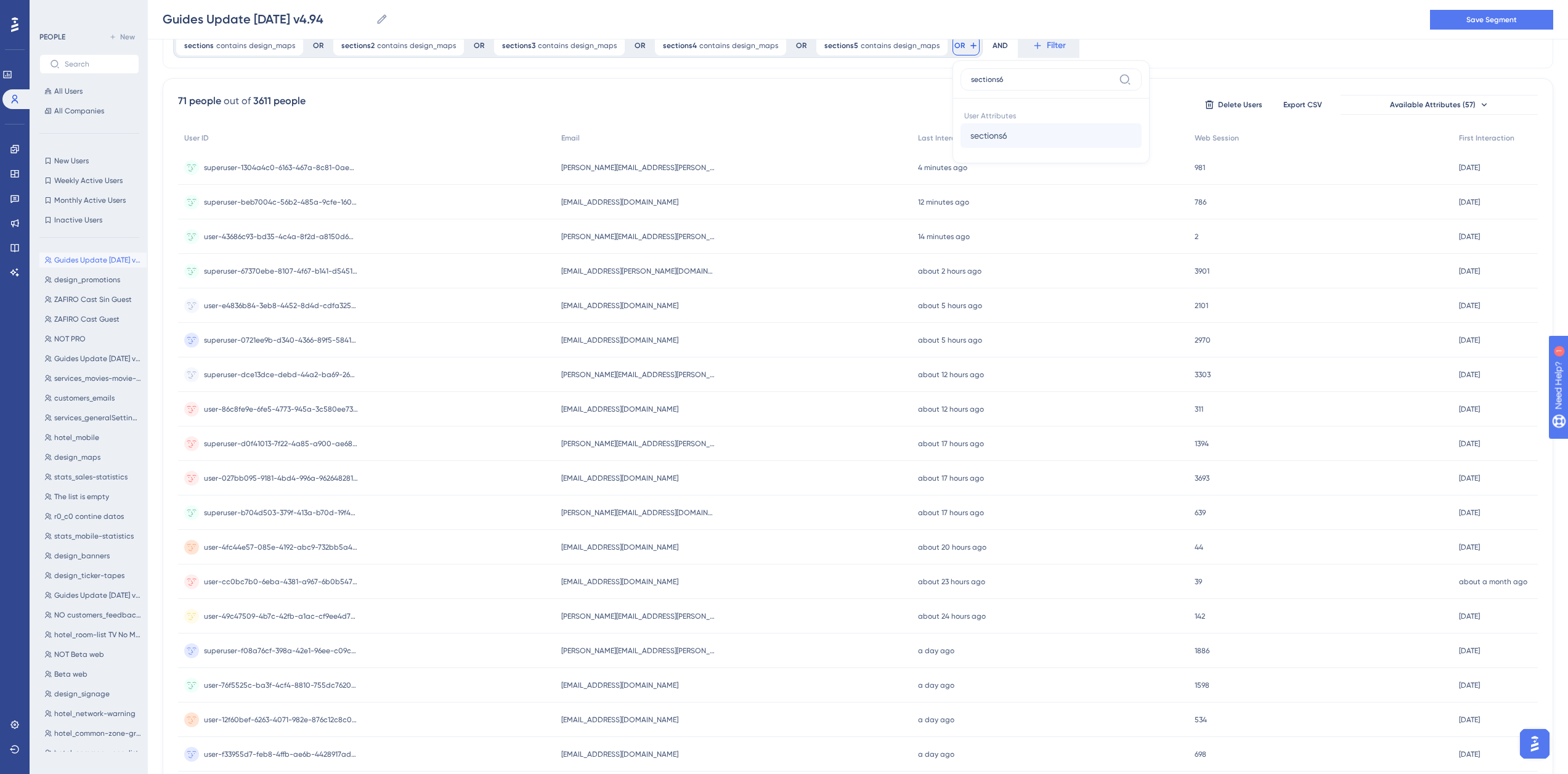
type input "sections6"
click at [1001, 135] on button "sections6 sections6" at bounding box center [1051, 135] width 181 height 25
click at [1012, 145] on label "contains" at bounding box center [1019, 147] width 34 height 15
click at [1012, 145] on input "text" at bounding box center [1056, 143] width 114 height 9
type input "design_maps"
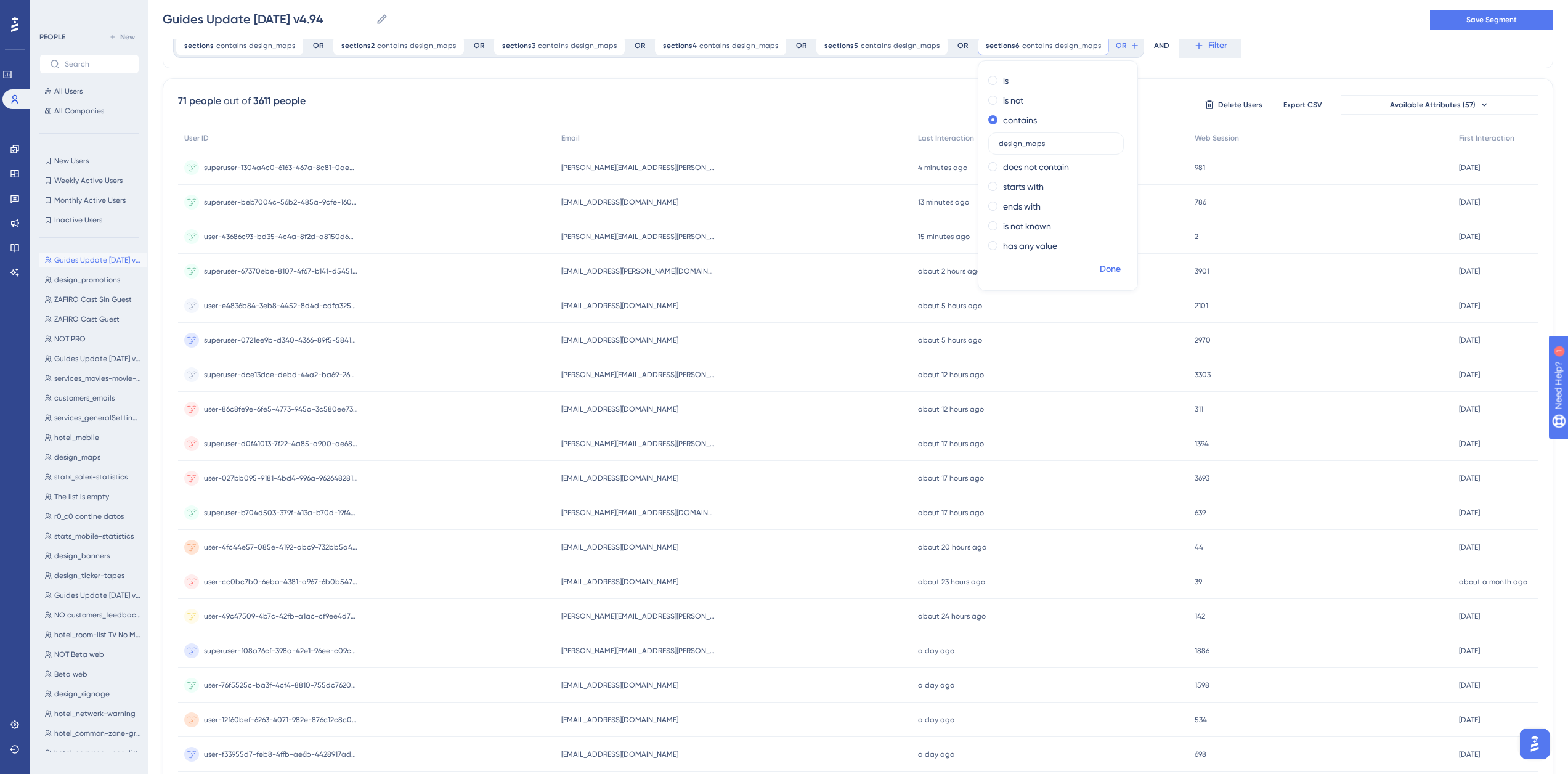
click at [1099, 265] on span "Done" at bounding box center [1110, 269] width 21 height 15
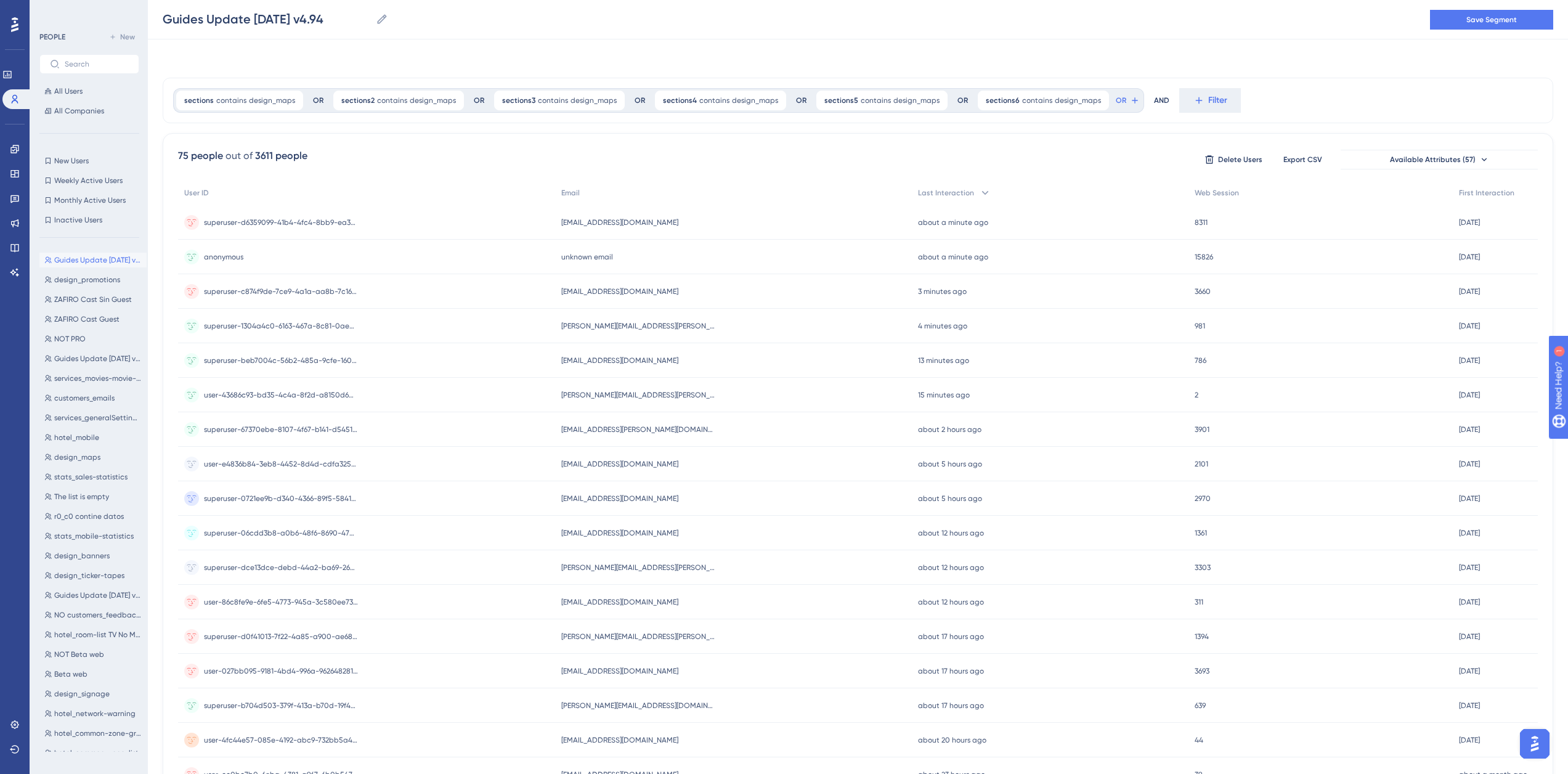
scroll to position [0, 0]
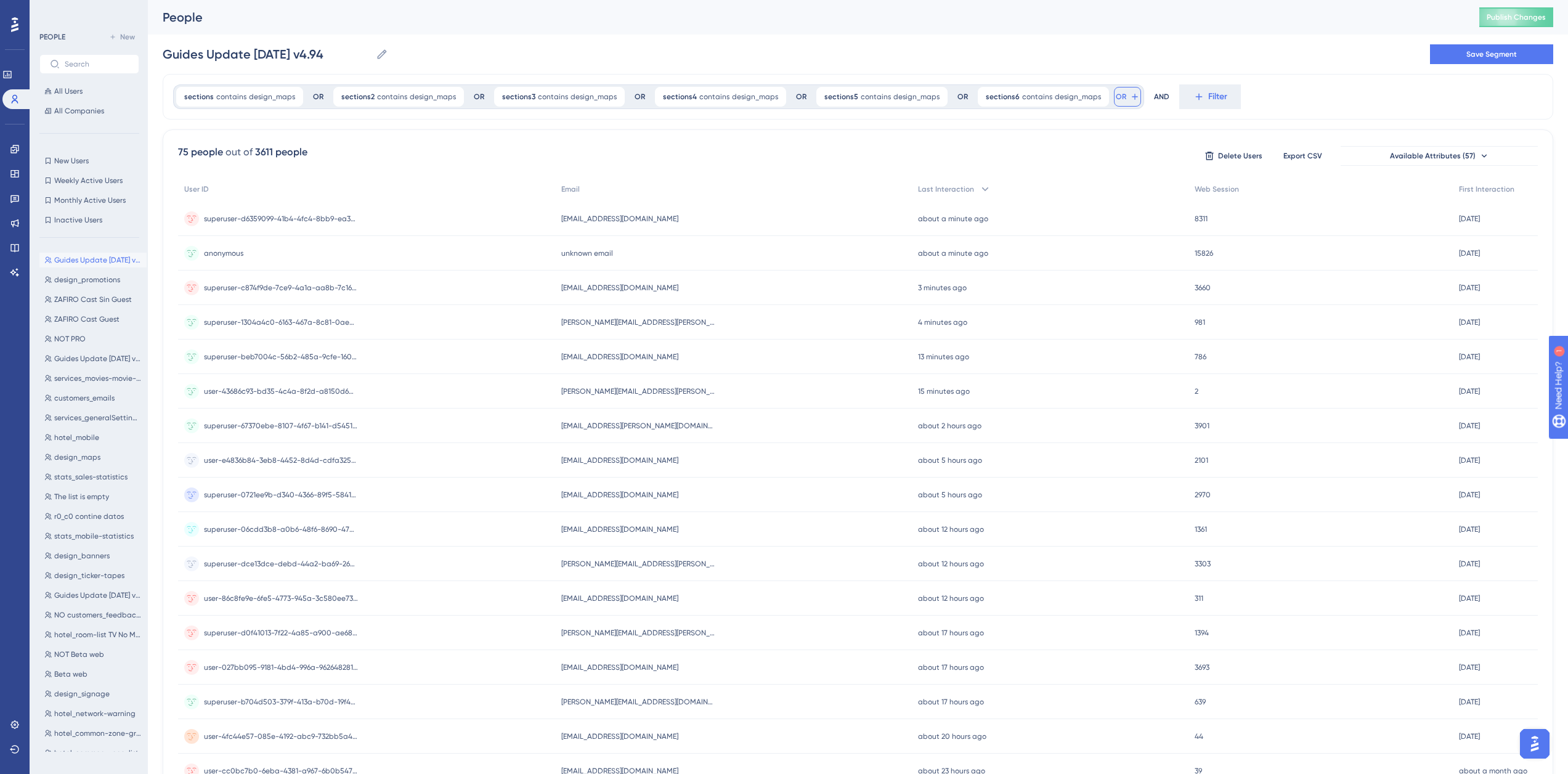
click at [1130, 99] on icon at bounding box center [1134, 97] width 10 height 10
type input "sections7"
click at [1133, 193] on span "sections7" at bounding box center [1150, 187] width 37 height 15
click at [1164, 198] on label "contains" at bounding box center [1181, 198] width 34 height 15
click at [1164, 198] on input "text" at bounding box center [1217, 195] width 114 height 9
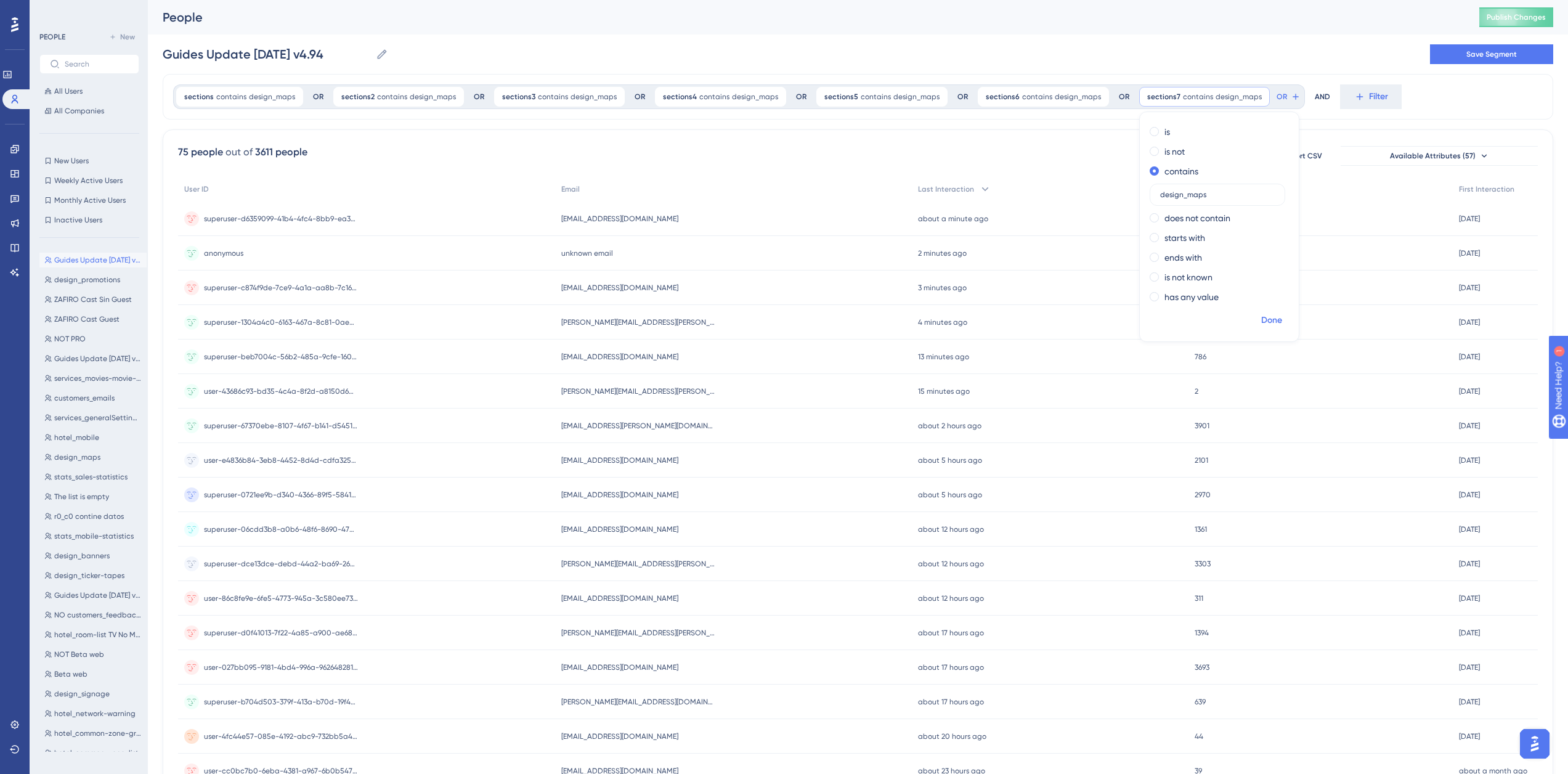
type input "design_maps"
click at [1261, 314] on span "Done" at bounding box center [1271, 320] width 21 height 15
click at [1274, 101] on button "OR" at bounding box center [1288, 96] width 27 height 20
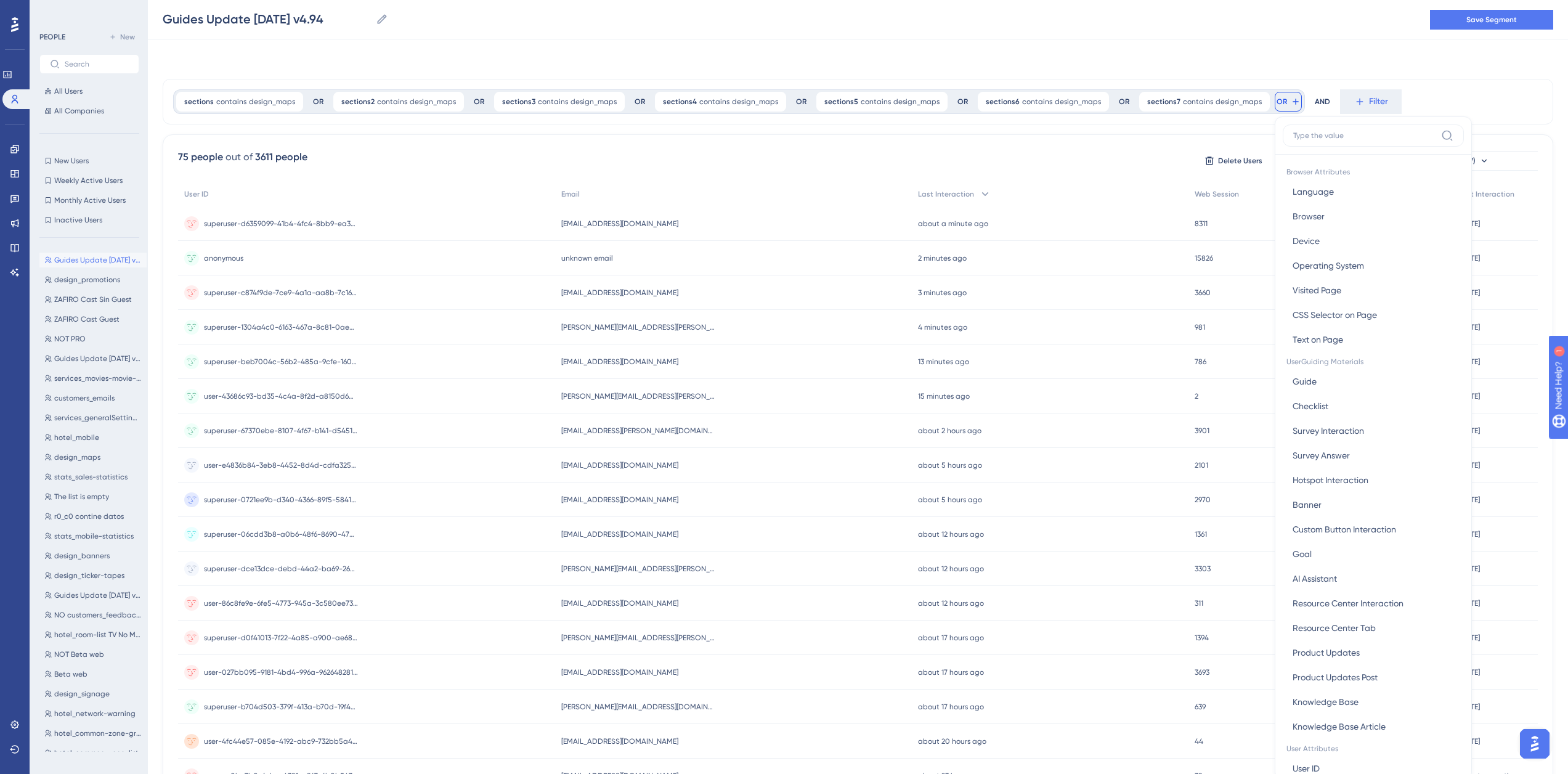
scroll to position [56, 0]
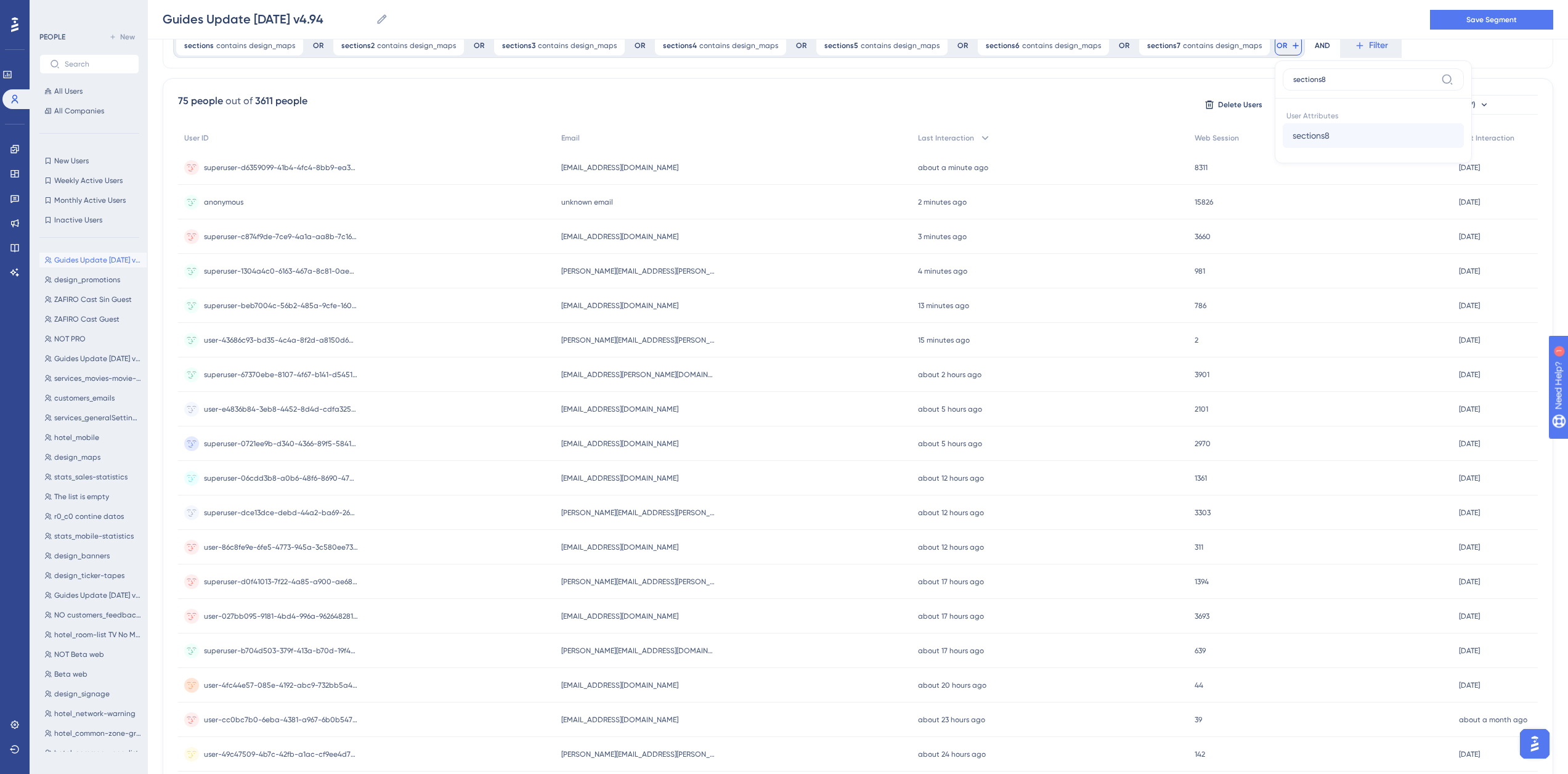
type input "sections8"
click at [1292, 142] on span "sections8" at bounding box center [1311, 135] width 37 height 15
click at [1325, 149] on label "contains" at bounding box center [1342, 147] width 34 height 15
click at [1337, 148] on label at bounding box center [1377, 144] width 136 height 22
click at [1337, 148] on input "text" at bounding box center [1378, 143] width 114 height 9
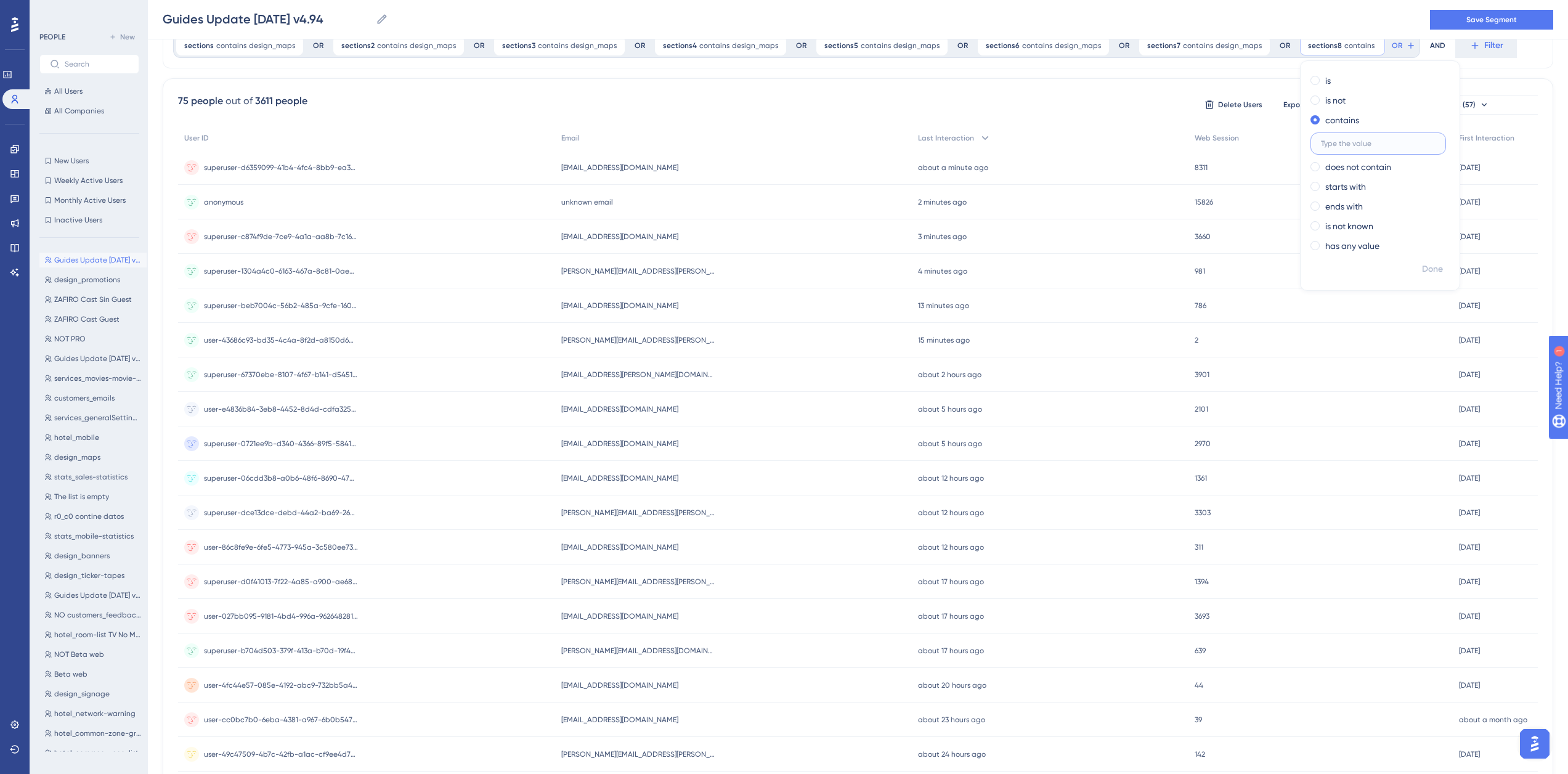
paste input "design_maps"
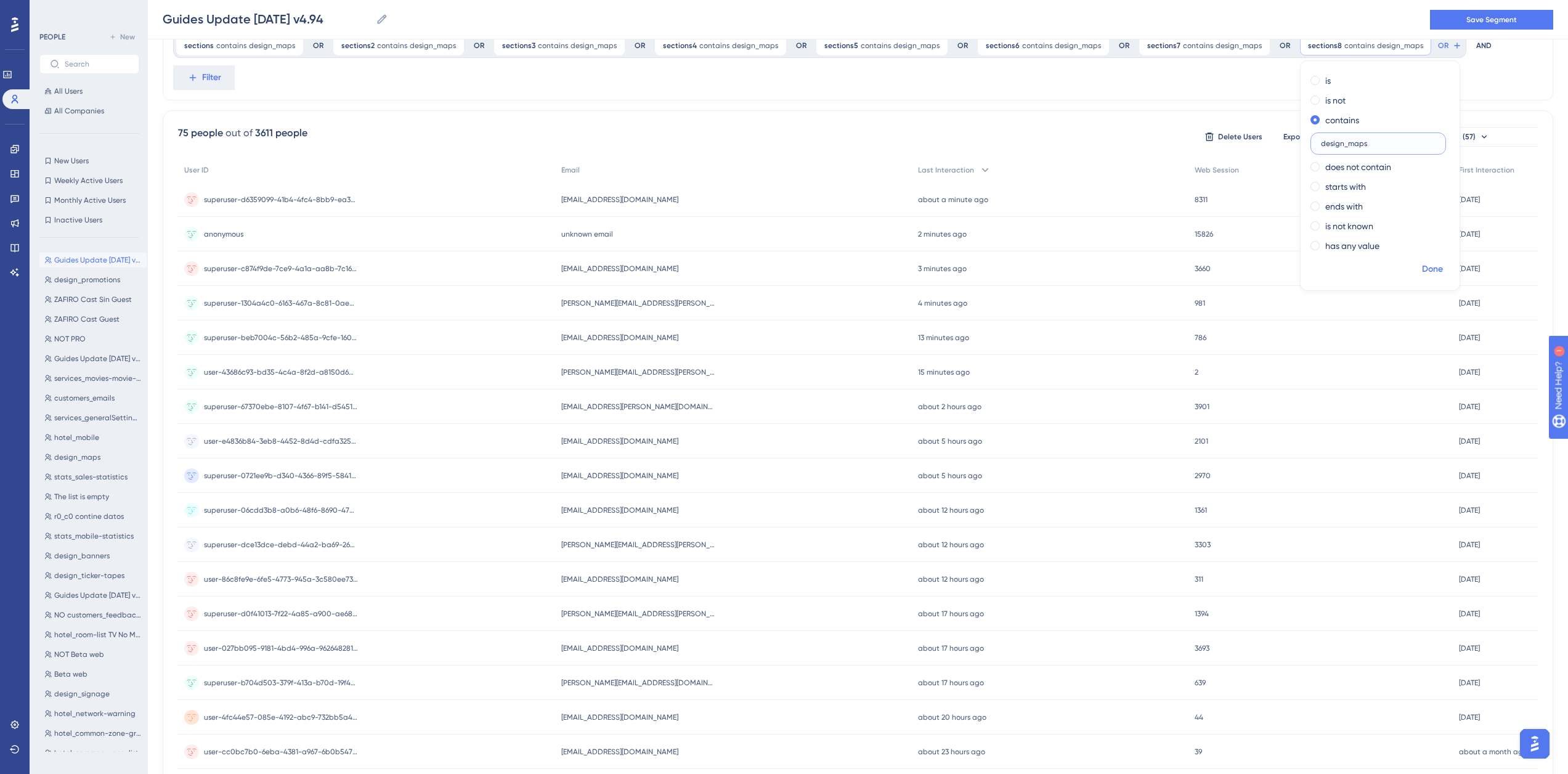
type input "design_maps"
click at [1422, 262] on span "Done" at bounding box center [1432, 269] width 21 height 15
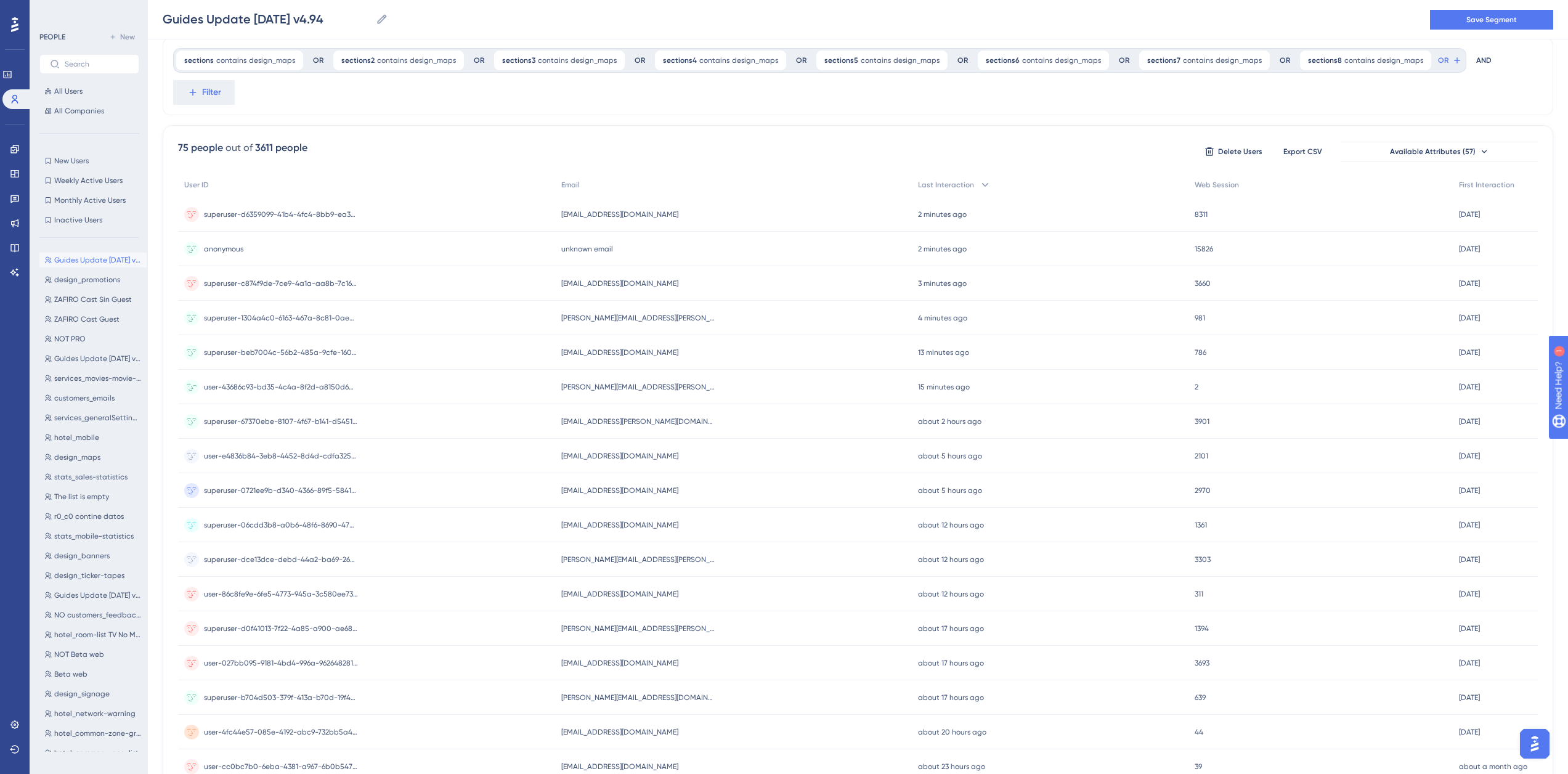
scroll to position [0, 0]
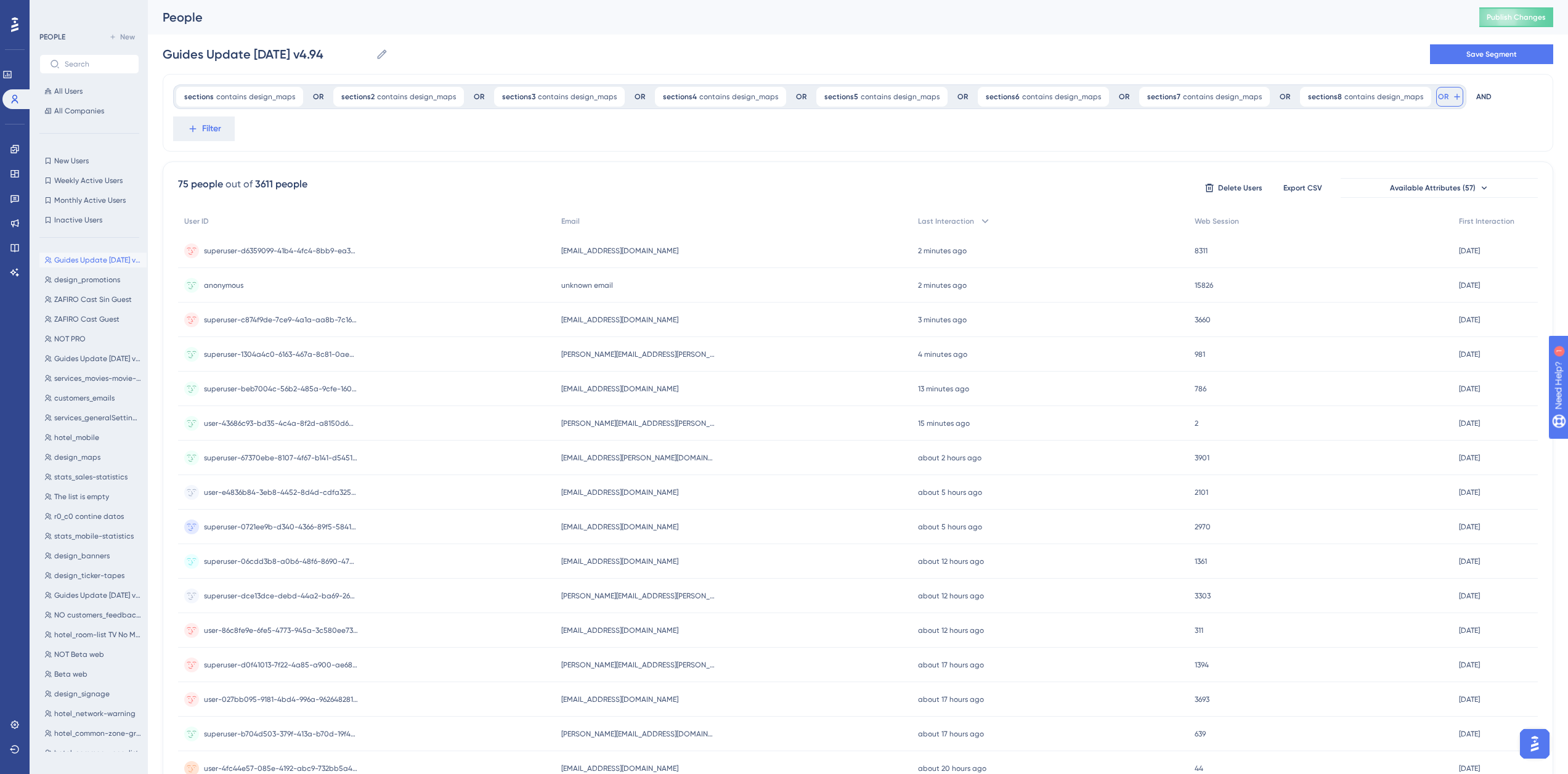
click at [1436, 96] on button "OR" at bounding box center [1450, 96] width 27 height 20
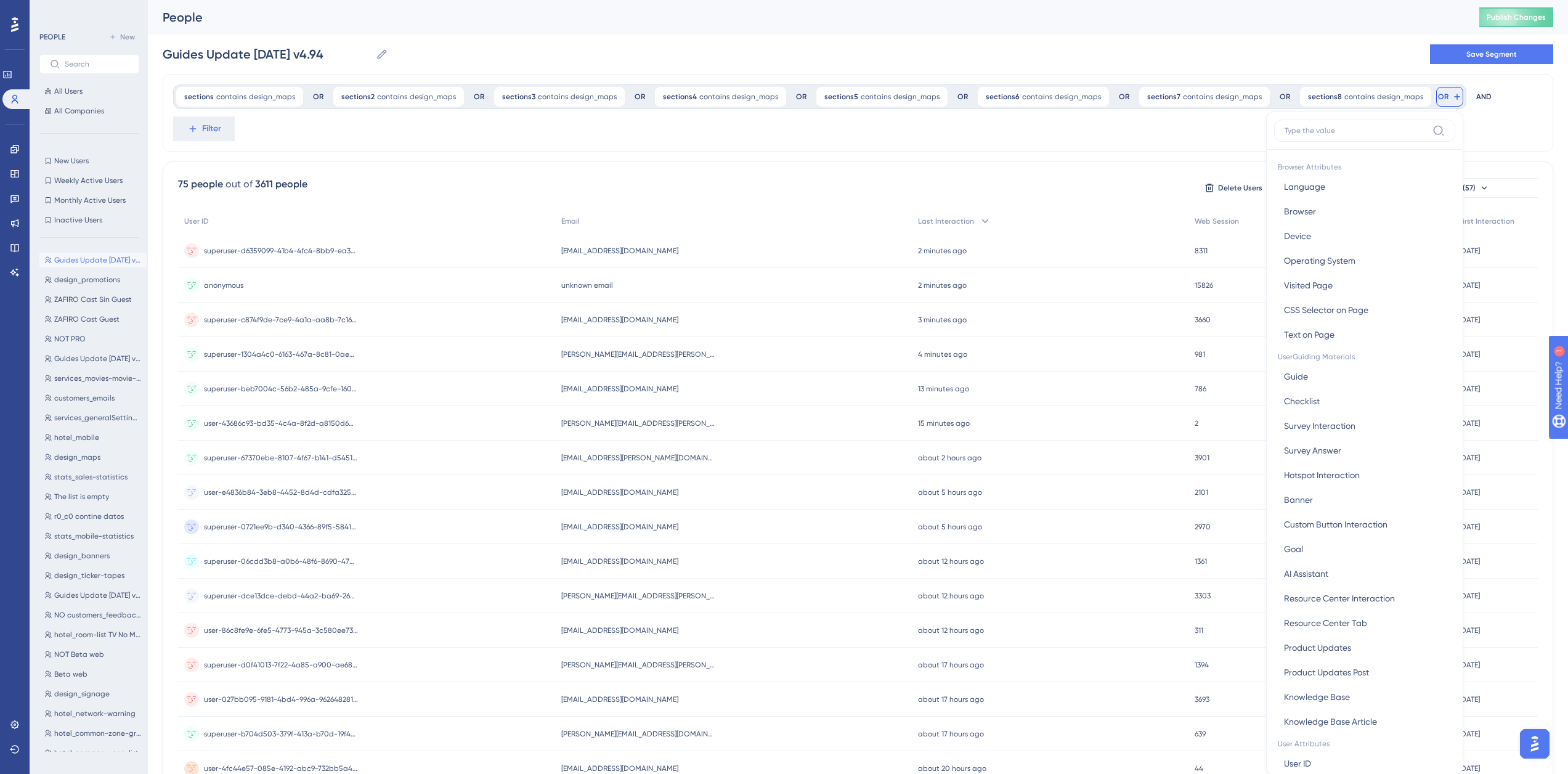
scroll to position [56, 0]
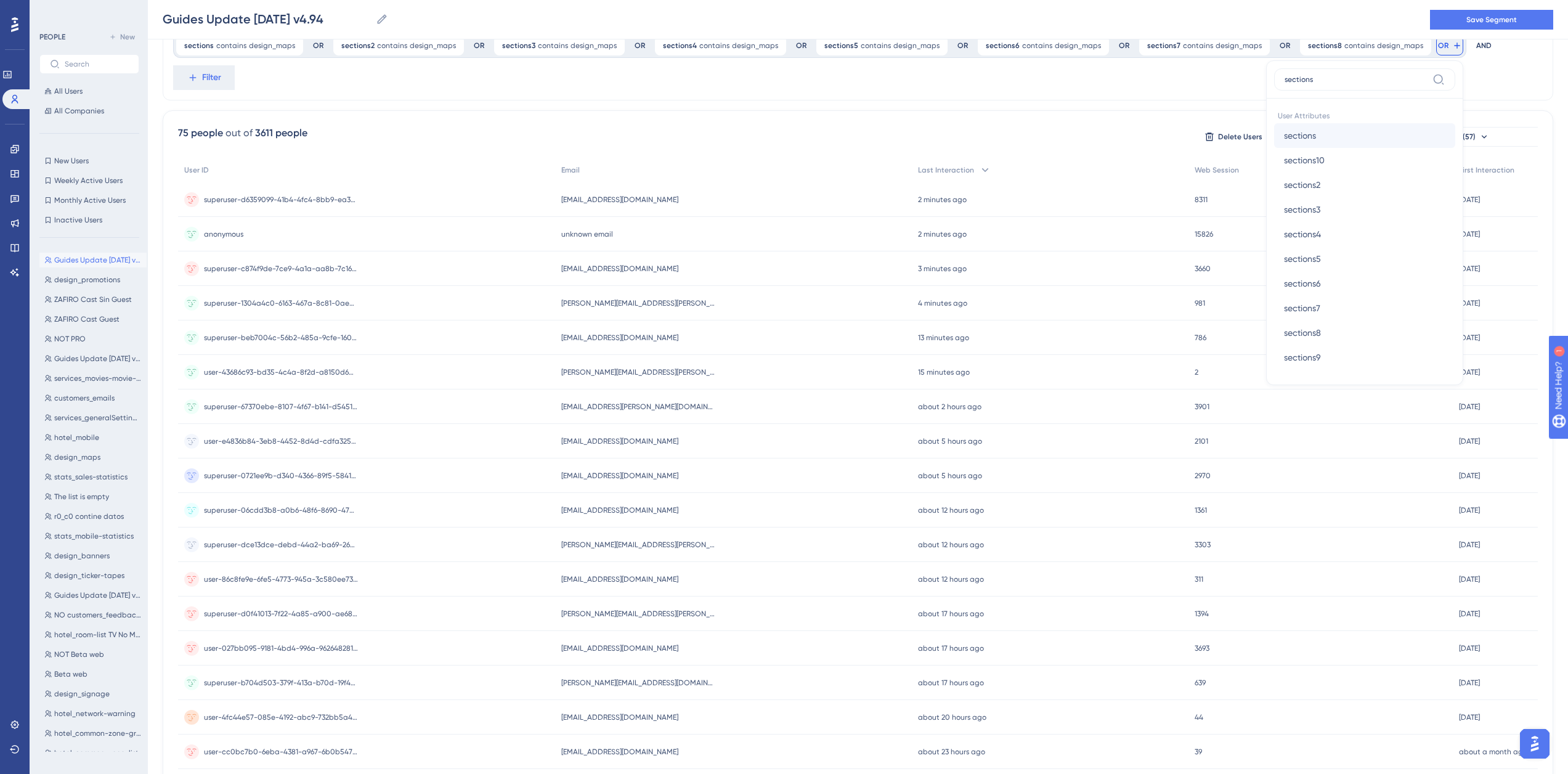
type input "sections"
click at [1294, 134] on button "sections sections" at bounding box center [1365, 135] width 181 height 25
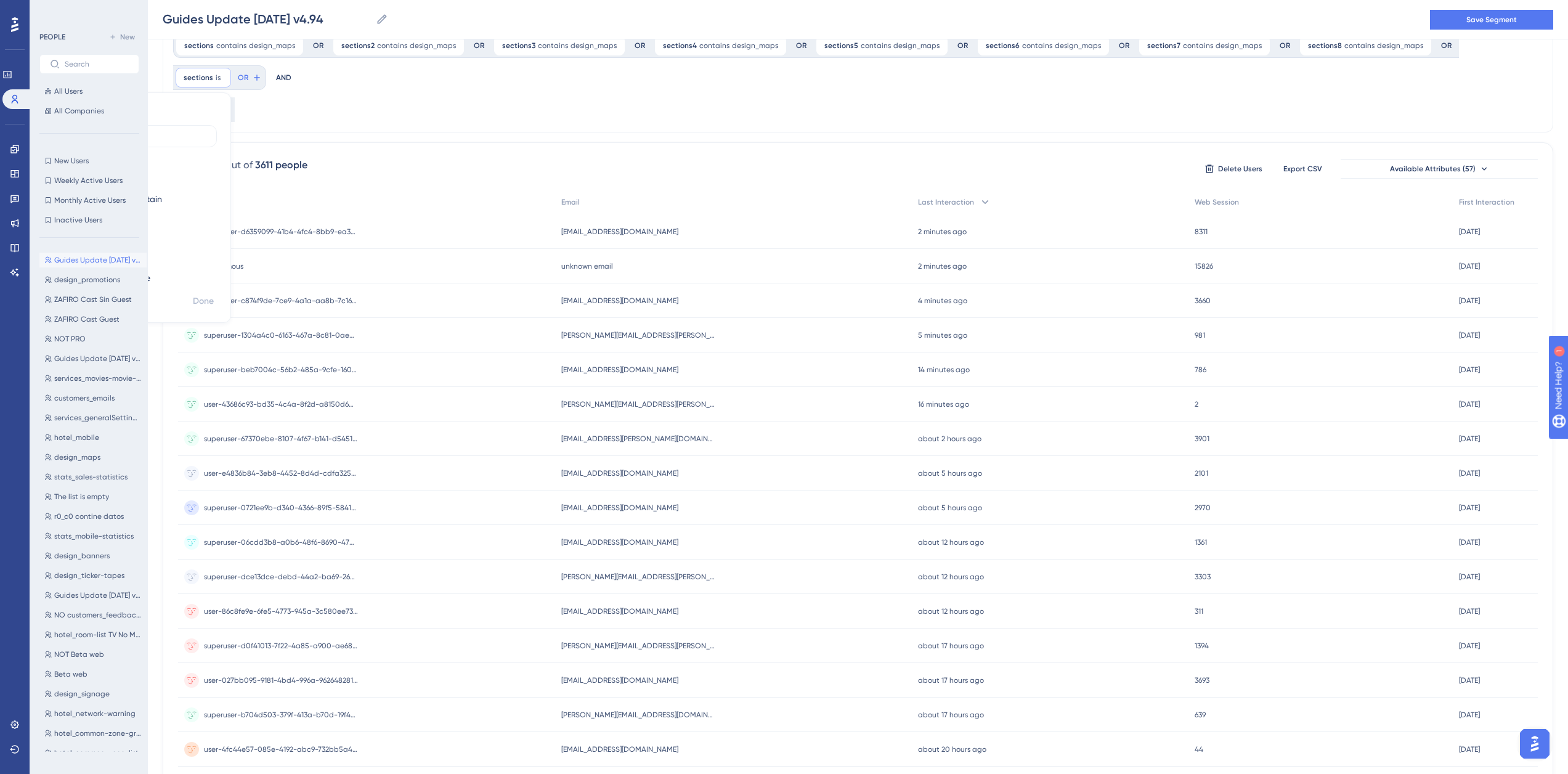
click at [130, 172] on label "contains" at bounding box center [113, 179] width 34 height 15
click at [234, 176] on input "text" at bounding box center [253, 176] width 114 height 9
type input "design_designs"
drag, startPoint x: 277, startPoint y: 185, endPoint x: 172, endPoint y: 175, distance: 105.5
click at [172, 175] on div "sections contains design_maps design_maps Remove OR sections2 contains design_m…" at bounding box center [858, 491] width 1390 height 937
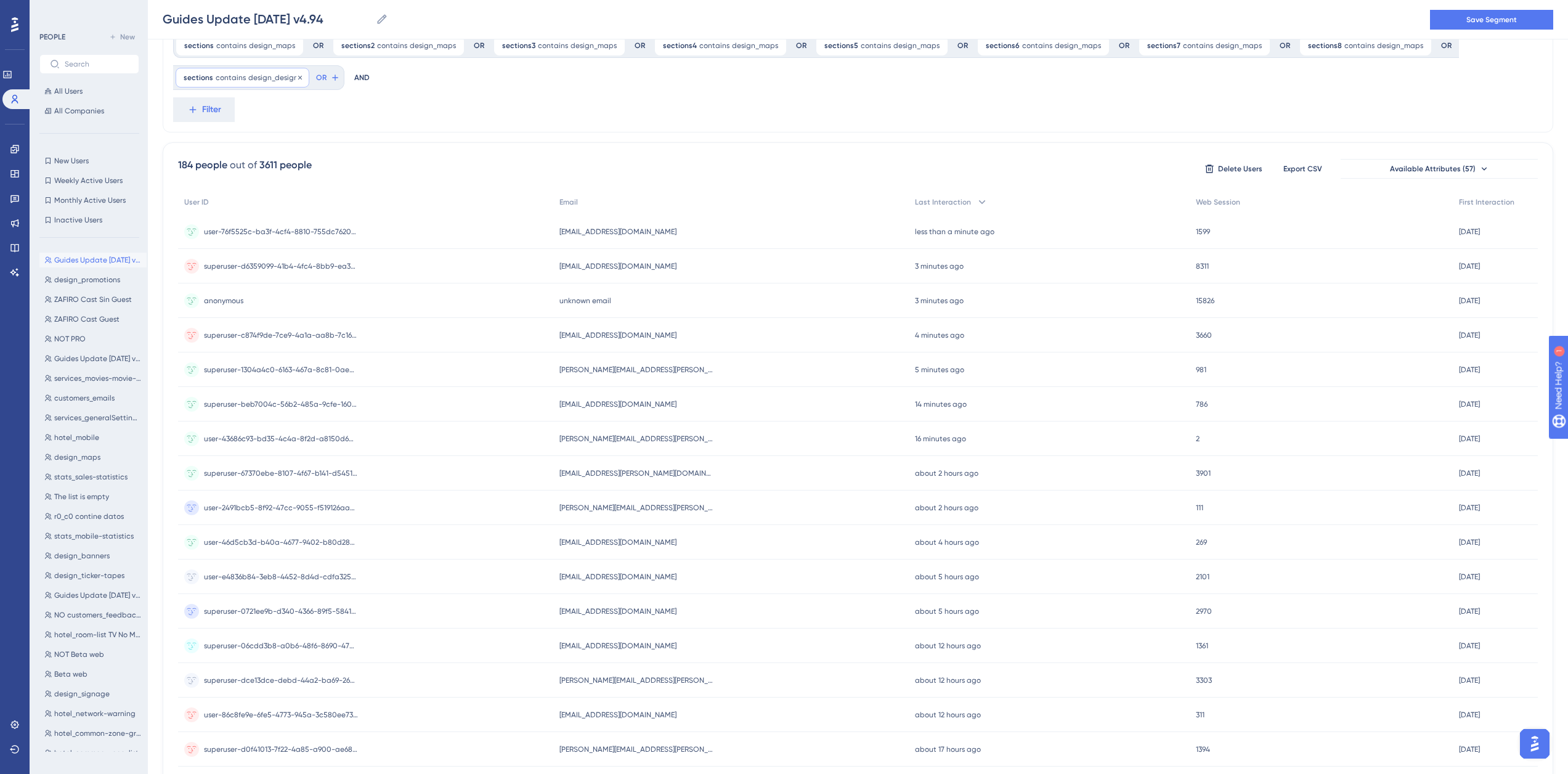
click at [273, 78] on span "design_designs" at bounding box center [275, 78] width 53 height 10
drag, startPoint x: 261, startPoint y: 173, endPoint x: 199, endPoint y: 170, distance: 62.1
click at [199, 170] on label "design_designs" at bounding box center [253, 176] width 136 height 22
click at [303, 300] on span "Done" at bounding box center [308, 301] width 21 height 15
click at [319, 85] on button "OR" at bounding box center [327, 77] width 27 height 20
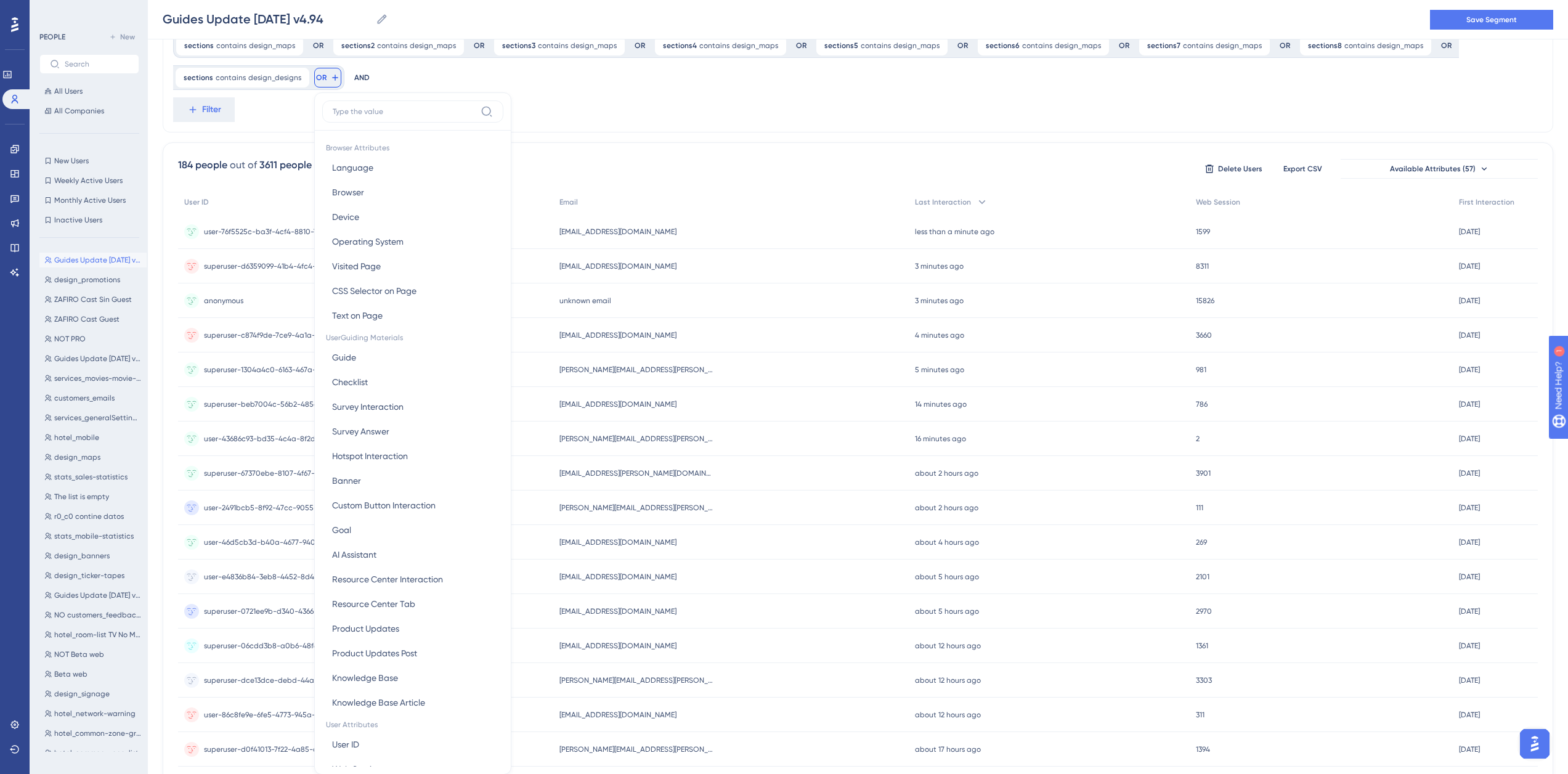
scroll to position [103, 0]
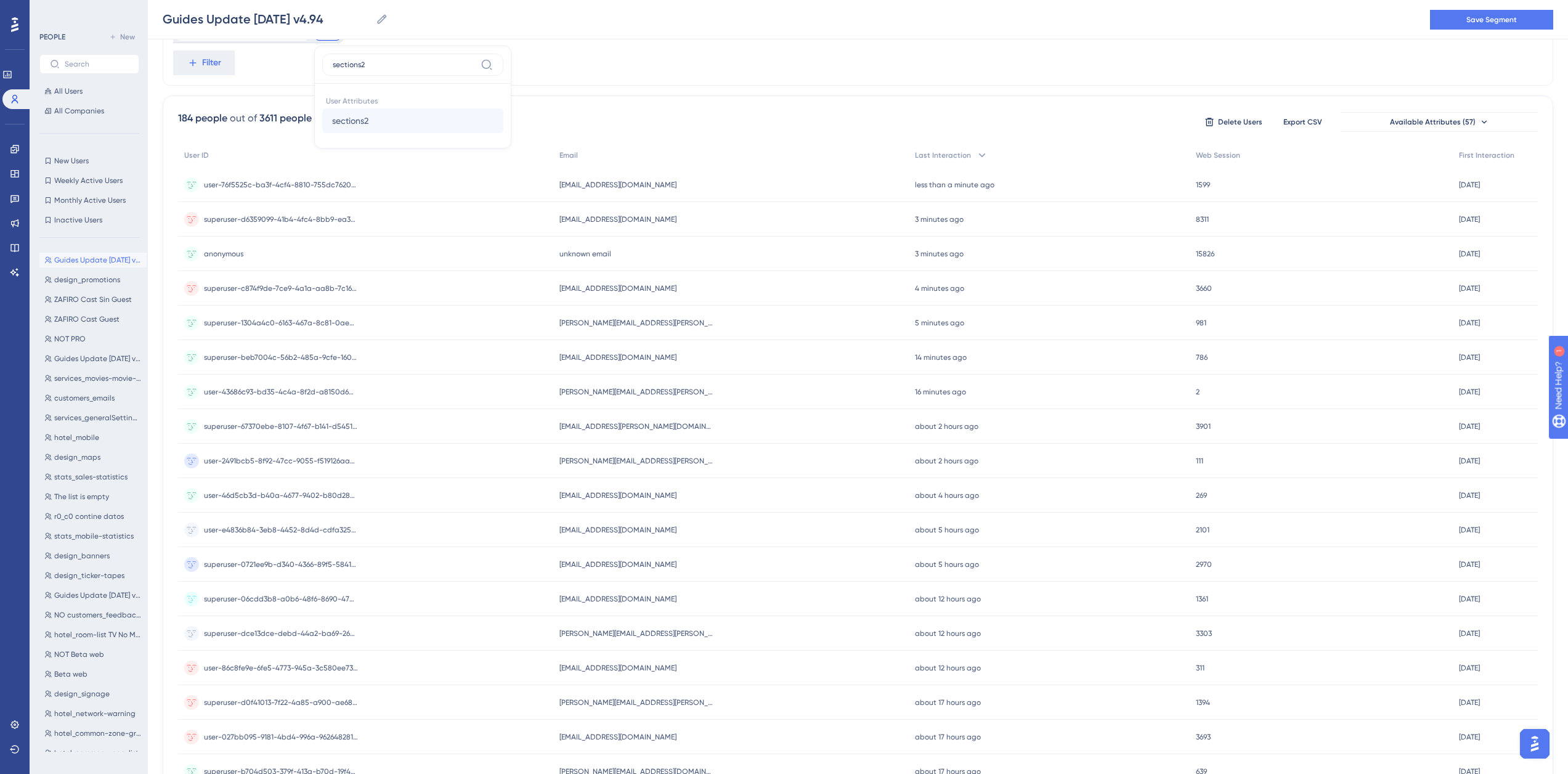
type input "sections2"
click at [355, 121] on span "sections2" at bounding box center [350, 121] width 37 height 15
click at [387, 131] on label "contains" at bounding box center [381, 132] width 34 height 15
click at [410, 132] on input "text" at bounding box center [418, 129] width 114 height 9
type input "design_designs"
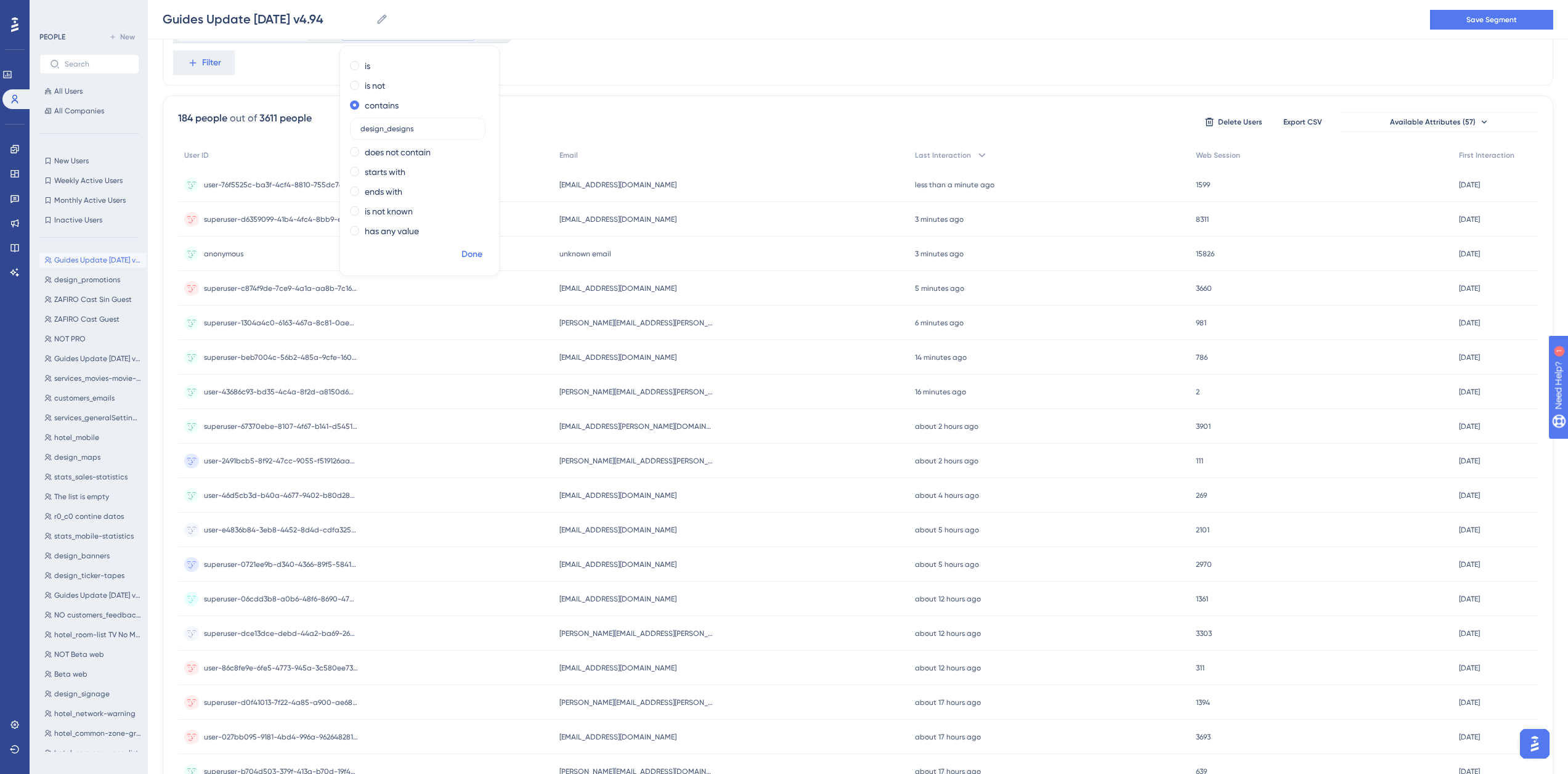
click at [473, 252] on span "Done" at bounding box center [472, 254] width 21 height 15
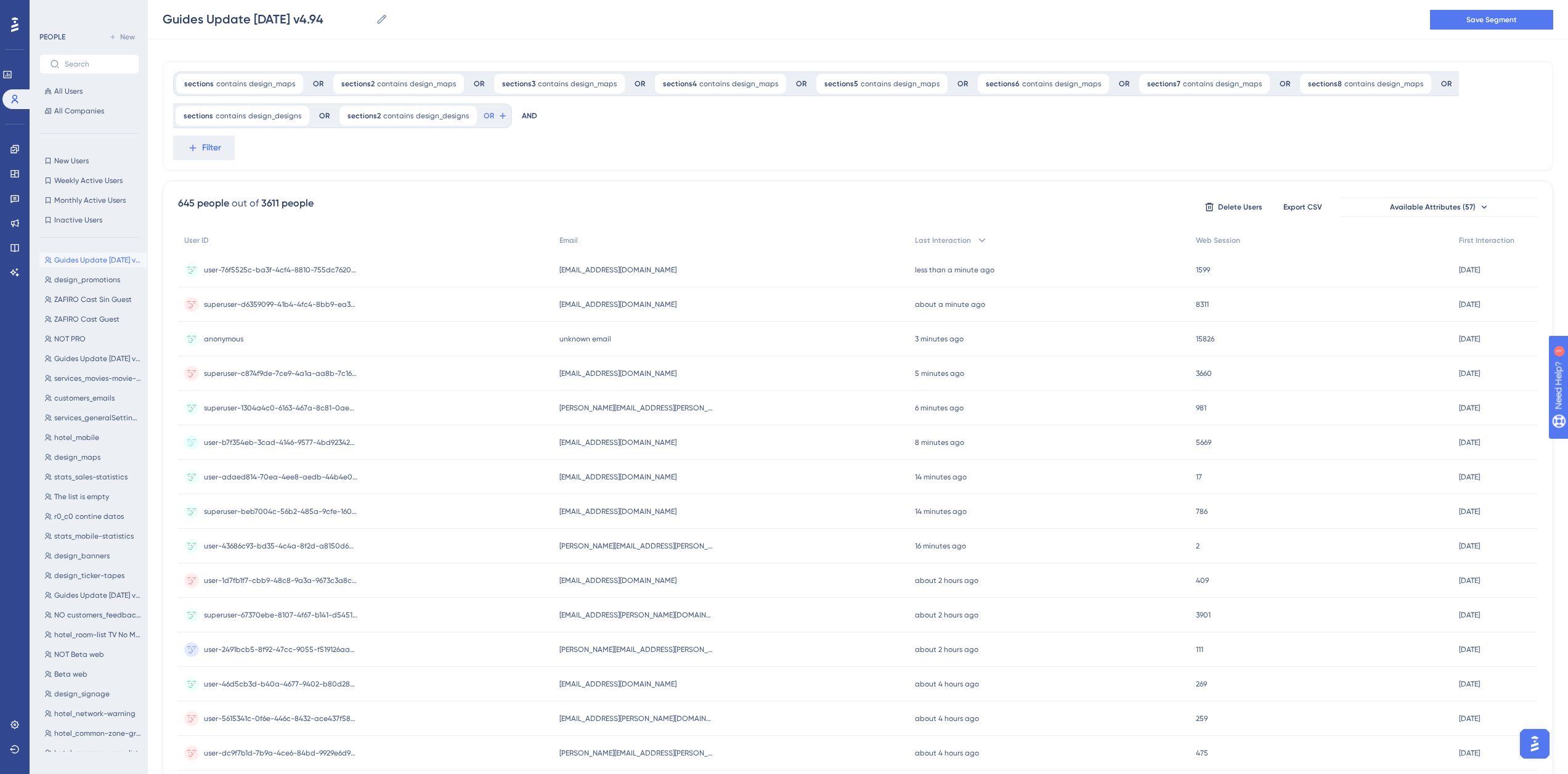
scroll to position [0, 0]
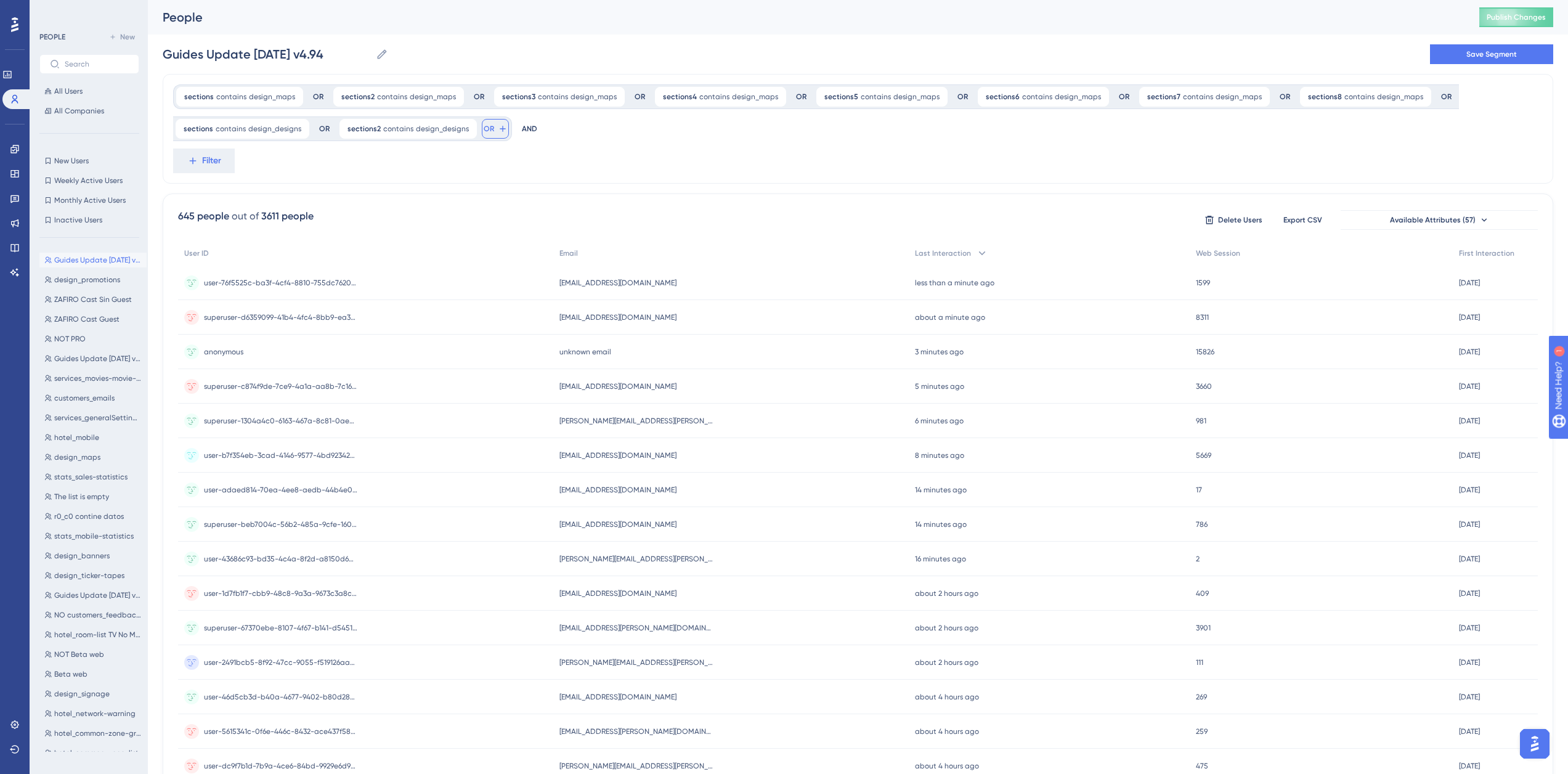
click at [481, 123] on button "OR" at bounding box center [495, 129] width 27 height 20
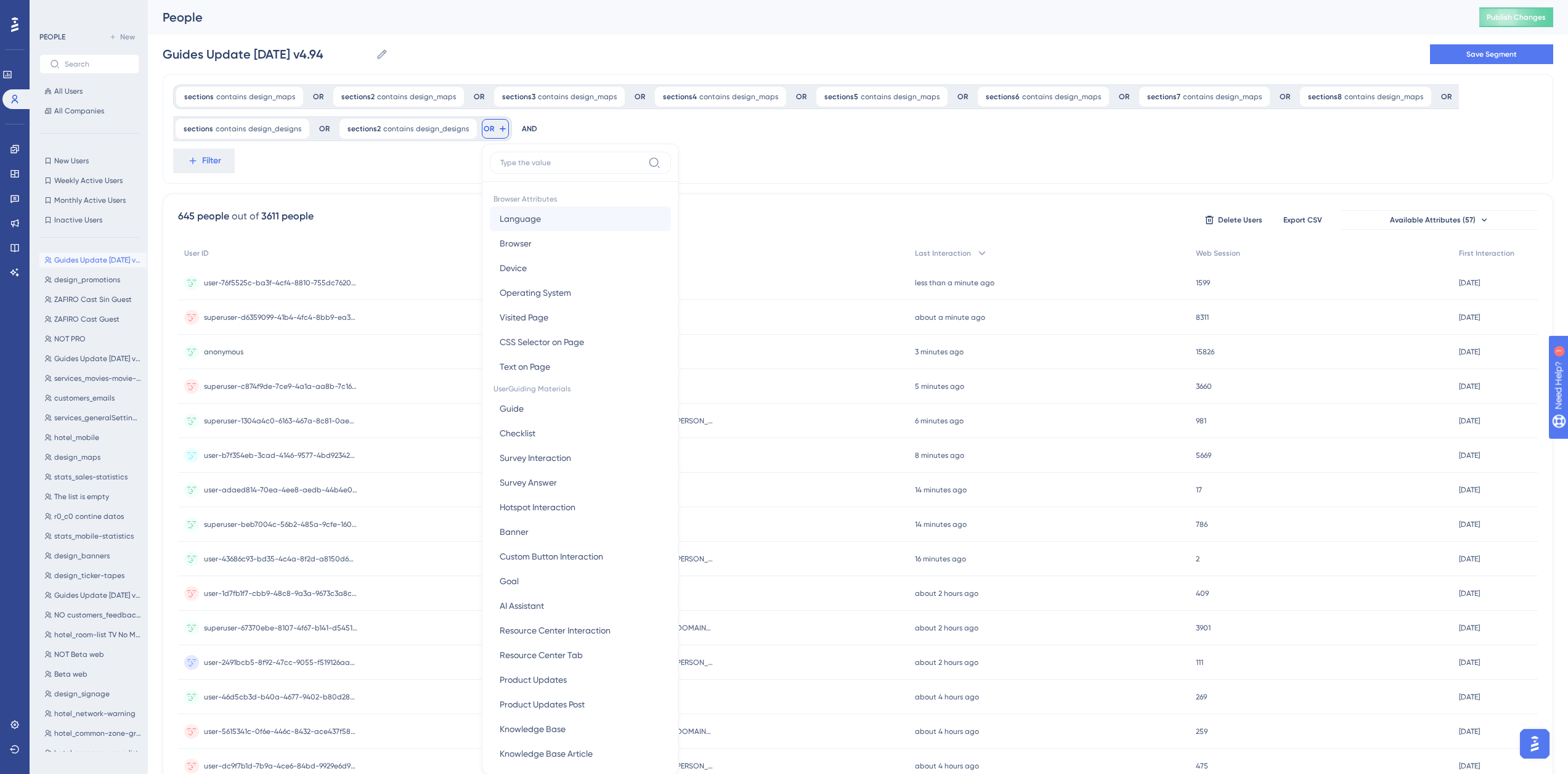
scroll to position [72, 0]
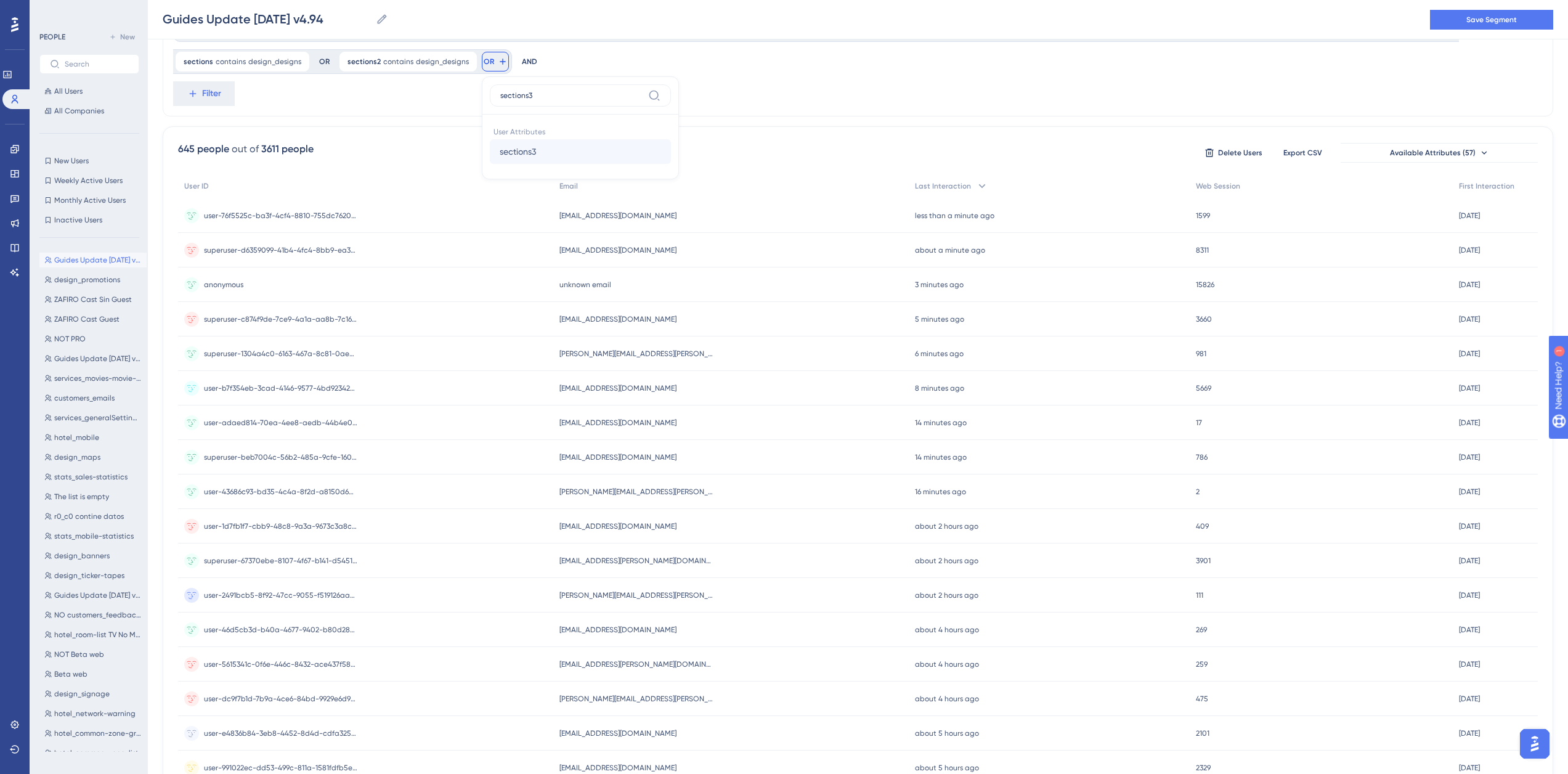
type input "sections3"
click at [523, 150] on span "sections3" at bounding box center [518, 151] width 37 height 15
click at [552, 167] on label "contains" at bounding box center [549, 163] width 34 height 15
click at [552, 166] on label at bounding box center [585, 160] width 136 height 22
click at [552, 164] on input "text" at bounding box center [585, 159] width 114 height 9
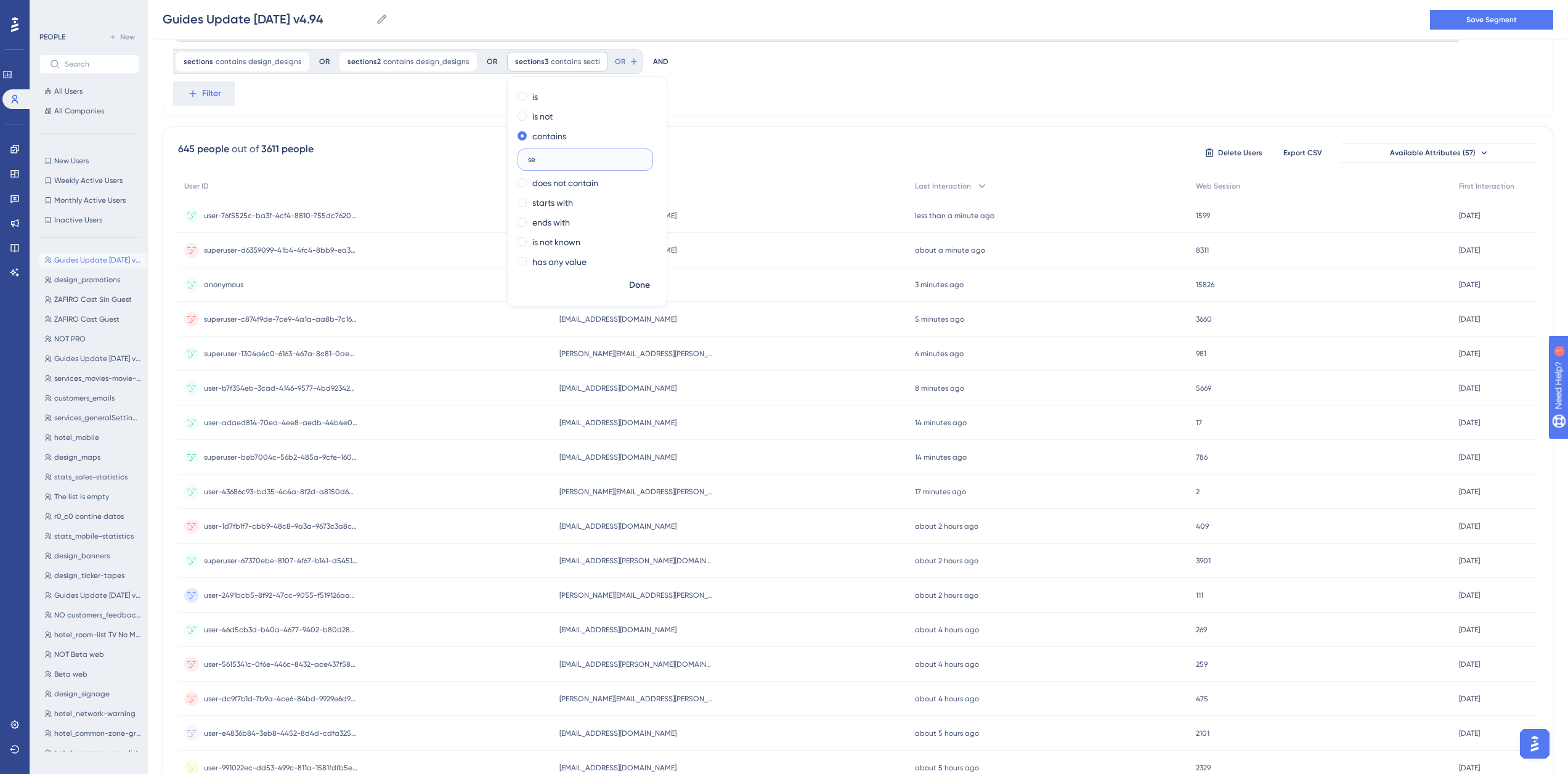
type input "s"
paste input "design_designs"
type input "design_designs"
click at [635, 287] on span "Done" at bounding box center [639, 285] width 21 height 15
click at [655, 62] on button "OR" at bounding box center [662, 61] width 27 height 20
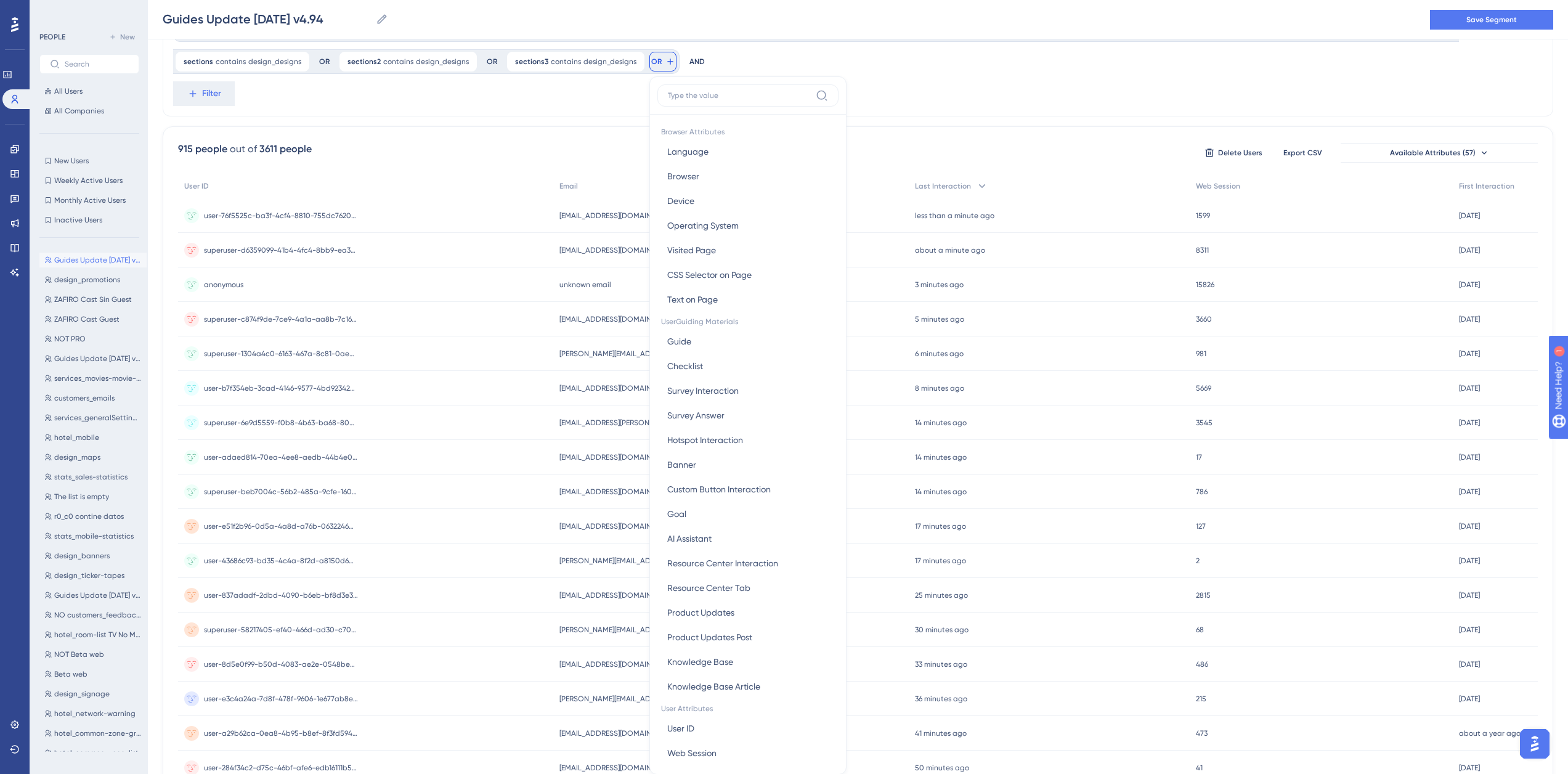
scroll to position [111, 0]
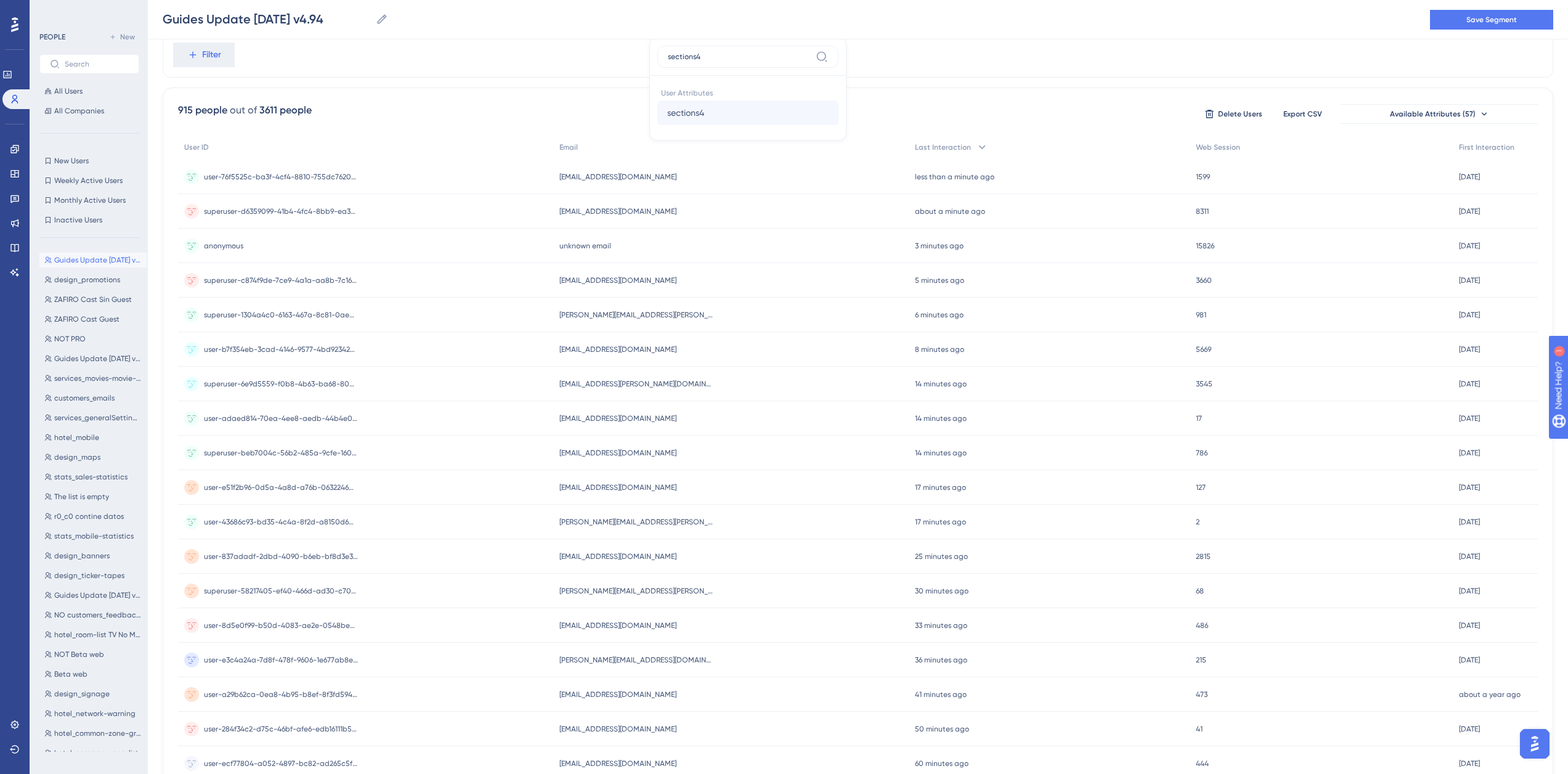
type input "sections4"
click at [695, 117] on span "sections4" at bounding box center [686, 113] width 37 height 15
click at [715, 117] on div "is is not contains does not contain starts with ends with is not known has any …" at bounding box center [755, 141] width 159 height 188
click at [715, 124] on label "contains" at bounding box center [716, 124] width 34 height 15
click at [717, 129] on label at bounding box center [752, 121] width 136 height 22
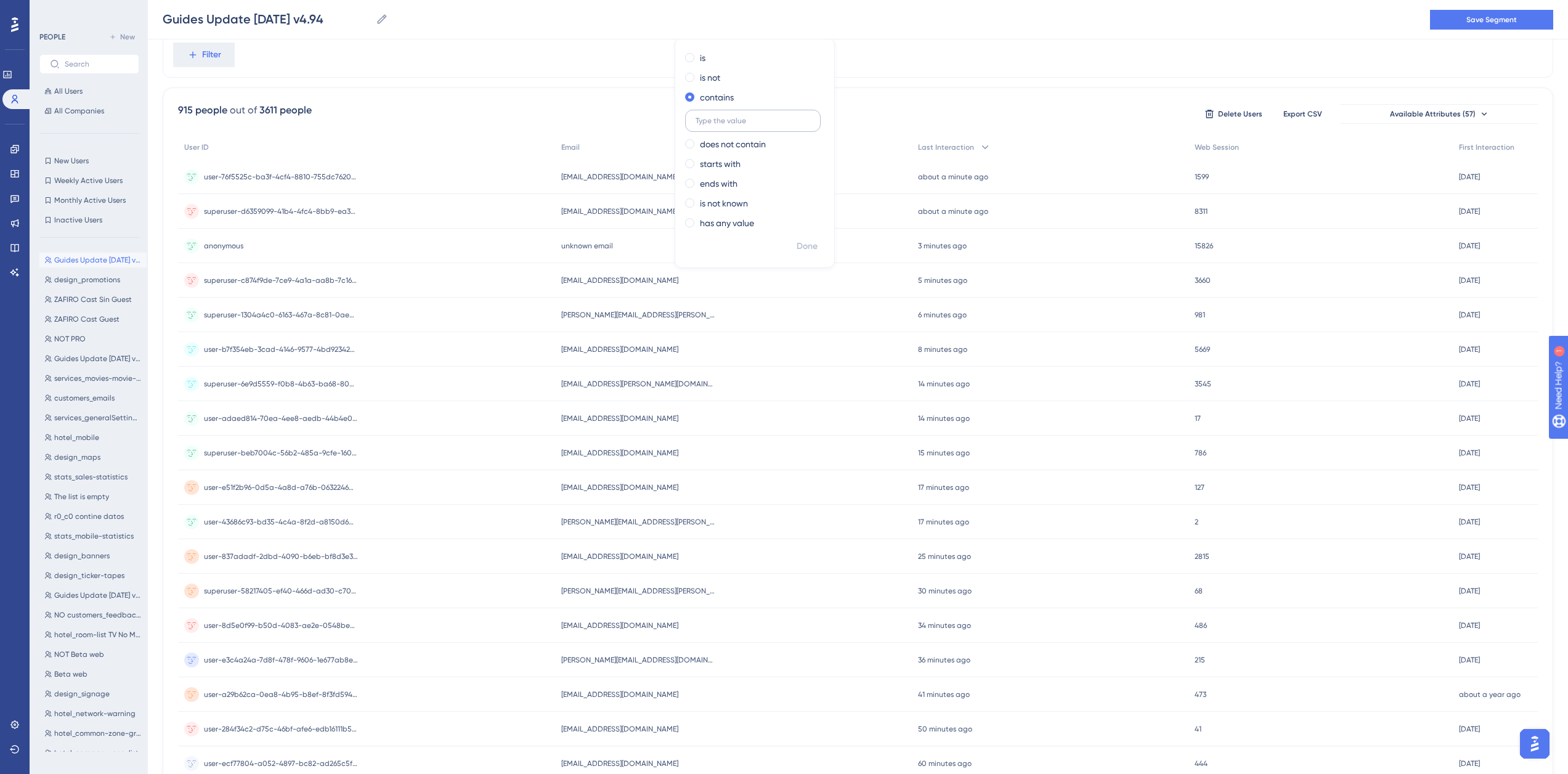
click at [717, 125] on input "text" at bounding box center [752, 121] width 114 height 9
paste input "design_designs"
type input "design_designs"
click at [805, 242] on span "Done" at bounding box center [807, 246] width 21 height 15
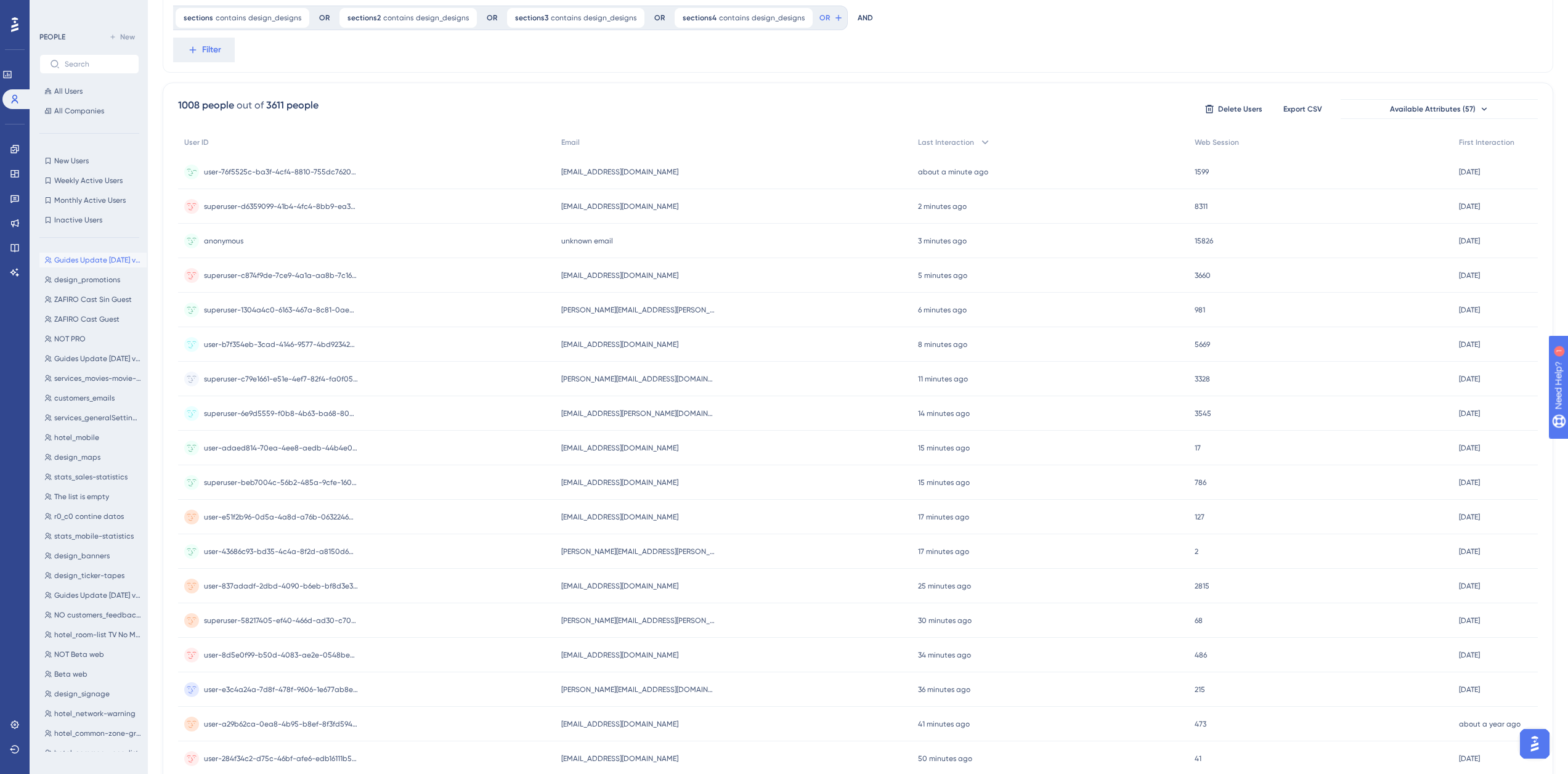
scroll to position [0, 0]
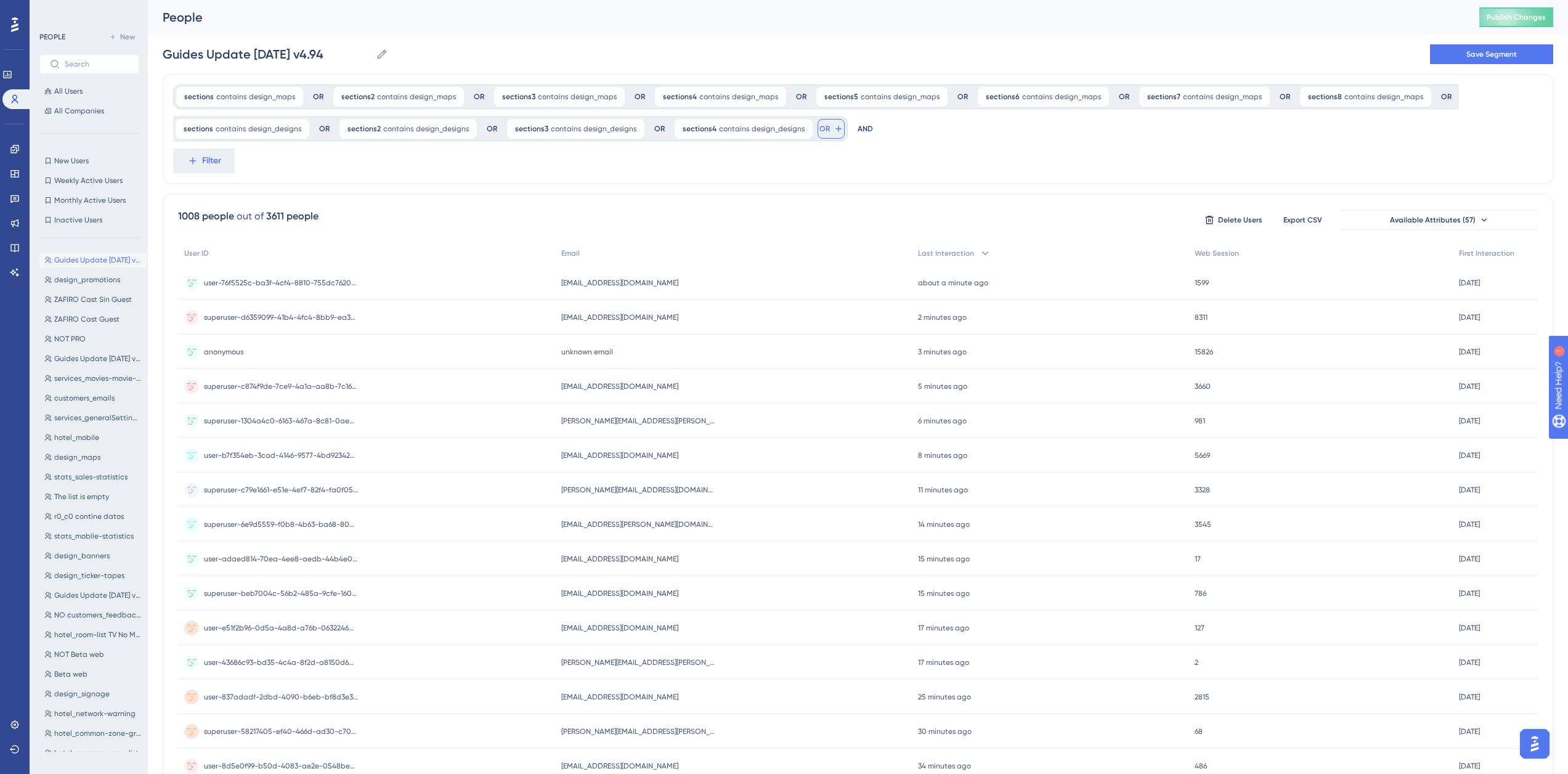
click at [833, 131] on icon at bounding box center [838, 129] width 10 height 10
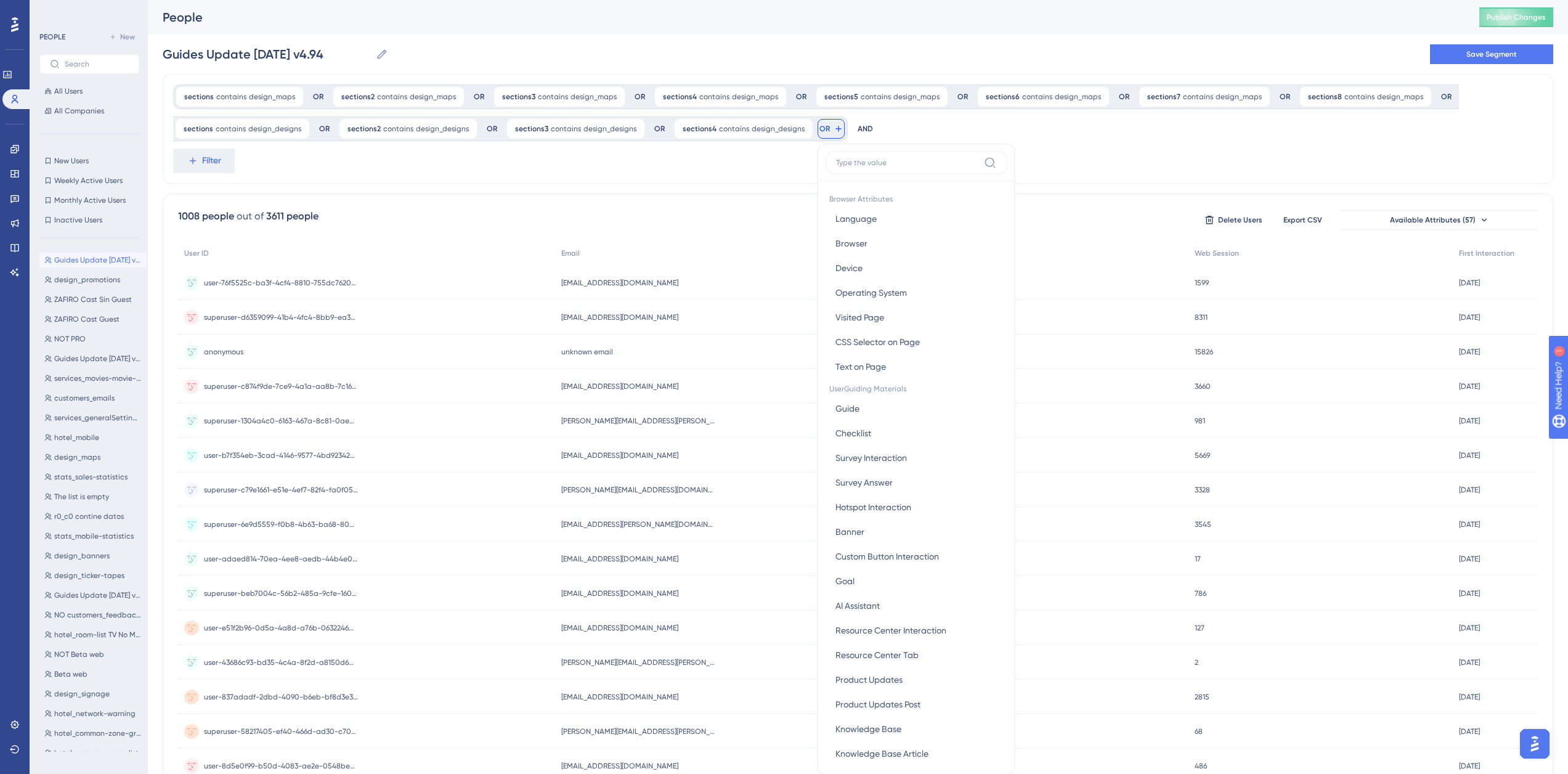
scroll to position [72, 0]
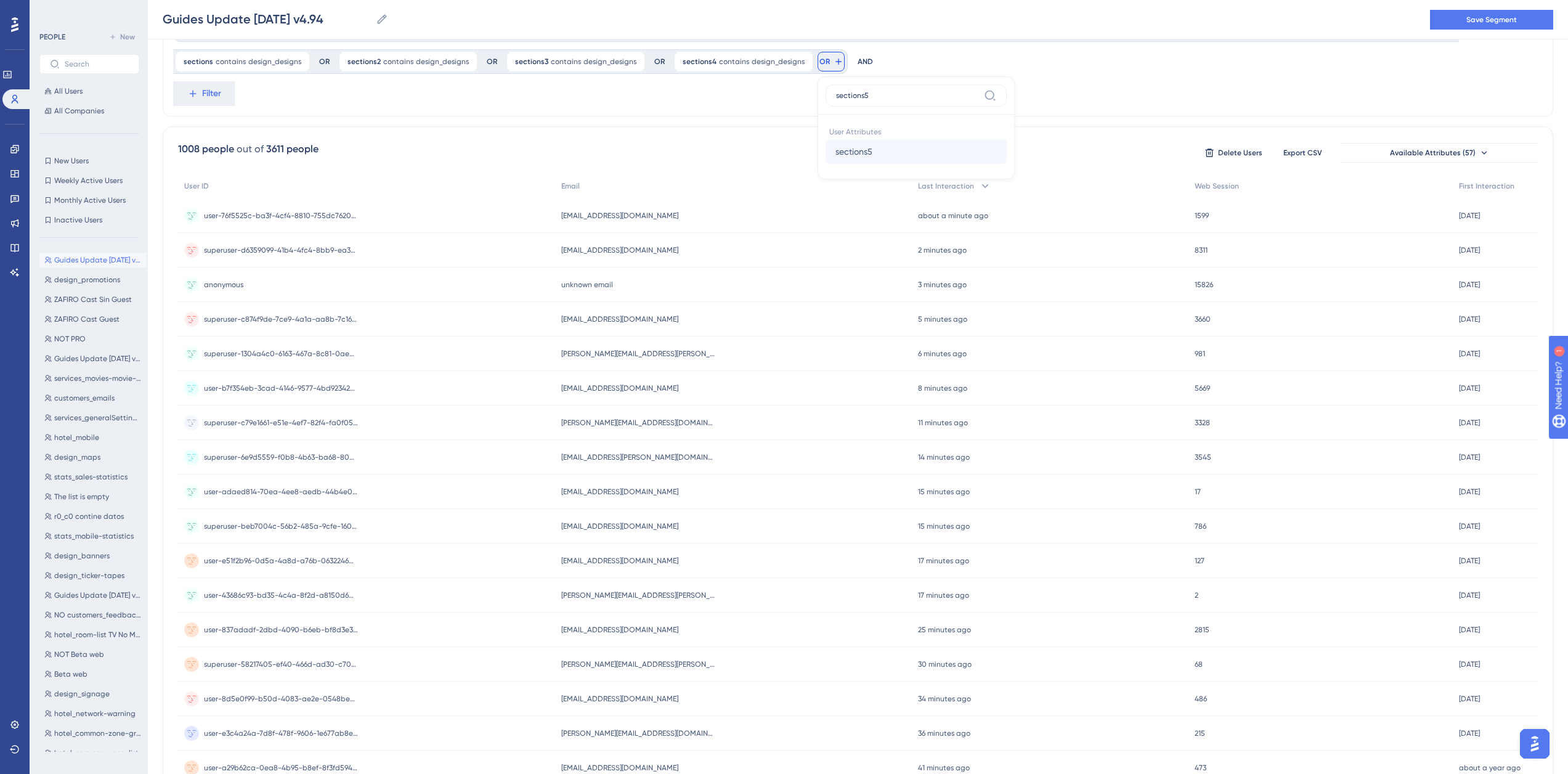
type input "sections5"
click at [846, 151] on span "sections5" at bounding box center [854, 151] width 37 height 15
click at [877, 161] on label "contains" at bounding box center [885, 163] width 34 height 15
click at [885, 149] on label at bounding box center [921, 160] width 136 height 22
click at [885, 155] on input "text" at bounding box center [921, 159] width 114 height 9
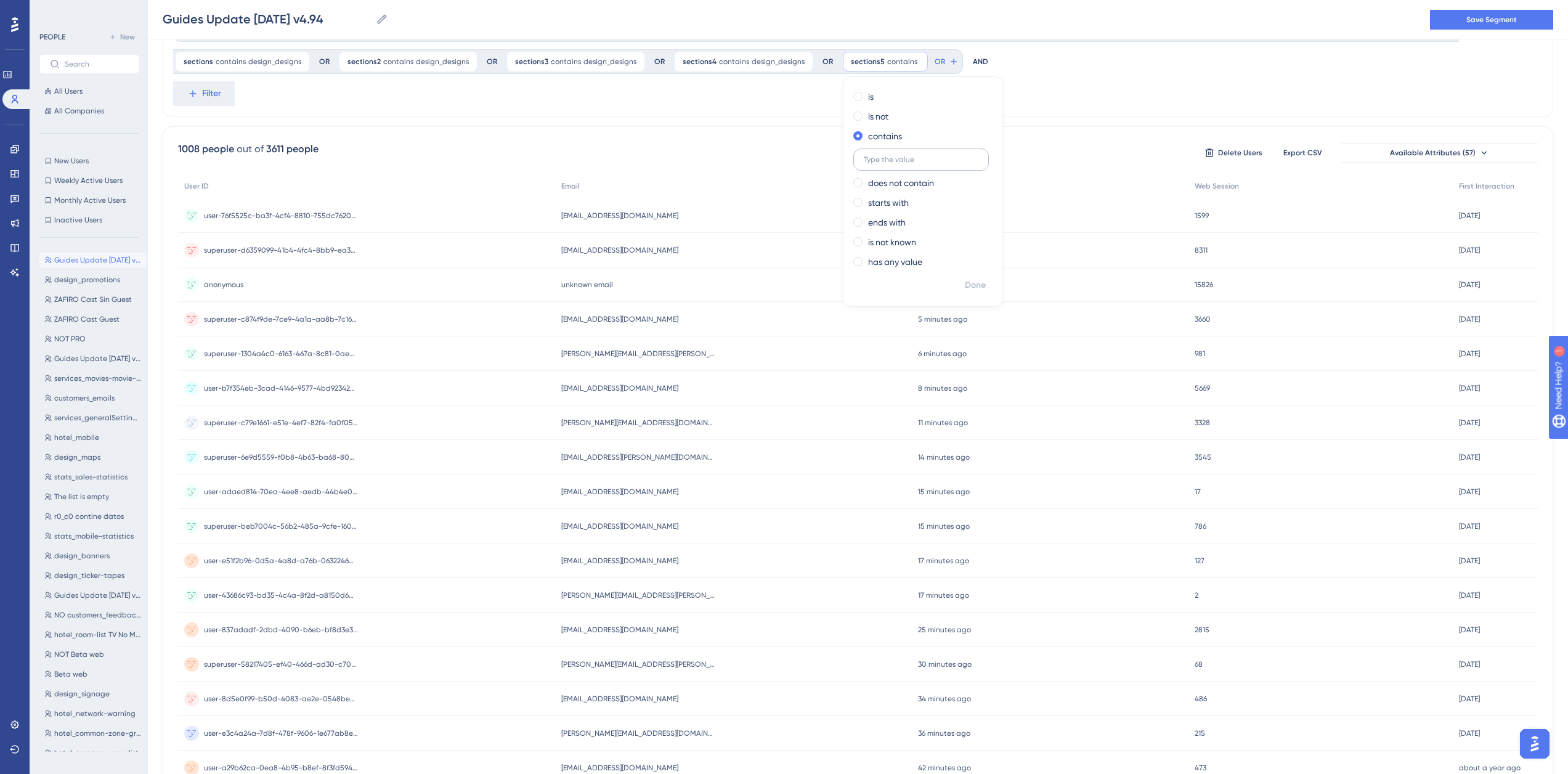
click at [887, 153] on label at bounding box center [921, 160] width 136 height 22
click at [887, 155] on input "text" at bounding box center [921, 159] width 114 height 9
paste input "design_designs"
type input "design_designs"
click at [976, 287] on button "Done" at bounding box center [975, 285] width 34 height 22
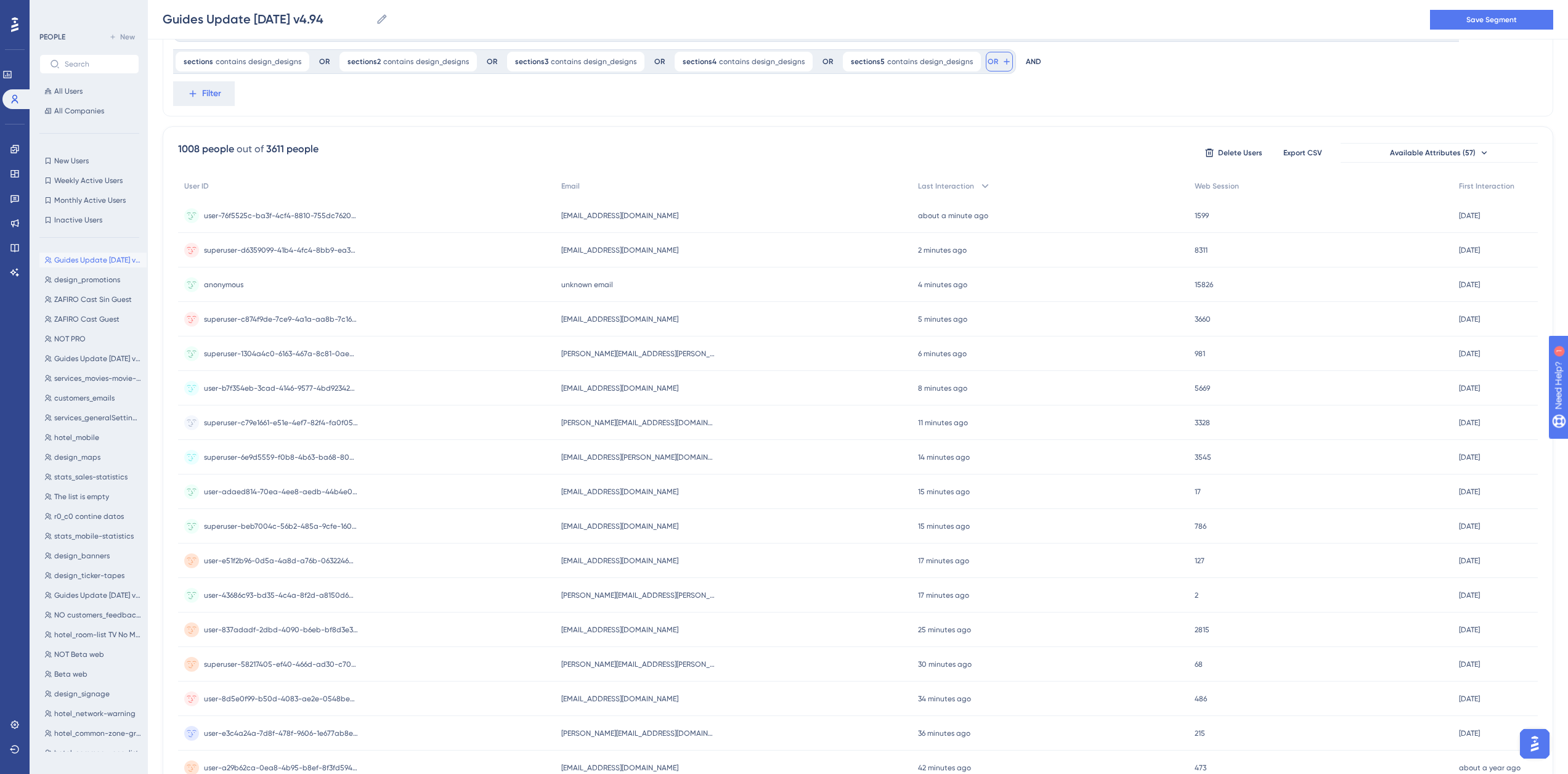
click at [986, 56] on button "OR" at bounding box center [999, 61] width 27 height 20
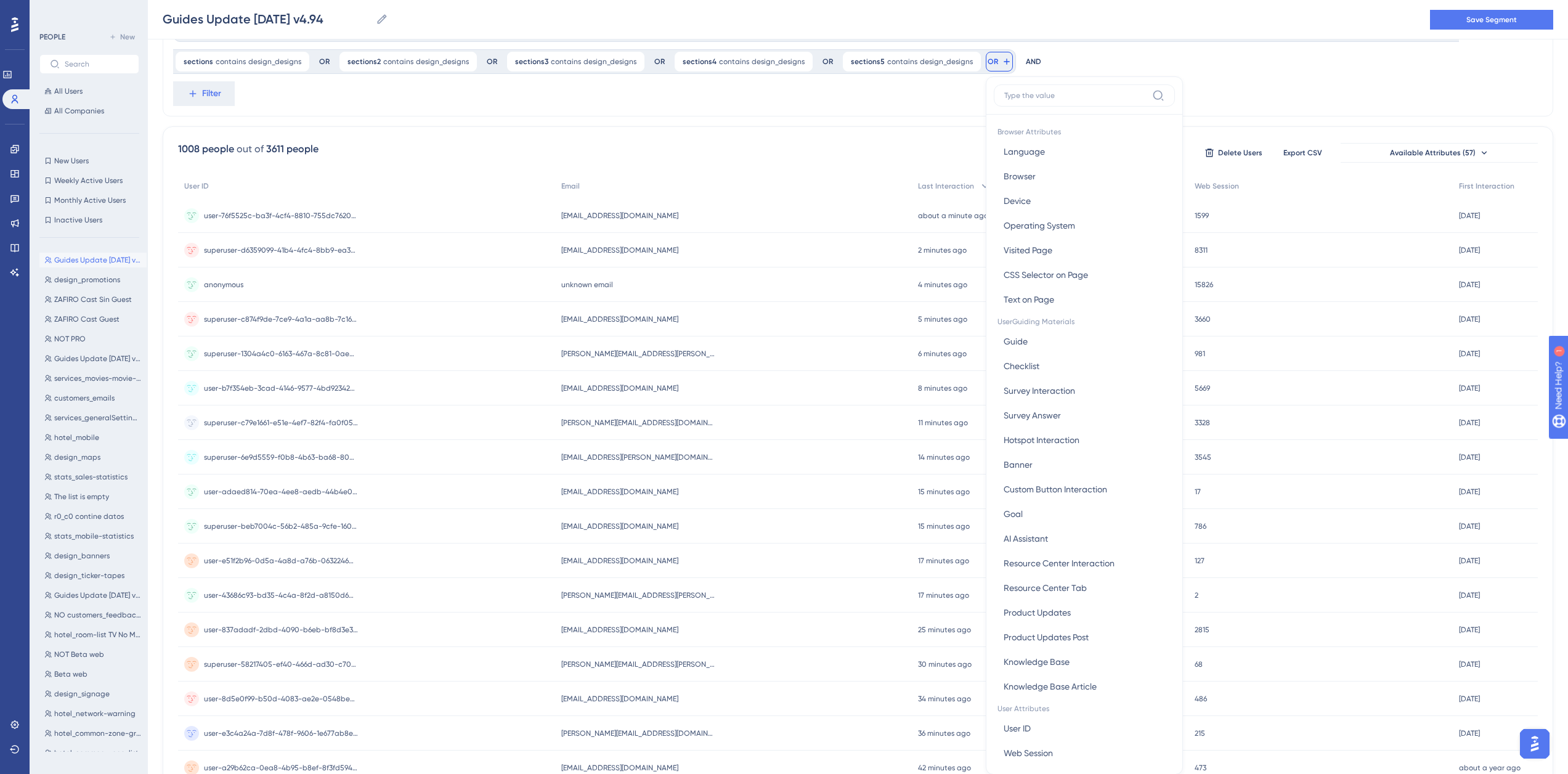
scroll to position [111, 0]
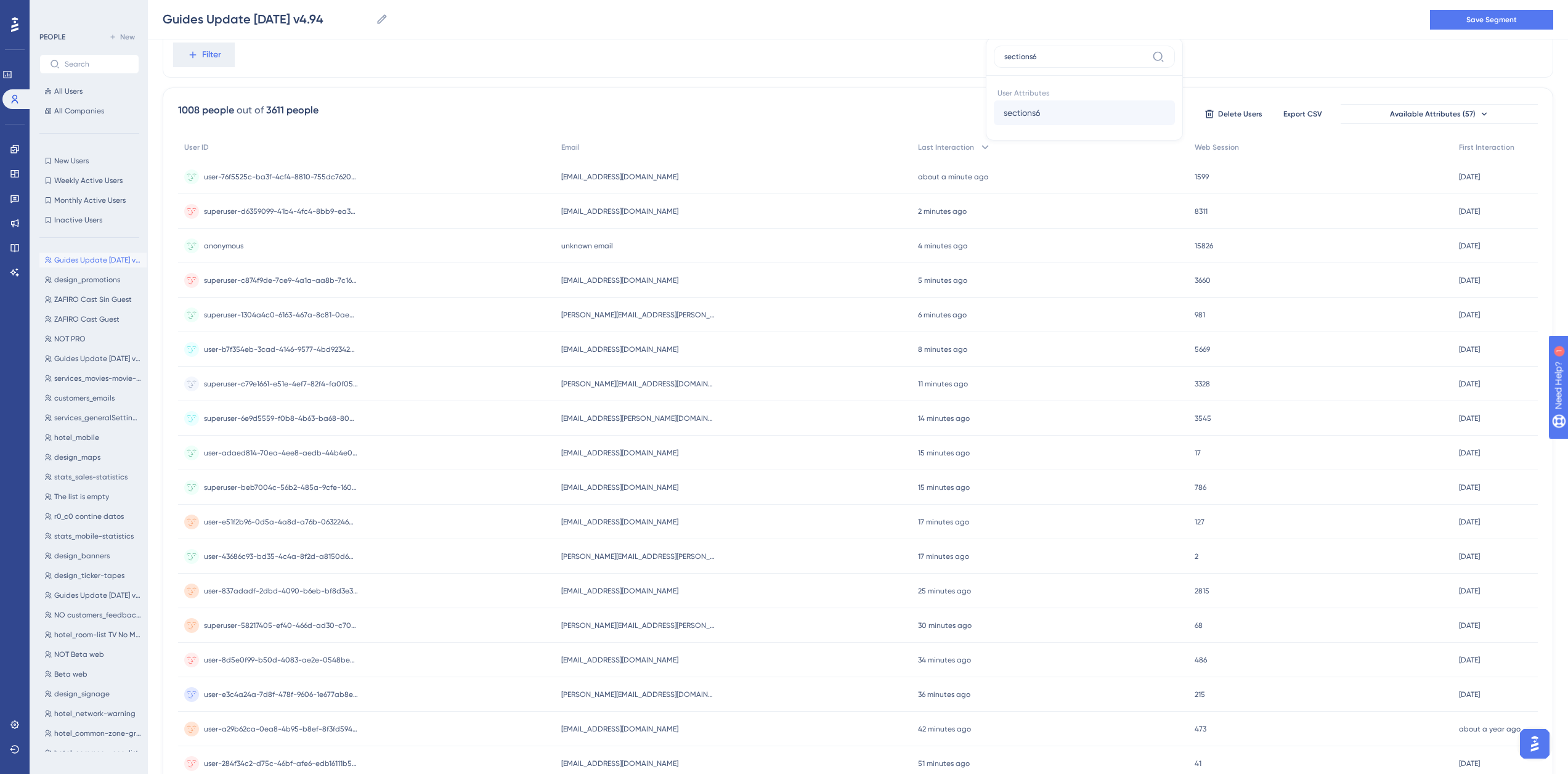
type input "sections6"
click at [1003, 118] on span "sections6" at bounding box center [1022, 113] width 37 height 15
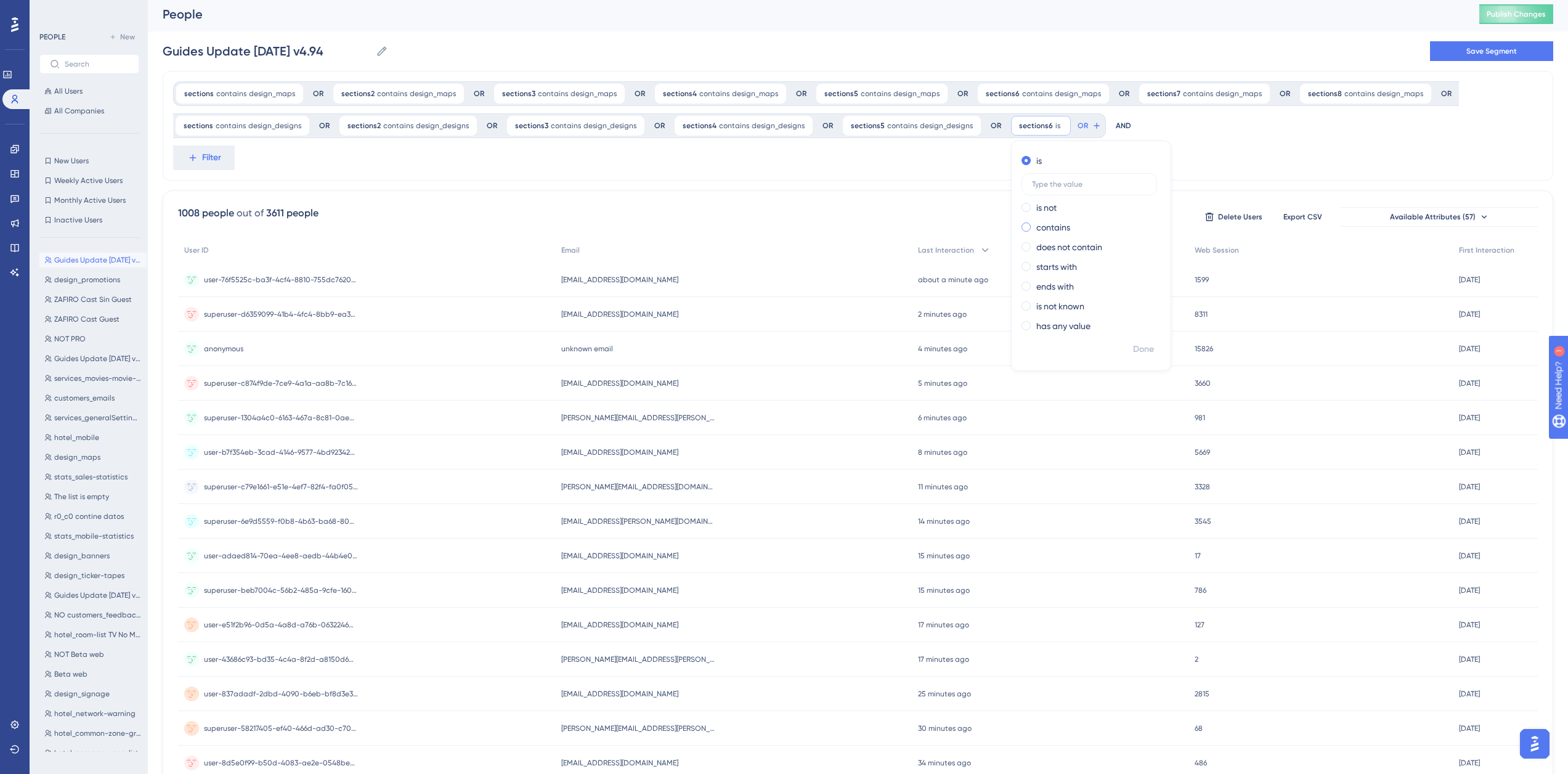
scroll to position [0, 0]
click at [1050, 226] on label "contains" at bounding box center [1052, 230] width 34 height 15
click at [1045, 229] on input "text" at bounding box center [1089, 226] width 114 height 9
type input "design_designs"
click at [1137, 355] on button "Done" at bounding box center [1143, 353] width 34 height 22
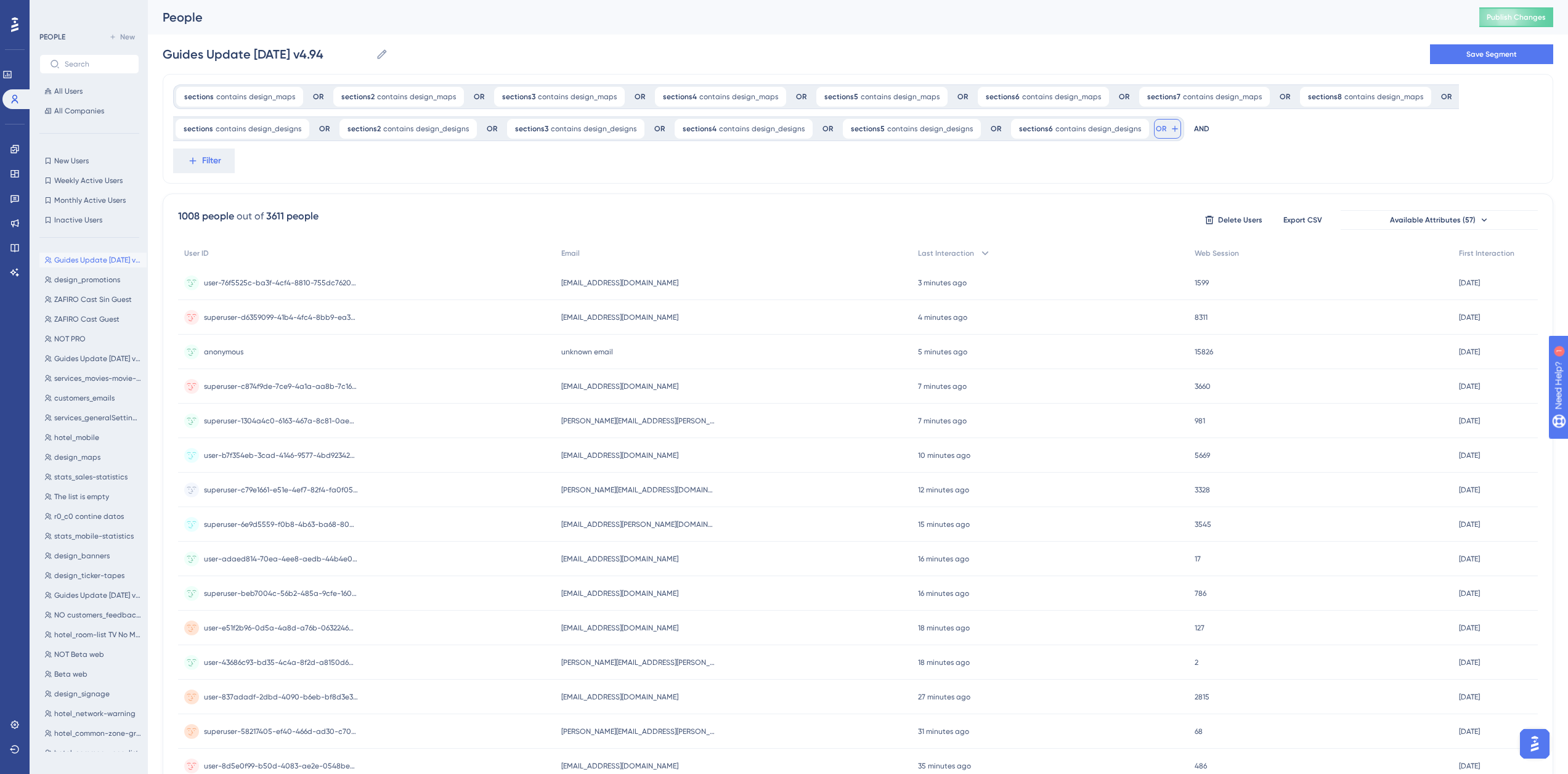
click at [1153, 125] on button "OR" at bounding box center [1167, 129] width 27 height 20
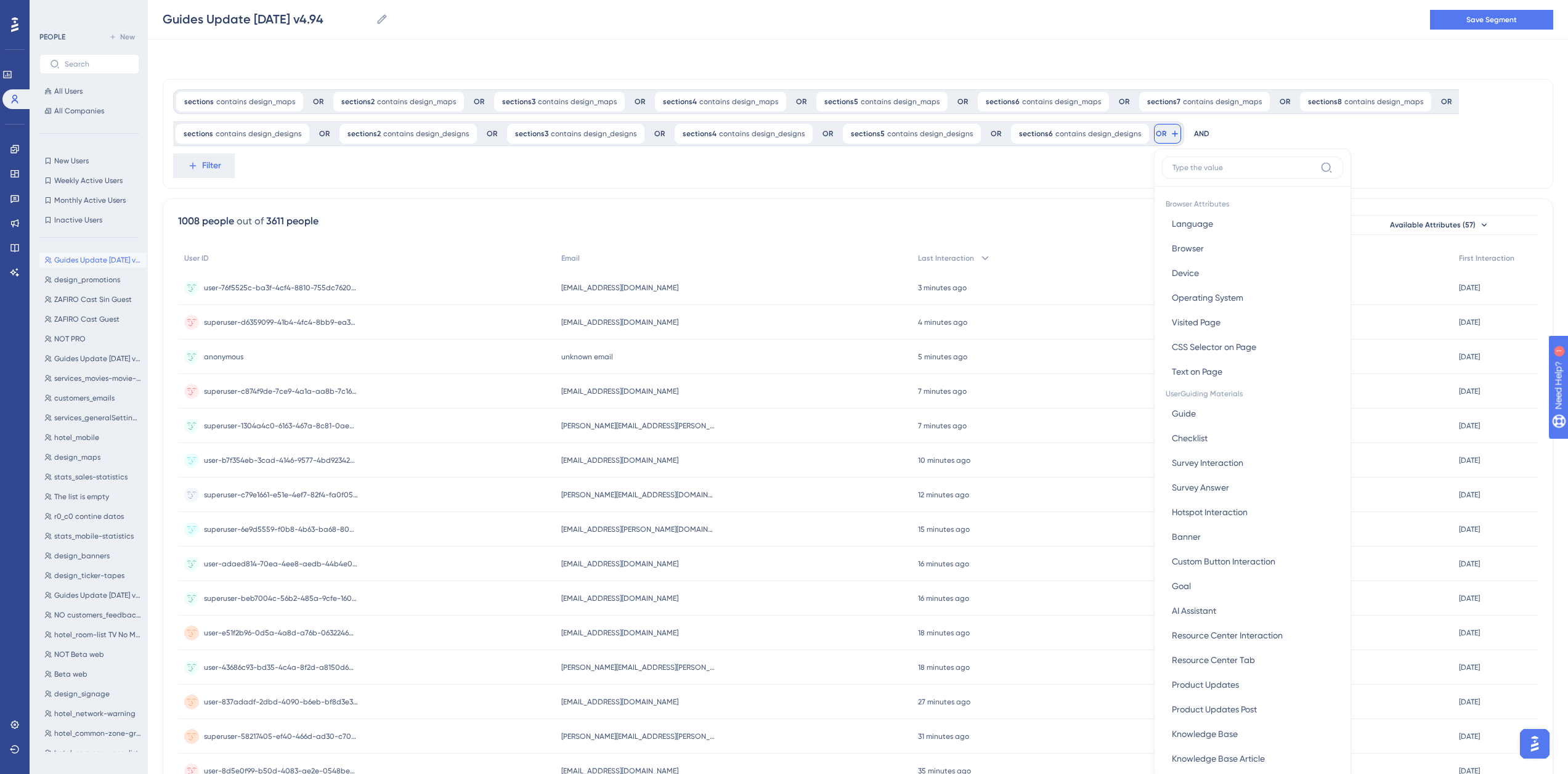
scroll to position [72, 0]
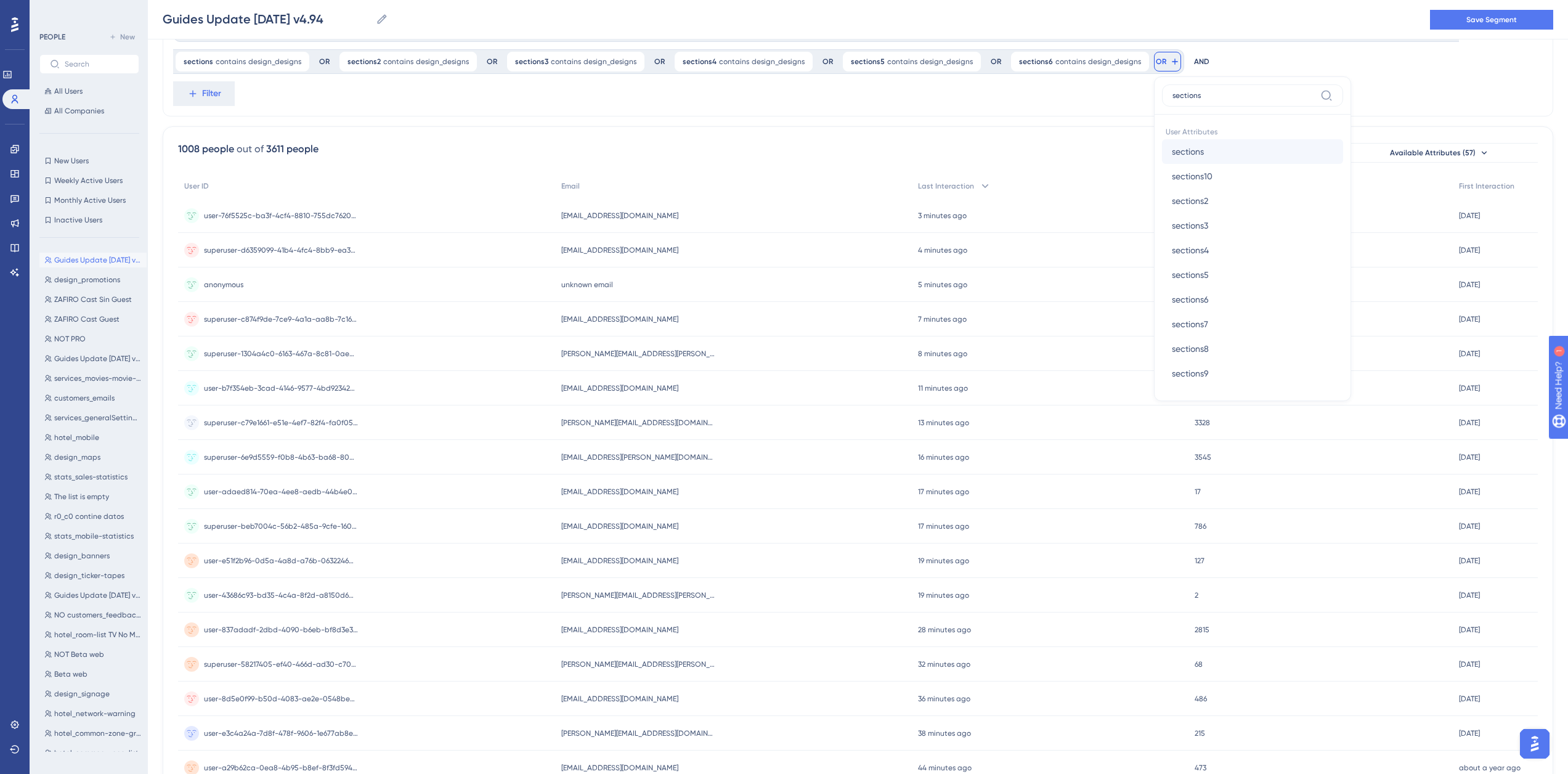
type input "sections"
click at [1255, 149] on button "sections sections" at bounding box center [1253, 151] width 181 height 25
click at [1217, 162] on label "contains" at bounding box center [1221, 163] width 34 height 15
click at [1221, 161] on input "text" at bounding box center [1257, 159] width 114 height 9
type input "design_banners"
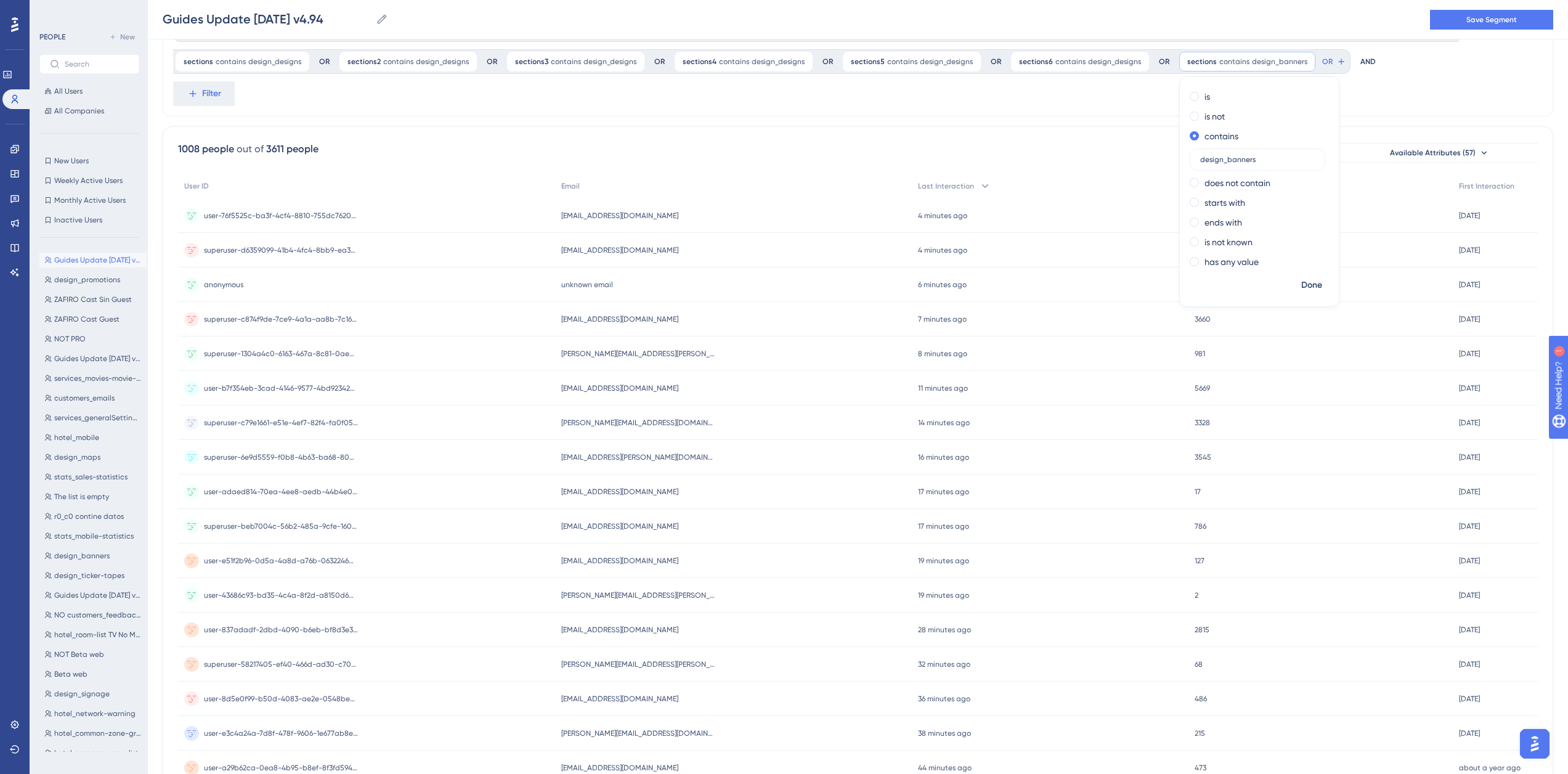
drag, startPoint x: 1257, startPoint y: 163, endPoint x: 1157, endPoint y: 161, distance: 100.0
click at [1157, 161] on div "sections contains design_maps design_maps Remove OR sections2 contains design_m…" at bounding box center [858, 475] width 1390 height 937
click at [1320, 64] on button "OR" at bounding box center [1334, 61] width 27 height 20
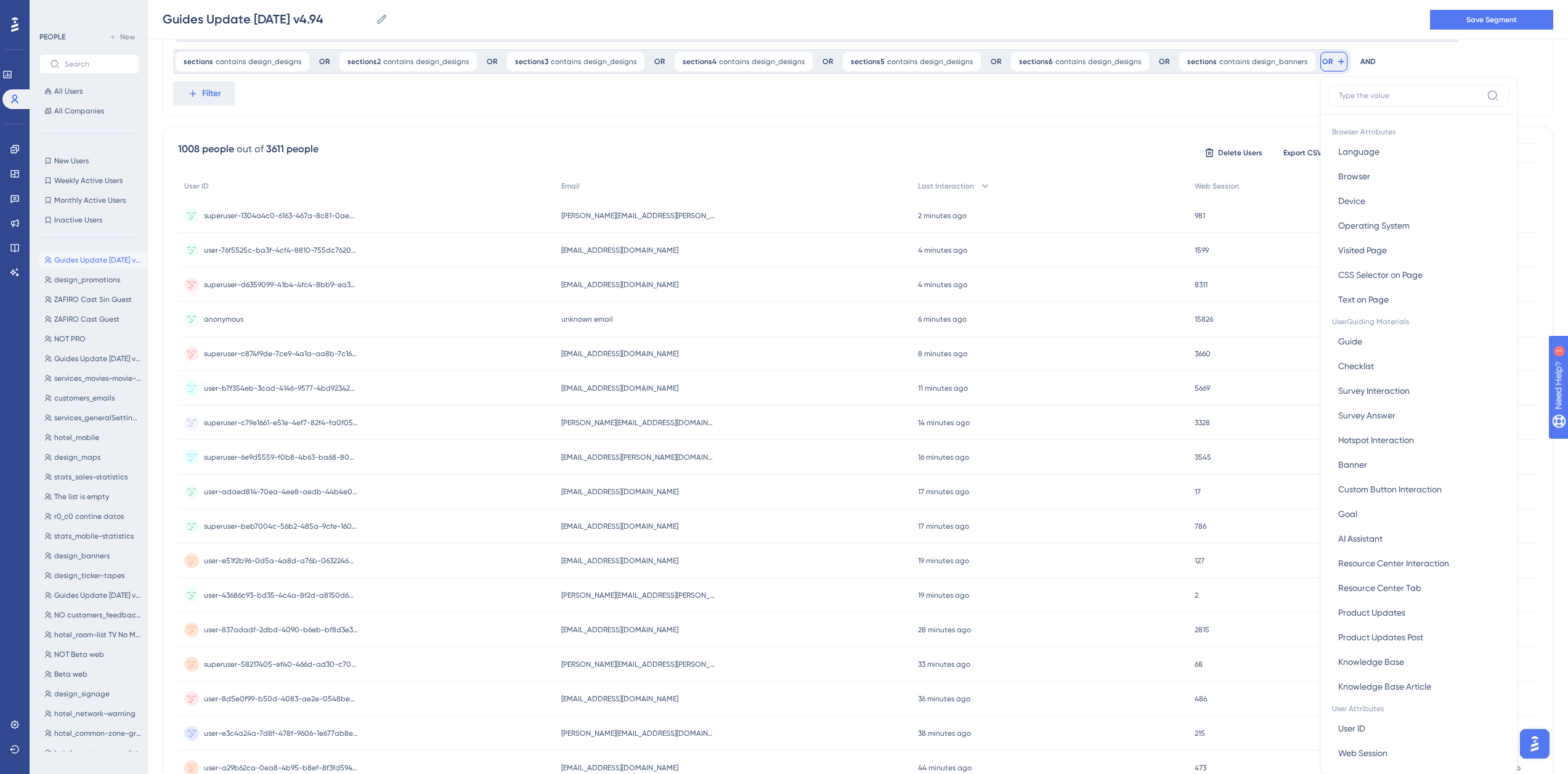
scroll to position [111, 0]
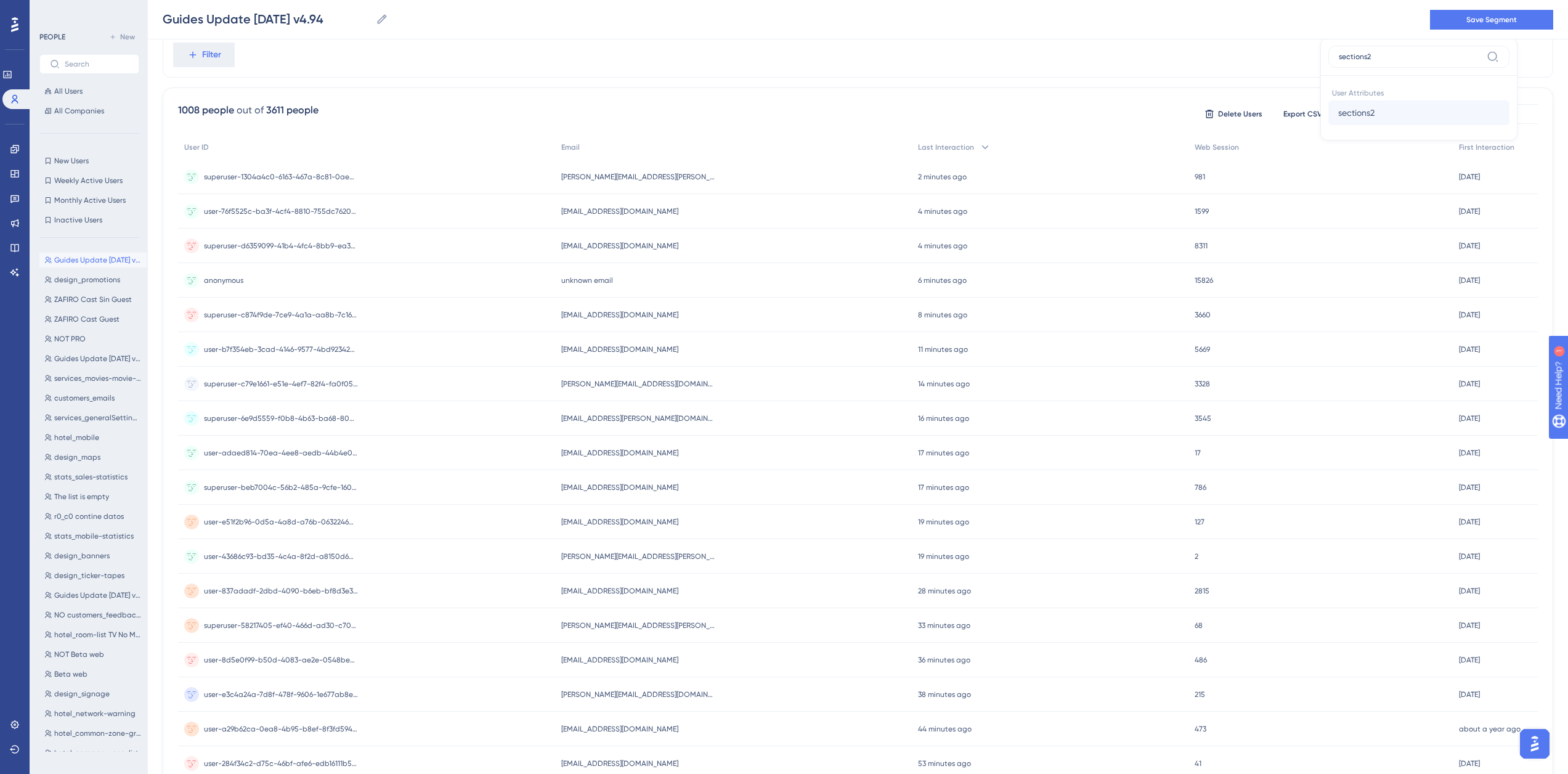
type input "sections2"
click at [1343, 110] on span "sections2" at bounding box center [1356, 113] width 37 height 15
click at [1370, 125] on label "contains" at bounding box center [1387, 124] width 34 height 15
click at [1381, 125] on label at bounding box center [1423, 121] width 136 height 22
click at [1381, 125] on input "text" at bounding box center [1423, 121] width 114 height 9
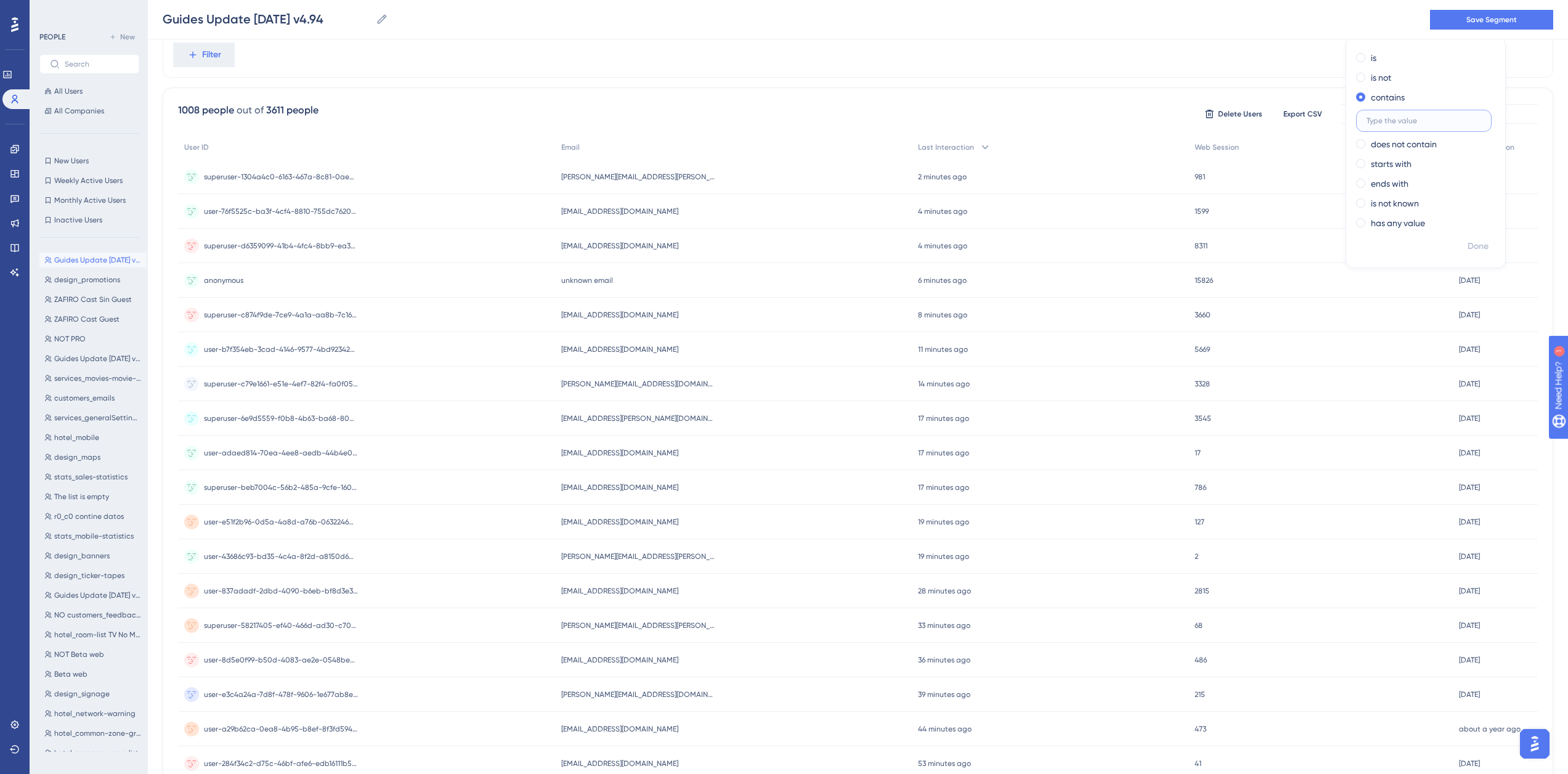
paste input "design_designs"
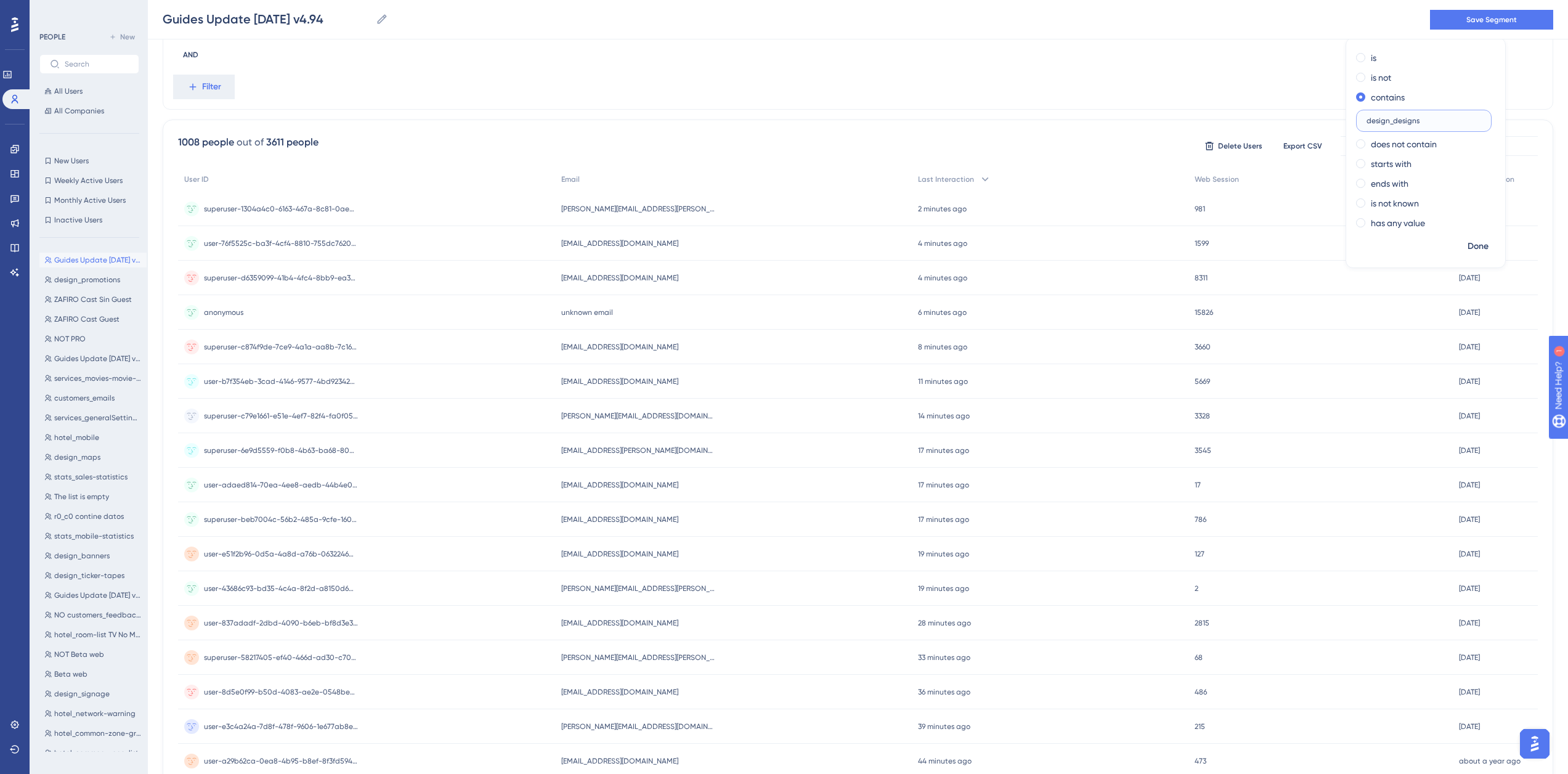
type input "design_designs"
click at [1463, 243] on button "Done" at bounding box center [1477, 246] width 34 height 22
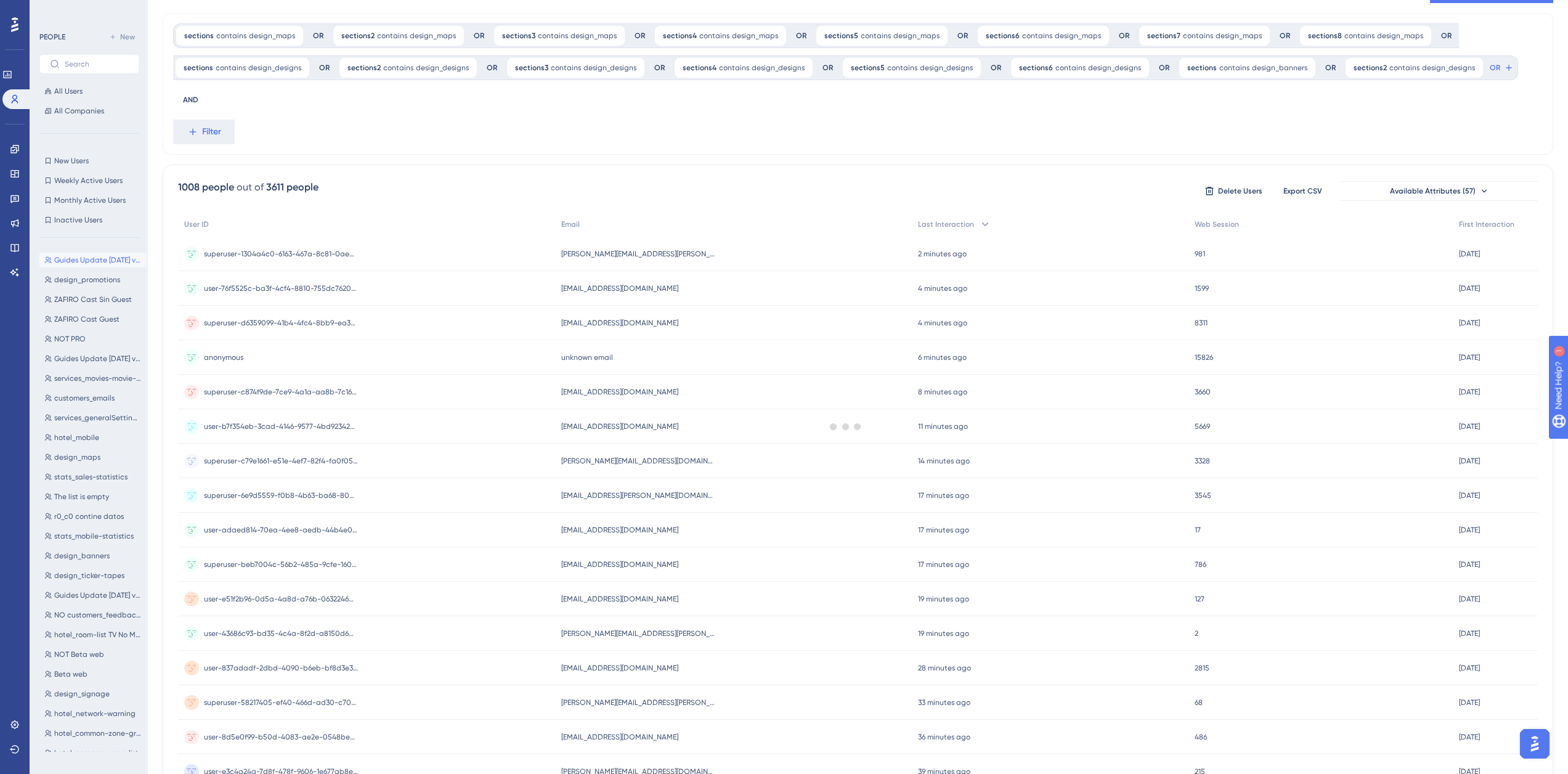
scroll to position [0, 0]
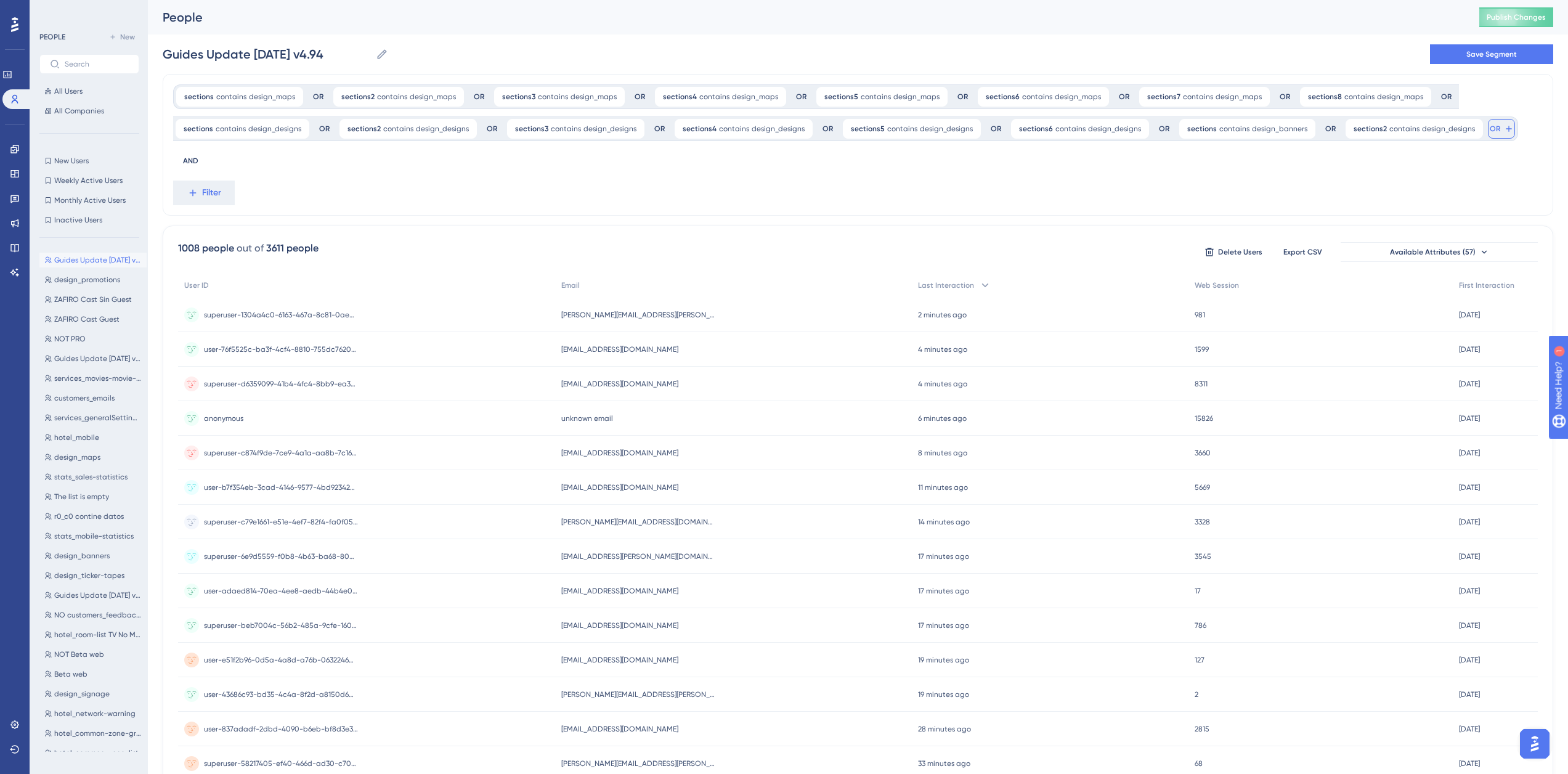
click at [1488, 133] on button "OR" at bounding box center [1501, 129] width 27 height 20
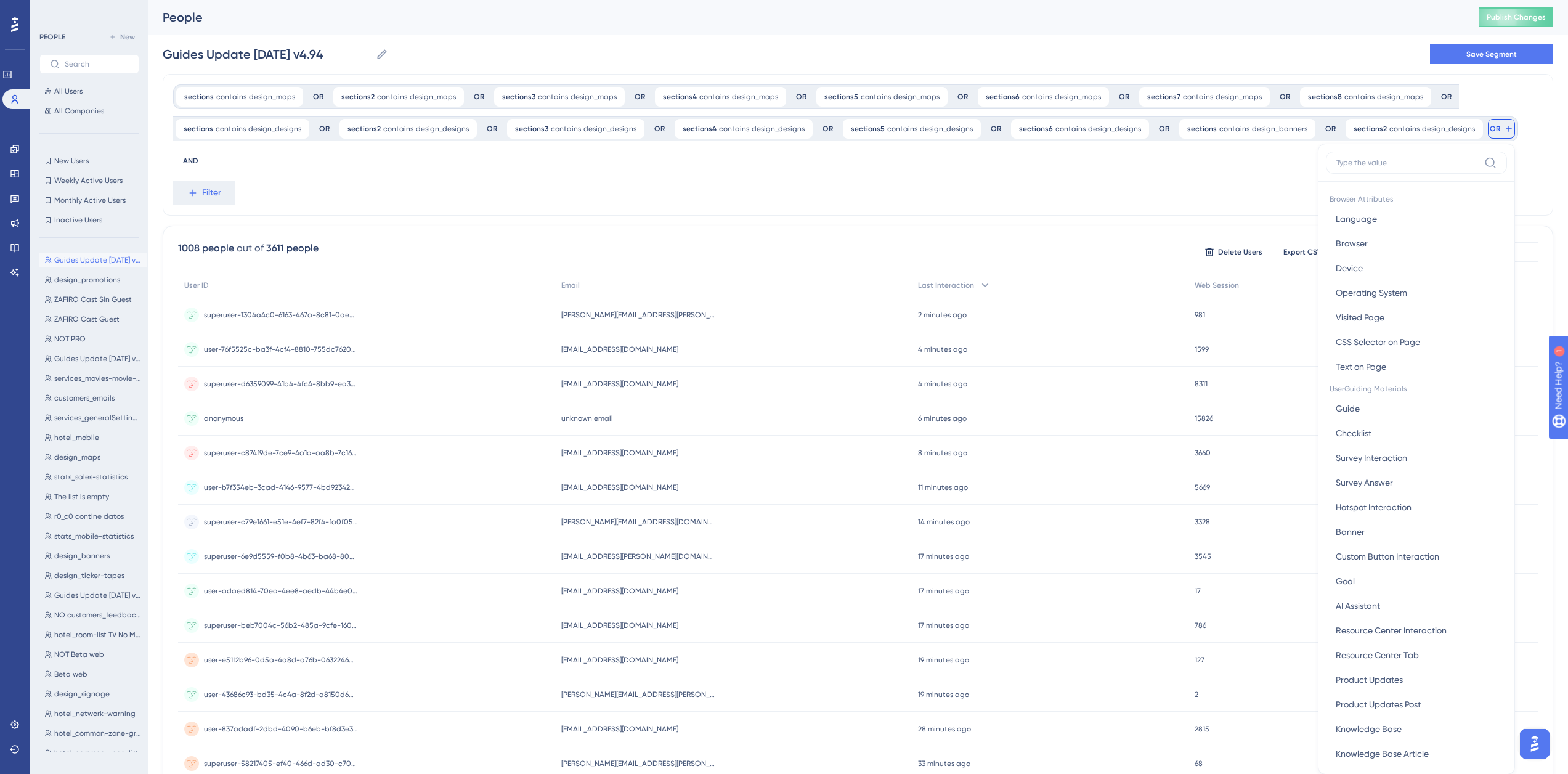
scroll to position [48, 0]
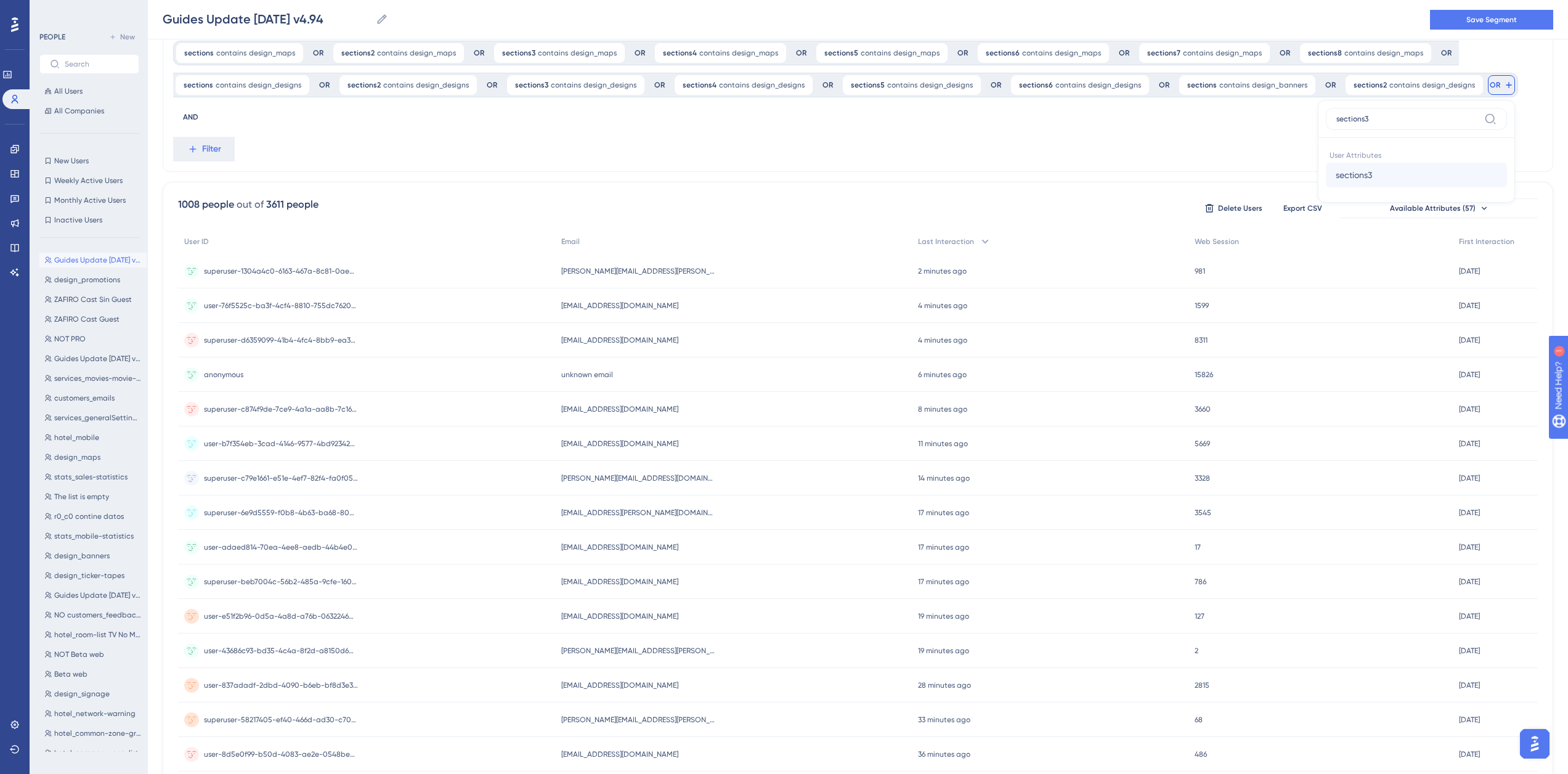
type input "sections3"
click at [1387, 178] on button "sections3 sections3" at bounding box center [1416, 175] width 181 height 25
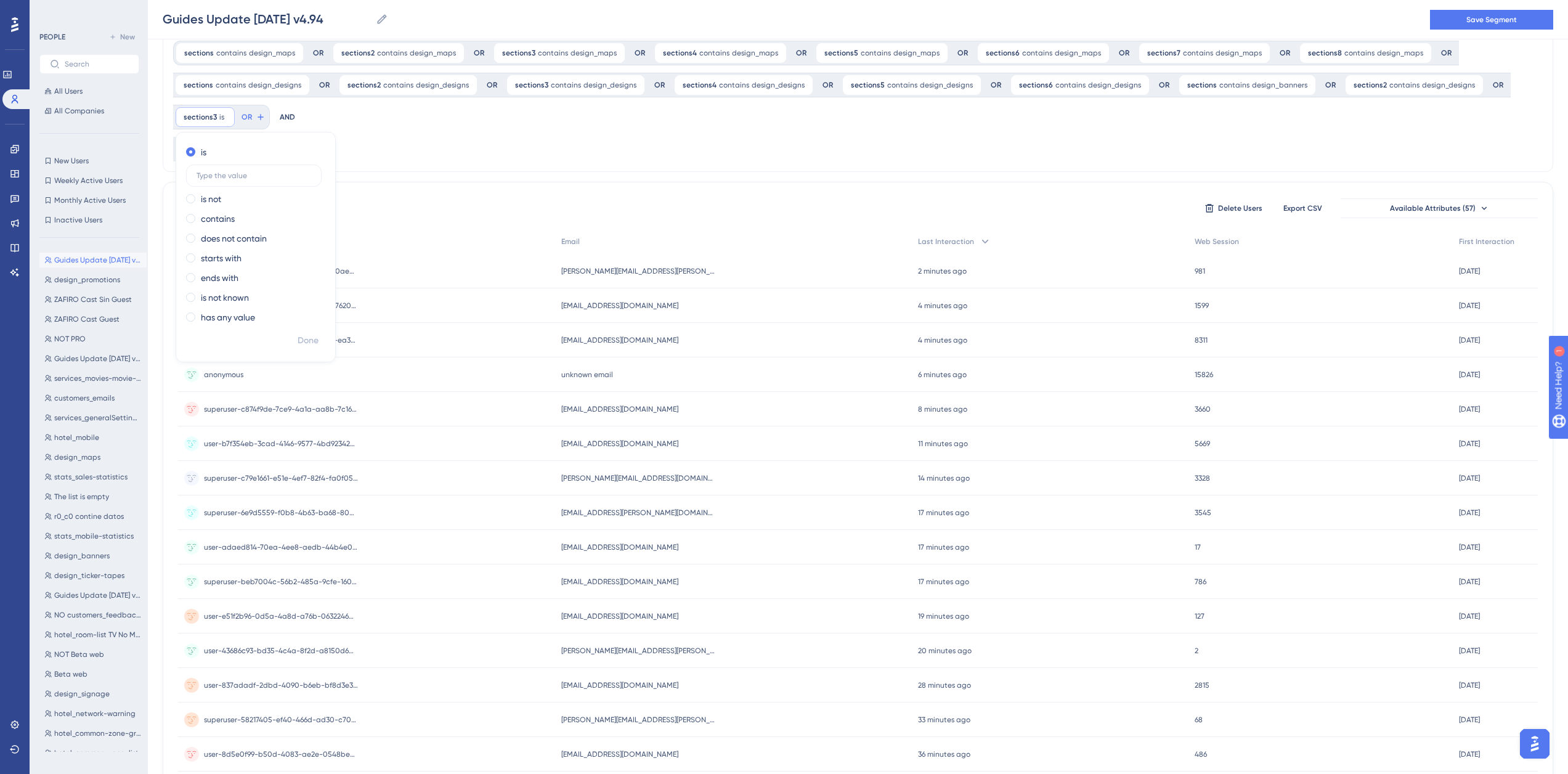
click at [222, 229] on div "is is not contains does not contain starts with ends with is not known has any …" at bounding box center [256, 236] width 159 height 188
click at [224, 221] on label "contains" at bounding box center [218, 219] width 34 height 15
click at [225, 221] on label at bounding box center [253, 215] width 136 height 22
click at [225, 219] on input "text" at bounding box center [253, 215] width 114 height 9
paste input "design_designs"
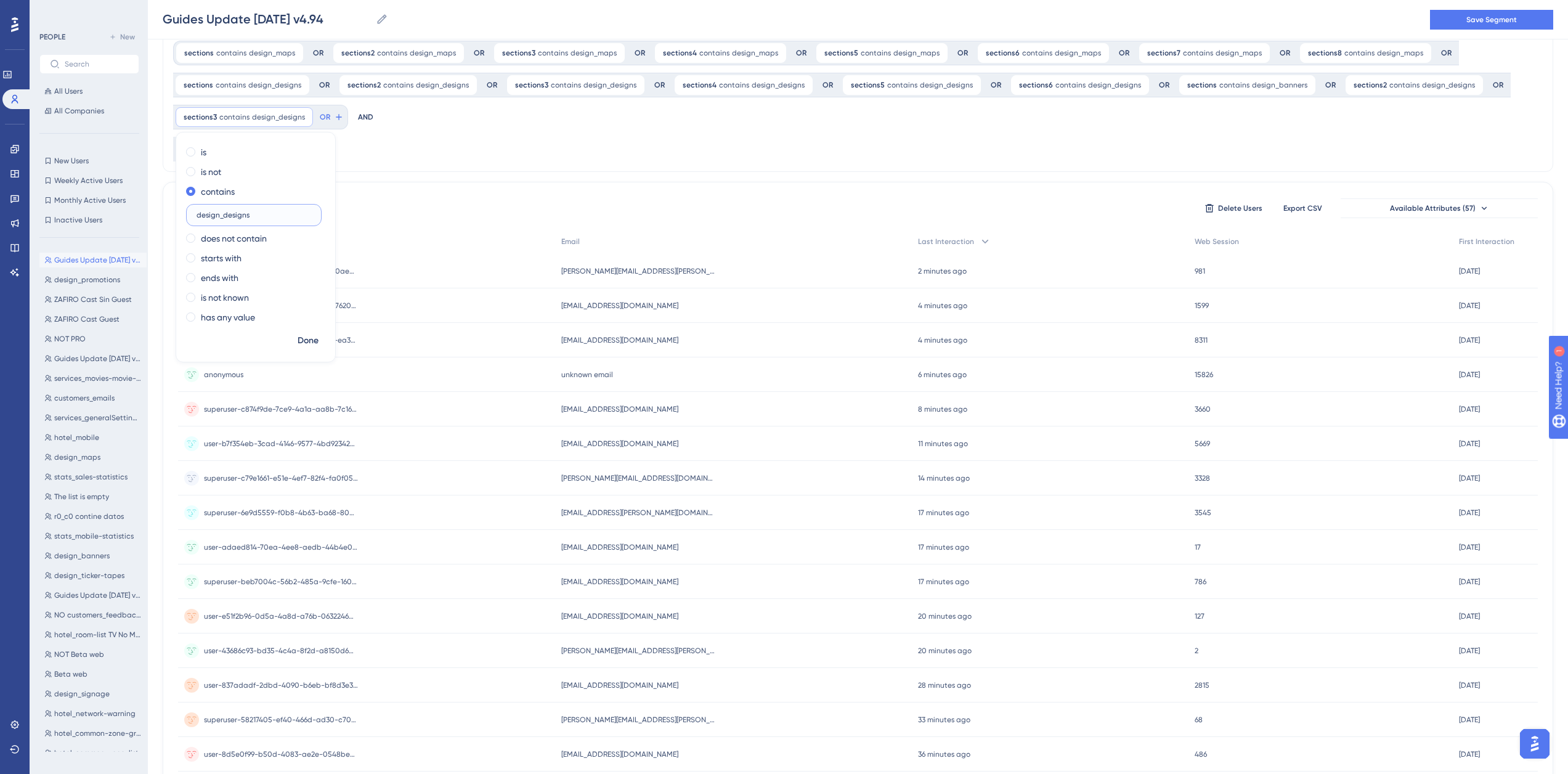
type input "design_designs"
click at [608, 185] on div "1008 people out of 3611 people Delete Users Export CSV Available Attributes (57…" at bounding box center [858, 590] width 1390 height 817
click at [1389, 87] on span "contains" at bounding box center [1404, 85] width 30 height 10
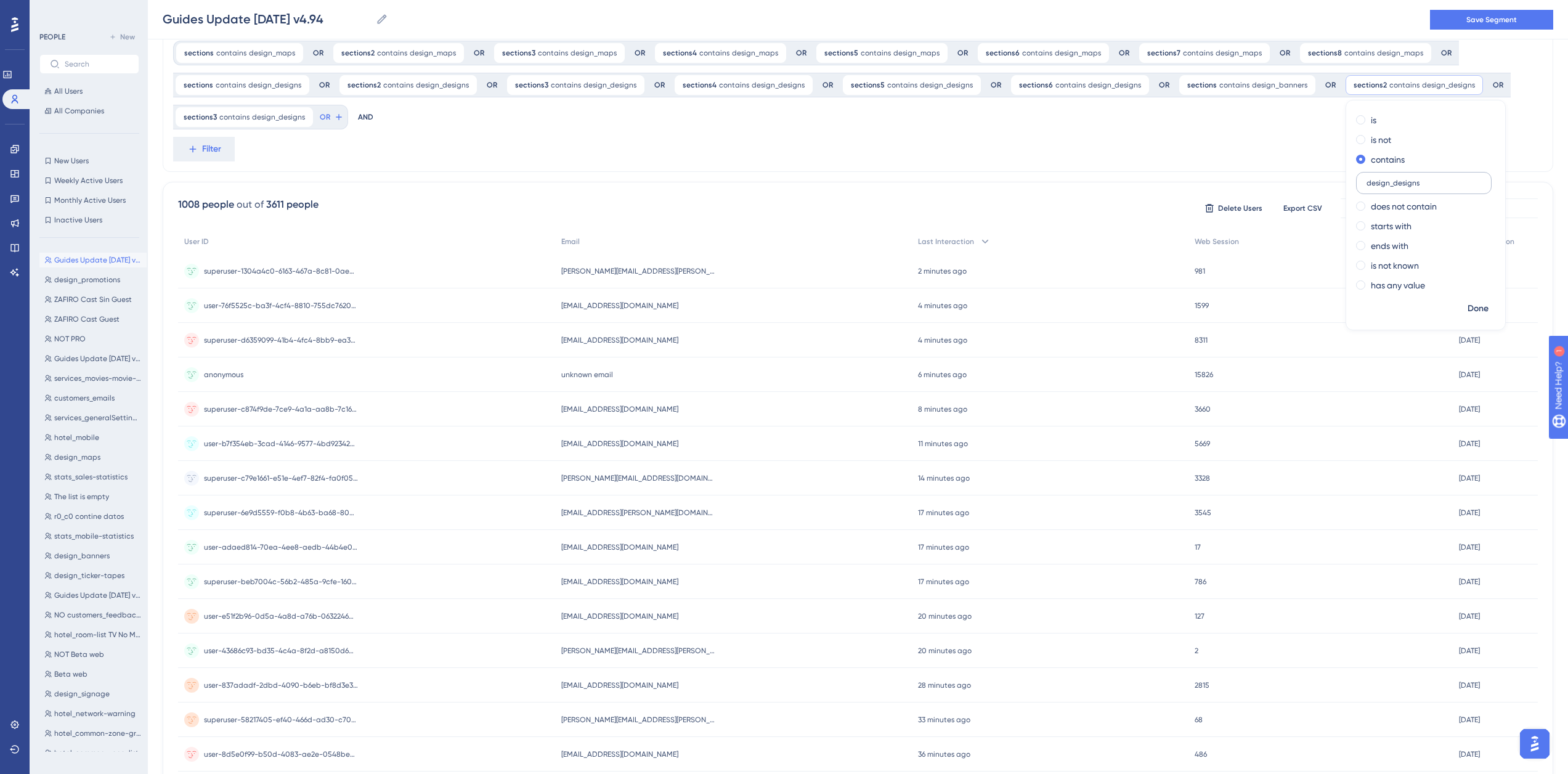
drag, startPoint x: 1369, startPoint y: 185, endPoint x: 1442, endPoint y: 190, distance: 73.2
click at [1442, 190] on label "design_designs" at bounding box center [1423, 183] width 136 height 22
type input "design_banners"
drag, startPoint x: 1442, startPoint y: 190, endPoint x: 1285, endPoint y: 166, distance: 158.8
click at [1285, 166] on div "sections contains design_maps design_maps Remove OR sections2 contains design_m…" at bounding box center [858, 101] width 1390 height 141
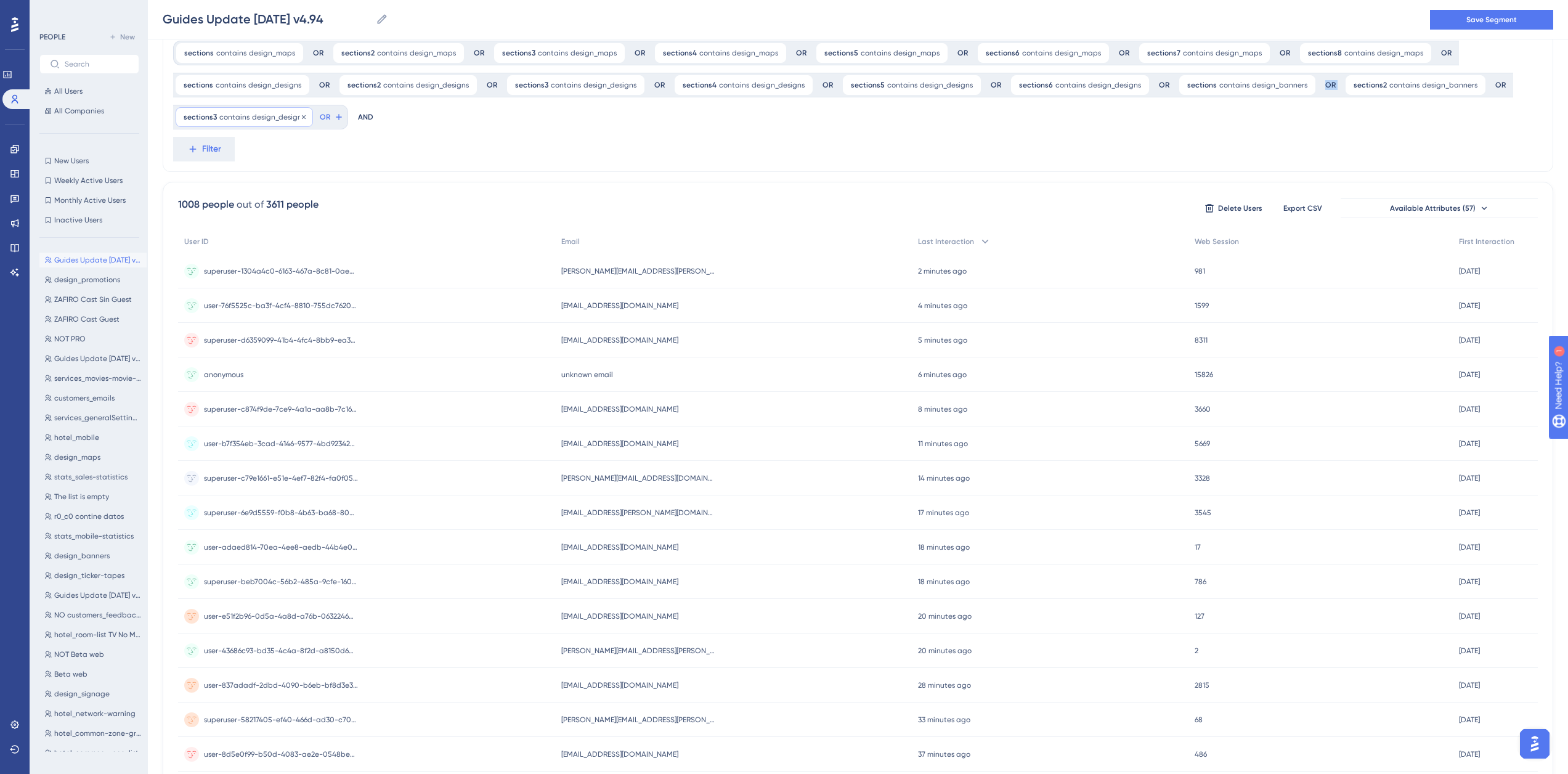
click at [238, 115] on span "contains" at bounding box center [234, 117] width 30 height 10
drag, startPoint x: 258, startPoint y: 216, endPoint x: 193, endPoint y: 211, distance: 65.2
click at [193, 211] on label "design_designs" at bounding box center [253, 215] width 136 height 22
drag, startPoint x: 256, startPoint y: 219, endPoint x: 186, endPoint y: 213, distance: 70.3
click at [186, 213] on label "OR" at bounding box center [253, 215] width 136 height 22
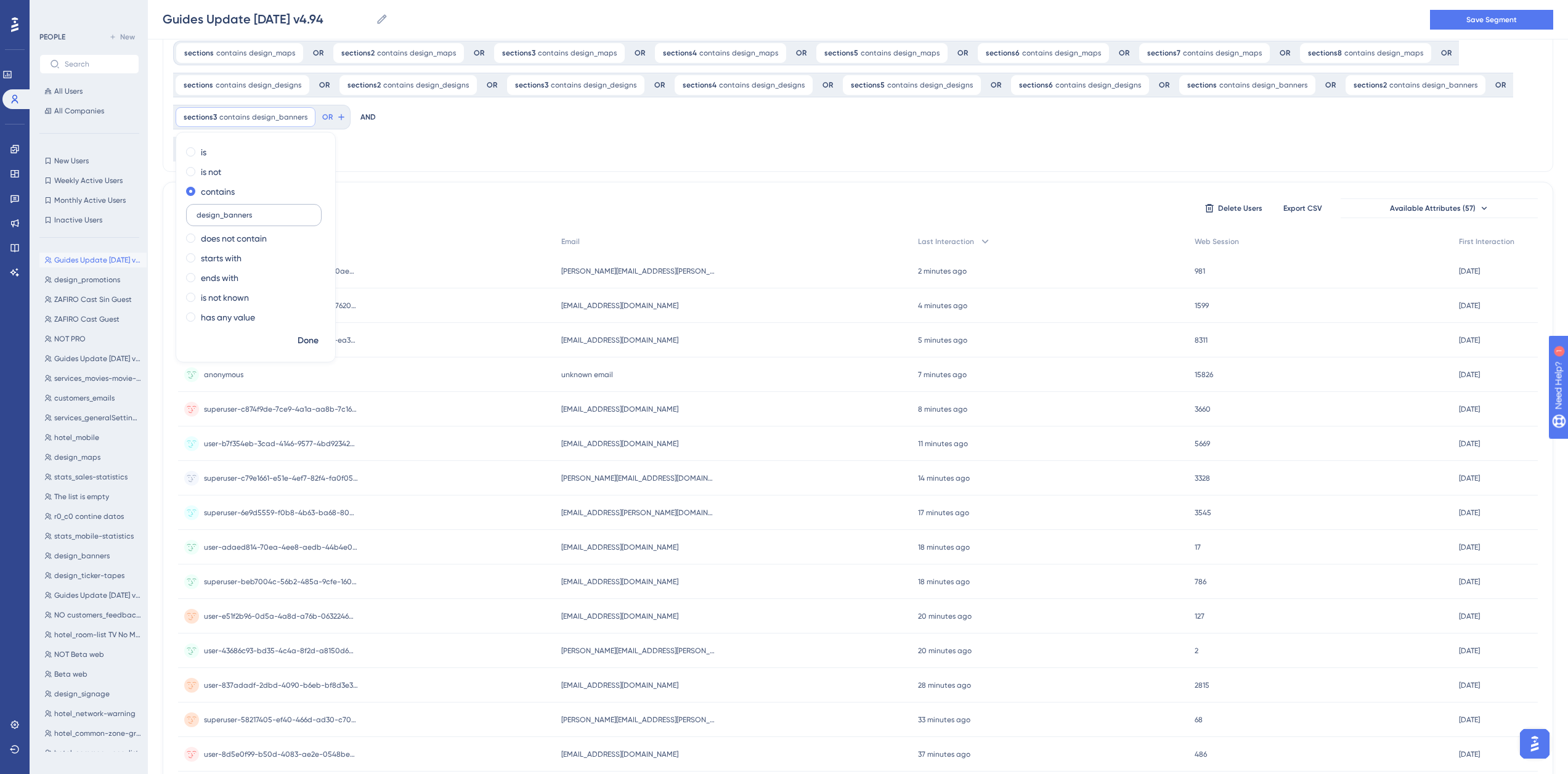
drag, startPoint x: 265, startPoint y: 219, endPoint x: 196, endPoint y: 214, distance: 69.2
click at [196, 214] on label "design_banners" at bounding box center [253, 215] width 136 height 22
type input "design_banners"
click at [317, 346] on span "Done" at bounding box center [308, 341] width 21 height 15
click at [328, 122] on button "OR" at bounding box center [334, 117] width 27 height 20
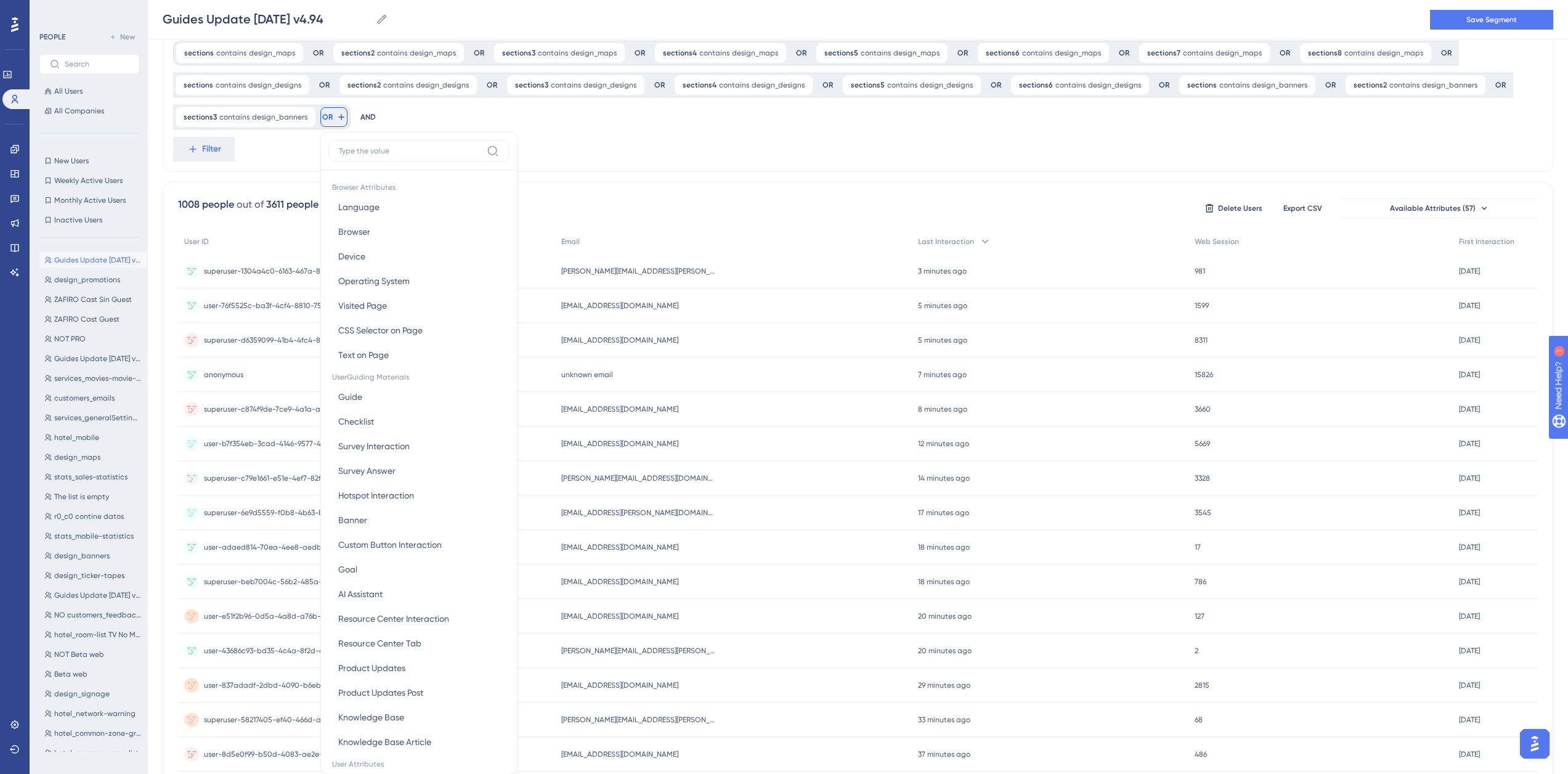
scroll to position [115, 0]
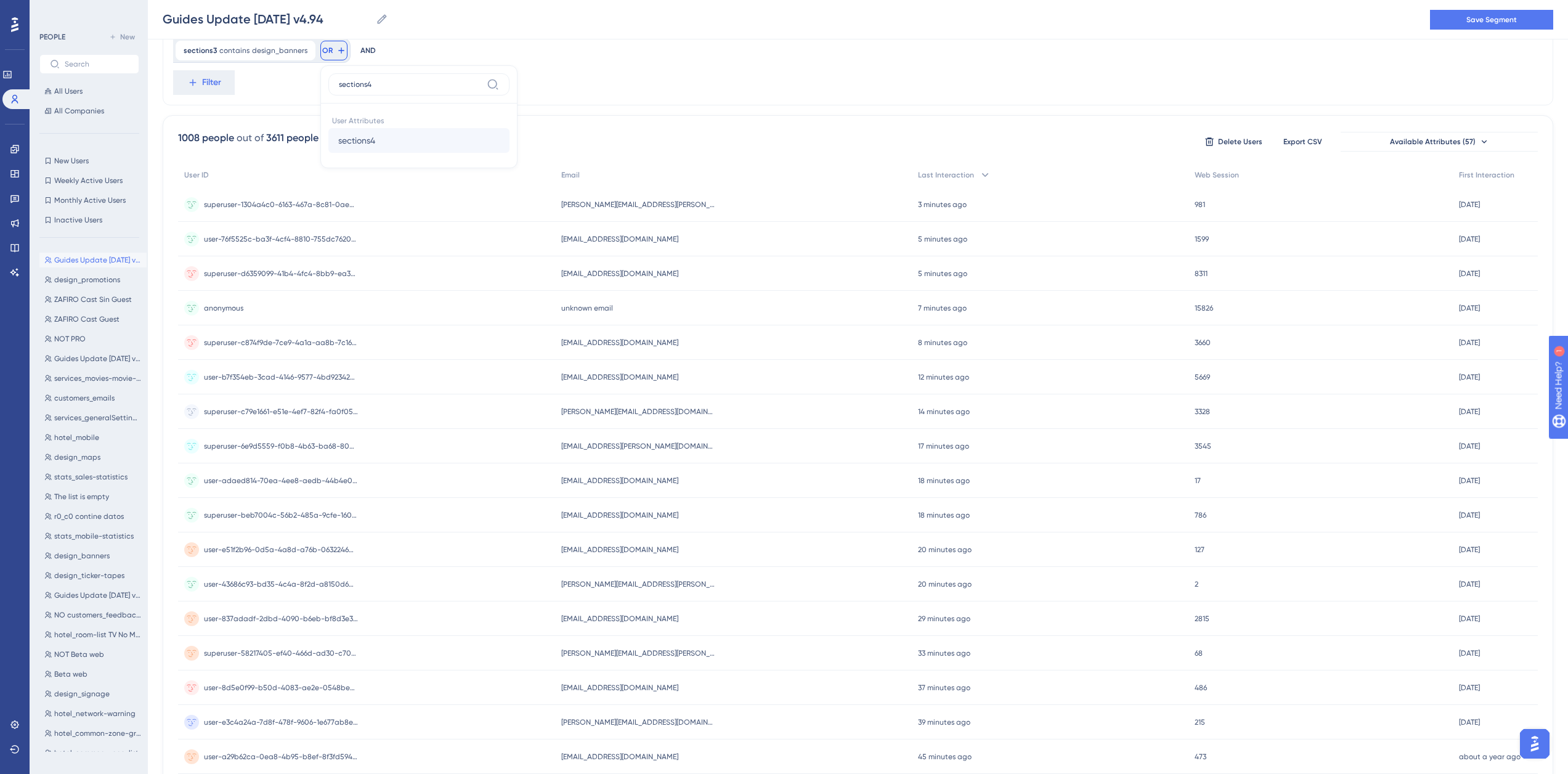
type input "sections4"
click at [385, 140] on button "sections4 sections4" at bounding box center [419, 140] width 181 height 25
click at [400, 153] on label "contains" at bounding box center [388, 152] width 34 height 15
click at [400, 153] on input "text" at bounding box center [423, 148] width 114 height 9
type input "design_banners"
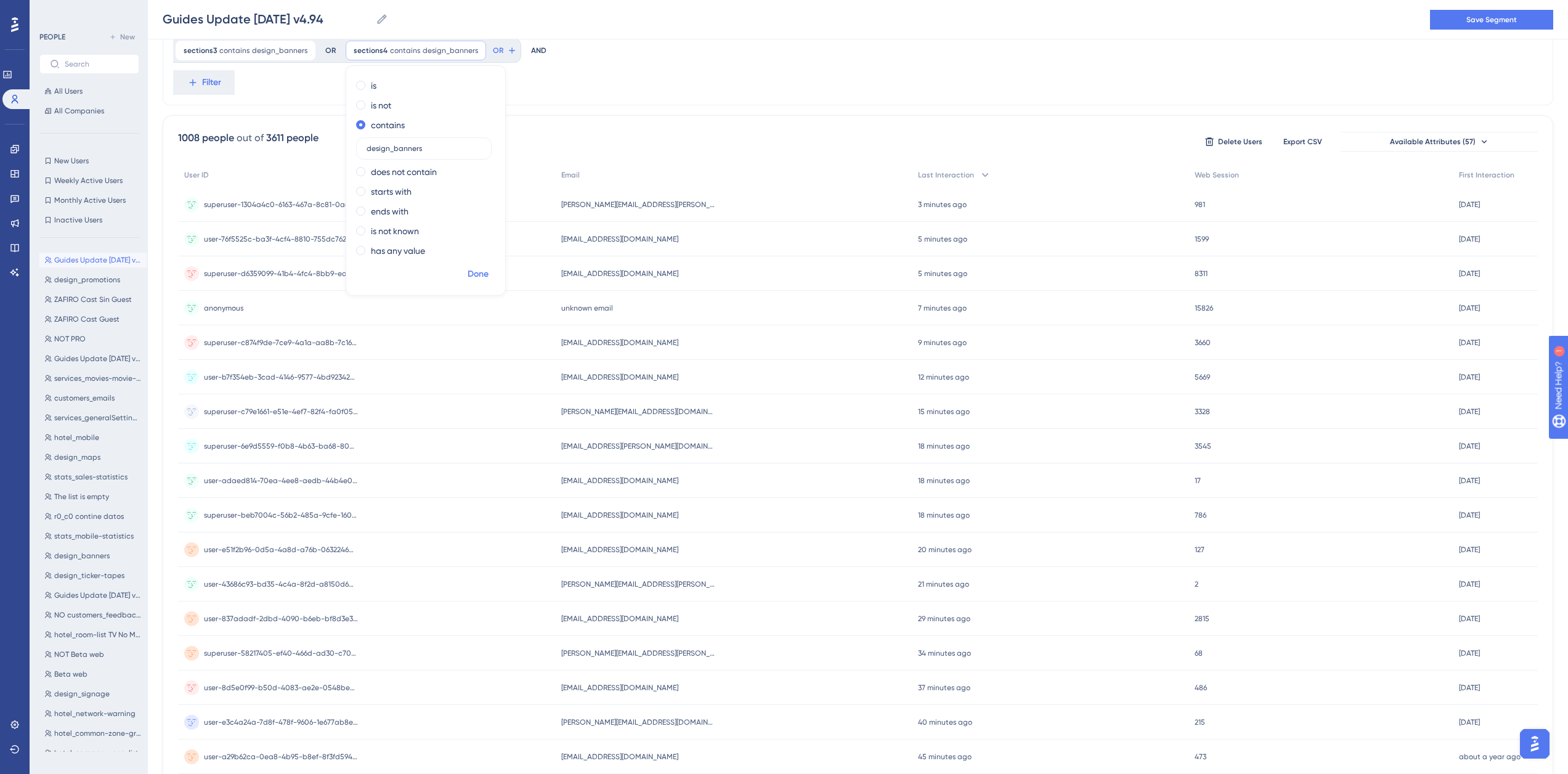
click at [469, 273] on span "Done" at bounding box center [478, 274] width 21 height 15
click at [492, 51] on span "OR" at bounding box center [497, 50] width 10 height 10
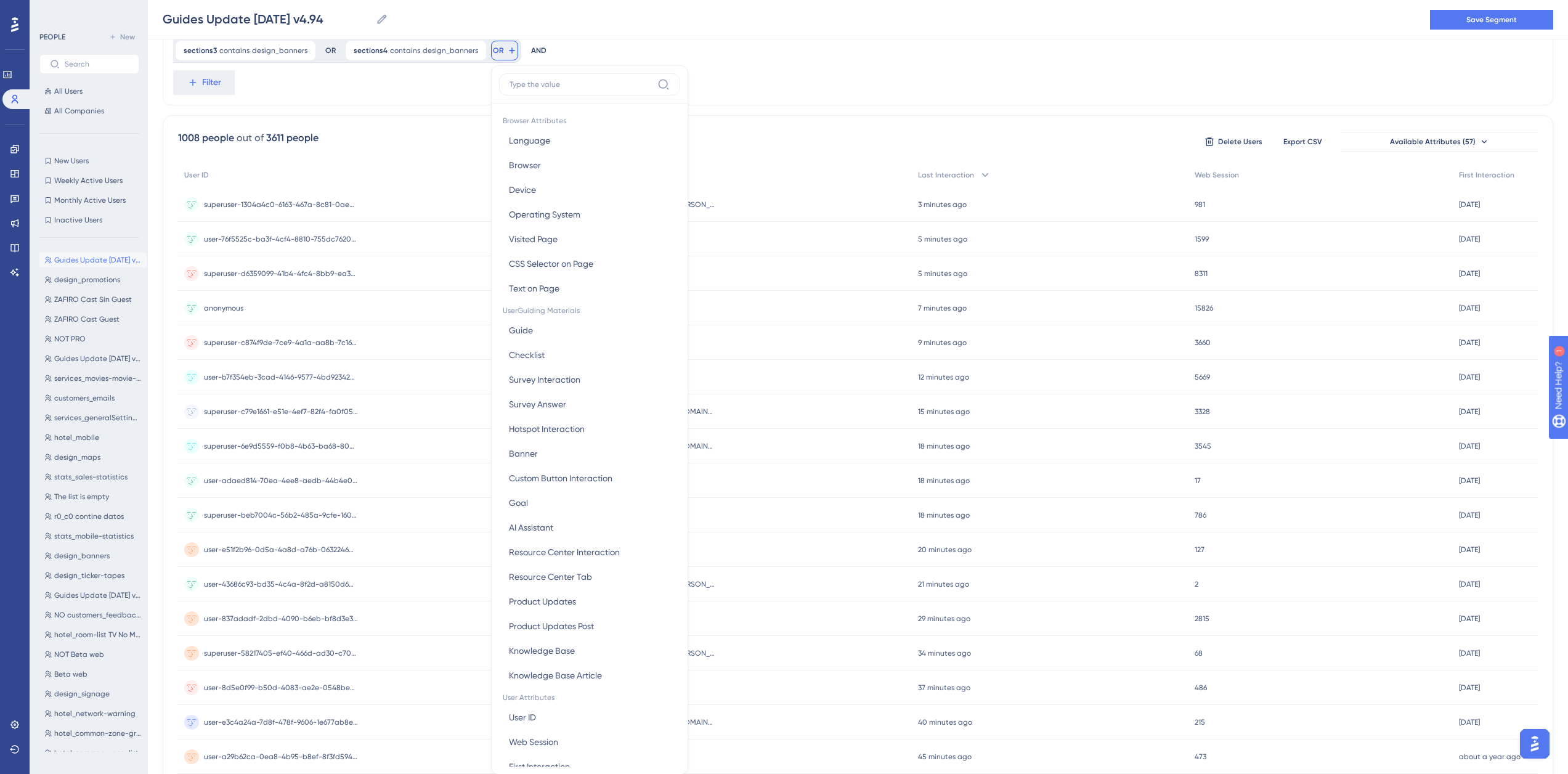
scroll to position [149, 0]
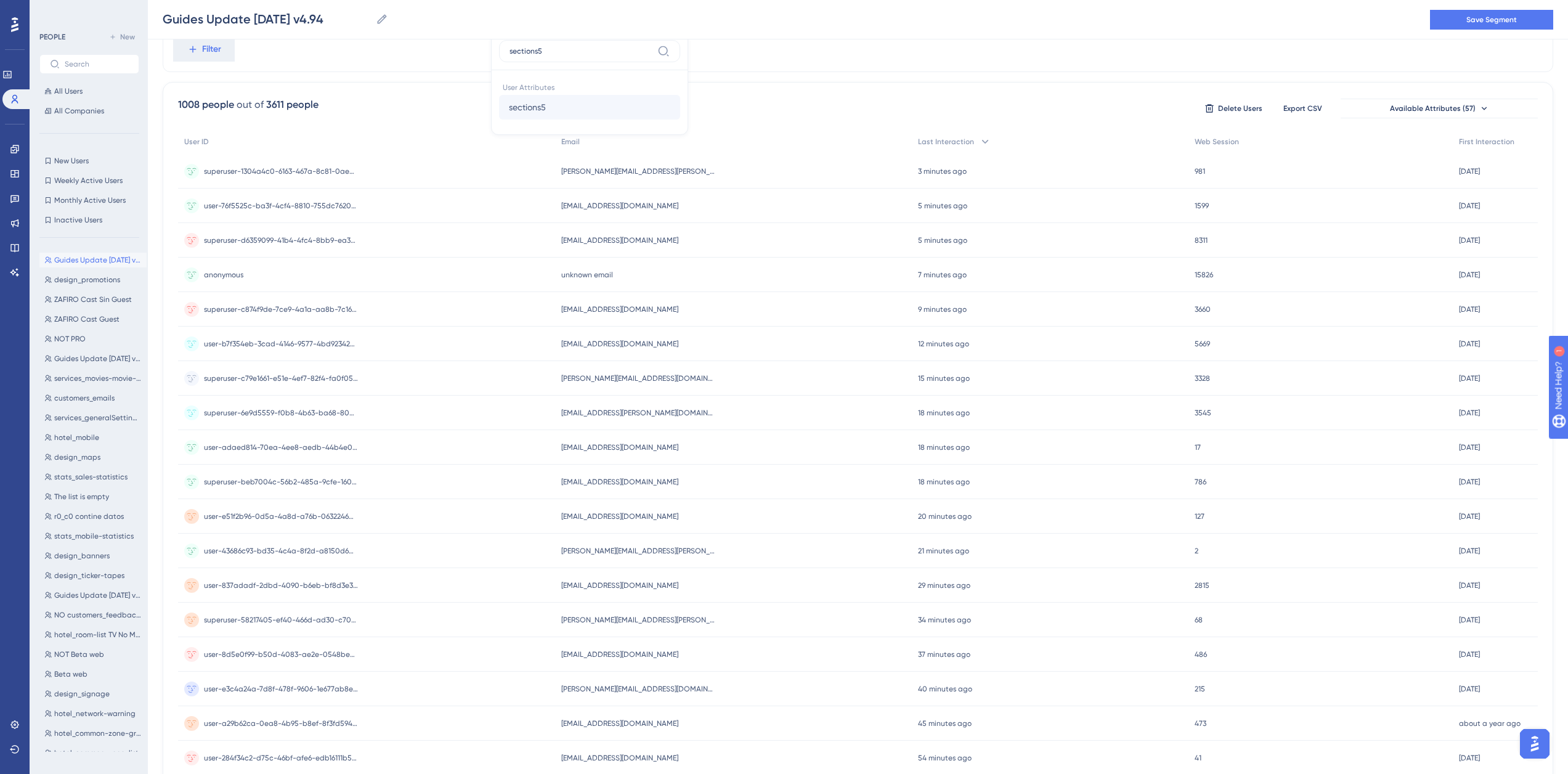
type input "sections5"
click at [523, 108] on span "sections5" at bounding box center [527, 107] width 37 height 15
click at [561, 123] on label "contains" at bounding box center [558, 118] width 34 height 15
click at [578, 119] on label at bounding box center [594, 115] width 136 height 22
click at [578, 119] on input "text" at bounding box center [594, 115] width 114 height 9
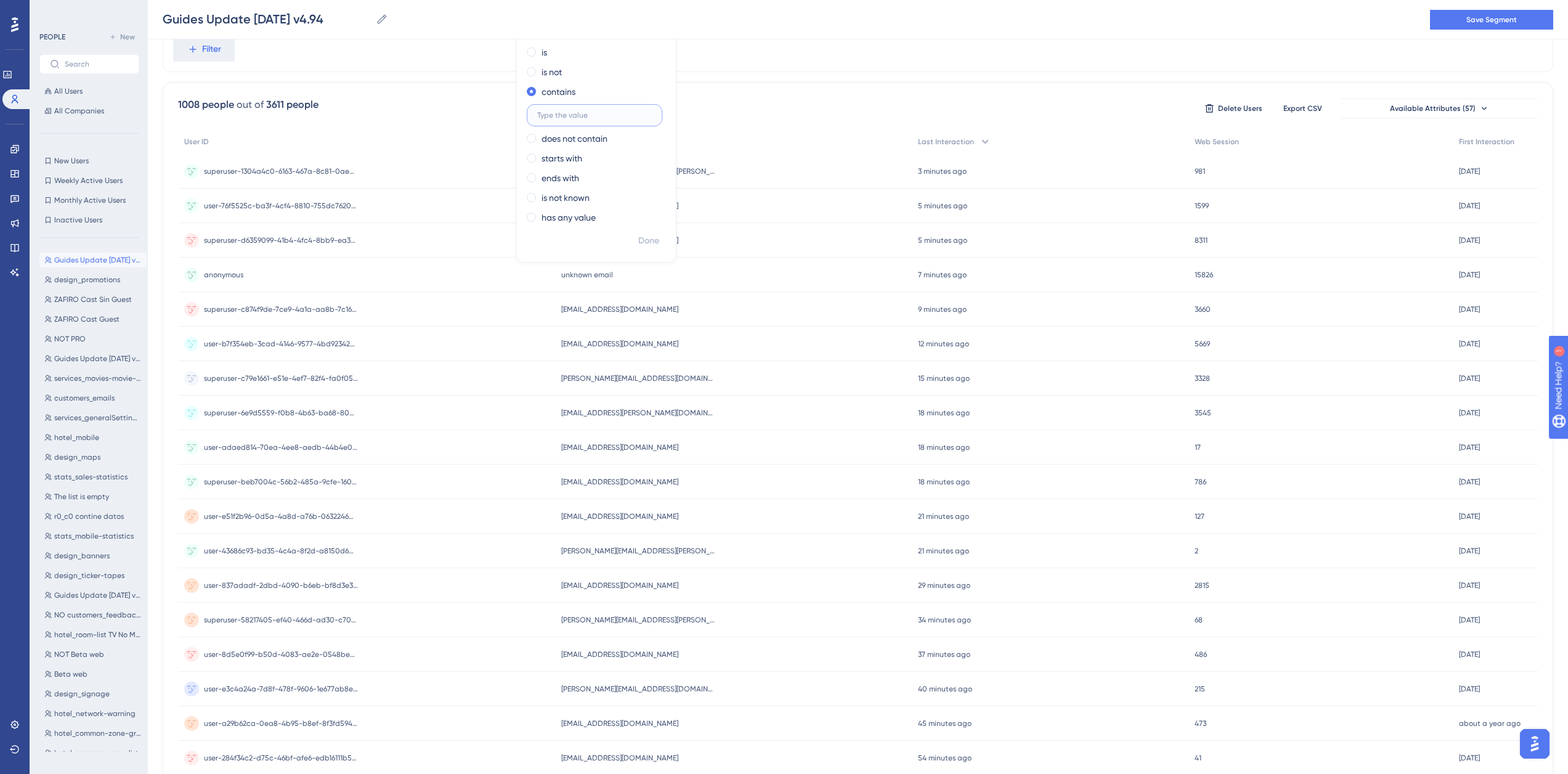
paste input "design_banners"
type input "design_banners"
click at [640, 240] on span "Done" at bounding box center [648, 241] width 21 height 15
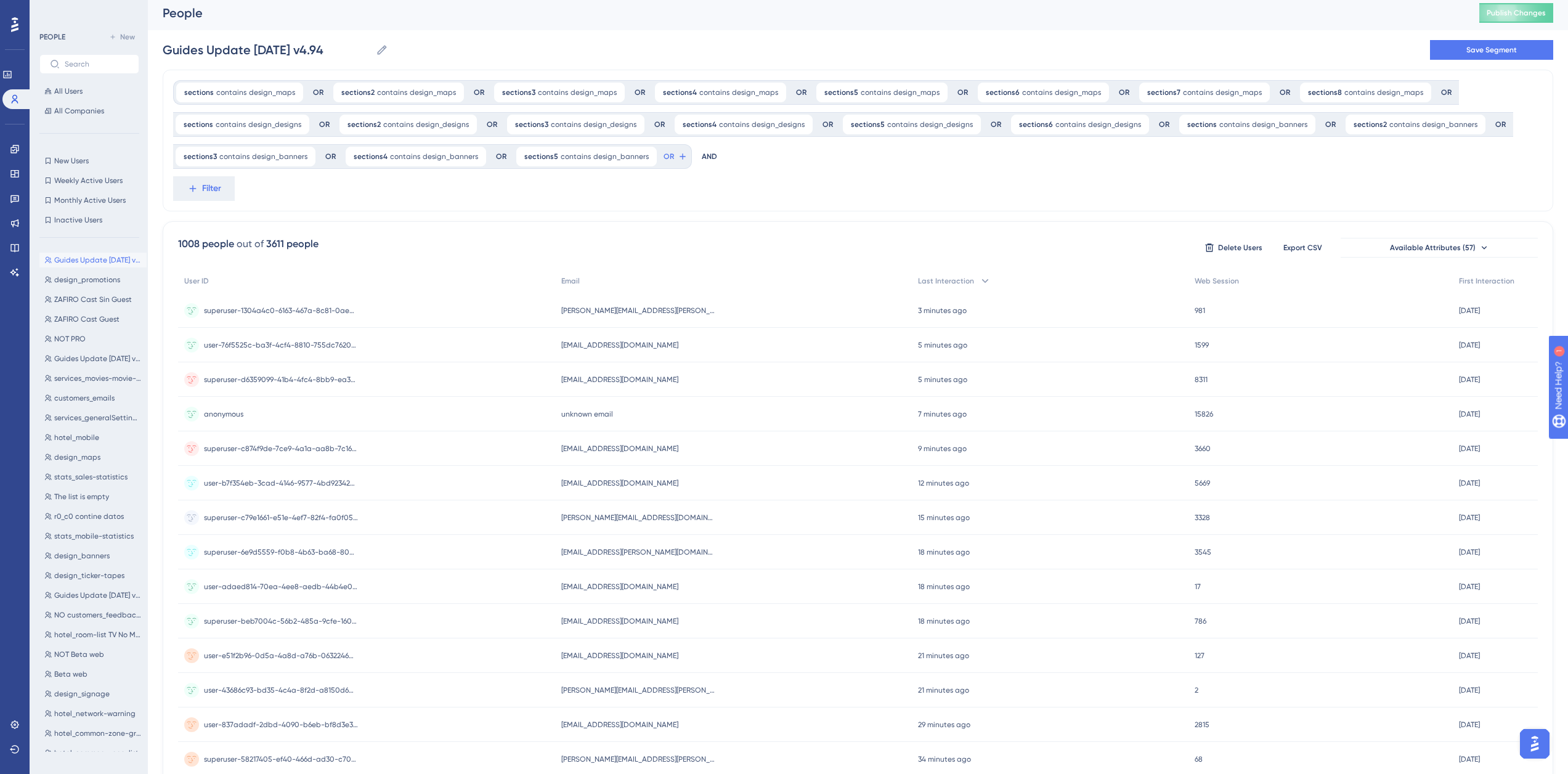
scroll to position [0, 0]
click at [678, 164] on icon at bounding box center [682, 161] width 10 height 10
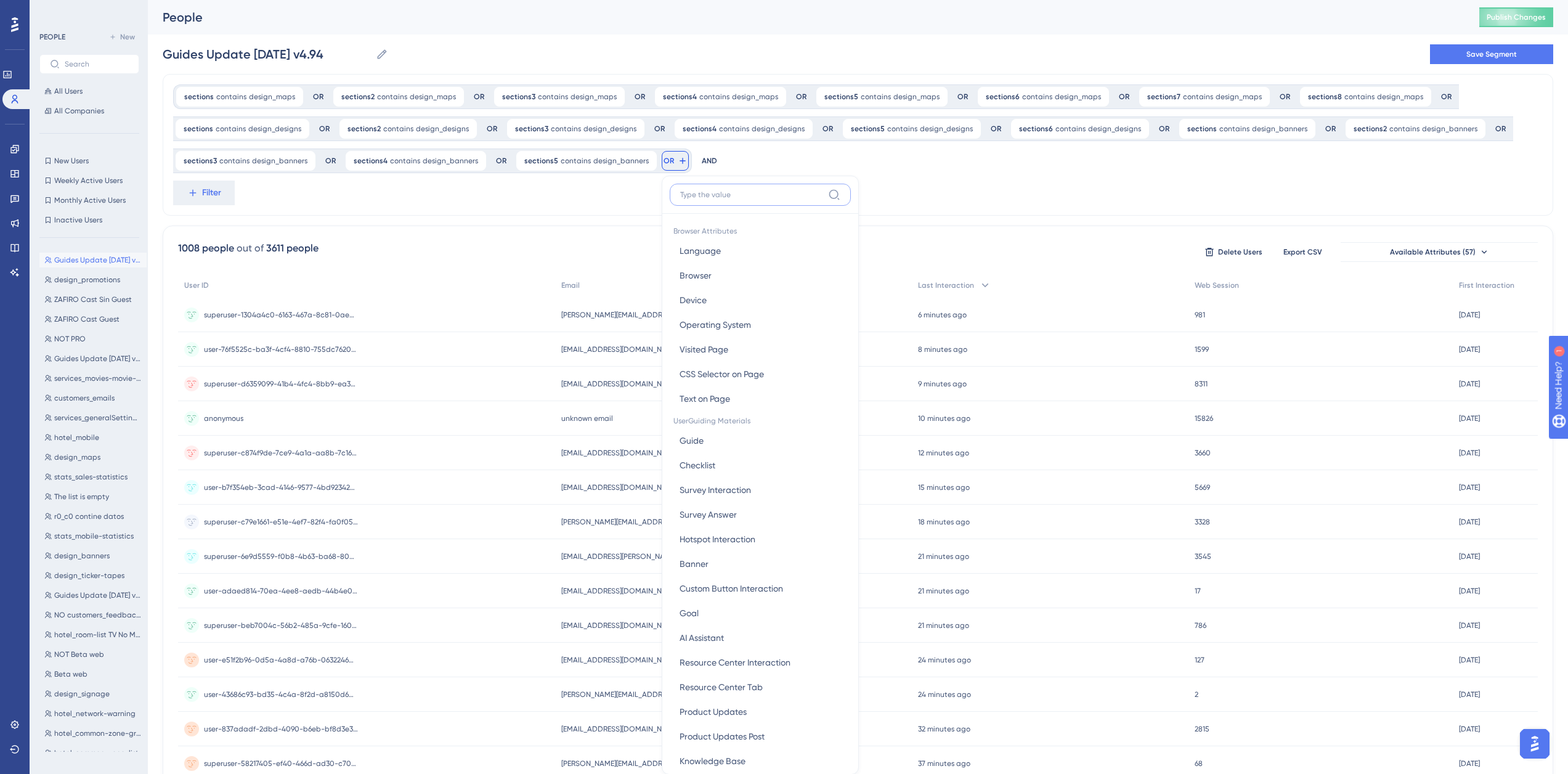
scroll to position [88, 0]
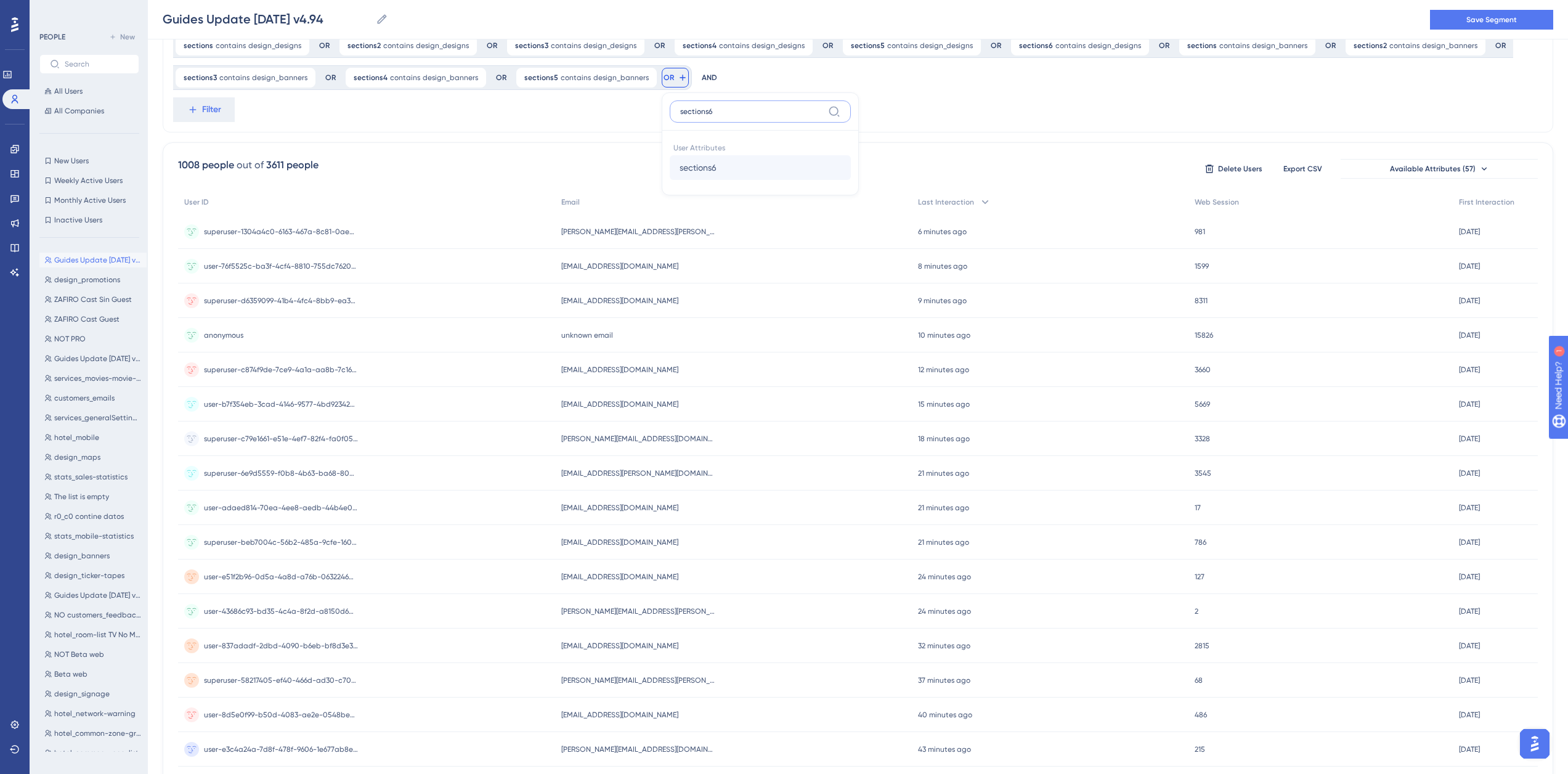
type input "sections6"
click at [701, 163] on span "sections6" at bounding box center [697, 168] width 37 height 15
click at [716, 184] on label "contains" at bounding box center [728, 179] width 34 height 15
click at [741, 175] on input "text" at bounding box center [765, 176] width 114 height 9
type input "design_banners"
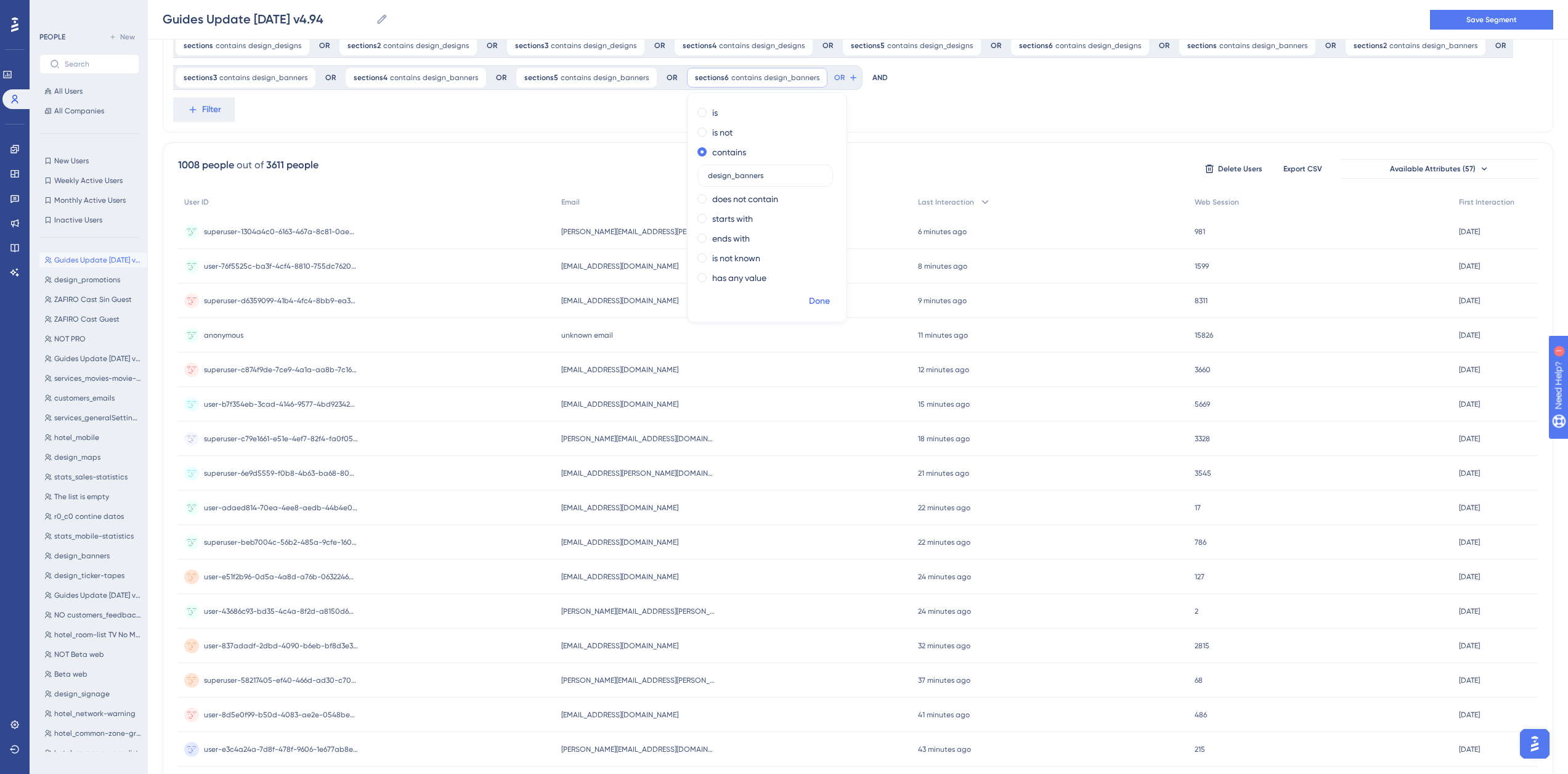
click at [805, 293] on button "Done" at bounding box center [819, 301] width 34 height 22
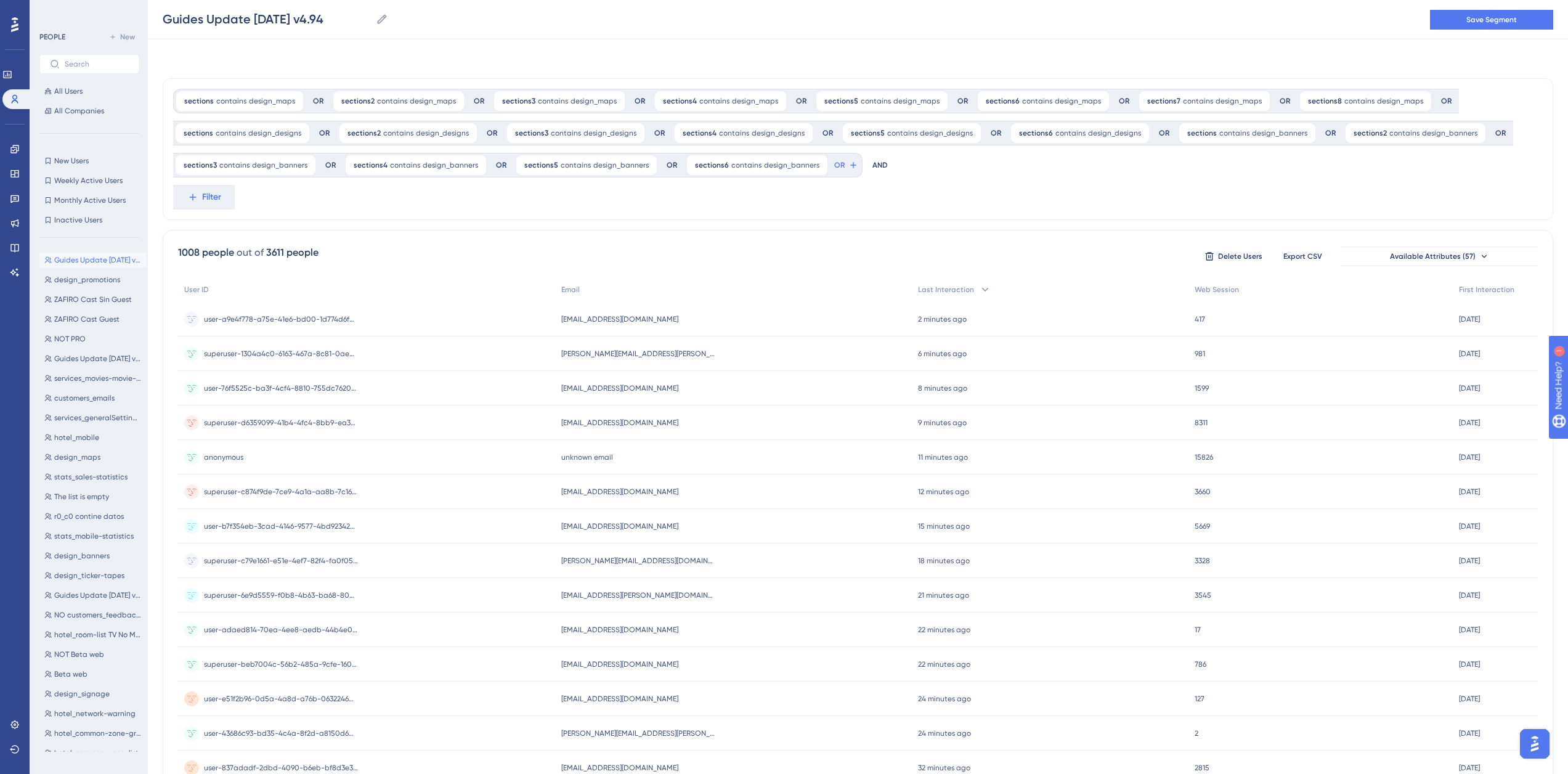
scroll to position [0, 0]
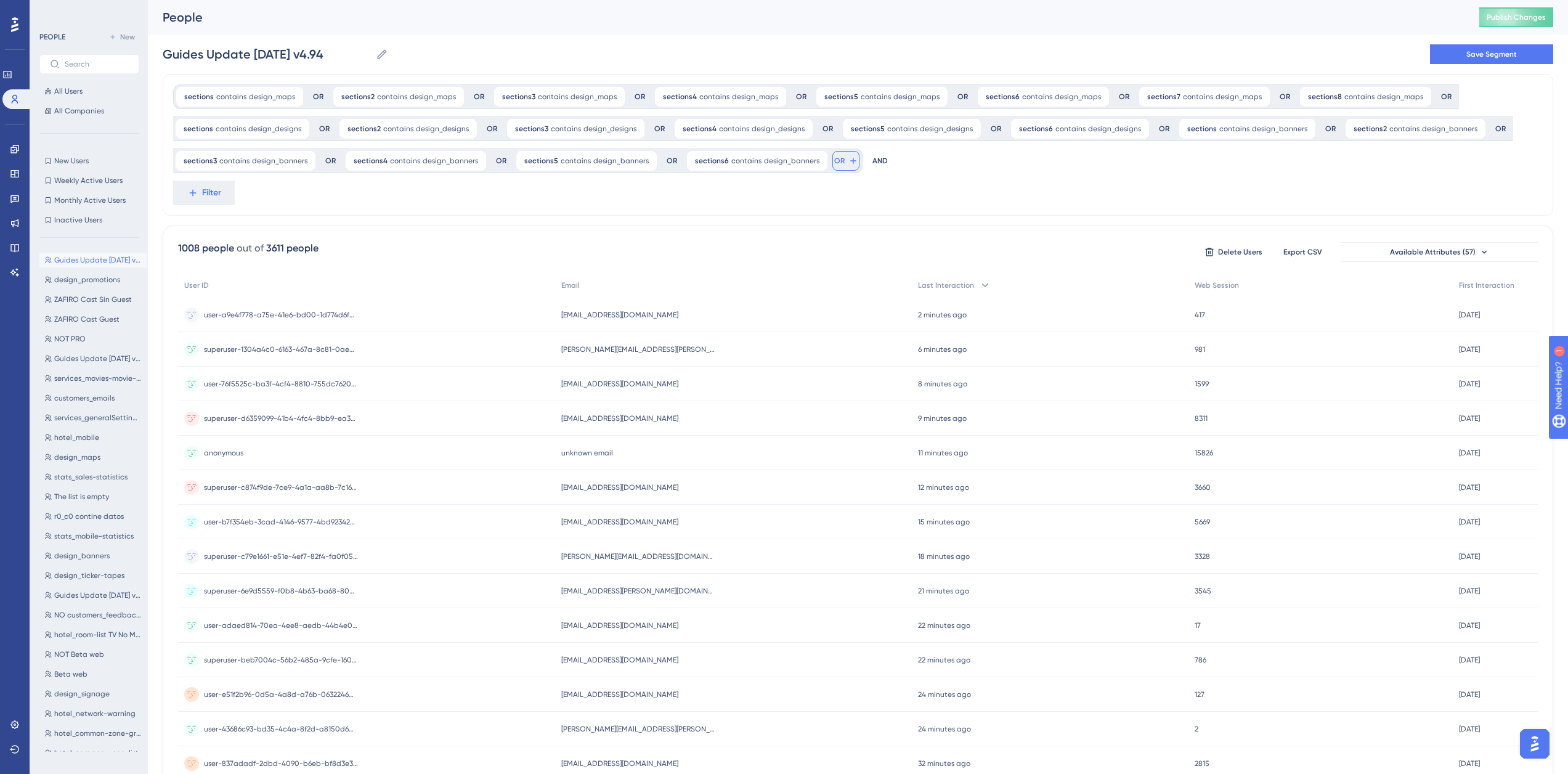
click at [848, 156] on icon at bounding box center [853, 161] width 10 height 10
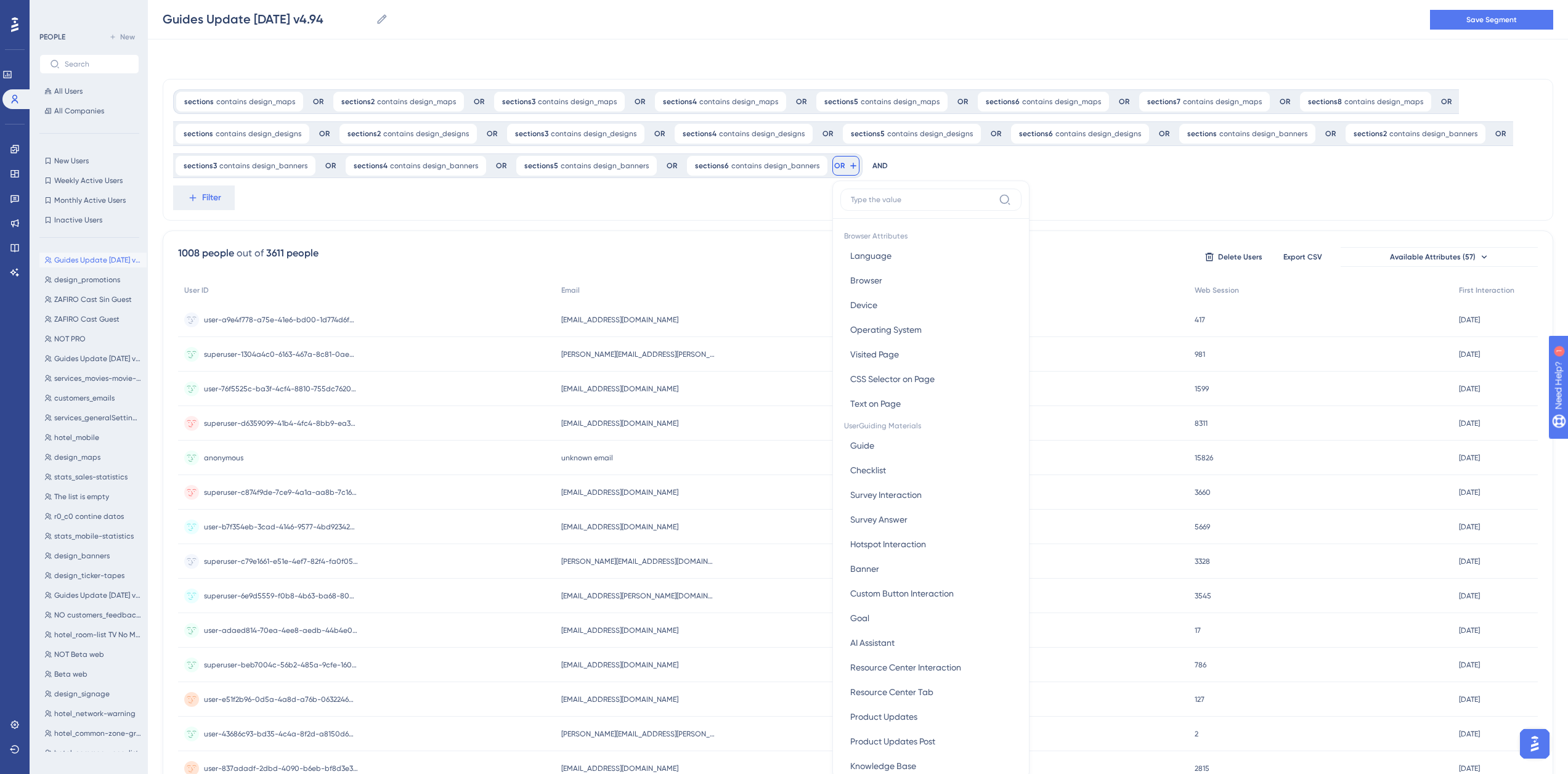
scroll to position [88, 0]
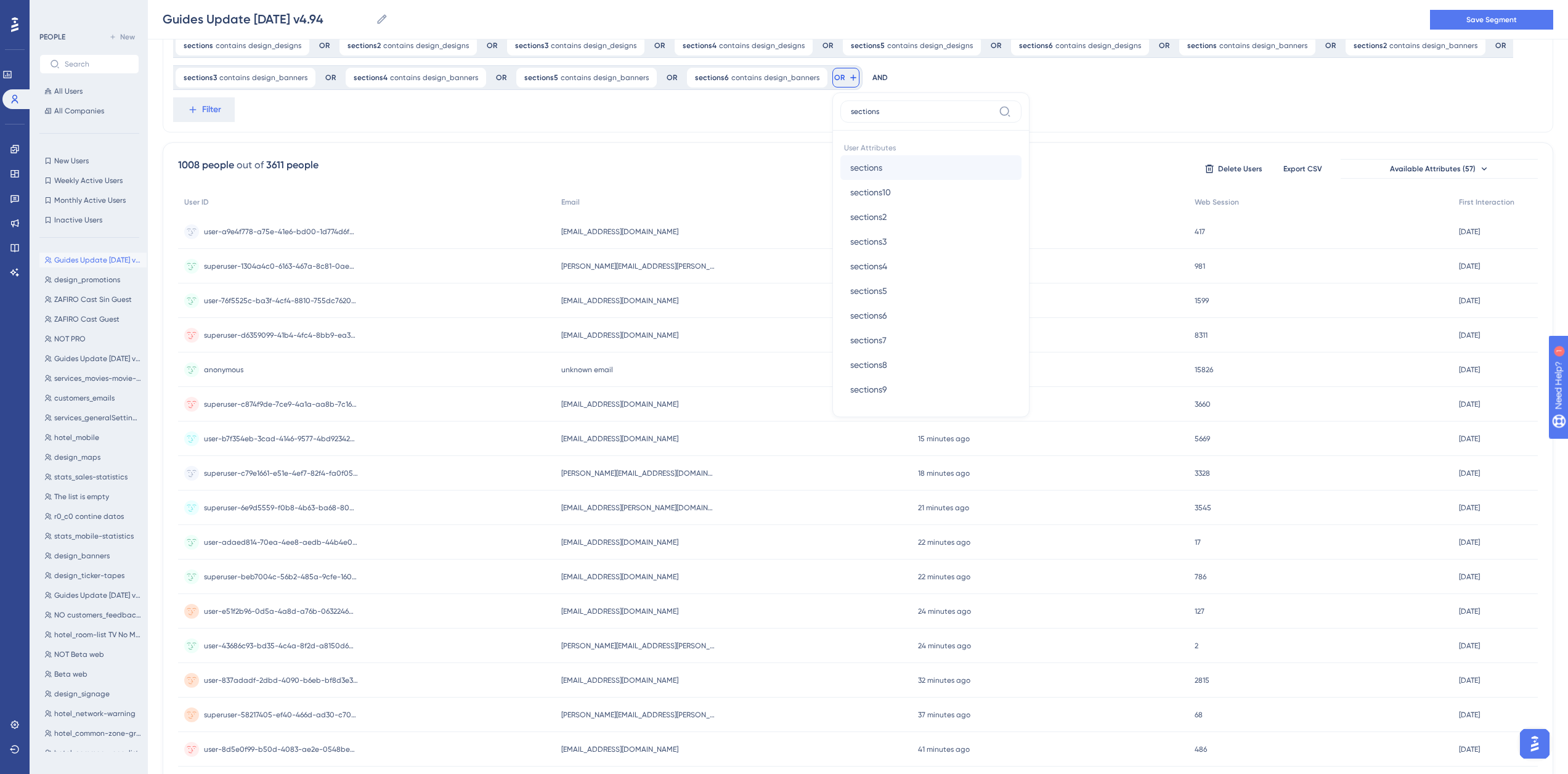
type input "sections"
click at [891, 164] on button "sections sections" at bounding box center [931, 167] width 181 height 25
click at [898, 185] on label "contains" at bounding box center [899, 179] width 34 height 15
click at [902, 186] on label at bounding box center [936, 176] width 136 height 22
click at [902, 180] on input "text" at bounding box center [936, 176] width 114 height 9
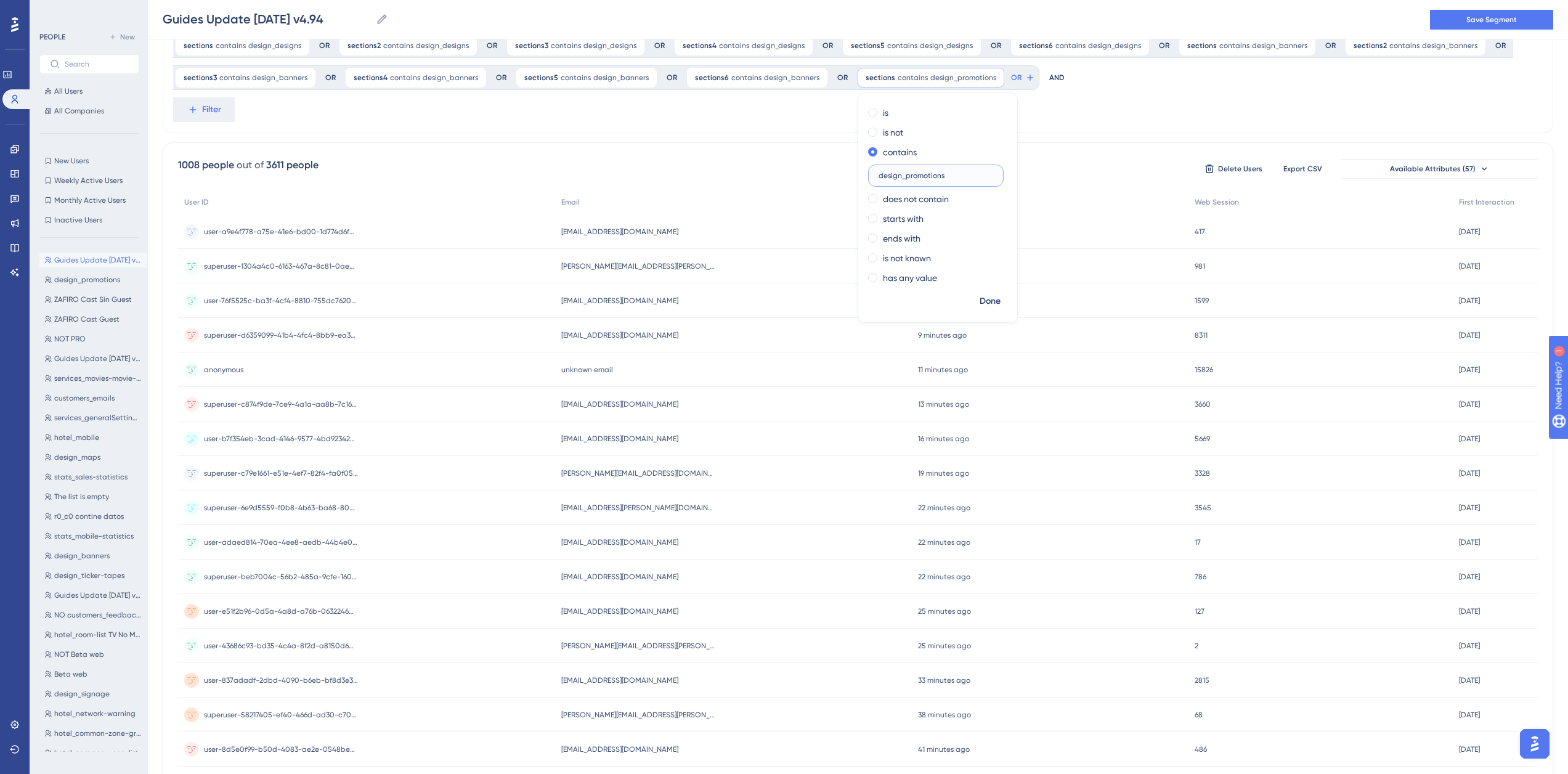
drag, startPoint x: 932, startPoint y: 175, endPoint x: 863, endPoint y: 164, distance: 69.9
click at [868, 164] on div "contains design_promotions" at bounding box center [935, 165] width 134 height 42
type input "design_promotions"
click at [982, 302] on span "Done" at bounding box center [990, 301] width 21 height 15
click at [1025, 73] on icon at bounding box center [1029, 78] width 10 height 10
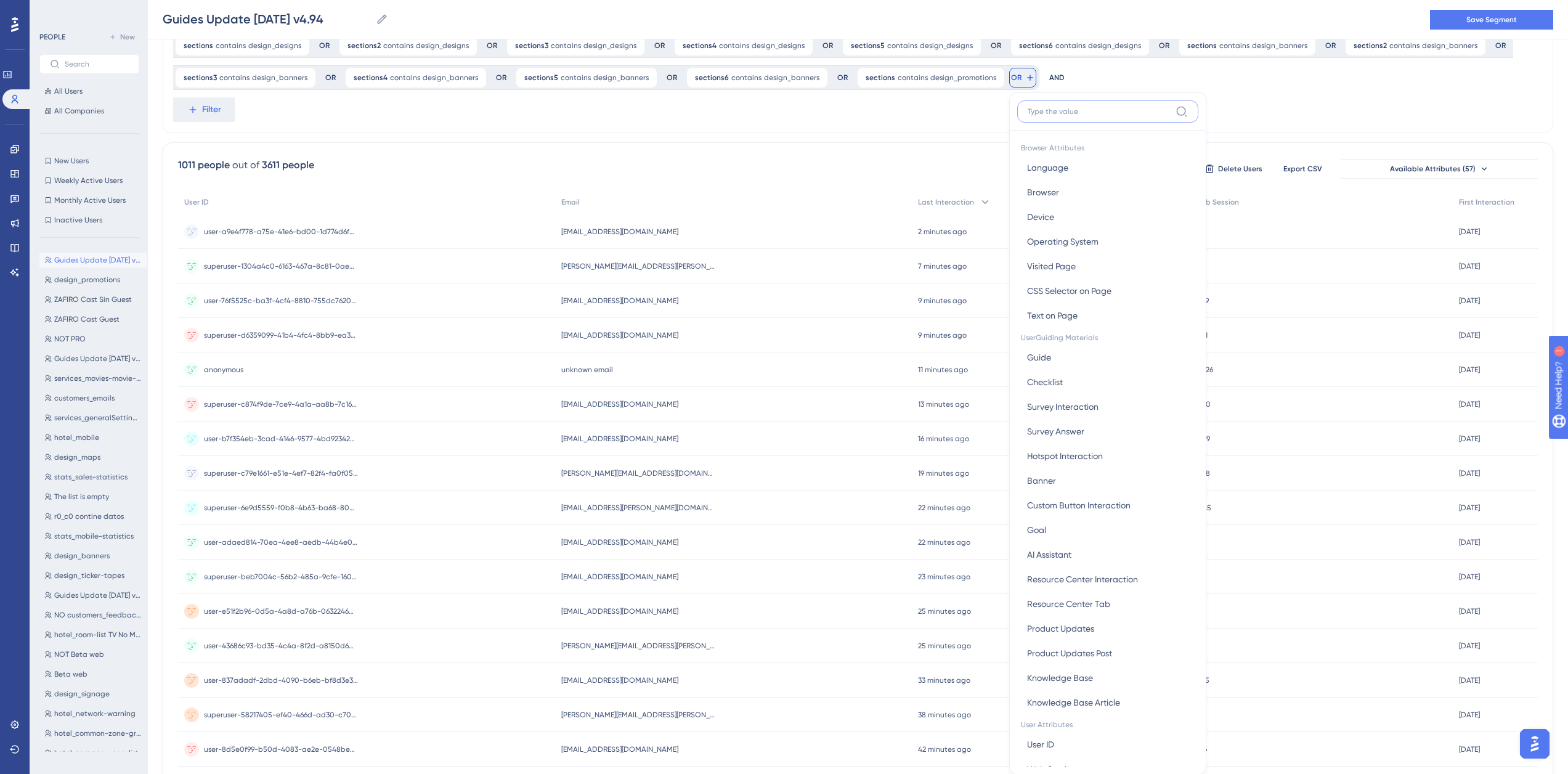
scroll to position [135, 0]
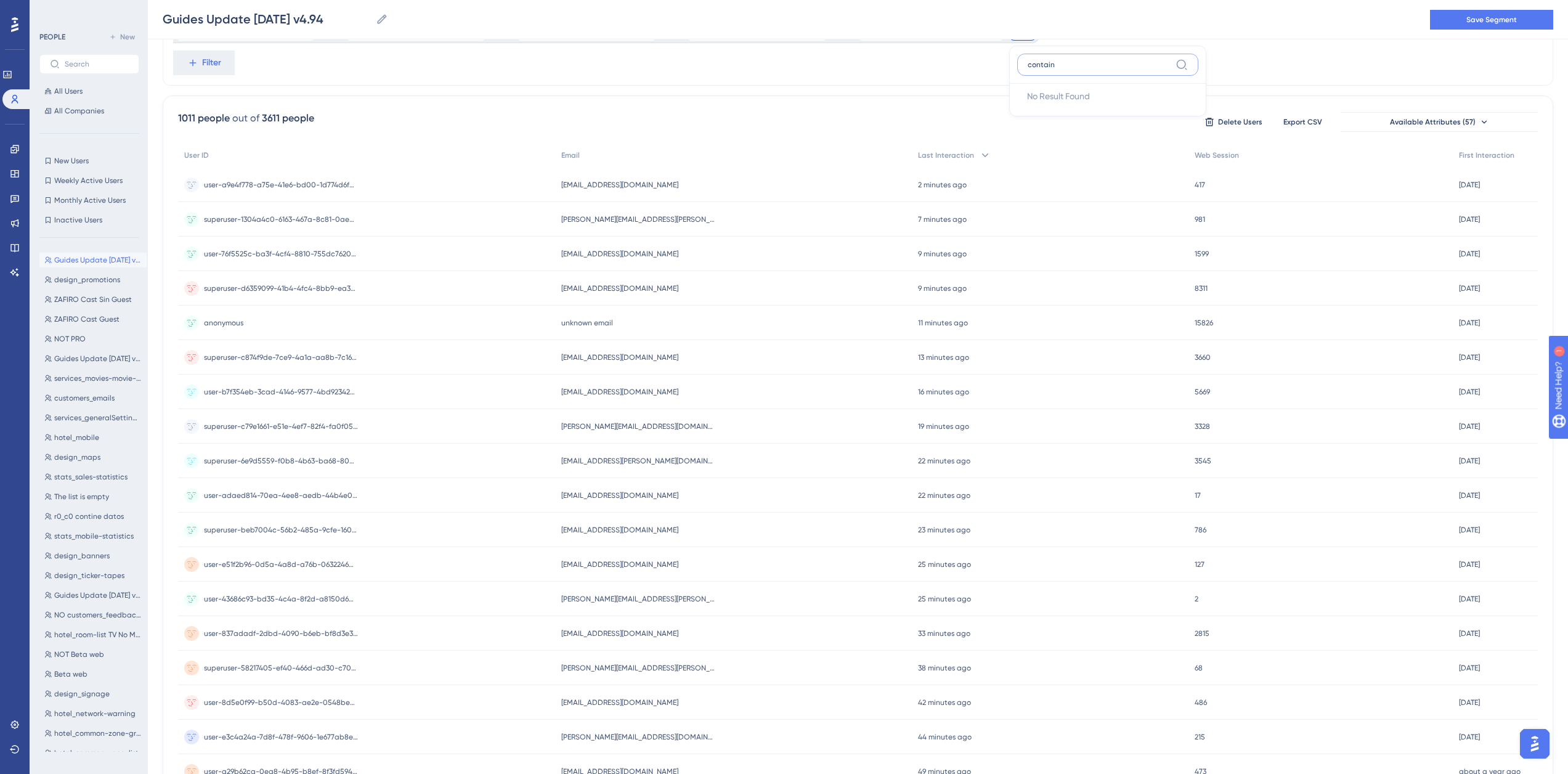
type input "contains"
drag, startPoint x: 1053, startPoint y: 62, endPoint x: 987, endPoint y: 64, distance: 66.0
click at [987, 64] on div "sections contains design_maps design_maps Remove OR sections2 contains design_m…" at bounding box center [858, 14] width 1390 height 141
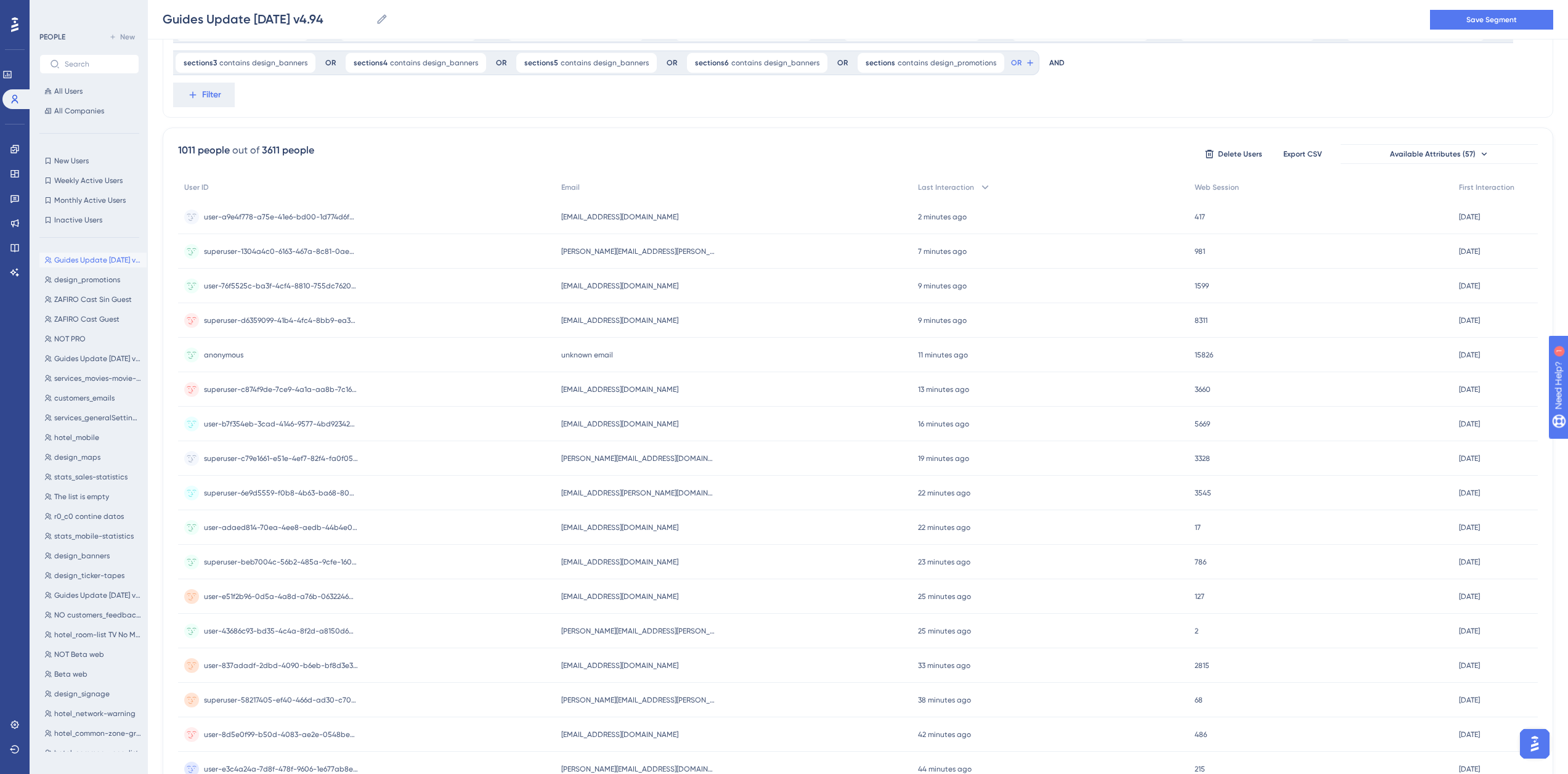
scroll to position [0, 0]
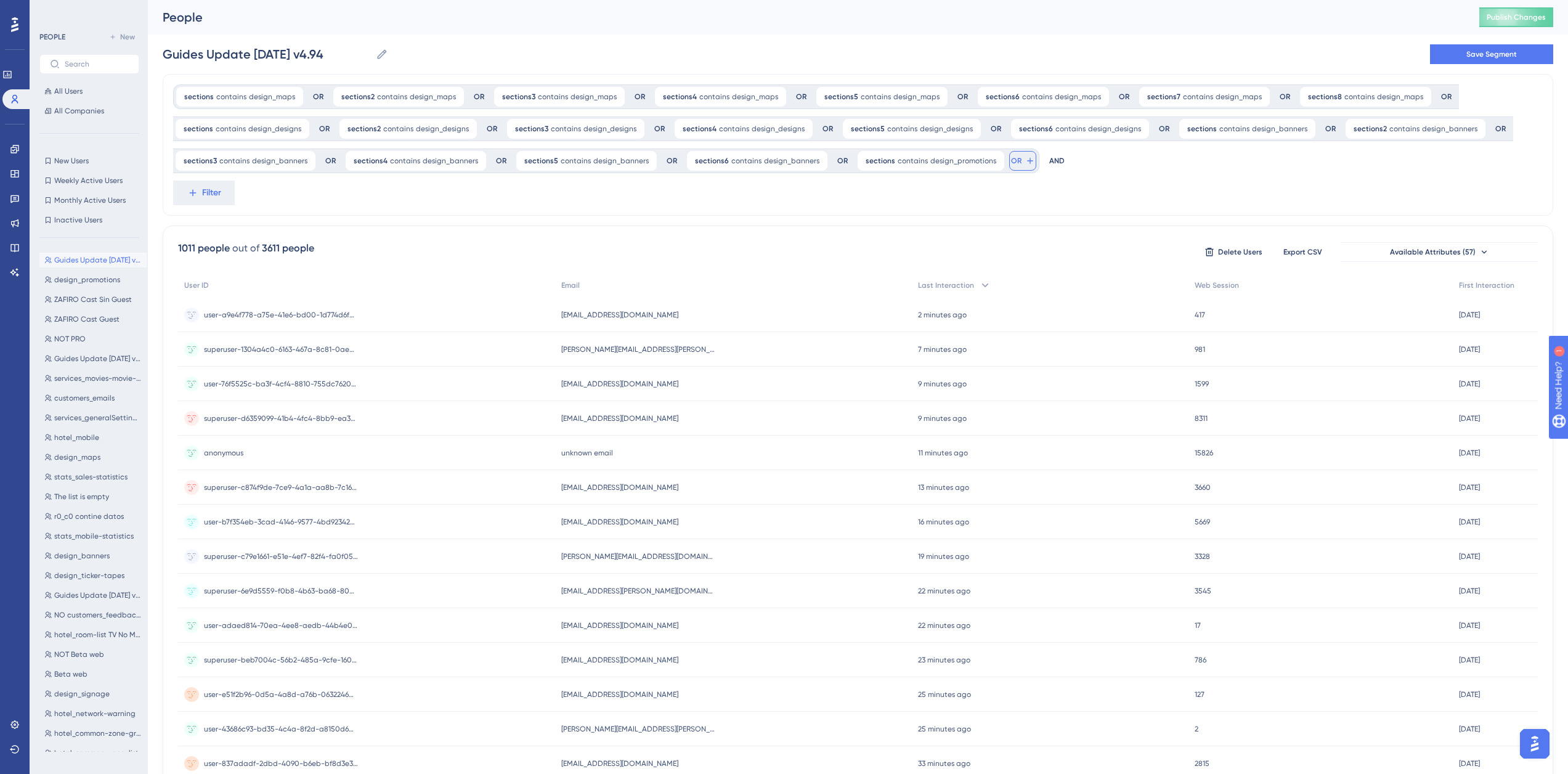
click at [1027, 161] on icon at bounding box center [1029, 161] width 6 height 6
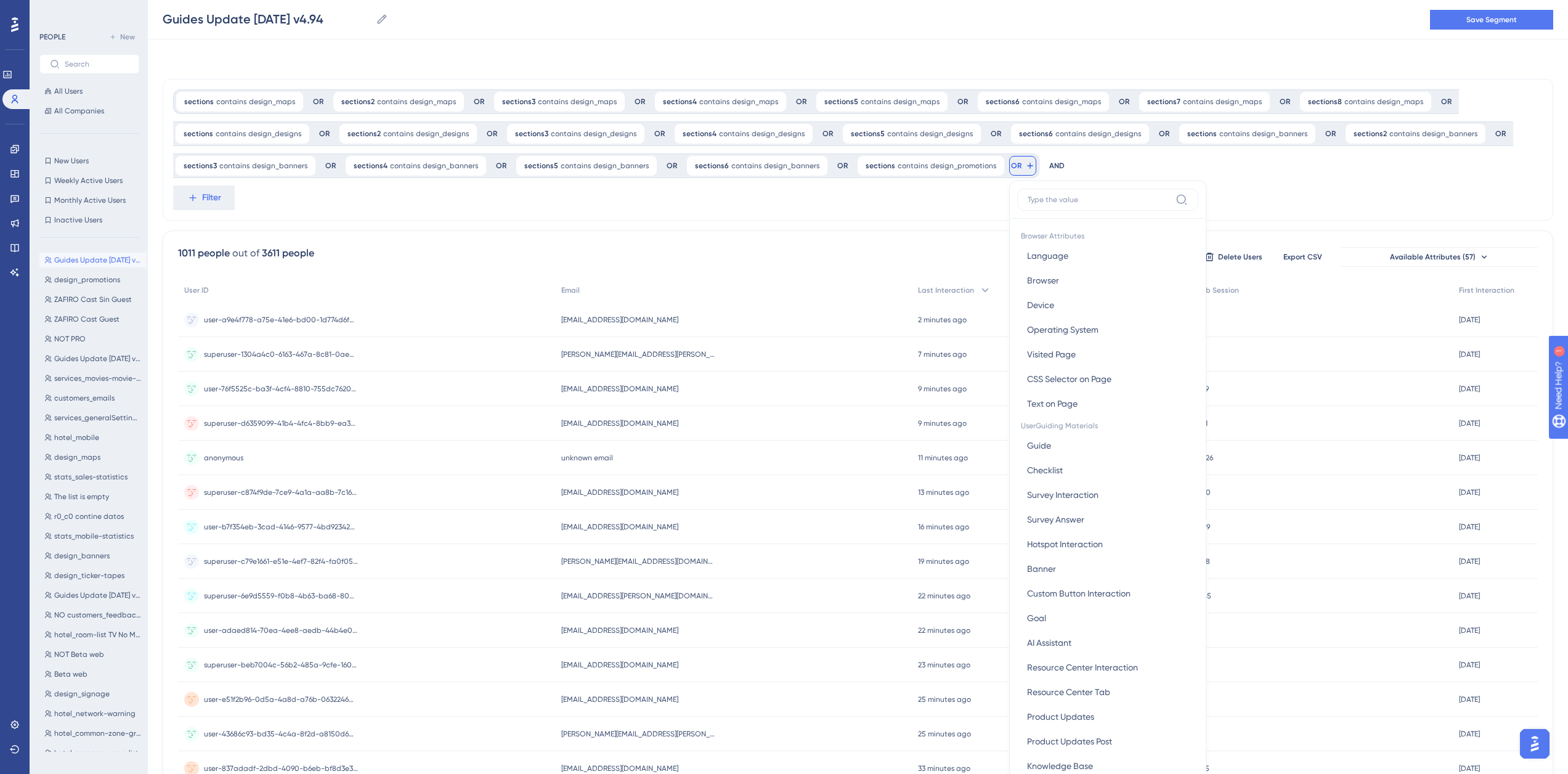
scroll to position [88, 0]
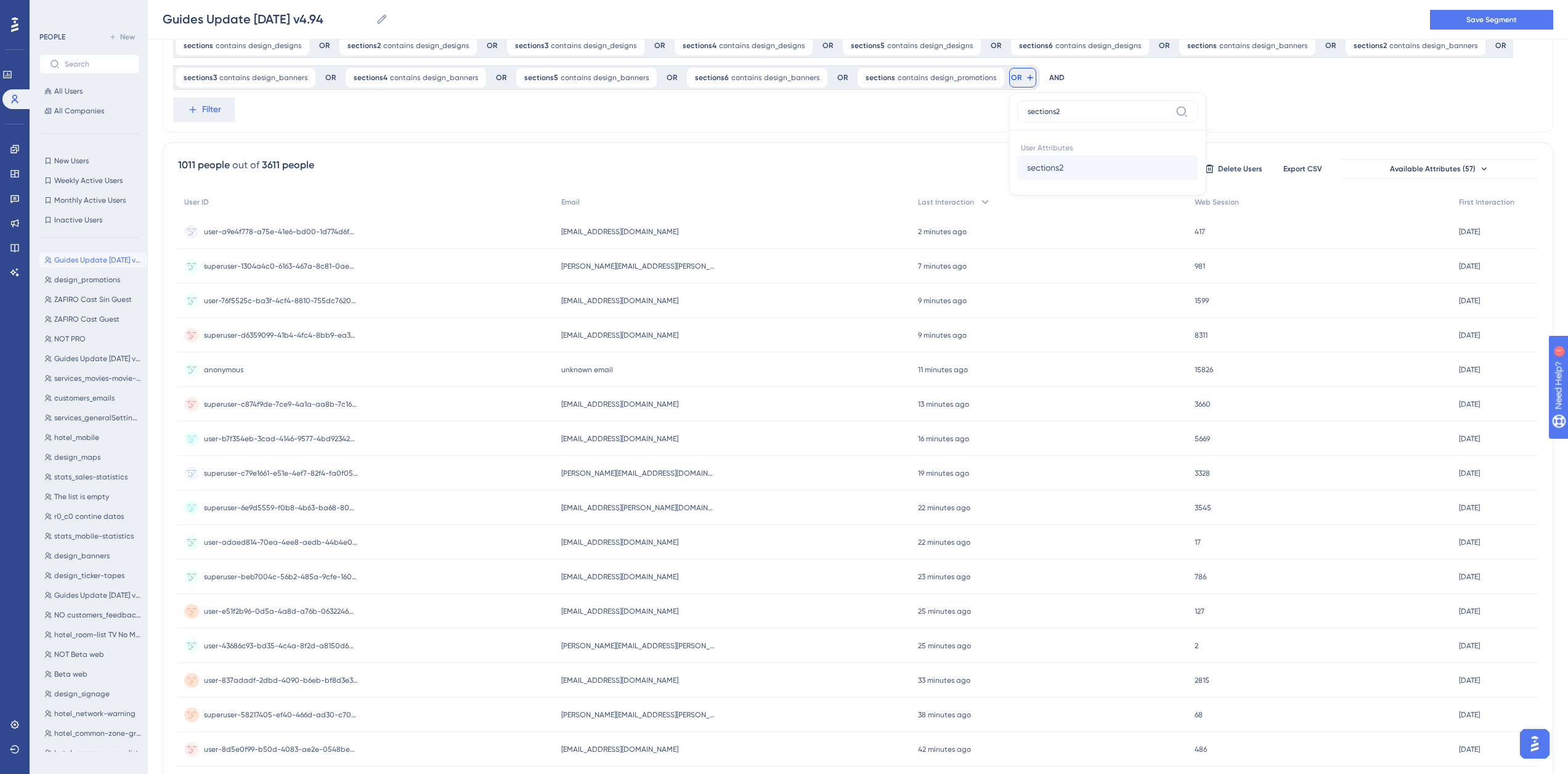
type input "sections2"
click at [1027, 168] on span "sections2" at bounding box center [1045, 168] width 37 height 15
click at [1045, 174] on div "contains" at bounding box center [1111, 179] width 134 height 15
click at [1060, 179] on input "text" at bounding box center [1112, 176] width 114 height 9
type input "design_promotions"
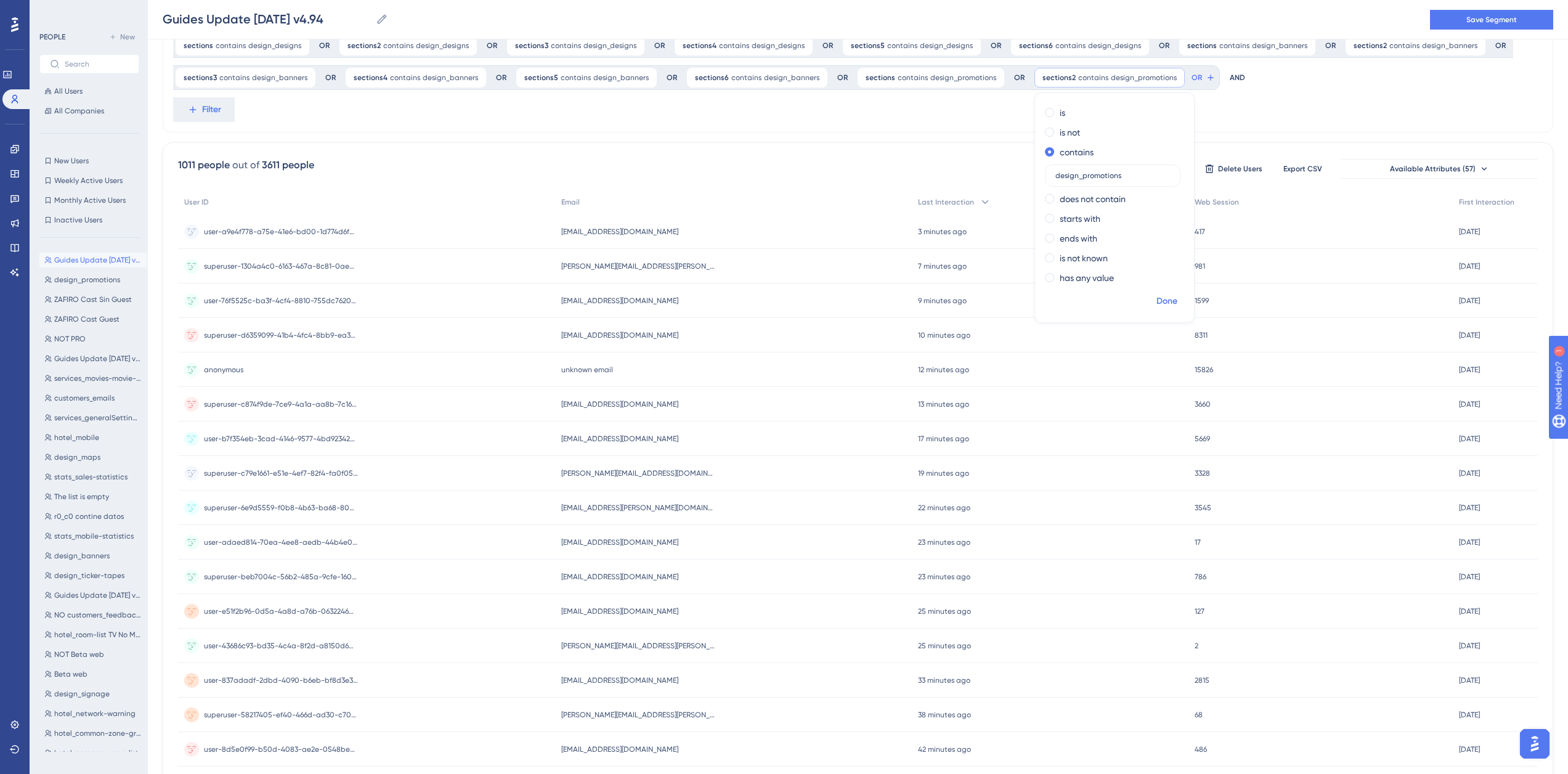
click at [1157, 299] on span "Done" at bounding box center [1167, 301] width 21 height 15
click at [1191, 78] on span "OR" at bounding box center [1196, 78] width 10 height 10
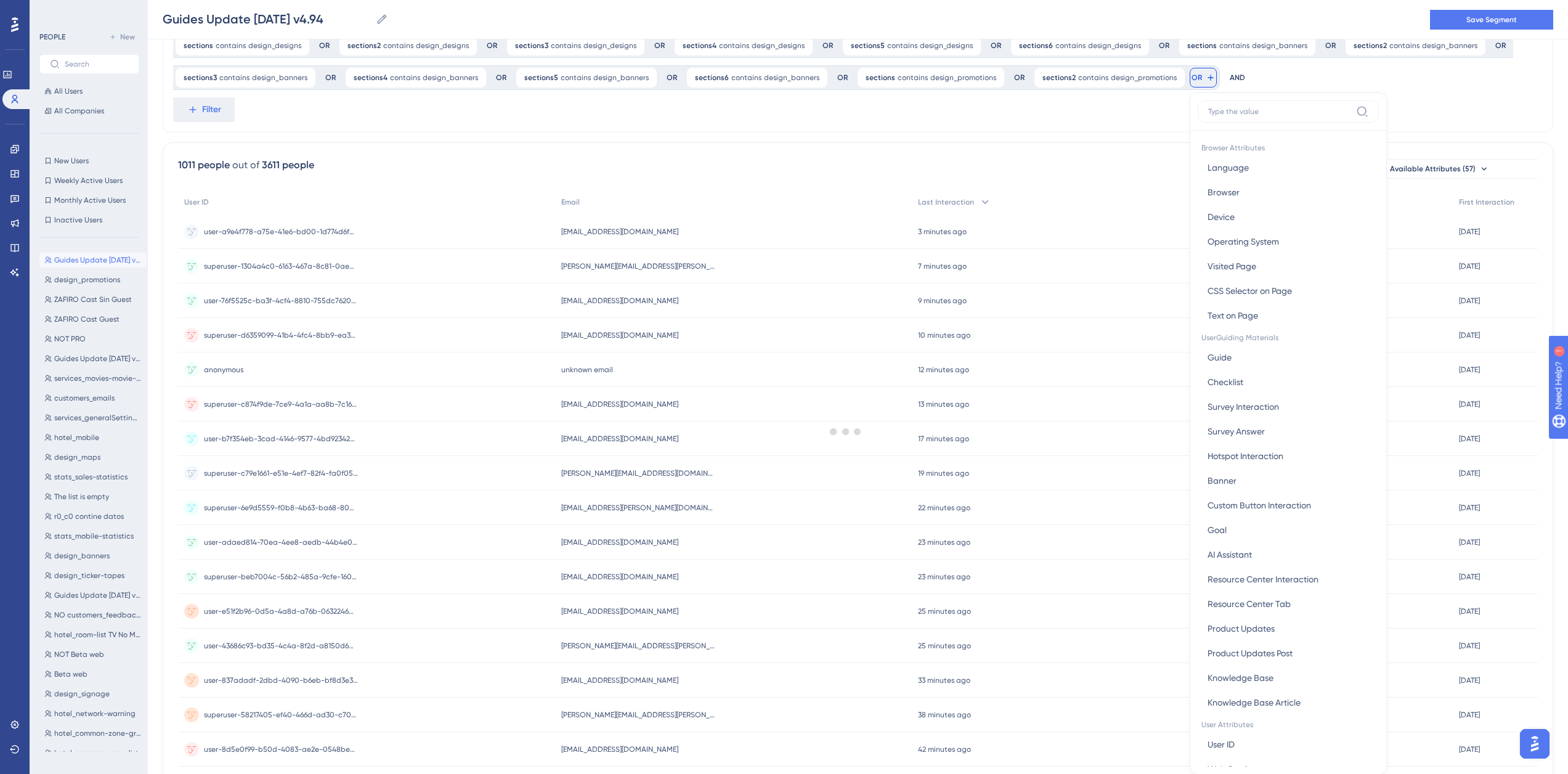
scroll to position [135, 0]
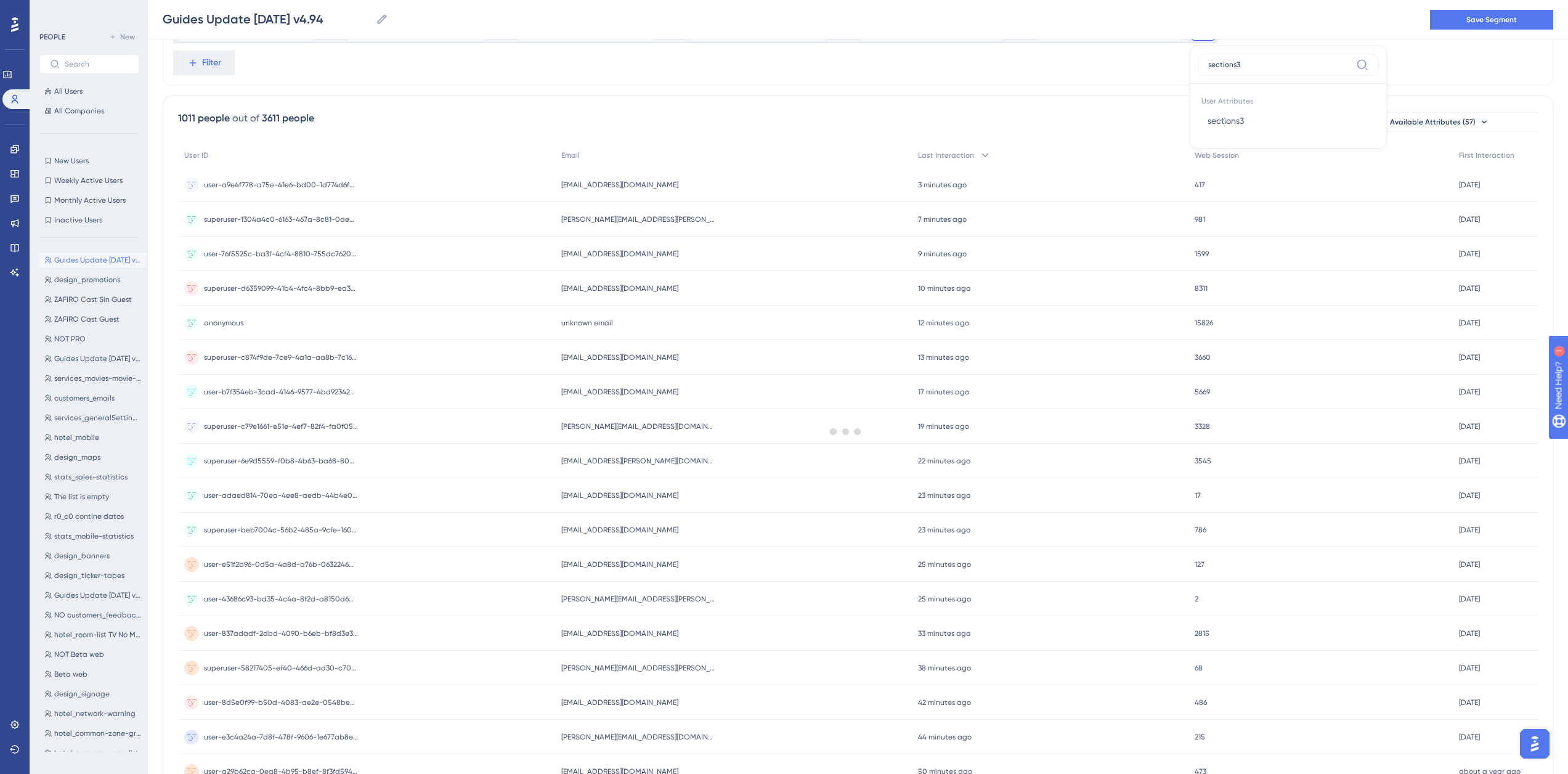
type input "sections3"
click at [1218, 122] on div at bounding box center [845, 432] width 1444 height 685
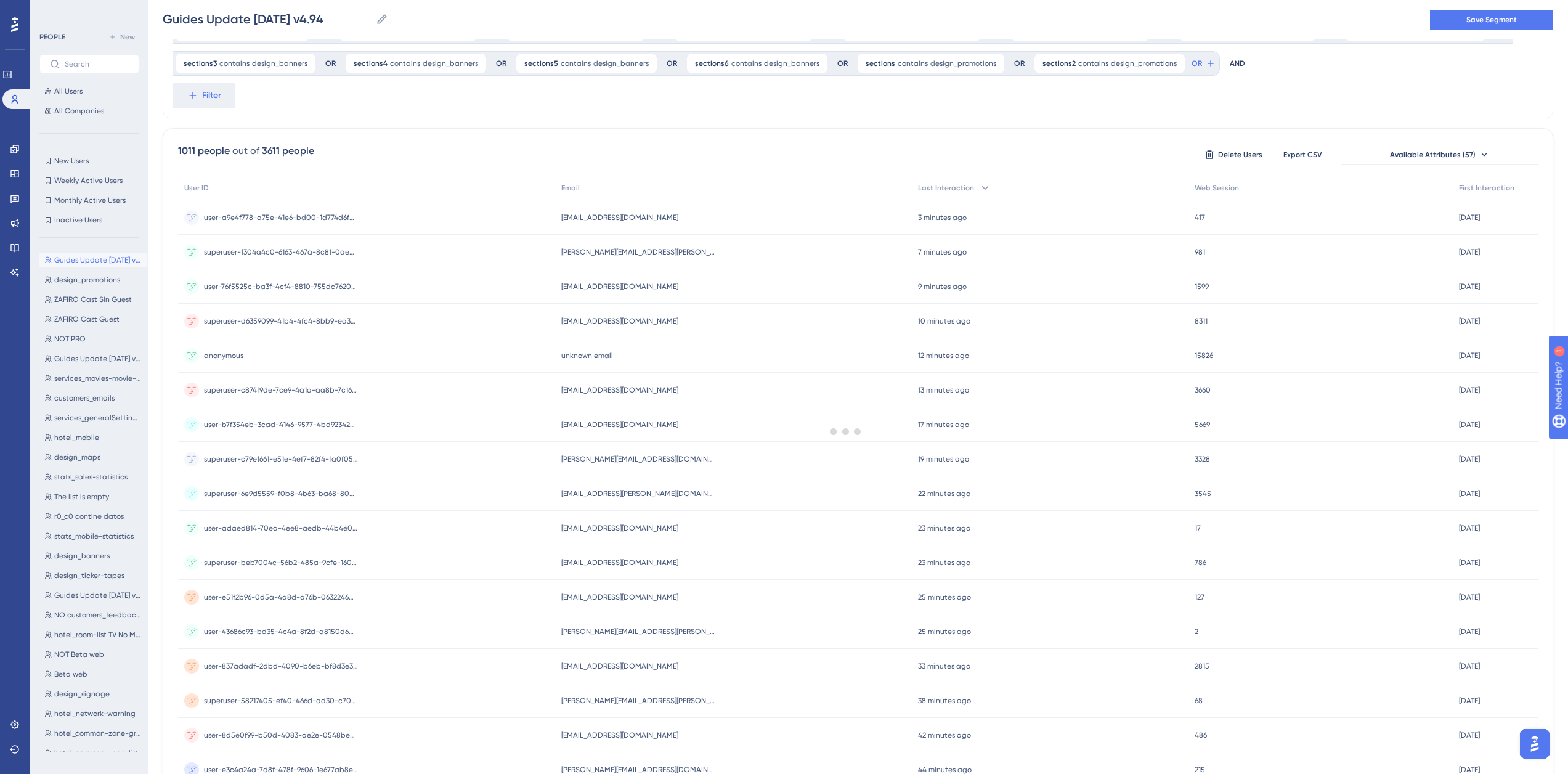
scroll to position [0, 0]
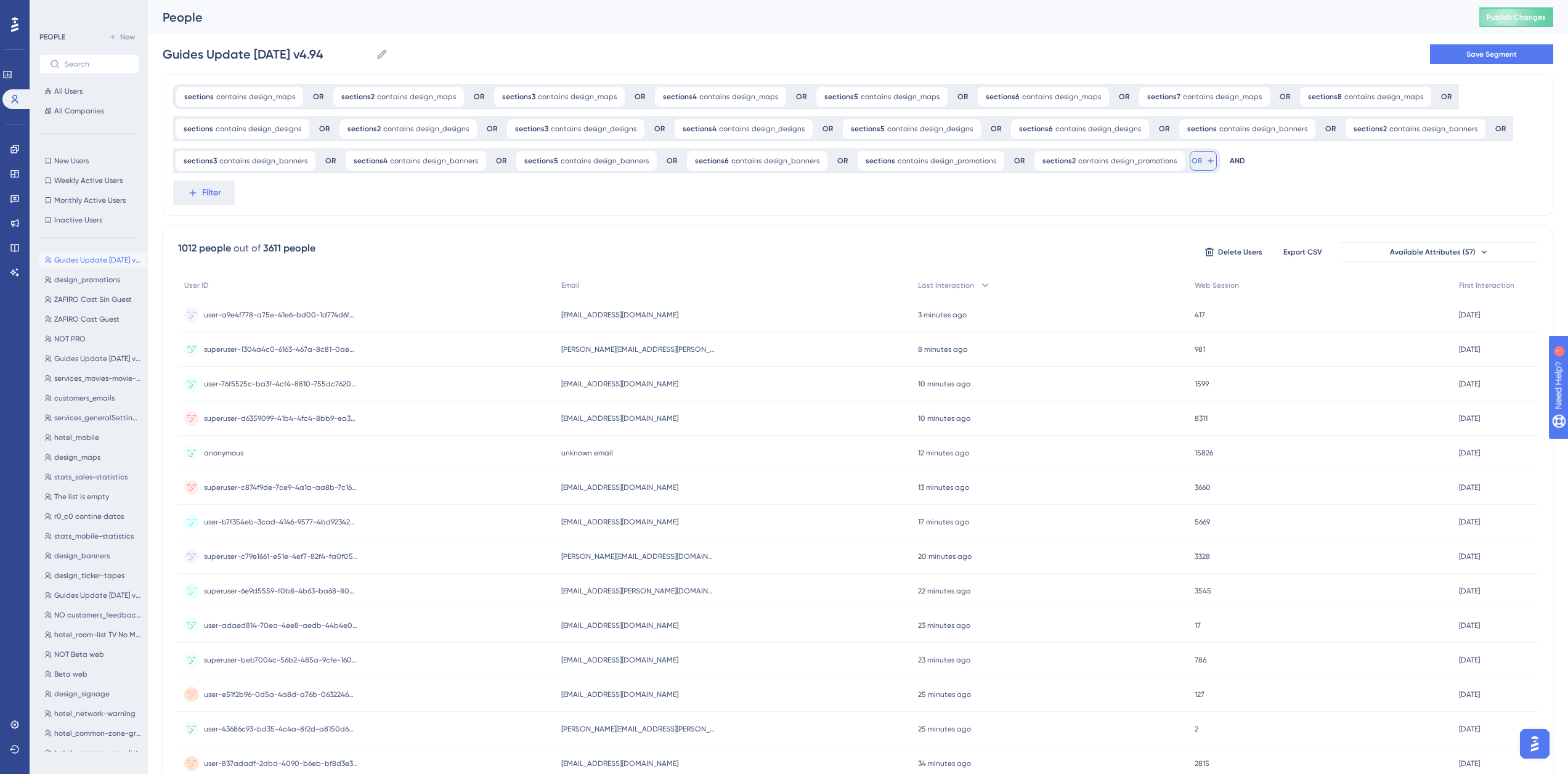
click at [1191, 161] on span "OR" at bounding box center [1196, 161] width 10 height 10
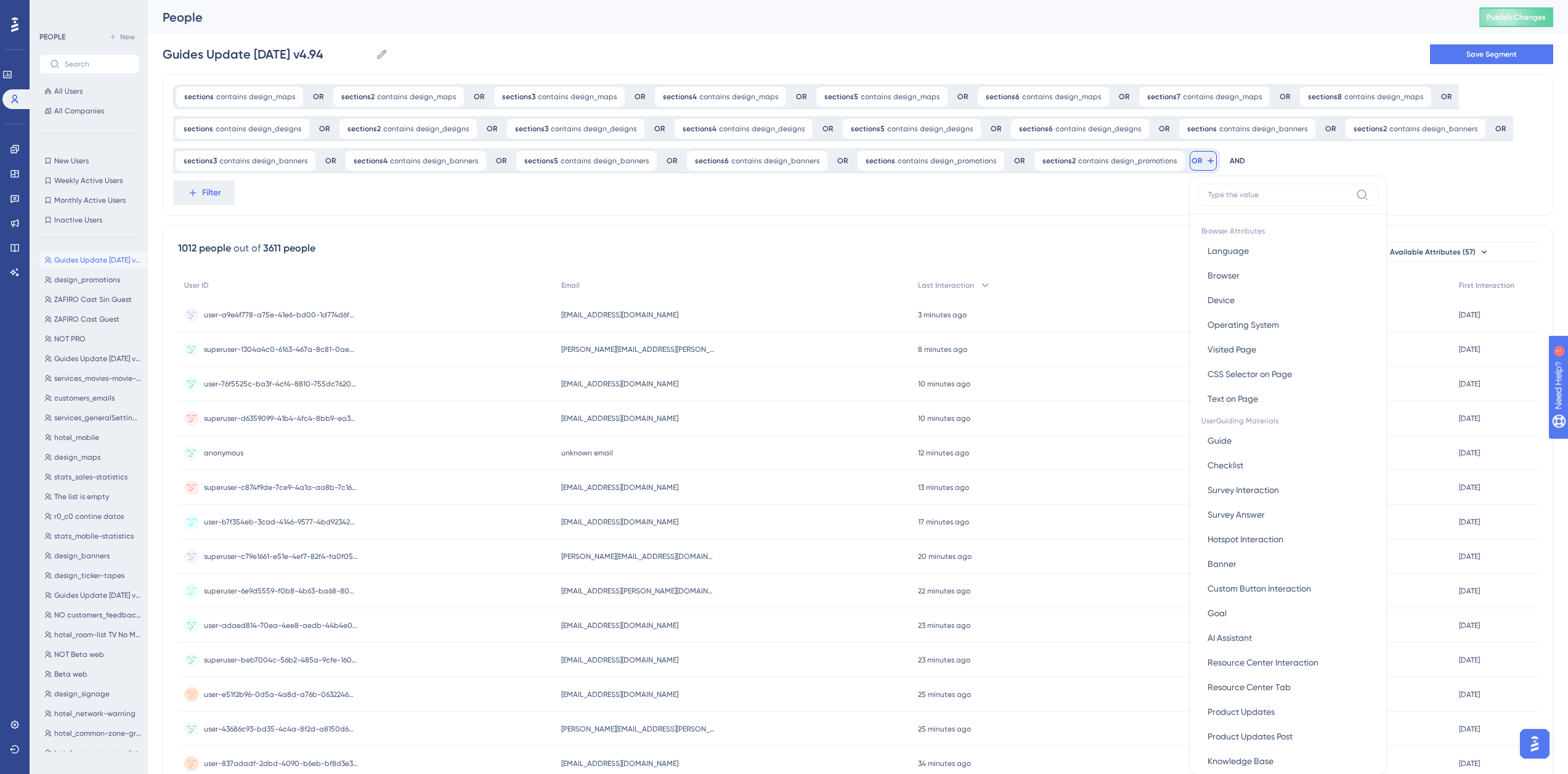
scroll to position [88, 0]
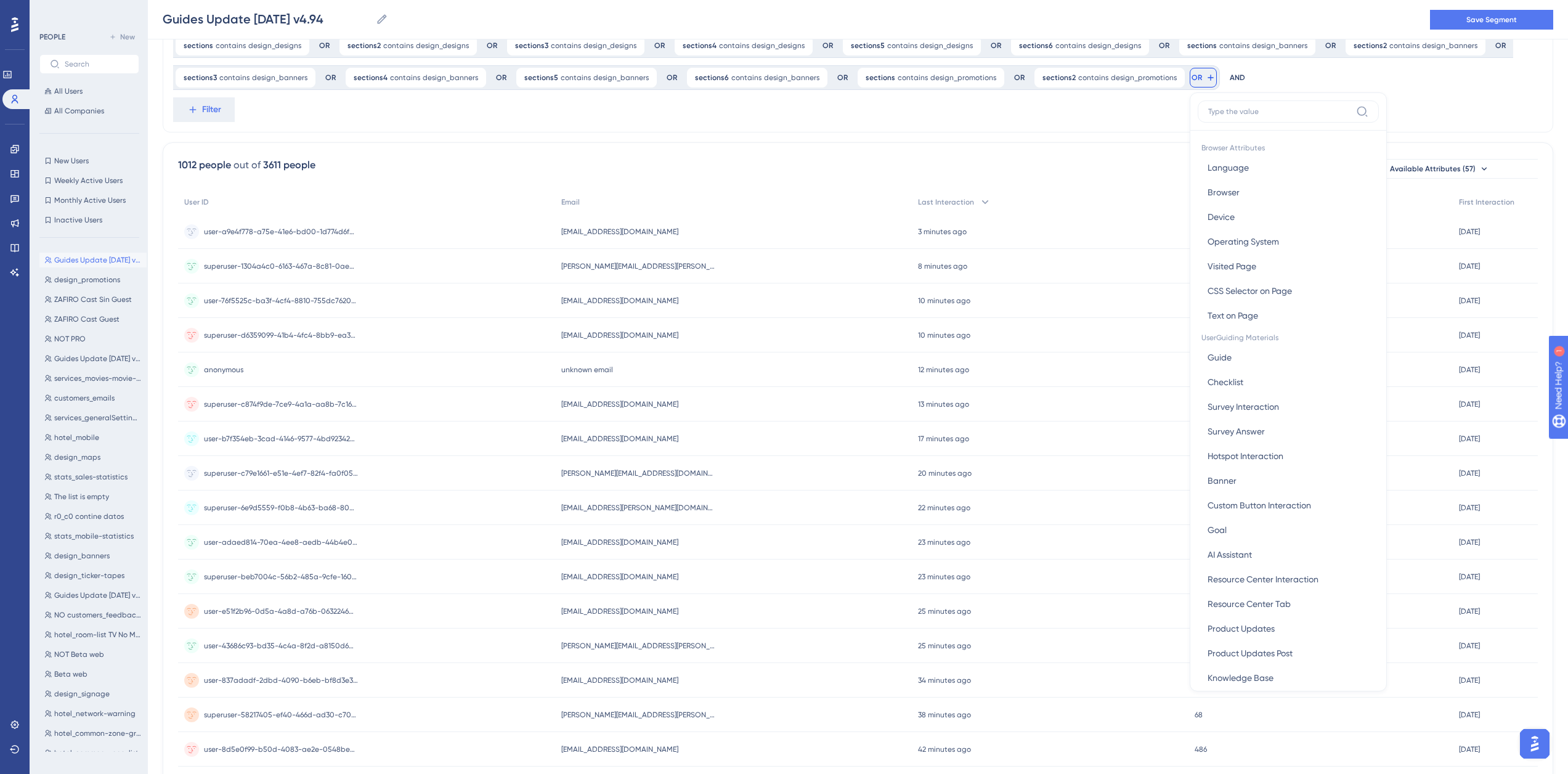
click at [1228, 109] on input at bounding box center [1280, 111] width 143 height 10
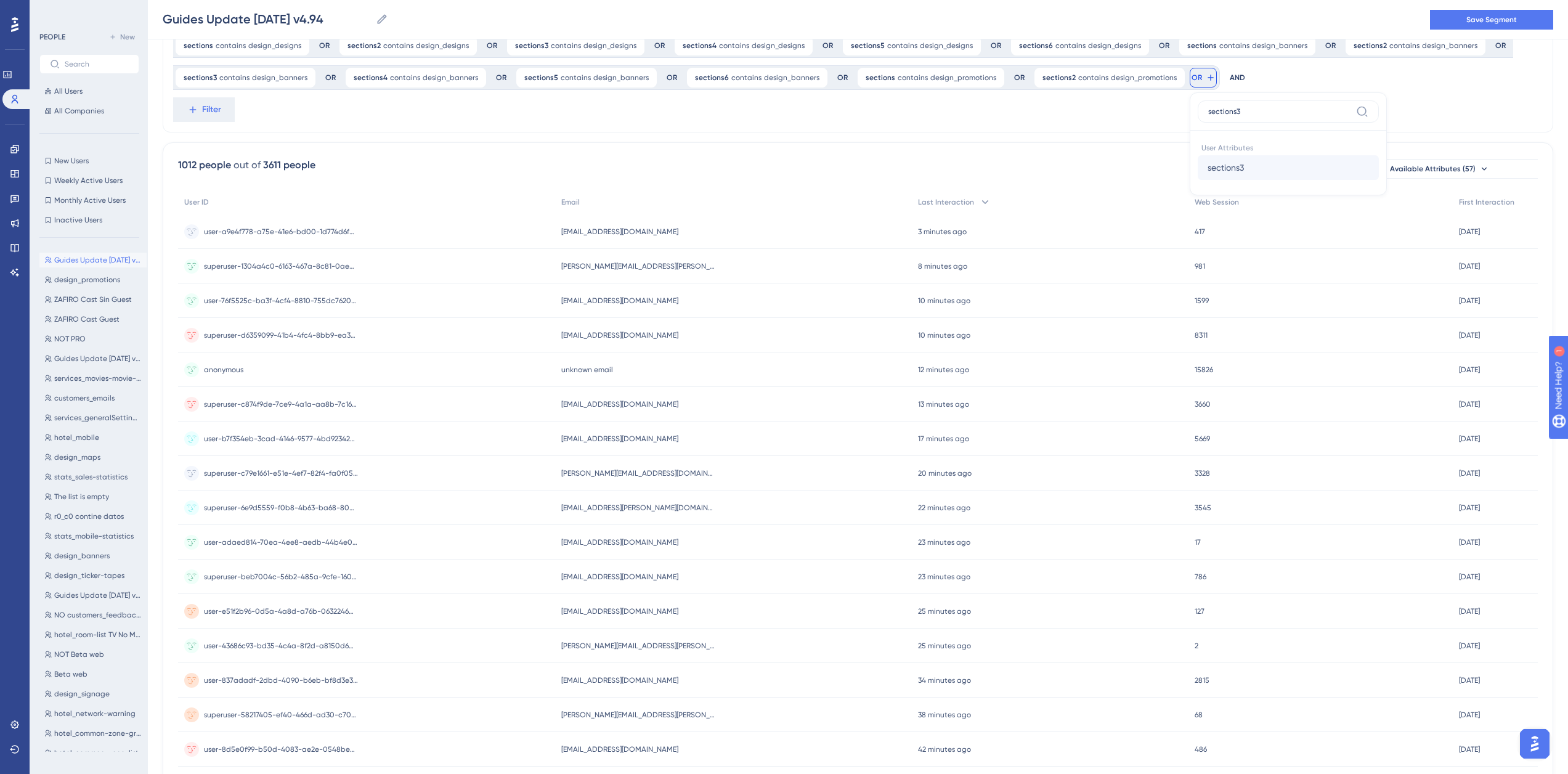
type input "sections3"
click at [1211, 161] on span "sections3" at bounding box center [1226, 168] width 37 height 15
click at [1240, 183] on label "contains" at bounding box center [1257, 179] width 34 height 15
click at [1226, 185] on label at bounding box center [1292, 176] width 136 height 22
click at [1236, 180] on input "text" at bounding box center [1293, 176] width 114 height 9
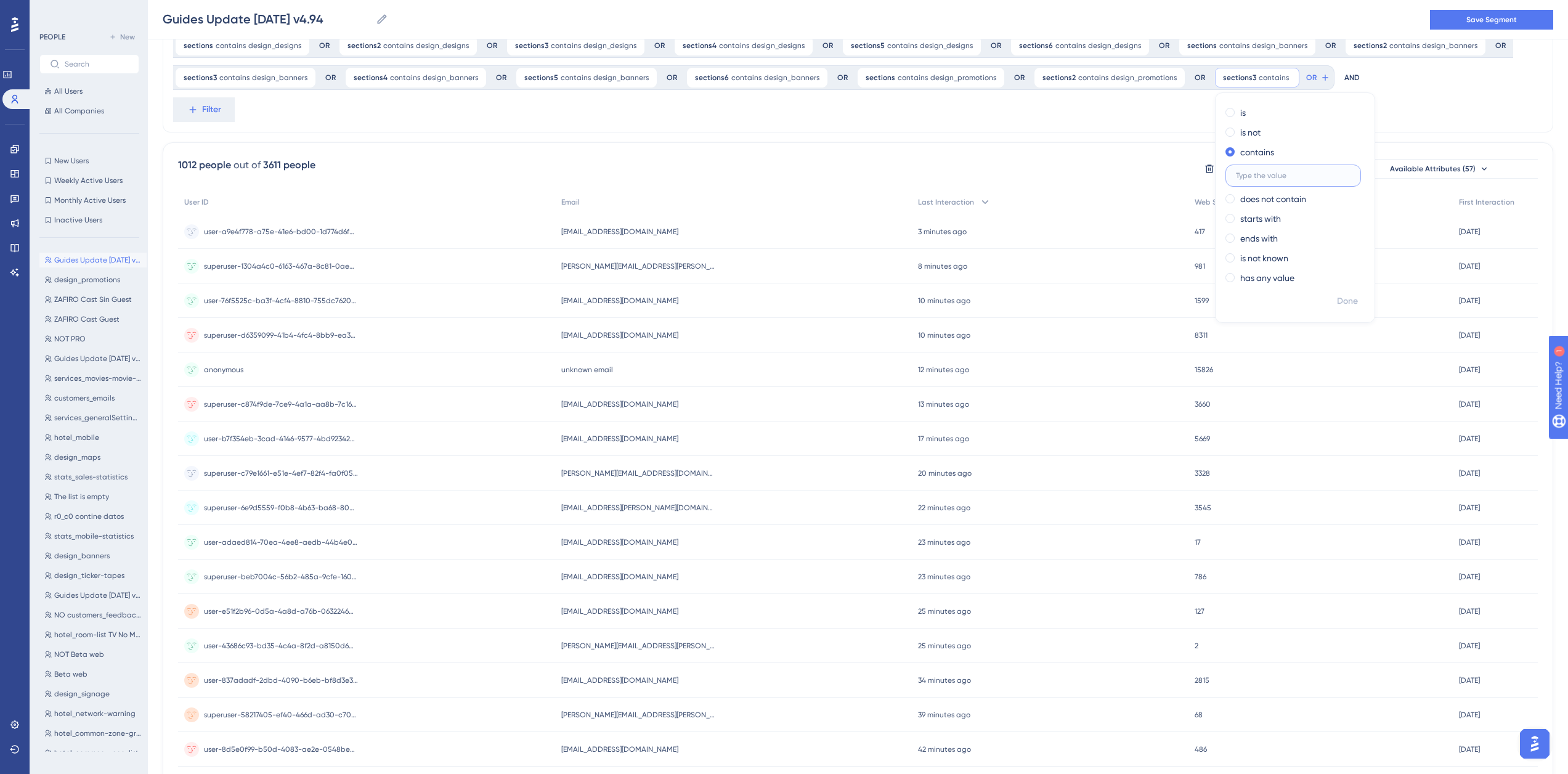
paste input "design_promotions"
type input "design_promotions"
click at [1337, 299] on span "Done" at bounding box center [1347, 301] width 21 height 15
click at [1386, 75] on icon at bounding box center [1391, 78] width 10 height 10
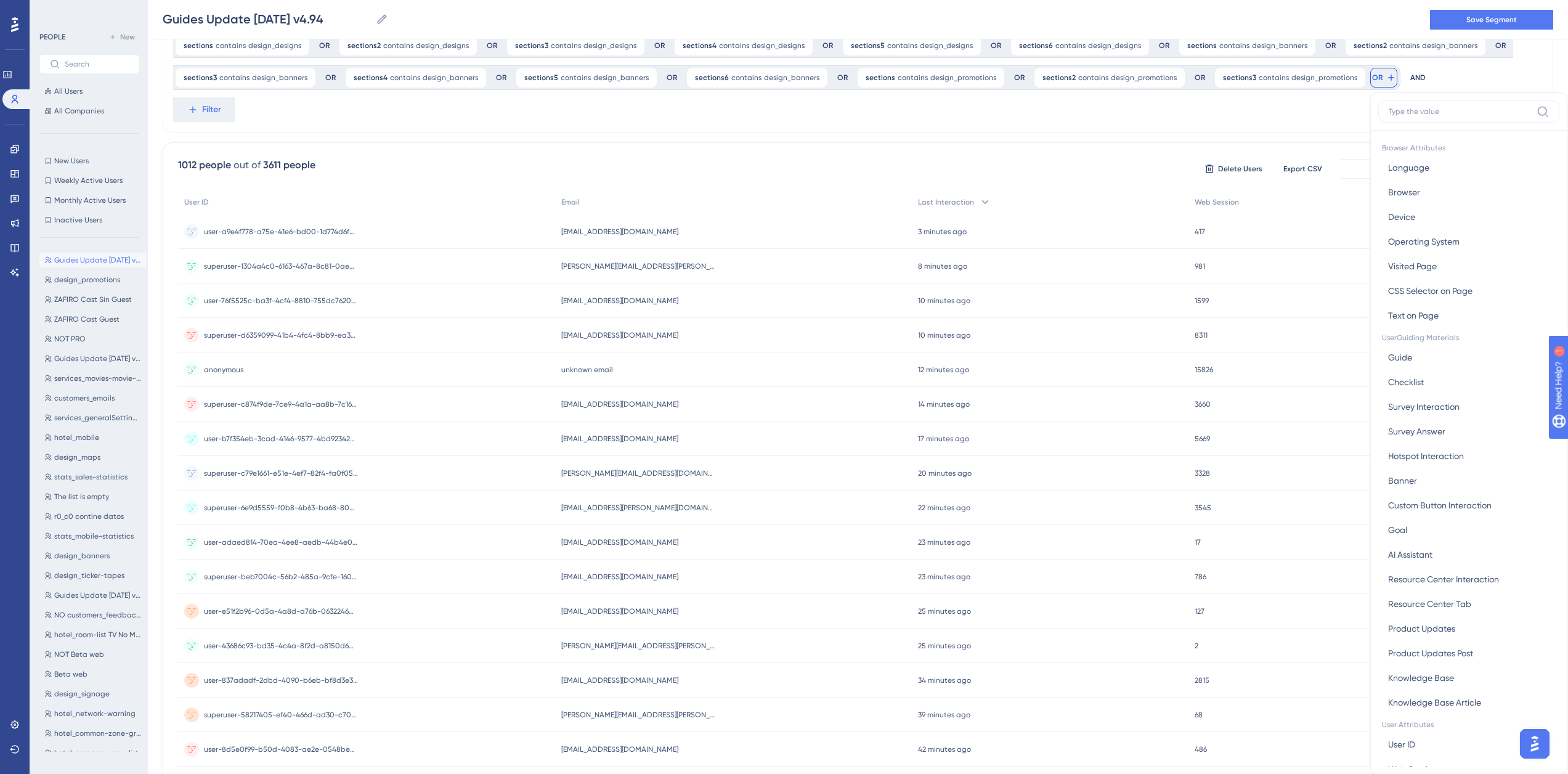
scroll to position [135, 0]
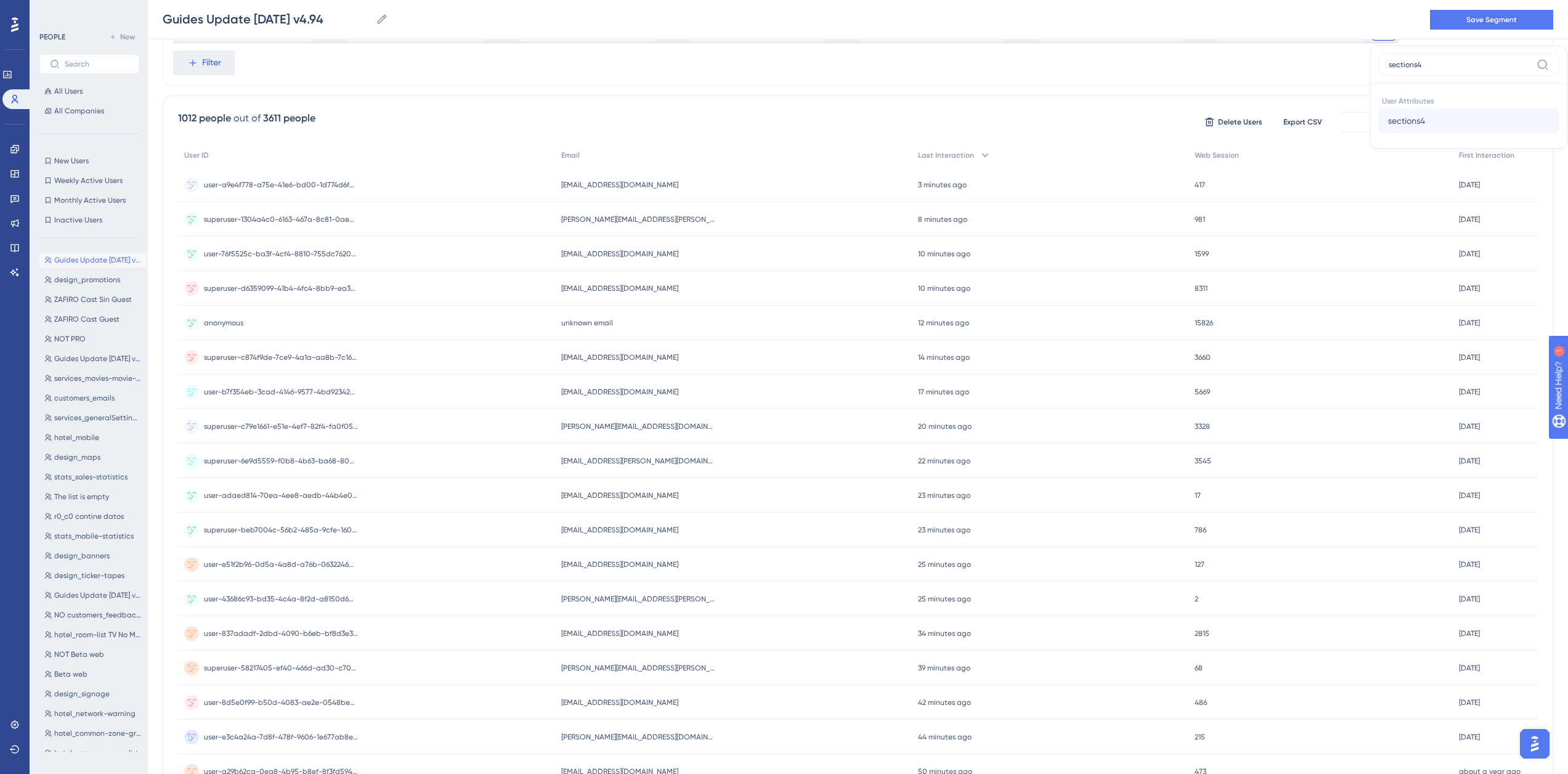
type input "sections4"
click at [1388, 124] on span "sections4" at bounding box center [1406, 121] width 37 height 15
click at [1420, 133] on label "contains" at bounding box center [1437, 132] width 34 height 15
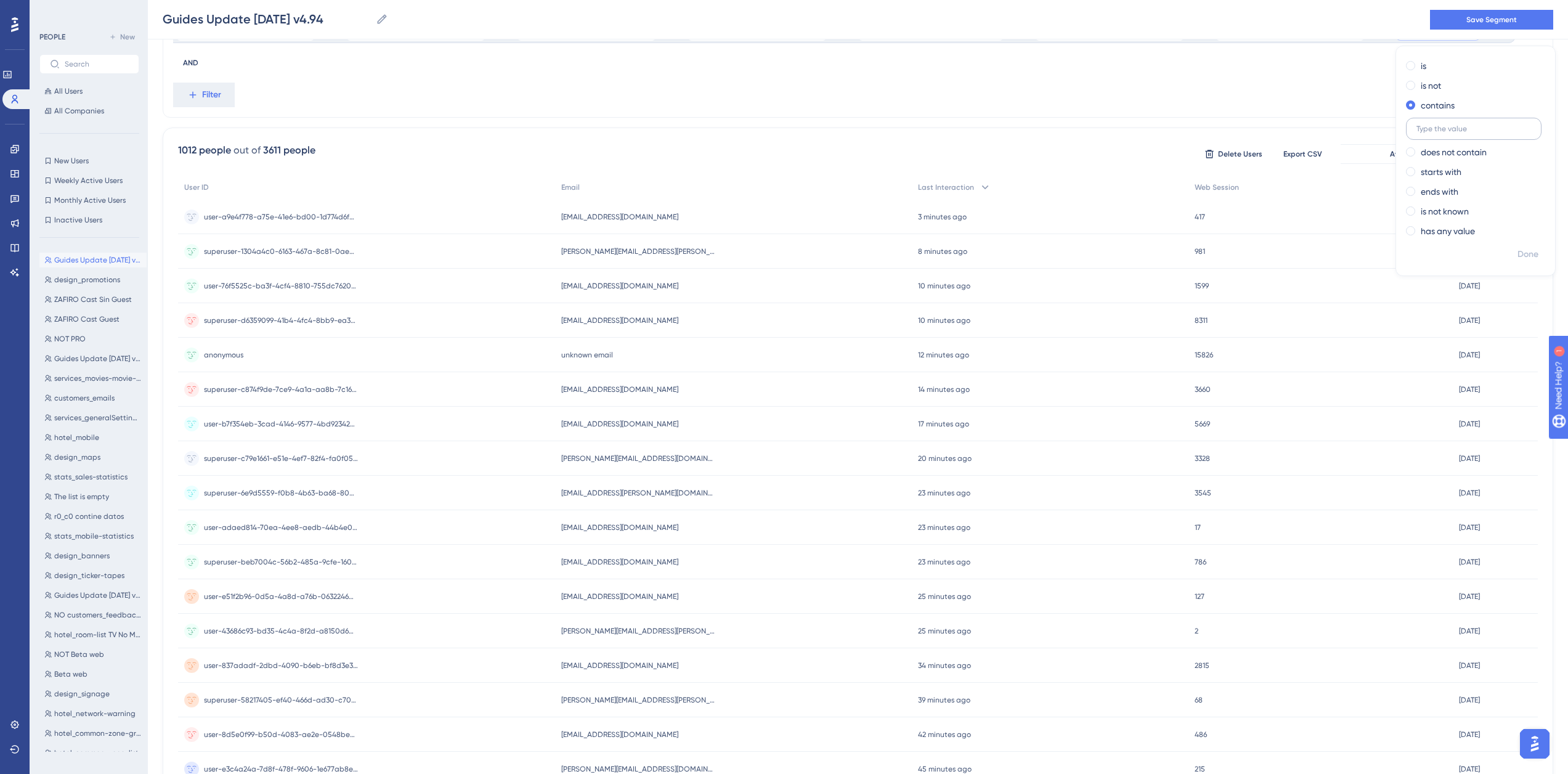
click at [1434, 128] on input "text" at bounding box center [1473, 129] width 114 height 9
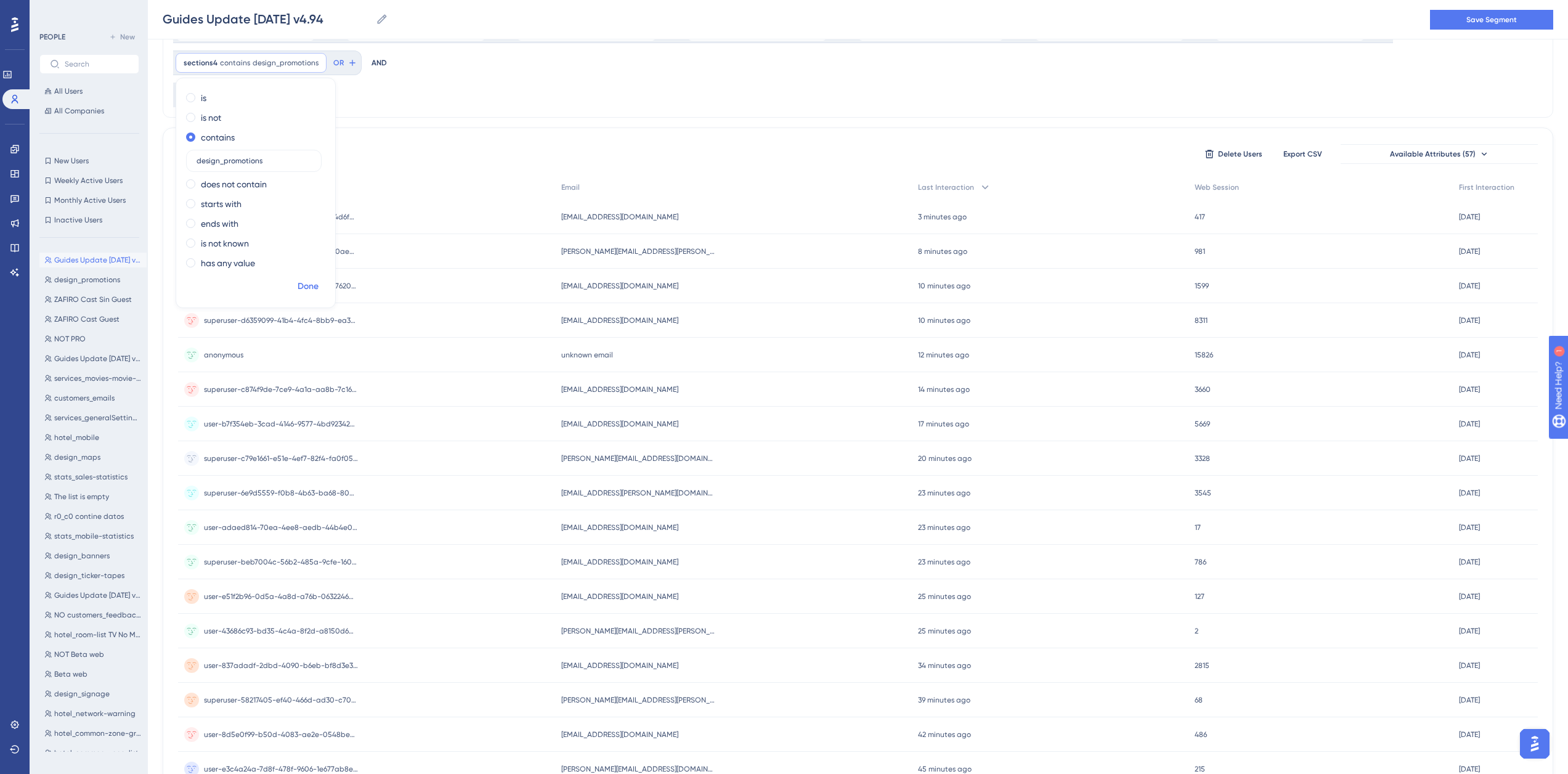
type input "design_promotions"
click at [309, 288] on span "Done" at bounding box center [308, 286] width 21 height 15
click at [342, 64] on button "OR" at bounding box center [345, 63] width 27 height 20
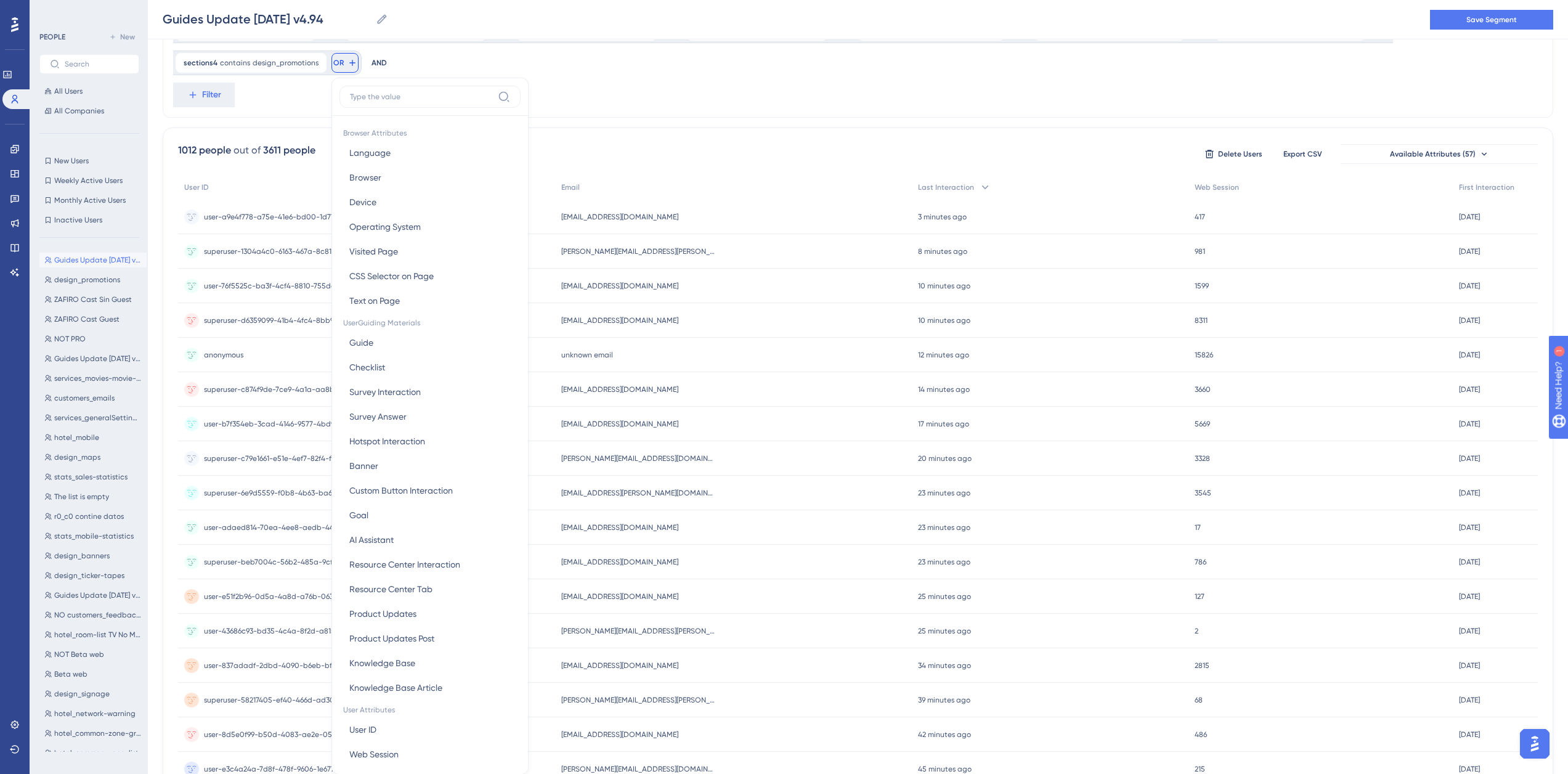
scroll to position [174, 0]
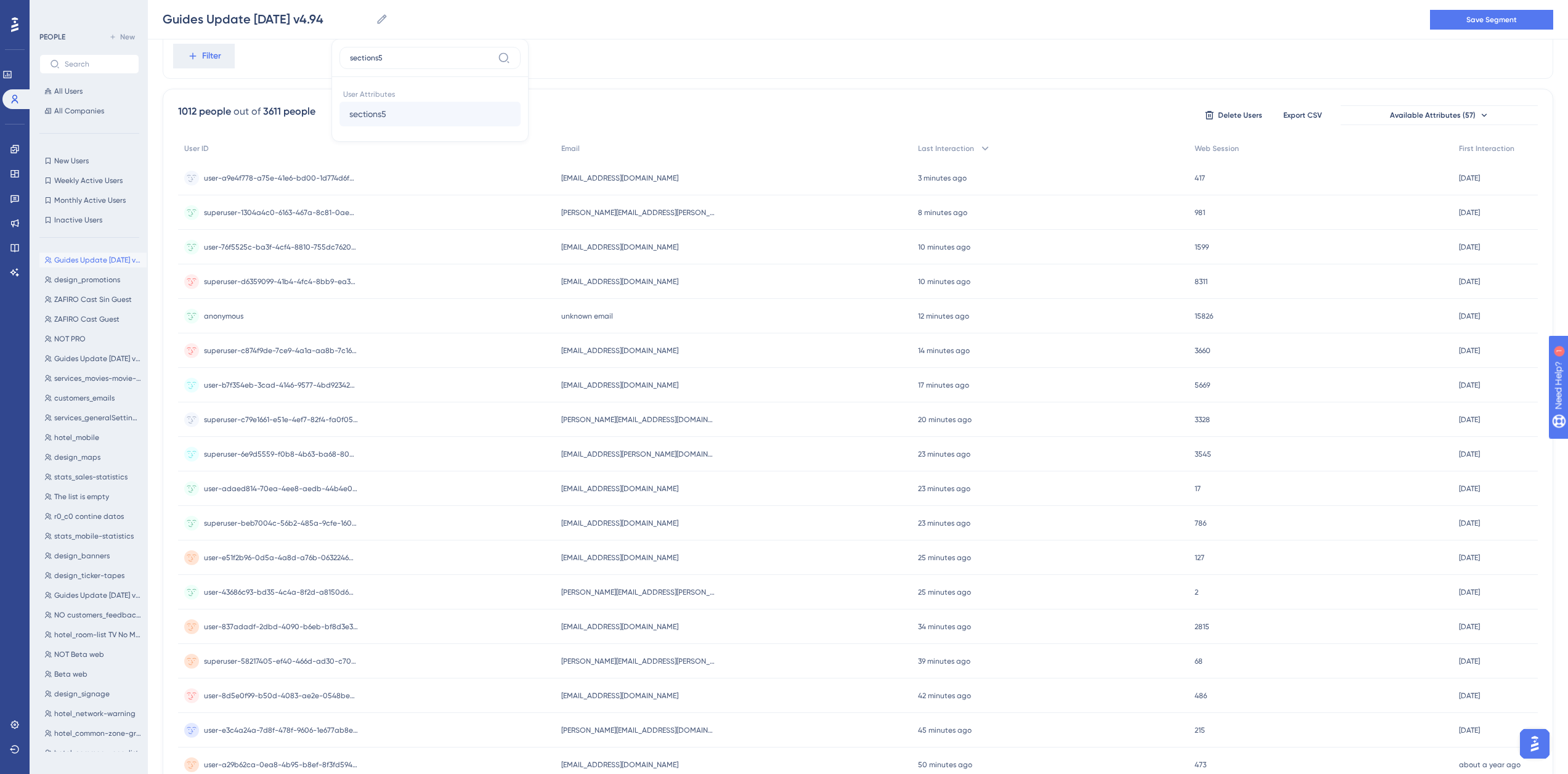
type input "sections5"
click at [364, 125] on button "sections5 sections5" at bounding box center [430, 114] width 181 height 25
click at [405, 125] on label "contains" at bounding box center [399, 126] width 34 height 15
click at [428, 125] on input "text" at bounding box center [434, 122] width 114 height 9
type input "design_promotions"
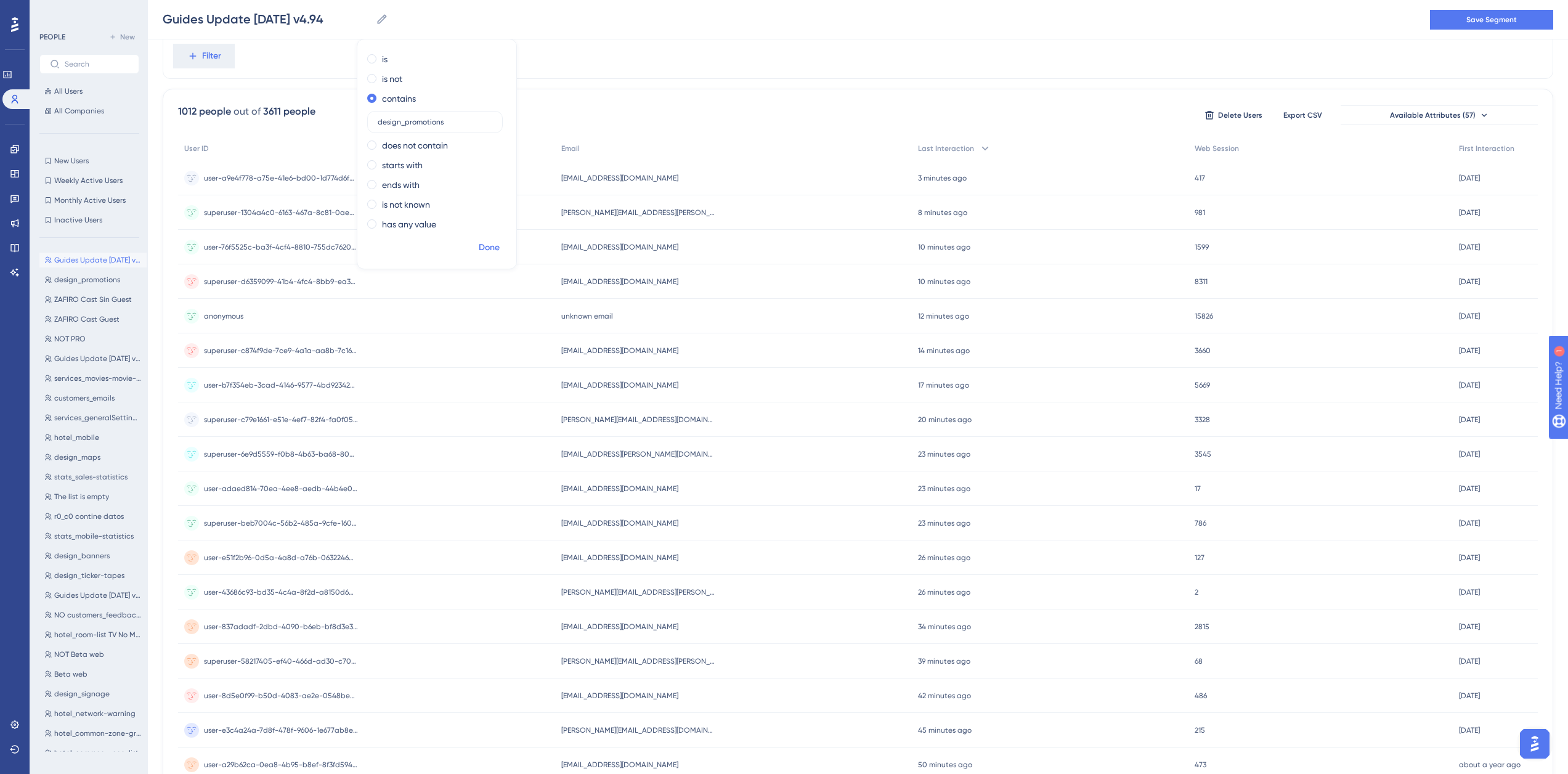
click at [496, 246] on span "Done" at bounding box center [489, 247] width 21 height 15
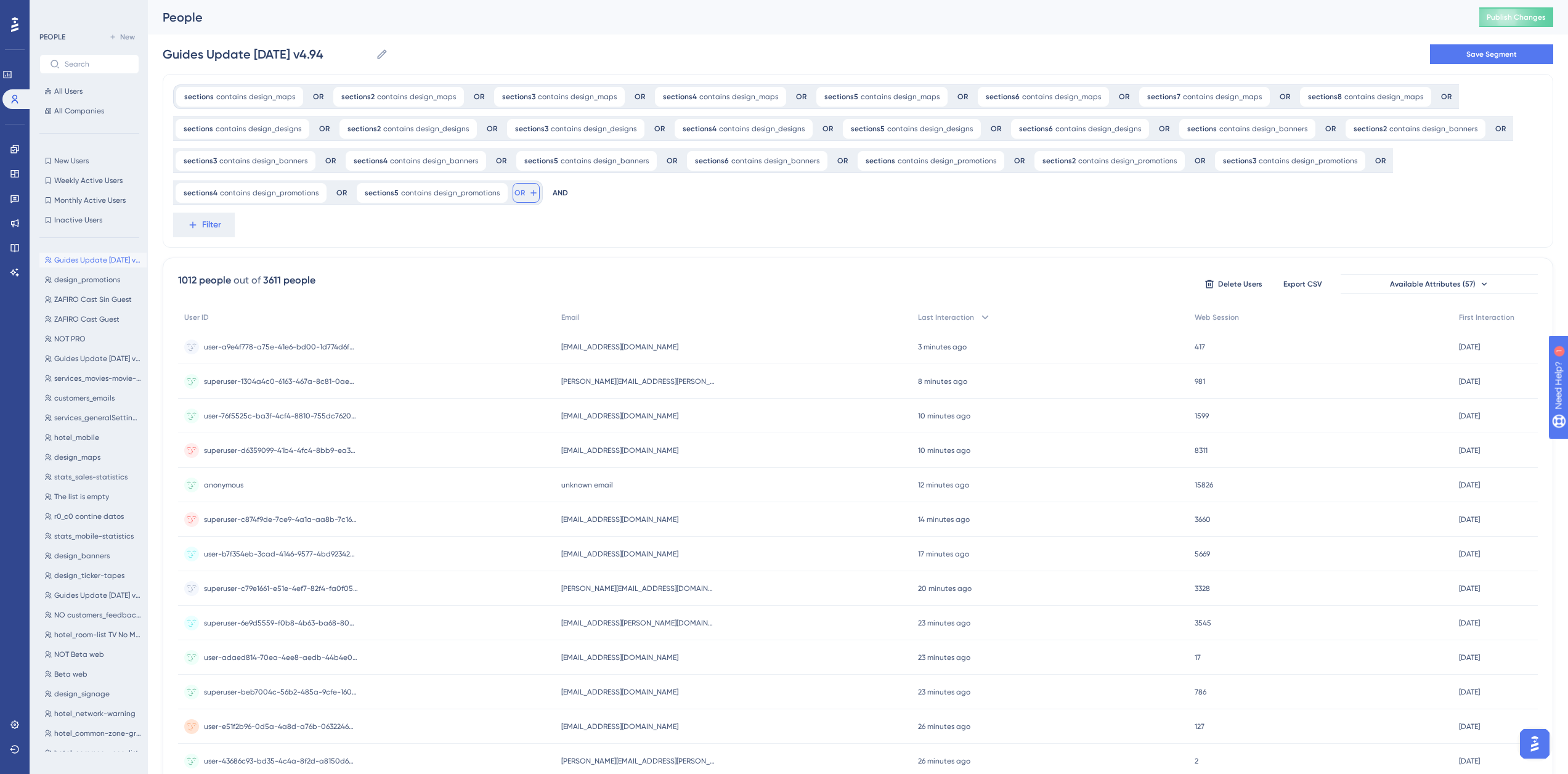
click at [515, 195] on span "OR" at bounding box center [519, 193] width 10 height 10
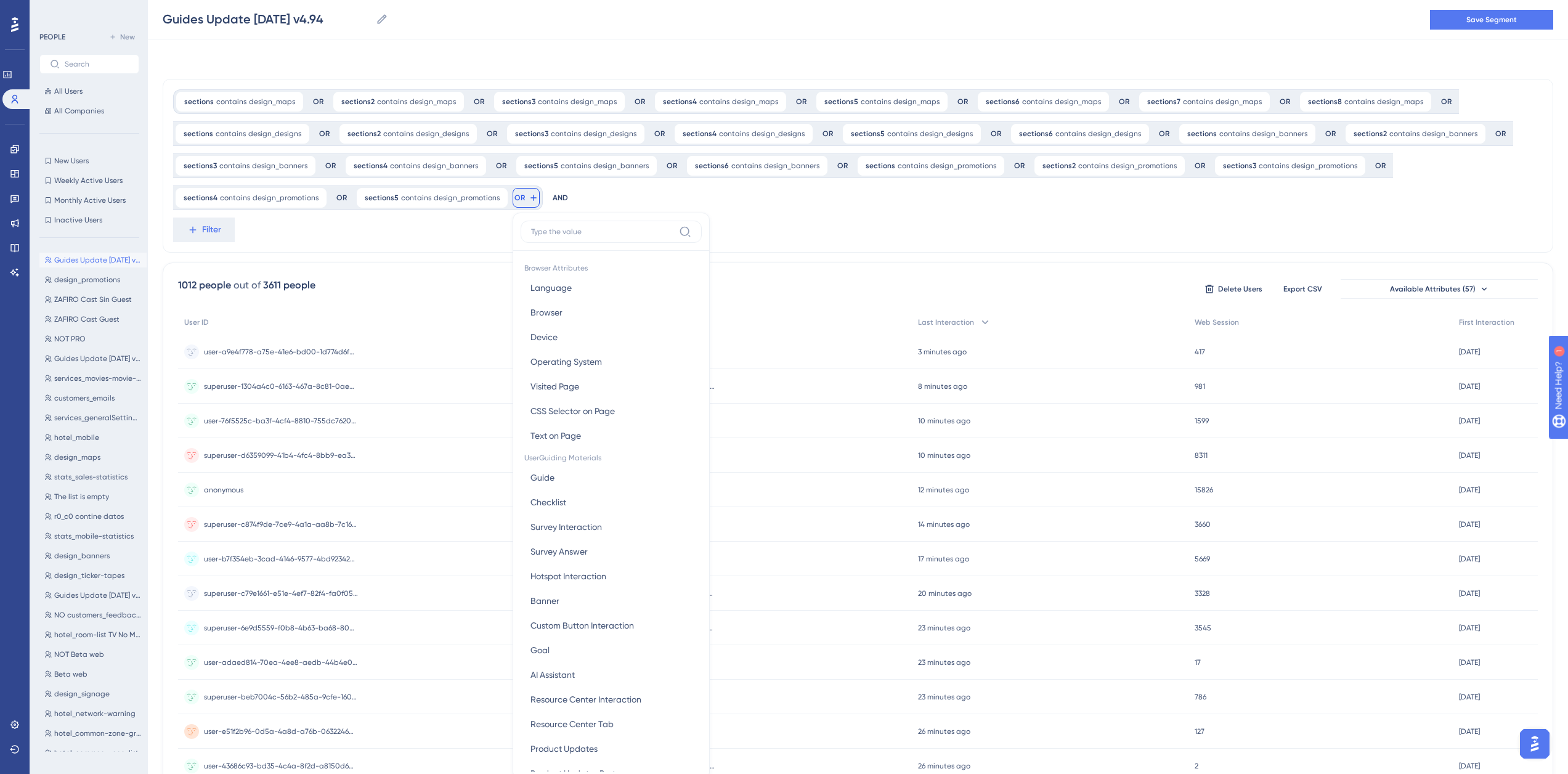
scroll to position [104, 0]
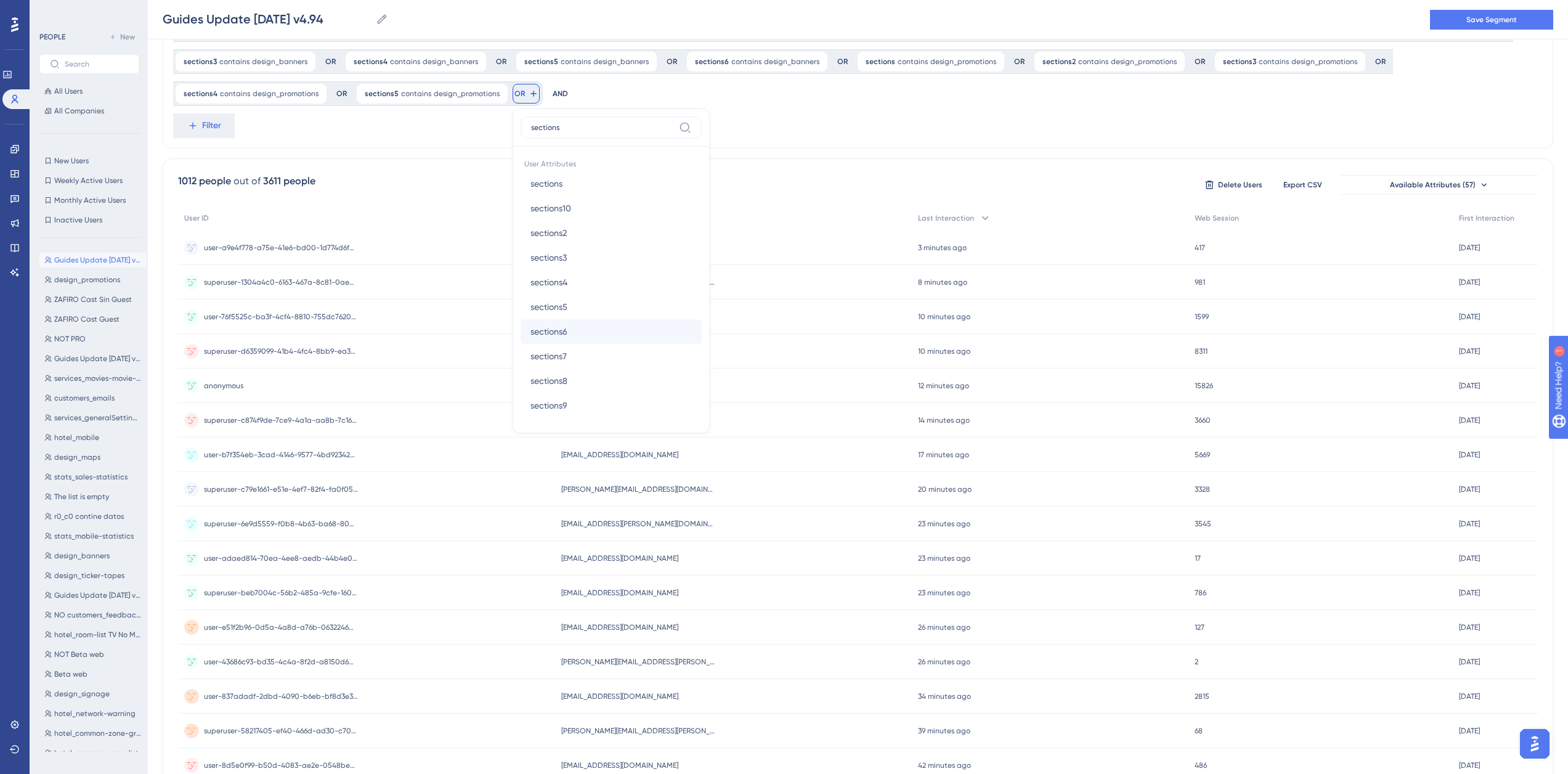
type input "sections"
click at [554, 333] on span "sections6" at bounding box center [549, 331] width 37 height 15
click at [573, 199] on label "contains" at bounding box center [580, 195] width 34 height 15
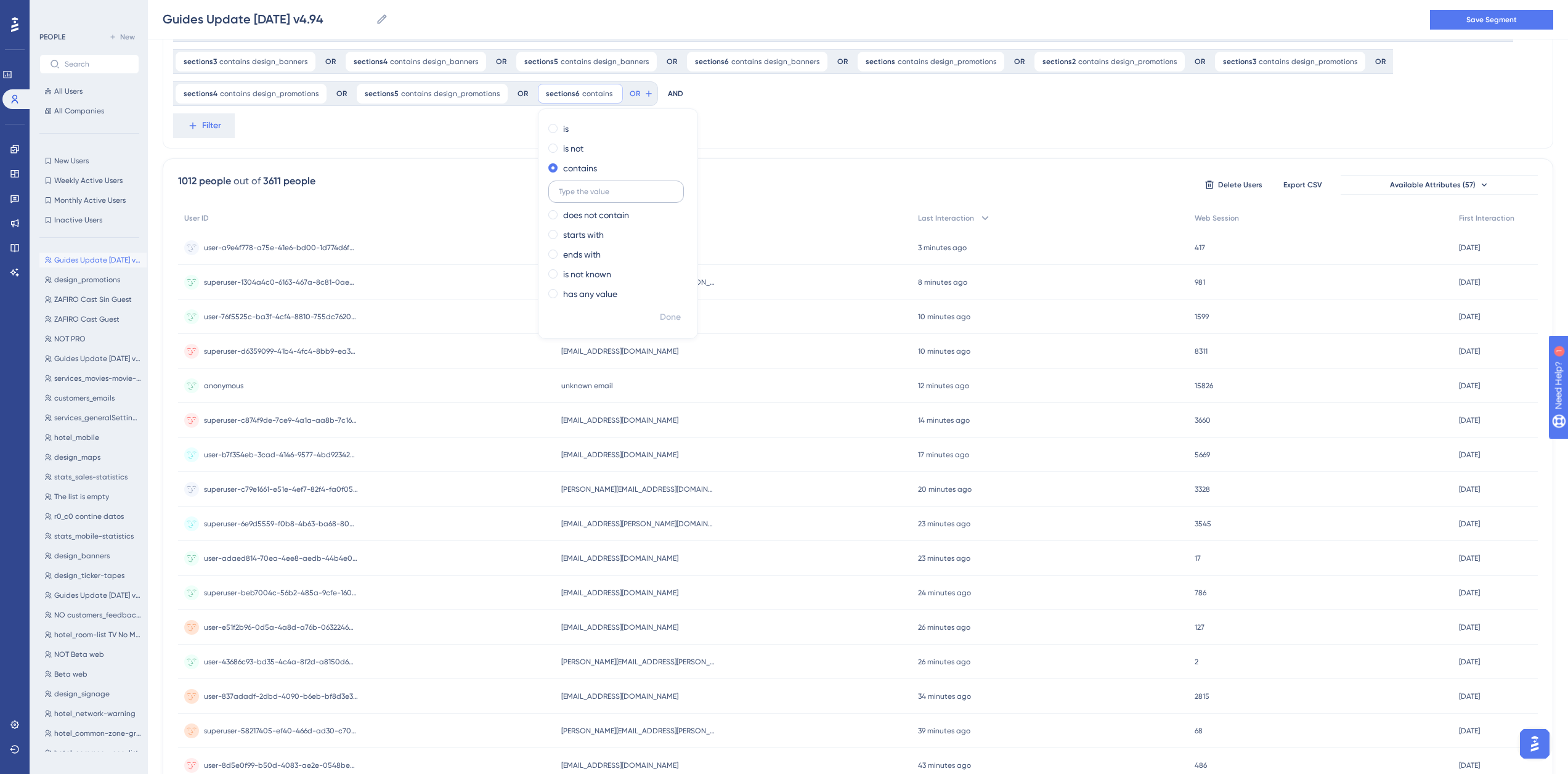
click at [577, 194] on input "text" at bounding box center [616, 192] width 114 height 9
type input "design_promotions"
click at [660, 322] on span "Done" at bounding box center [670, 317] width 21 height 15
click at [1503, 20] on span "Save Segment" at bounding box center [1492, 20] width 51 height 10
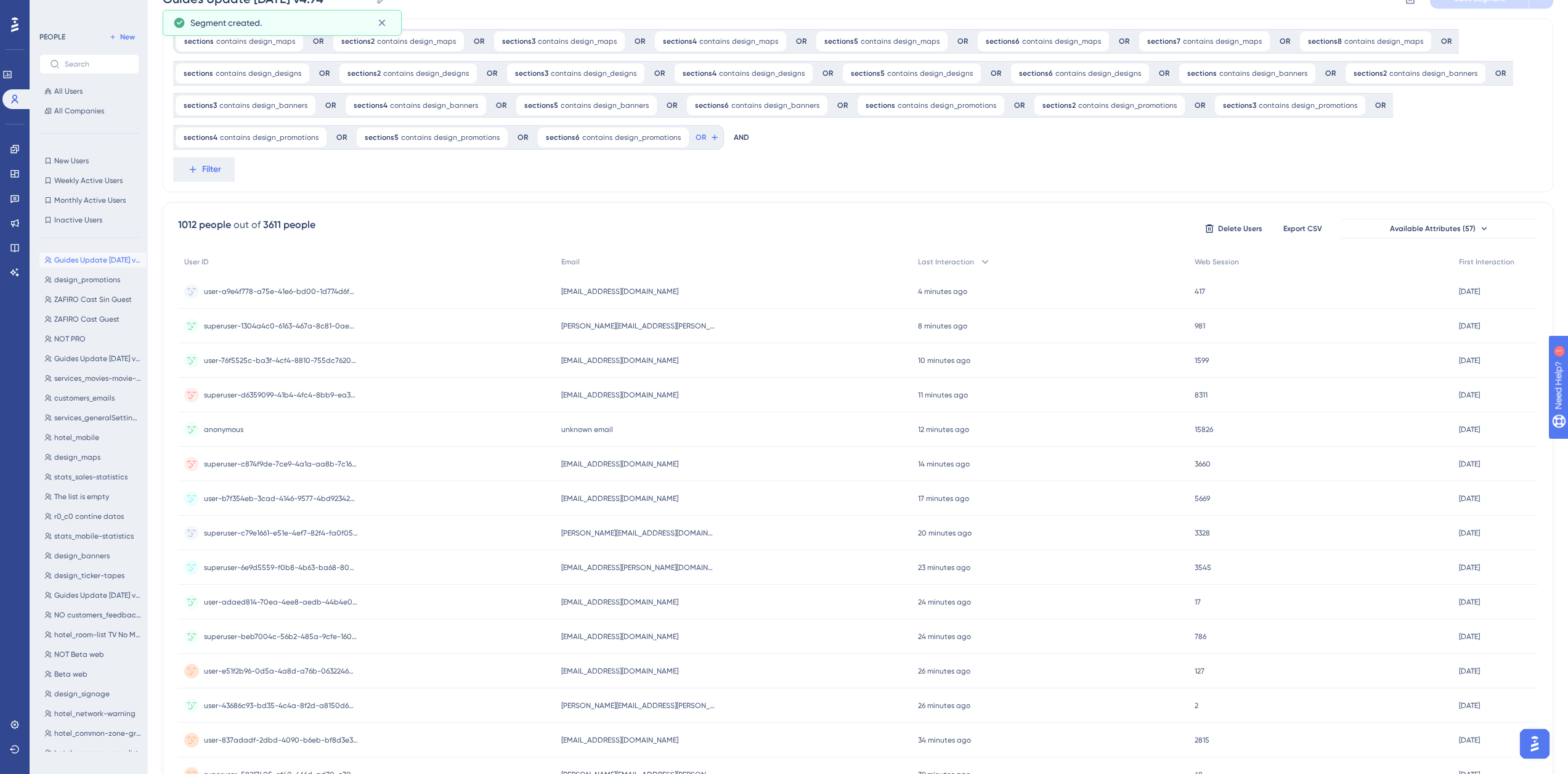
scroll to position [0, 0]
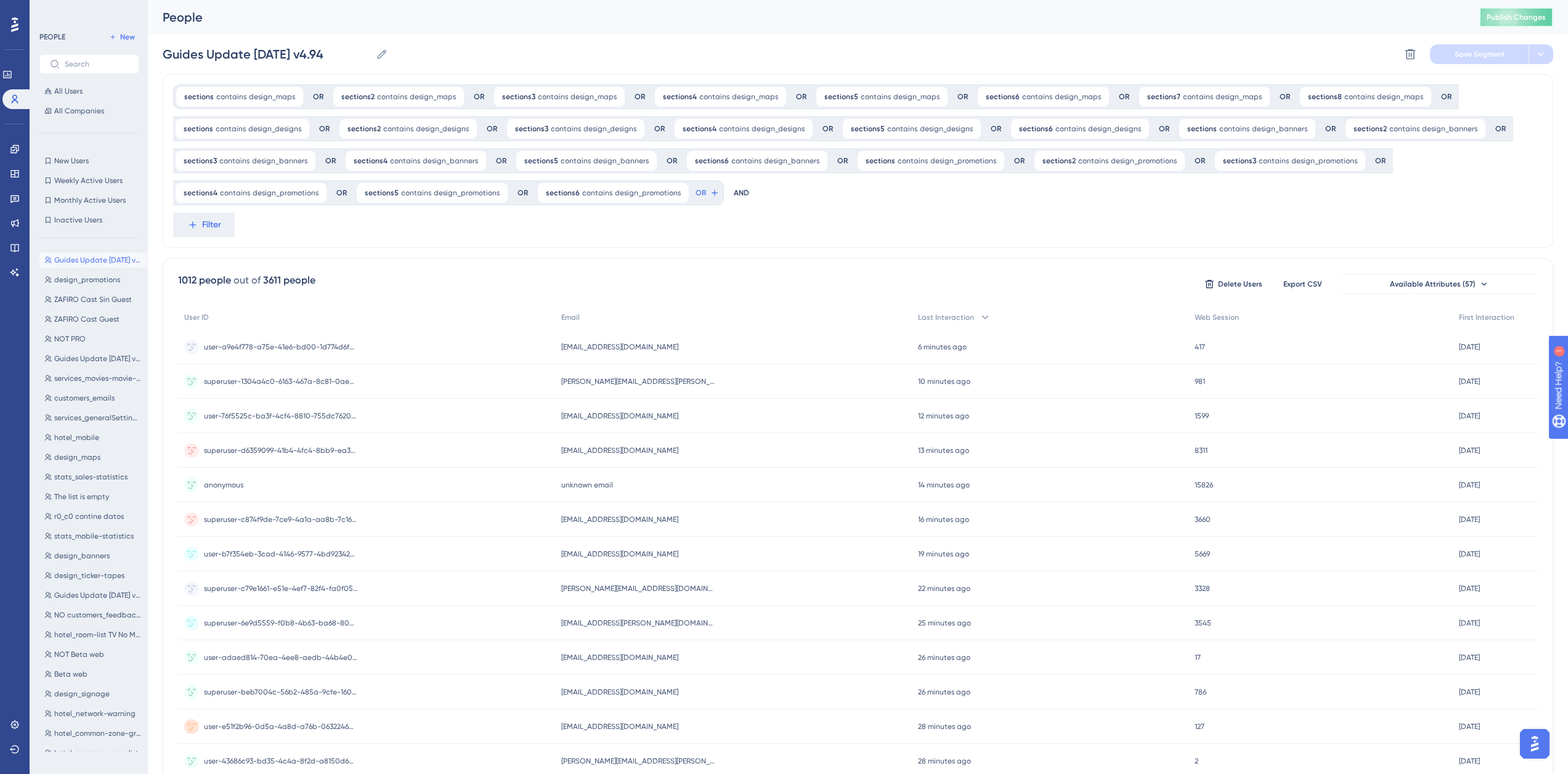
click at [1539, 13] on span "Publish Changes" at bounding box center [1516, 17] width 59 height 10
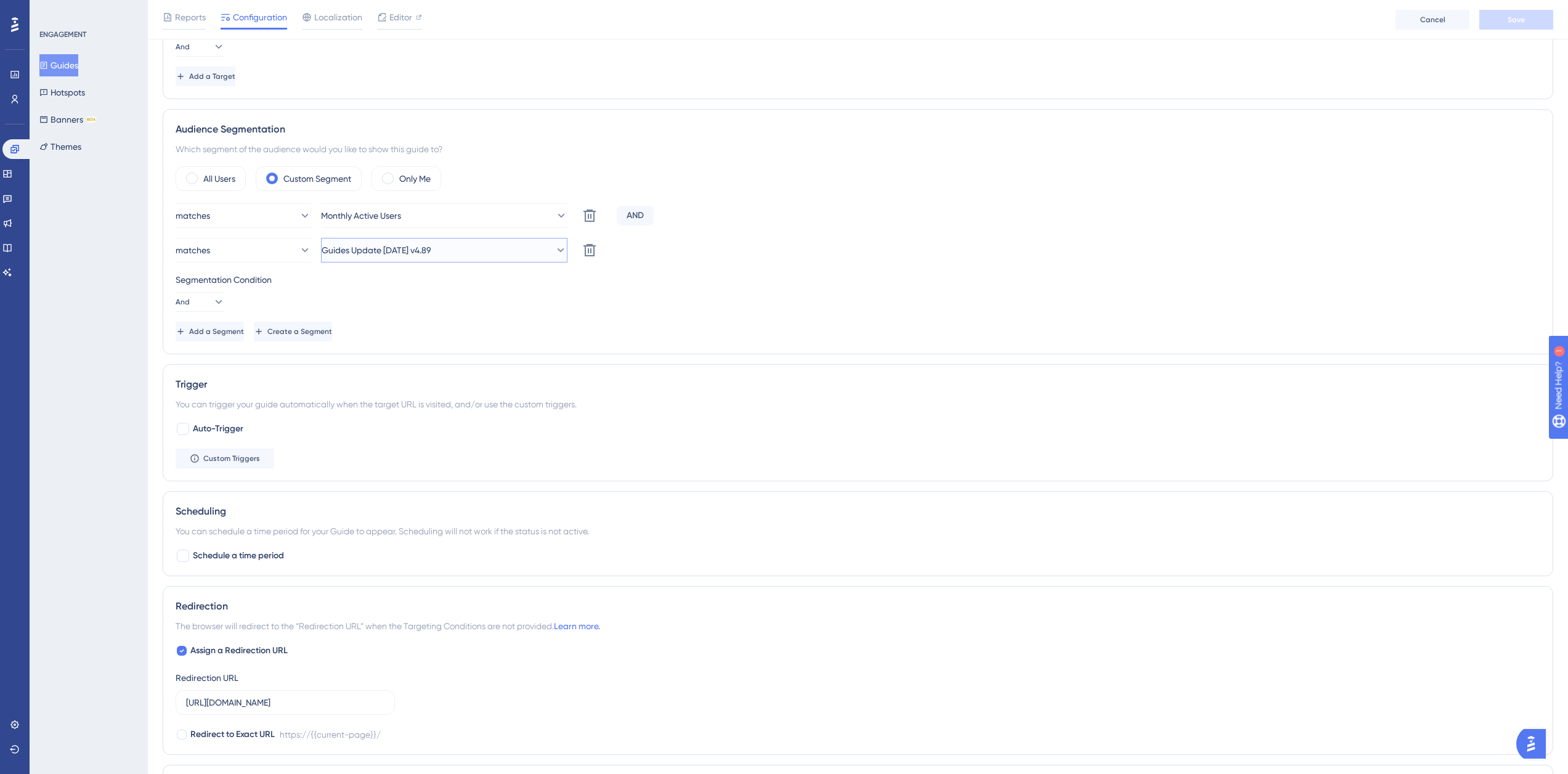
click at [431, 251] on span "Guides Update 2025-06-10 v4.89" at bounding box center [377, 250] width 110 height 15
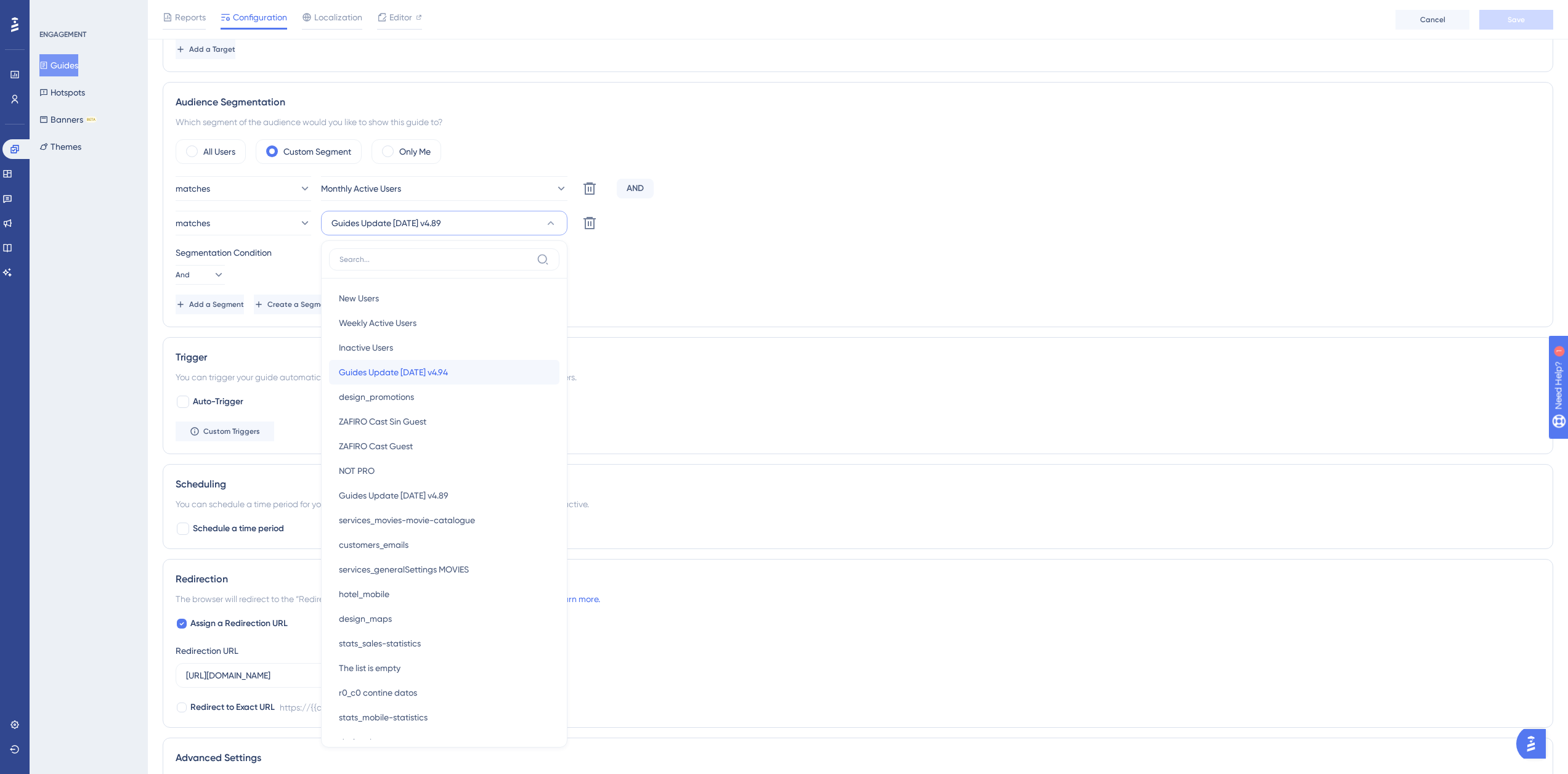
click at [448, 370] on span "Guides Update 2025-11-25 v4.94" at bounding box center [393, 372] width 109 height 15
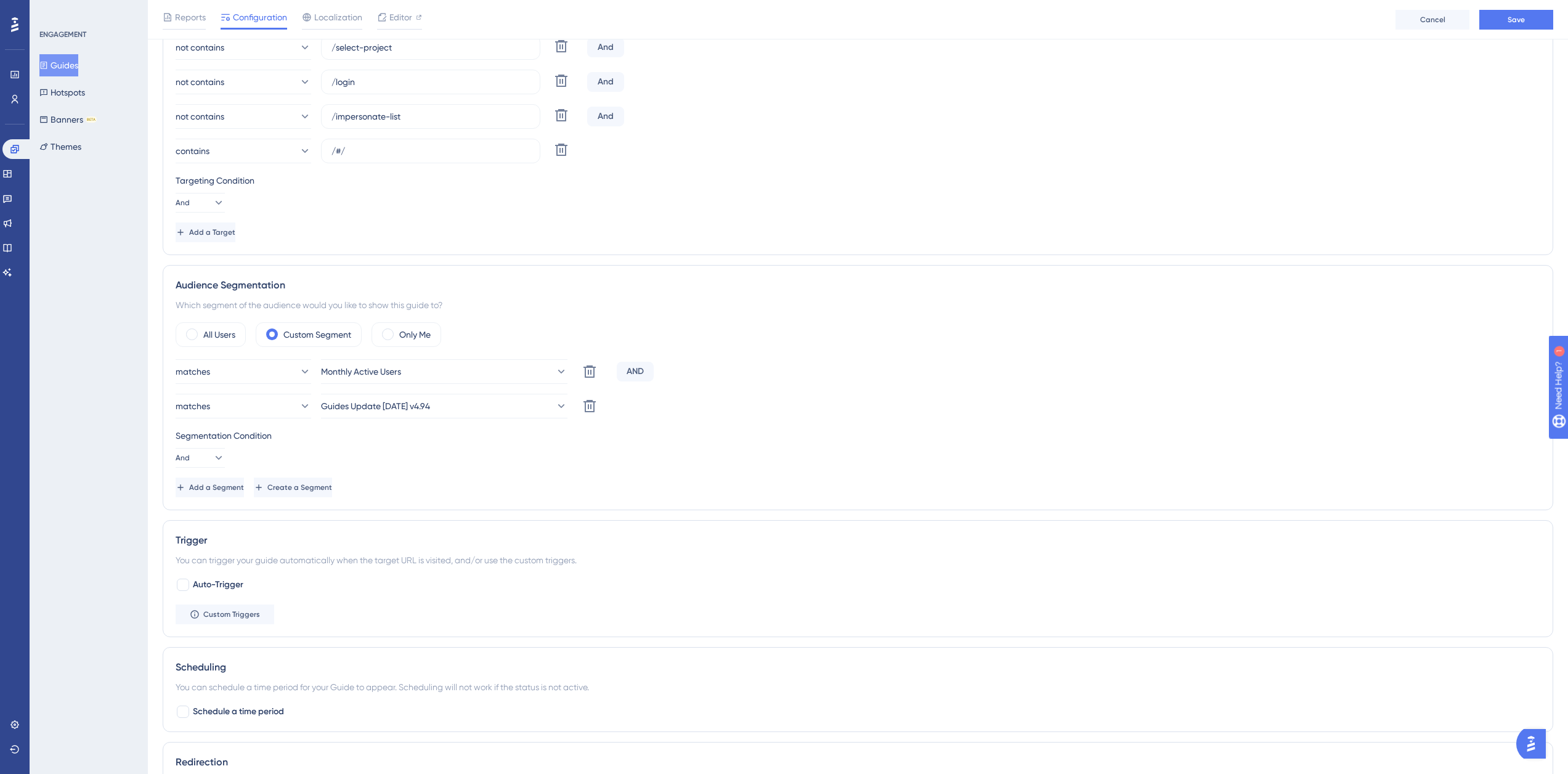
scroll to position [399, 0]
click at [1513, 23] on span "Save" at bounding box center [1516, 20] width 17 height 10
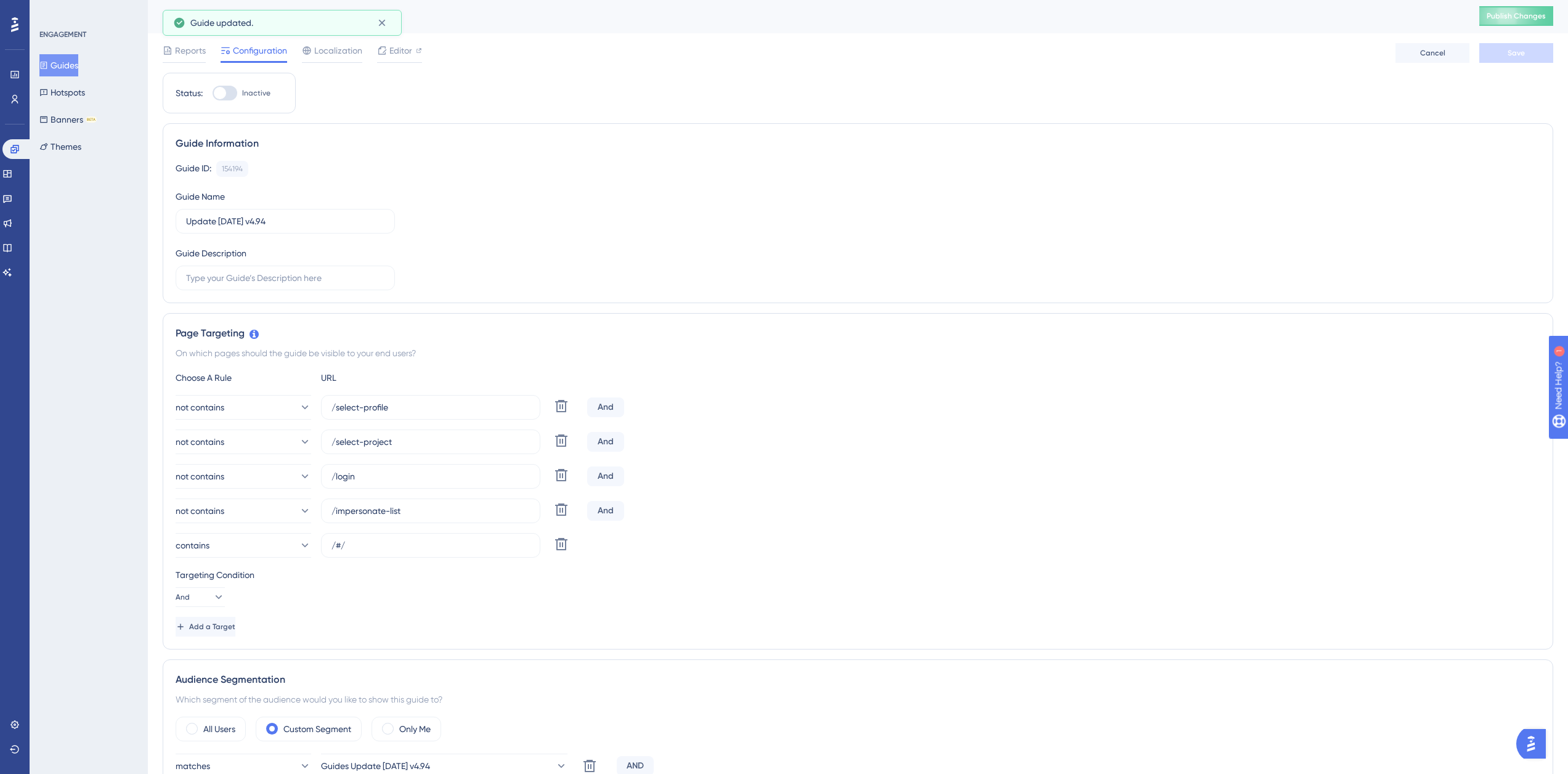
scroll to position [0, 0]
click at [394, 44] on div "Reports Configuration Localization Editor Cancel Save" at bounding box center [858, 54] width 1390 height 40
click at [401, 53] on span "Editor" at bounding box center [400, 52] width 23 height 15
click at [336, 53] on span "Localization" at bounding box center [338, 52] width 48 height 15
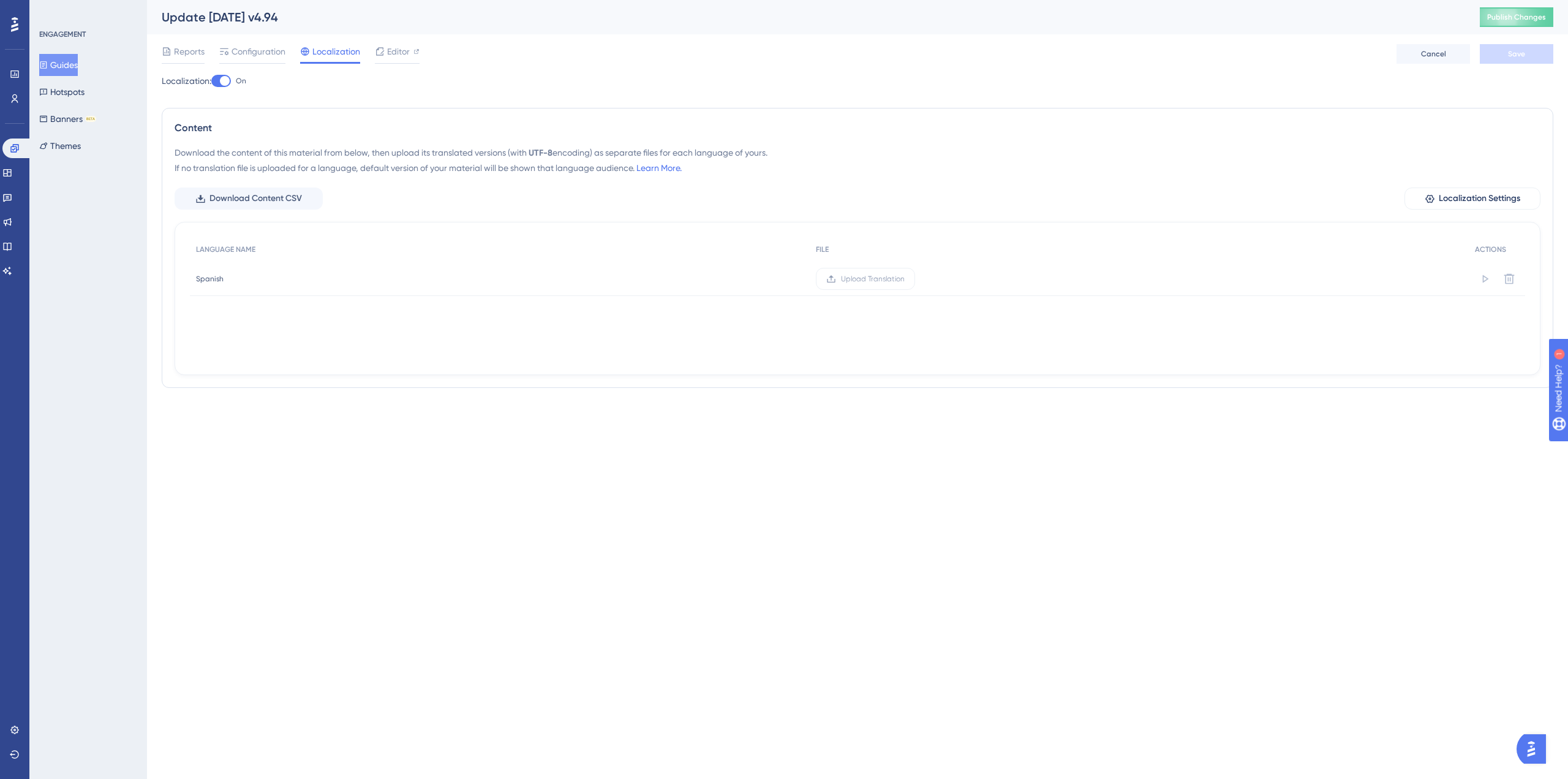
click at [222, 81] on div at bounding box center [221, 81] width 20 height 13
click at [212, 81] on input "On" at bounding box center [211, 81] width 1 height 1
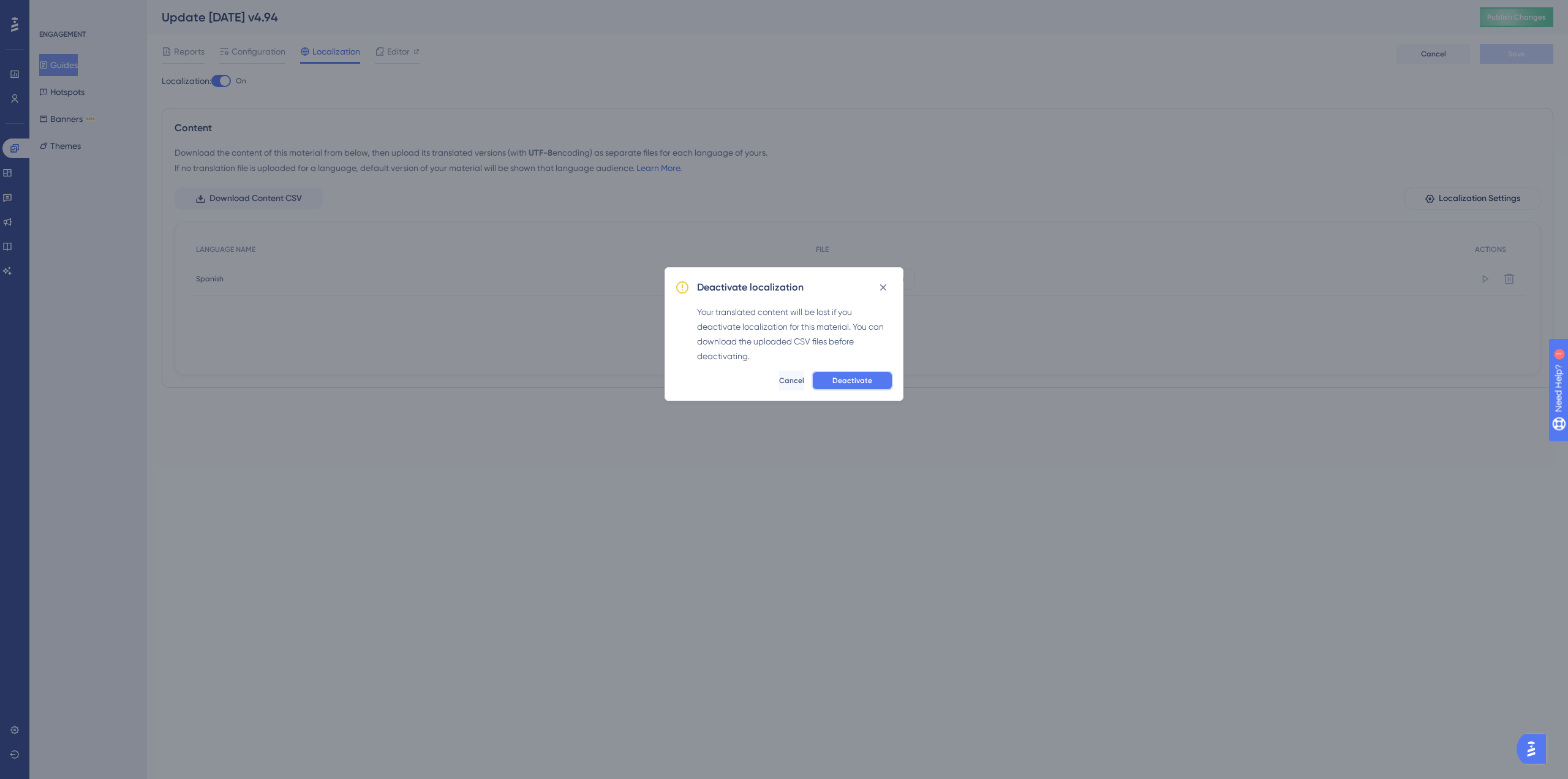
click at [889, 376] on button "Deactivate" at bounding box center [852, 380] width 81 height 20
checkbox input "false"
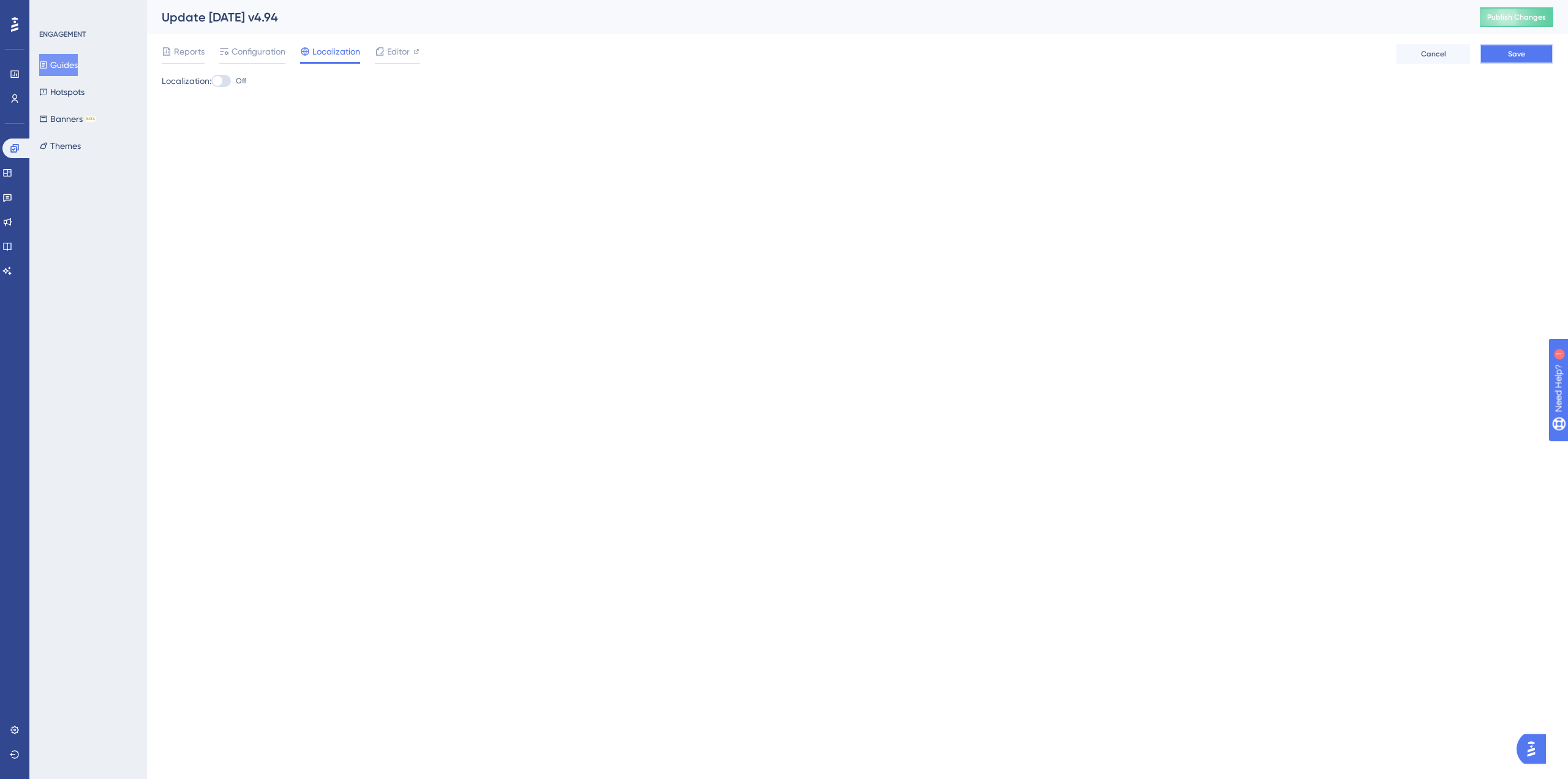
click at [1529, 57] on button "Save" at bounding box center [1517, 54] width 73 height 20
click at [222, 77] on div at bounding box center [217, 81] width 9 height 9
click at [212, 81] on input "Off" at bounding box center [211, 81] width 1 height 1
checkbox input "true"
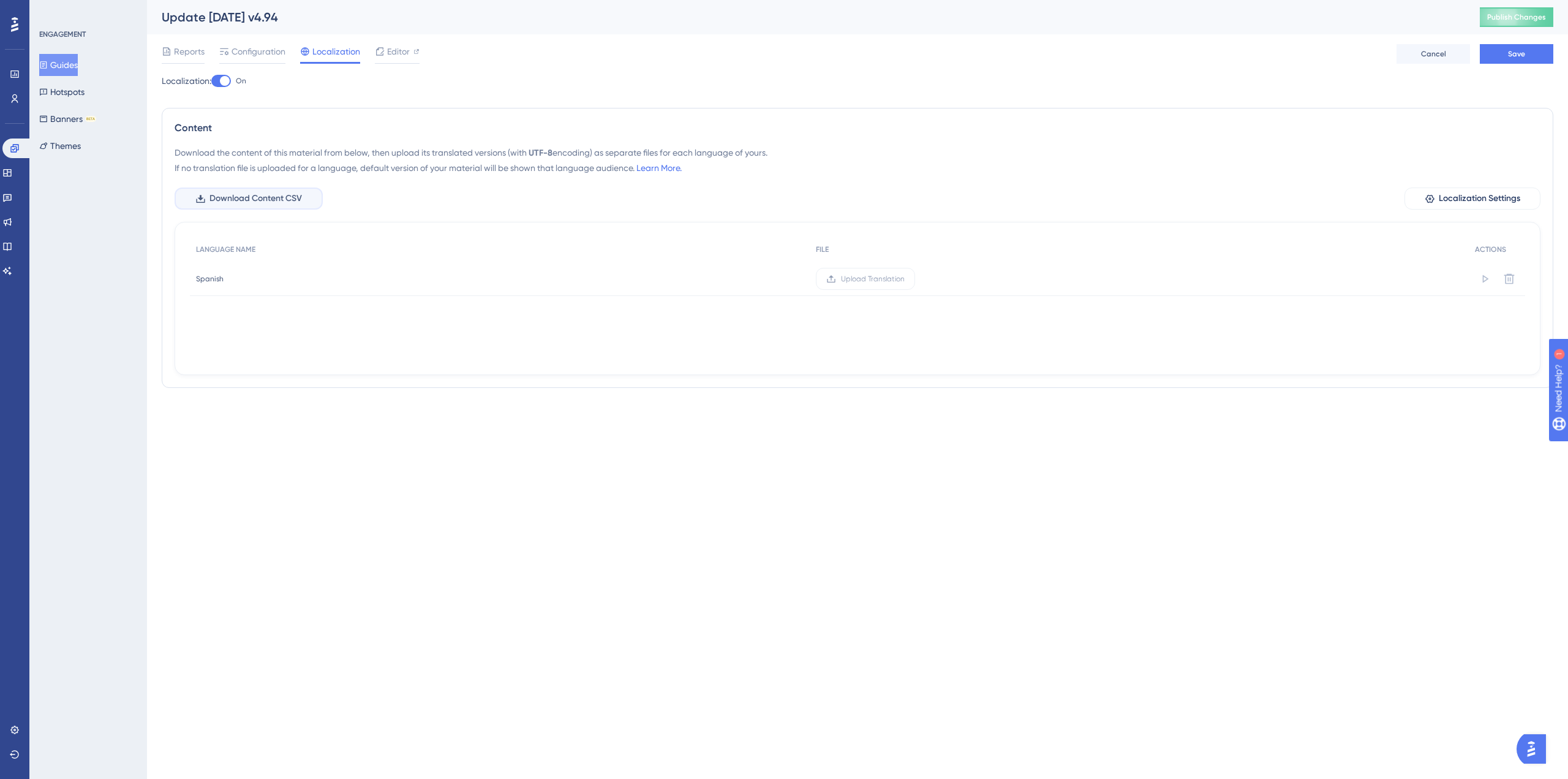
click at [273, 192] on span "Download Content CSV" at bounding box center [255, 198] width 92 height 15
click at [1529, 51] on button "Save" at bounding box center [1517, 54] width 73 height 20
copy div "Update 2025-11-25 v4.94"
drag, startPoint x: 313, startPoint y: 17, endPoint x: 164, endPoint y: 18, distance: 149.0
click at [164, 18] on div "Update 2025-11-25 v4.94" at bounding box center [806, 17] width 1288 height 17
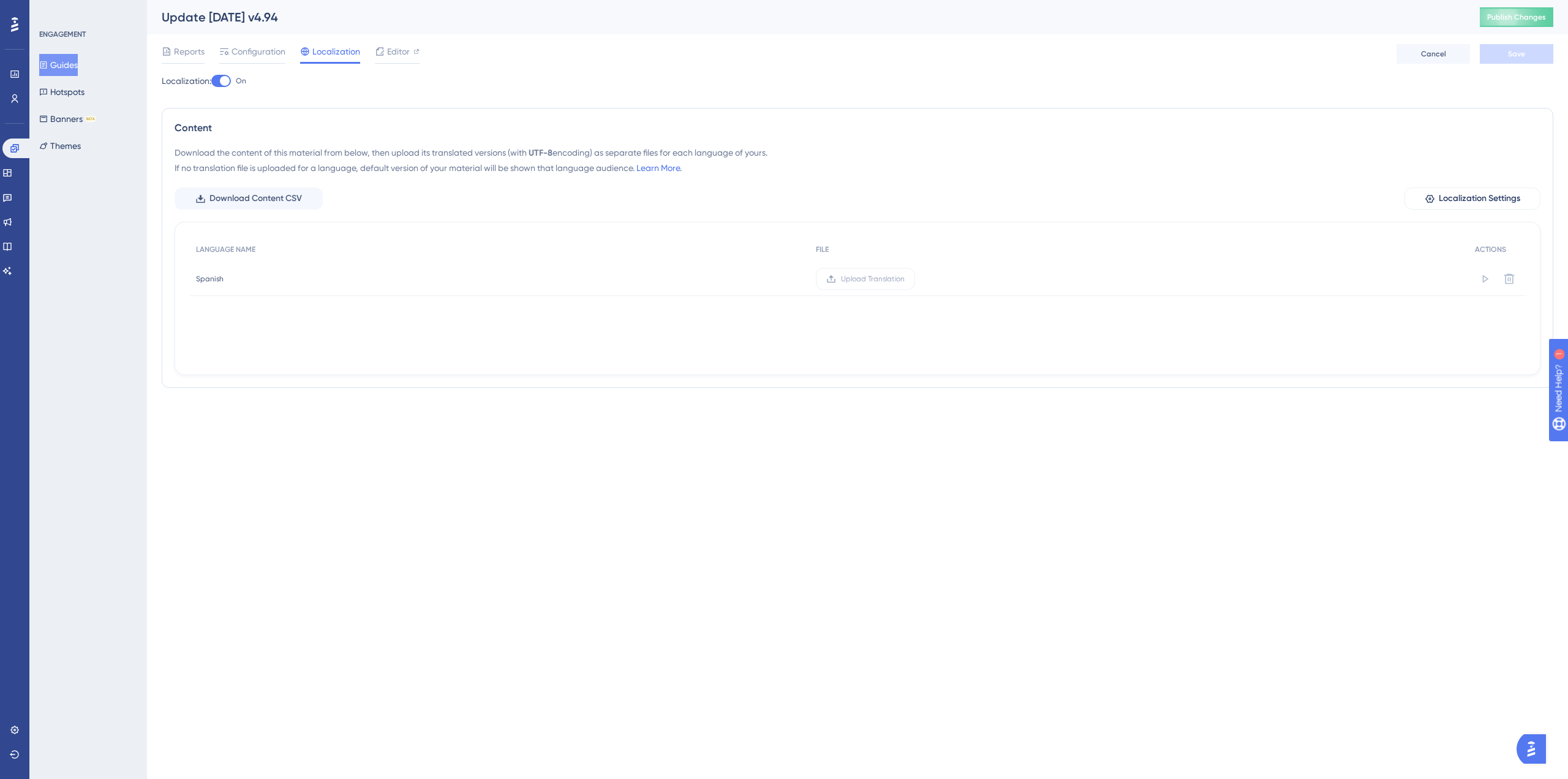
click at [285, 389] on div "Localization: On Content Download the content of this material from below, then…" at bounding box center [858, 235] width 1392 height 324
click at [869, 277] on span "Upload Translation" at bounding box center [873, 279] width 64 height 9
click at [904, 279] on input "Upload Translation" at bounding box center [904, 279] width 0 height 0
click at [1513, 57] on span "Save" at bounding box center [1517, 54] width 17 height 9
click at [197, 58] on span "Reports" at bounding box center [189, 51] width 31 height 15
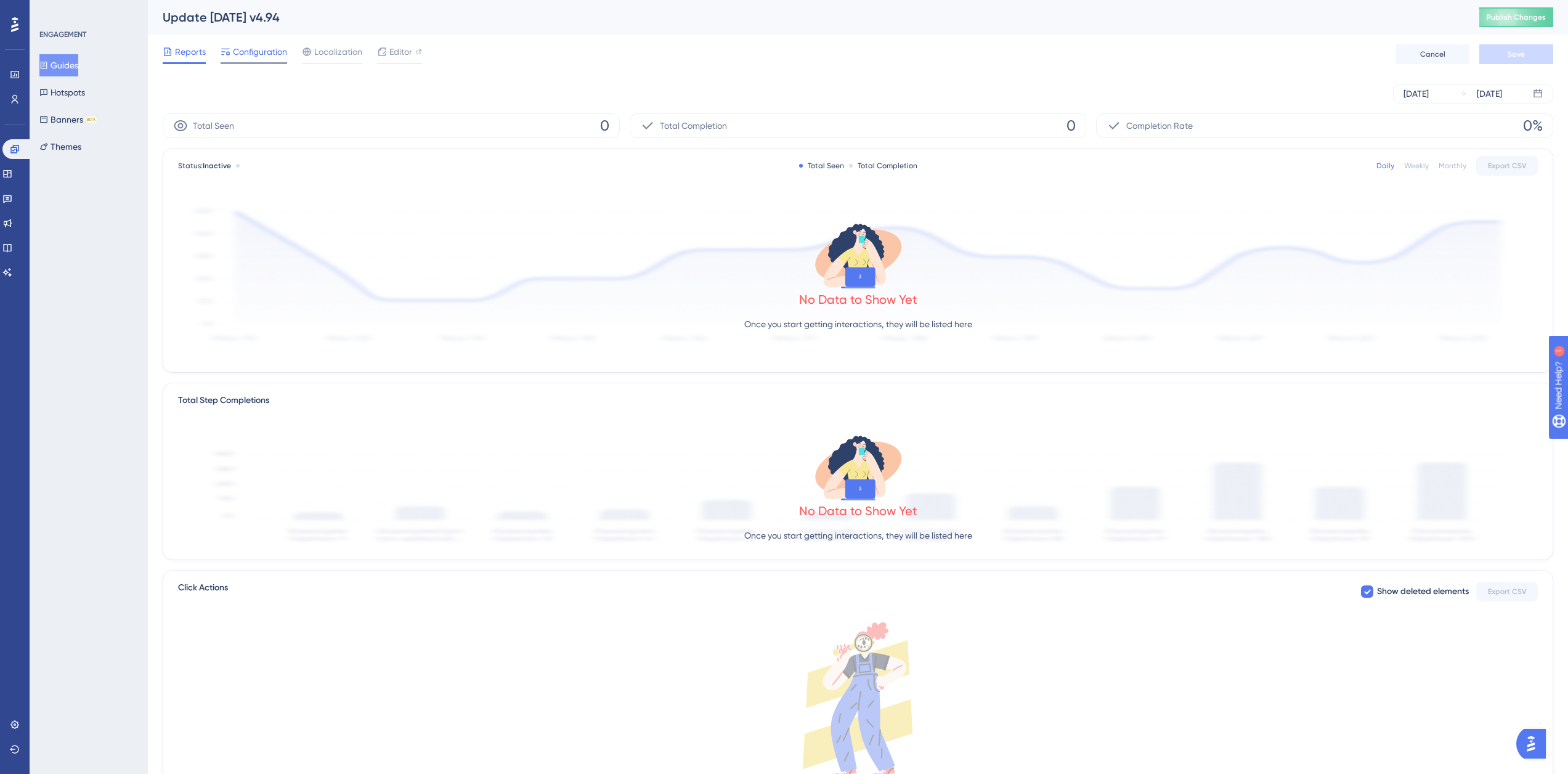
click at [268, 58] on span "Configuration" at bounding box center [260, 52] width 54 height 15
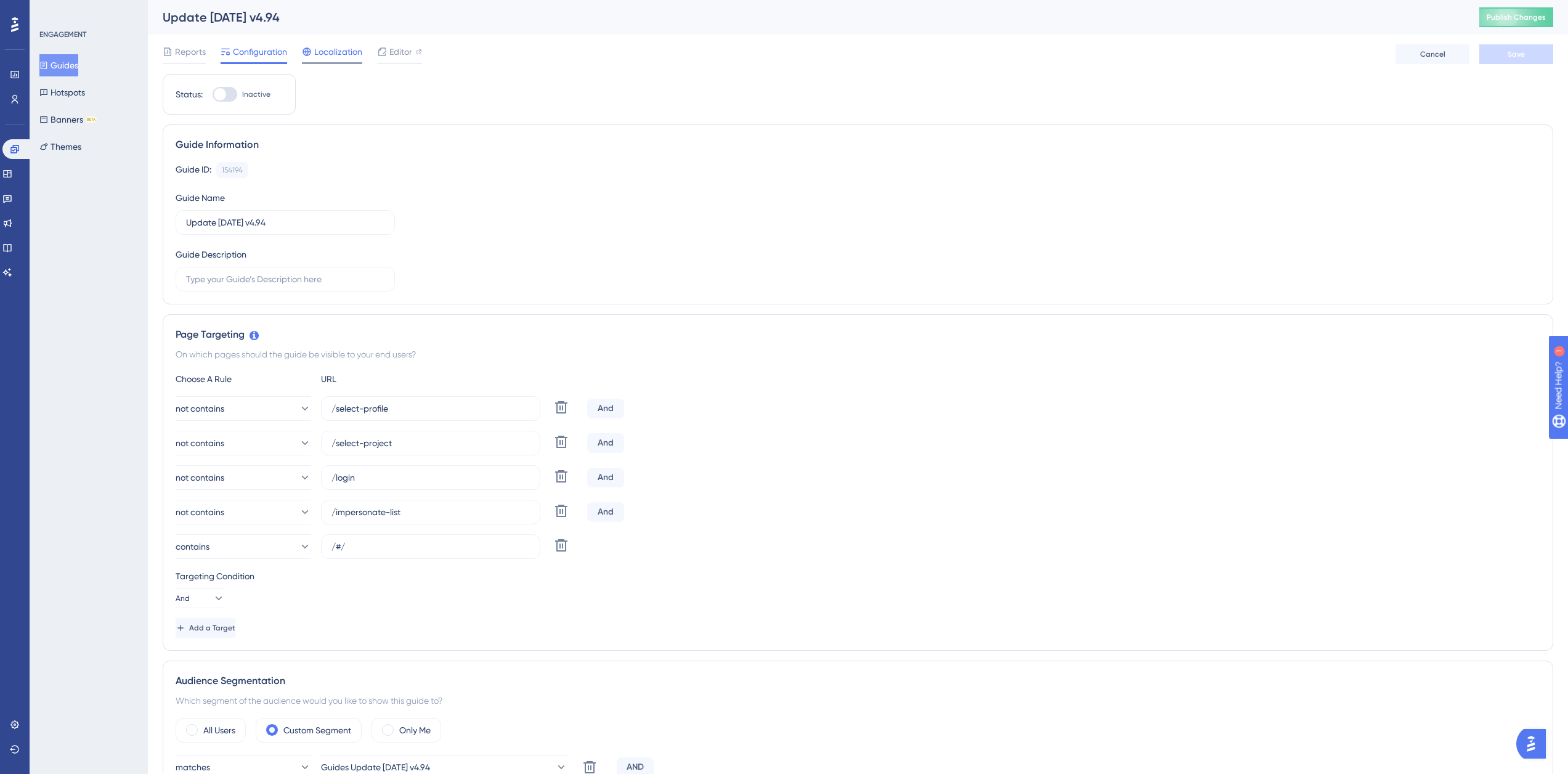
drag, startPoint x: 330, startPoint y: 48, endPoint x: 337, endPoint y: 46, distance: 7.3
click at [334, 48] on span "Localization" at bounding box center [338, 52] width 48 height 15
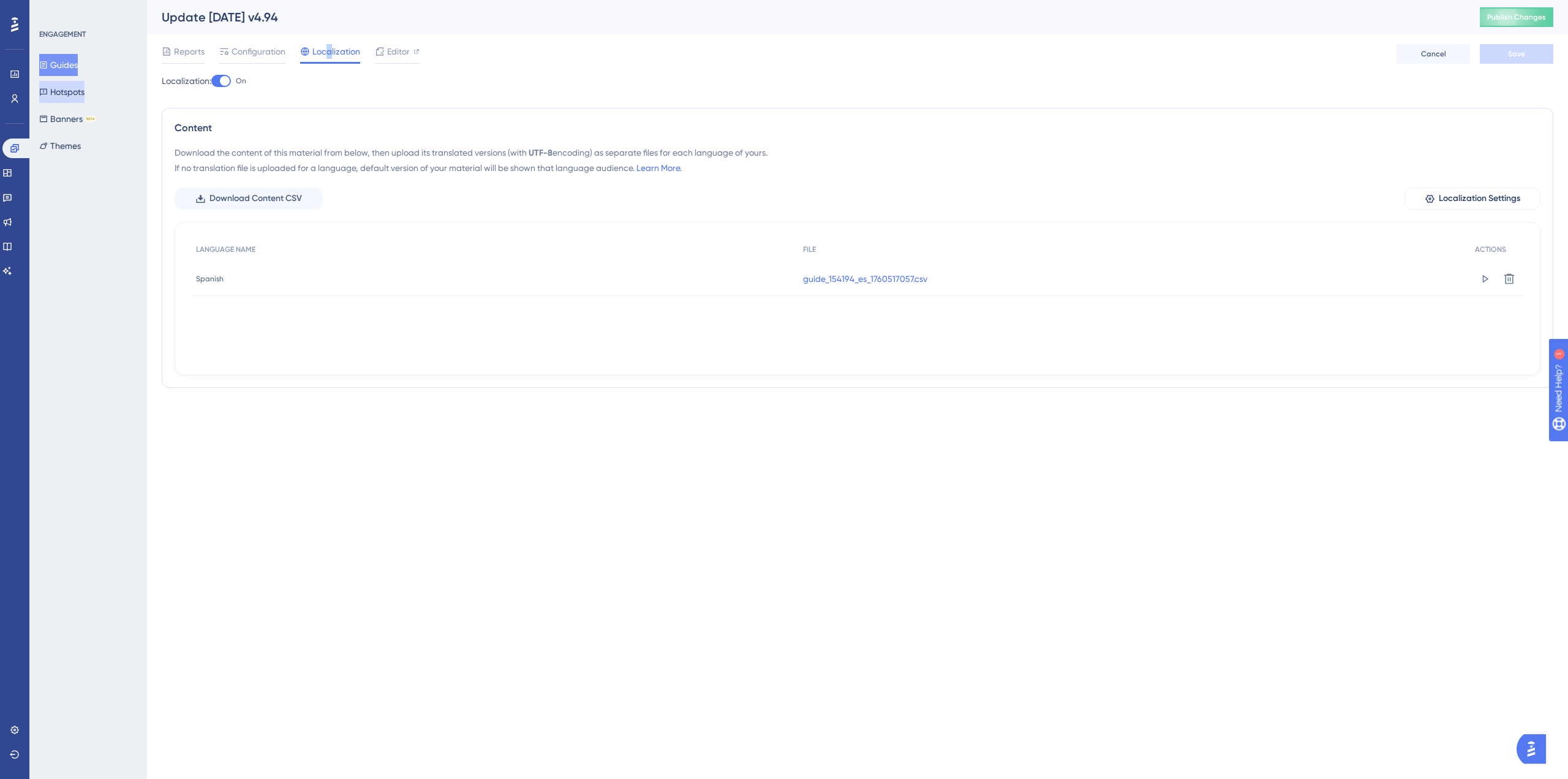
click at [80, 91] on button "Hotspots" at bounding box center [62, 92] width 45 height 22
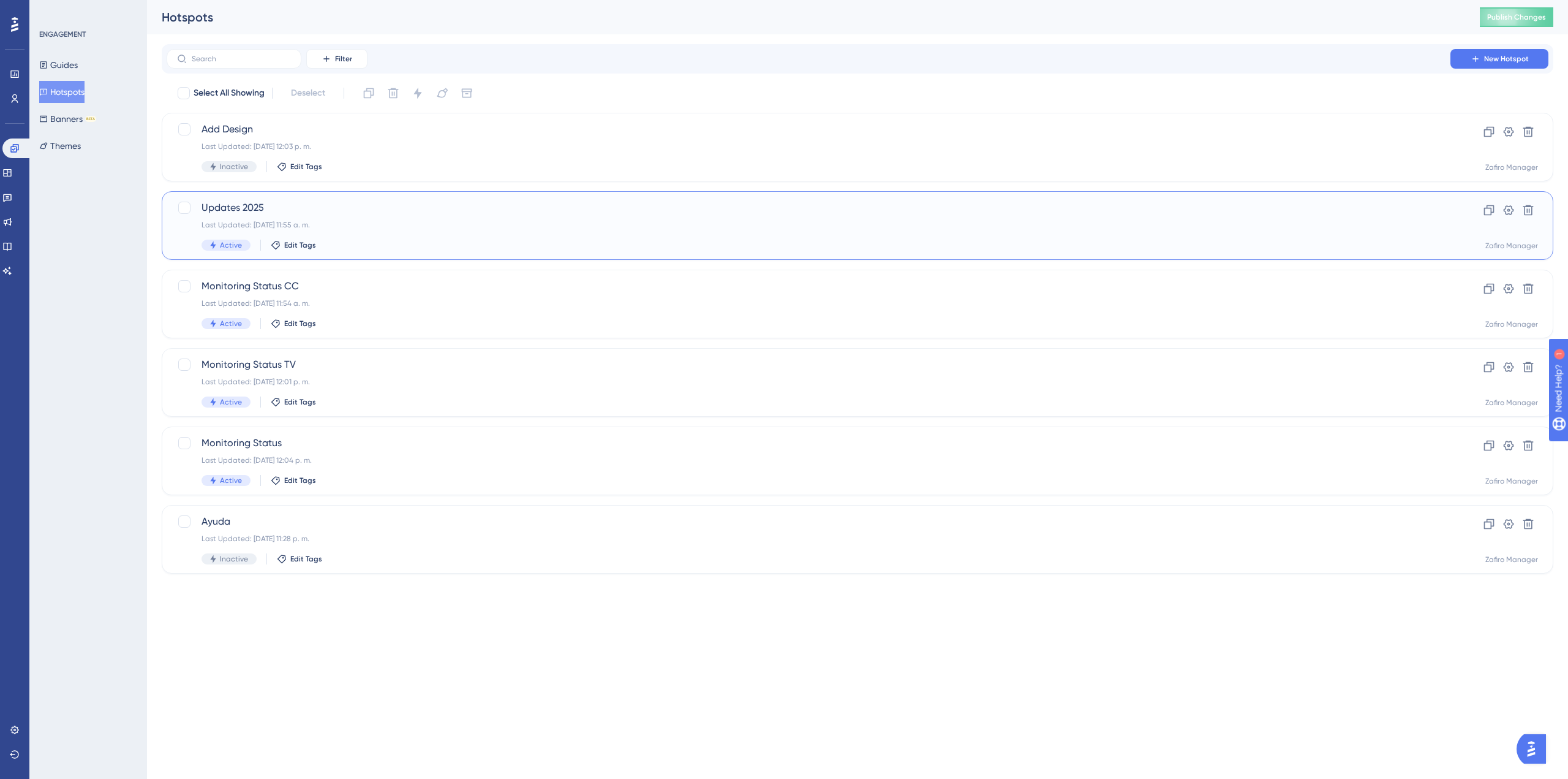
click at [367, 202] on span "Updates 2025" at bounding box center [808, 208] width 1214 height 15
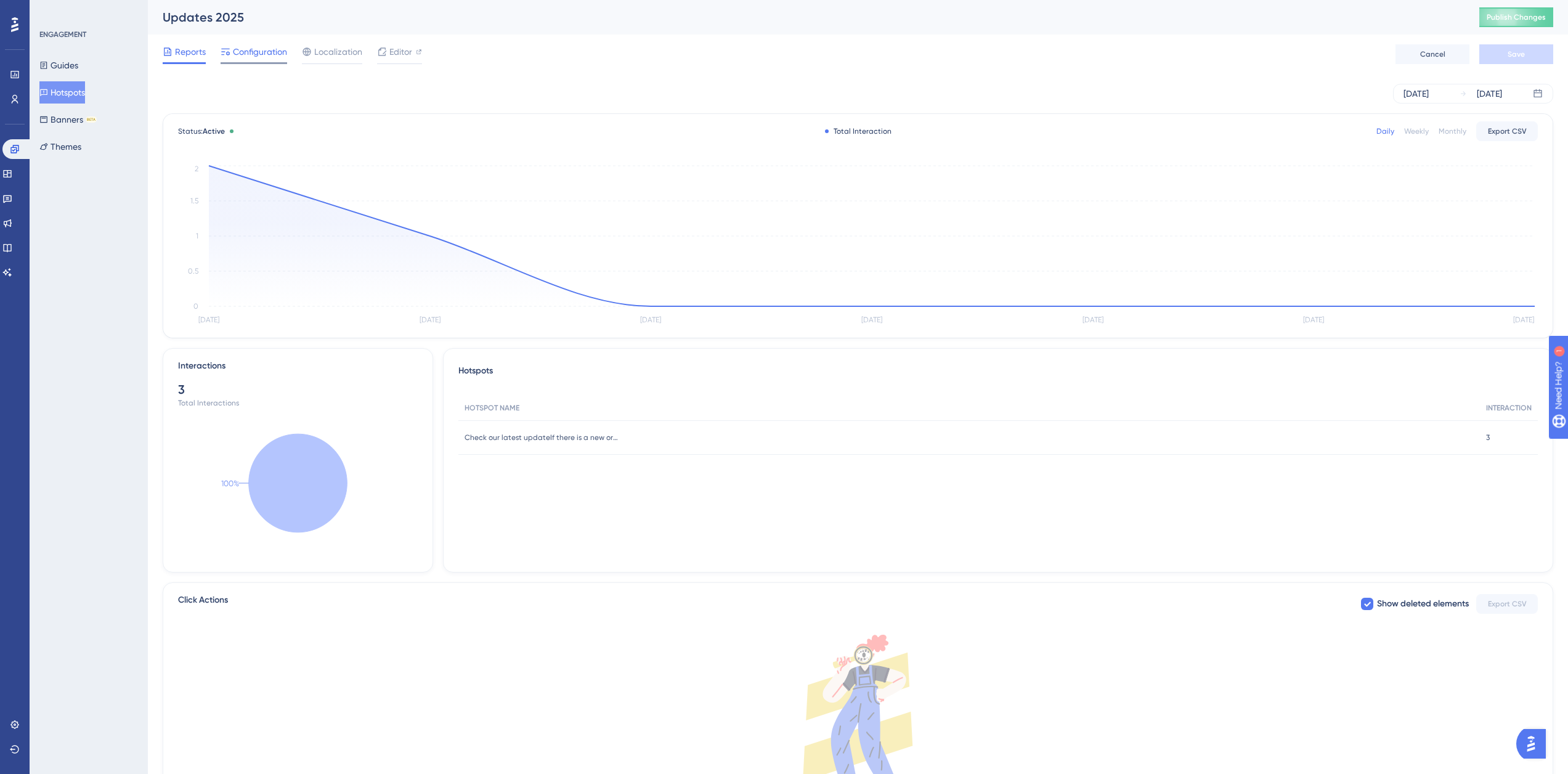
click at [276, 51] on span "Configuration" at bounding box center [260, 52] width 54 height 15
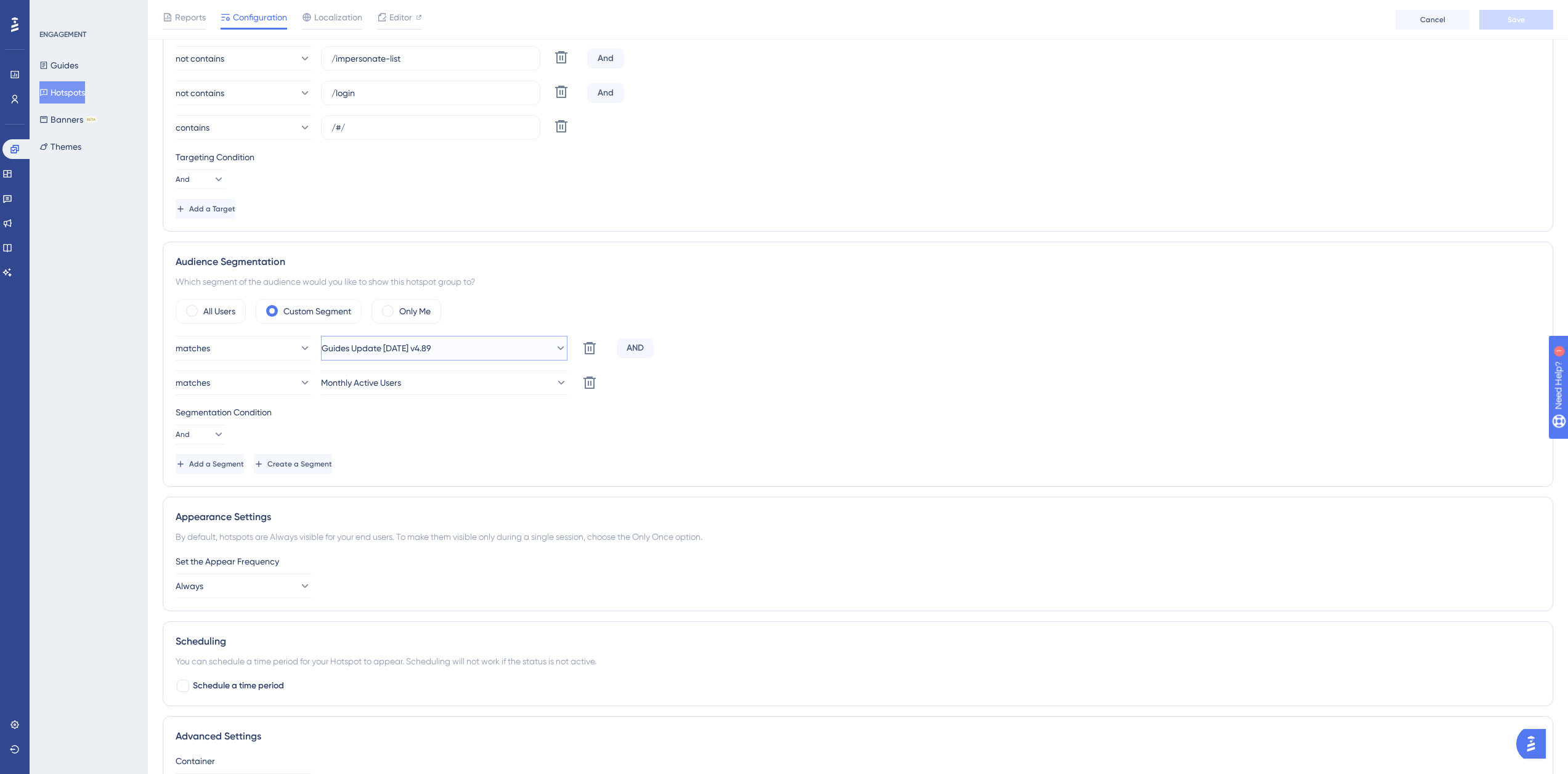
click at [512, 347] on button "Guides Update [DATE] v4.89" at bounding box center [444, 348] width 246 height 25
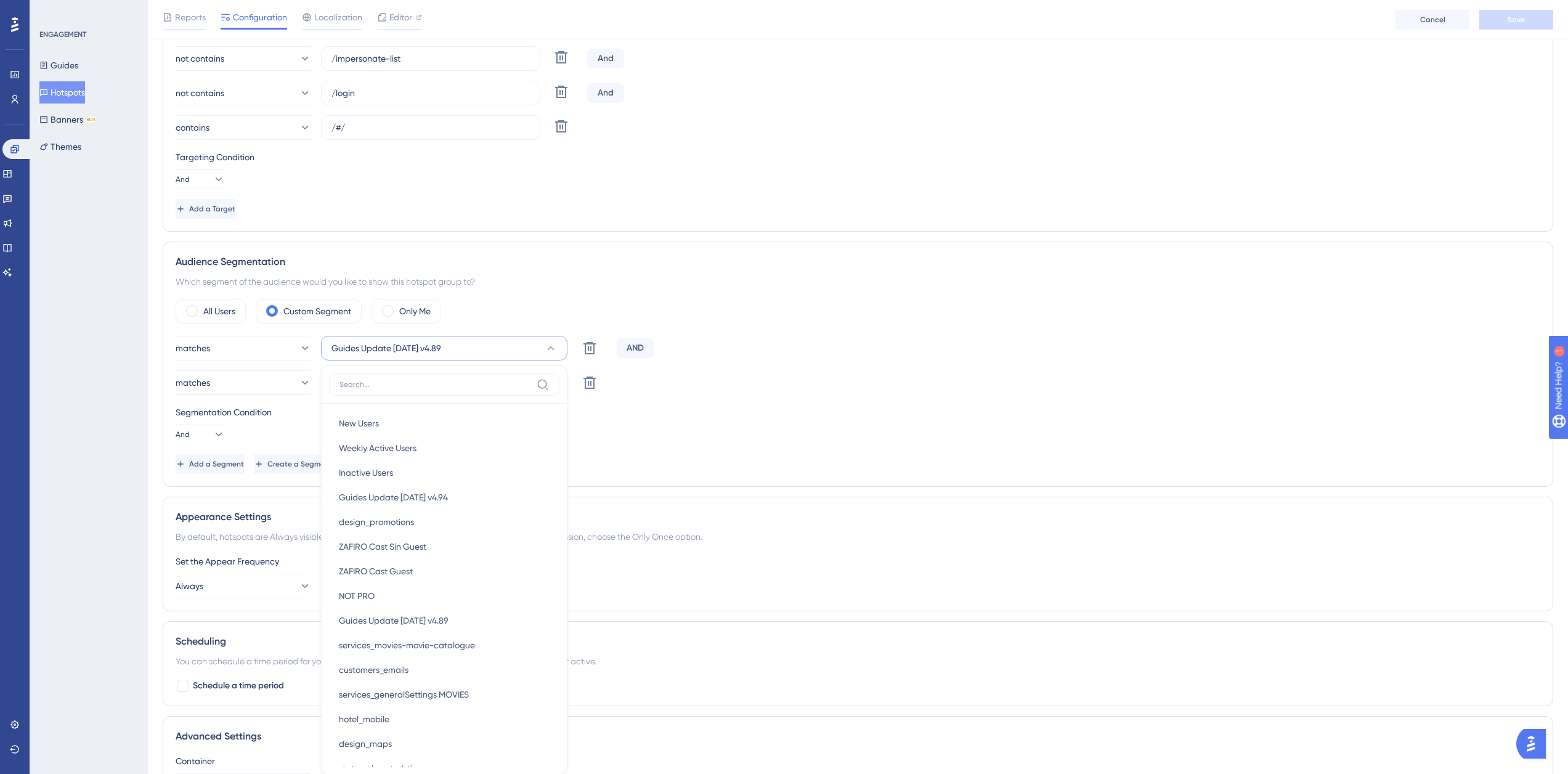
scroll to position [548, 0]
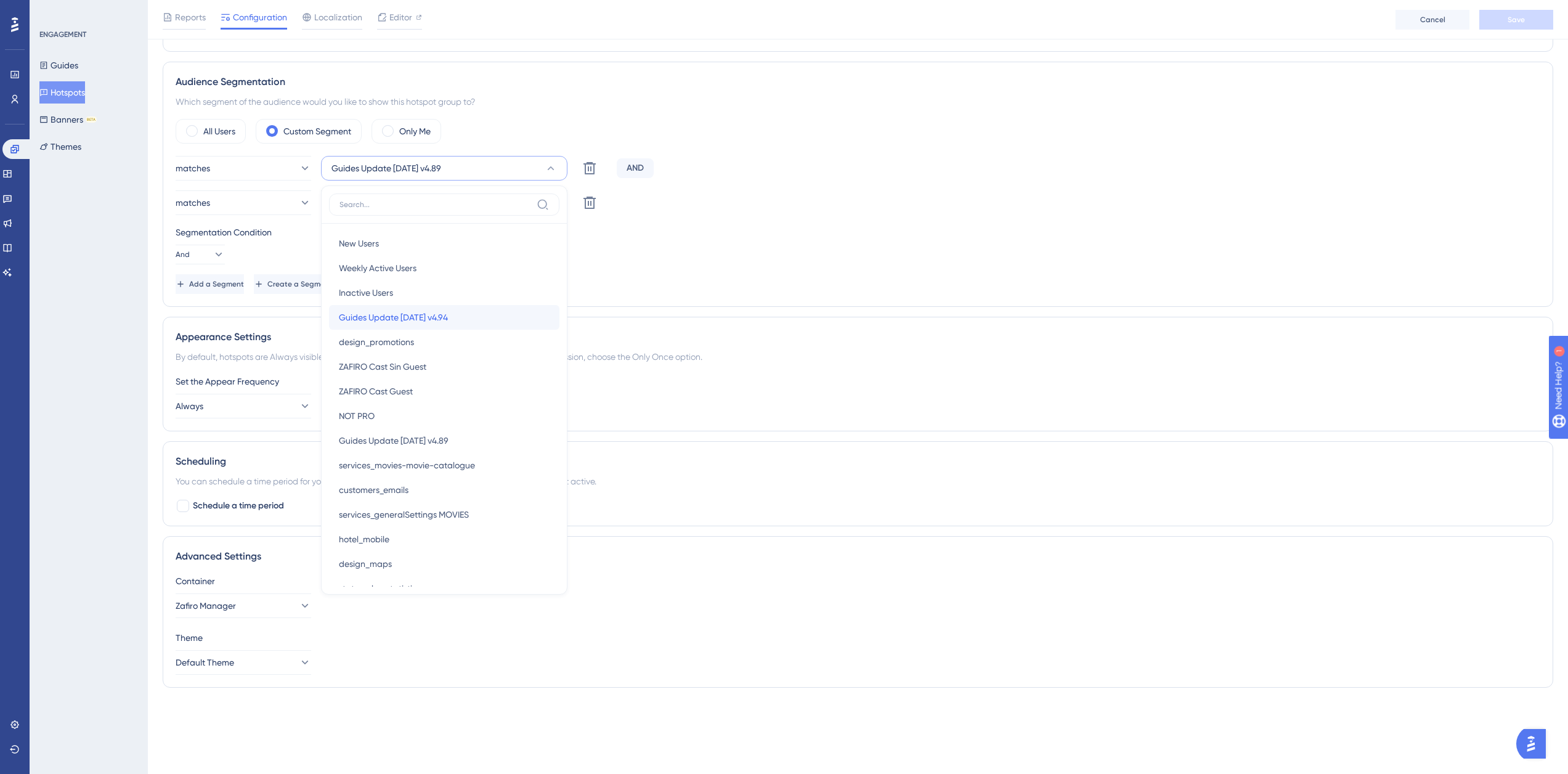
click at [448, 323] on span "Guides Update 2025-11-25 v4.94" at bounding box center [393, 317] width 109 height 15
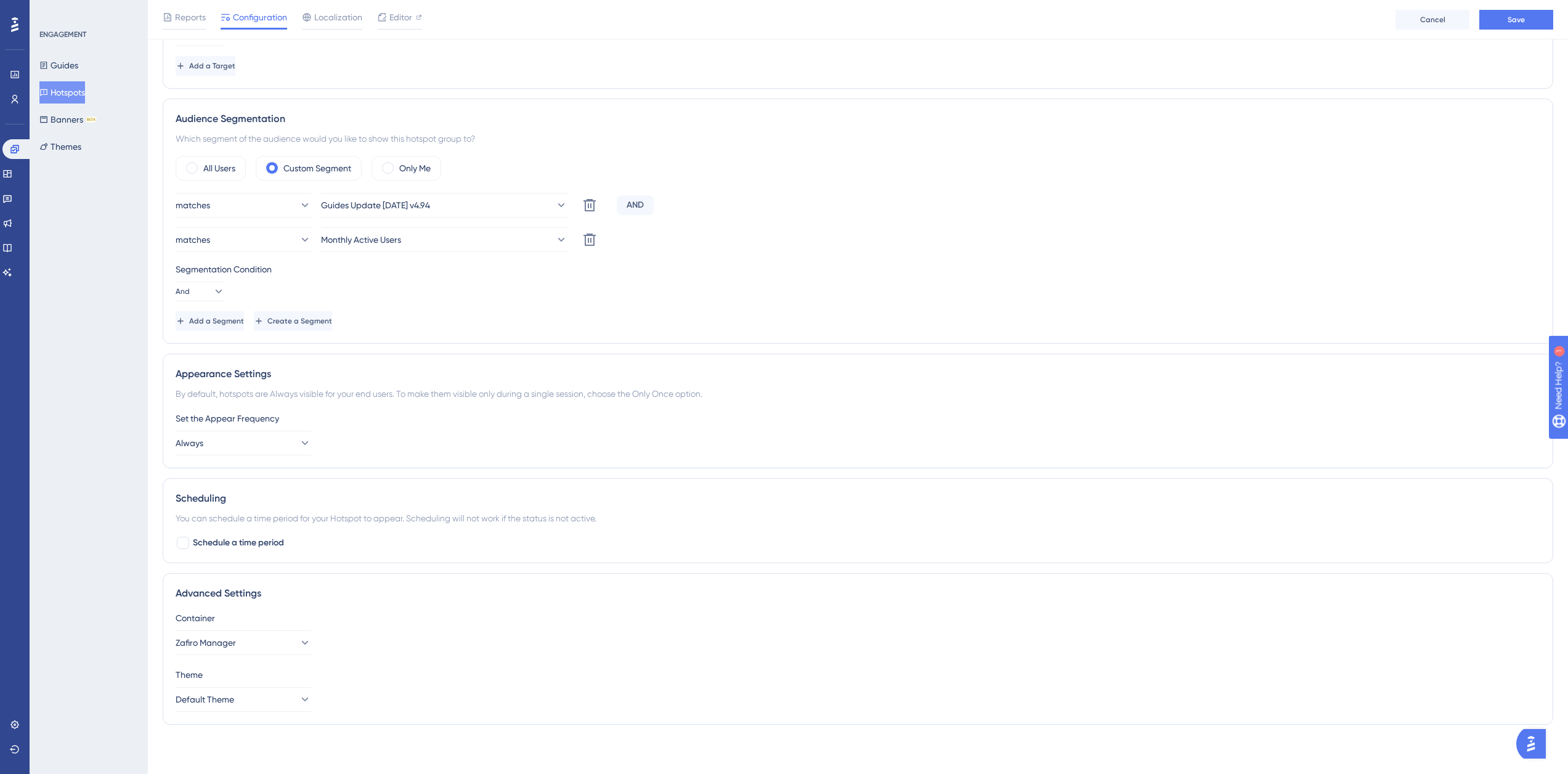
click at [811, 284] on div "Segmentation Condition And" at bounding box center [858, 282] width 1365 height 40
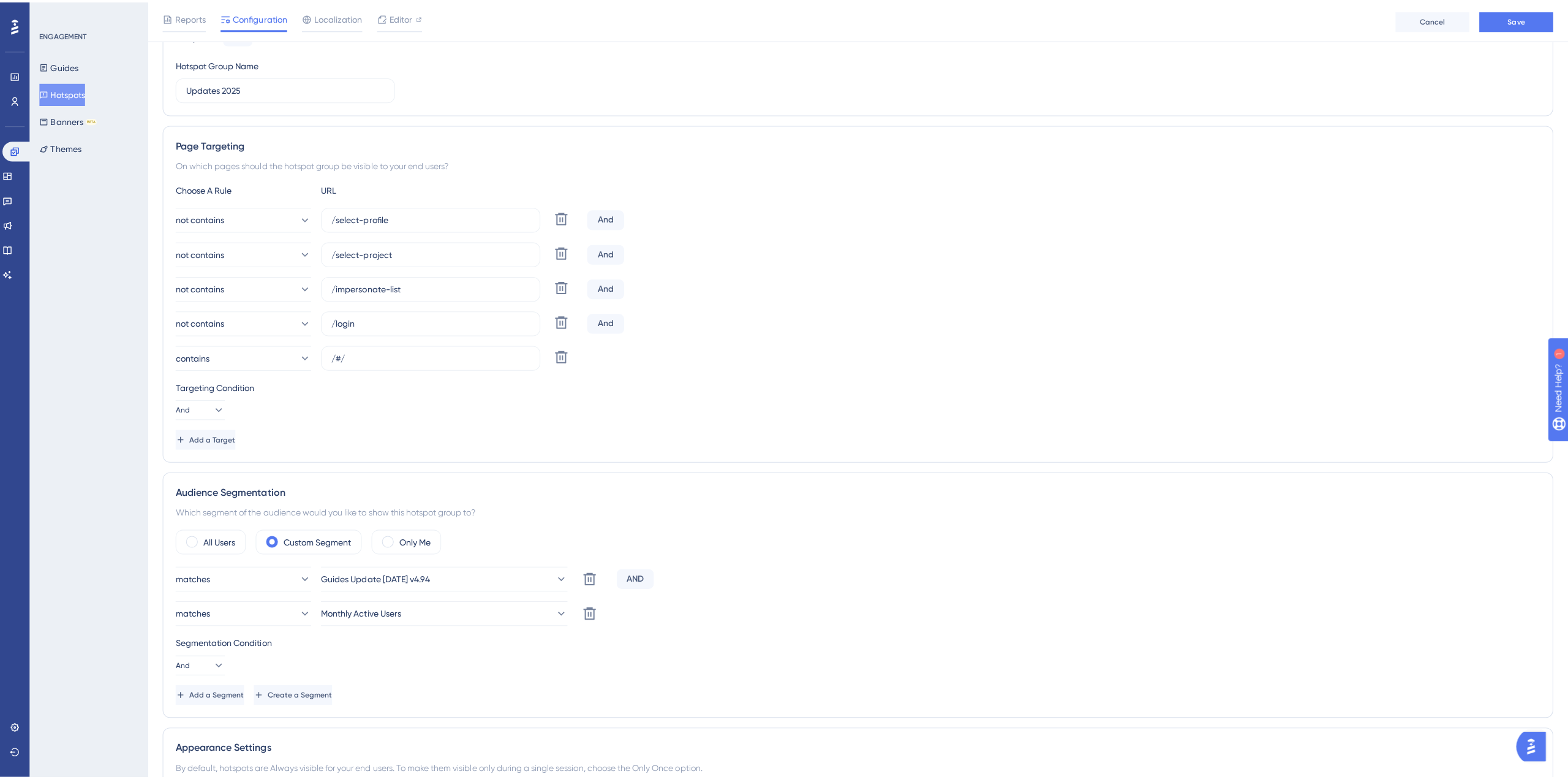
scroll to position [0, 0]
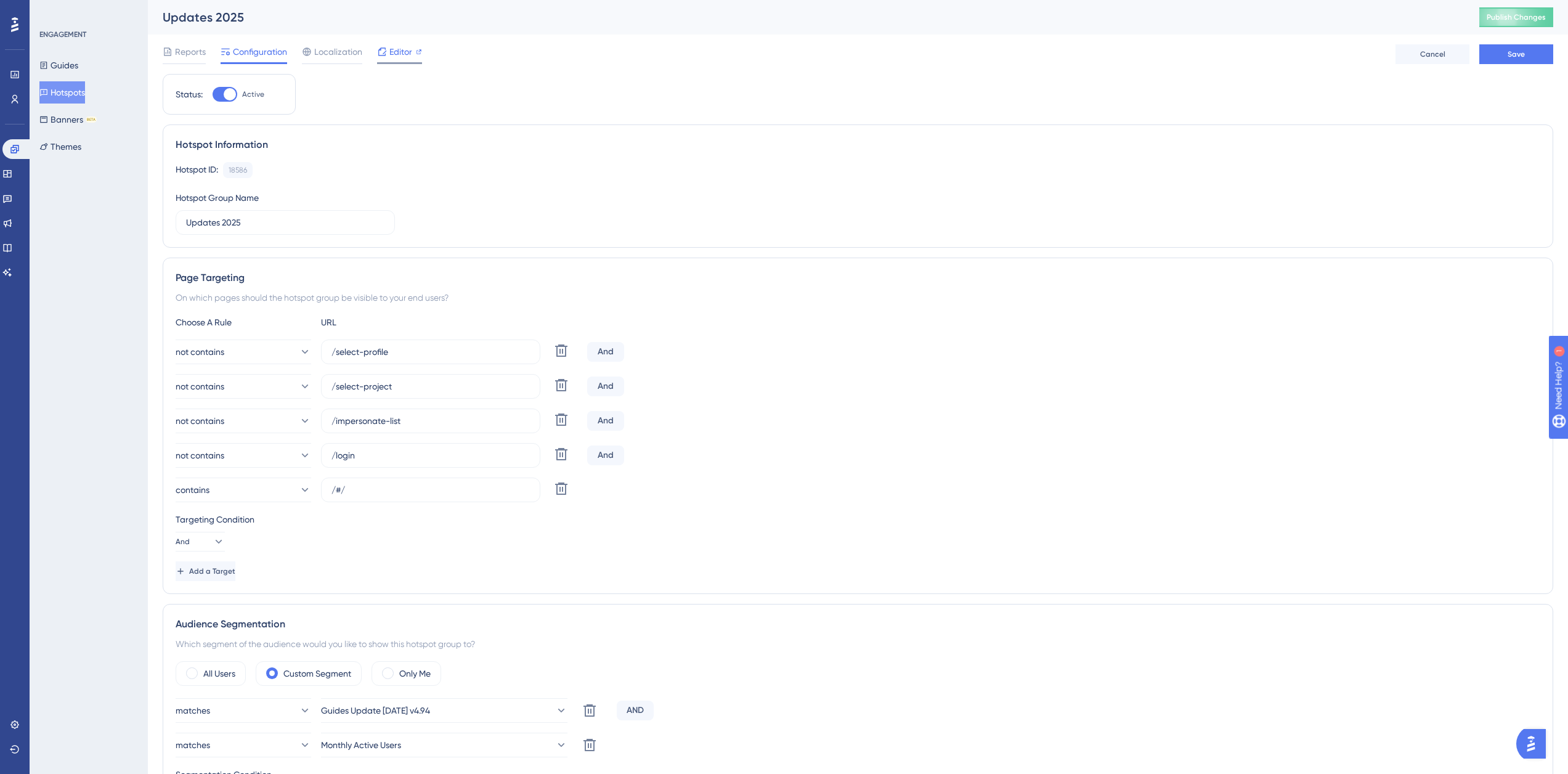
click at [400, 48] on span "Editor" at bounding box center [400, 52] width 23 height 15
click at [322, 60] on div "Localization" at bounding box center [332, 54] width 60 height 20
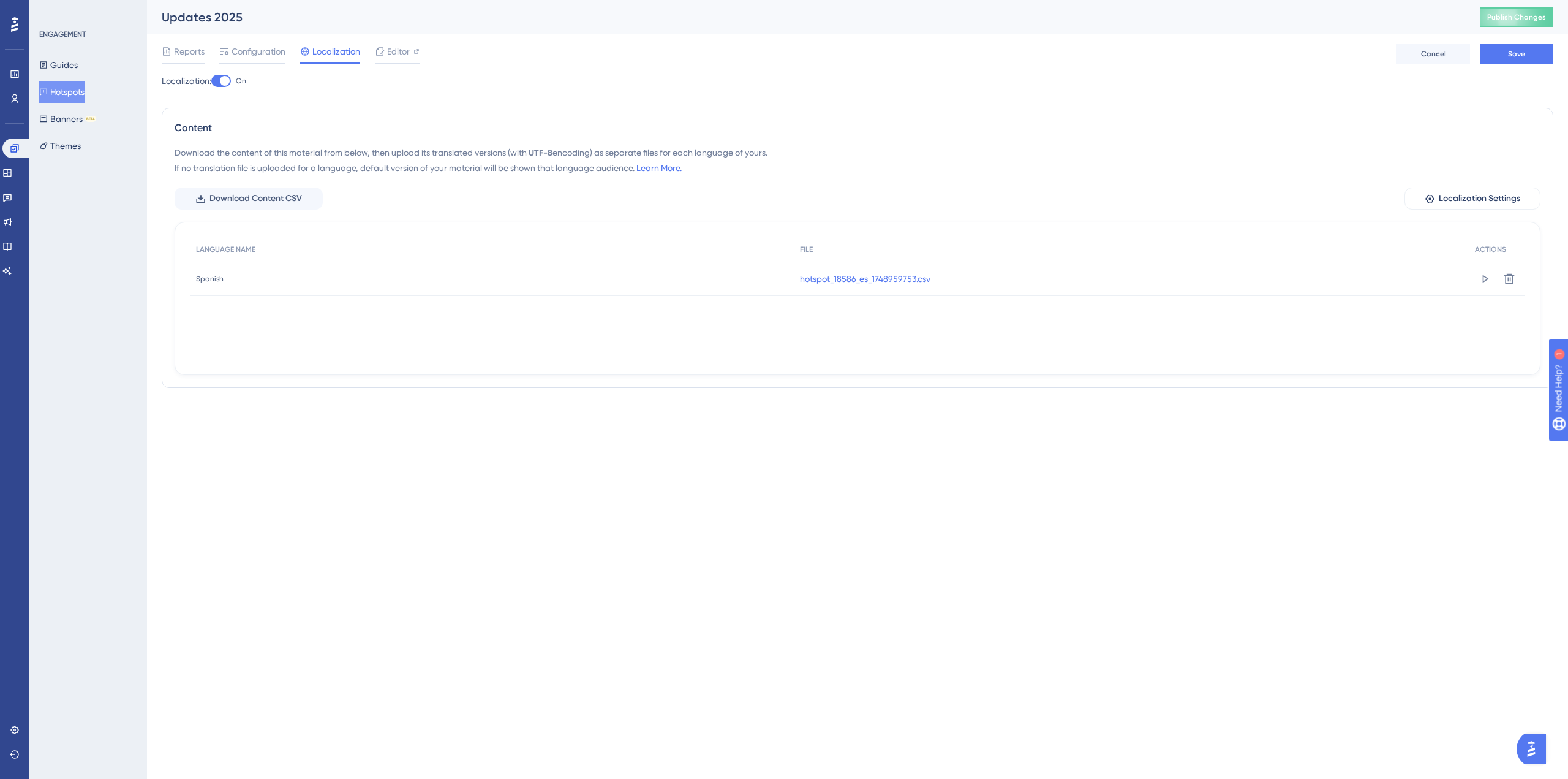
drag, startPoint x: 874, startPoint y: 286, endPoint x: 873, endPoint y: 338, distance: 52.0
click at [871, 337] on div "LANGUAGE NAME FILE ACTIONS Spanish Spanish hotspot_18586_es_1748959753.csv Prev…" at bounding box center [857, 298] width 1335 height 122
click at [874, 283] on link "hotspot_18586_es_1748959753.csv" at bounding box center [865, 279] width 130 height 15
click at [226, 78] on div at bounding box center [224, 81] width 9 height 9
click at [212, 81] on input "On" at bounding box center [211, 81] width 1 height 1
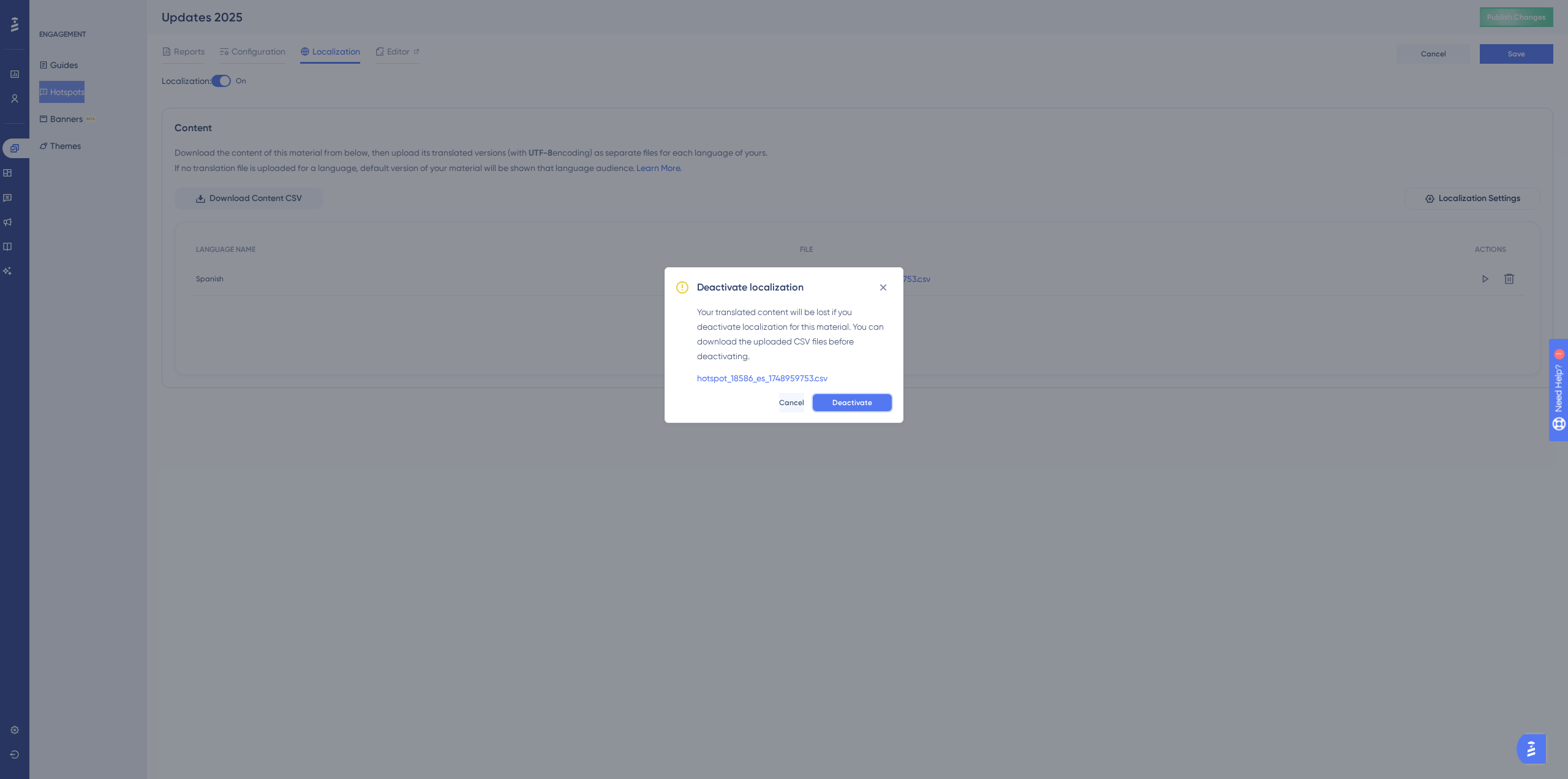
click at [878, 401] on button "Deactivate" at bounding box center [852, 402] width 81 height 20
checkbox input "false"
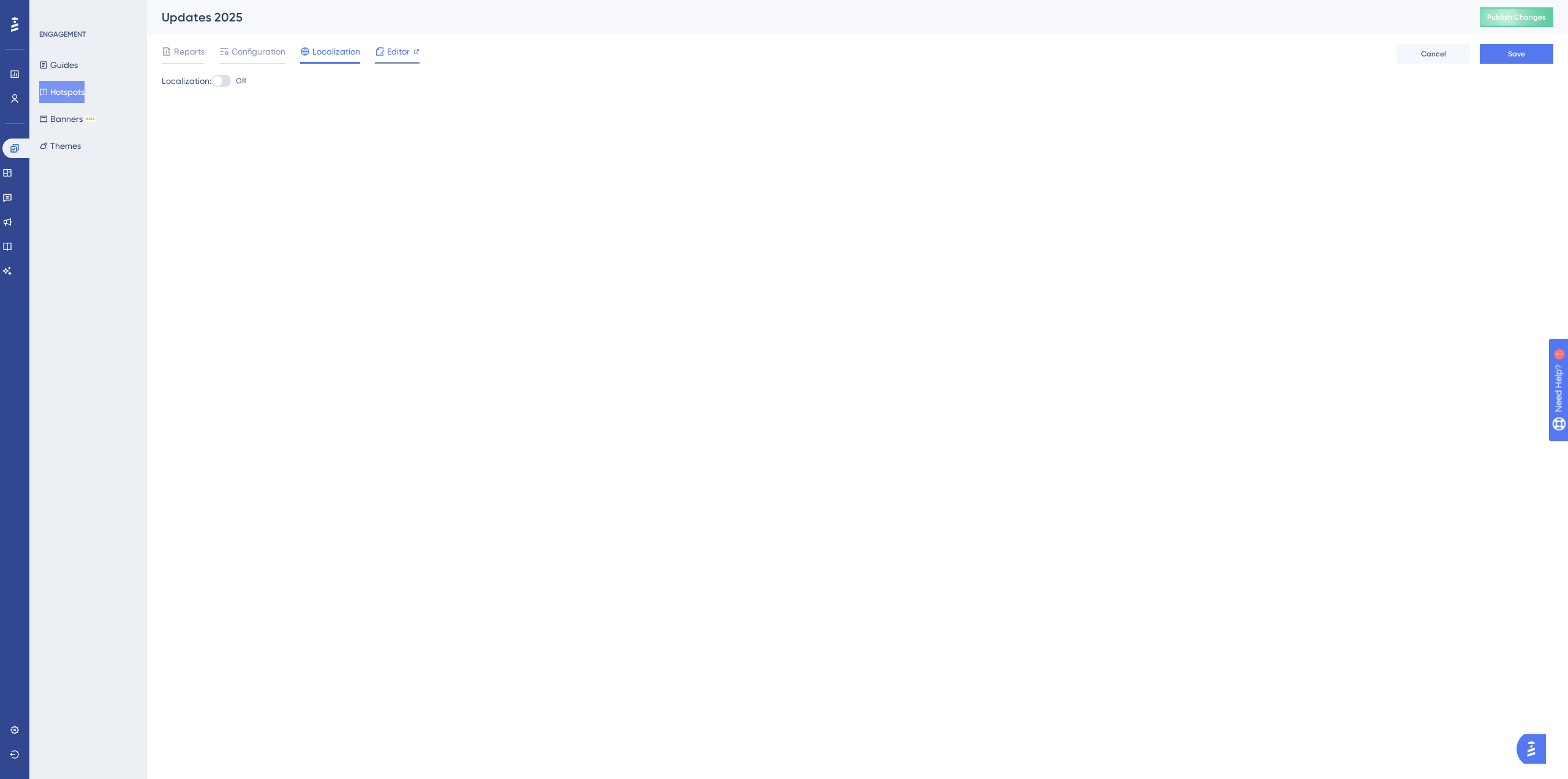
click at [393, 52] on span "Editor" at bounding box center [398, 51] width 23 height 15
click at [1529, 53] on button "Save" at bounding box center [1517, 54] width 73 height 20
click at [397, 46] on span "Editor" at bounding box center [398, 51] width 23 height 15
click at [231, 80] on div at bounding box center [221, 81] width 20 height 13
click at [212, 81] on input "Off" at bounding box center [211, 81] width 1 height 1
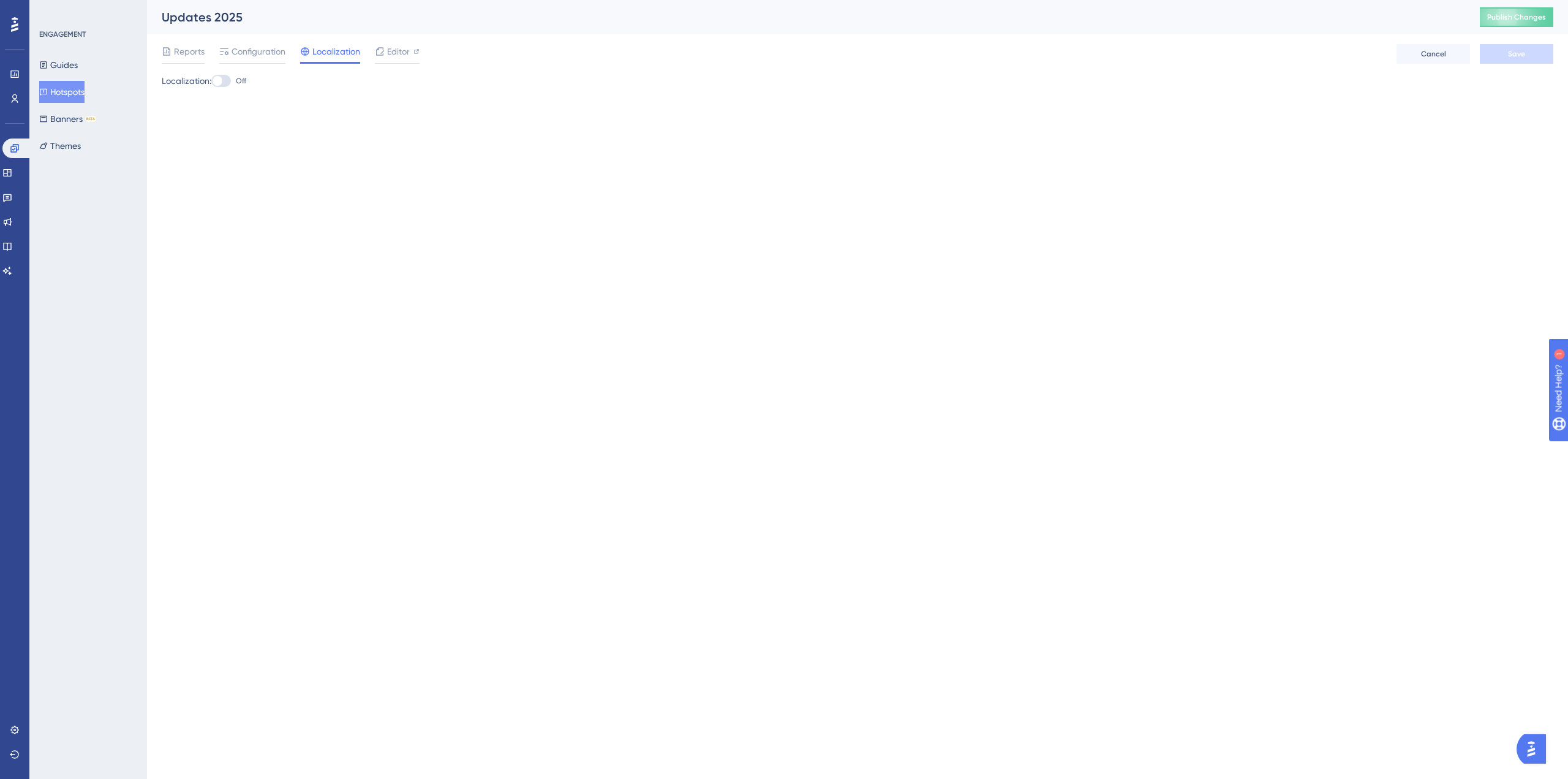
checkbox input "true"
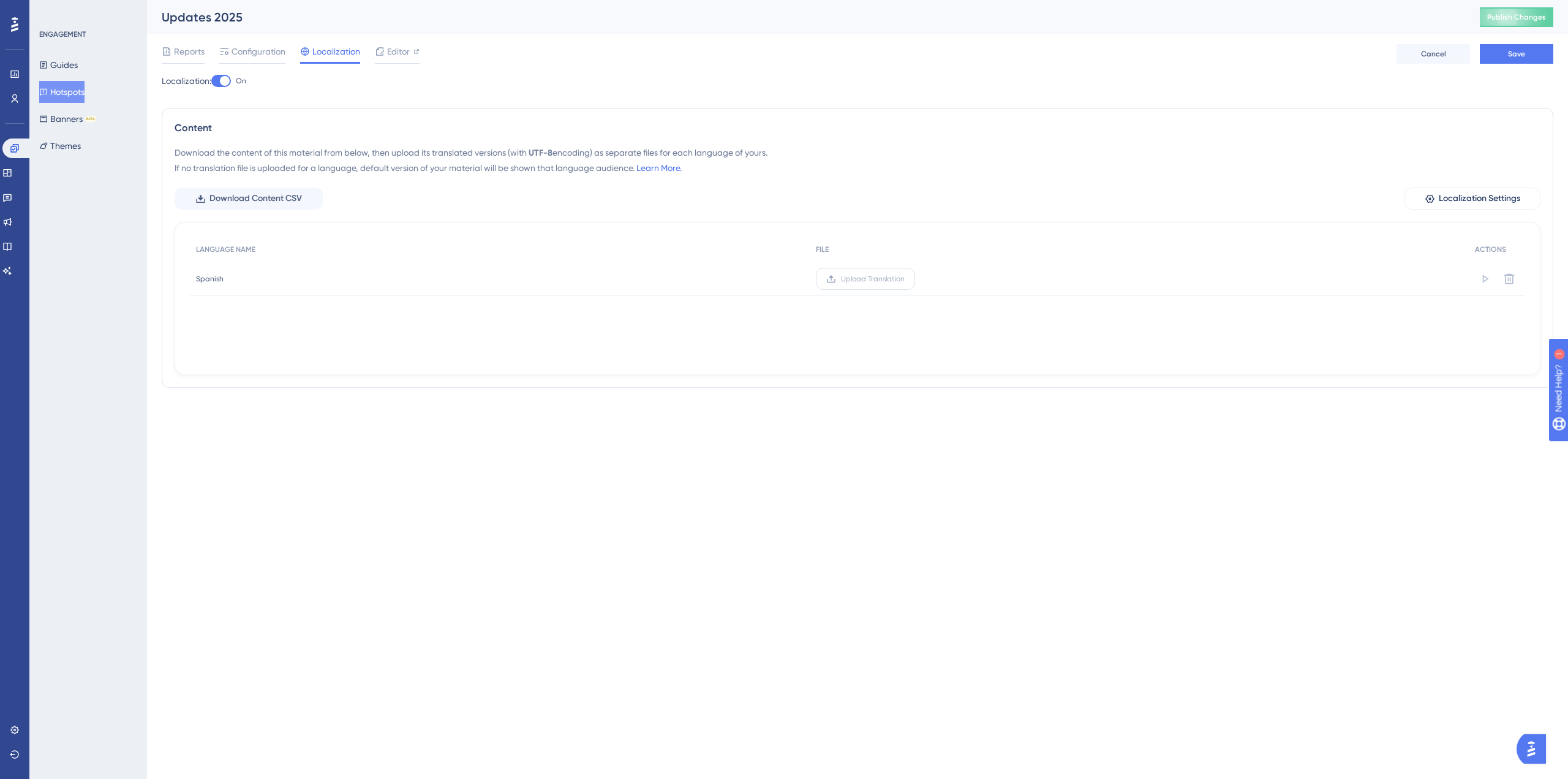
click at [874, 278] on span "Upload Translation" at bounding box center [873, 279] width 64 height 9
click at [904, 279] on input "Upload Translation" at bounding box center [904, 279] width 0 height 0
click at [1535, 47] on button "Save" at bounding box center [1517, 54] width 73 height 20
click at [1513, 15] on button "Publish Changes" at bounding box center [1517, 17] width 73 height 20
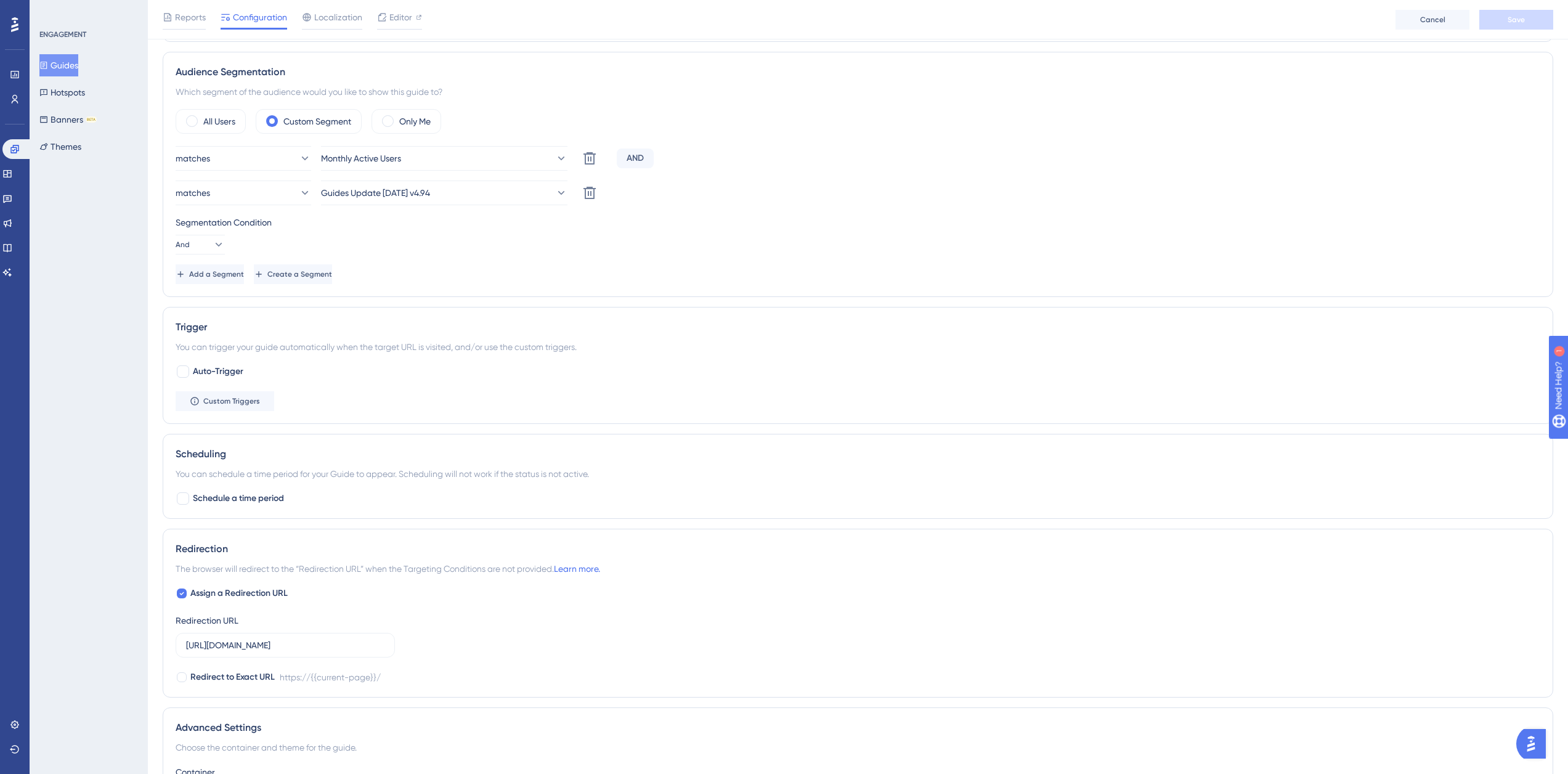
scroll to position [615, 0]
click at [184, 367] on div at bounding box center [183, 370] width 13 height 13
checkbox input "true"
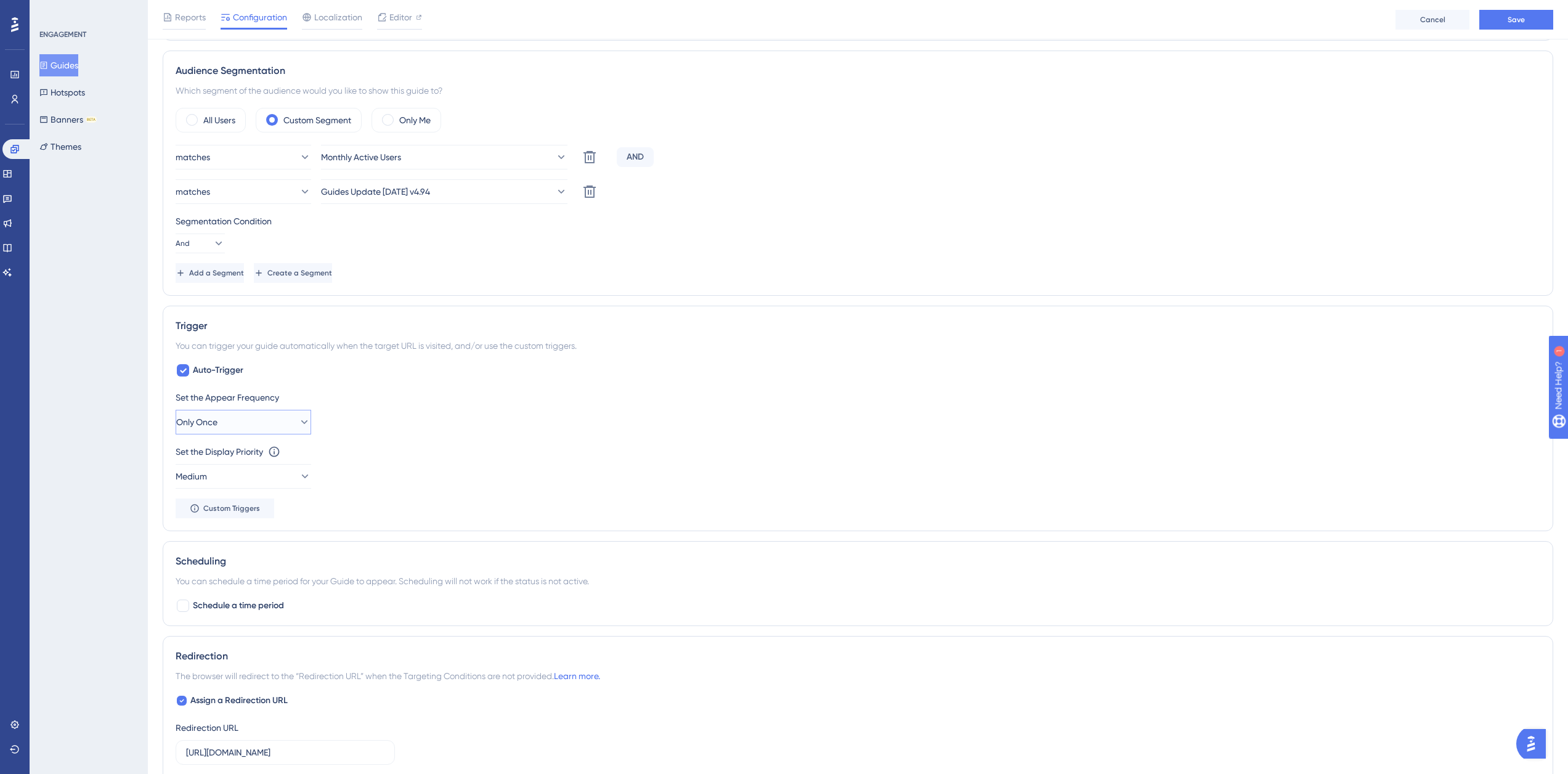
click at [272, 411] on button "Only Once" at bounding box center [243, 422] width 136 height 25
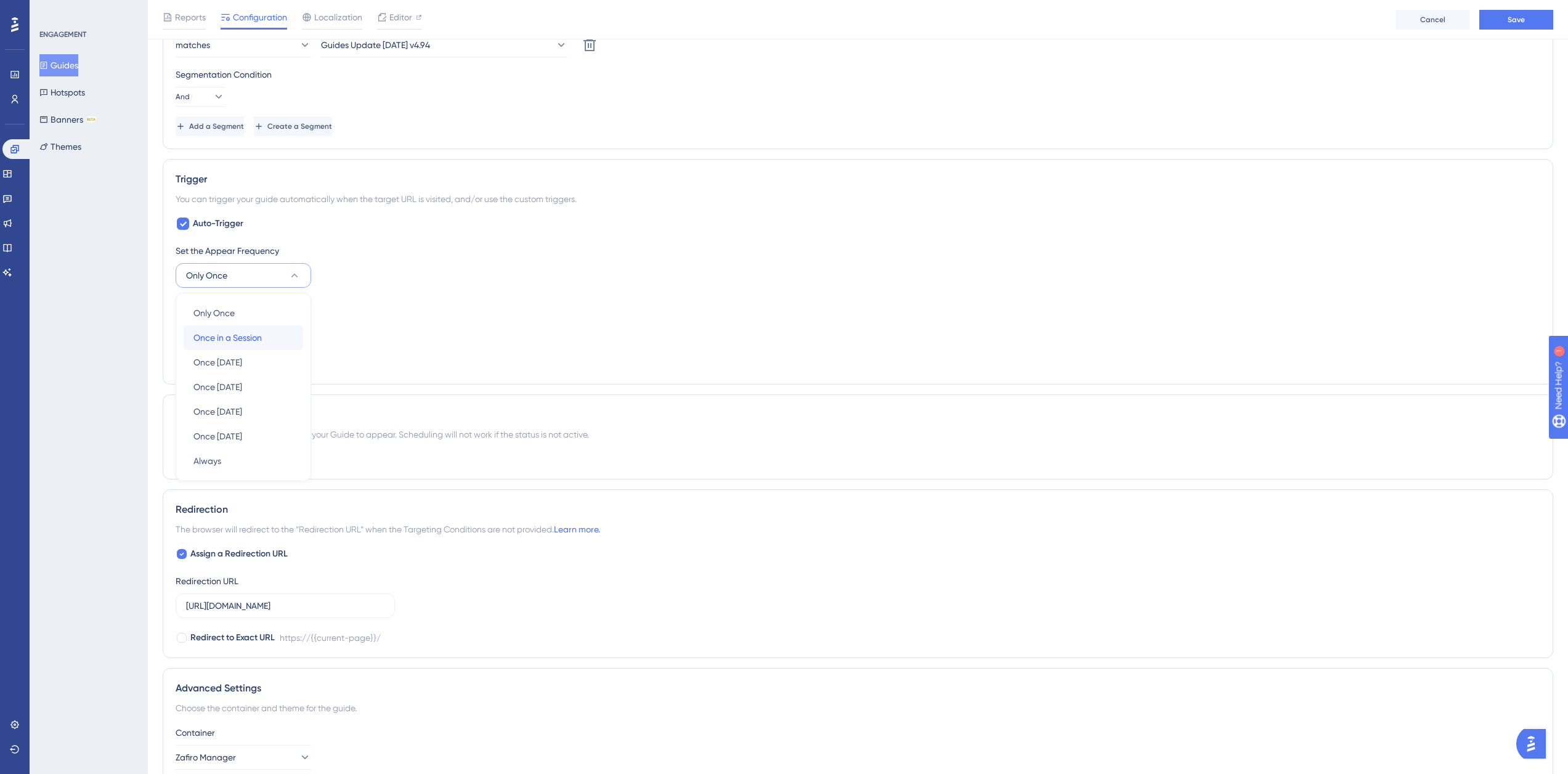
click at [266, 341] on div "Once in a Session Once in a Session" at bounding box center [243, 337] width 100 height 25
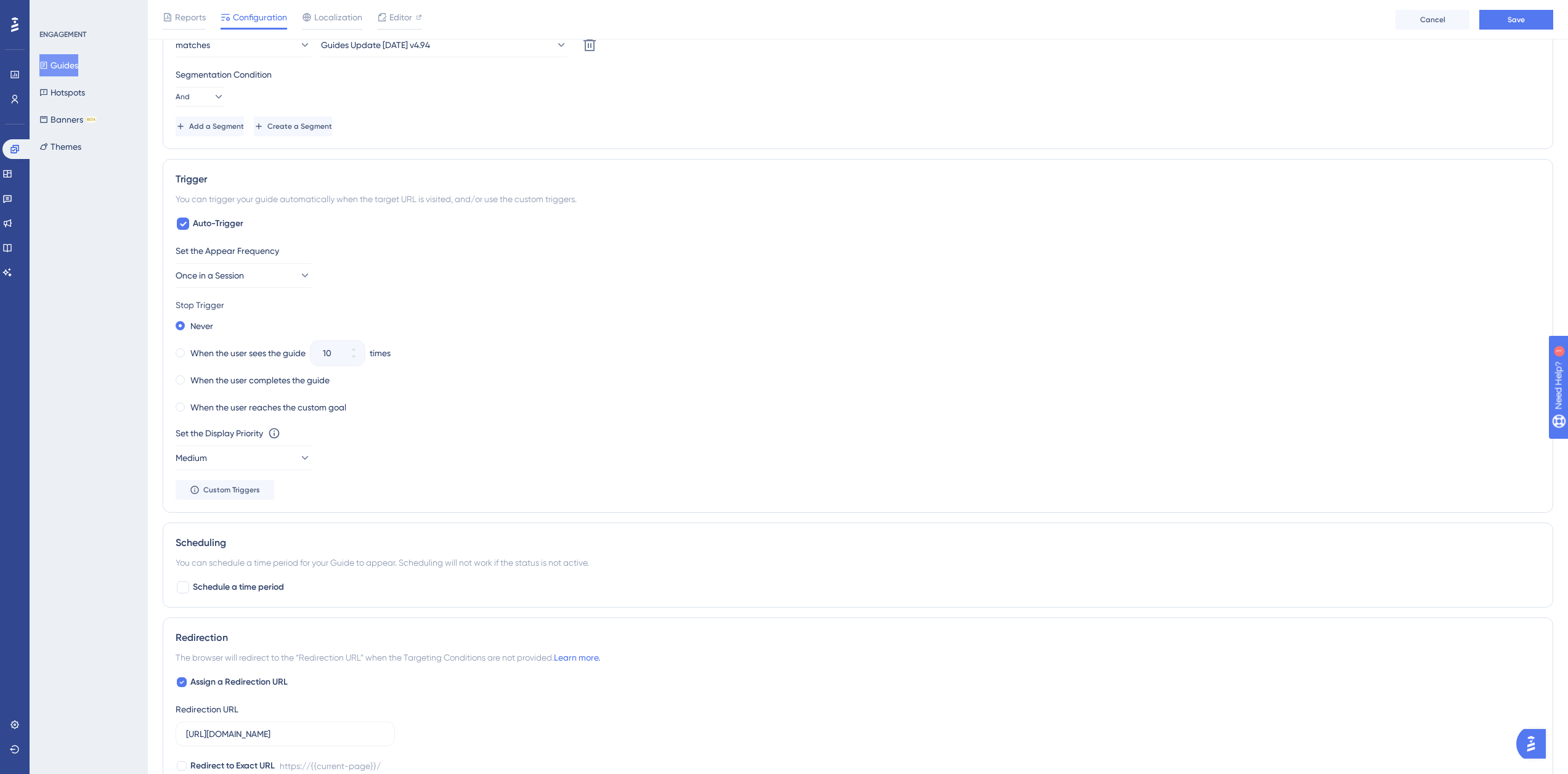
click at [608, 366] on div "Never When the user sees the guide 10 times When the user completes the guide W…" at bounding box center [858, 366] width 1365 height 99
click at [268, 281] on button "Once in a Session" at bounding box center [243, 275] width 136 height 25
click at [276, 308] on div "Only Once Only Once" at bounding box center [243, 312] width 100 height 25
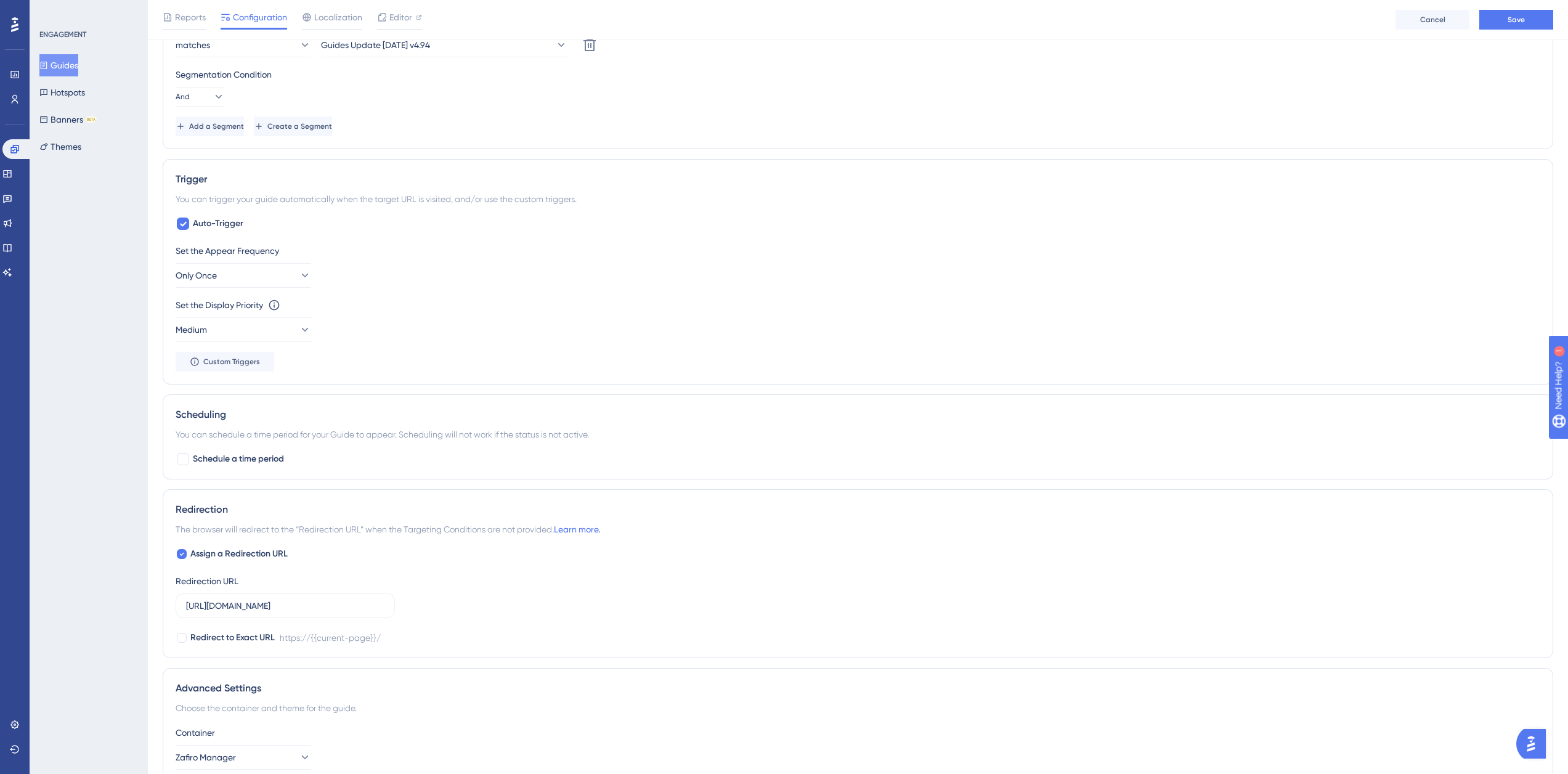
click at [558, 320] on div "Set the Display Priority This option will set the display priority between auto…" at bounding box center [858, 320] width 1365 height 45
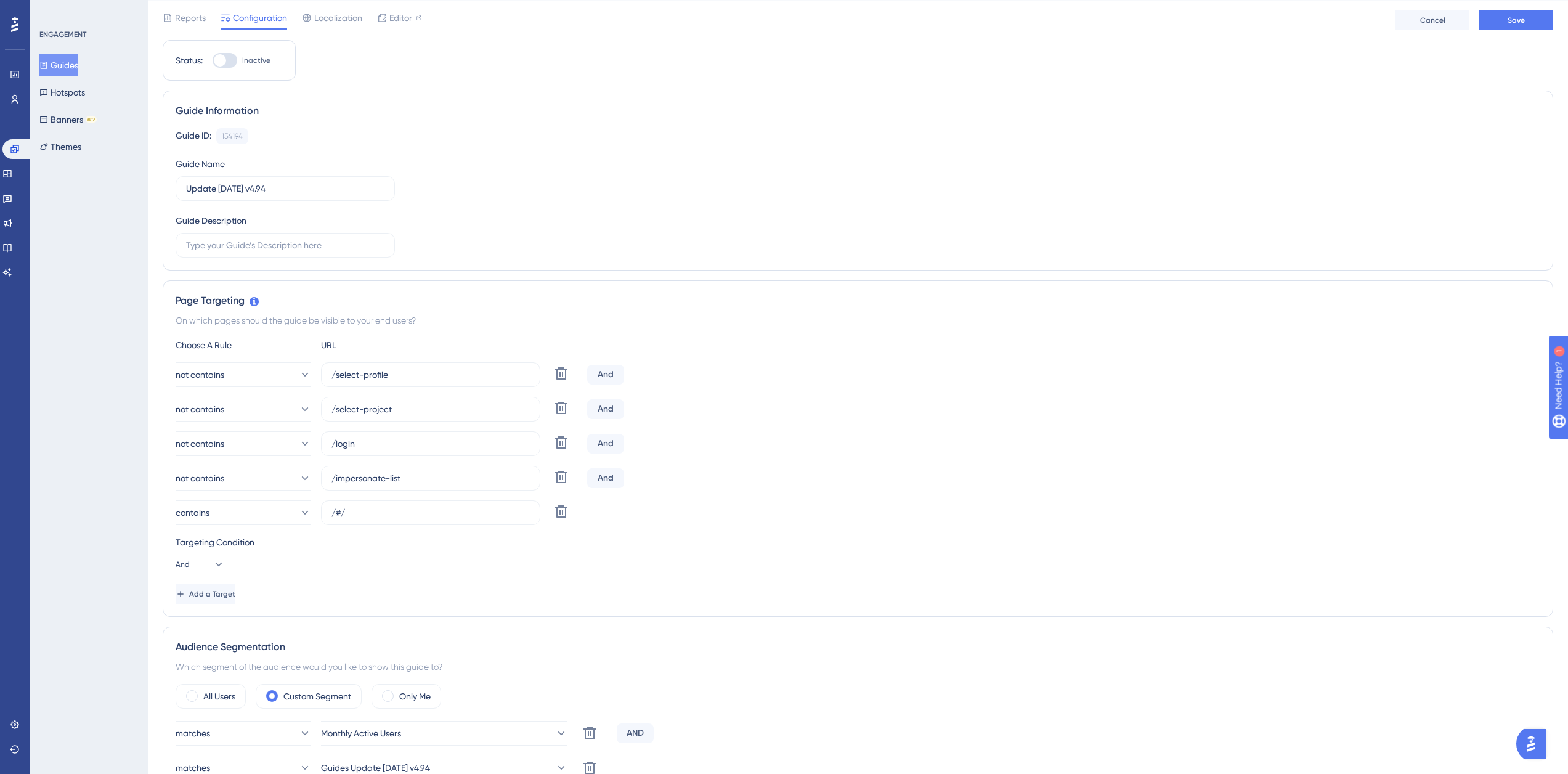
scroll to position [0, 0]
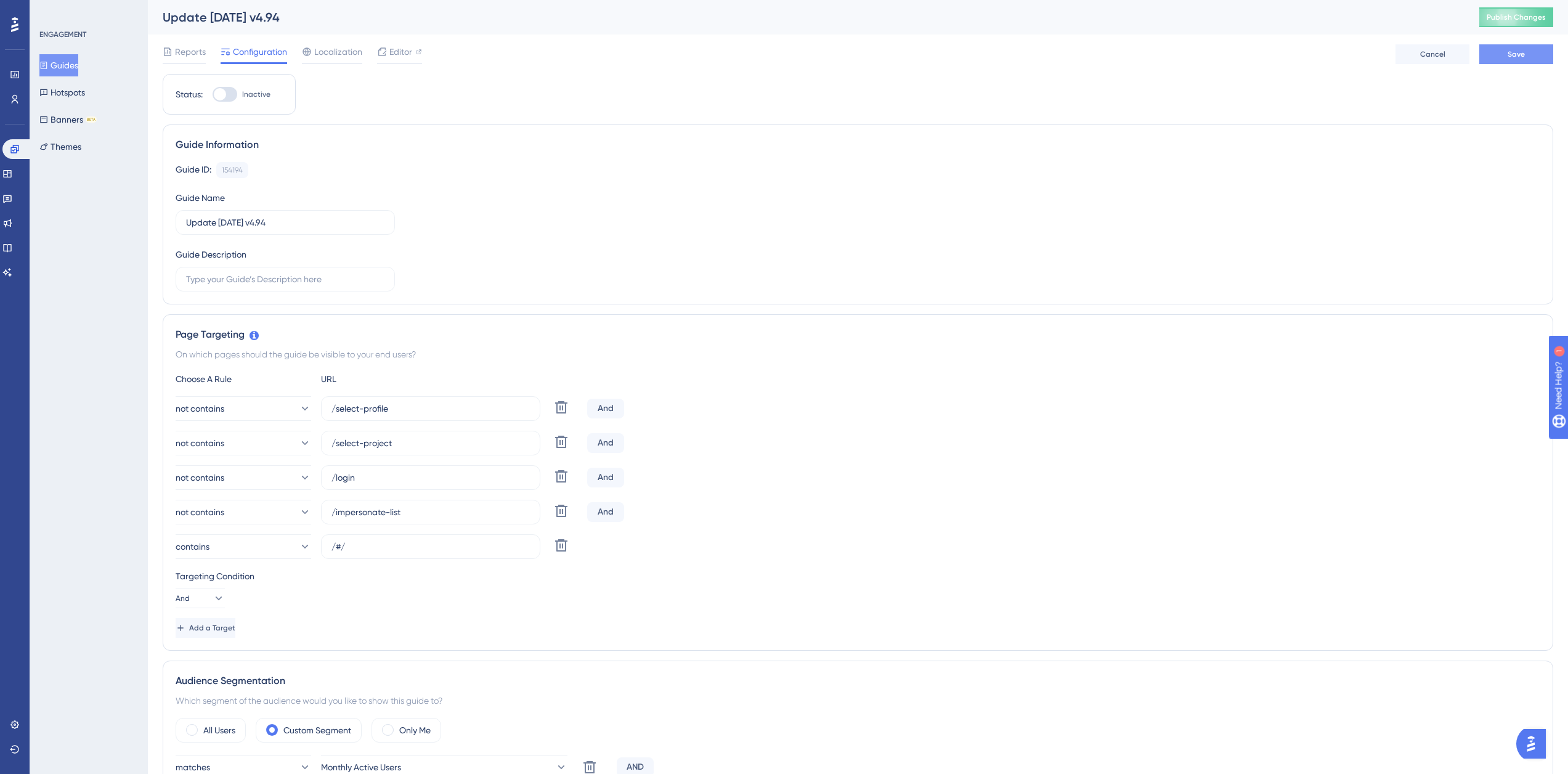
click at [1527, 52] on button "Save" at bounding box center [1516, 54] width 74 height 20
click at [48, 62] on icon at bounding box center [44, 65] width 9 height 9
click at [16, 68] on link at bounding box center [14, 74] width 10 height 20
